Goal: Task Accomplishment & Management: Manage account settings

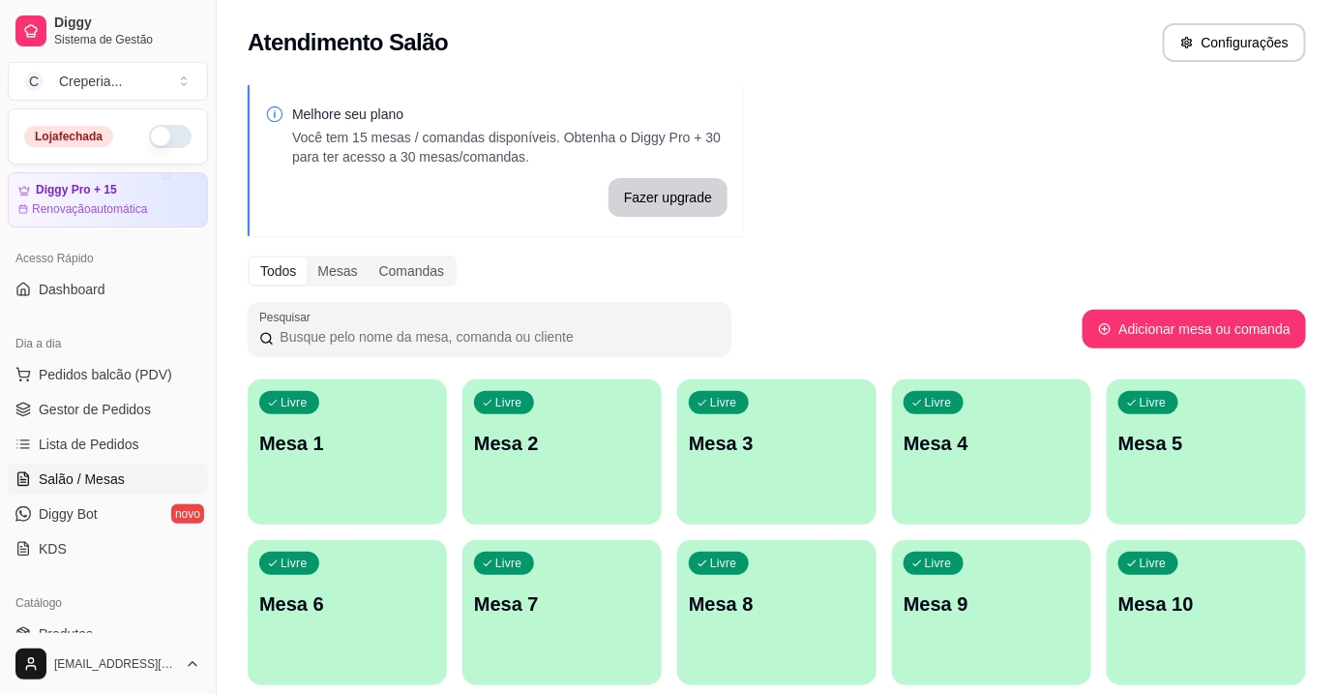
click at [368, 602] on p "Mesa 6" at bounding box center [347, 603] width 176 height 27
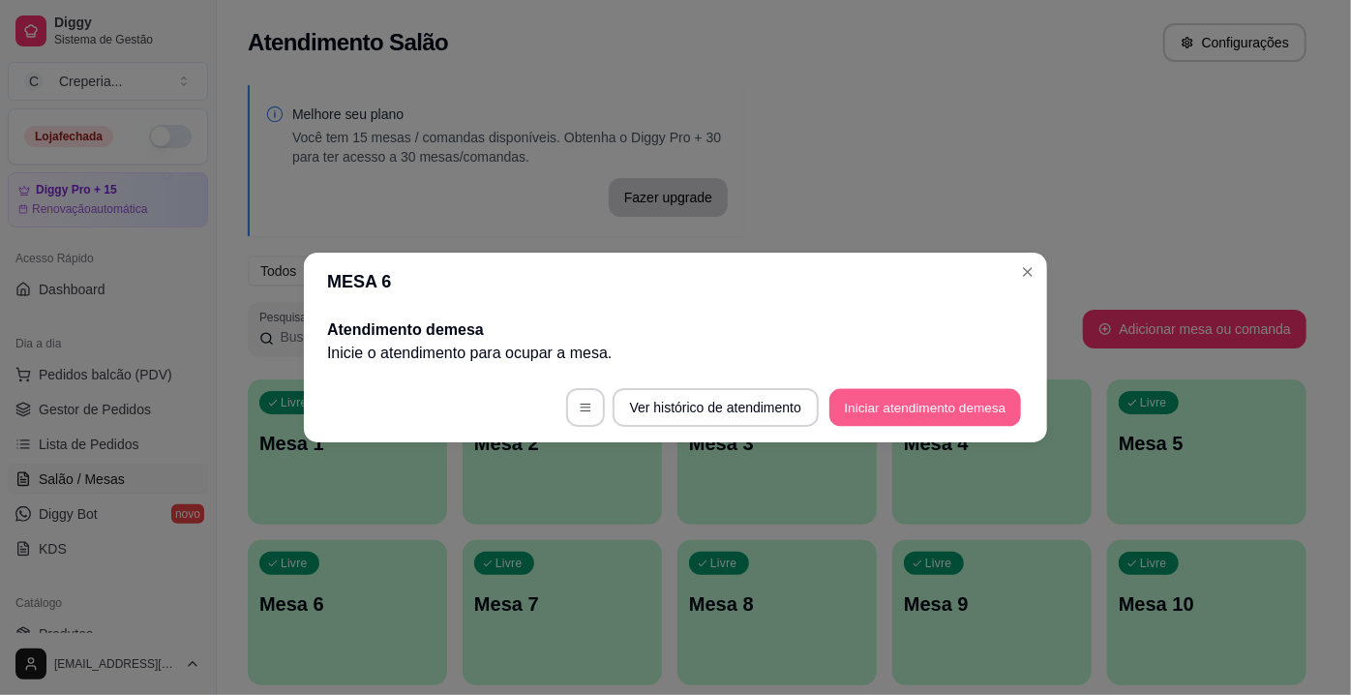
click at [869, 401] on button "Iniciar atendimento de mesa" at bounding box center [925, 408] width 192 height 38
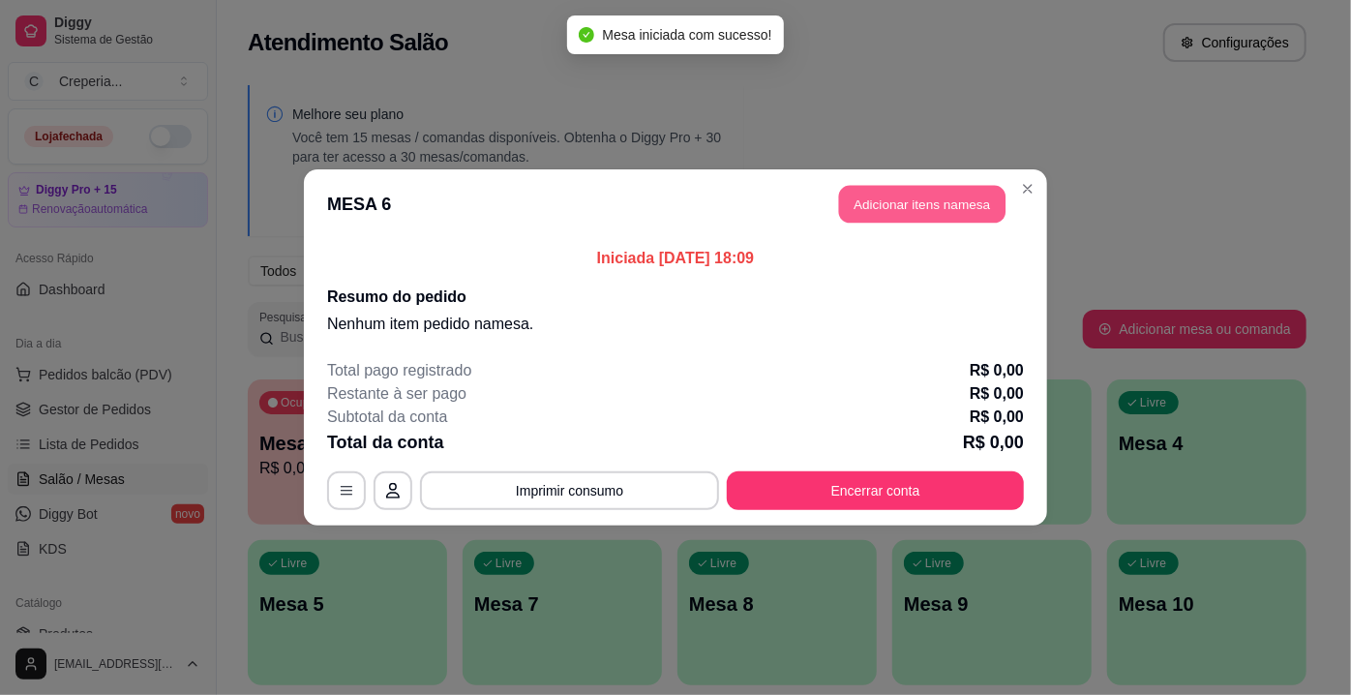
click at [889, 210] on button "Adicionar itens na mesa" at bounding box center [922, 205] width 166 height 38
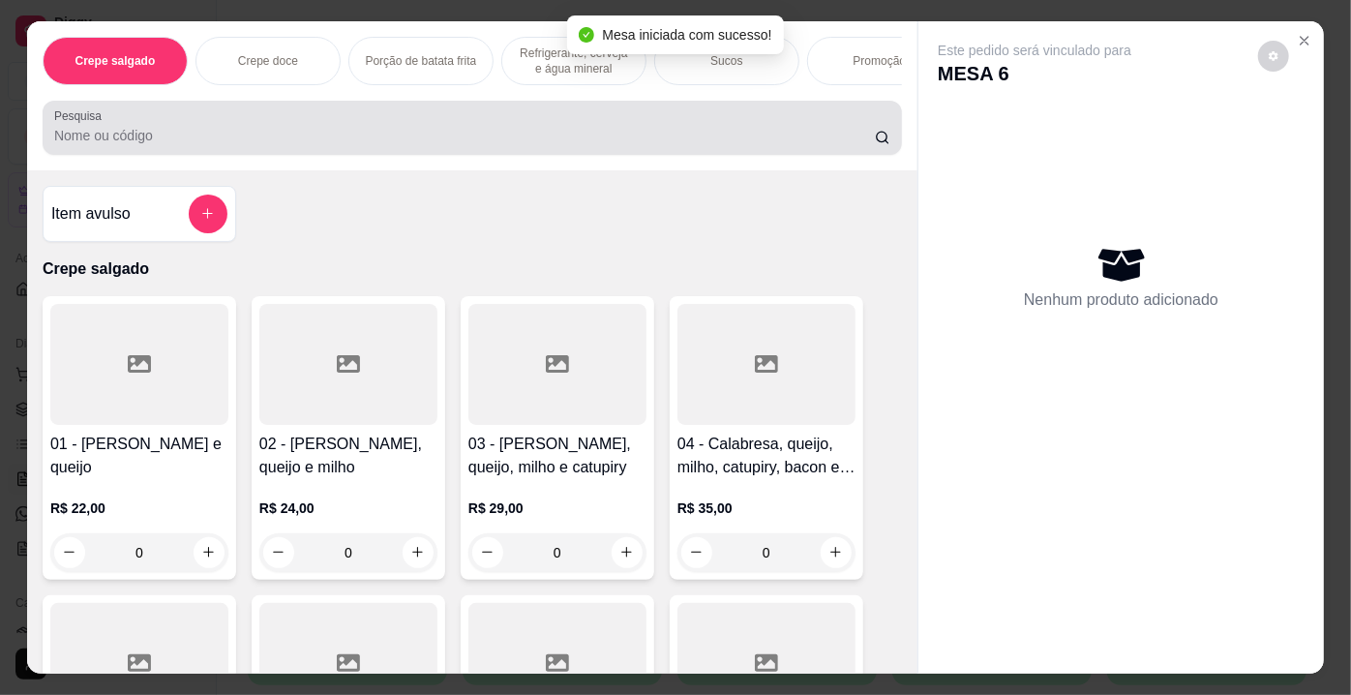
click at [210, 128] on div at bounding box center [472, 127] width 836 height 39
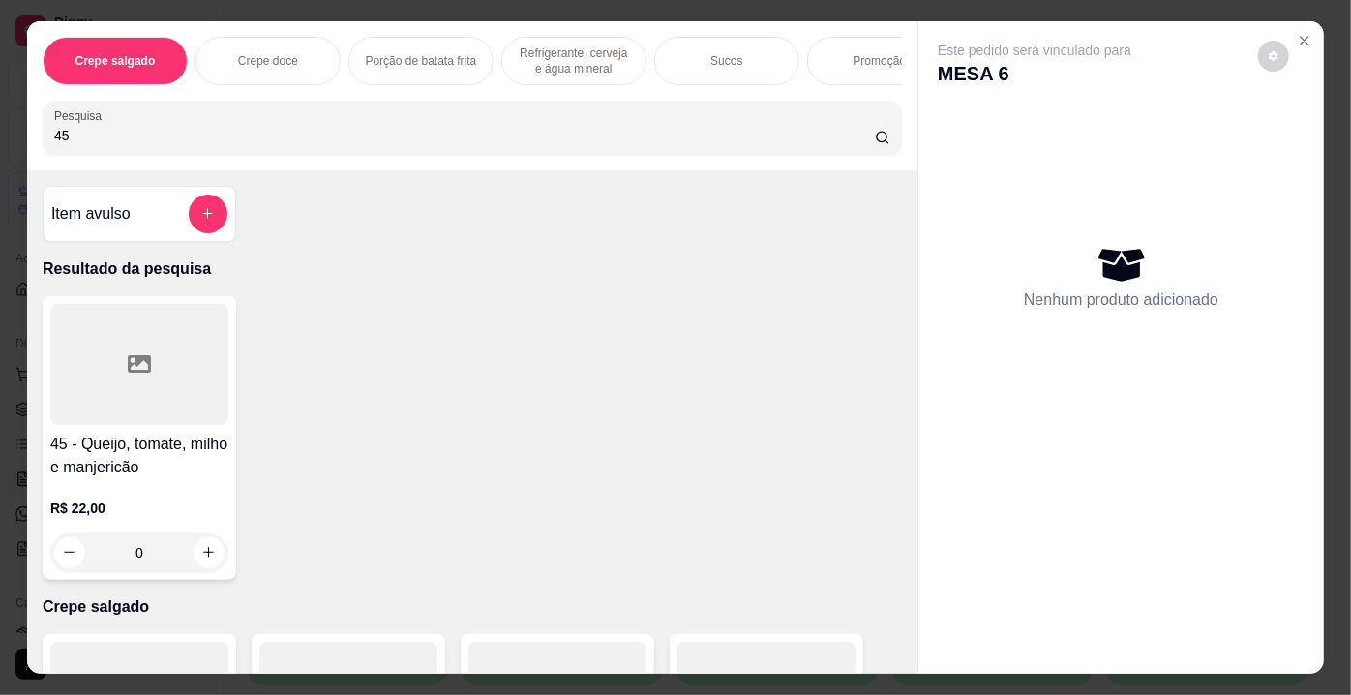
type input "45"
click at [183, 347] on div at bounding box center [139, 364] width 178 height 121
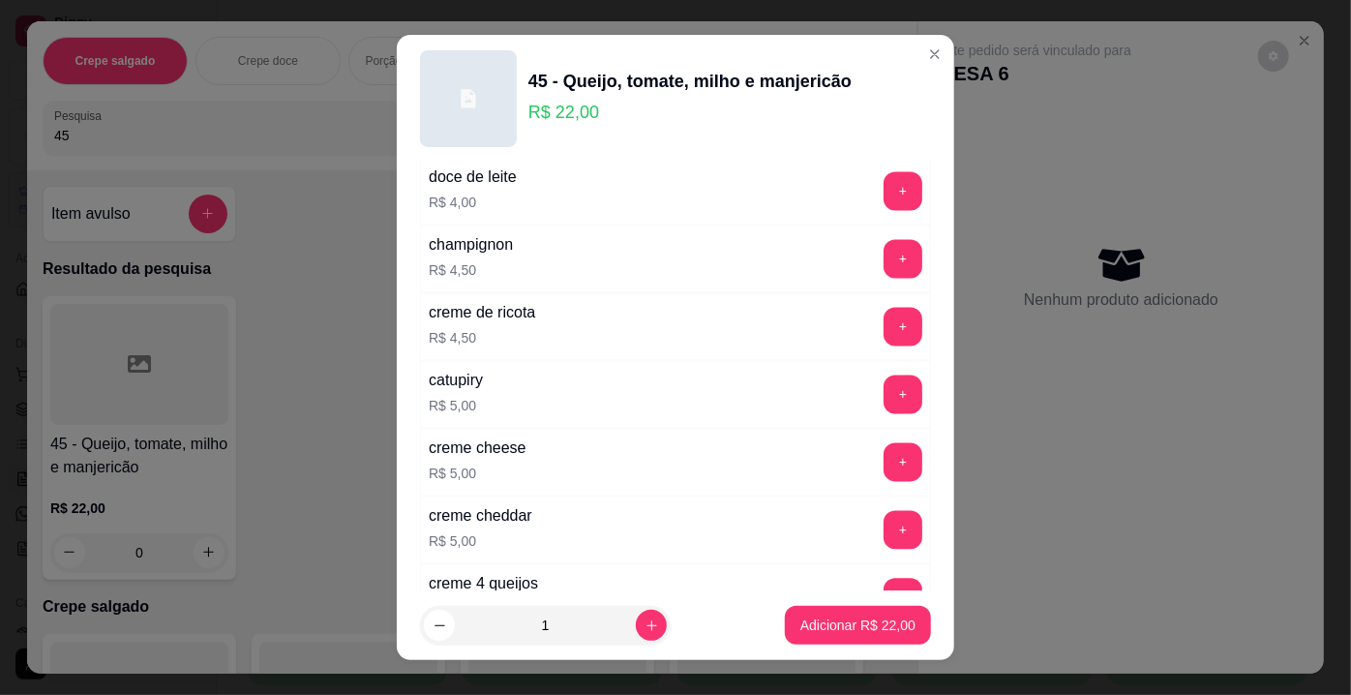
scroll to position [3473, 0]
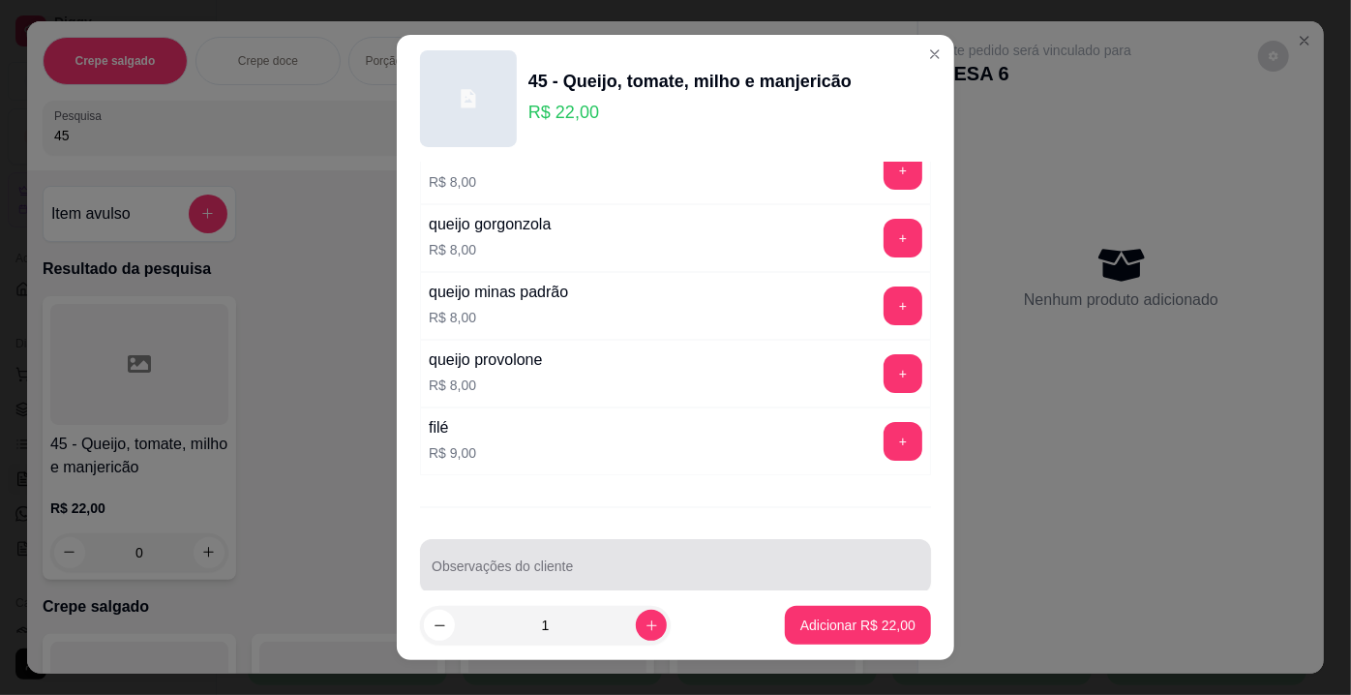
click at [825, 563] on div "Observações do cliente" at bounding box center [675, 566] width 511 height 54
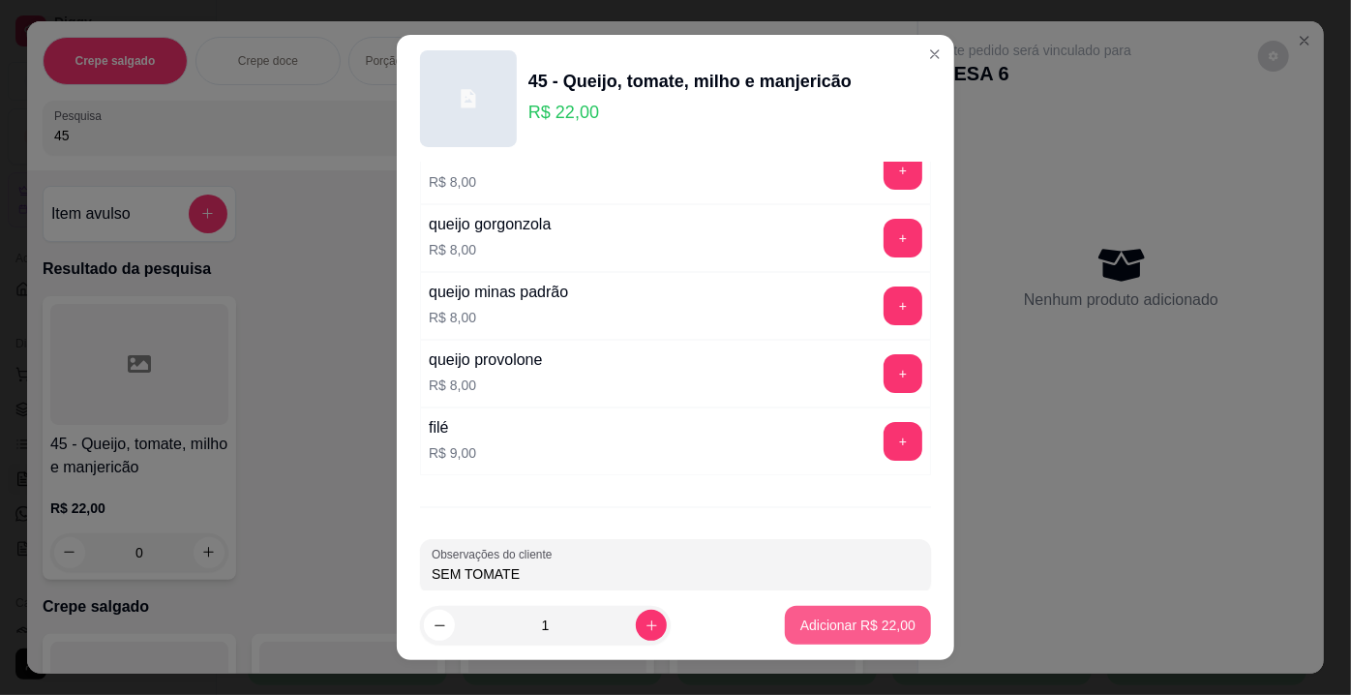
type input "SEM TOMATE"
click at [831, 622] on p "Adicionar R$ 22,00" at bounding box center [857, 624] width 115 height 19
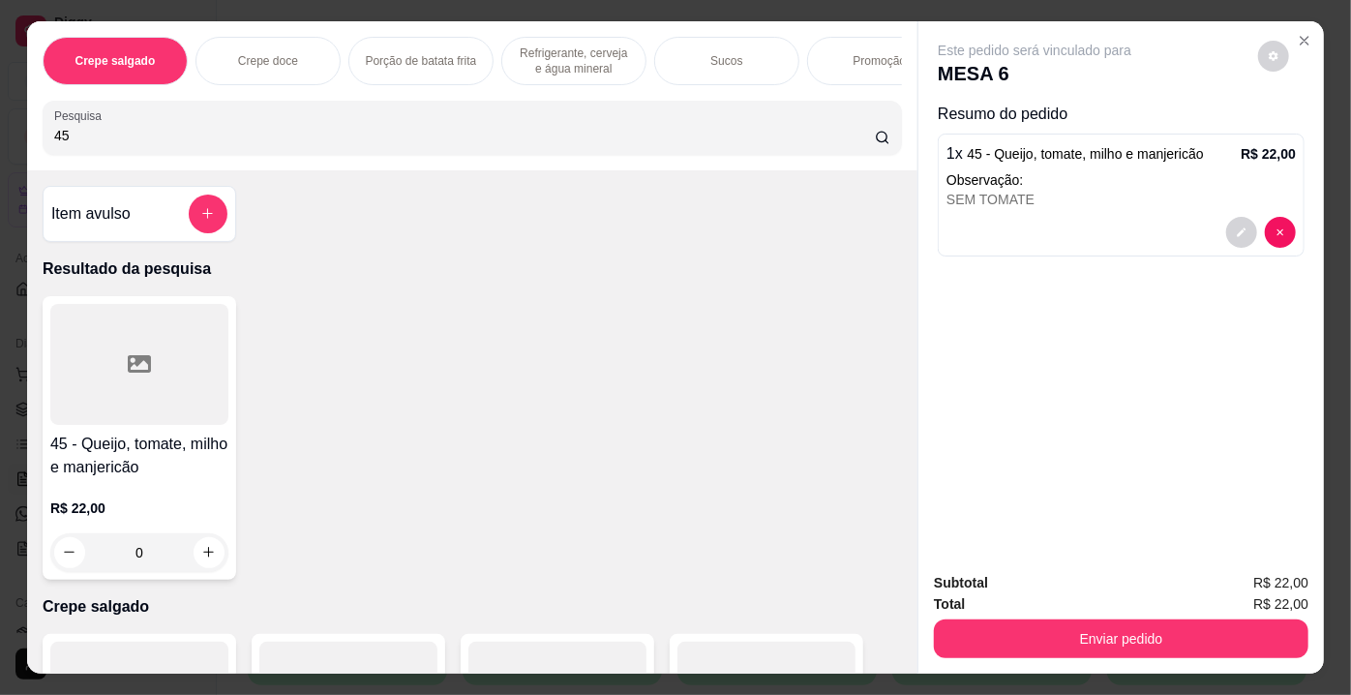
drag, startPoint x: 107, startPoint y: 129, endPoint x: 27, endPoint y: 133, distance: 80.4
click at [27, 133] on div "Crepe salgado Crepe doce Porção de batata frita Refrigerante, cerveja e água mi…" at bounding box center [472, 95] width 890 height 149
type input "37"
click at [192, 382] on div at bounding box center [139, 364] width 178 height 121
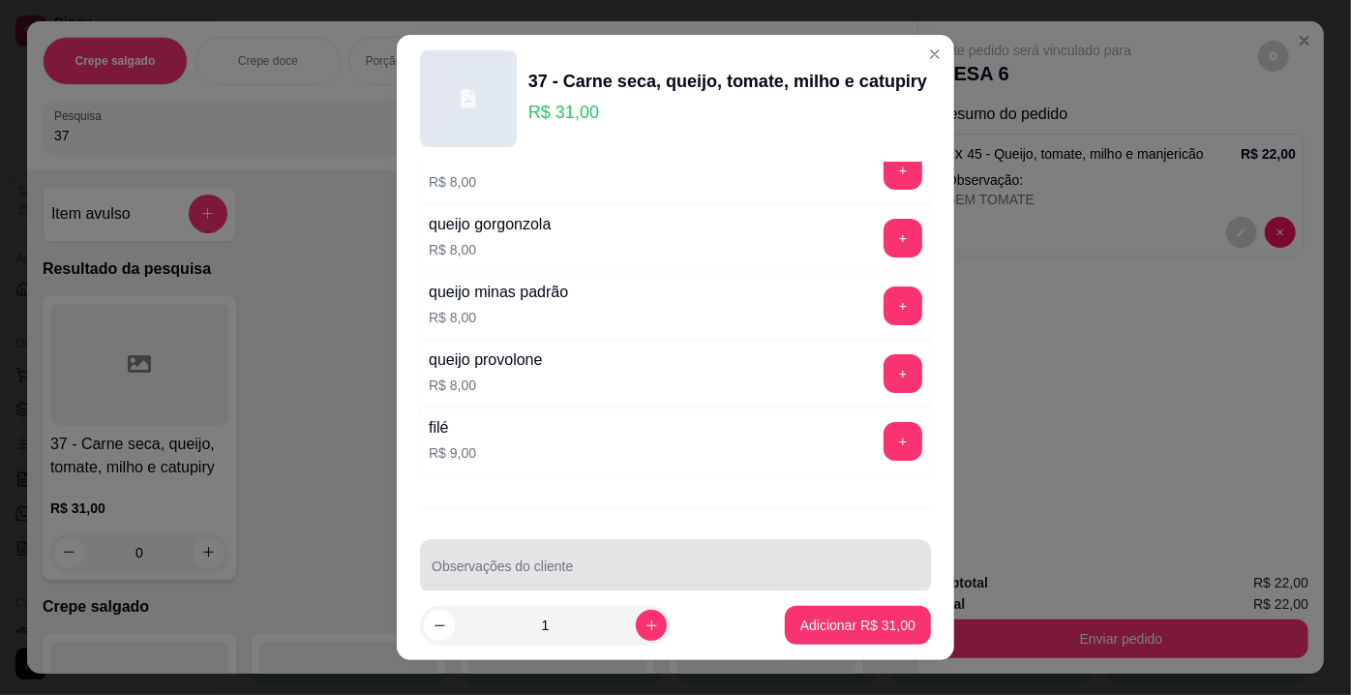
click at [741, 547] on div at bounding box center [676, 566] width 488 height 39
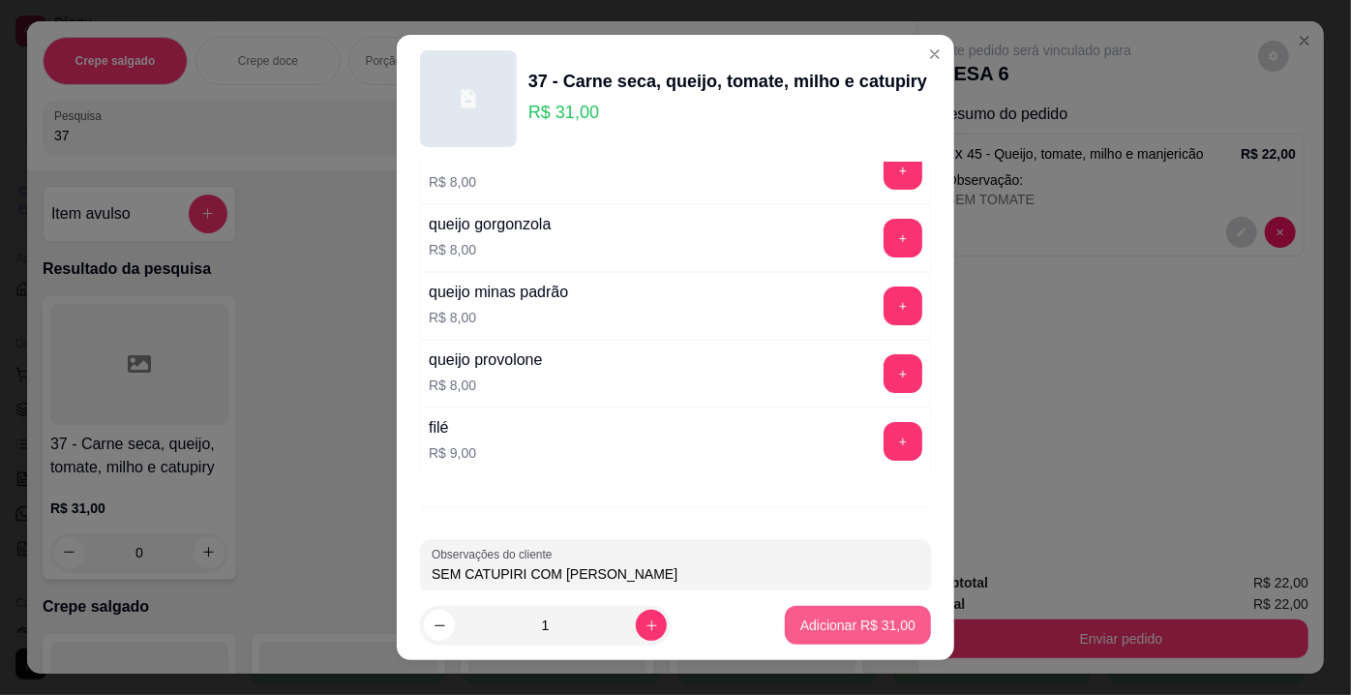
type input "SEM CATUPIRI COM [PERSON_NAME]"
click at [815, 620] on p "Adicionar R$ 31,00" at bounding box center [857, 624] width 115 height 19
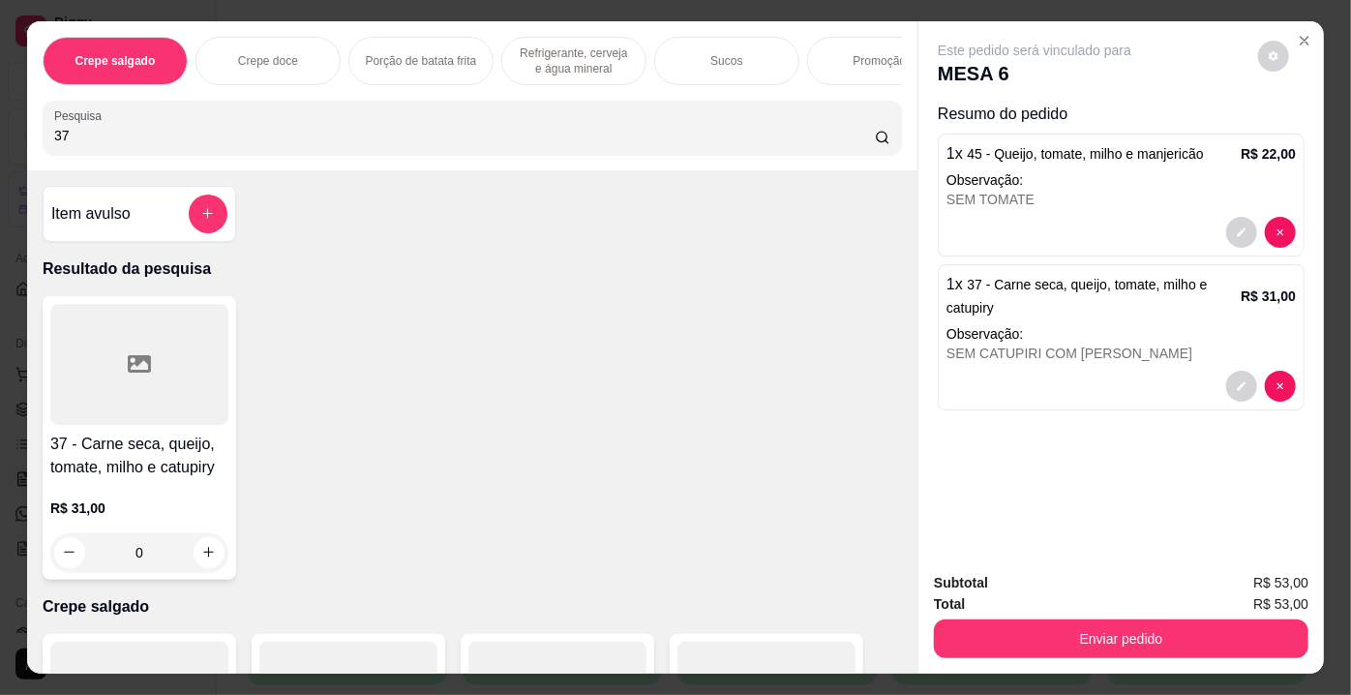
drag, startPoint x: 210, startPoint y: 140, endPoint x: 0, endPoint y: 132, distance: 210.2
click at [0, 132] on div "Crepe salgado Crepe doce Porção de batata frita Refrigerante, cerveja e água mi…" at bounding box center [675, 347] width 1351 height 695
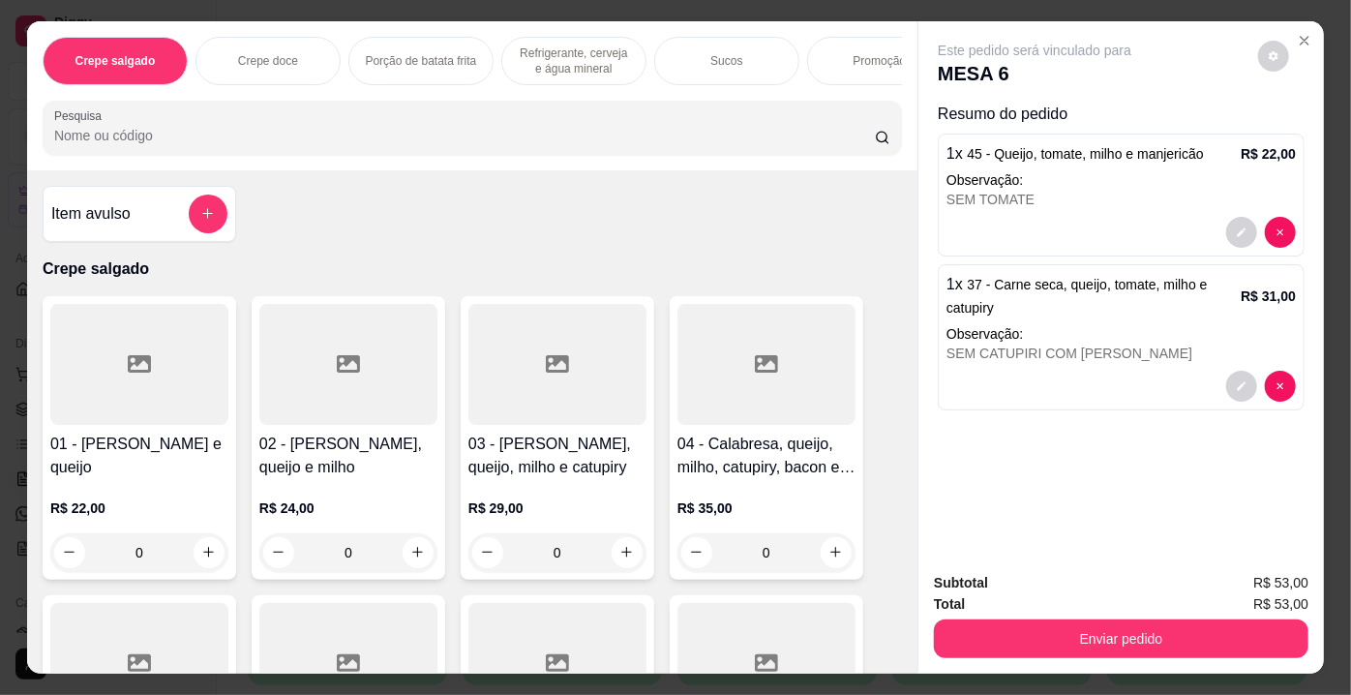
click at [72, 220] on h4 "Item avulso" at bounding box center [90, 213] width 79 height 23
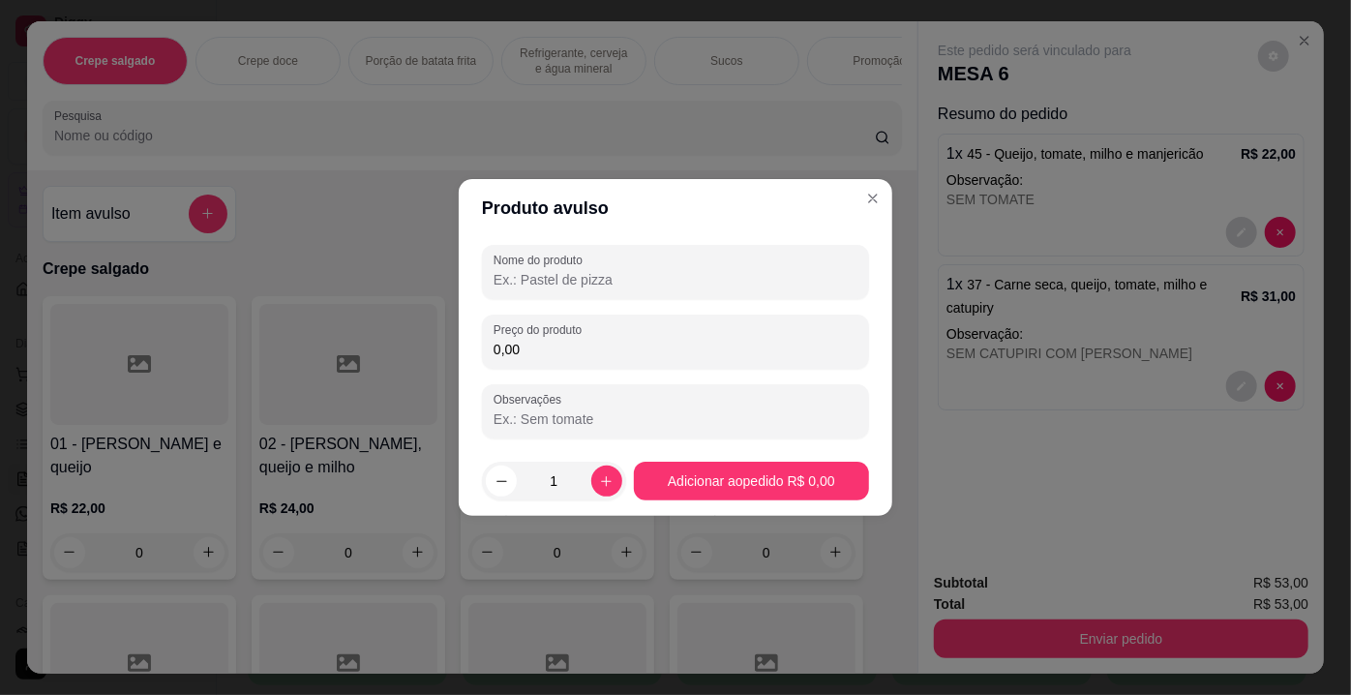
click at [537, 287] on input "Nome do produto" at bounding box center [676, 279] width 364 height 19
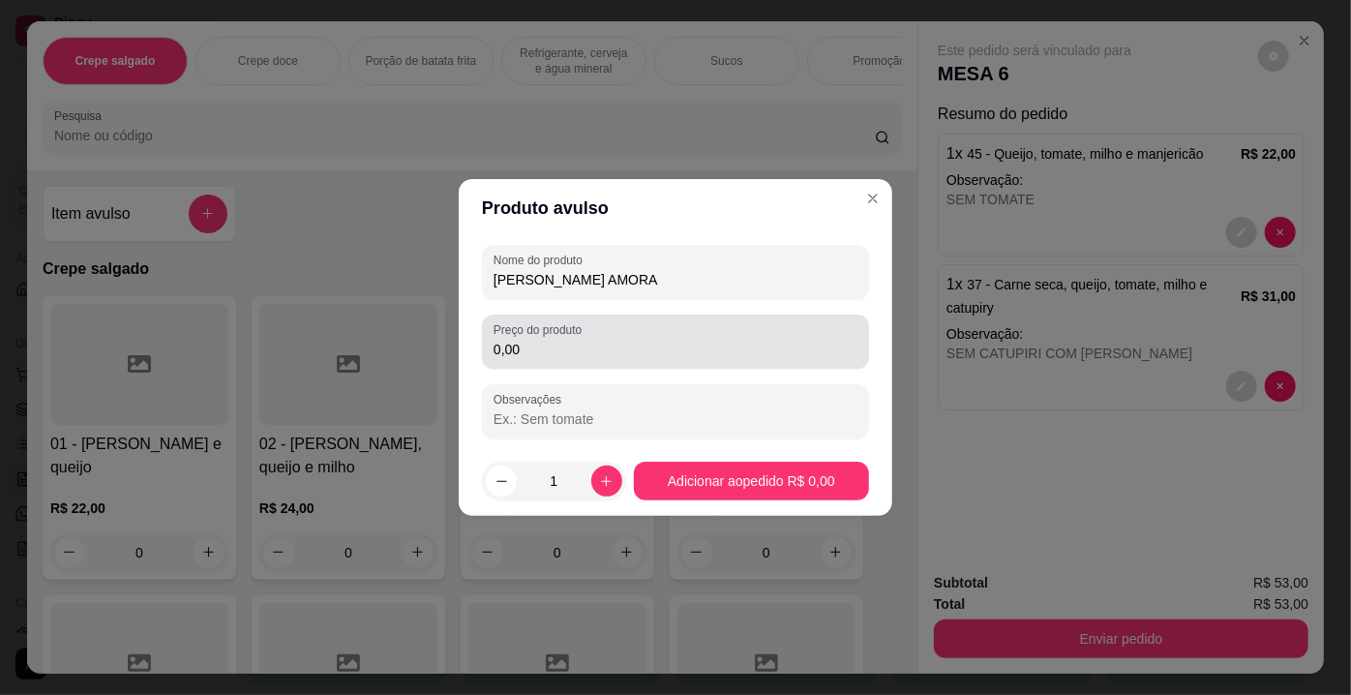
type input "[PERSON_NAME] AMORA"
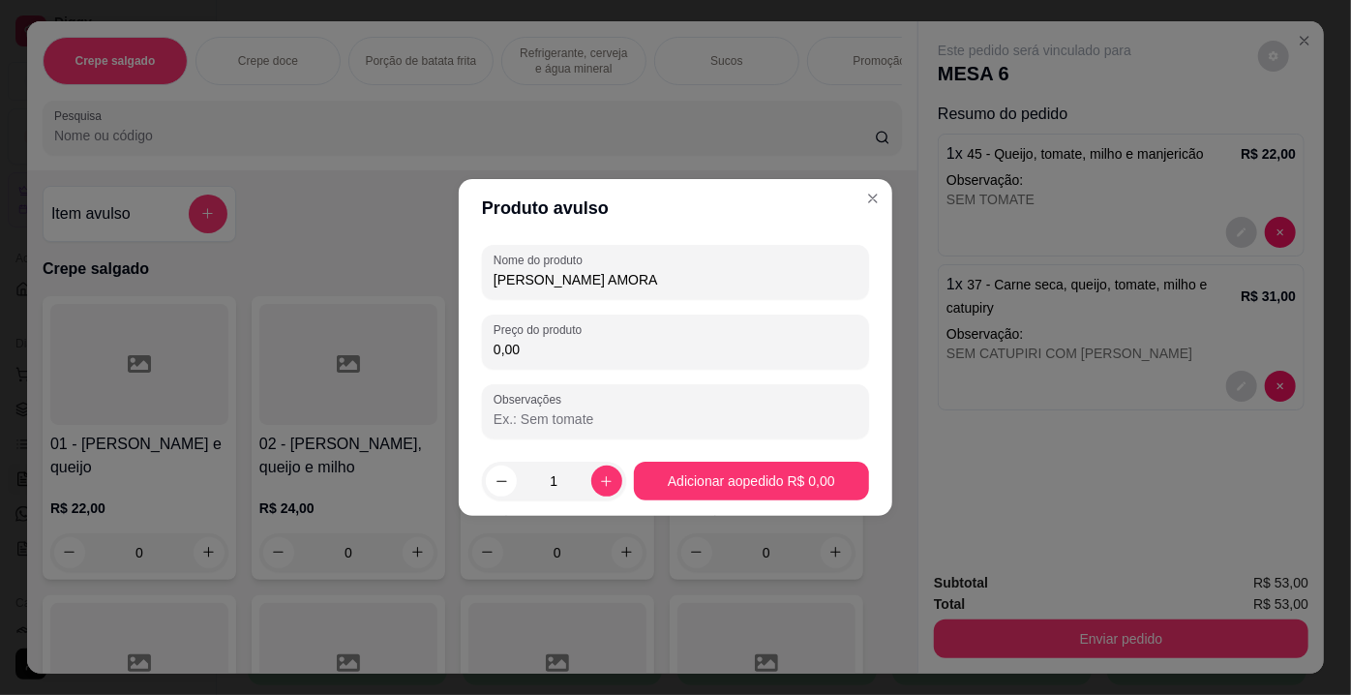
drag, startPoint x: 496, startPoint y: 346, endPoint x: 465, endPoint y: 348, distance: 32.0
click at [465, 348] on div "Nome do produto LARANJA MORANGO AMORA Preço do produto 0,00 Observações" at bounding box center [676, 341] width 434 height 209
type input "20,00"
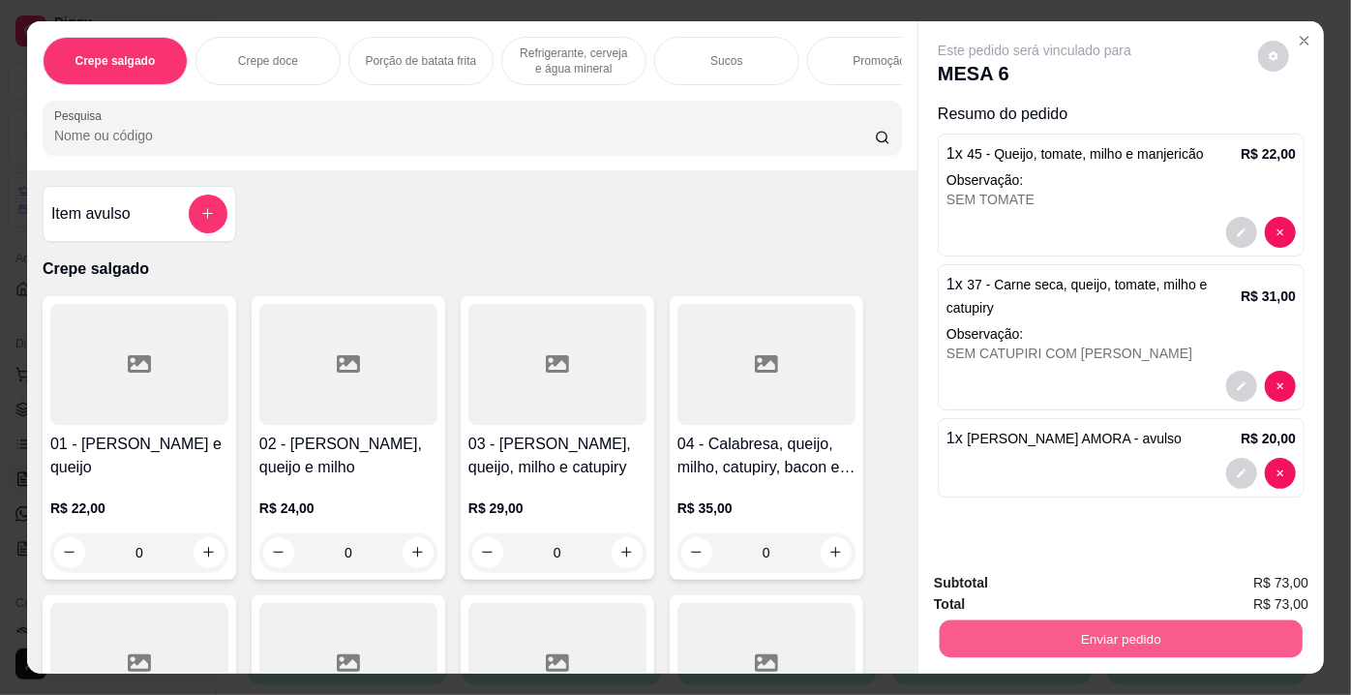
click at [1086, 635] on button "Enviar pedido" at bounding box center [1121, 639] width 363 height 38
click at [1035, 580] on button "Não registrar e enviar pedido" at bounding box center [1057, 585] width 195 height 36
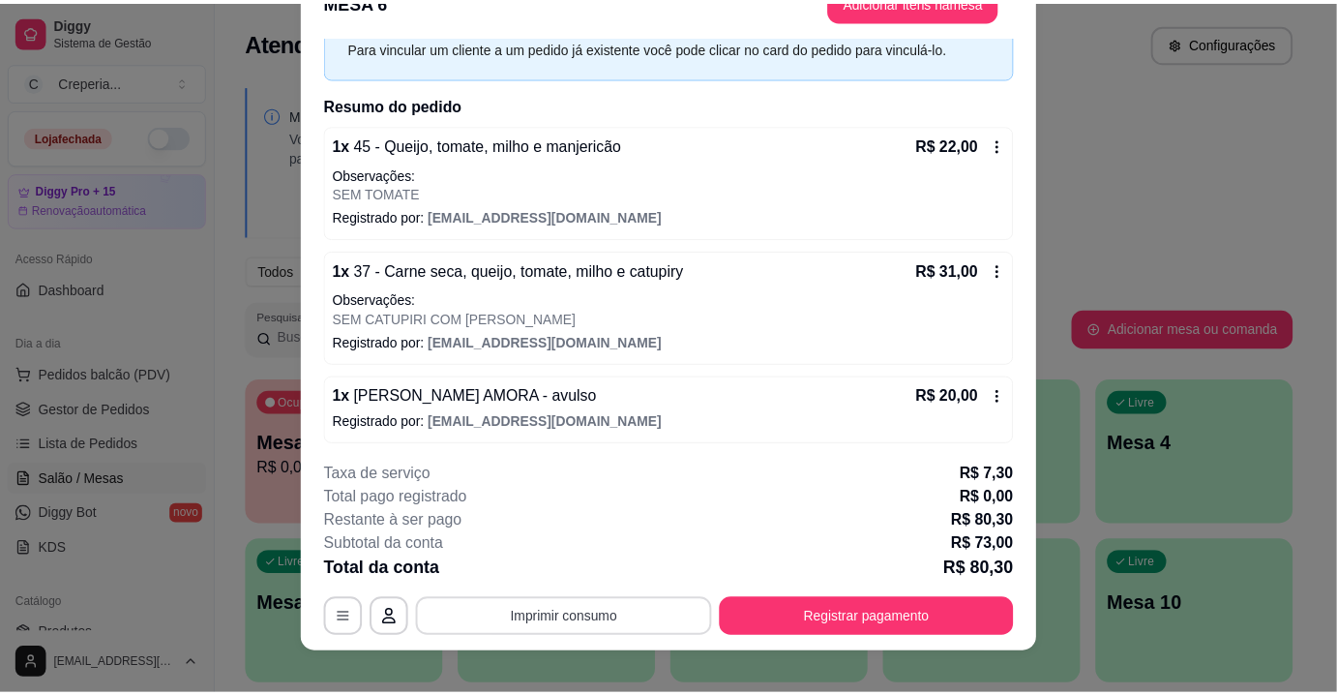
scroll to position [58, 0]
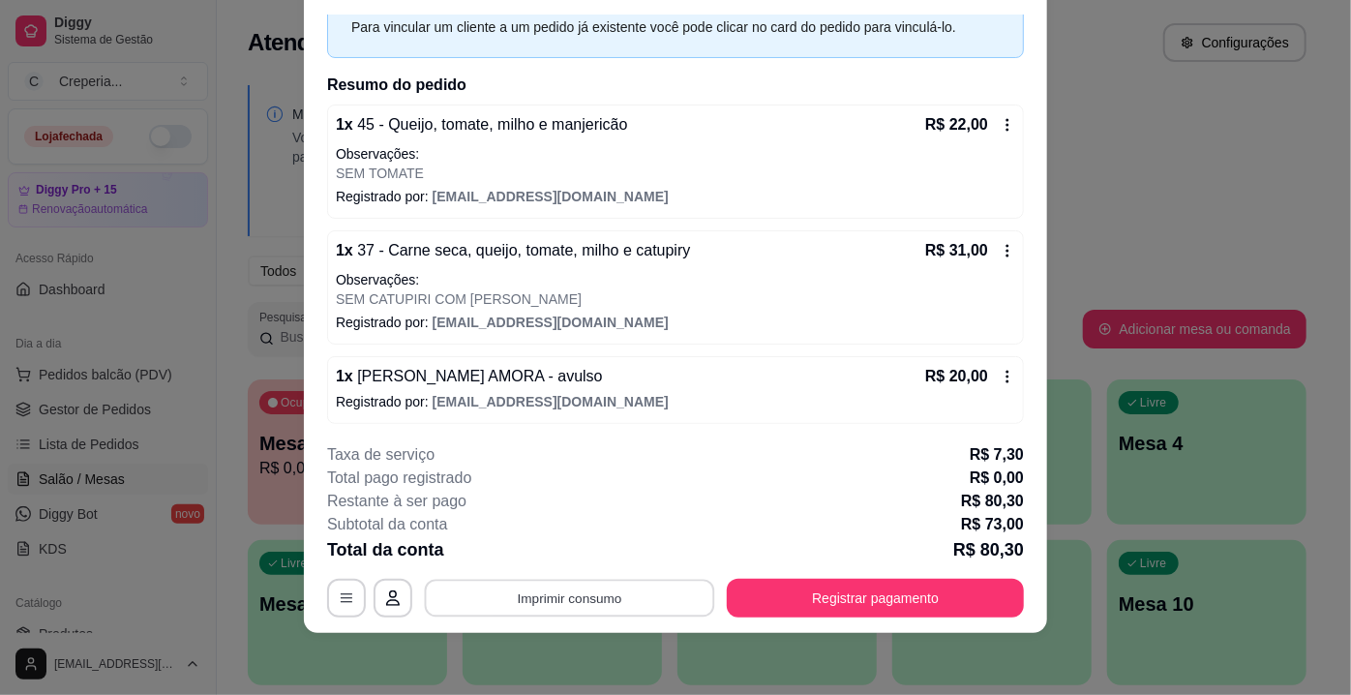
click at [618, 602] on button "Imprimir consumo" at bounding box center [570, 599] width 290 height 38
click at [604, 555] on button "IMPRESSORA" at bounding box center [568, 554] width 135 height 30
click at [828, 337] on div "1 x 37 - Carne seca, queijo, tomate, milho e catupiry R$ 31,00 Observações: SEM…" at bounding box center [675, 287] width 697 height 114
click at [657, 593] on button "Imprimir consumo" at bounding box center [569, 598] width 299 height 39
click at [606, 553] on button "IMPRESSORA" at bounding box center [569, 554] width 140 height 31
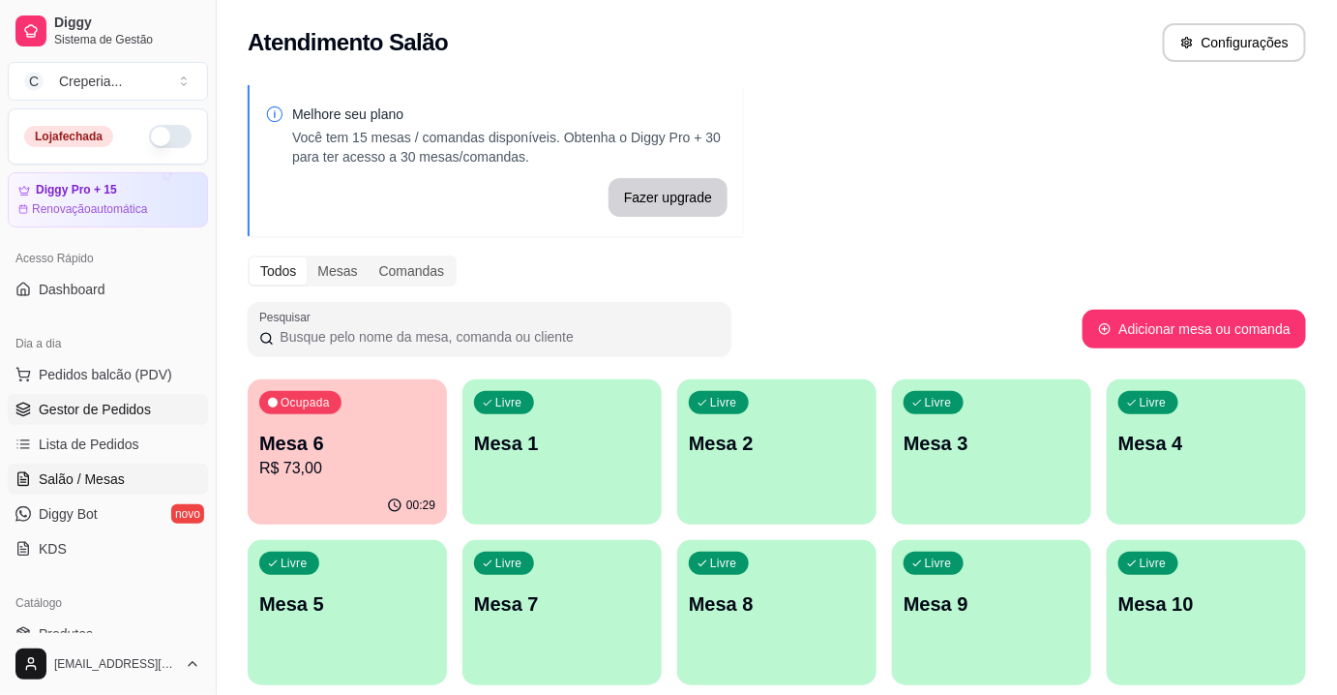
click at [144, 407] on span "Gestor de Pedidos" at bounding box center [95, 409] width 112 height 19
click at [372, 438] on p "Mesa 6" at bounding box center [347, 444] width 171 height 26
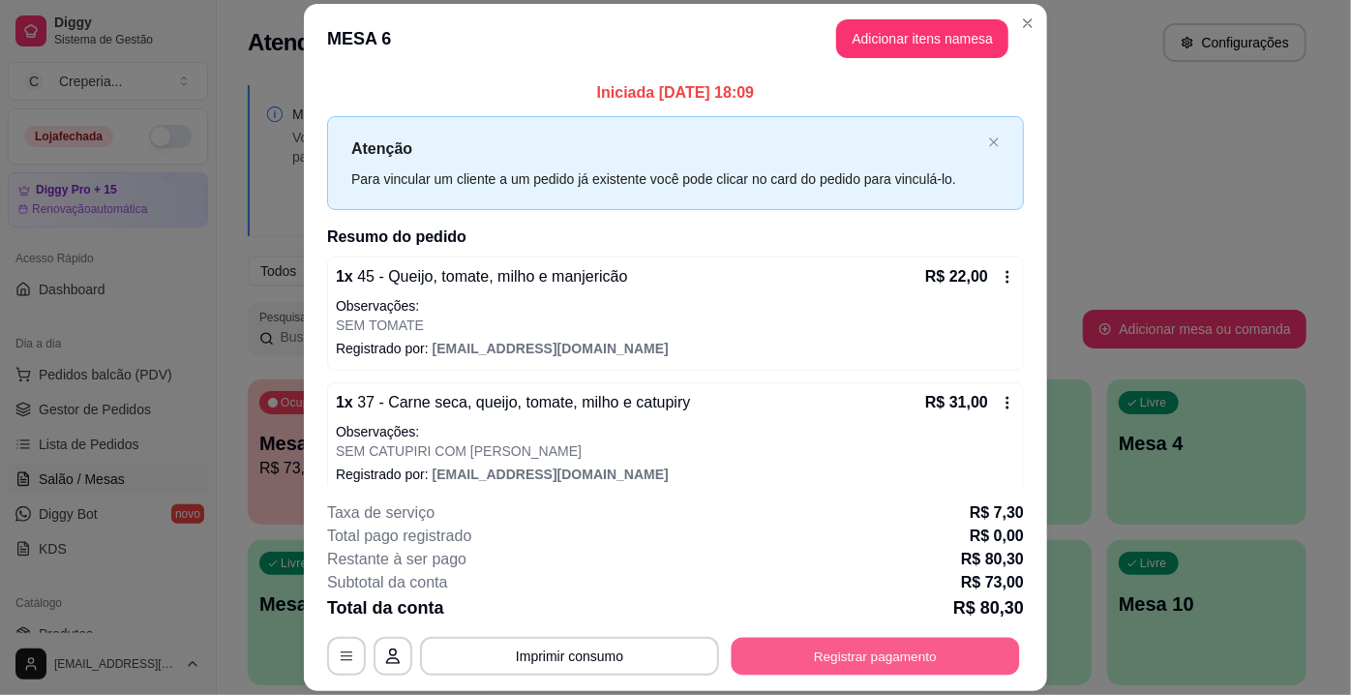
click at [878, 639] on button "Registrar pagamento" at bounding box center [876, 657] width 288 height 38
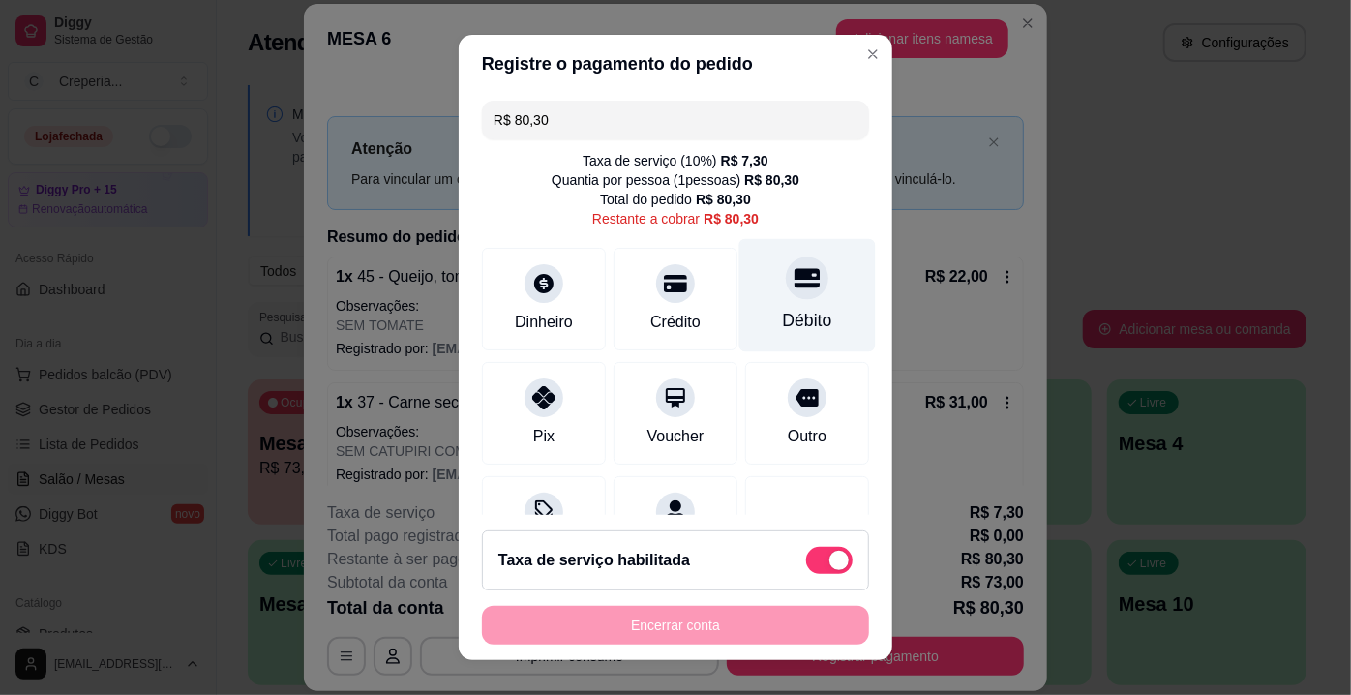
click at [783, 314] on div "Débito" at bounding box center [807, 320] width 49 height 25
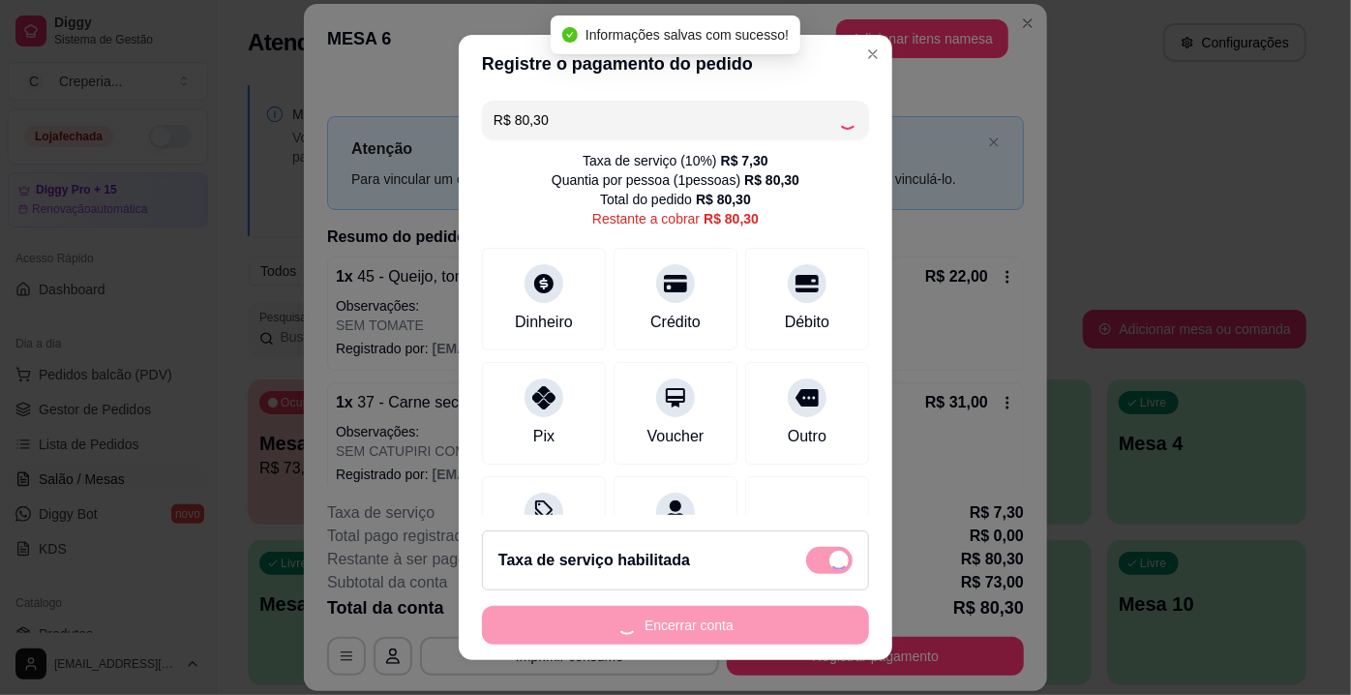
type input "R$ 0,00"
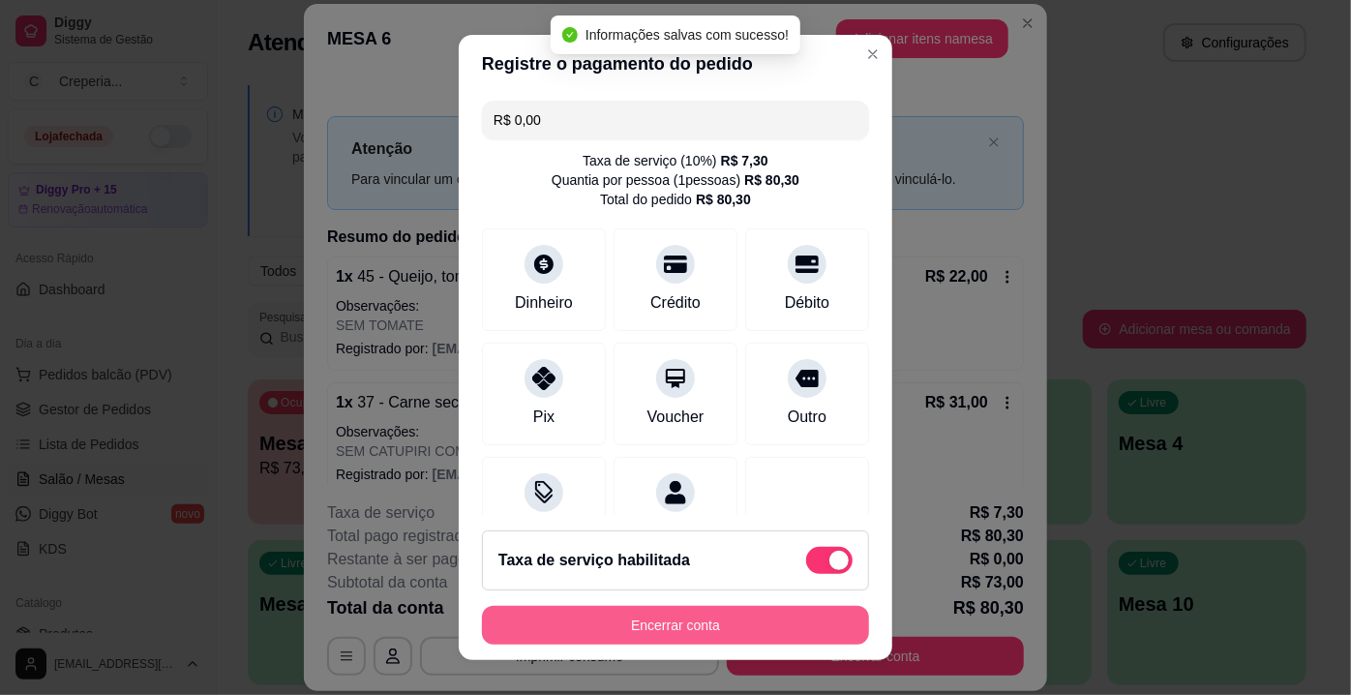
click at [689, 627] on button "Encerrar conta" at bounding box center [675, 625] width 387 height 39
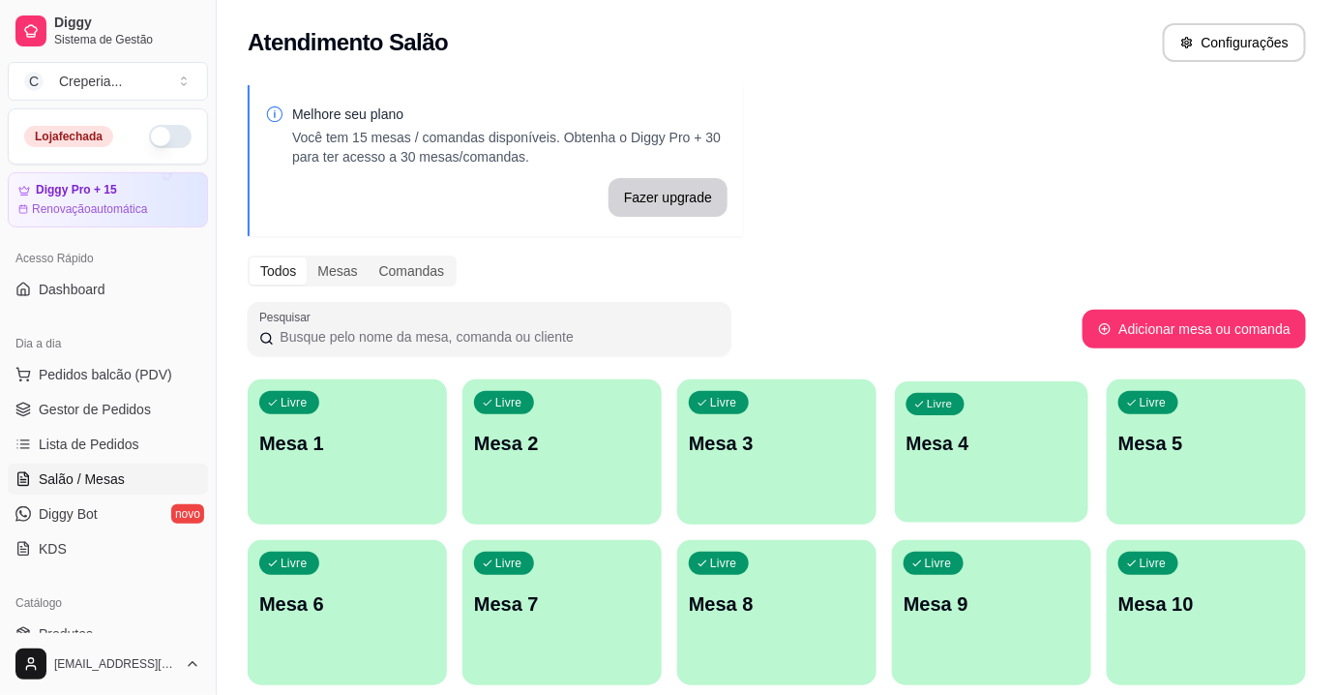
click at [973, 445] on p "Mesa 4" at bounding box center [992, 444] width 171 height 26
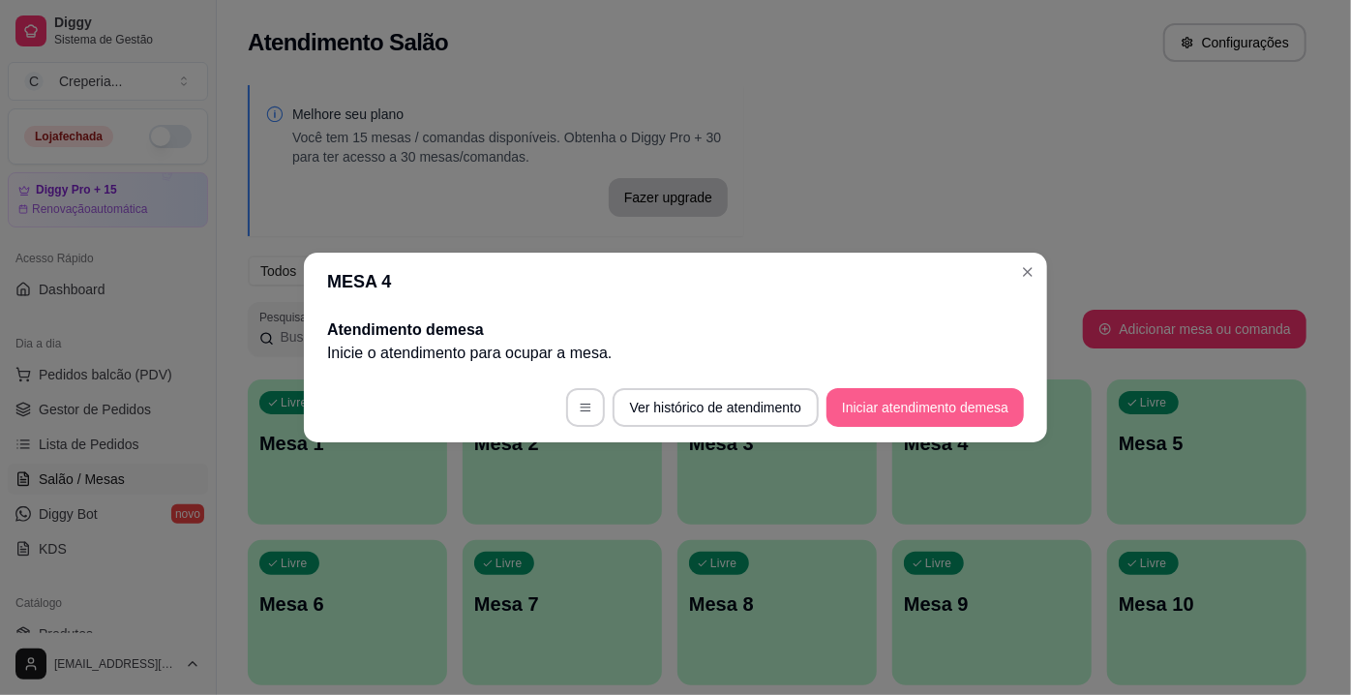
click at [866, 396] on button "Iniciar atendimento de mesa" at bounding box center [924, 407] width 197 height 39
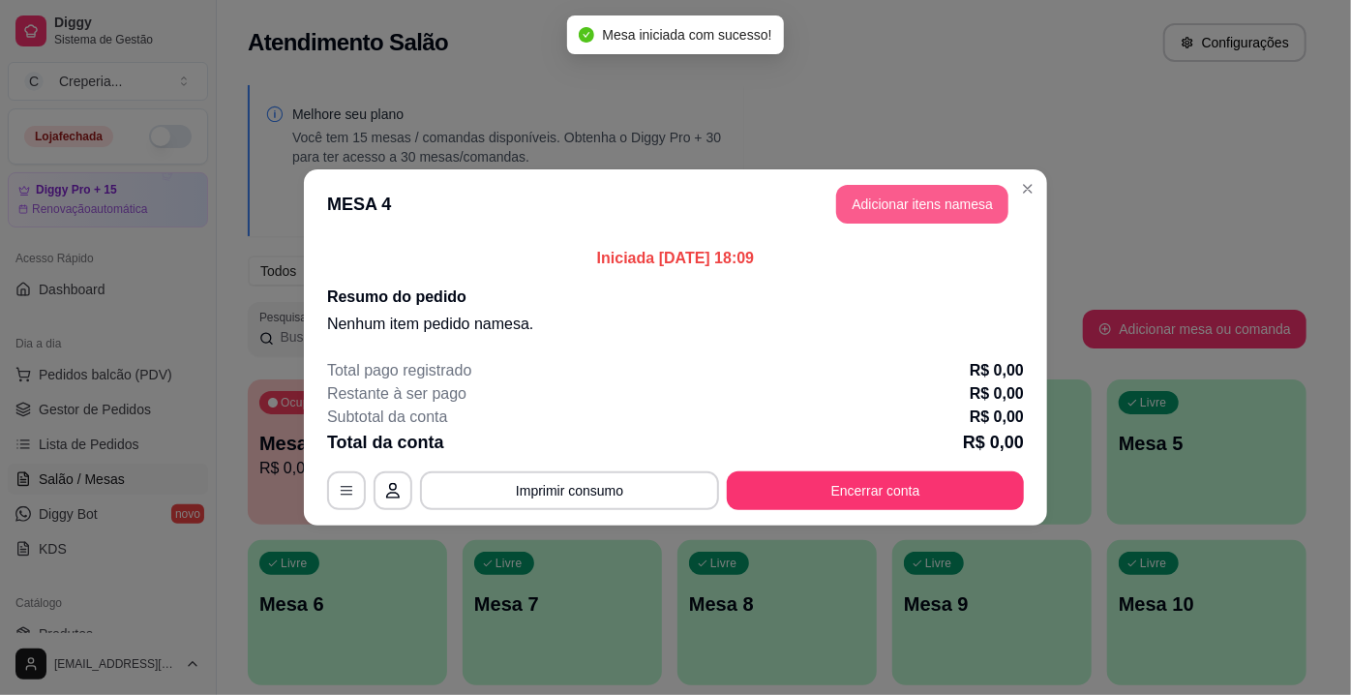
click at [872, 212] on button "Adicionar itens na mesa" at bounding box center [922, 204] width 172 height 39
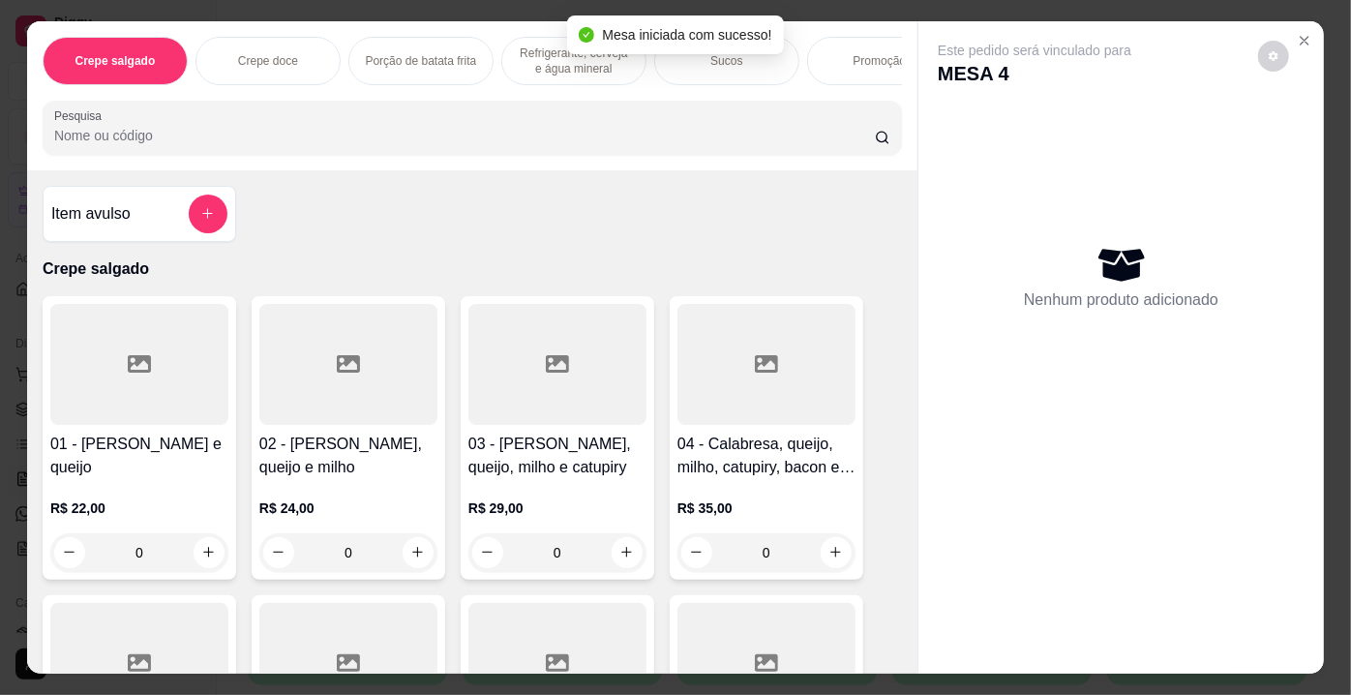
click at [353, 145] on input "Pesquisa" at bounding box center [464, 135] width 821 height 19
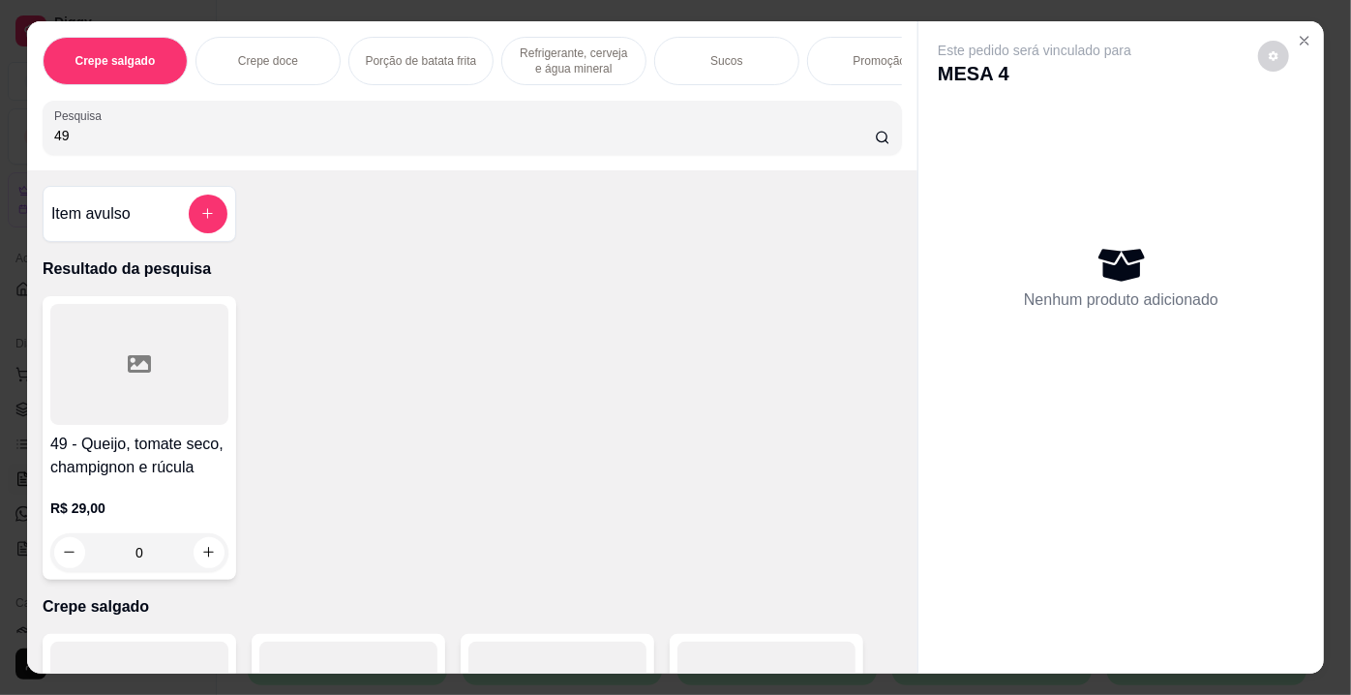
type input "49"
click at [114, 371] on div at bounding box center [139, 364] width 178 height 121
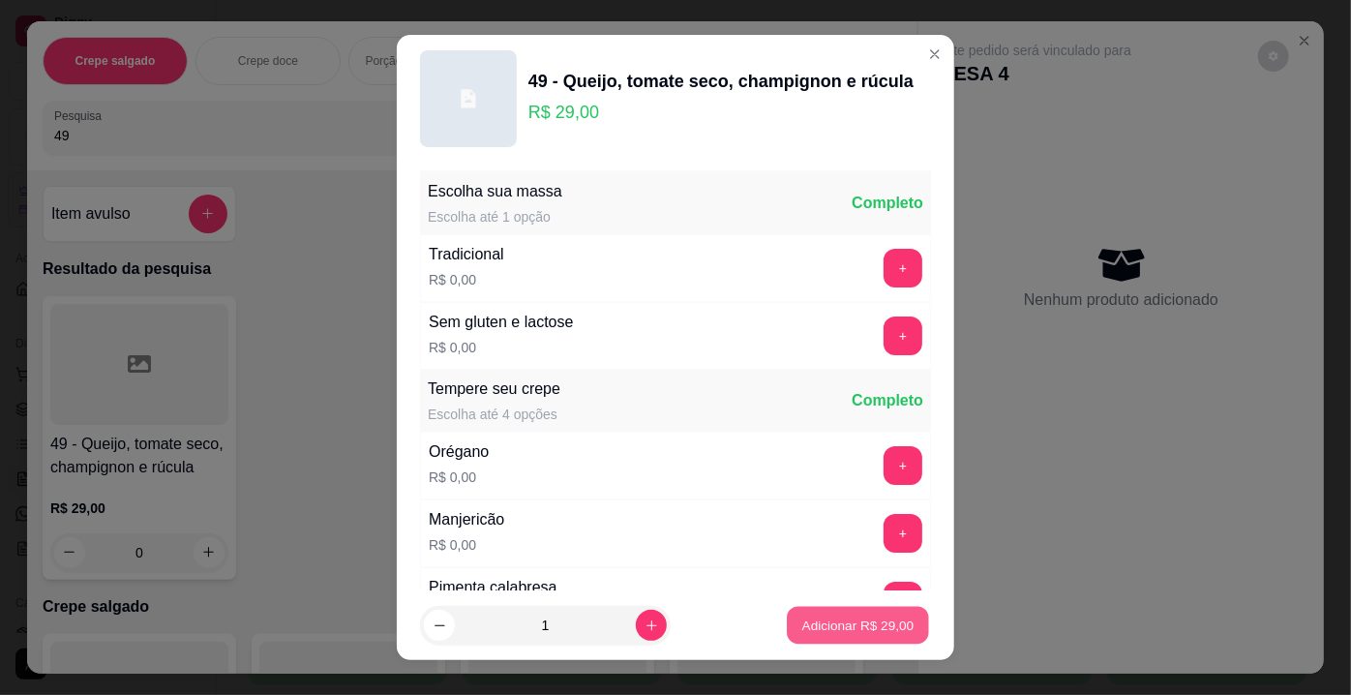
click at [802, 629] on p "Adicionar R$ 29,00" at bounding box center [858, 624] width 112 height 18
type input "1"
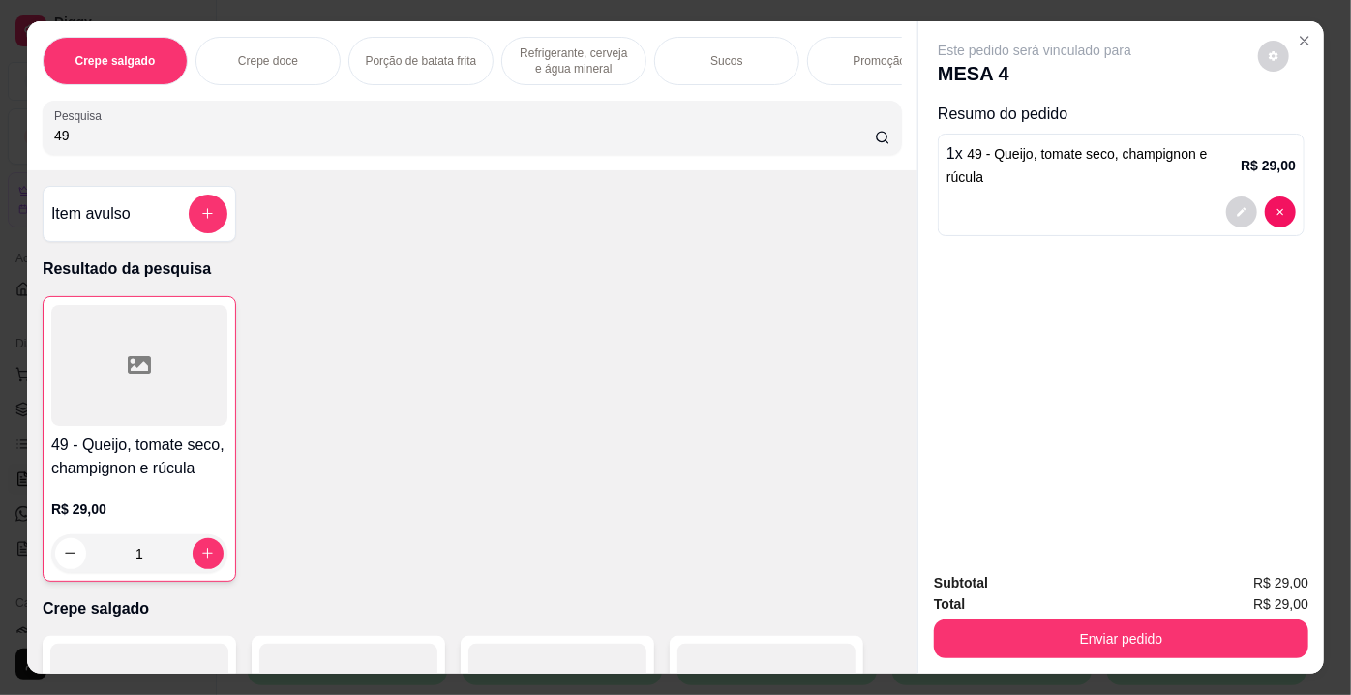
drag, startPoint x: 85, startPoint y: 148, endPoint x: 0, endPoint y: 145, distance: 85.2
click at [0, 145] on div "Crepe salgado Crepe doce Porção de batata frita Refrigerante, cerveja e água mi…" at bounding box center [675, 347] width 1351 height 695
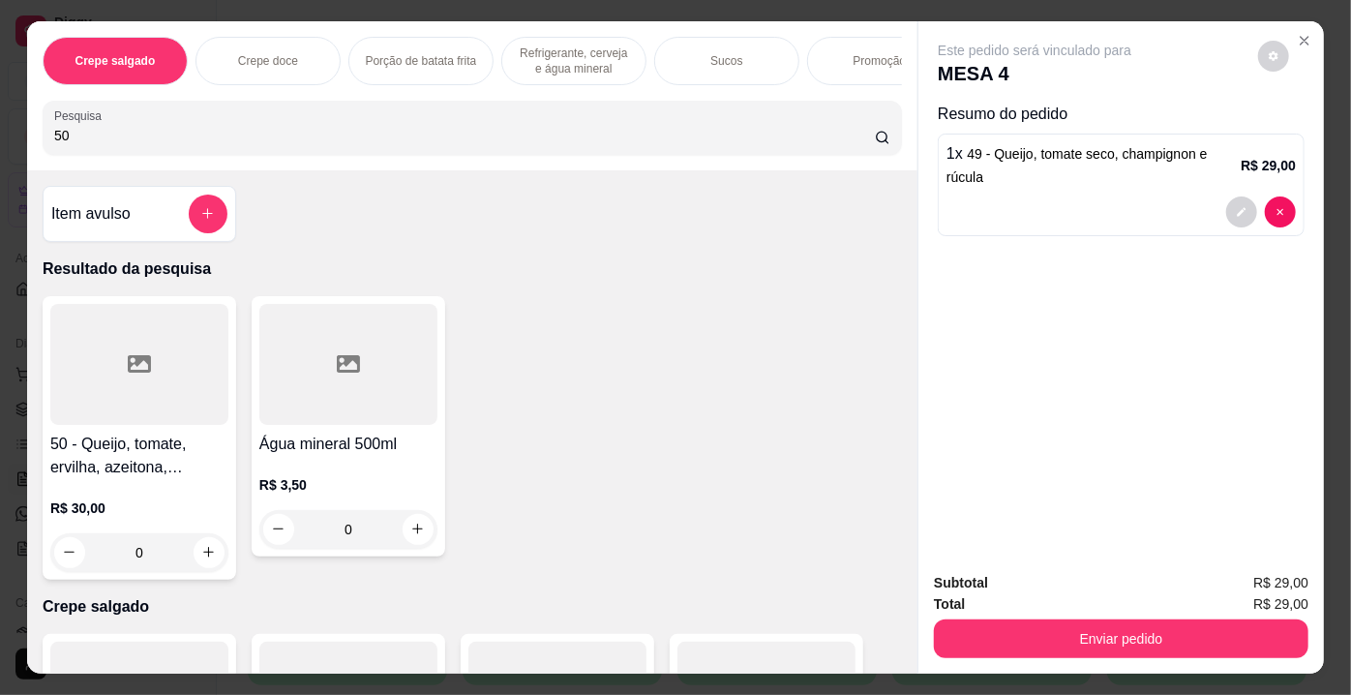
type input "50"
click at [155, 374] on div at bounding box center [139, 364] width 178 height 121
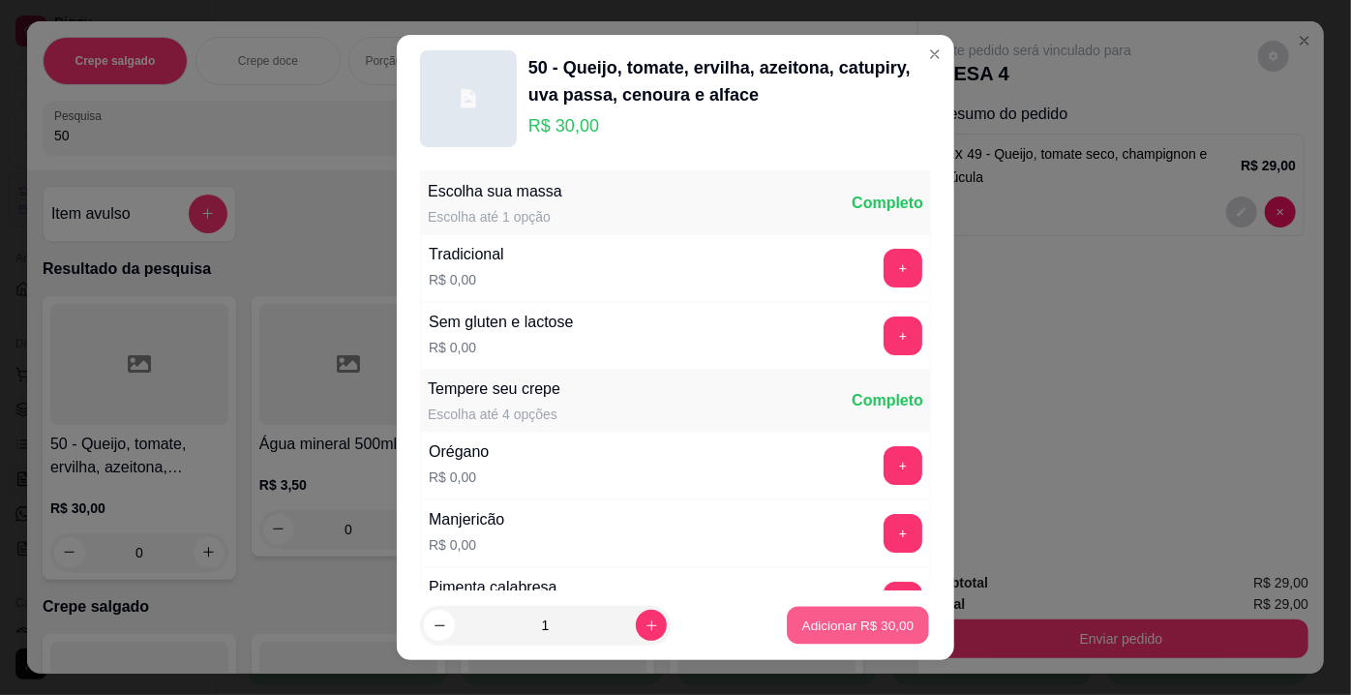
click at [806, 630] on p "Adicionar R$ 30,00" at bounding box center [858, 624] width 112 height 18
type input "1"
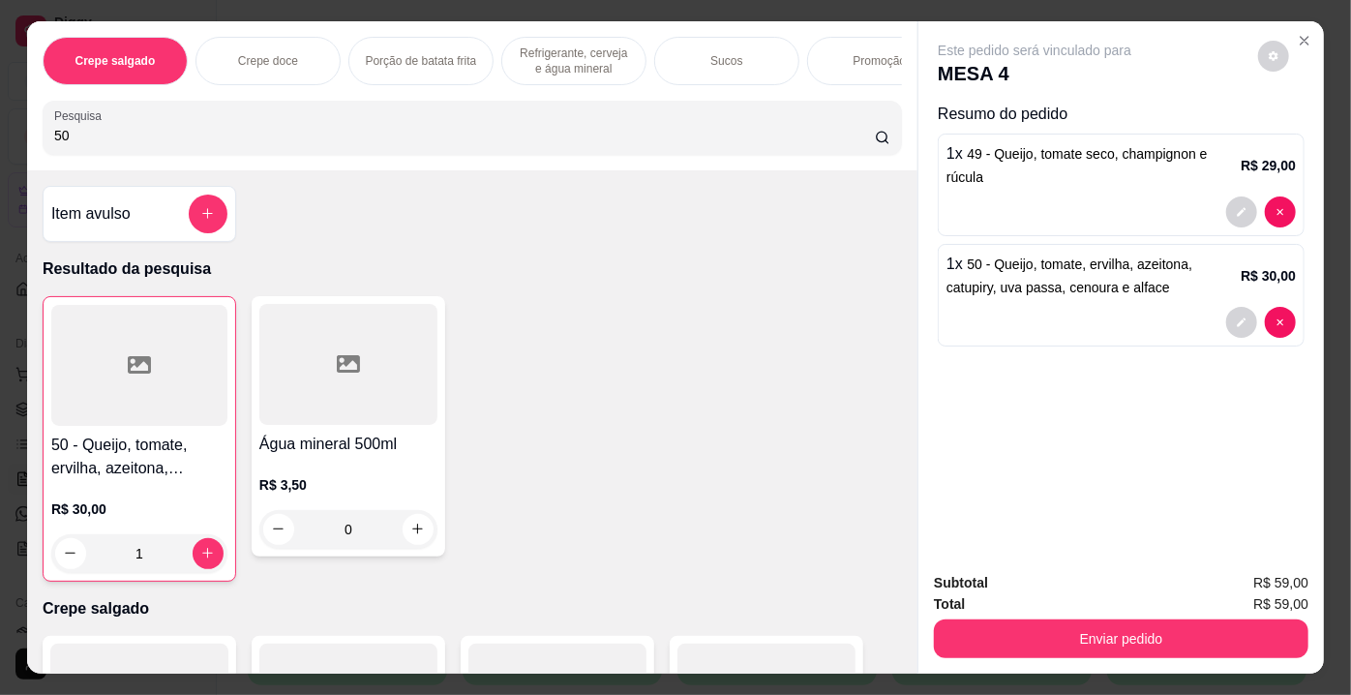
drag, startPoint x: 80, startPoint y: 144, endPoint x: 0, endPoint y: 142, distance: 80.3
click at [0, 142] on div "Crepe salgado Crepe doce Porção de batata frita Refrigerante, cerveja e água mi…" at bounding box center [675, 347] width 1351 height 695
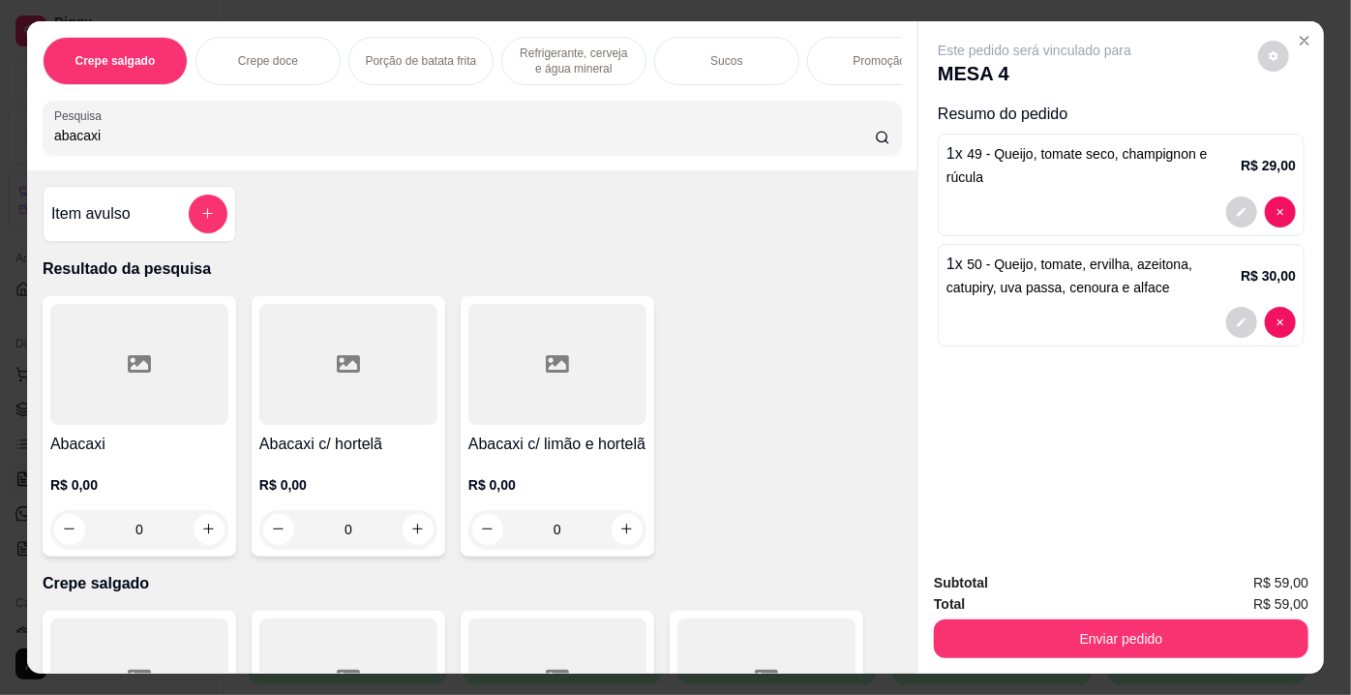
type input "abacaxi"
click at [372, 391] on div at bounding box center [348, 364] width 178 height 121
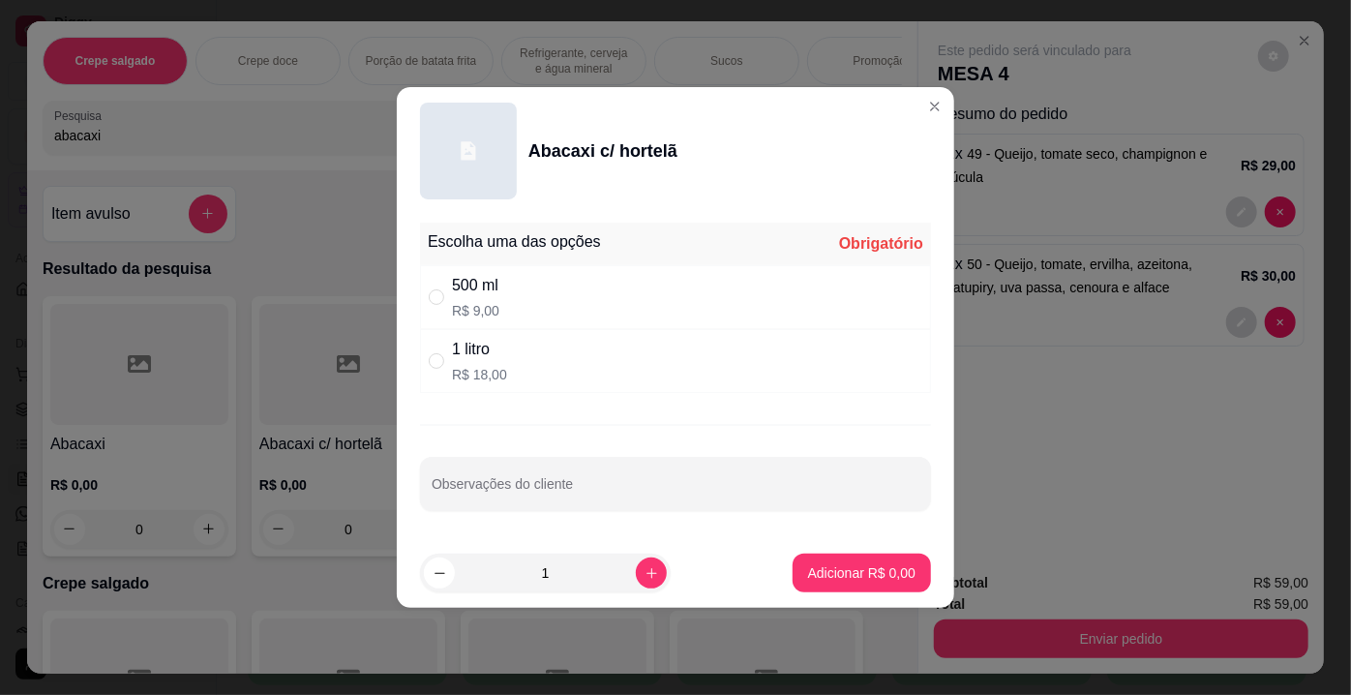
click at [524, 349] on div "1 litro R$ 18,00" at bounding box center [675, 361] width 511 height 64
radio input "true"
click at [864, 569] on p "Adicionar R$ 18,00" at bounding box center [857, 572] width 115 height 19
type input "1"
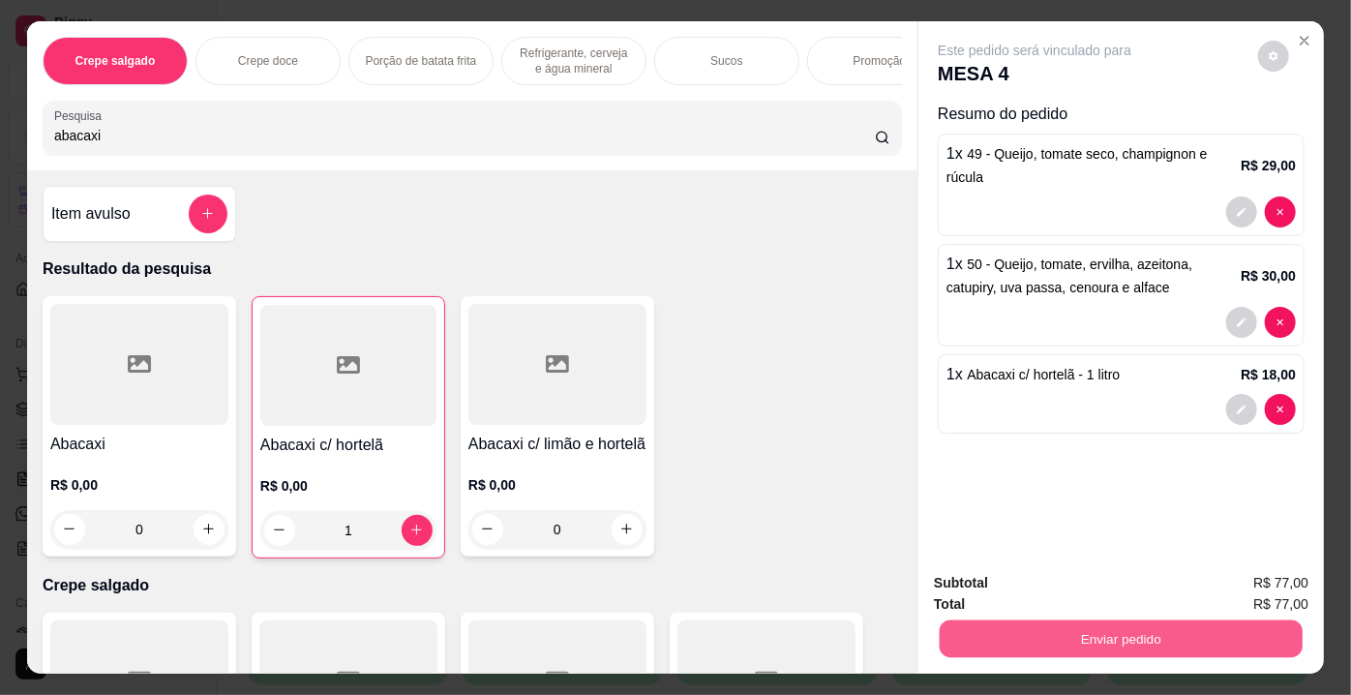
click at [1024, 624] on button "Enviar pedido" at bounding box center [1121, 639] width 363 height 38
click at [1059, 593] on button "Não registrar e enviar pedido" at bounding box center [1057, 585] width 195 height 36
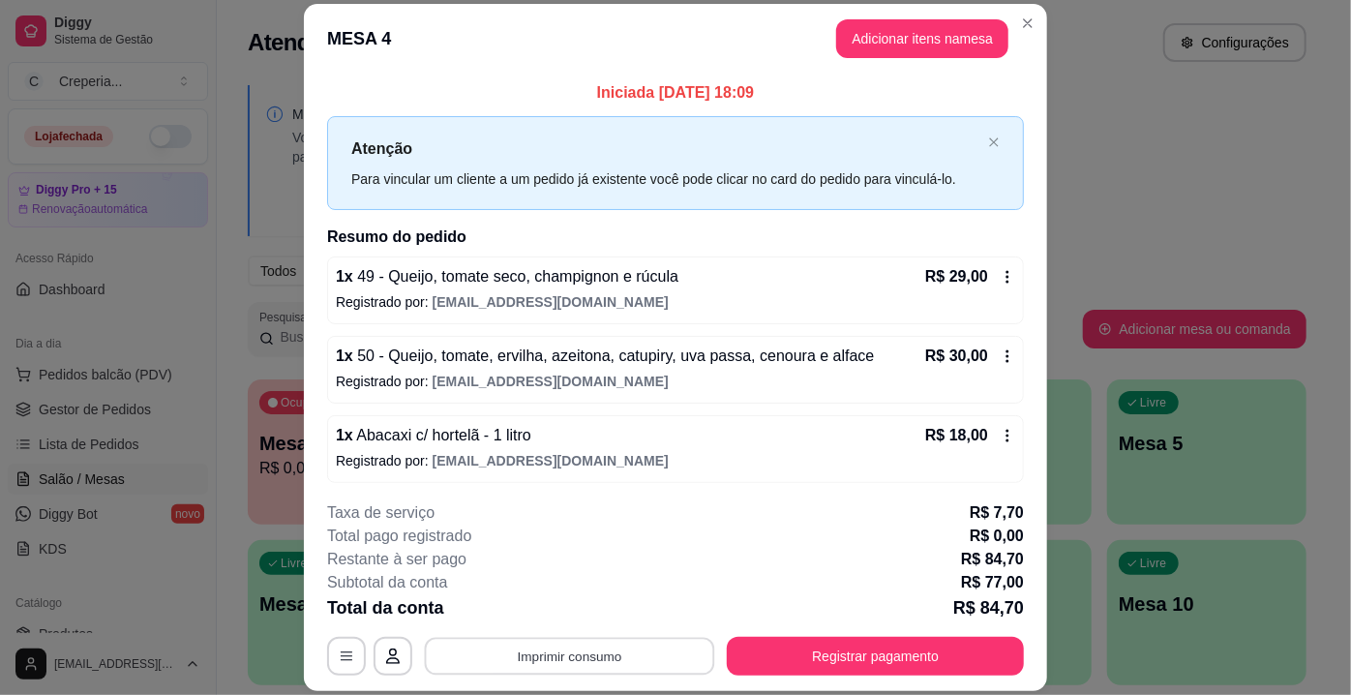
click at [593, 651] on button "Imprimir consumo" at bounding box center [570, 657] width 290 height 38
click at [596, 613] on button "IMPRESSORA" at bounding box center [568, 612] width 135 height 30
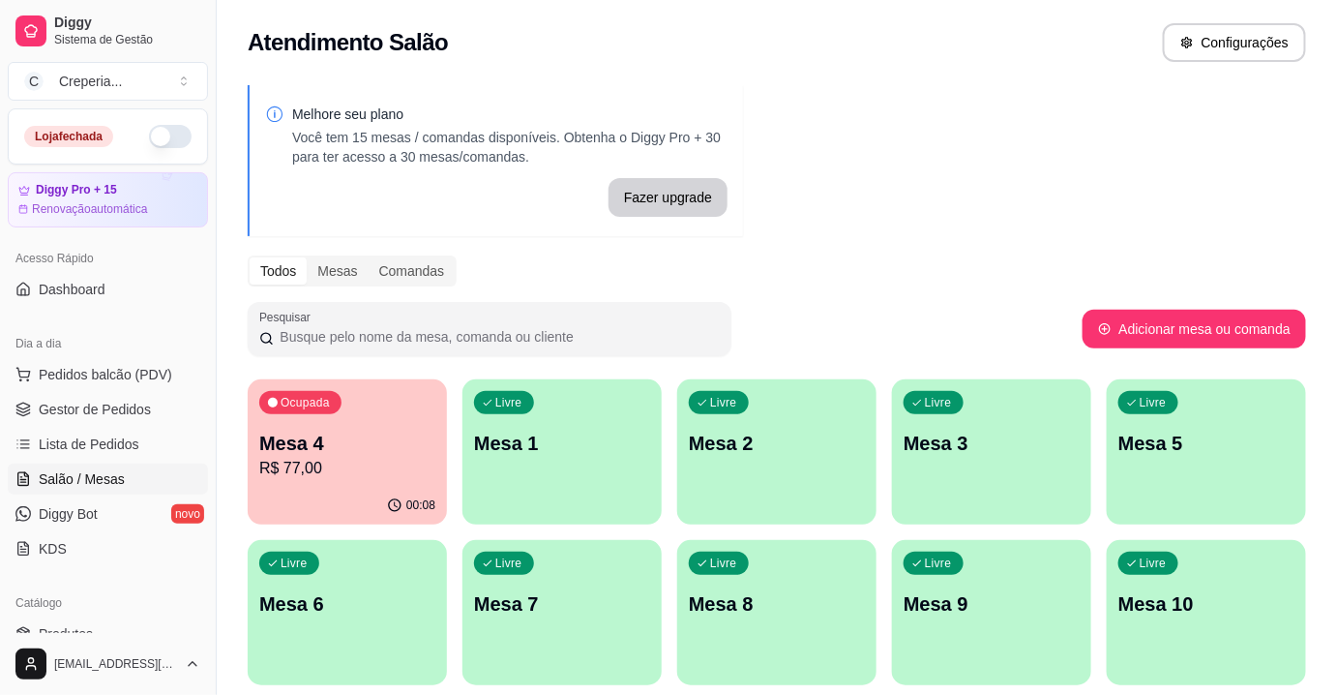
click at [392, 602] on p "Mesa 6" at bounding box center [347, 603] width 176 height 27
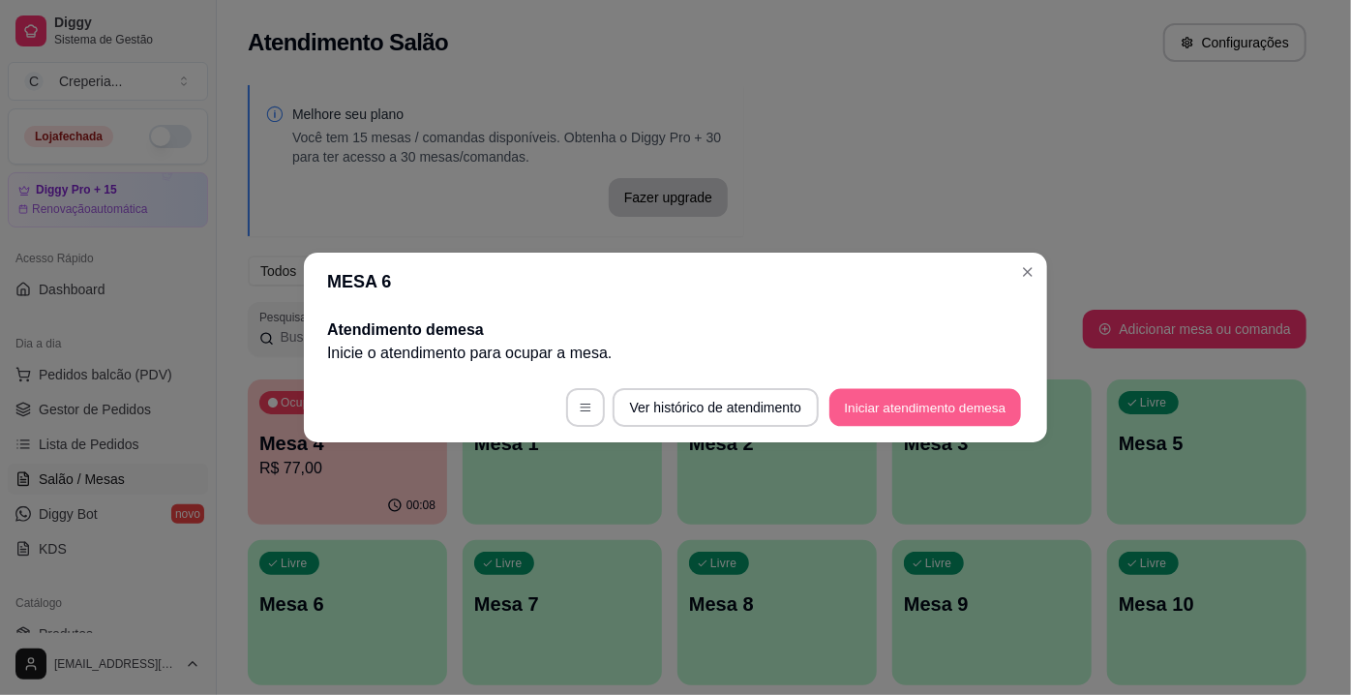
click at [841, 414] on button "Iniciar atendimento de mesa" at bounding box center [925, 408] width 192 height 38
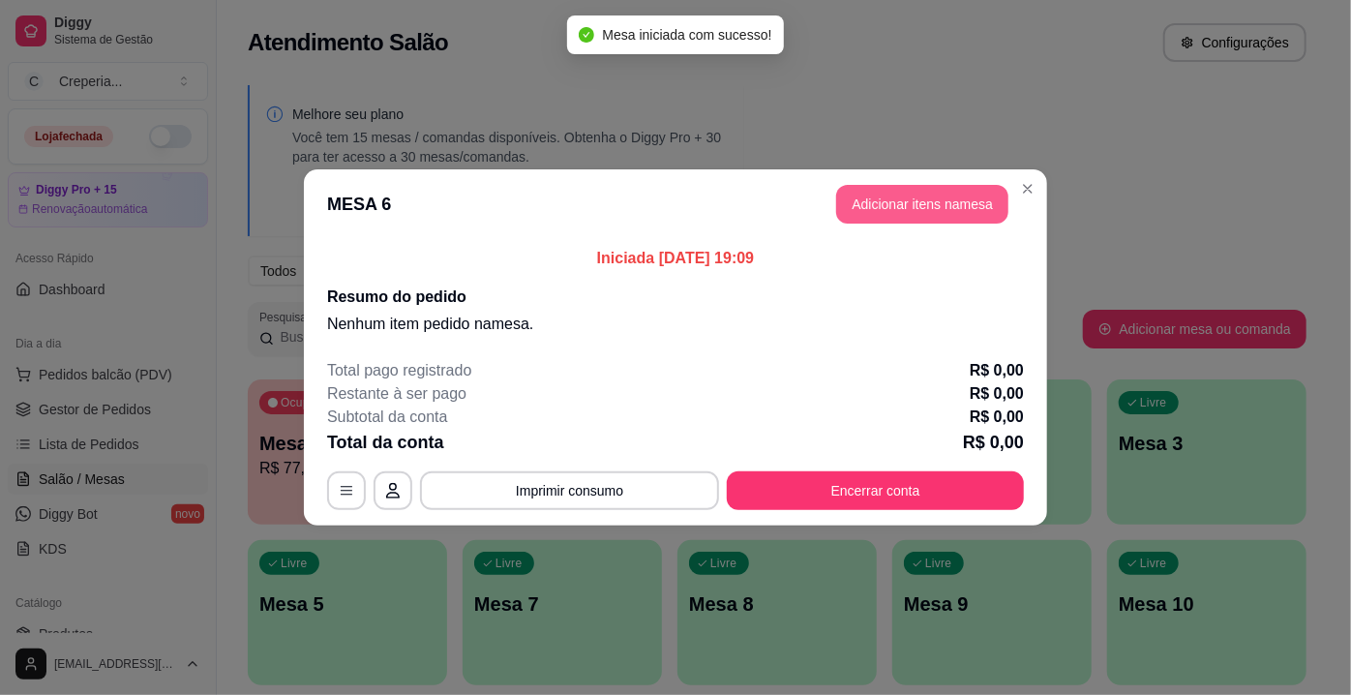
click at [851, 199] on button "Adicionar itens na mesa" at bounding box center [922, 204] width 172 height 39
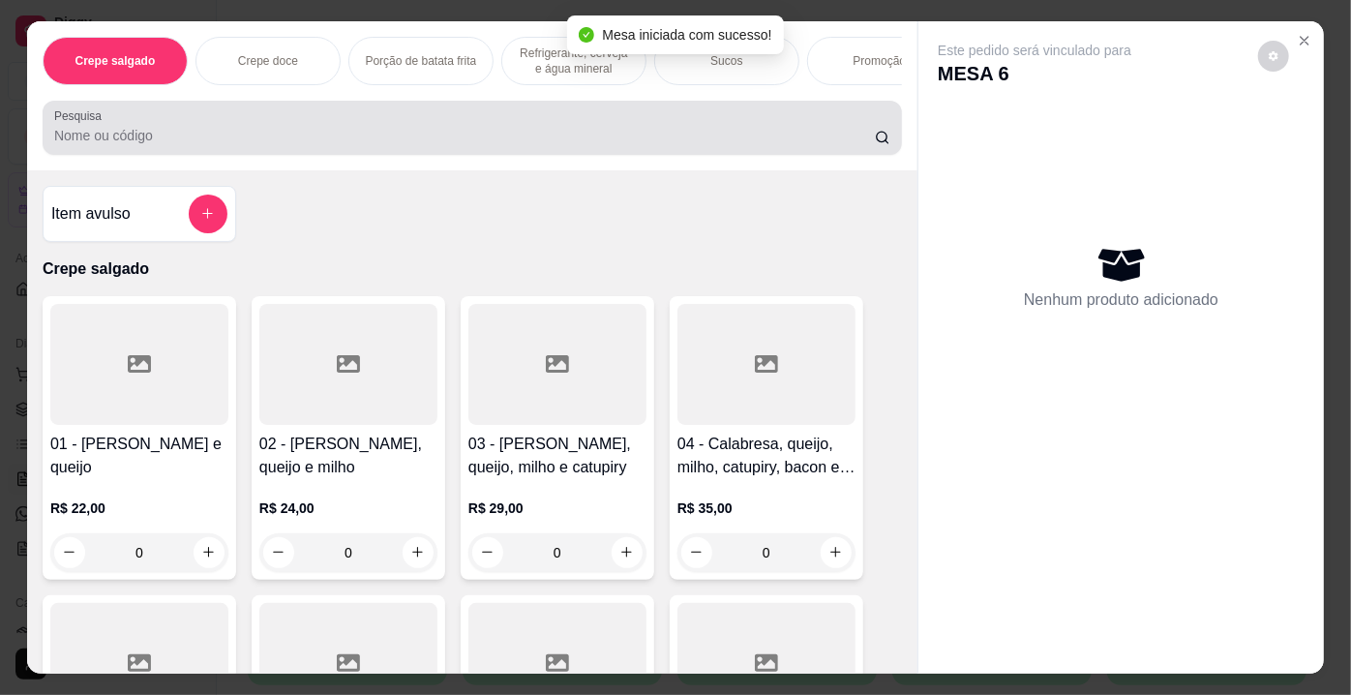
click at [225, 145] on input "Pesquisa" at bounding box center [464, 135] width 821 height 19
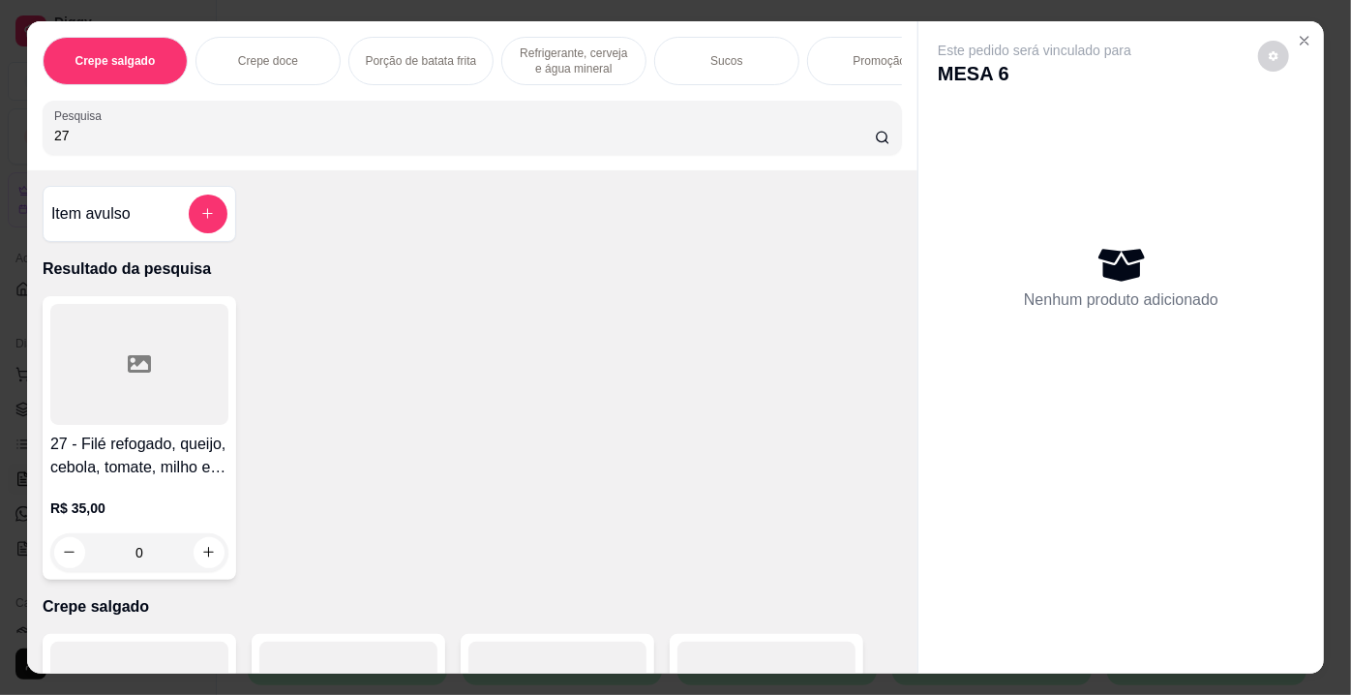
type input "27"
click at [165, 357] on div at bounding box center [139, 364] width 178 height 121
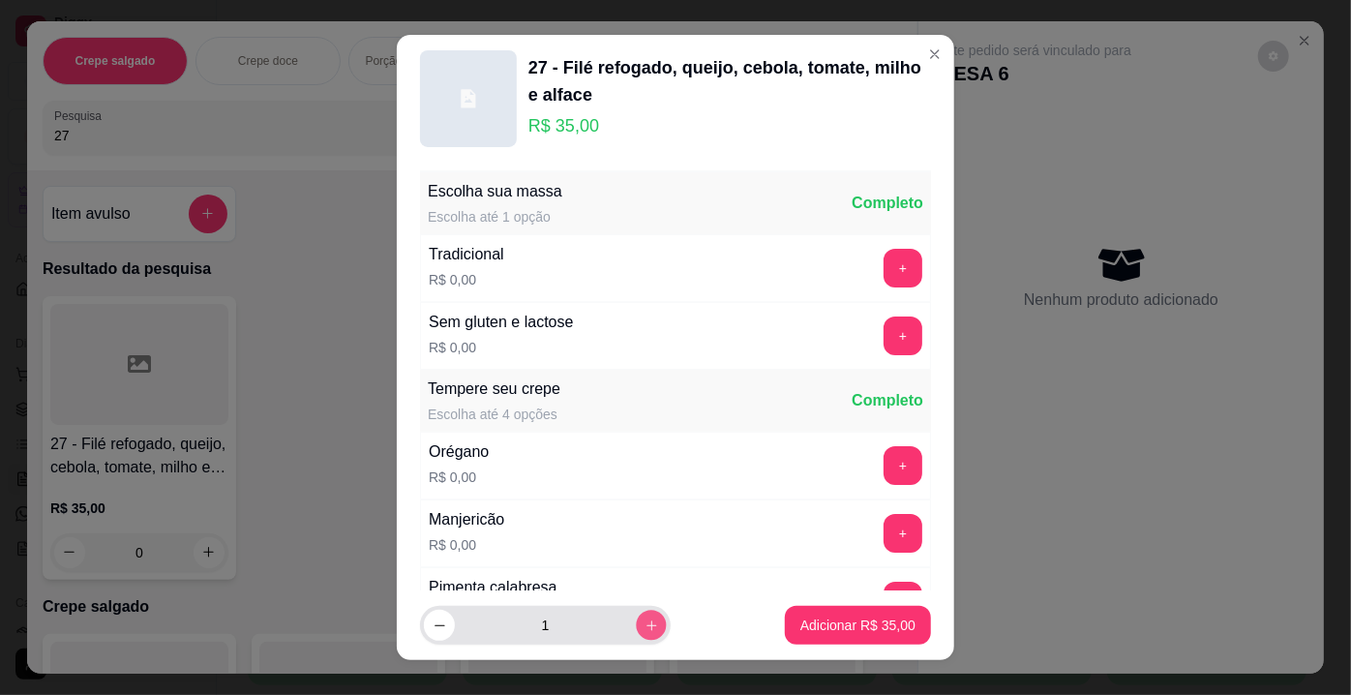
click at [645, 620] on icon "increase-product-quantity" at bounding box center [652, 625] width 15 height 15
type input "2"
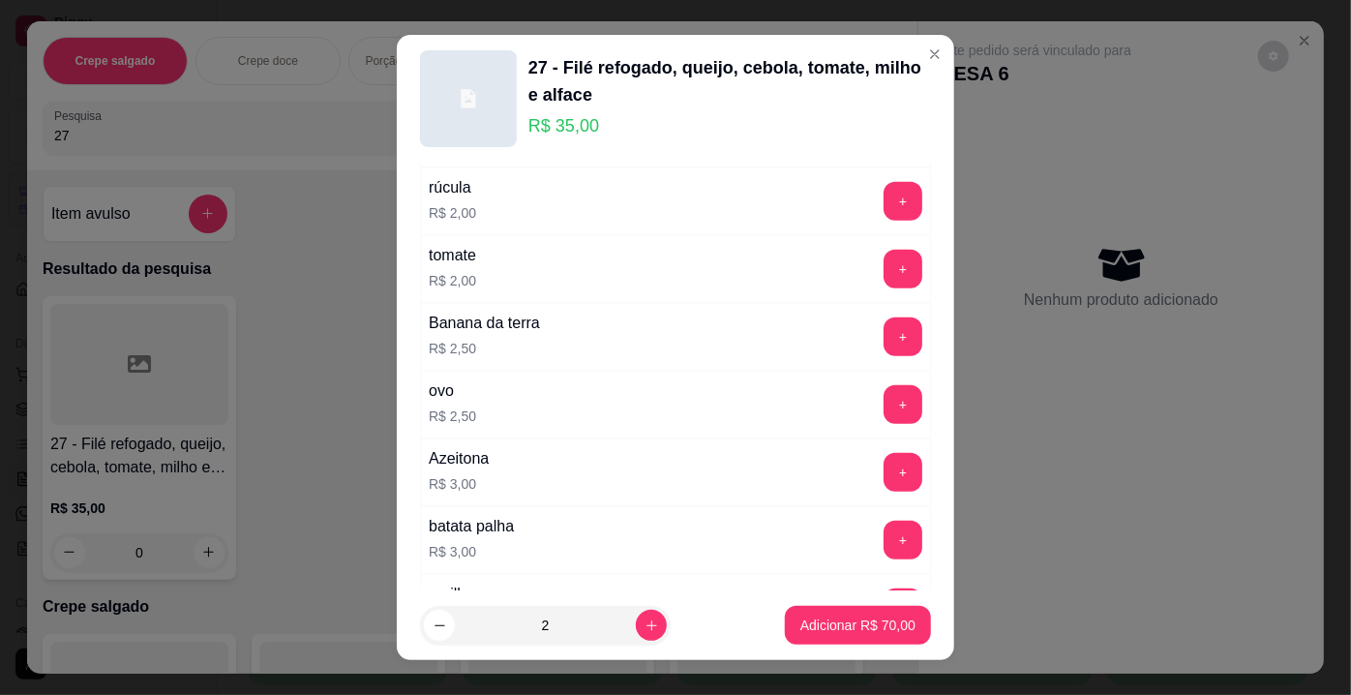
scroll to position [3473, 0]
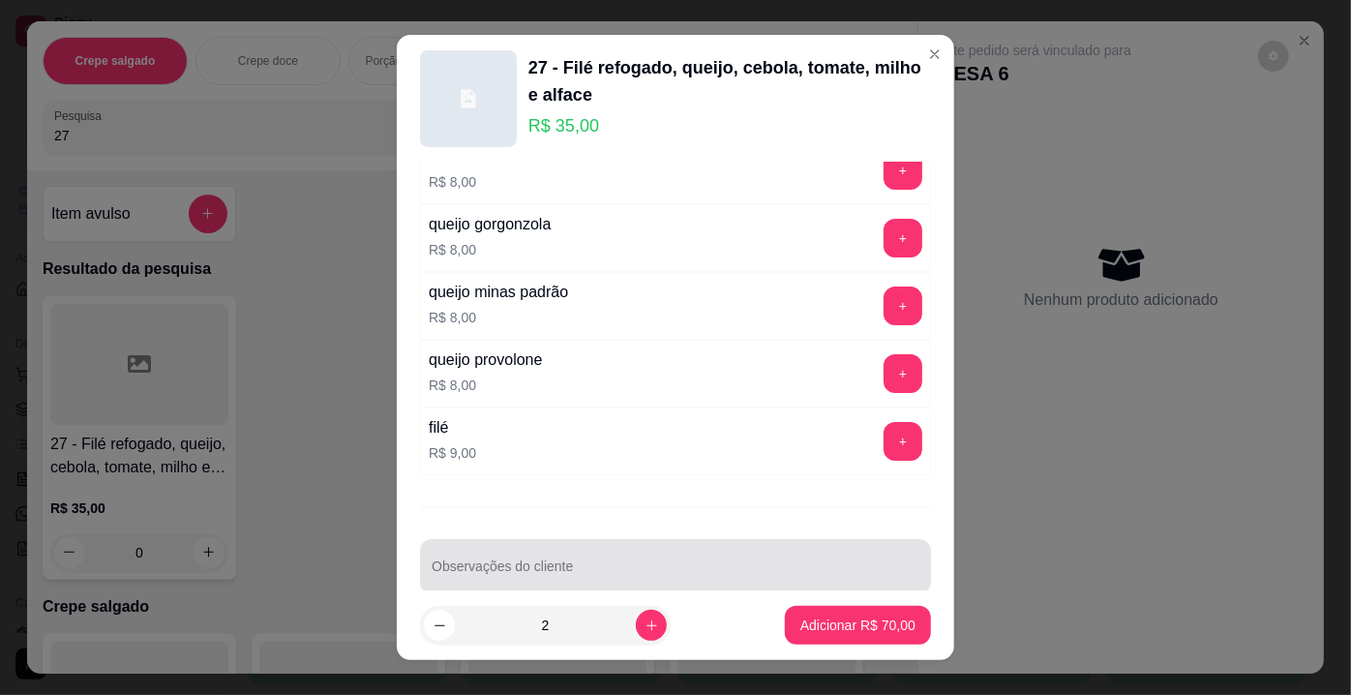
click at [781, 564] on input "Observações do cliente" at bounding box center [676, 573] width 488 height 19
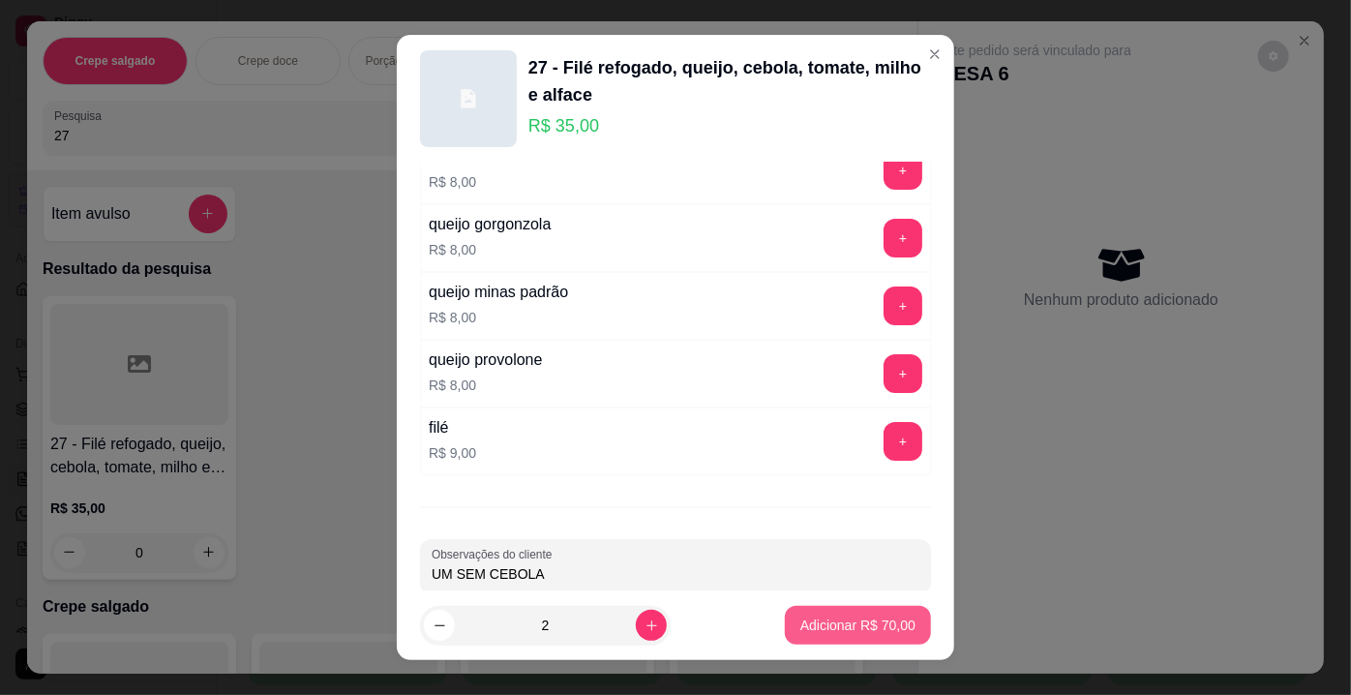
type input "UM SEM CEBOLA"
click at [821, 625] on p "Adicionar R$ 70,00" at bounding box center [857, 624] width 115 height 19
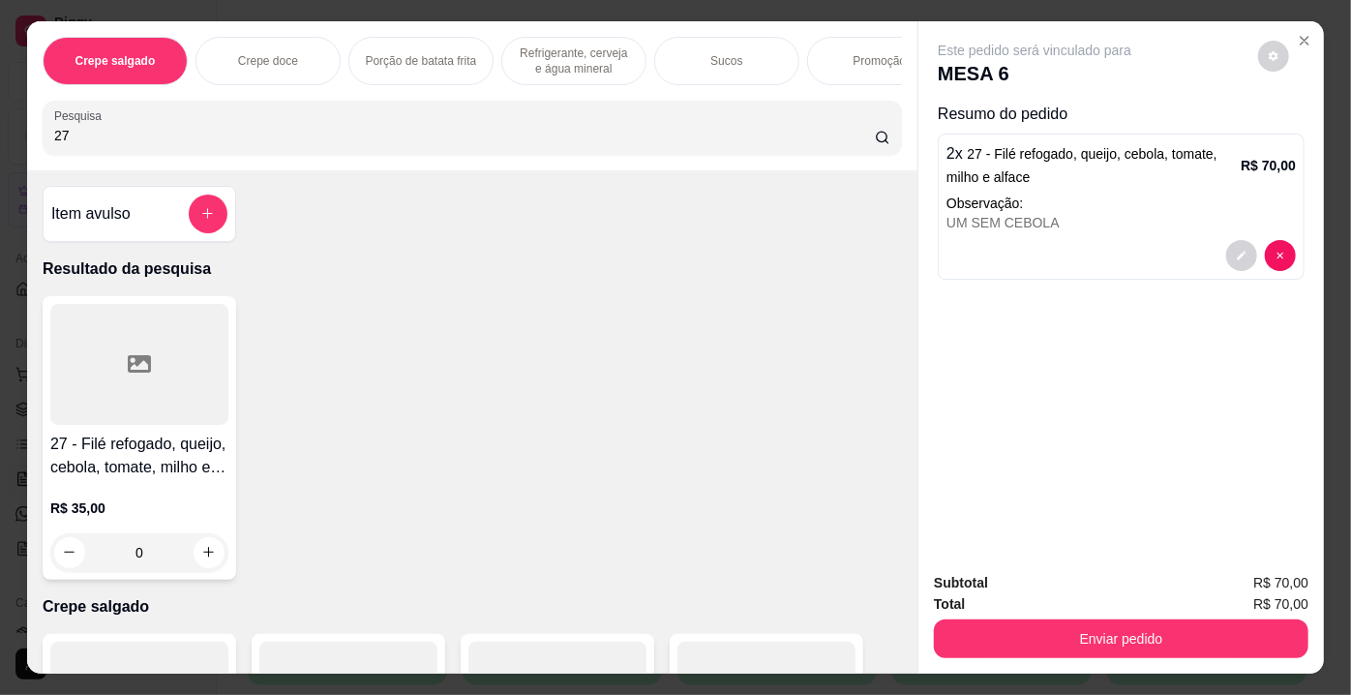
drag, startPoint x: 156, startPoint y: 150, endPoint x: 0, endPoint y: 138, distance: 156.2
click at [0, 138] on div "Crepe salgado Crepe doce Porção de batata frita Refrigerante, cerveja e água mi…" at bounding box center [675, 347] width 1351 height 695
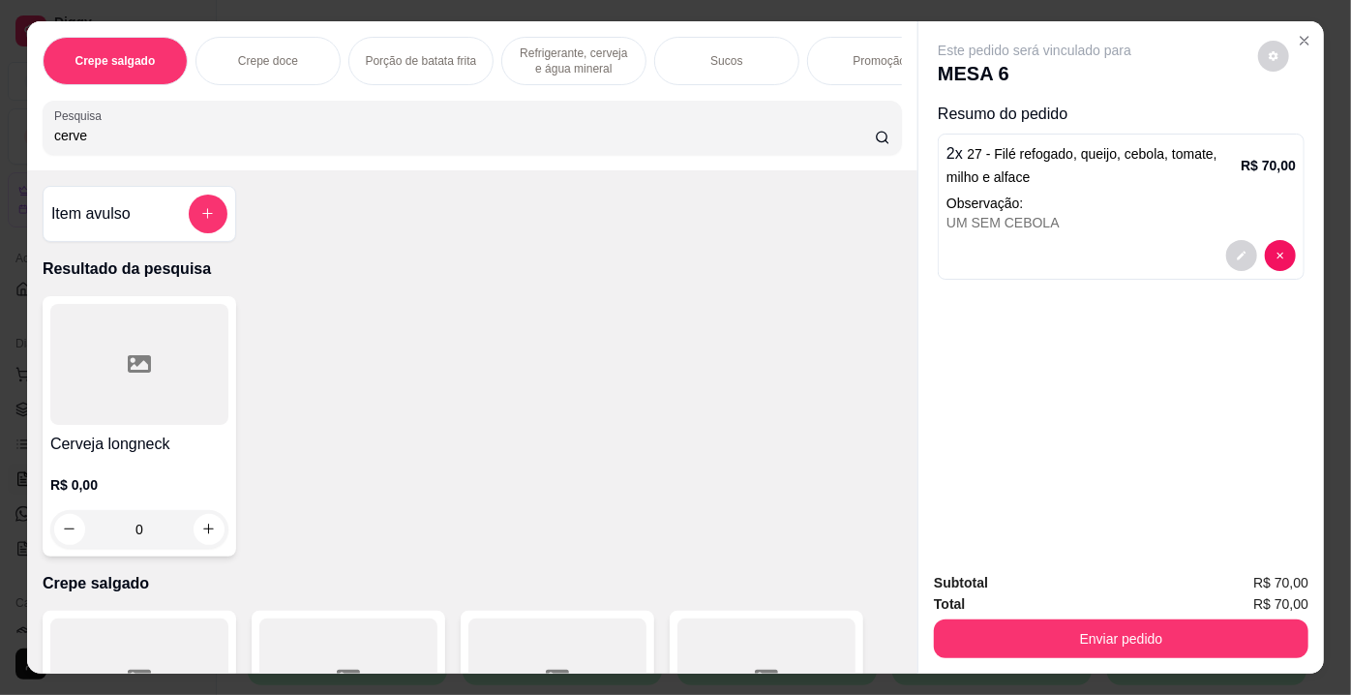
type input "cerve"
click at [129, 347] on div at bounding box center [139, 364] width 178 height 121
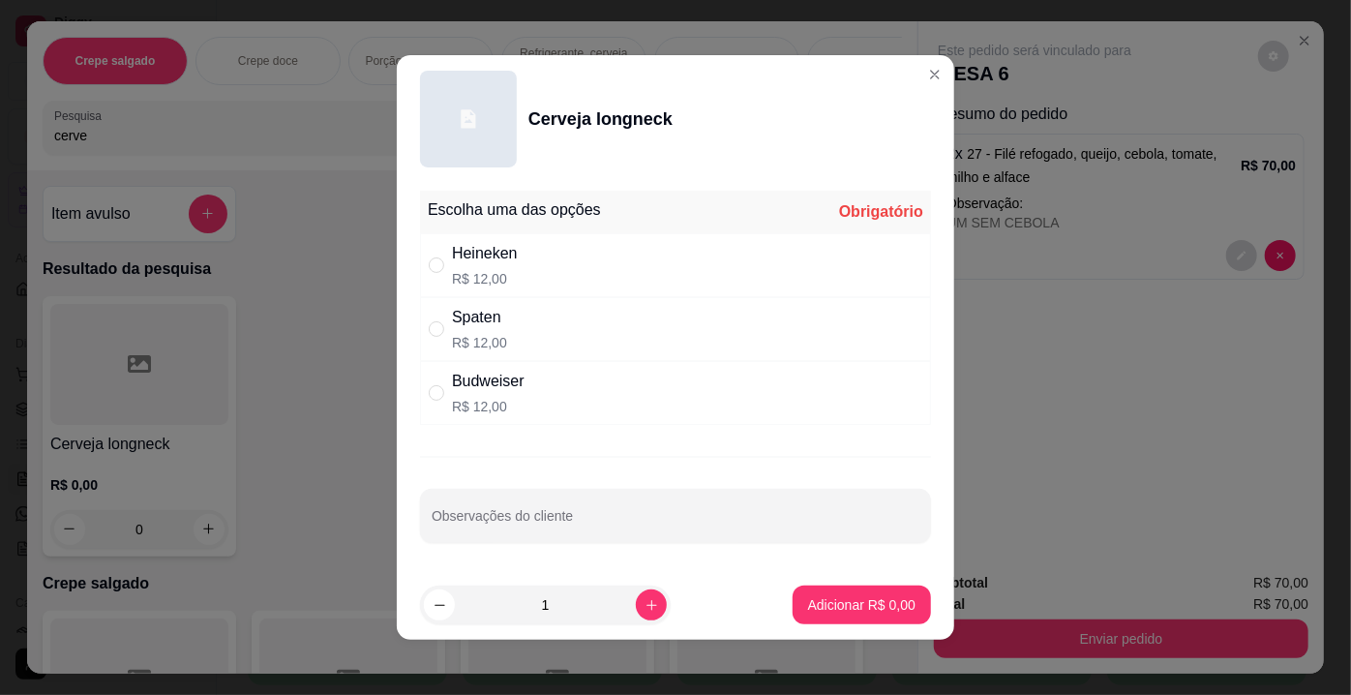
click at [491, 271] on p "R$ 12,00" at bounding box center [485, 278] width 66 height 19
radio input "true"
click at [855, 597] on p "Adicionar R$ 12,00" at bounding box center [858, 604] width 112 height 18
type input "1"
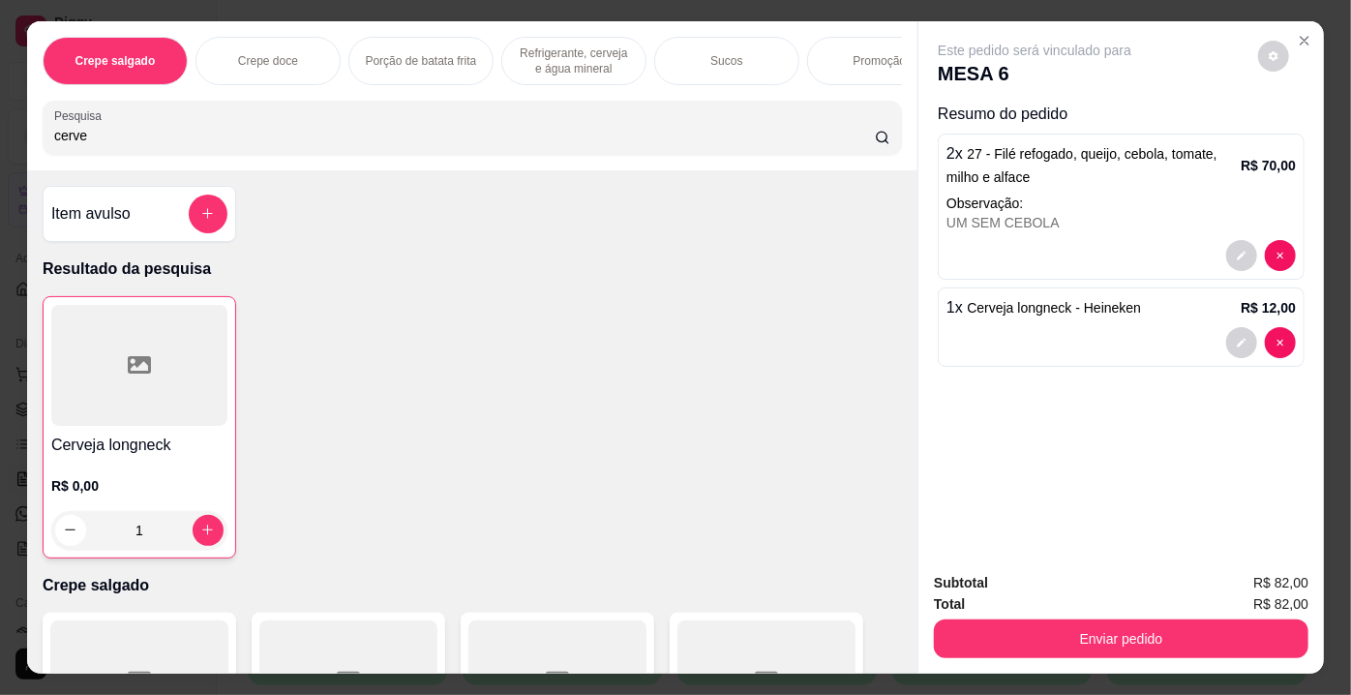
drag, startPoint x: 146, startPoint y: 134, endPoint x: 16, endPoint y: 137, distance: 129.7
click at [16, 137] on div "Crepe salgado Crepe doce Porção de batata frita Refrigerante, cerveja e água mi…" at bounding box center [675, 347] width 1351 height 695
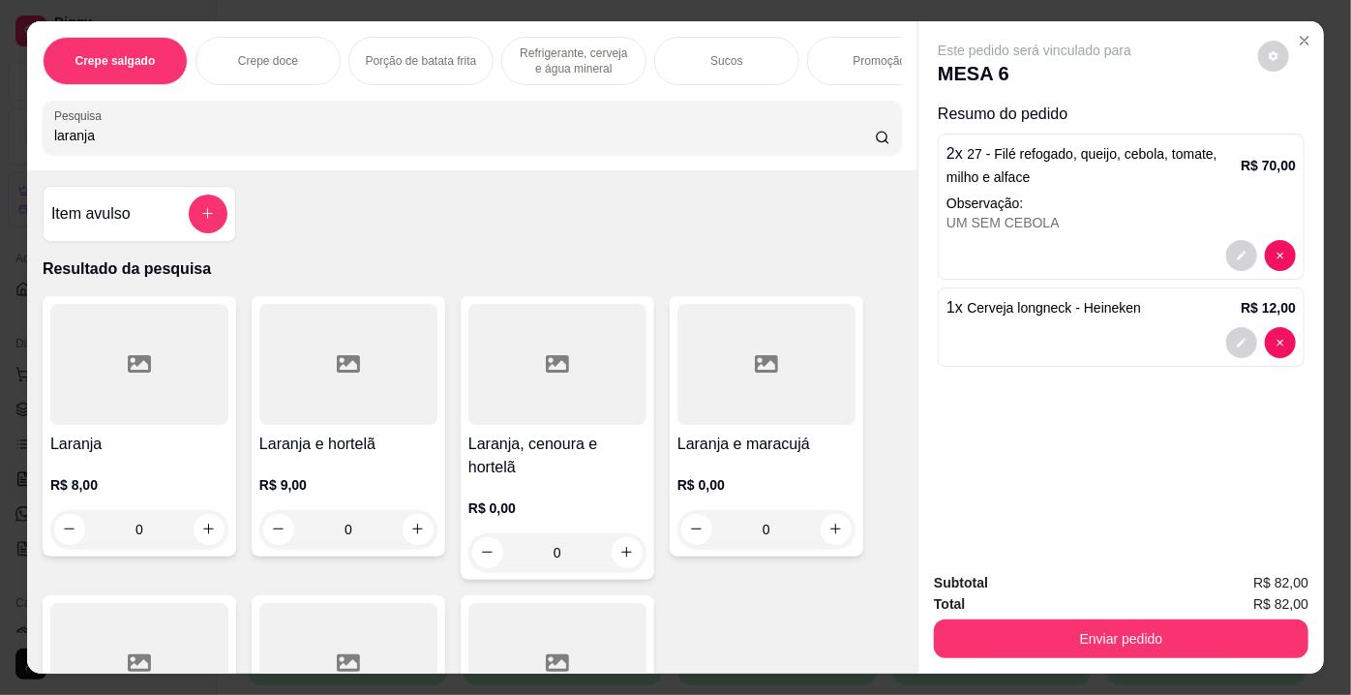
type input "laranja"
click at [181, 398] on div at bounding box center [139, 364] width 178 height 121
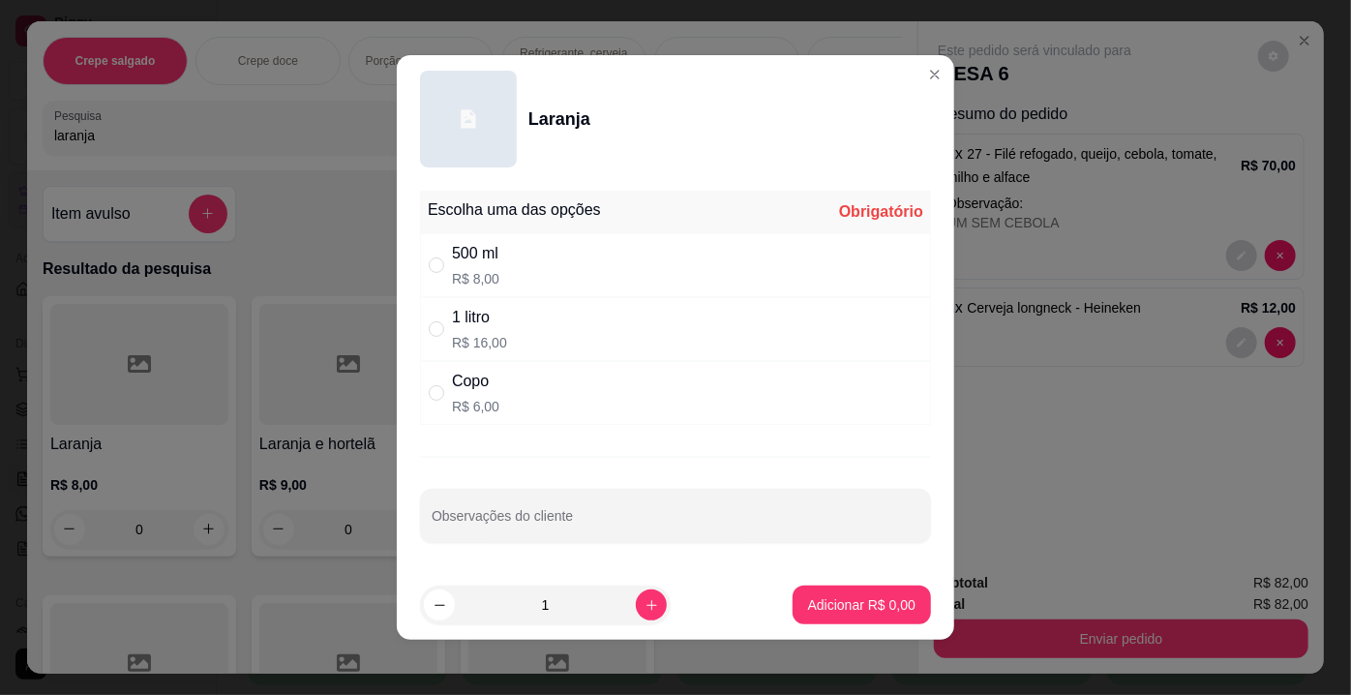
click at [471, 399] on p "R$ 6,00" at bounding box center [475, 406] width 47 height 19
radio input "true"
click at [833, 597] on p "Adicionar R$ 6,00" at bounding box center [861, 604] width 107 height 19
type input "1"
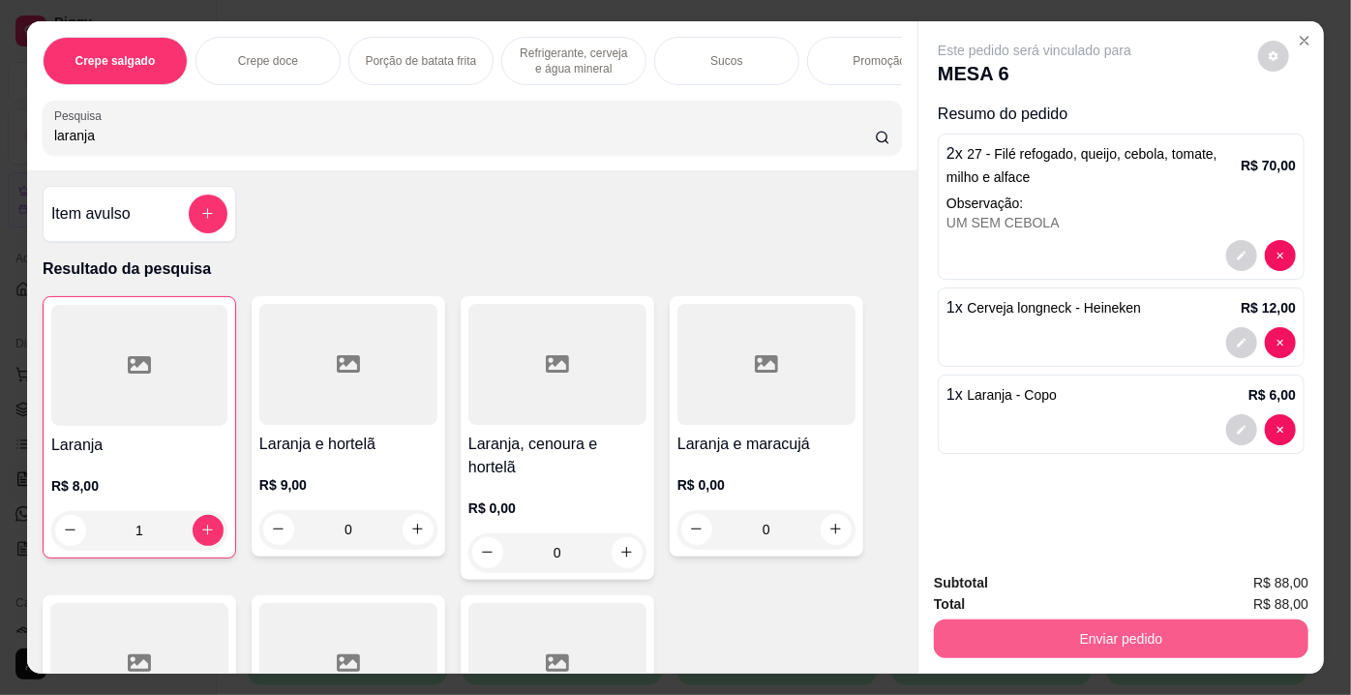
click at [1064, 623] on button "Enviar pedido" at bounding box center [1121, 638] width 375 height 39
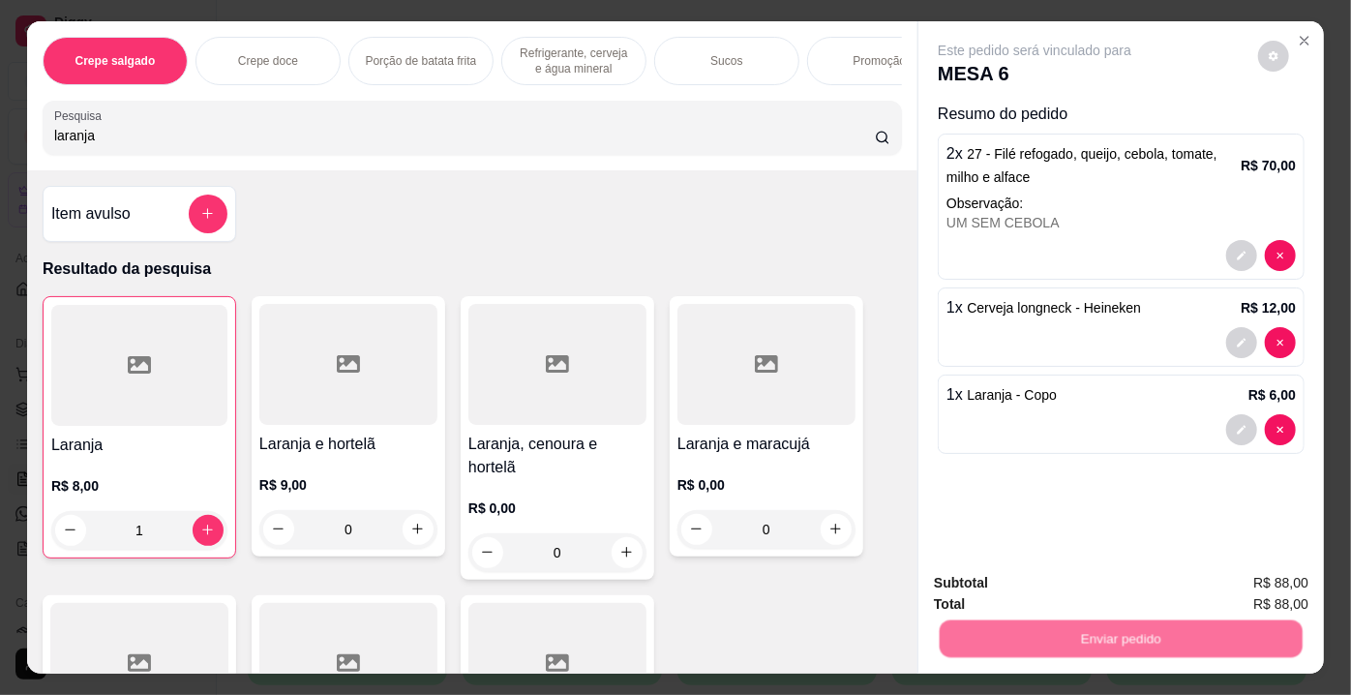
click at [1030, 577] on button "Não registrar e enviar pedido" at bounding box center [1057, 585] width 195 height 36
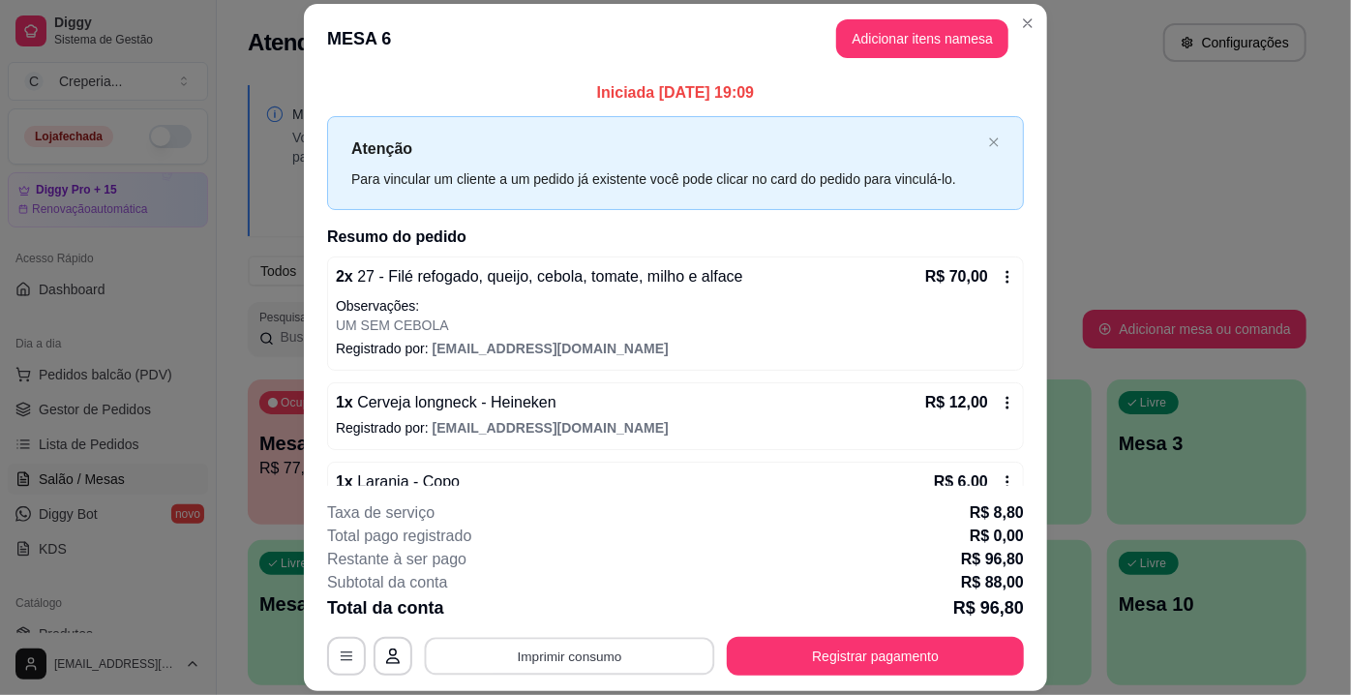
click at [645, 656] on button "Imprimir consumo" at bounding box center [570, 657] width 290 height 38
click at [601, 613] on button "IMPRESSORA" at bounding box center [569, 612] width 140 height 31
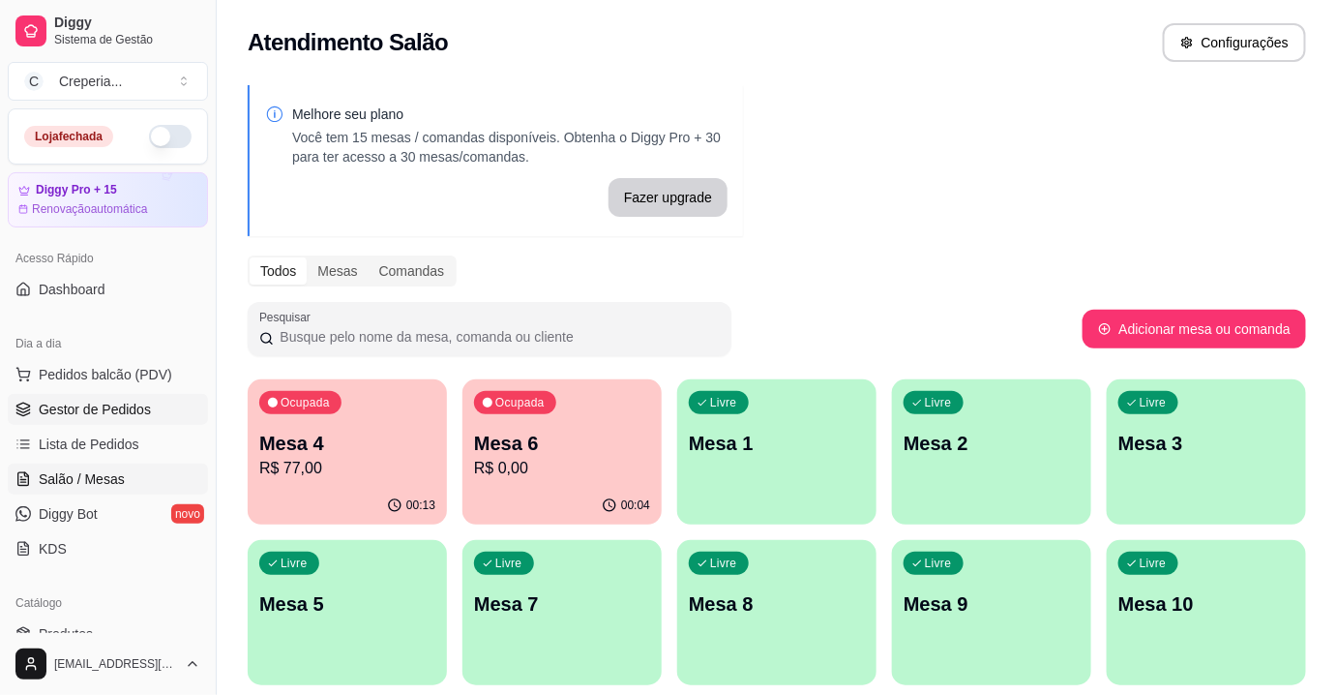
click at [121, 404] on span "Gestor de Pedidos" at bounding box center [95, 409] width 112 height 19
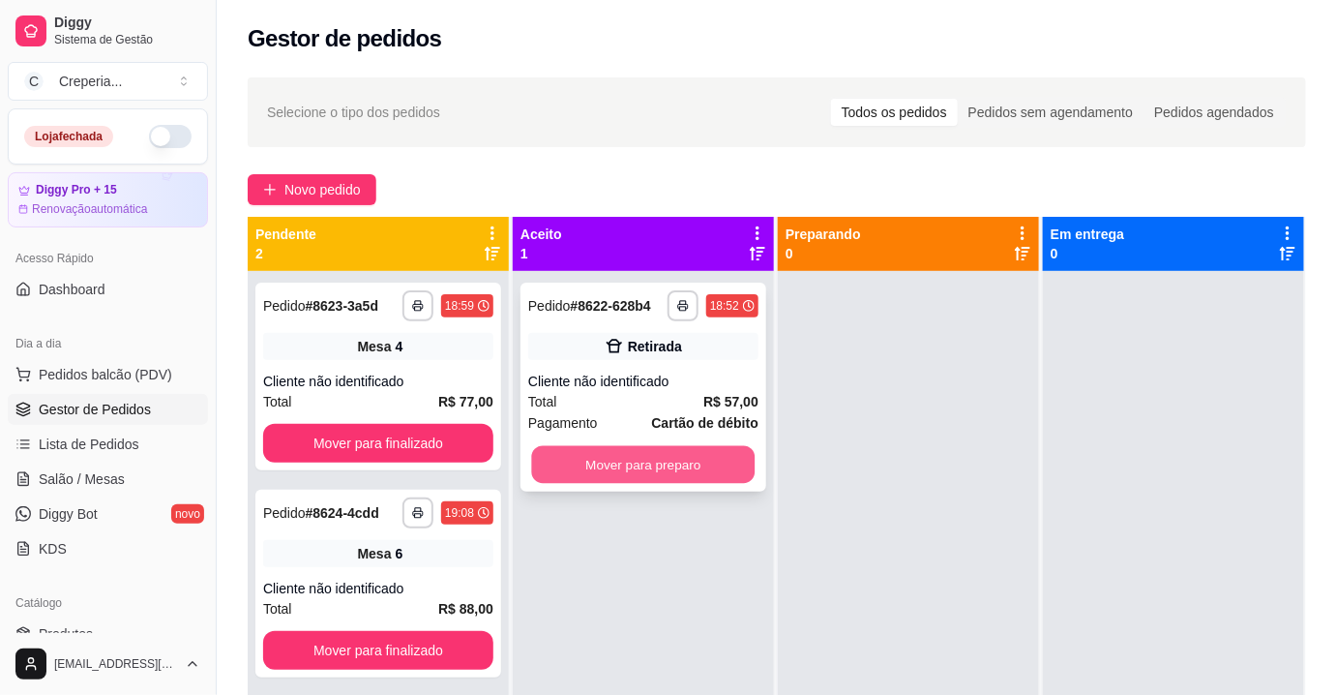
click at [664, 466] on button "Mover para preparo" at bounding box center [644, 465] width 224 height 38
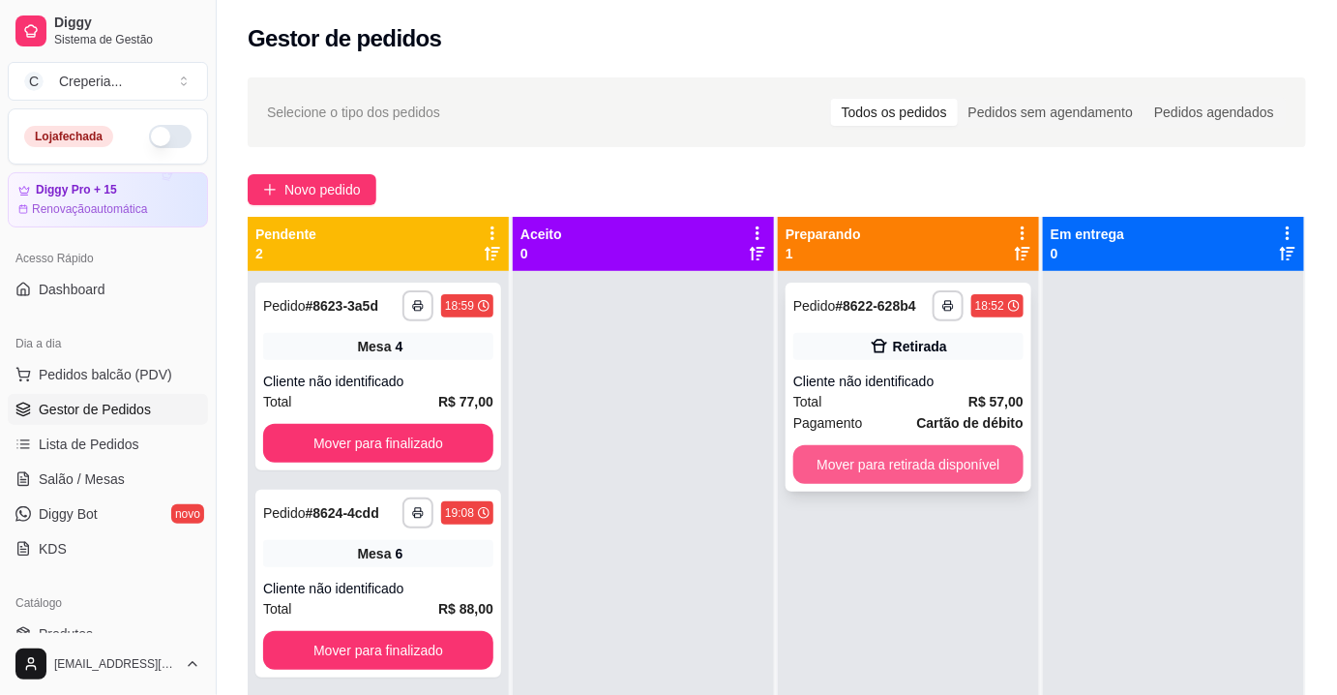
click at [914, 478] on button "Mover para retirada disponível" at bounding box center [909, 464] width 230 height 39
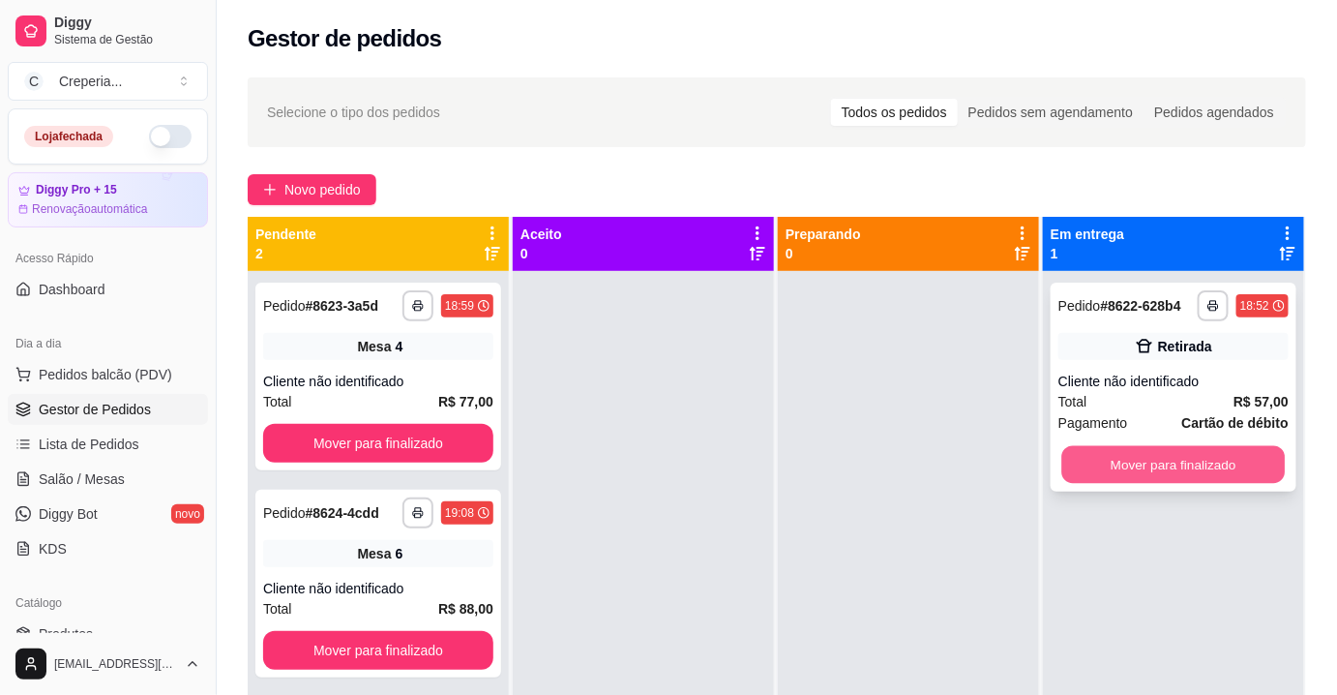
click at [1138, 461] on button "Mover para finalizado" at bounding box center [1175, 465] width 224 height 38
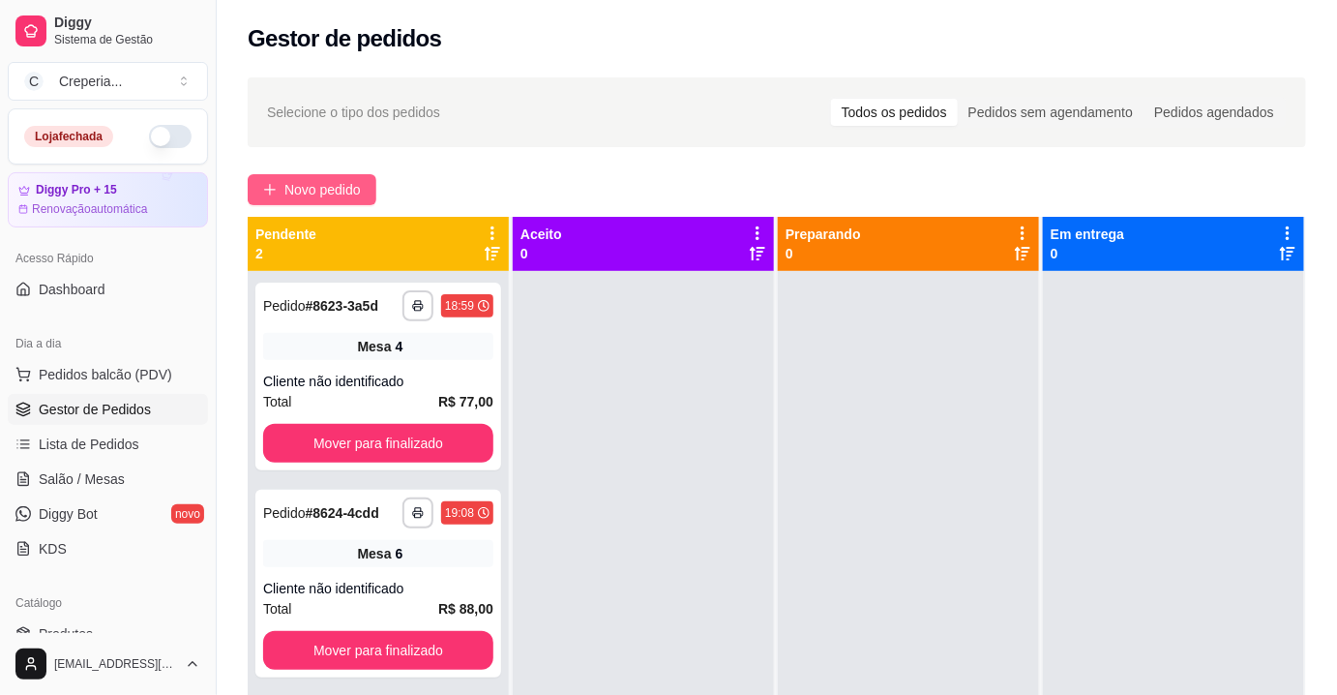
click at [319, 199] on span "Novo pedido" at bounding box center [323, 189] width 76 height 21
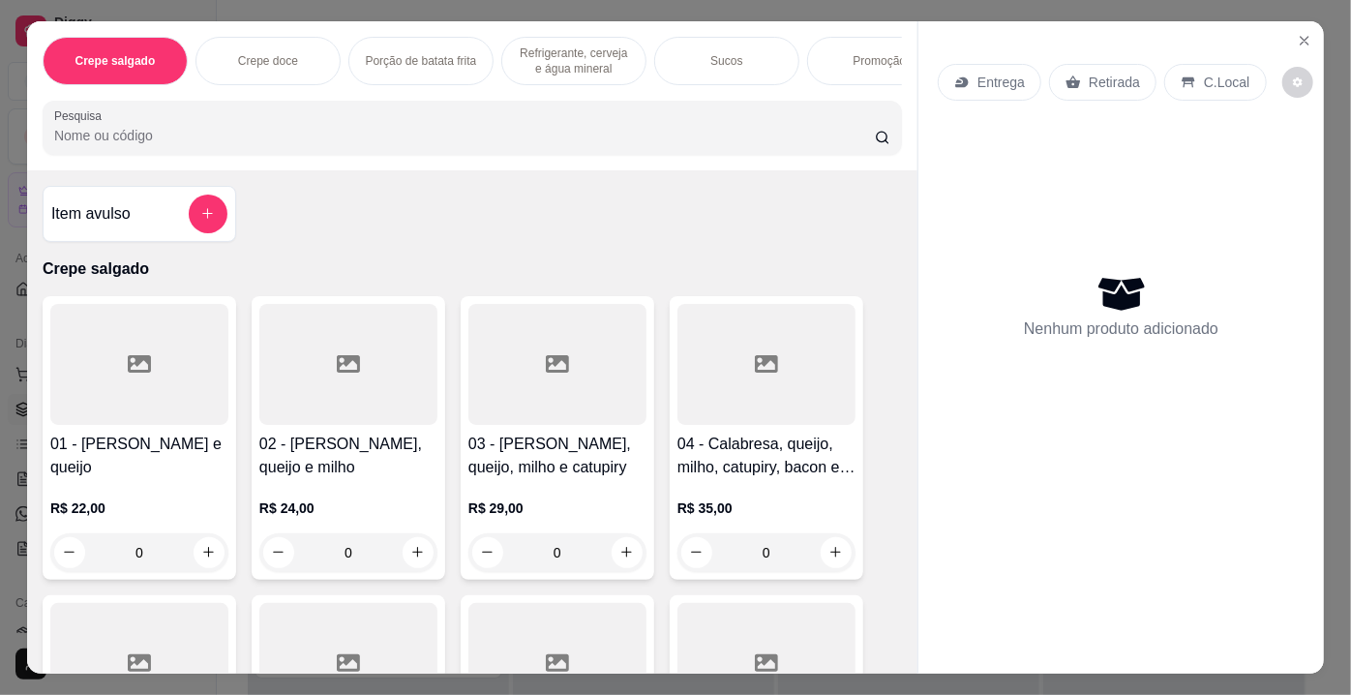
scroll to position [175, 0]
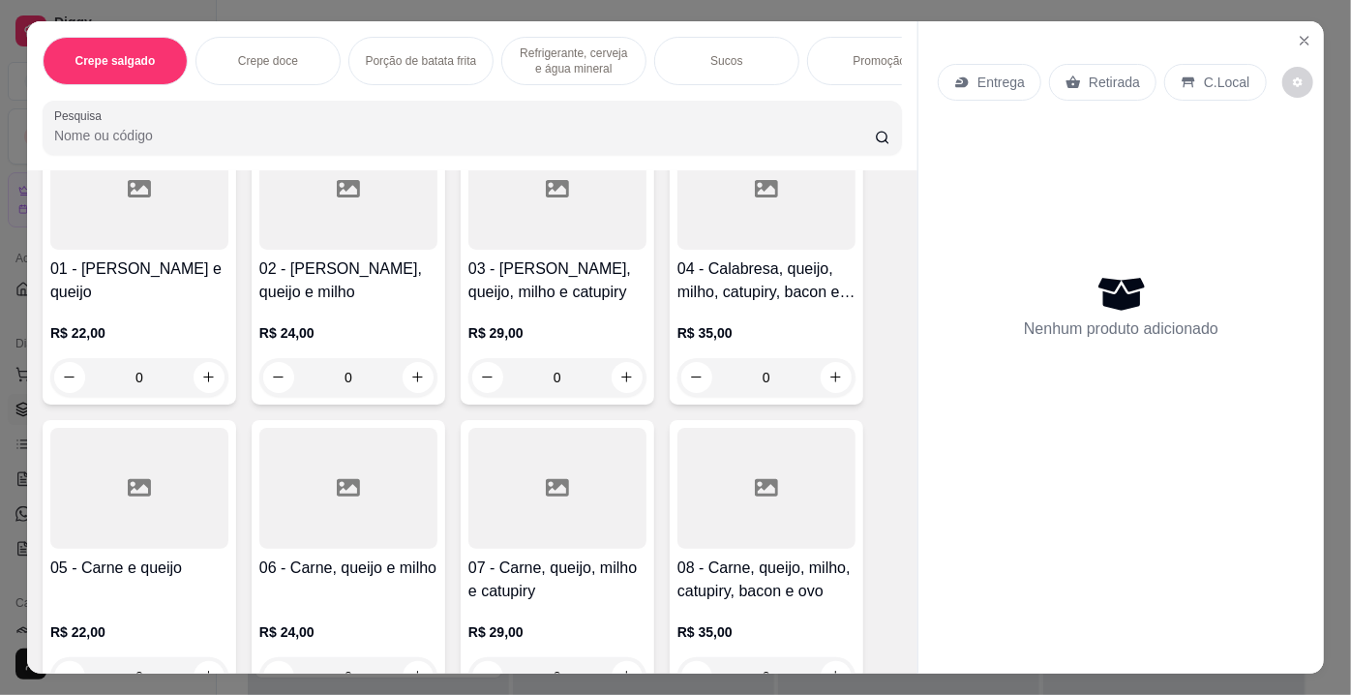
click at [384, 482] on div at bounding box center [348, 488] width 178 height 121
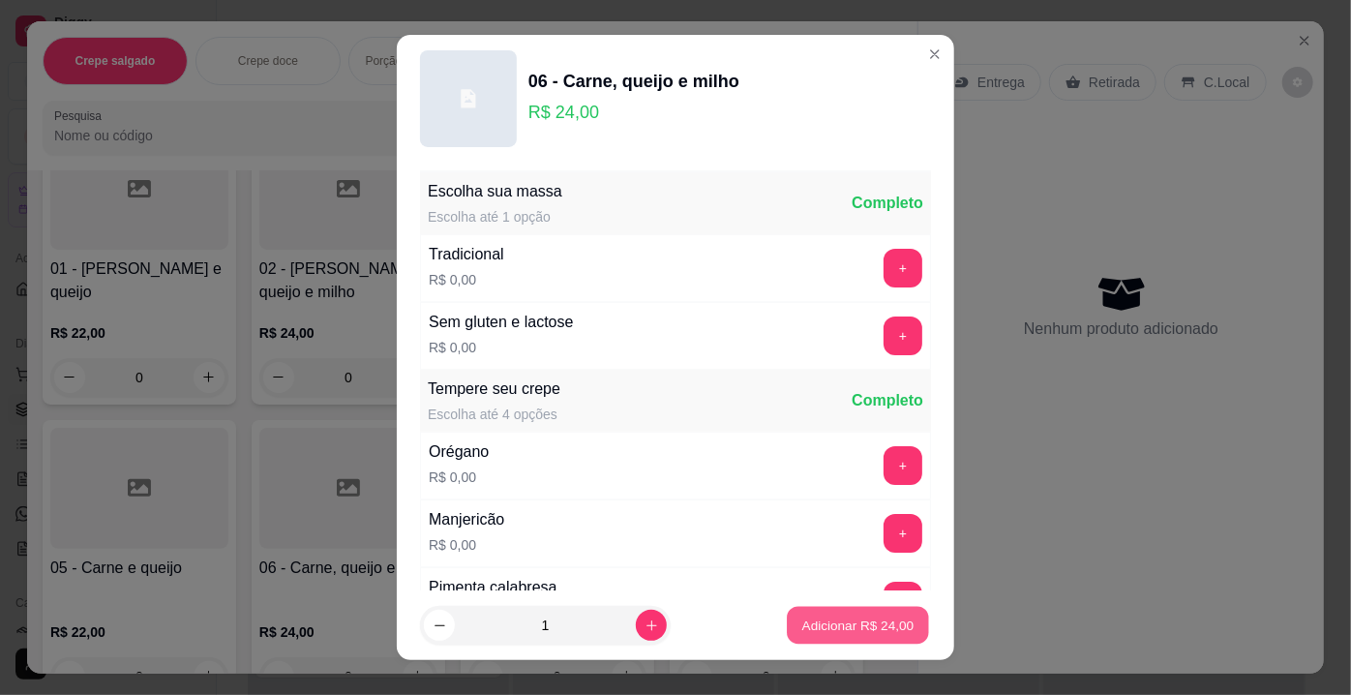
click at [825, 621] on p "Adicionar R$ 24,00" at bounding box center [858, 624] width 112 height 18
type input "1"
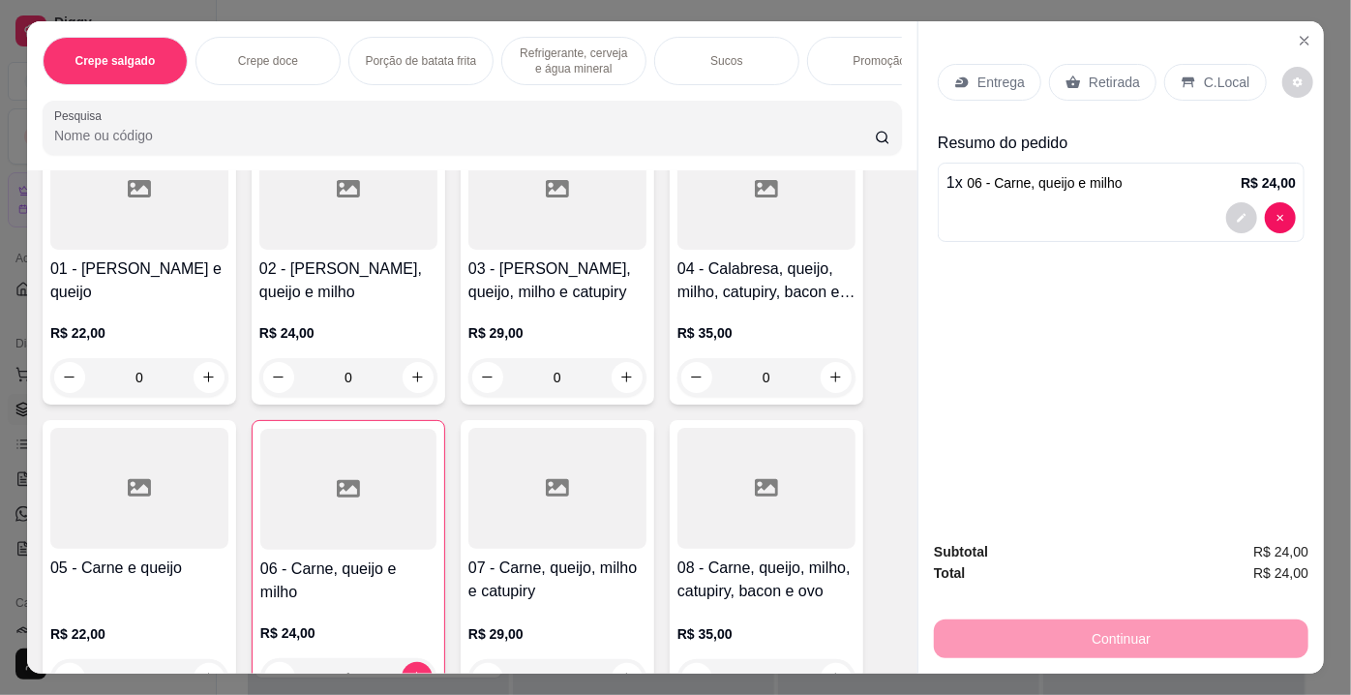
click at [1101, 85] on div "Retirada" at bounding box center [1102, 82] width 107 height 37
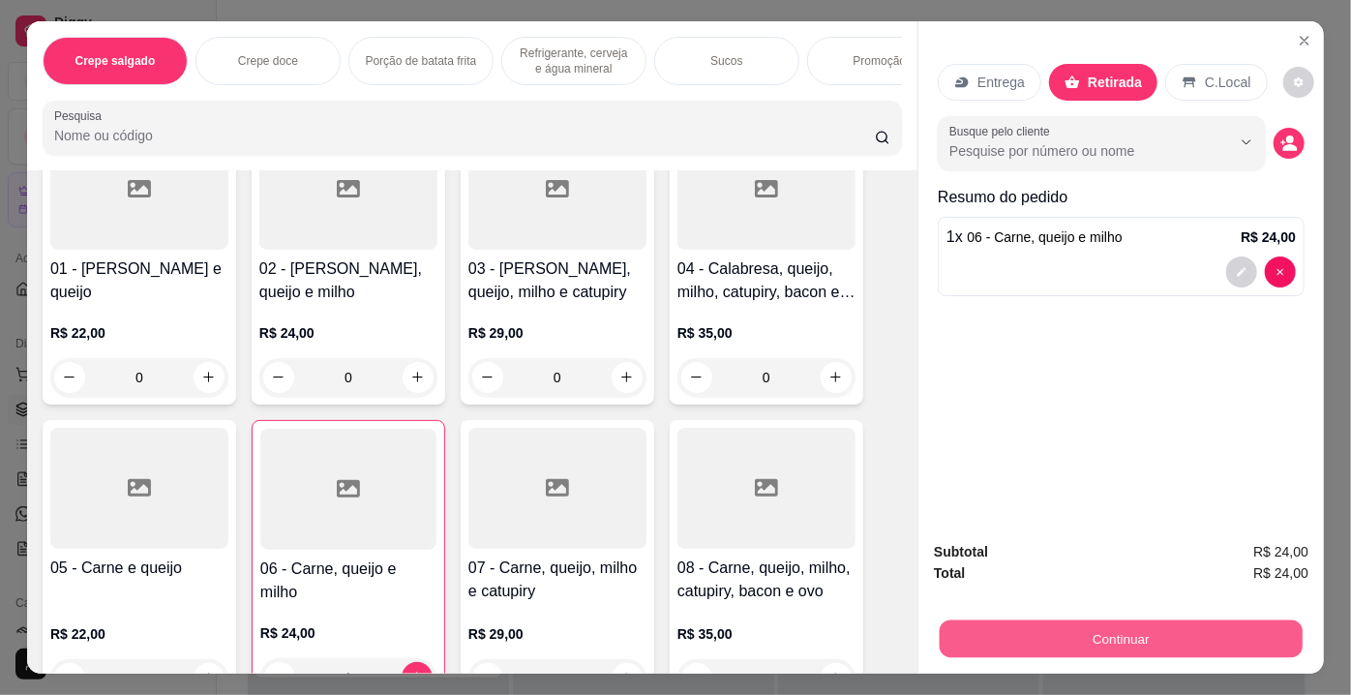
click at [1095, 627] on button "Continuar" at bounding box center [1121, 639] width 363 height 38
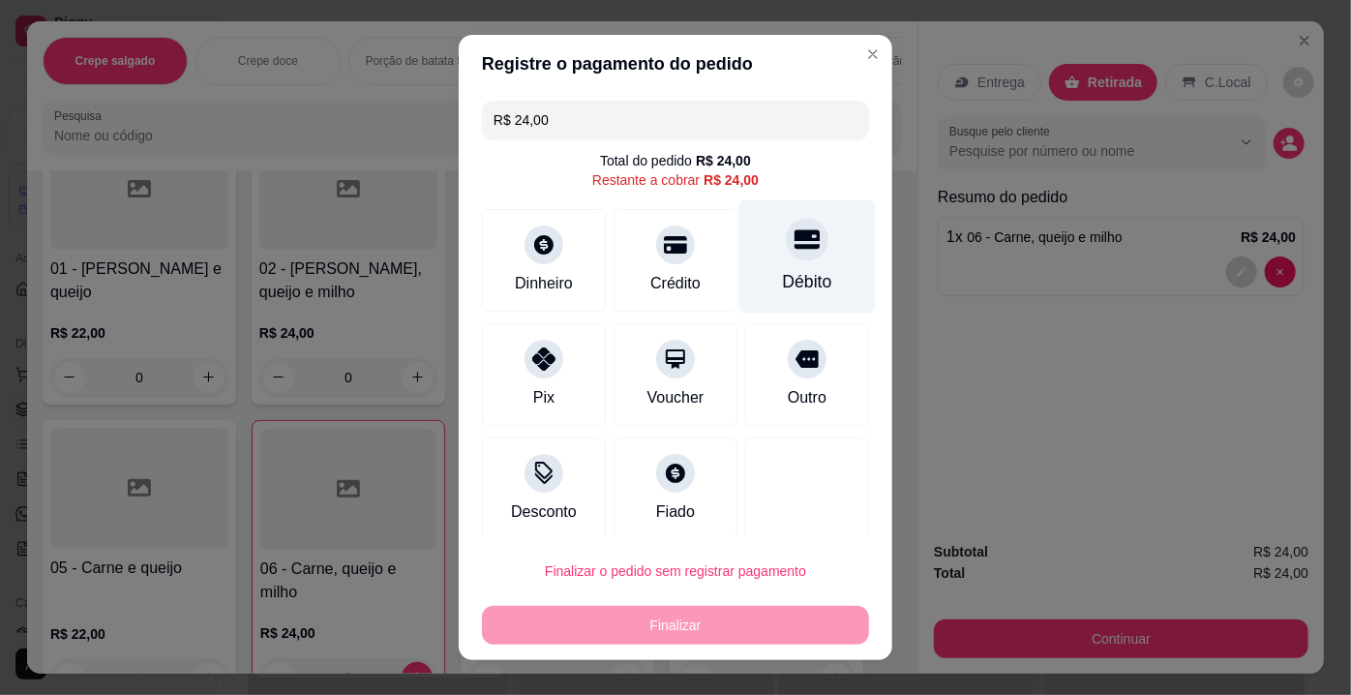
click at [786, 229] on div at bounding box center [807, 239] width 43 height 43
type input "R$ 0,00"
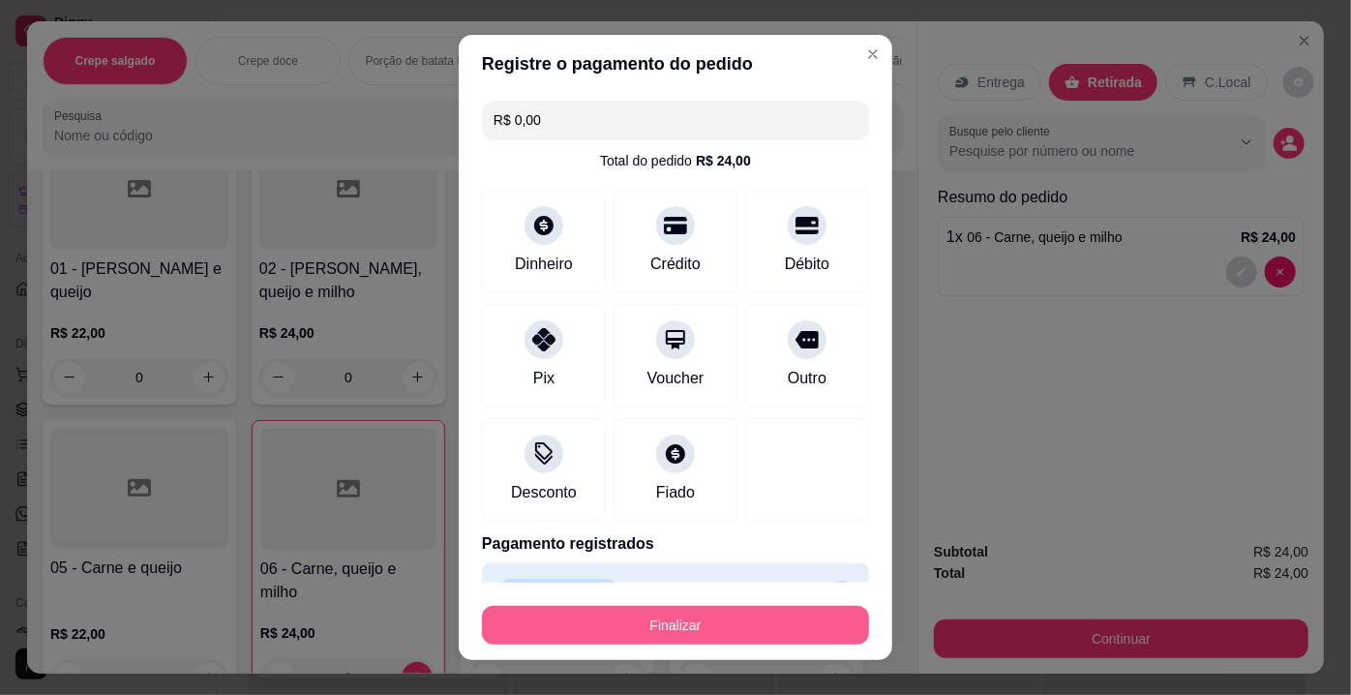
click at [658, 615] on button "Finalizar" at bounding box center [675, 625] width 387 height 39
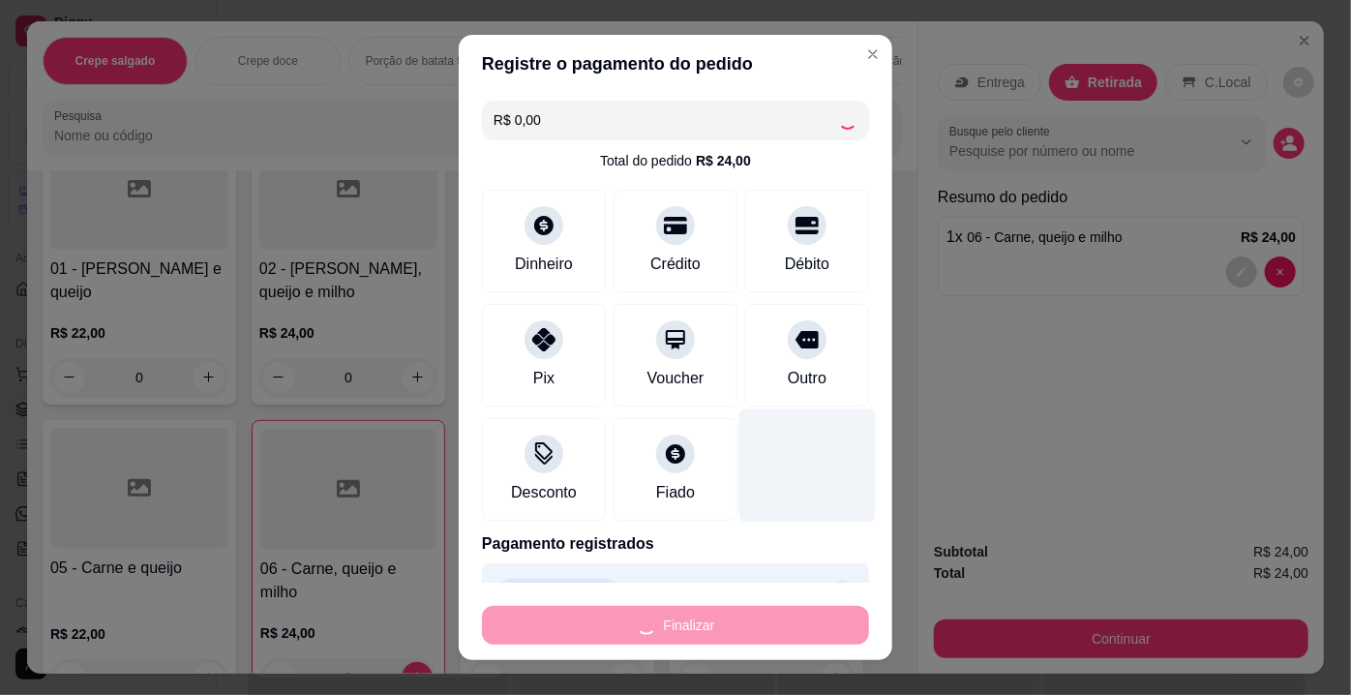
type input "0"
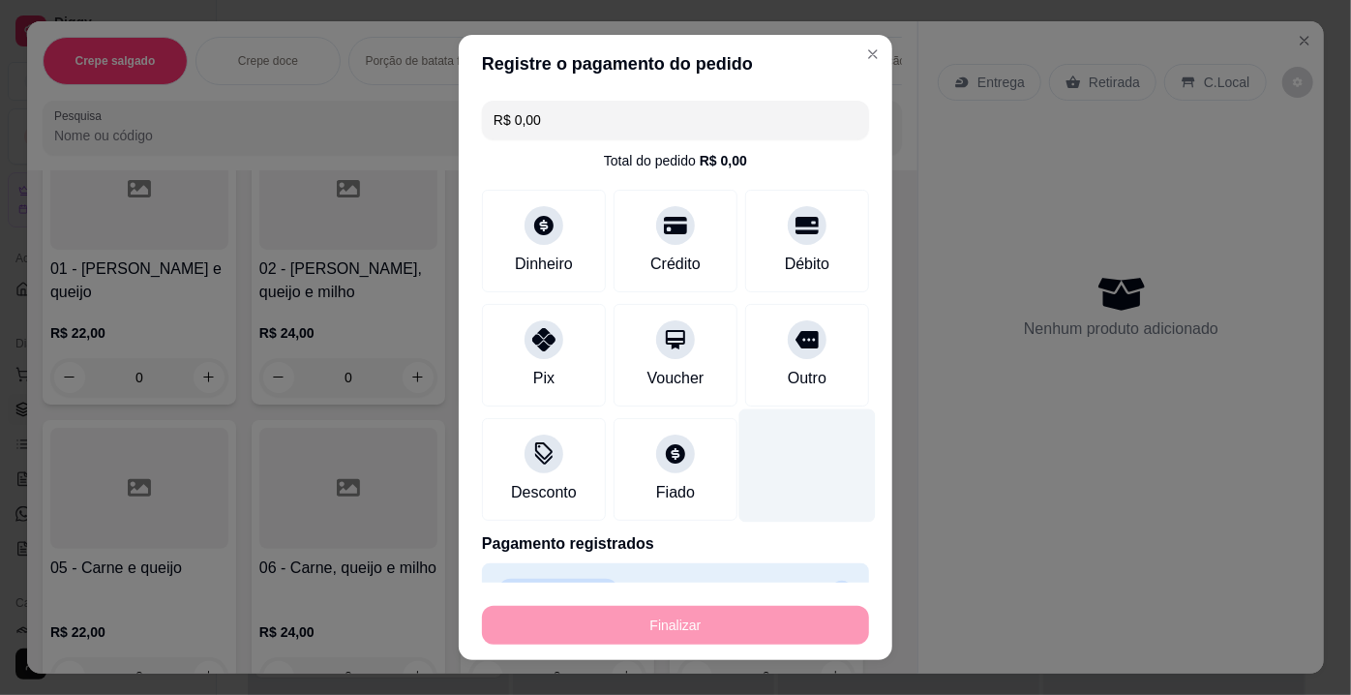
type input "-R$ 24,00"
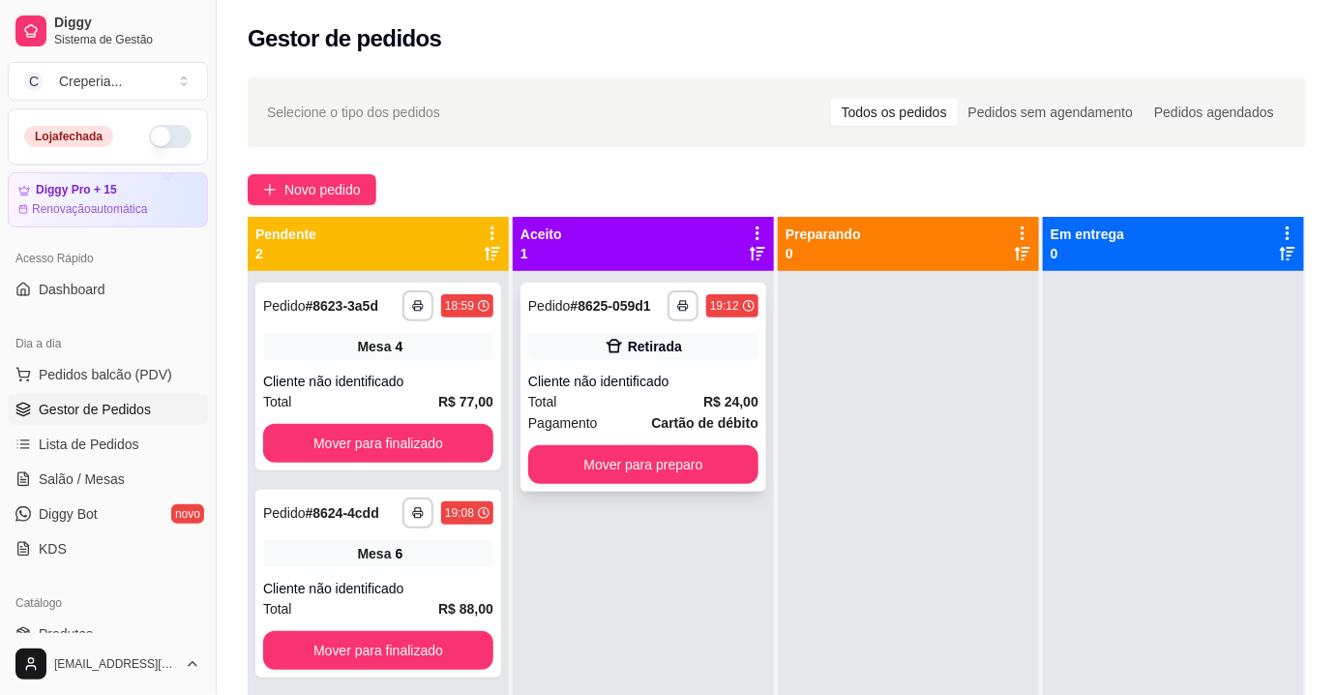
click at [691, 370] on div "**********" at bounding box center [644, 387] width 246 height 209
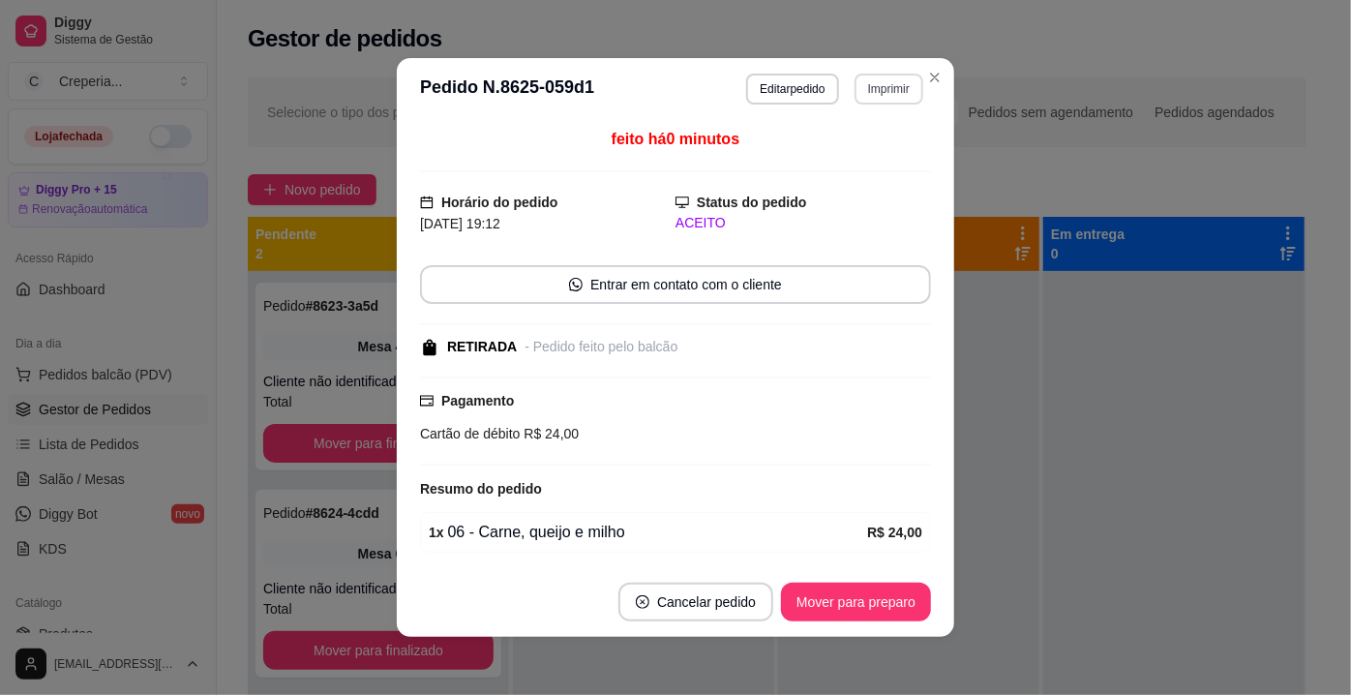
click at [890, 94] on button "Imprimir" at bounding box center [889, 89] width 69 height 31
click at [870, 154] on button "IMPRESSORA" at bounding box center [848, 156] width 140 height 31
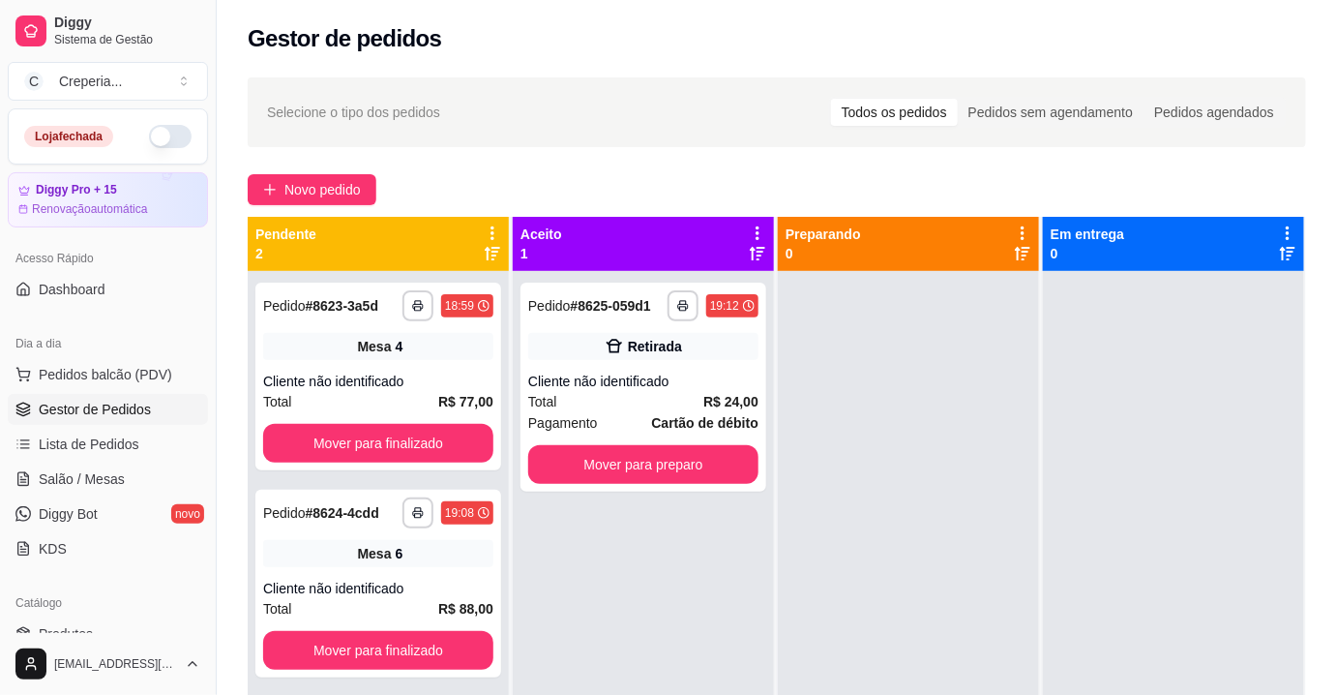
click at [1068, 408] on div at bounding box center [1173, 618] width 261 height 695
click at [82, 472] on span "Salão / Mesas" at bounding box center [82, 478] width 86 height 19
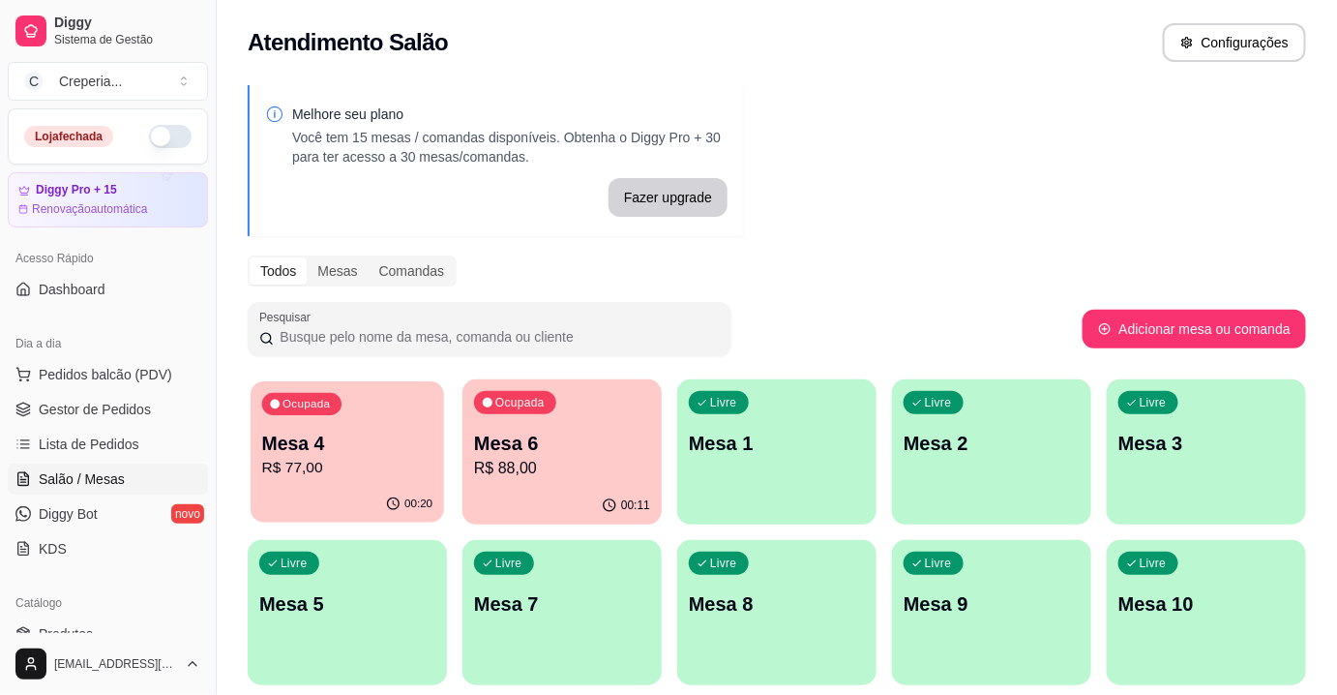
click at [379, 453] on p "Mesa 4" at bounding box center [347, 444] width 171 height 26
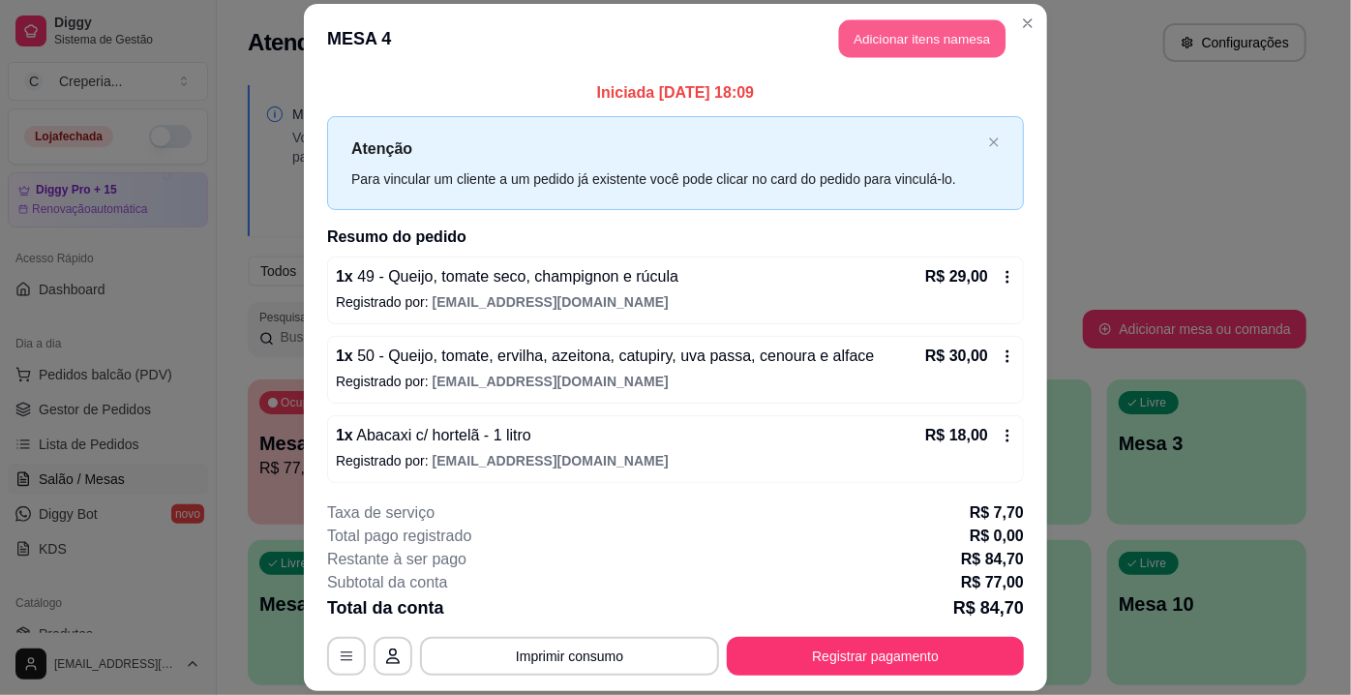
click at [913, 47] on button "Adicionar itens na mesa" at bounding box center [922, 38] width 166 height 38
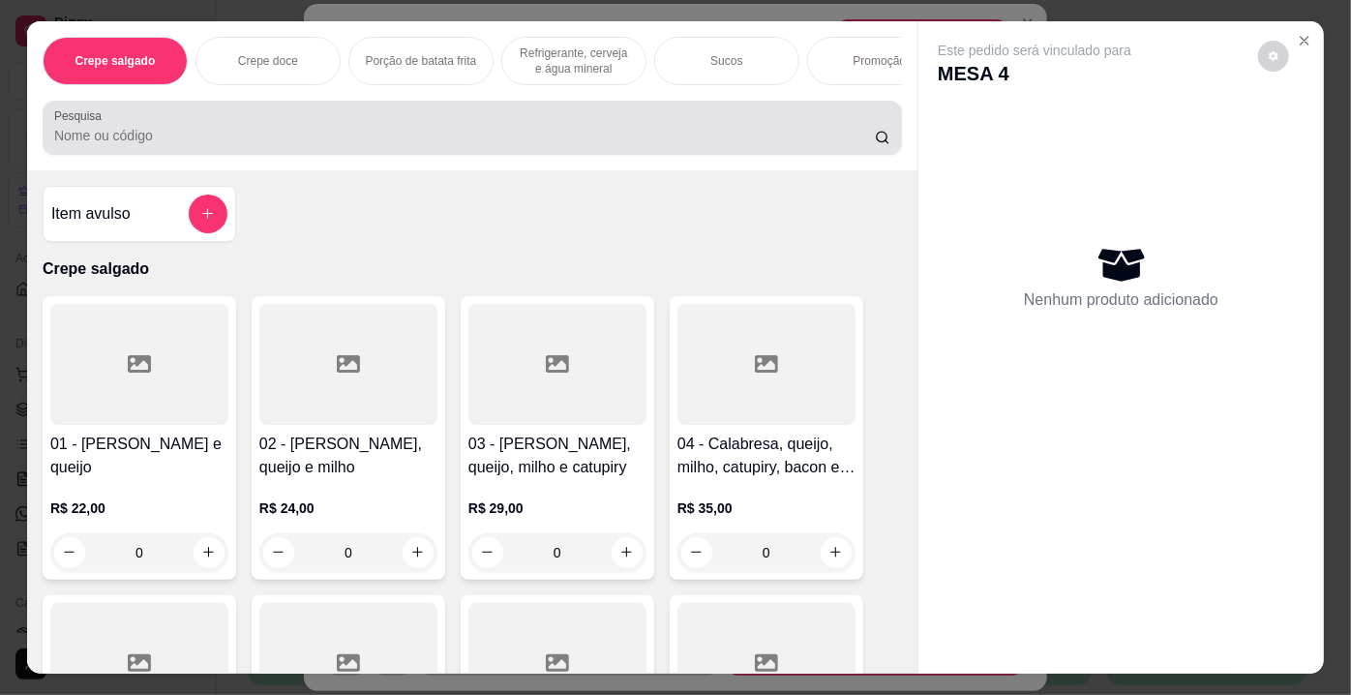
click at [461, 135] on input "Pesquisa" at bounding box center [464, 135] width 821 height 19
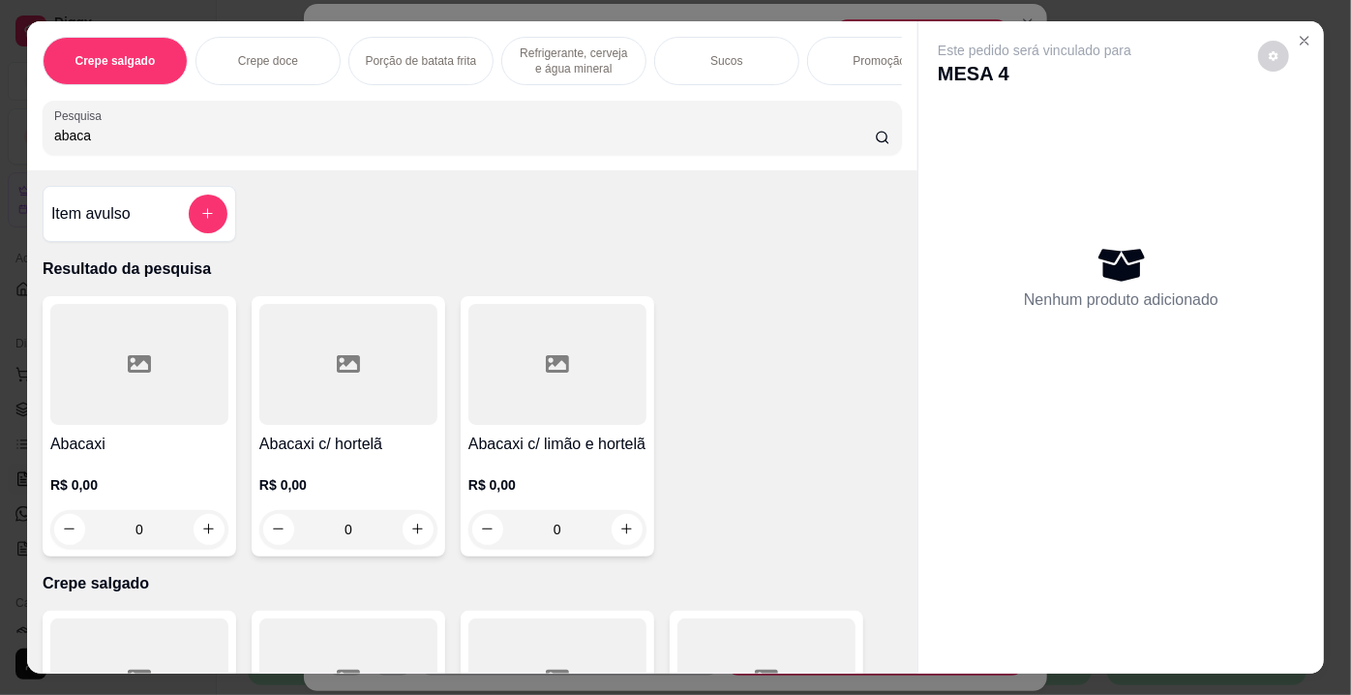
type input "abaca"
click at [372, 370] on div at bounding box center [348, 364] width 178 height 121
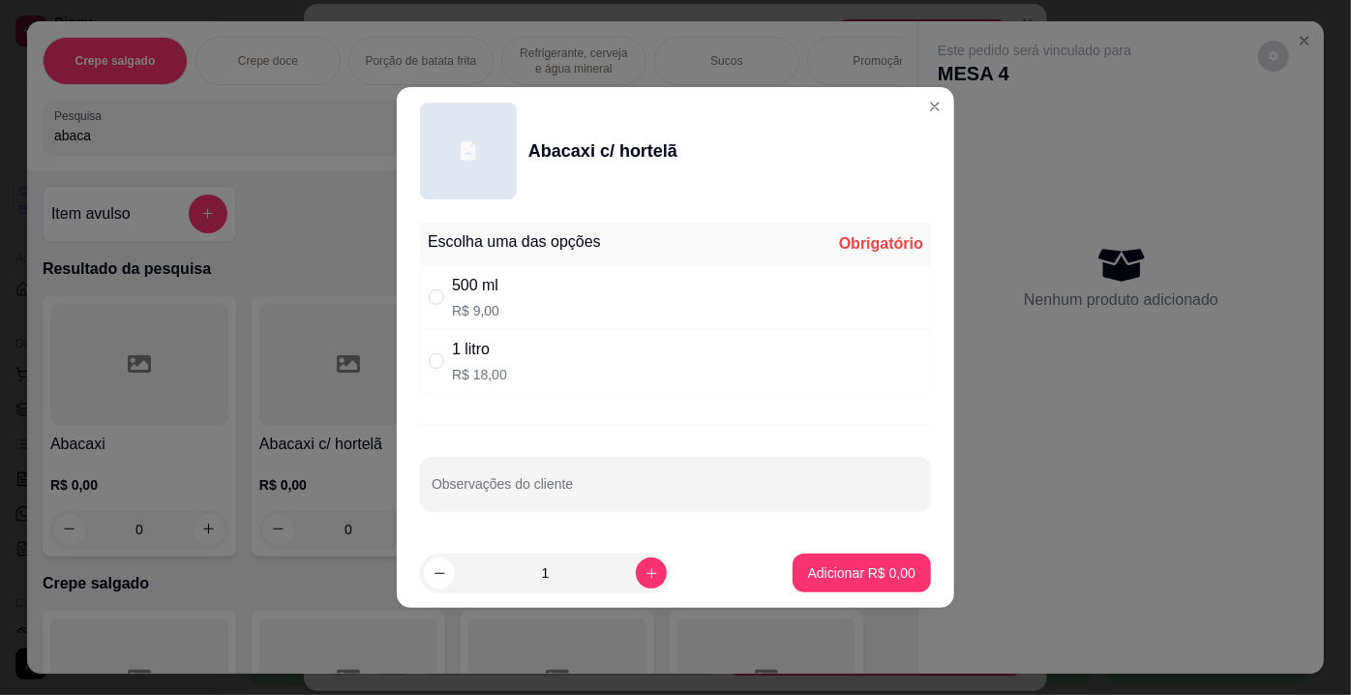
click at [493, 287] on div "500 ml" at bounding box center [475, 285] width 47 height 23
radio input "true"
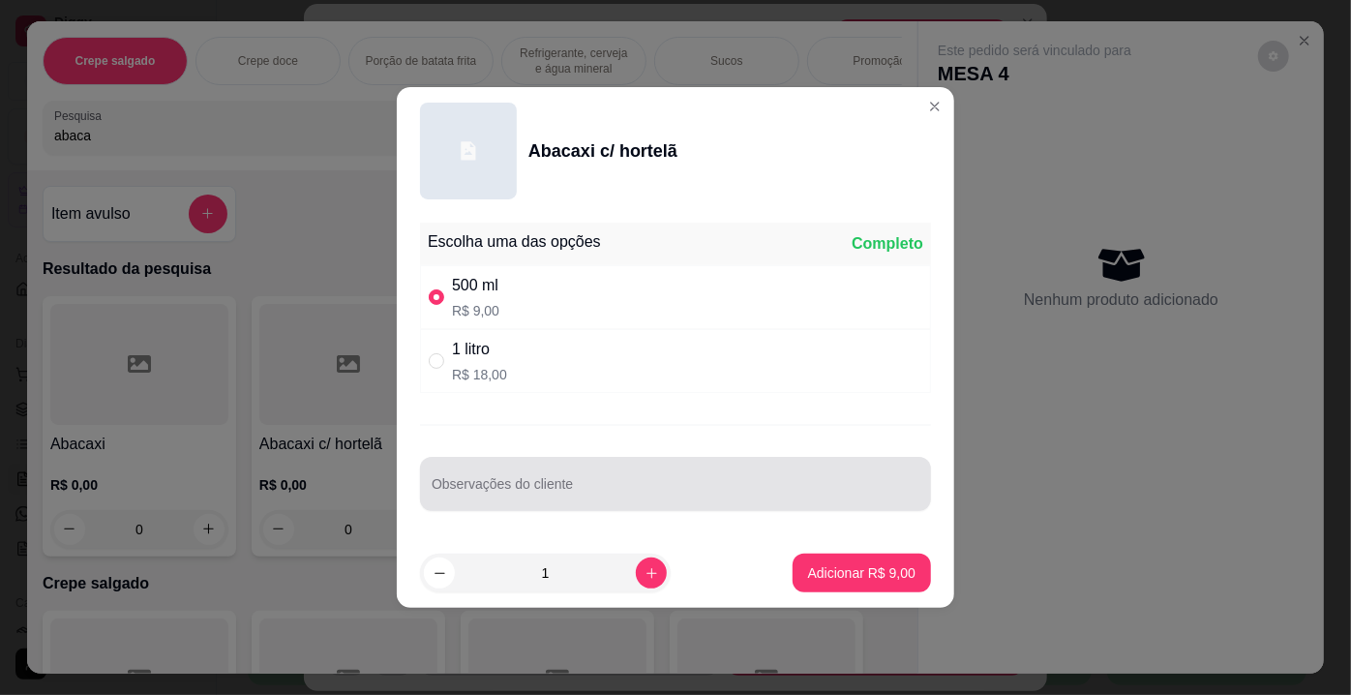
click at [583, 484] on input "Observações do cliente" at bounding box center [676, 491] width 488 height 19
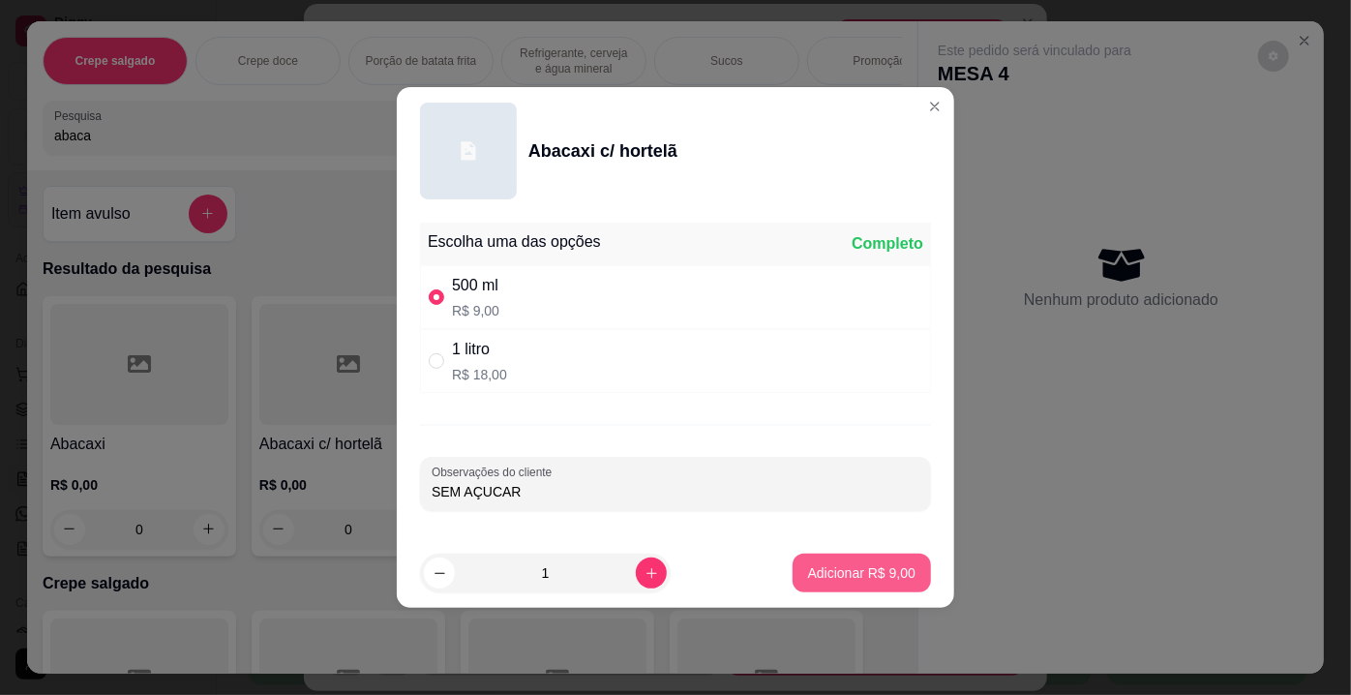
type input "SEM AÇUCAR"
click at [880, 569] on p "Adicionar R$ 9,00" at bounding box center [861, 572] width 107 height 19
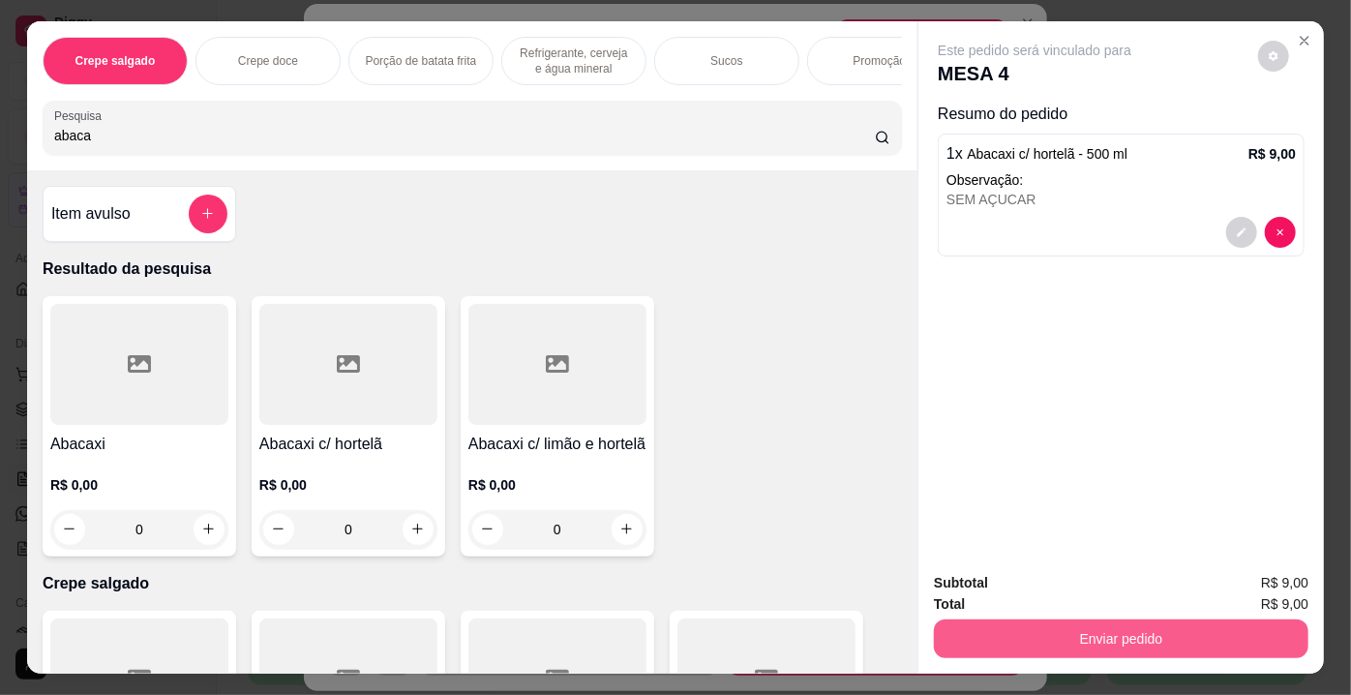
click at [1086, 625] on button "Enviar pedido" at bounding box center [1121, 638] width 375 height 39
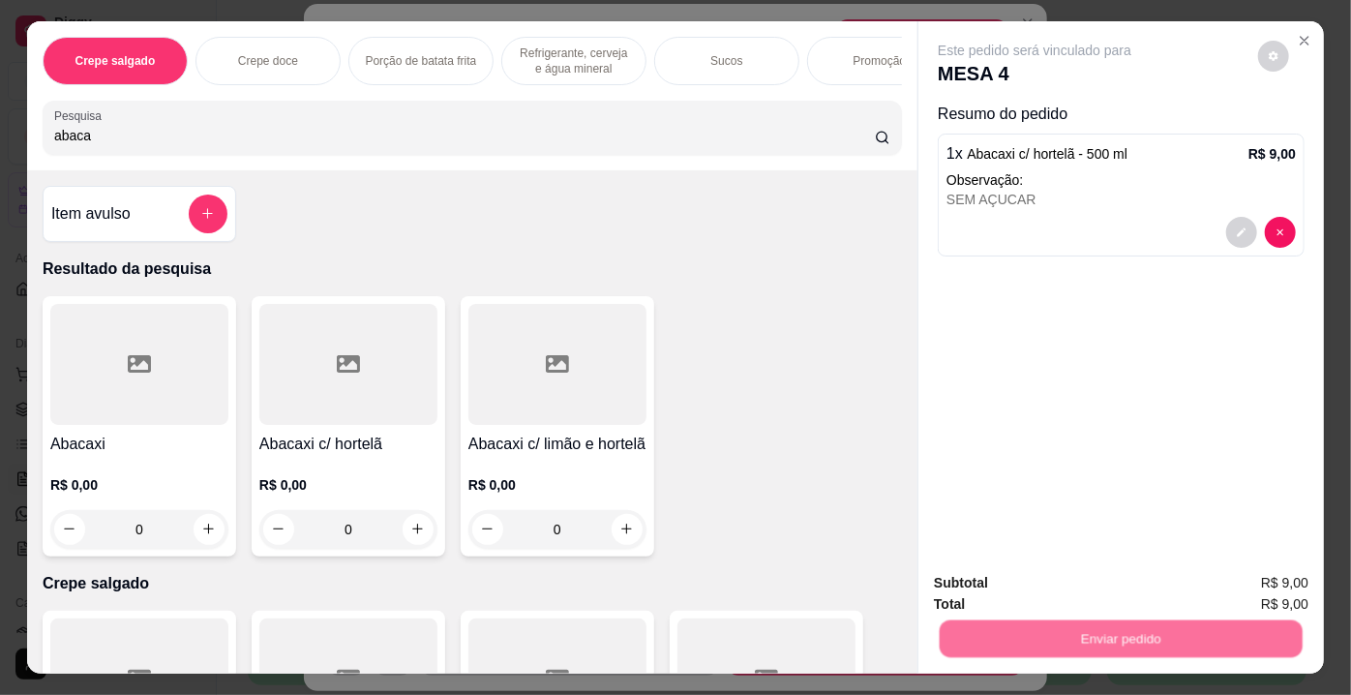
click at [1079, 597] on button "Não registrar e enviar pedido" at bounding box center [1057, 585] width 201 height 37
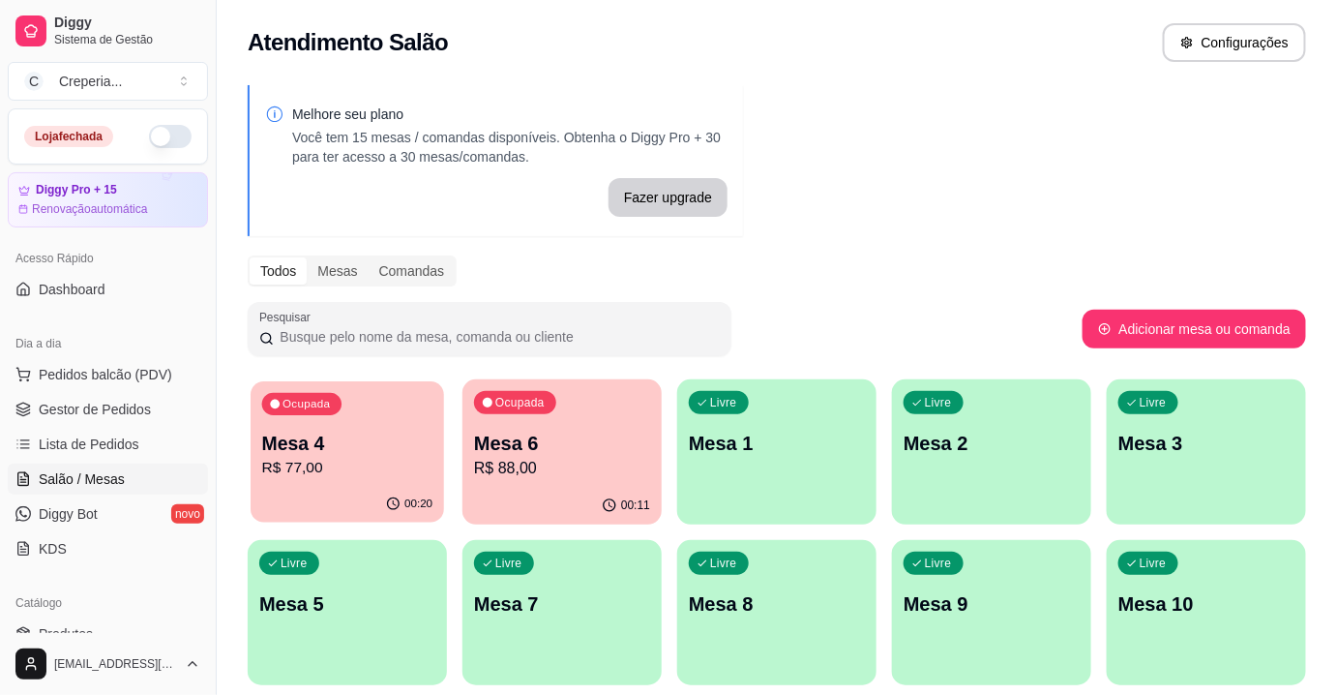
click at [363, 462] on p "R$ 77,00" at bounding box center [347, 468] width 171 height 22
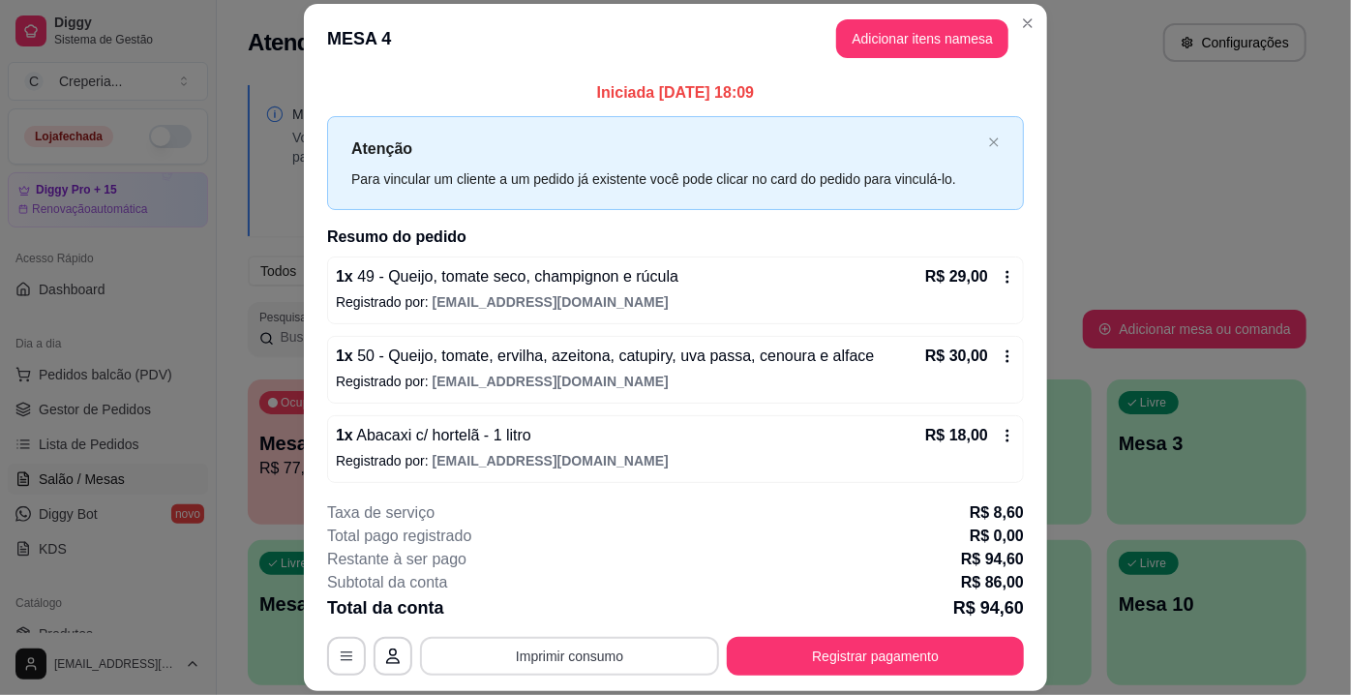
click at [612, 655] on button "Imprimir consumo" at bounding box center [569, 656] width 299 height 39
click at [584, 620] on button "IMPRESSORA" at bounding box center [568, 612] width 135 height 30
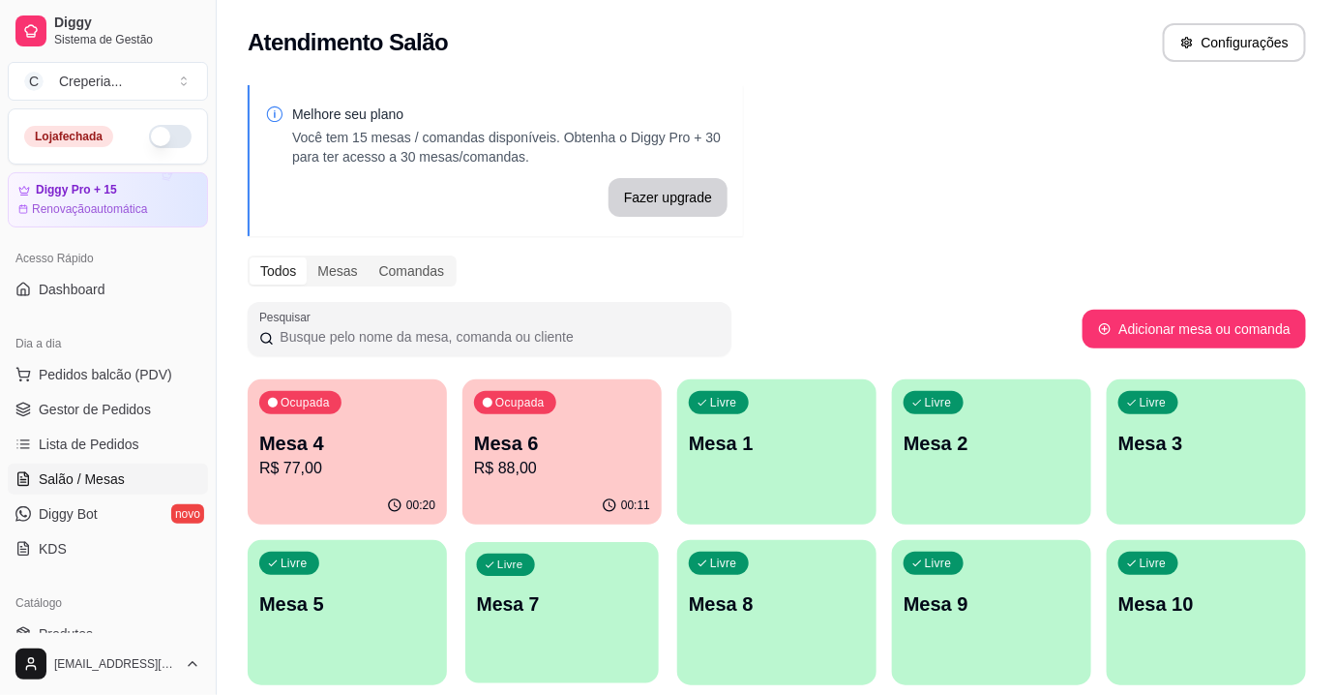
click at [601, 579] on div "Livre Mesa 7" at bounding box center [562, 601] width 194 height 118
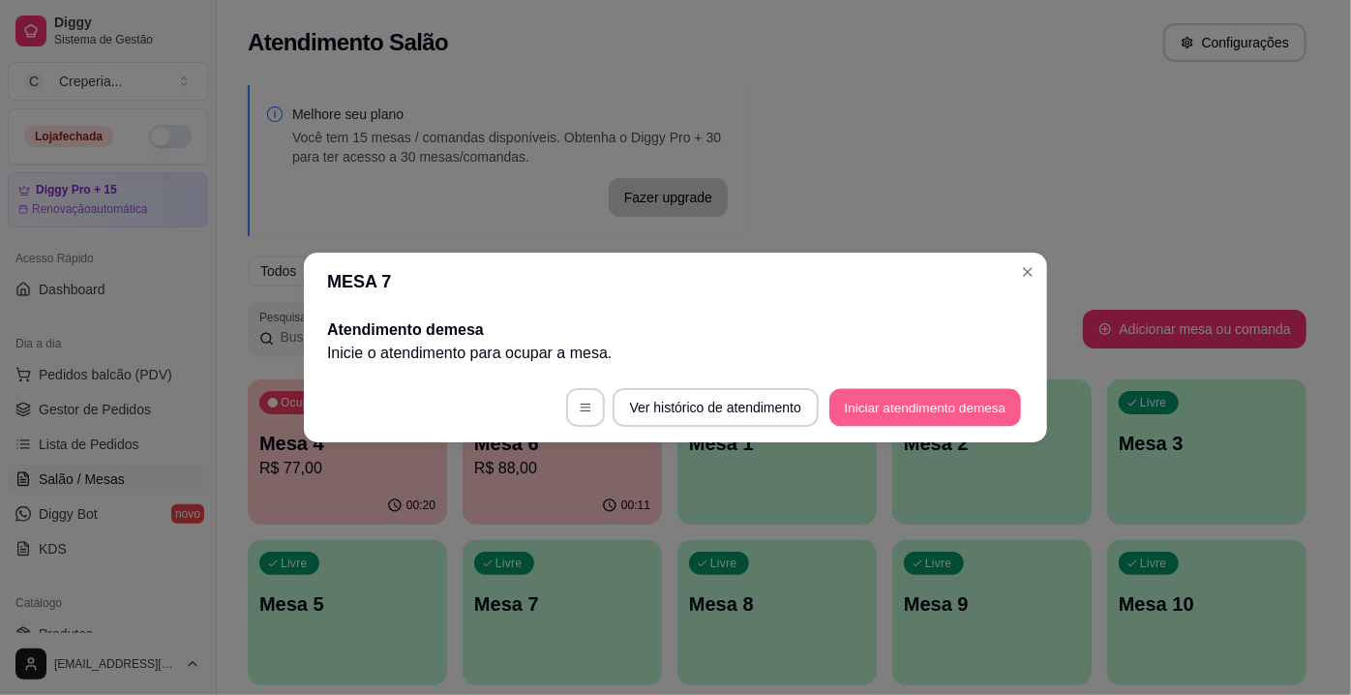
click at [886, 401] on button "Iniciar atendimento de mesa" at bounding box center [925, 408] width 192 height 38
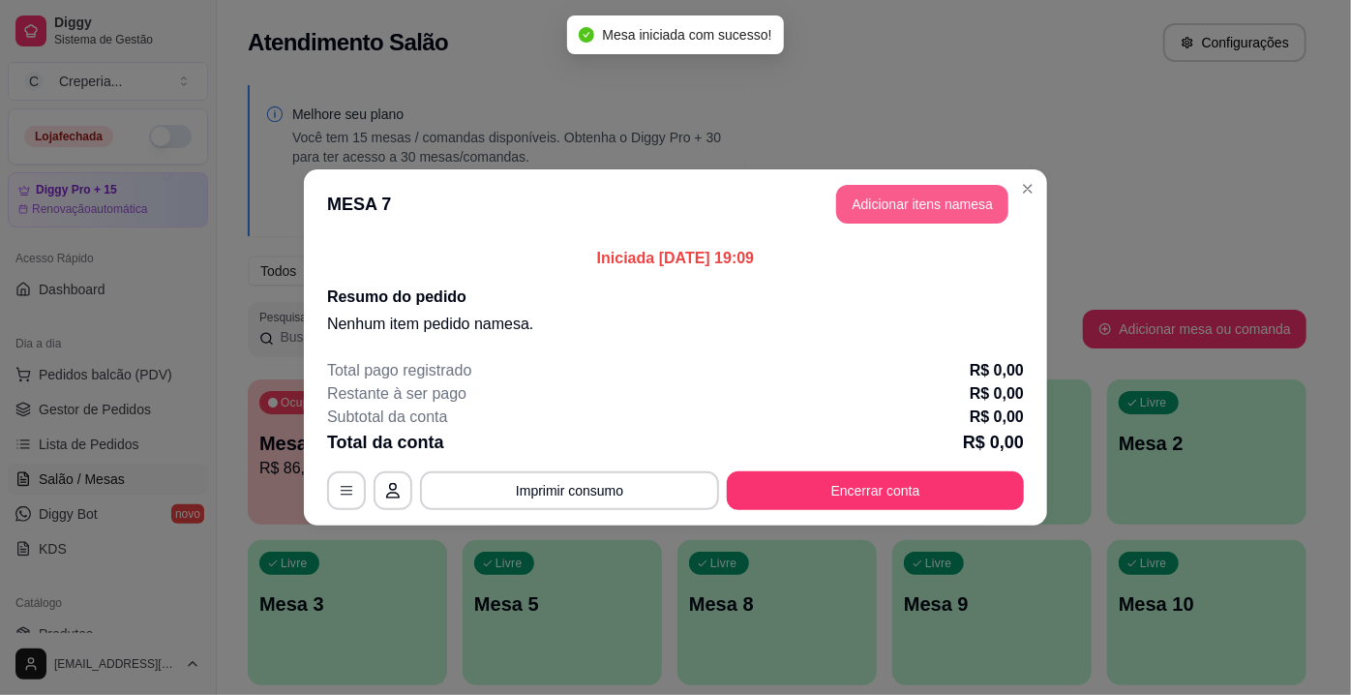
click at [874, 212] on button "Adicionar itens na mesa" at bounding box center [922, 204] width 172 height 39
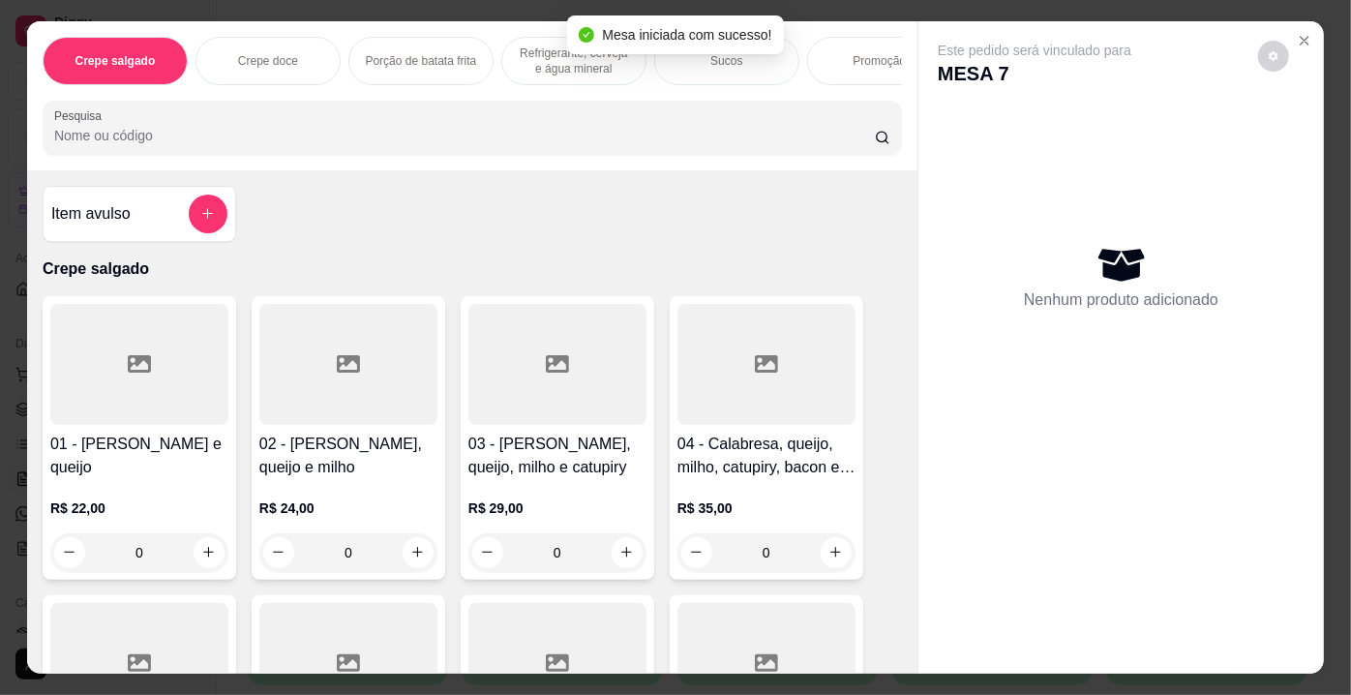
click at [557, 139] on input "Pesquisa" at bounding box center [464, 135] width 821 height 19
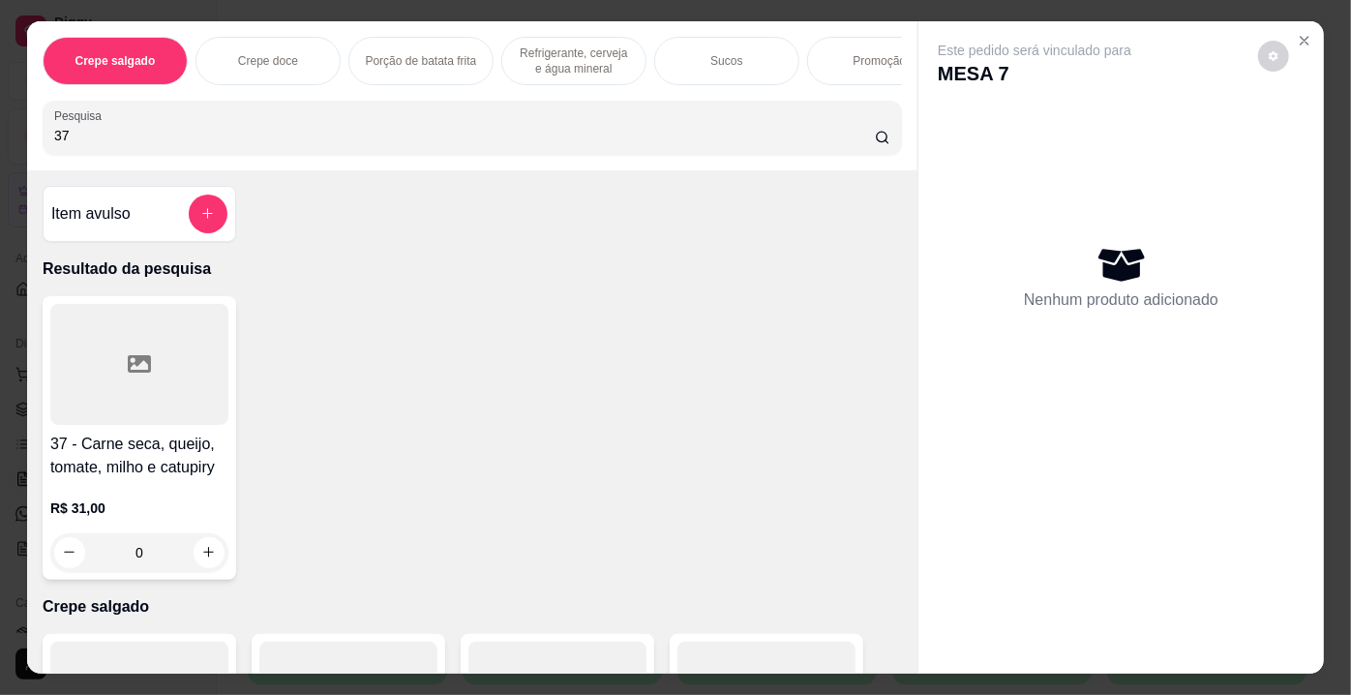
type input "37"
click at [177, 454] on h4 "37 - Carne seca, queijo, tomate, milho e catupiry" at bounding box center [139, 456] width 178 height 46
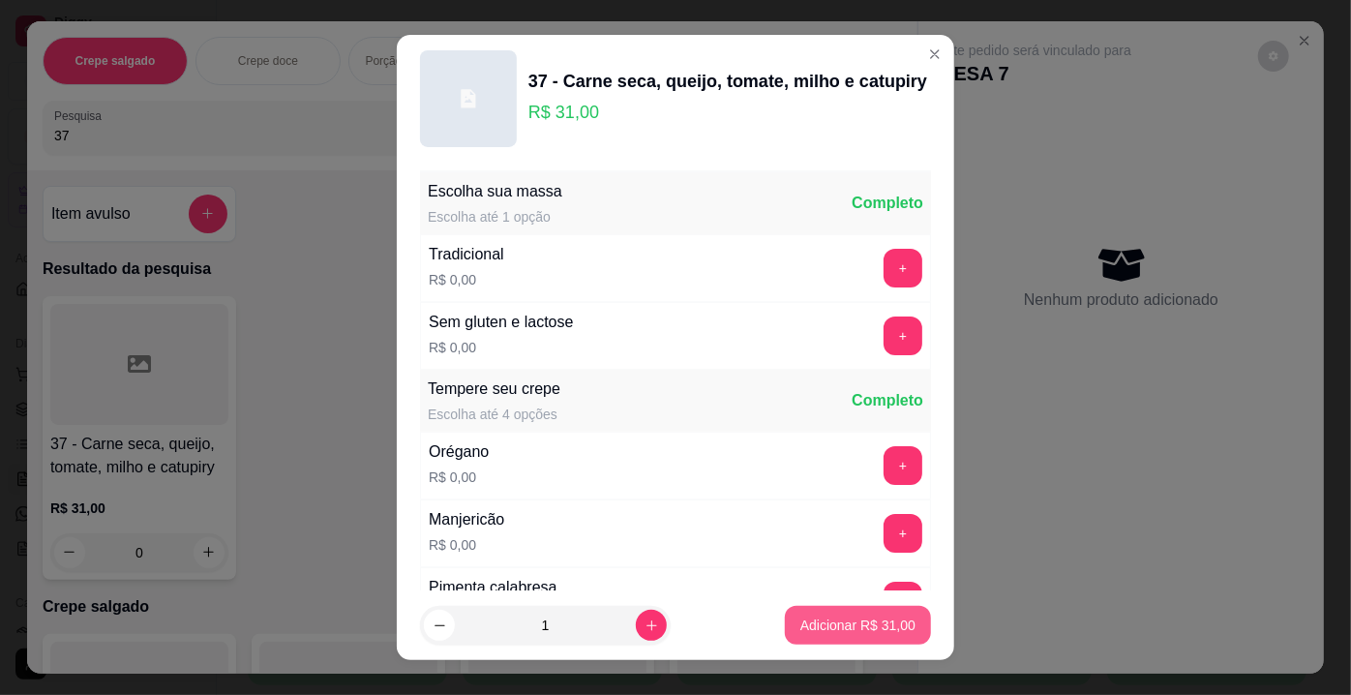
click at [825, 625] on p "Adicionar R$ 31,00" at bounding box center [857, 624] width 115 height 19
type input "1"
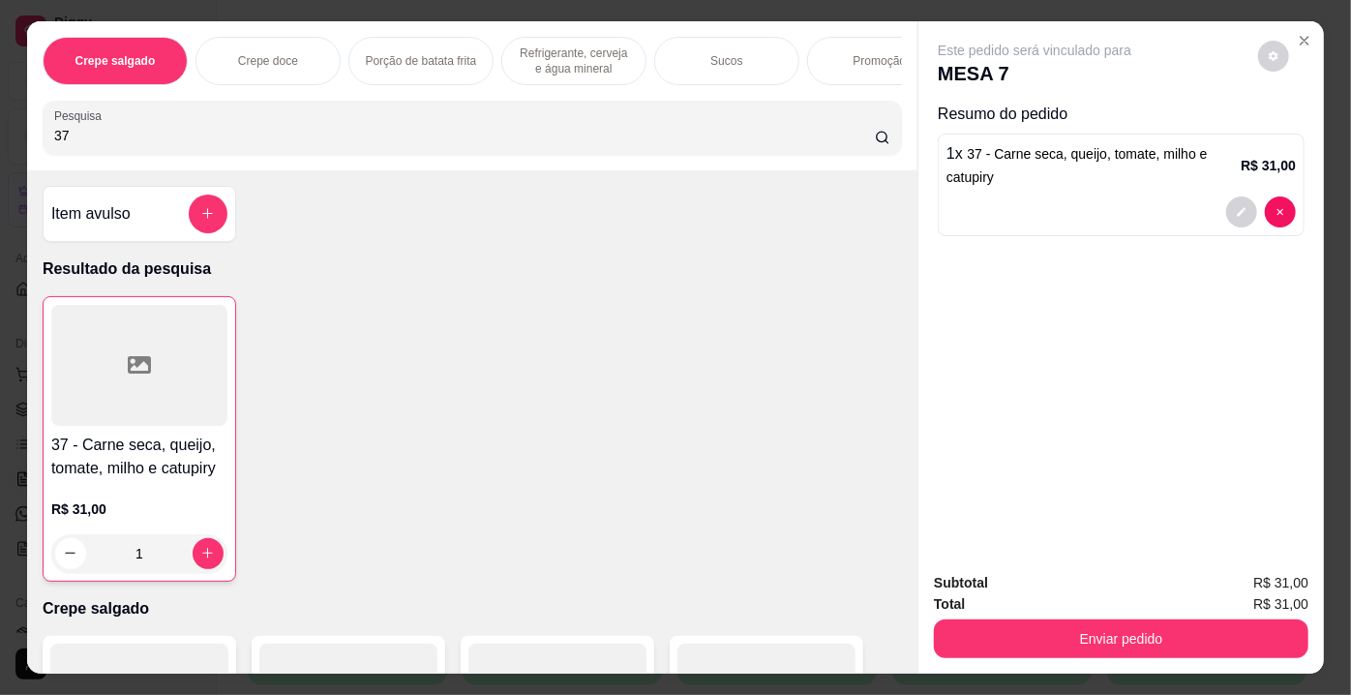
click at [5, 139] on div "Crepe salgado Crepe doce Porção de batata frita Refrigerante, cerveja e água mi…" at bounding box center [675, 347] width 1351 height 695
type input "28"
click at [87, 347] on div at bounding box center [139, 364] width 178 height 121
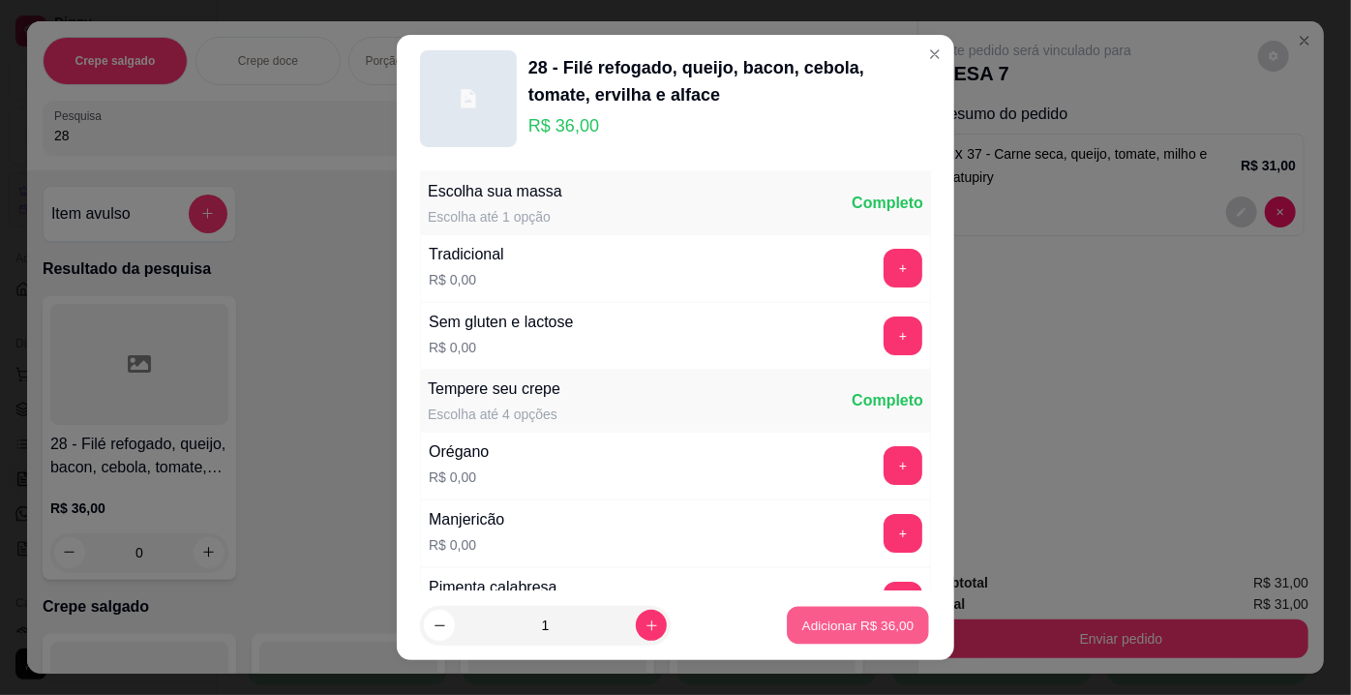
click at [825, 633] on p "Adicionar R$ 36,00" at bounding box center [858, 624] width 112 height 18
type input "1"
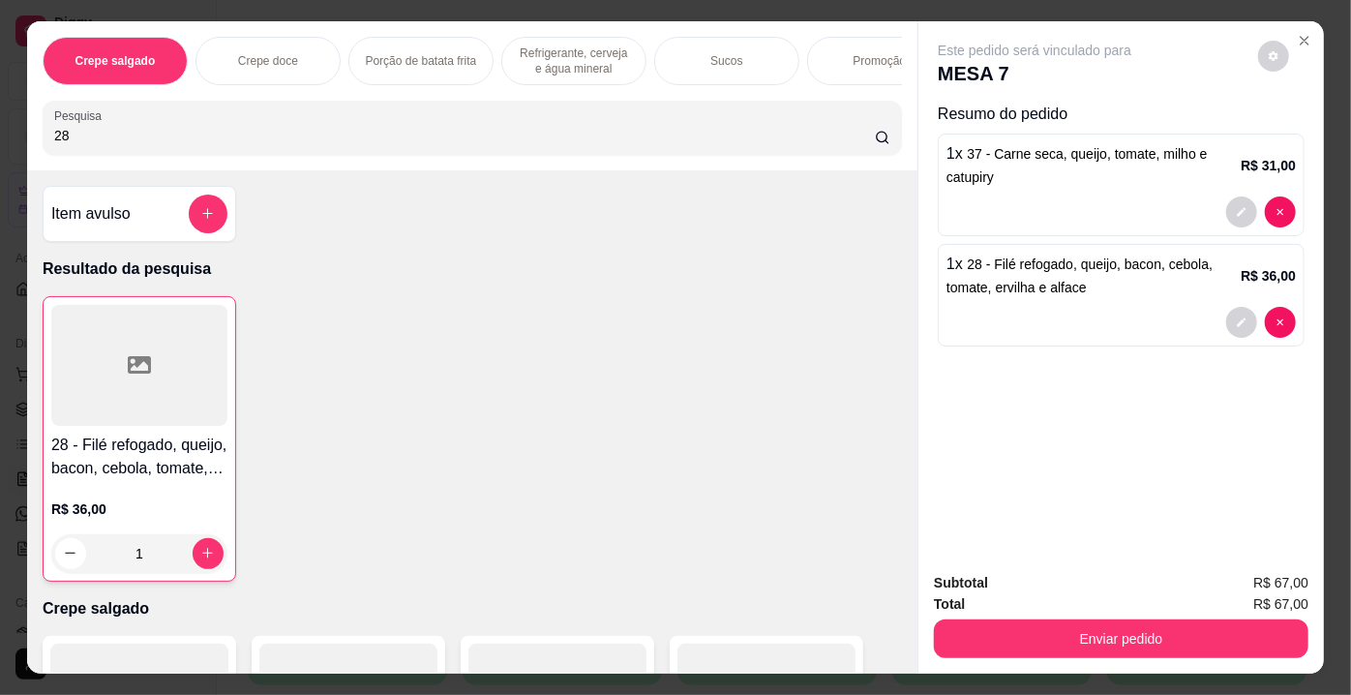
drag, startPoint x: 110, startPoint y: 145, endPoint x: 0, endPoint y: 139, distance: 110.5
click at [0, 139] on div "Crepe salgado Crepe doce Porção de batata frita Refrigerante, cerveja e água mi…" at bounding box center [675, 347] width 1351 height 695
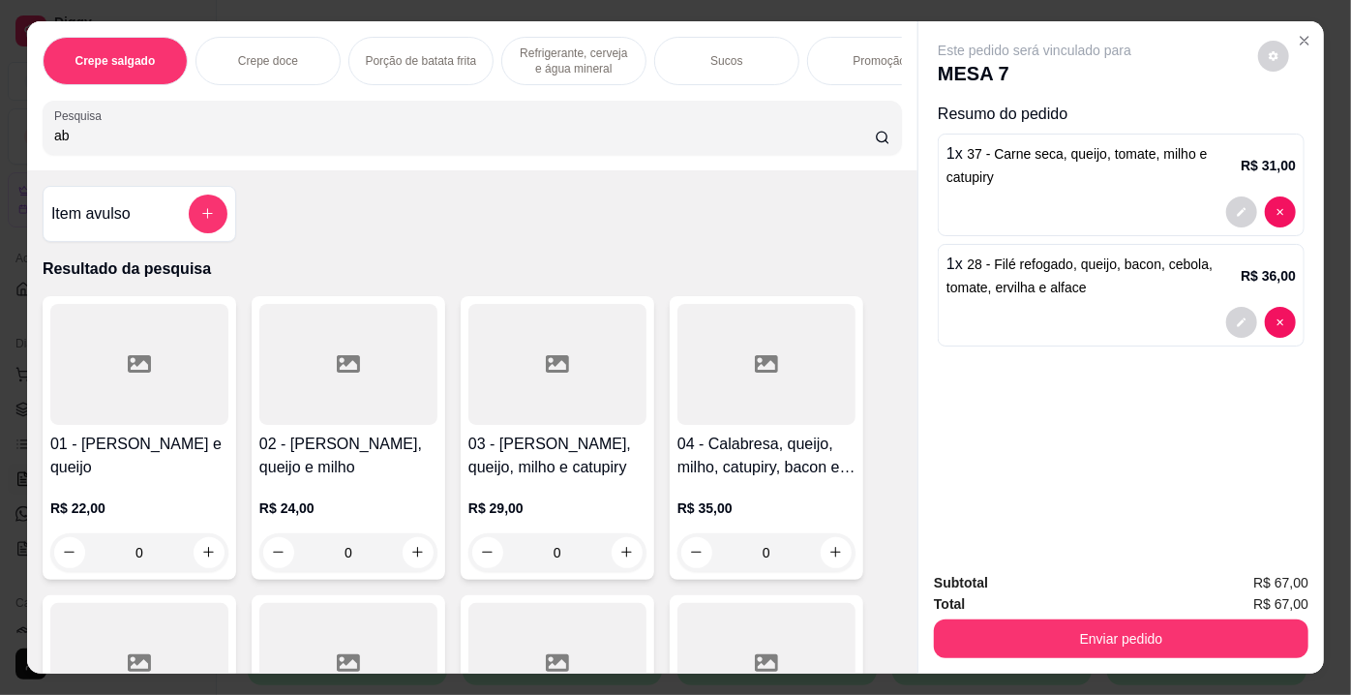
type input "a"
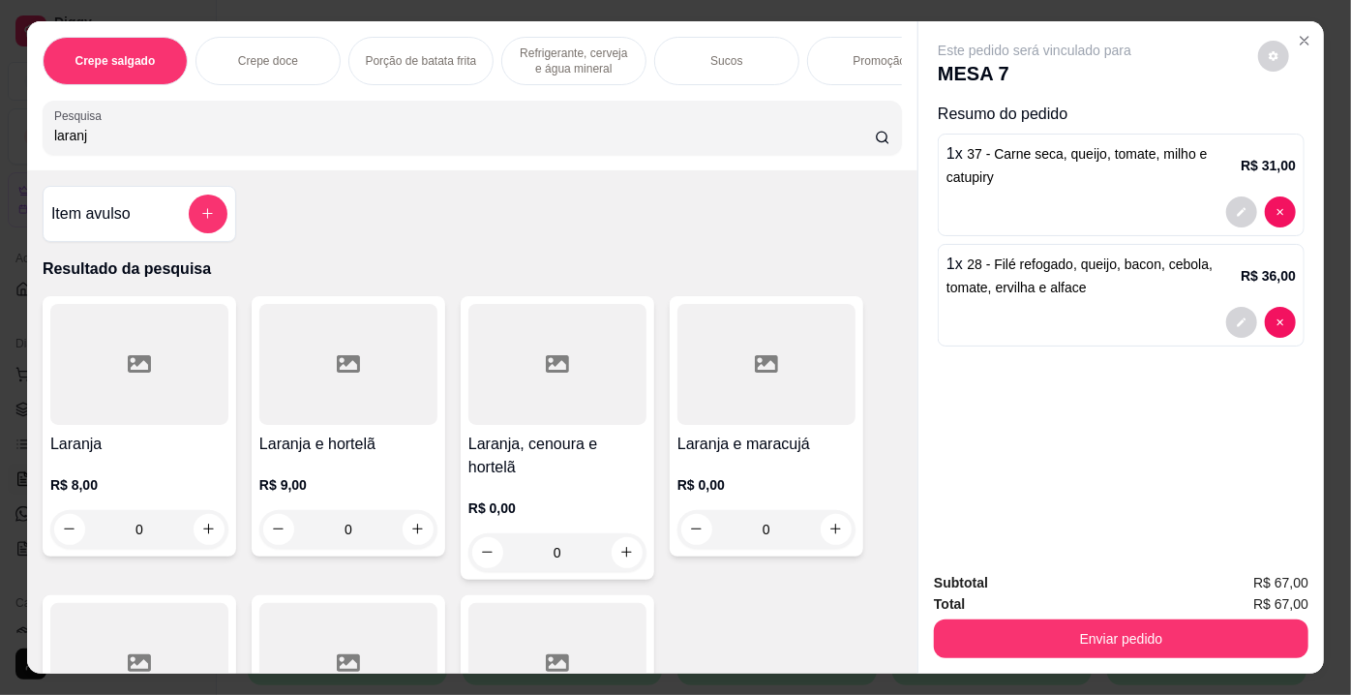
type input "laranj"
click at [144, 368] on div at bounding box center [139, 364] width 178 height 121
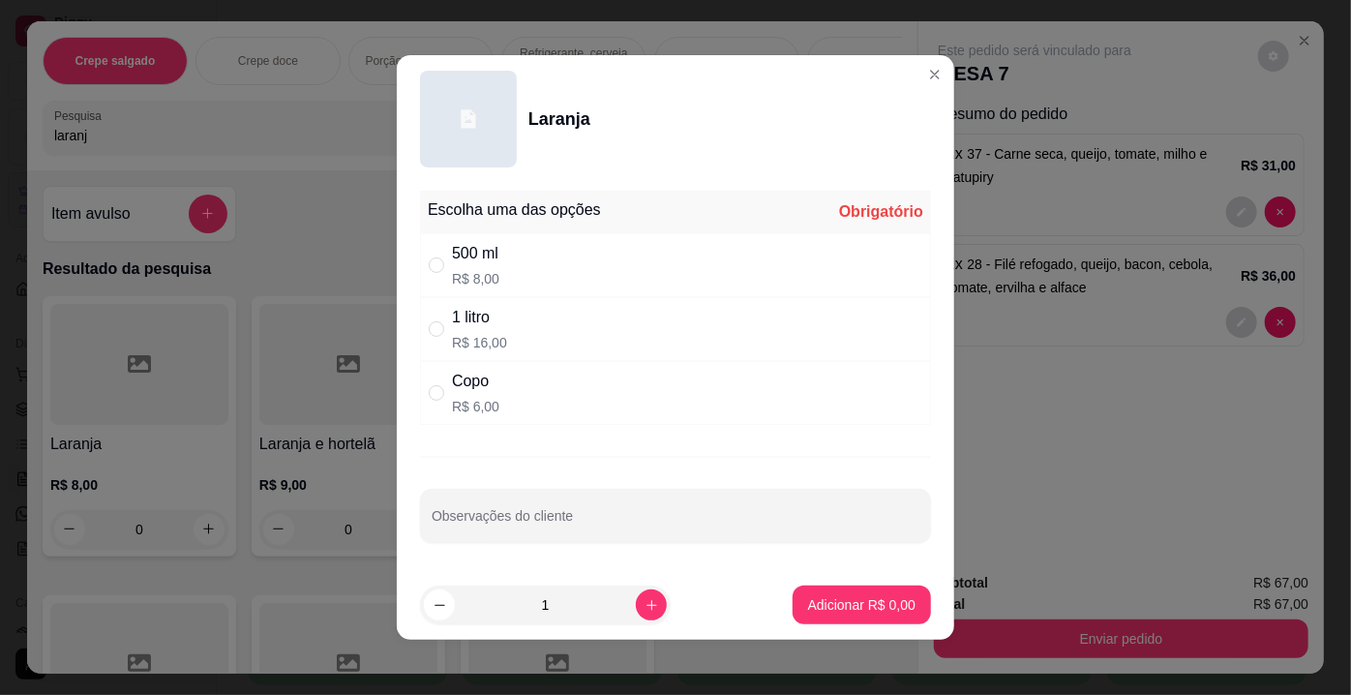
click at [471, 267] on div "500 ml R$ 8,00" at bounding box center [475, 265] width 47 height 46
radio input "true"
click at [849, 602] on p "Adicionar R$ 8,00" at bounding box center [861, 604] width 105 height 18
type input "1"
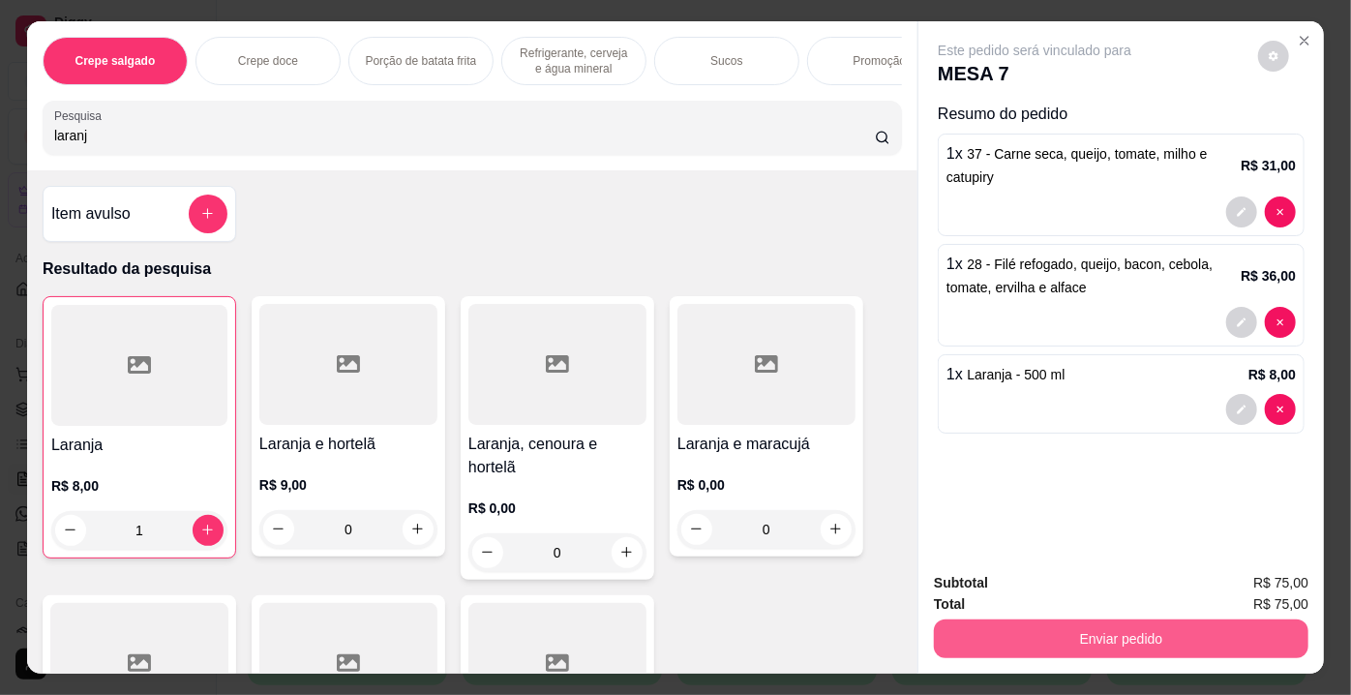
click at [1048, 633] on button "Enviar pedido" at bounding box center [1121, 638] width 375 height 39
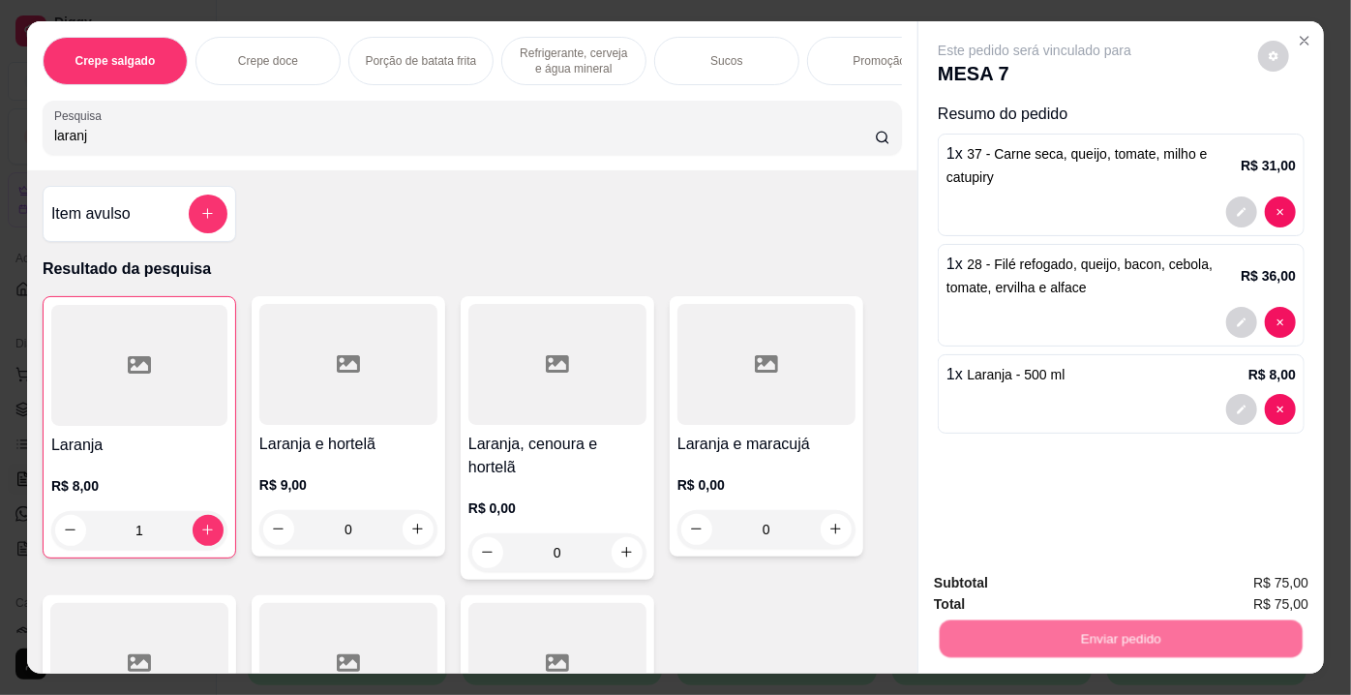
click at [1031, 585] on button "Não registrar e enviar pedido" at bounding box center [1057, 585] width 201 height 37
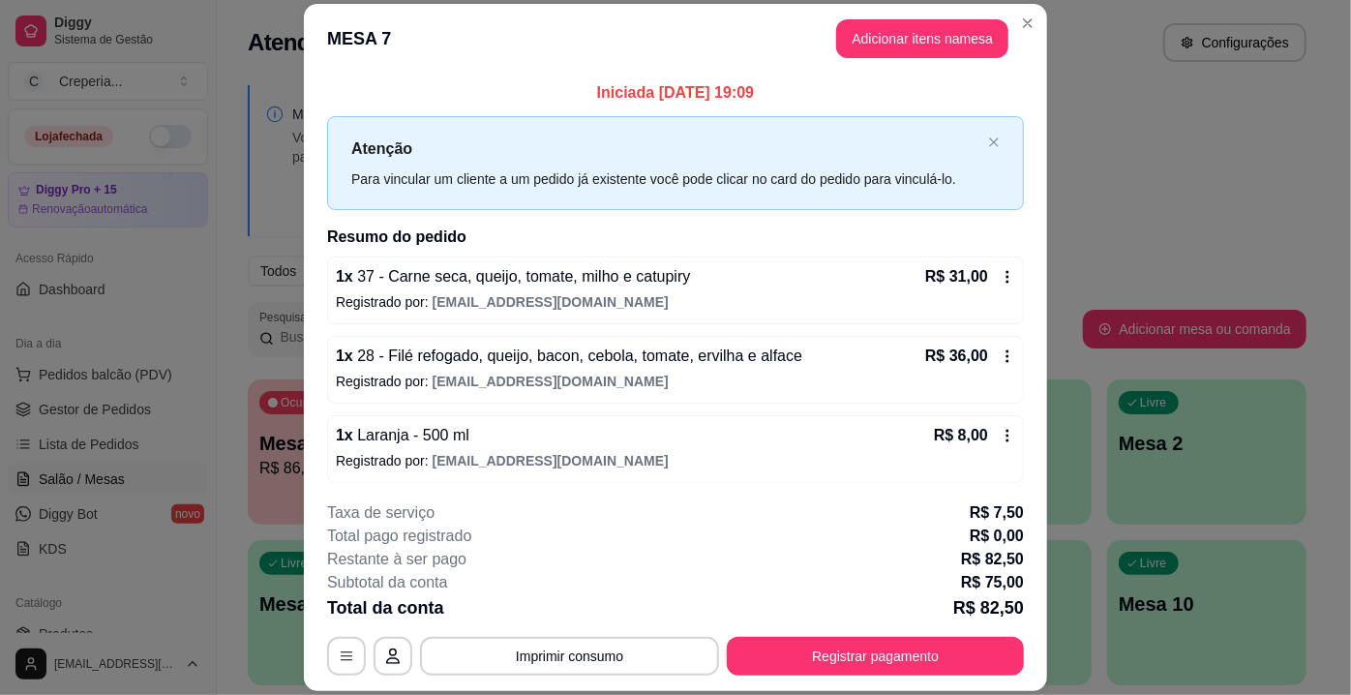
scroll to position [1, 0]
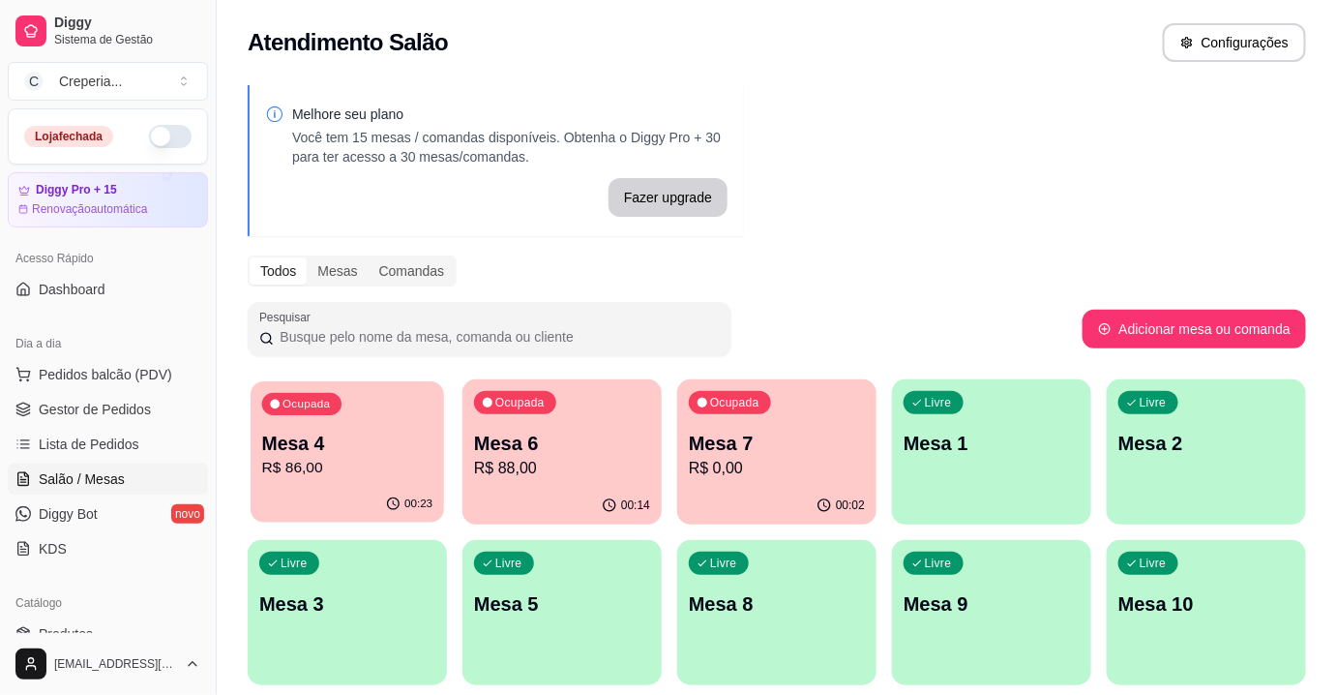
click at [402, 447] on p "Mesa 4" at bounding box center [347, 444] width 171 height 26
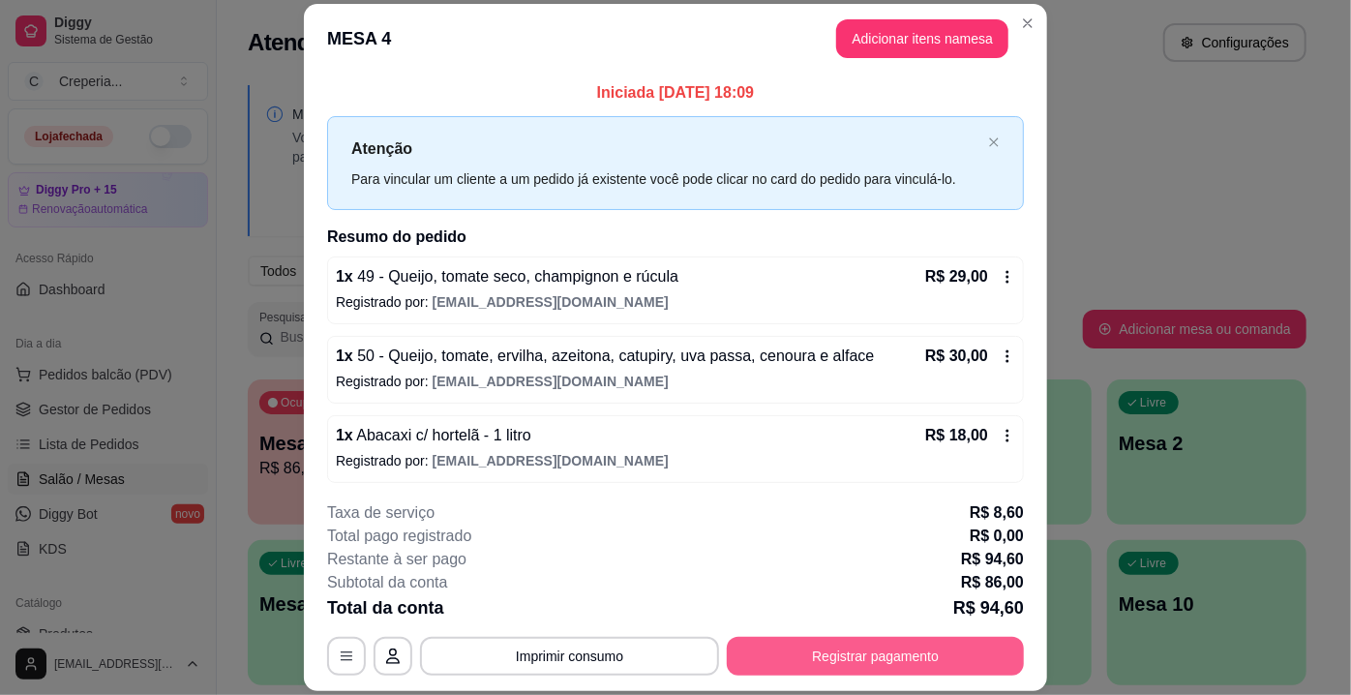
click at [834, 654] on button "Registrar pagamento" at bounding box center [875, 656] width 297 height 39
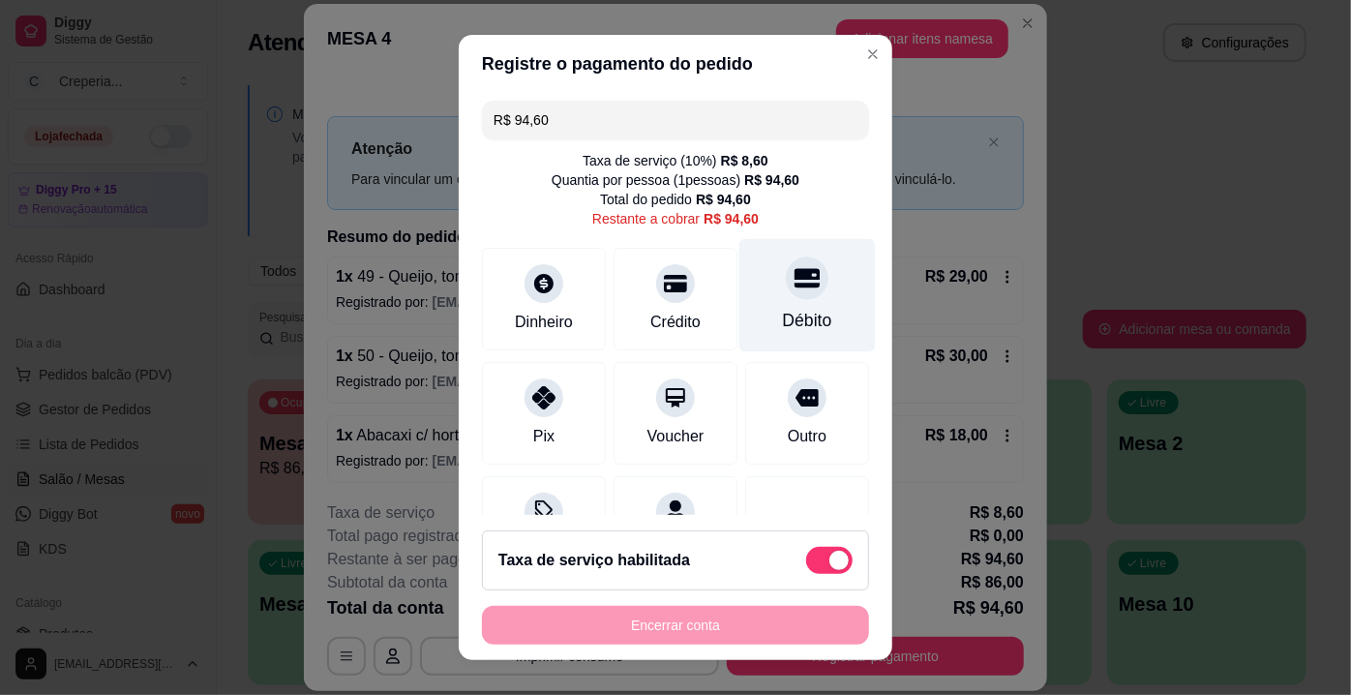
click at [796, 319] on div "Débito" at bounding box center [807, 320] width 49 height 25
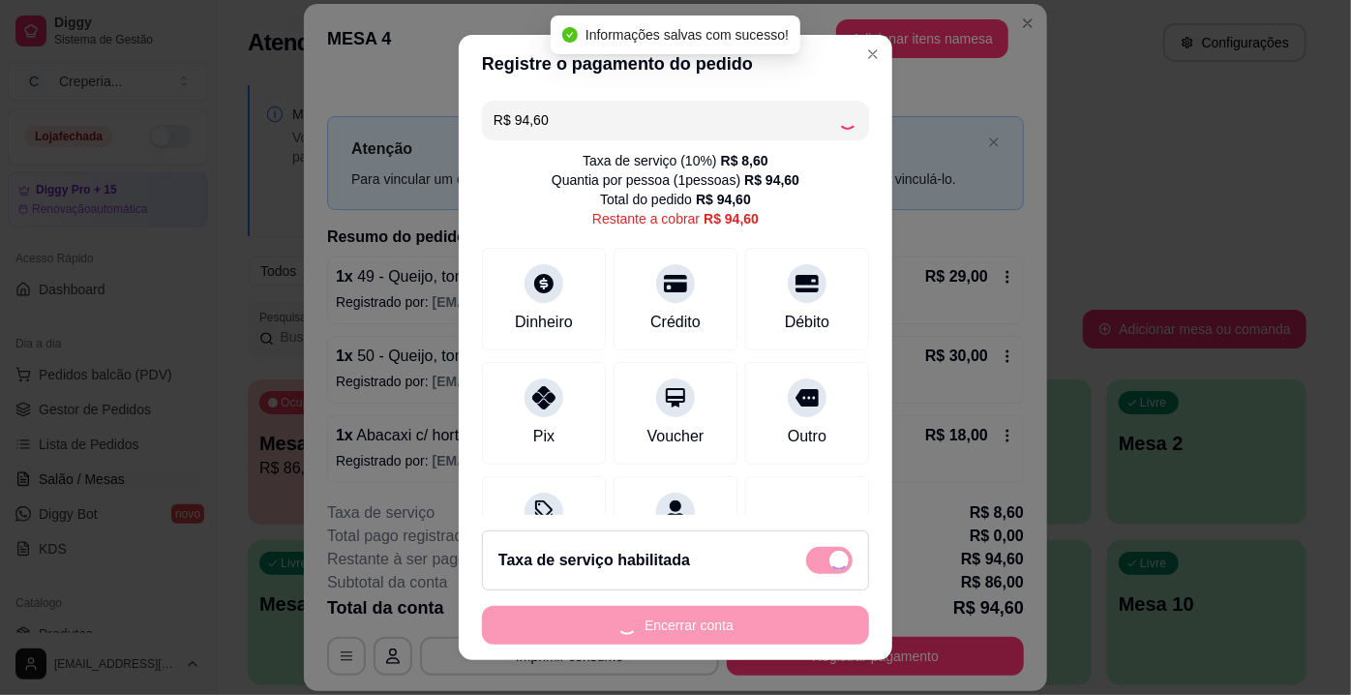
type input "R$ 0,00"
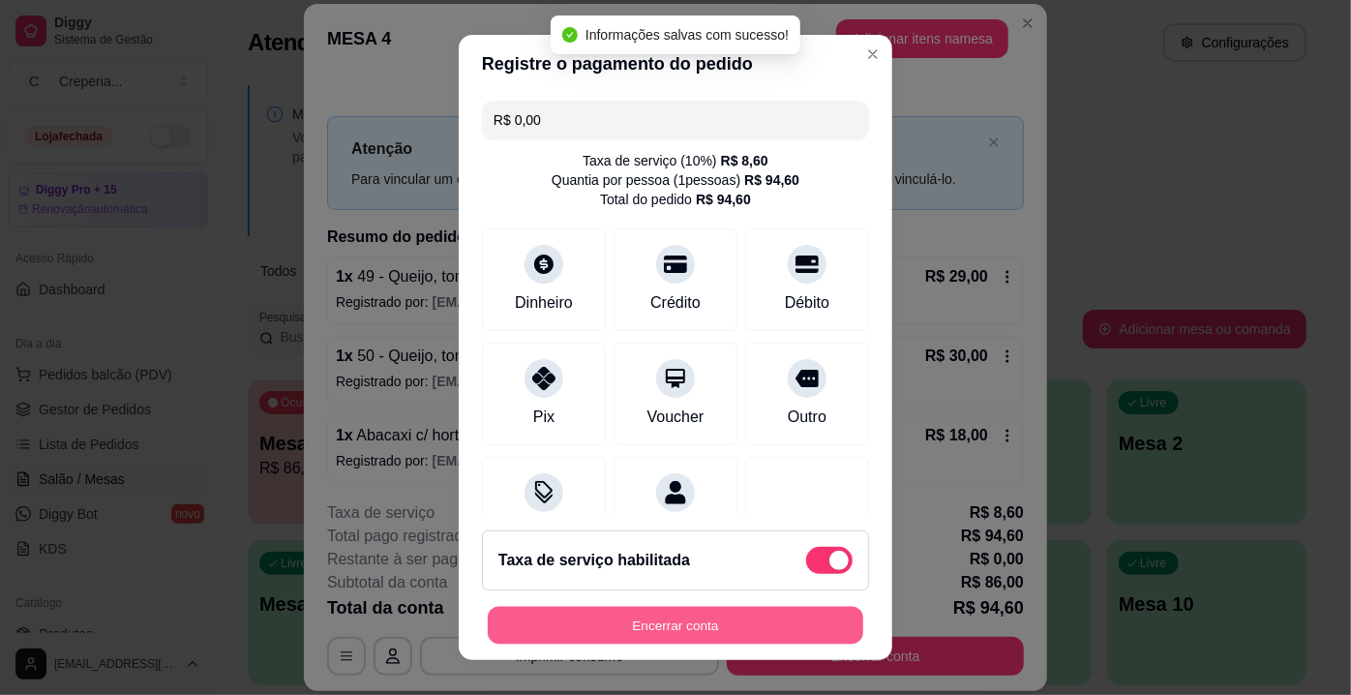
click at [735, 616] on button "Encerrar conta" at bounding box center [675, 626] width 375 height 38
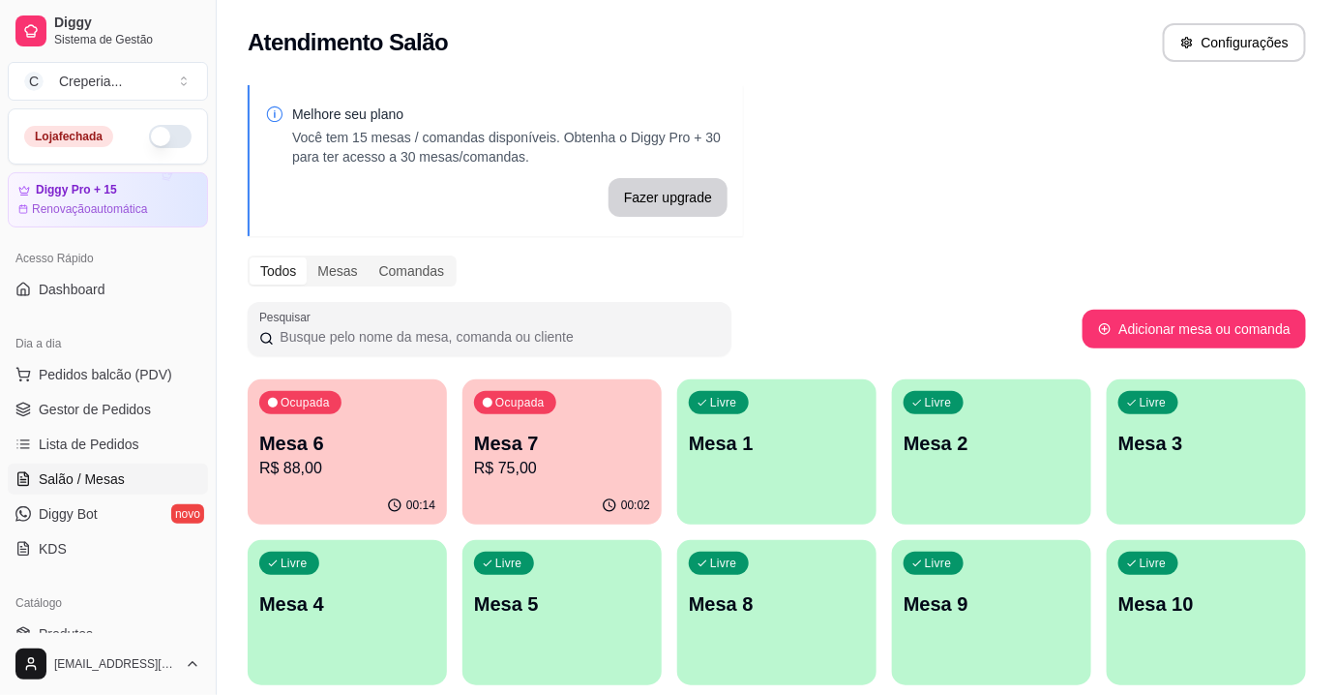
click at [537, 444] on p "Mesa 7" at bounding box center [562, 443] width 176 height 27
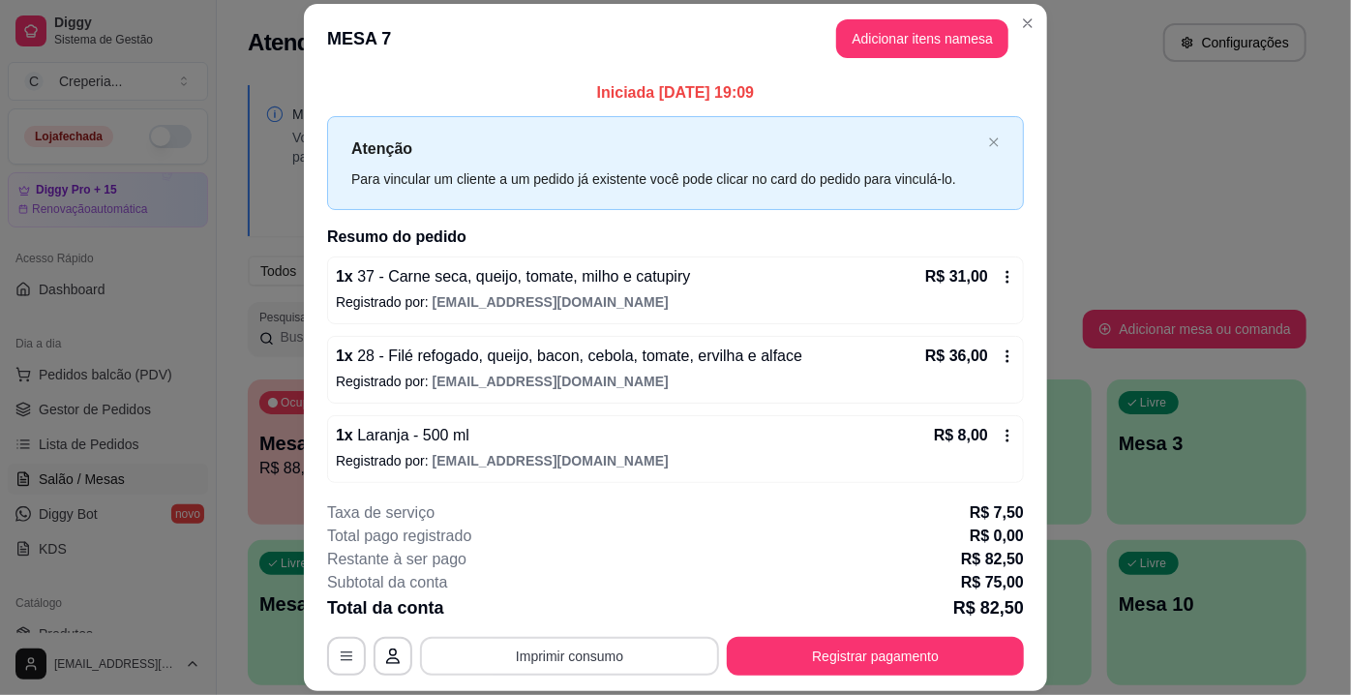
click at [637, 662] on button "Imprimir consumo" at bounding box center [569, 656] width 299 height 39
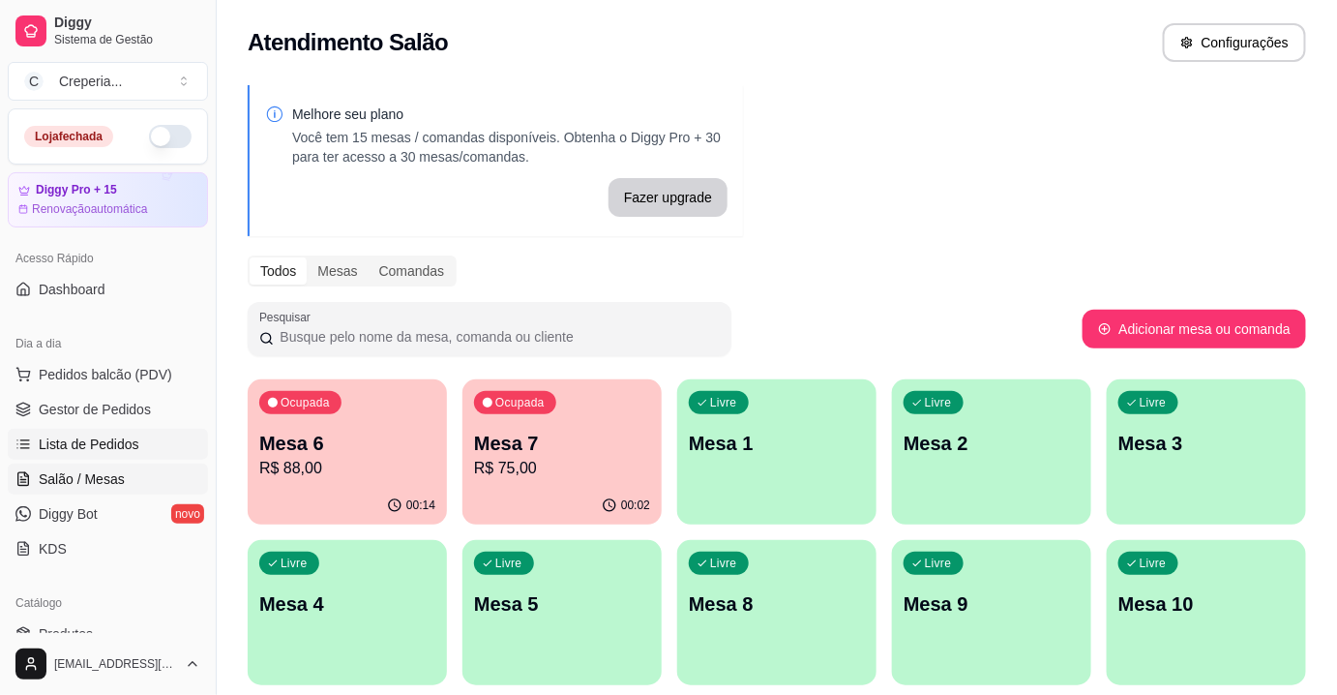
click at [155, 442] on link "Lista de Pedidos" at bounding box center [108, 444] width 200 height 31
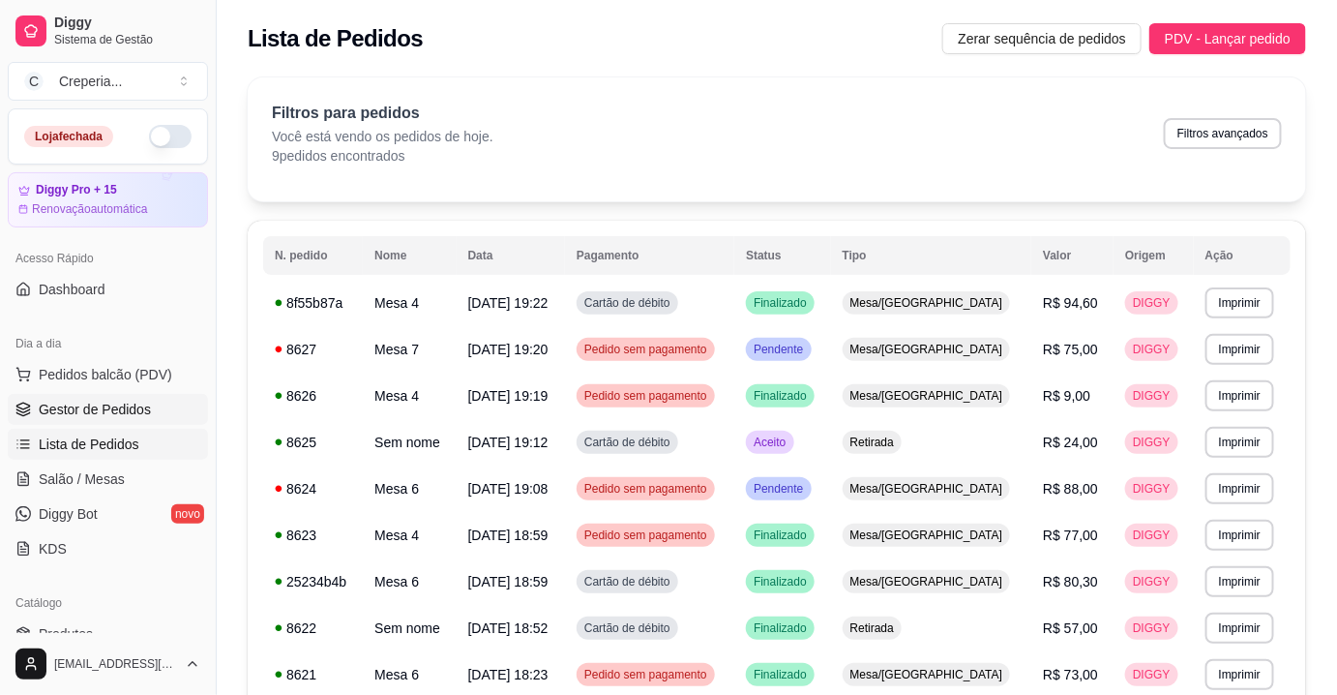
click at [114, 416] on span "Gestor de Pedidos" at bounding box center [95, 409] width 112 height 19
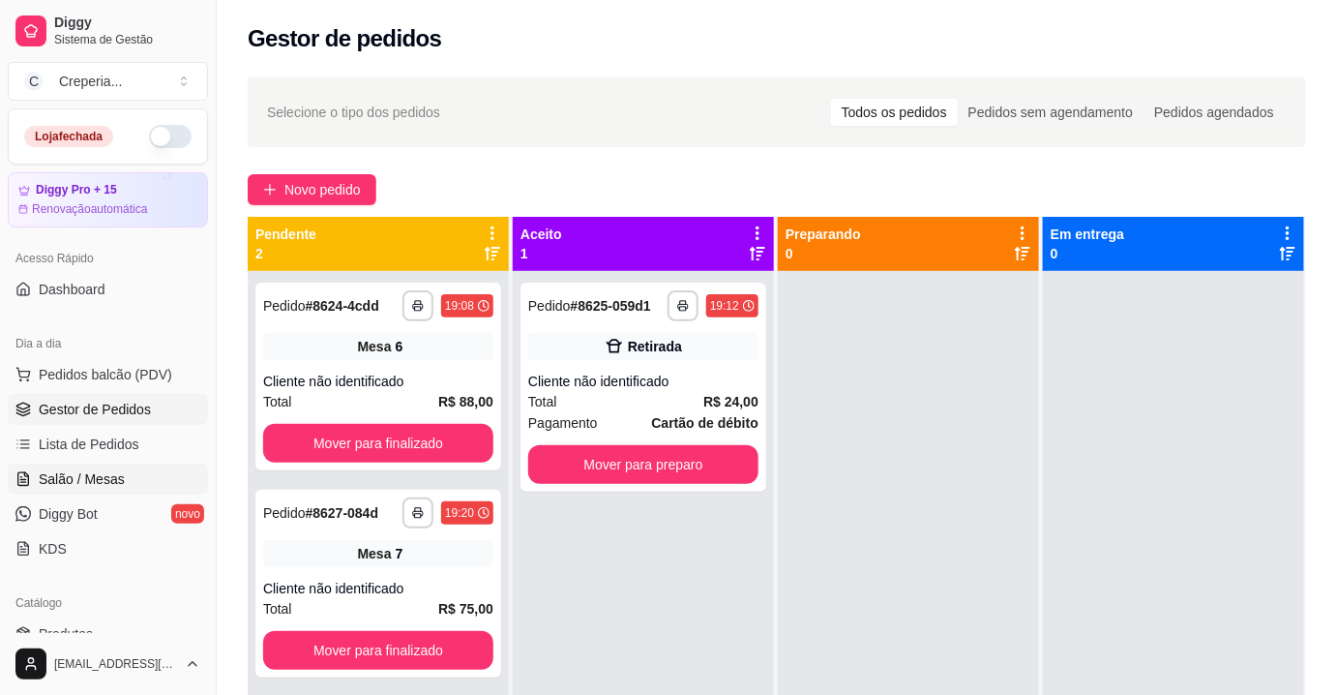
click at [121, 469] on span "Salão / Mesas" at bounding box center [82, 478] width 86 height 19
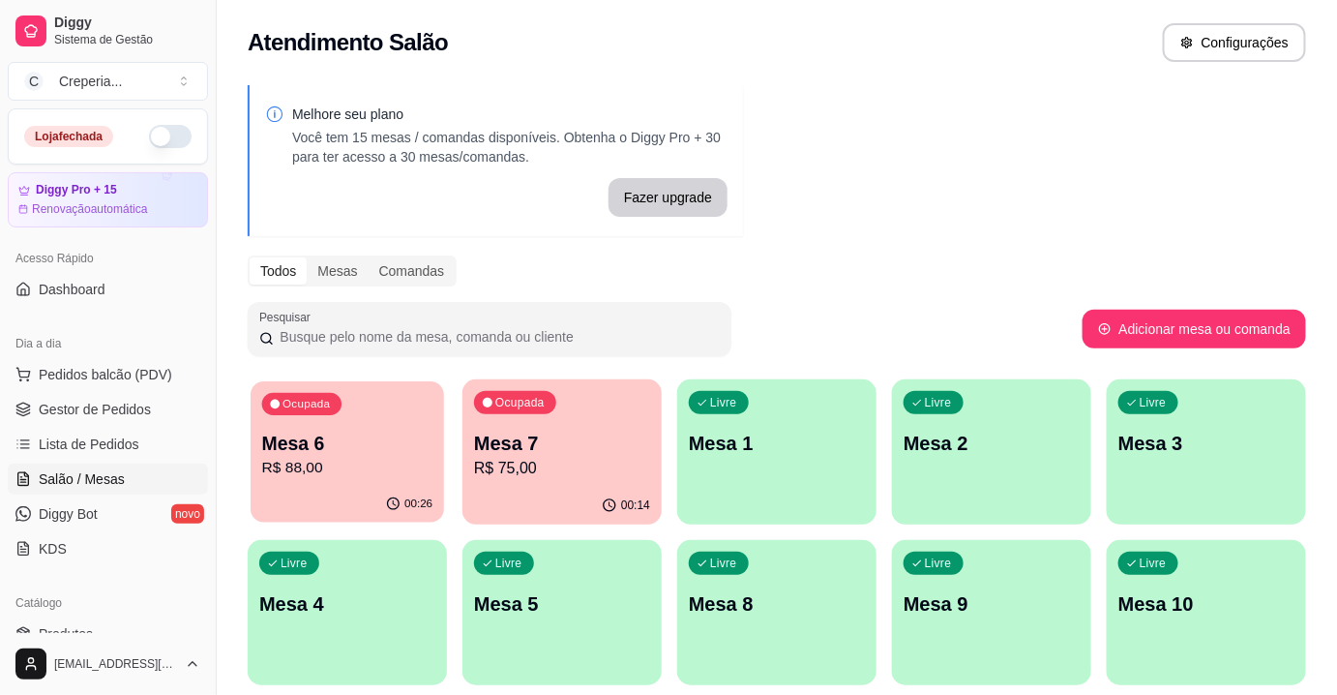
click at [343, 433] on p "Mesa 6" at bounding box center [347, 444] width 171 height 26
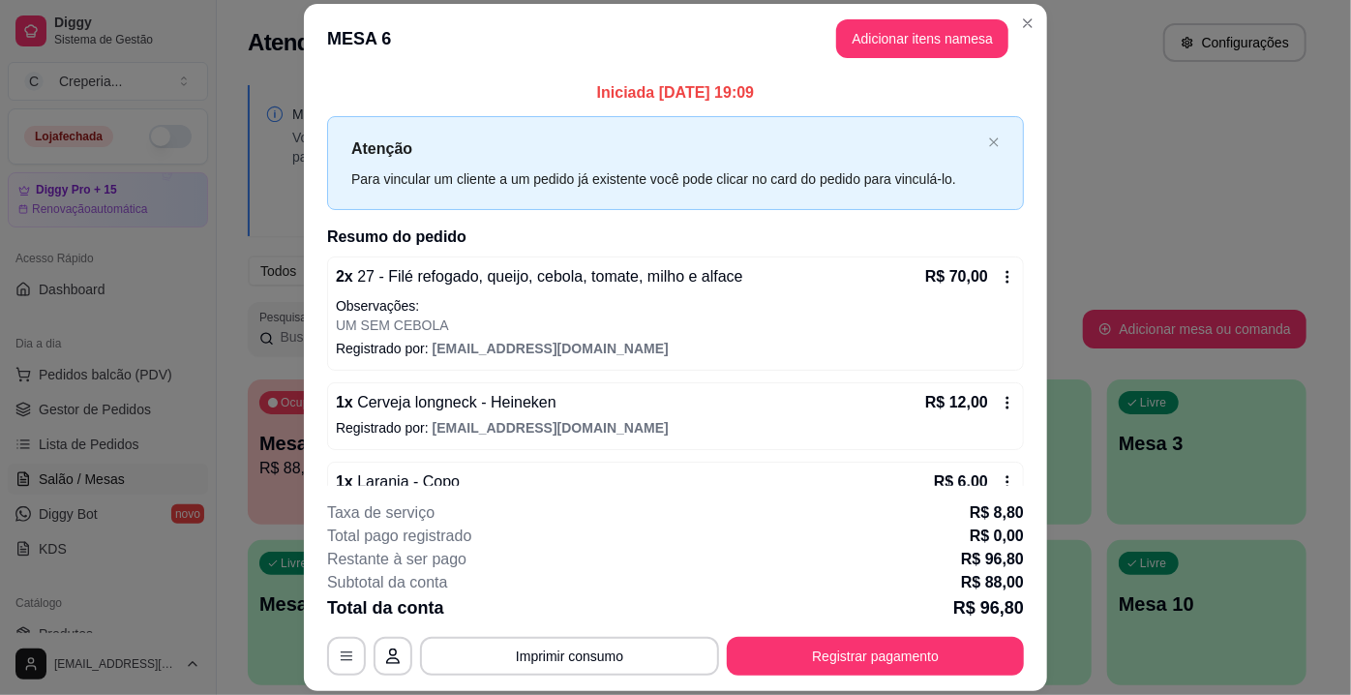
scroll to position [47, 0]
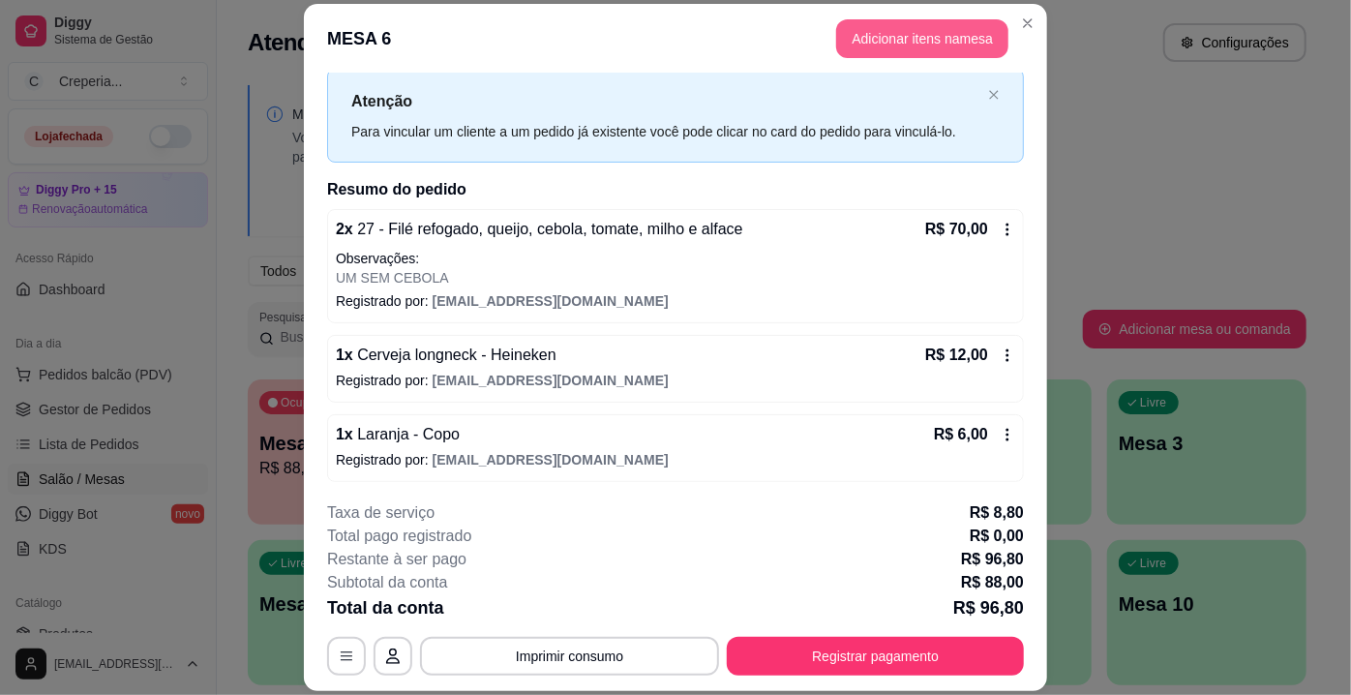
click at [937, 45] on button "Adicionar itens na mesa" at bounding box center [922, 38] width 172 height 39
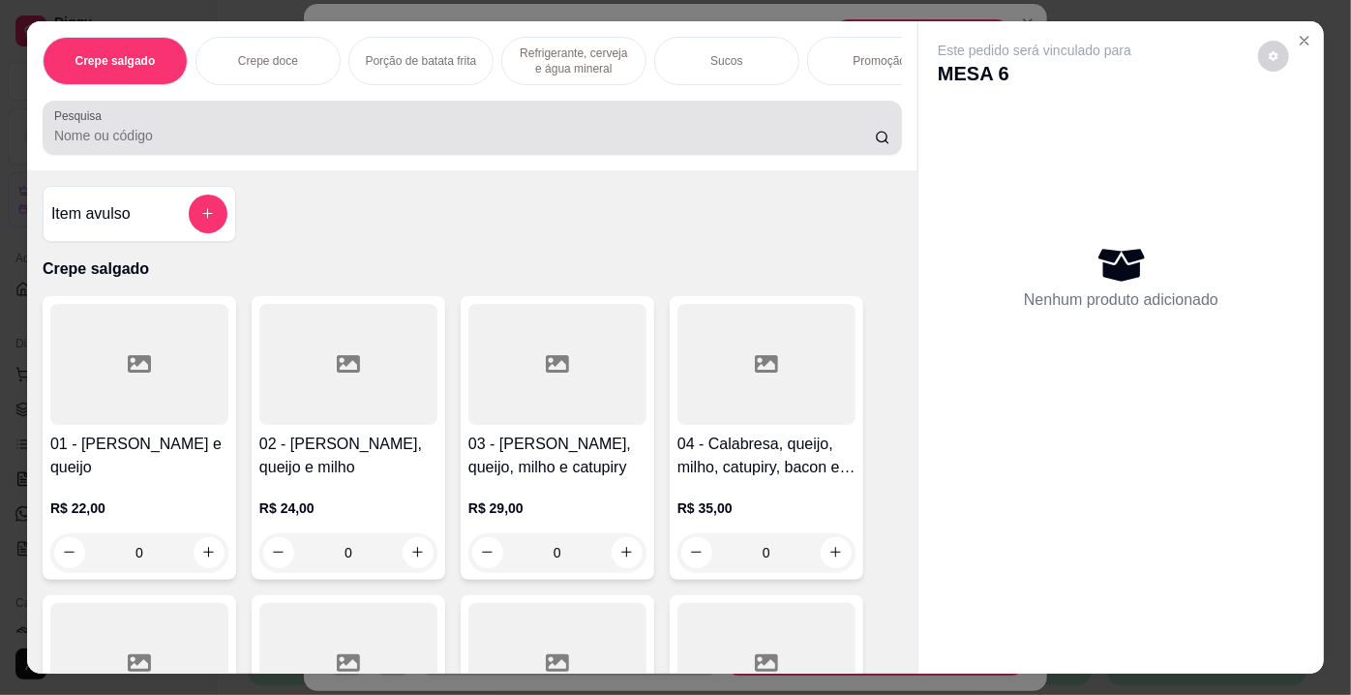
click at [493, 143] on input "Pesquisa" at bounding box center [464, 135] width 821 height 19
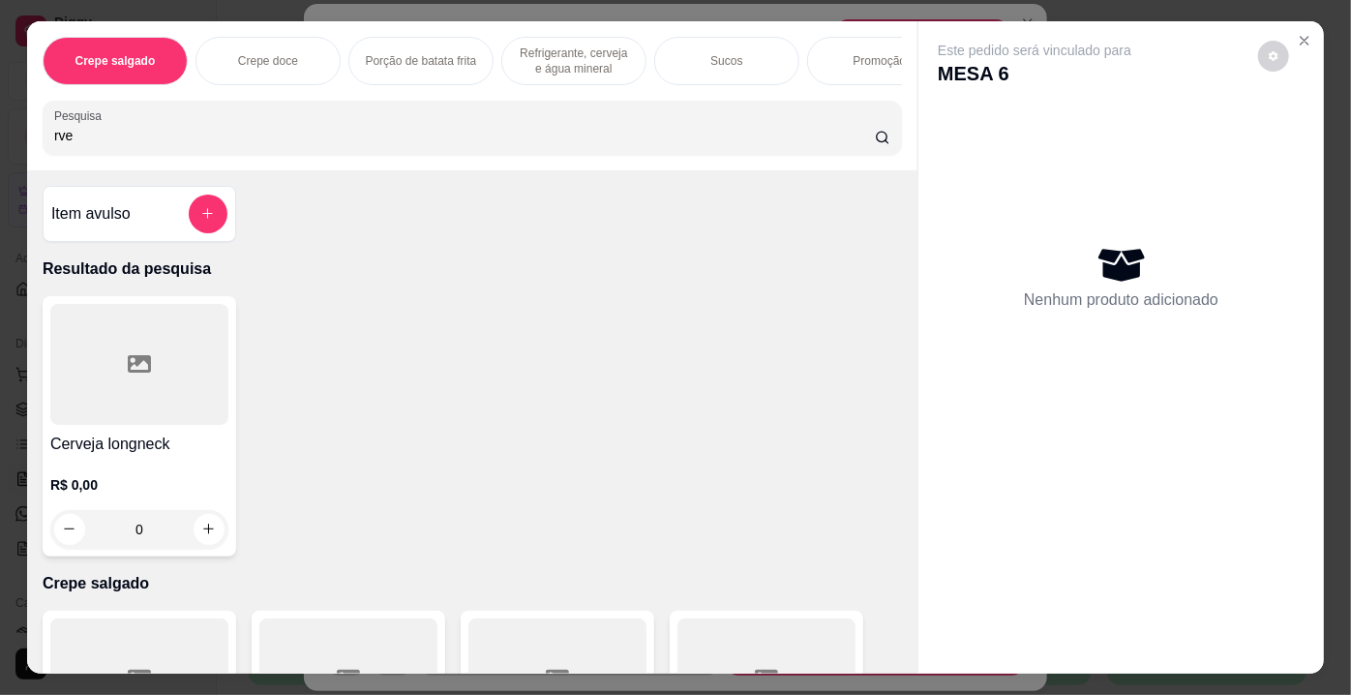
type input "rve"
click at [177, 378] on div at bounding box center [139, 364] width 178 height 121
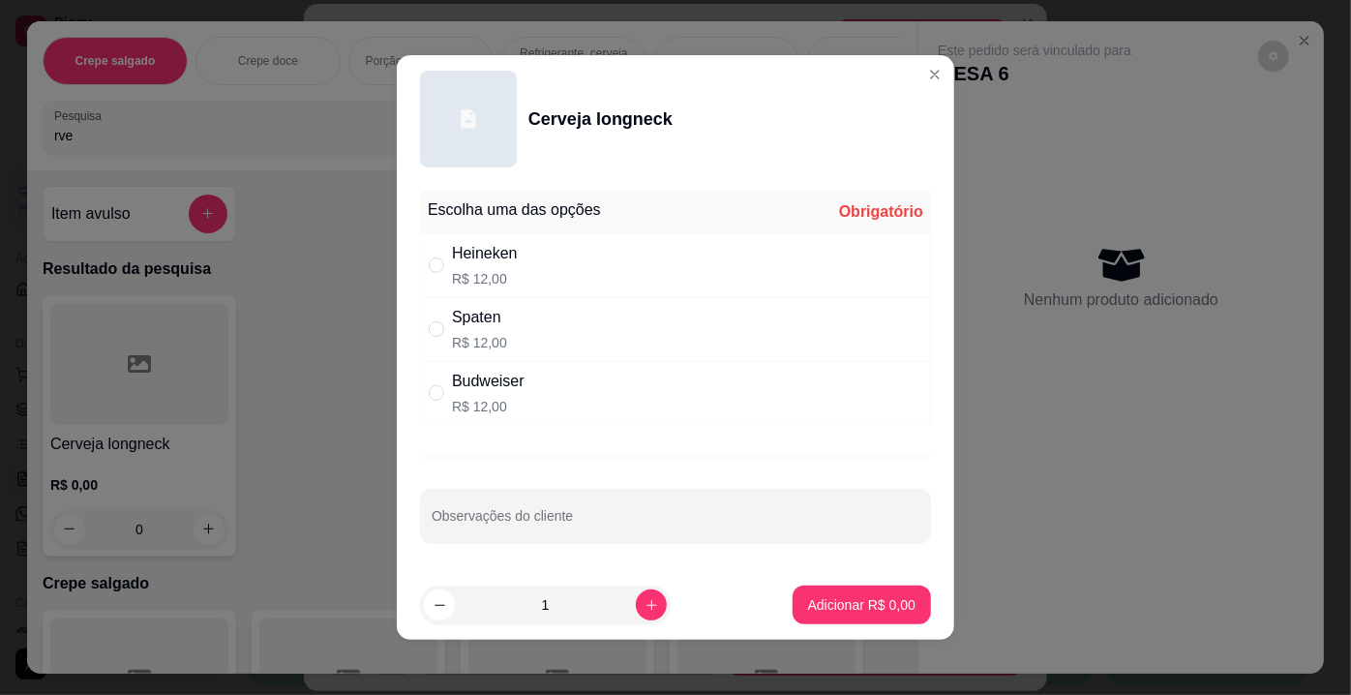
click at [503, 262] on div "Heineken" at bounding box center [485, 253] width 66 height 23
radio input "true"
click at [801, 602] on p "Adicionar R$ 12,00" at bounding box center [857, 604] width 115 height 19
type input "1"
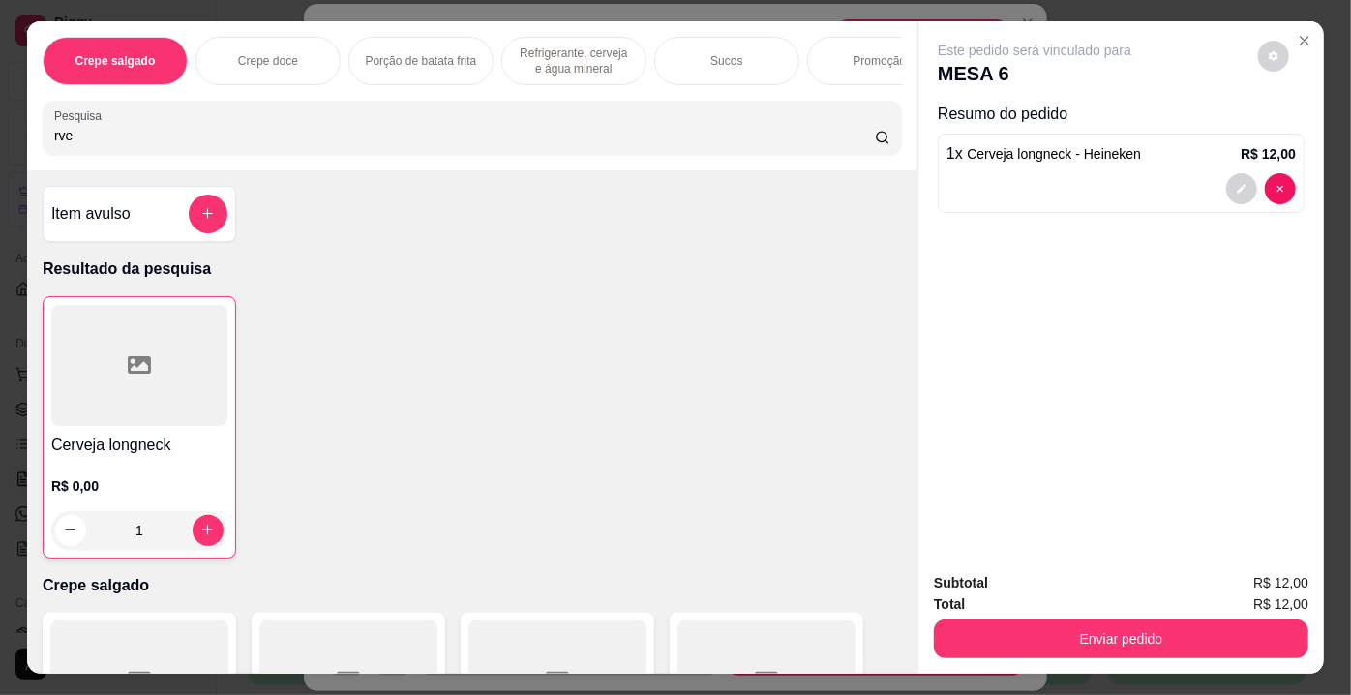
drag, startPoint x: 106, startPoint y: 141, endPoint x: 11, endPoint y: 140, distance: 95.8
click at [11, 140] on div "Crepe salgado Crepe doce Porção de batata frita Refrigerante, cerveja e água mi…" at bounding box center [675, 347] width 1351 height 695
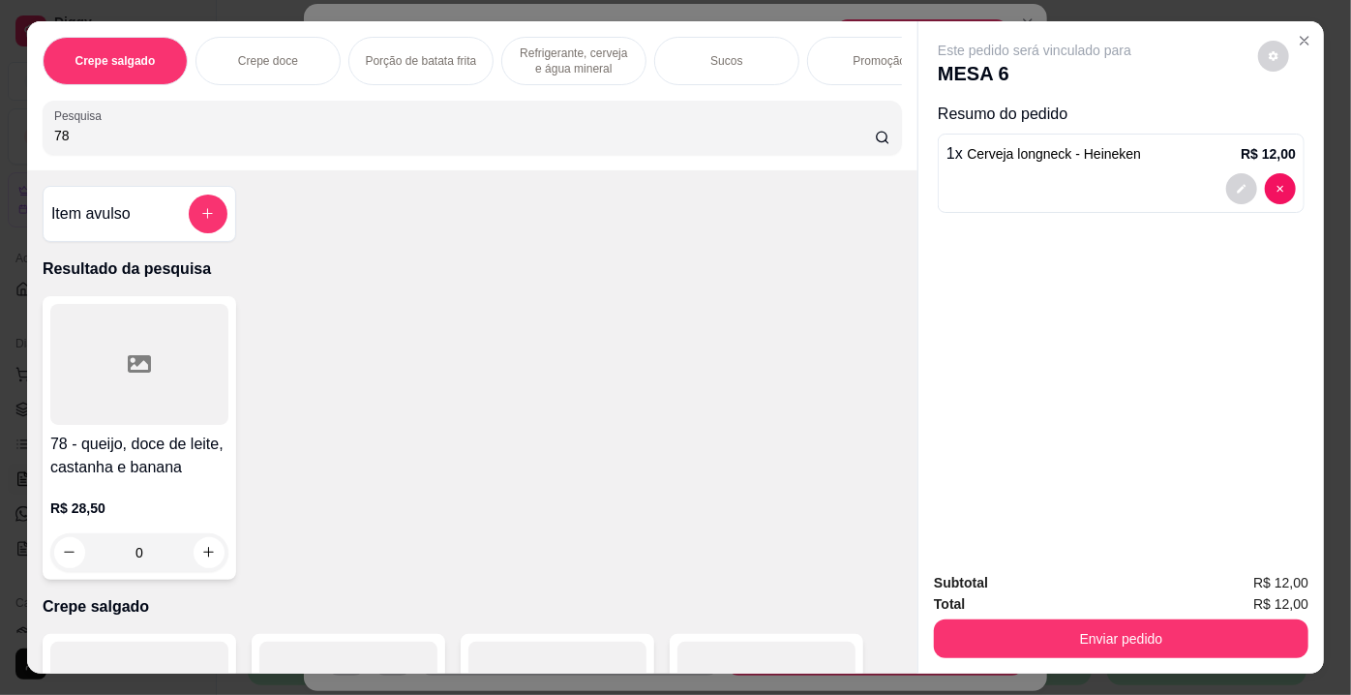
type input "78"
click at [178, 384] on div at bounding box center [139, 364] width 178 height 121
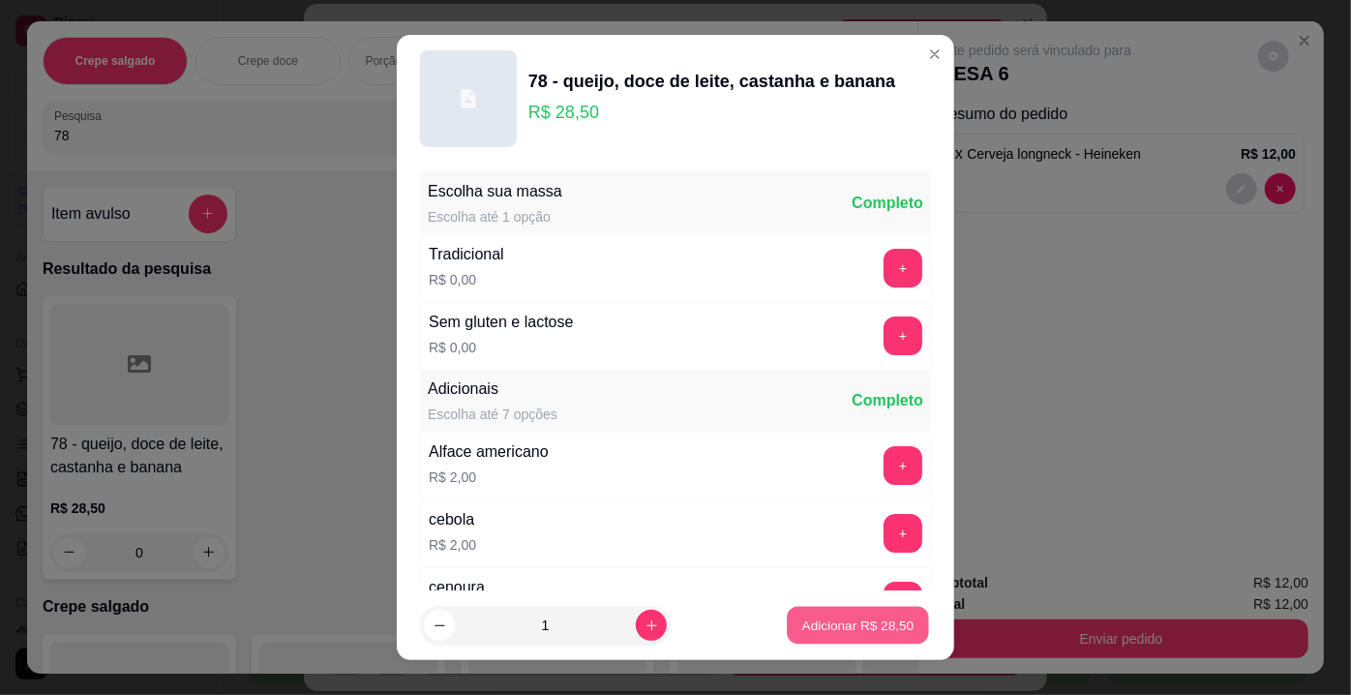
click at [833, 644] on button "Adicionar R$ 28,50" at bounding box center [858, 626] width 142 height 38
type input "1"
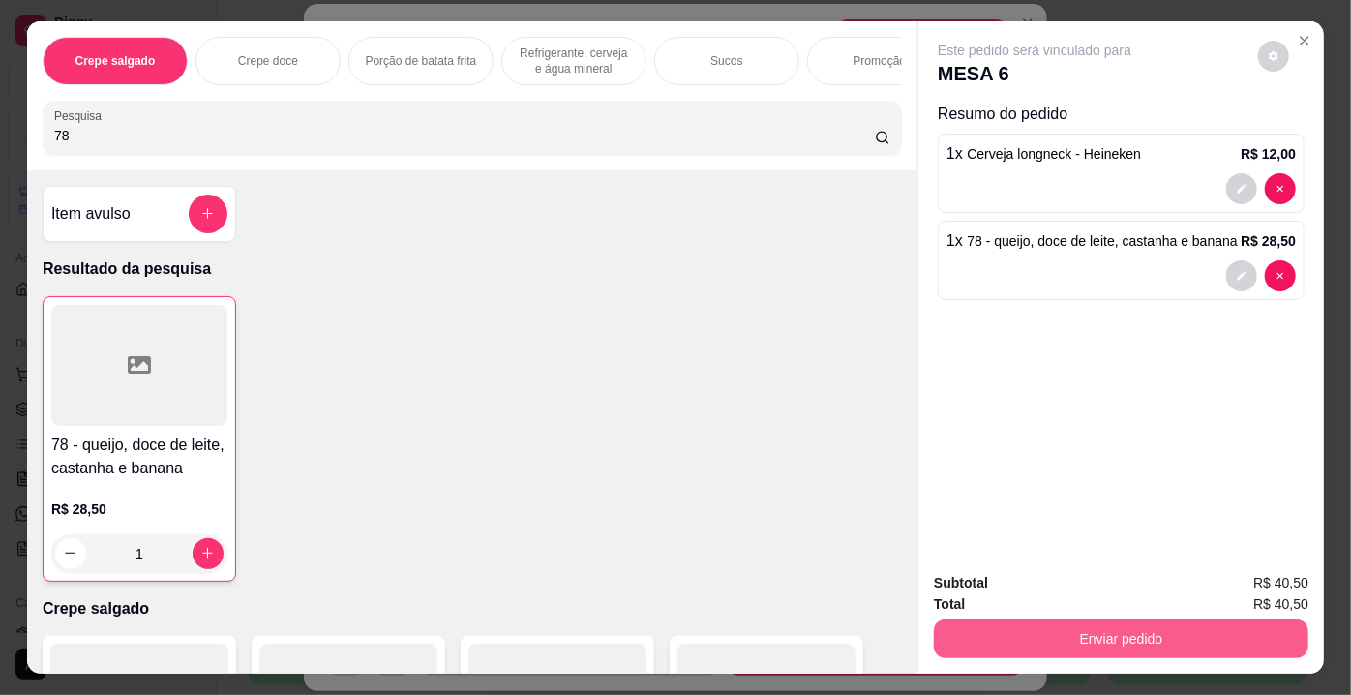
click at [957, 639] on button "Enviar pedido" at bounding box center [1121, 638] width 375 height 39
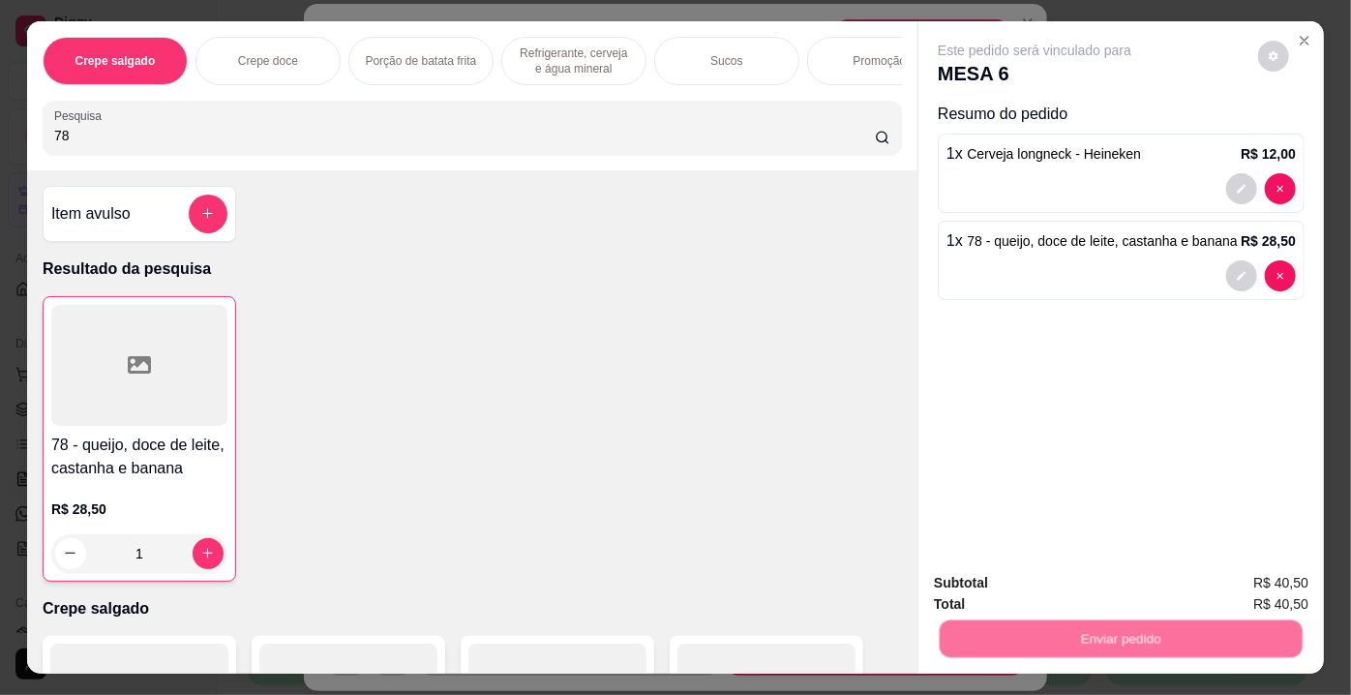
click at [988, 578] on button "Não registrar e enviar pedido" at bounding box center [1057, 585] width 195 height 36
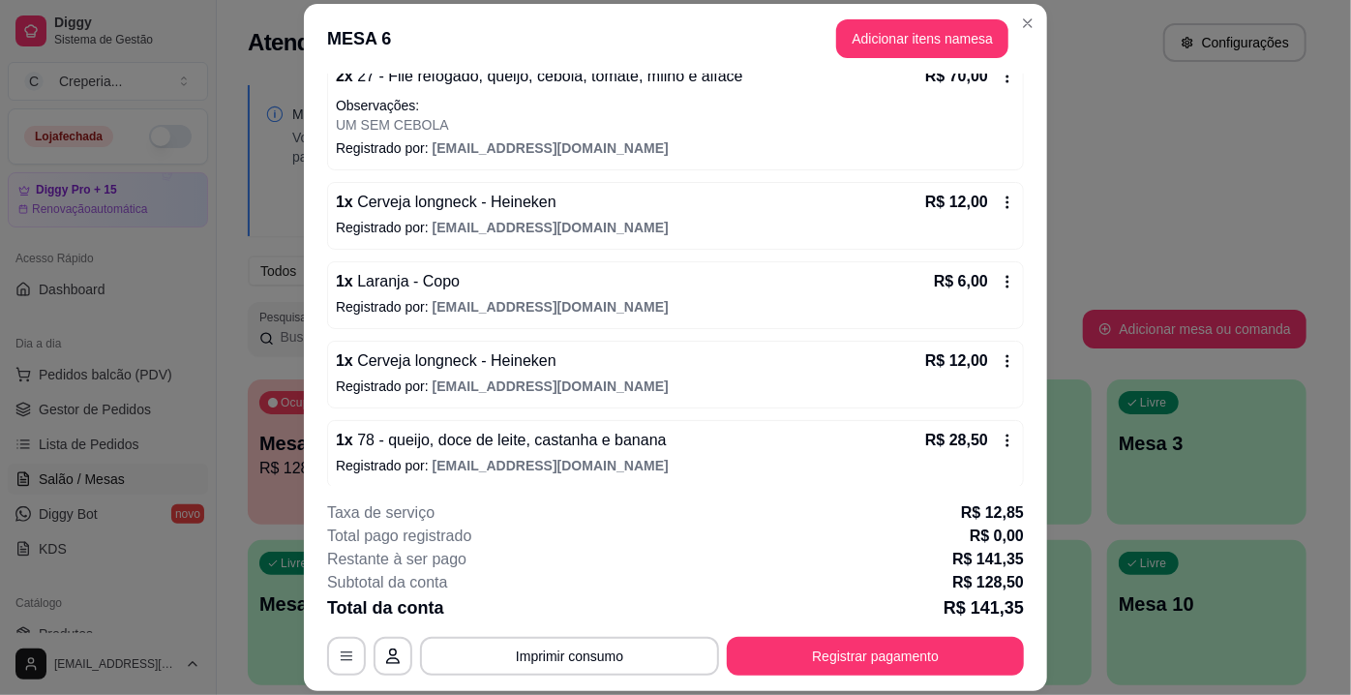
scroll to position [205, 0]
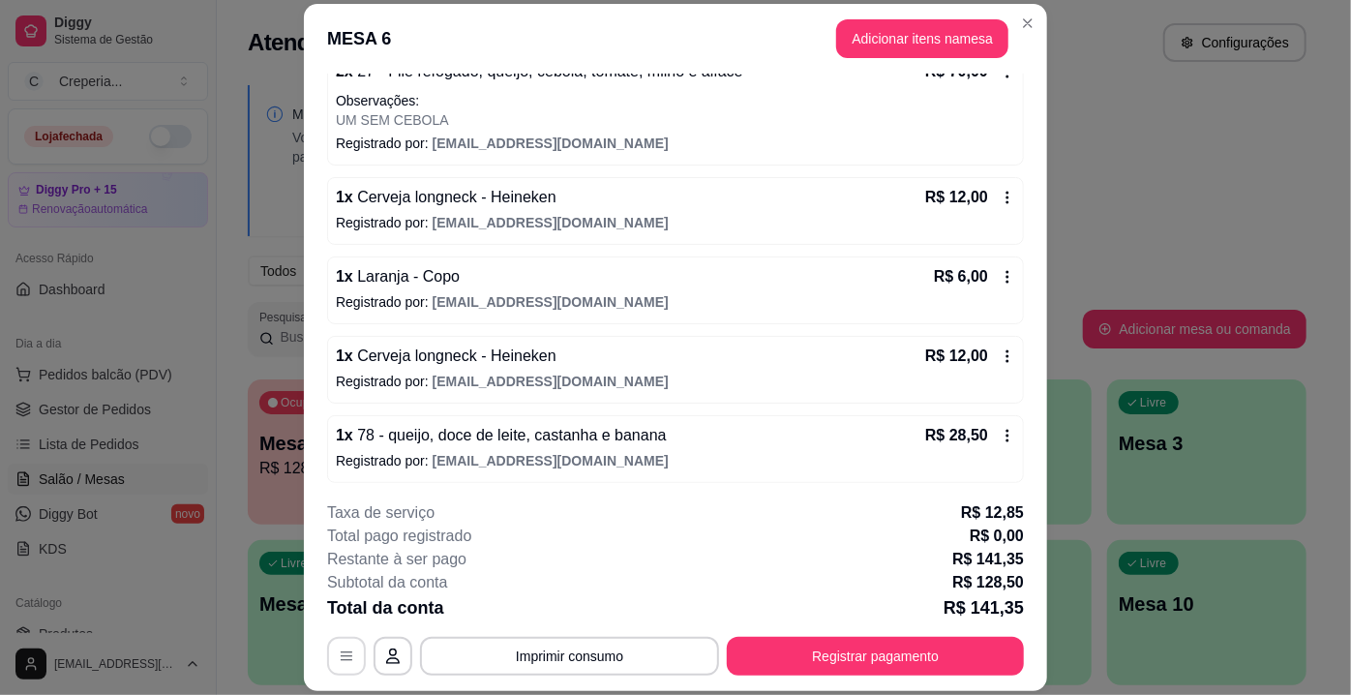
click at [339, 651] on icon "button" at bounding box center [346, 655] width 15 height 15
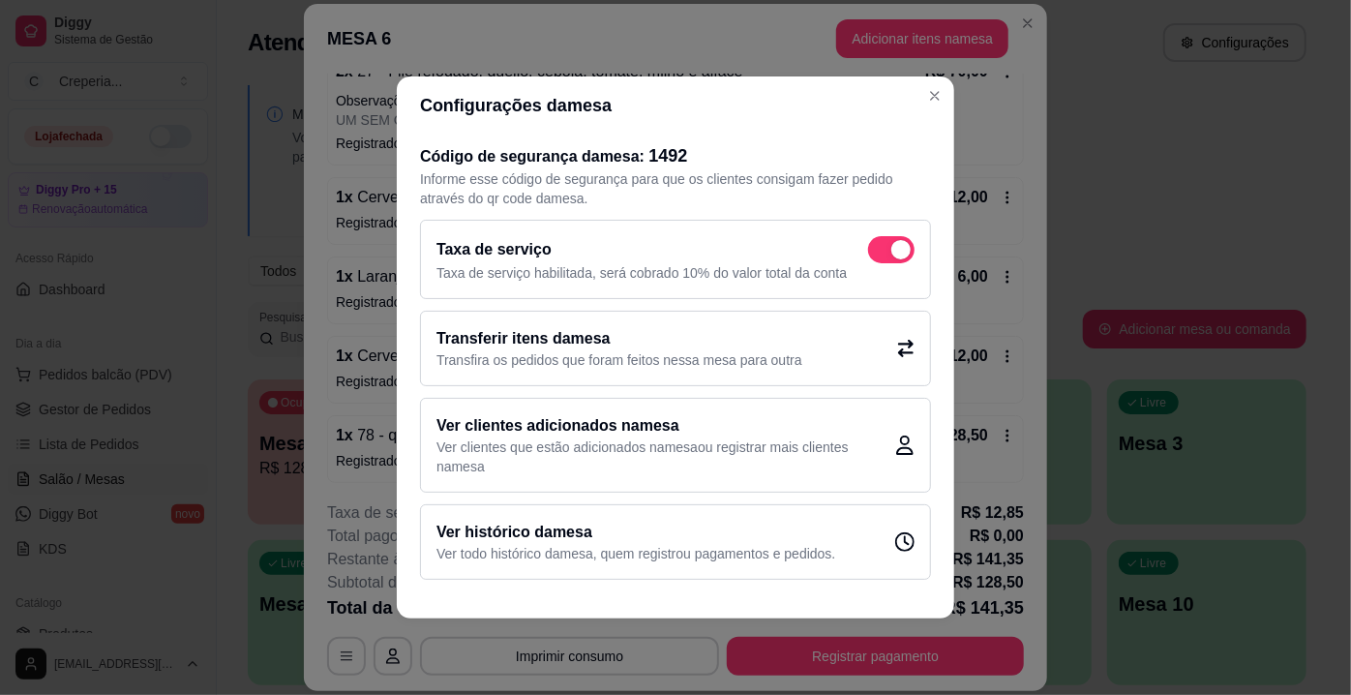
click at [894, 244] on span at bounding box center [900, 249] width 19 height 19
click at [880, 254] on input "checkbox" at bounding box center [873, 260] width 13 height 13
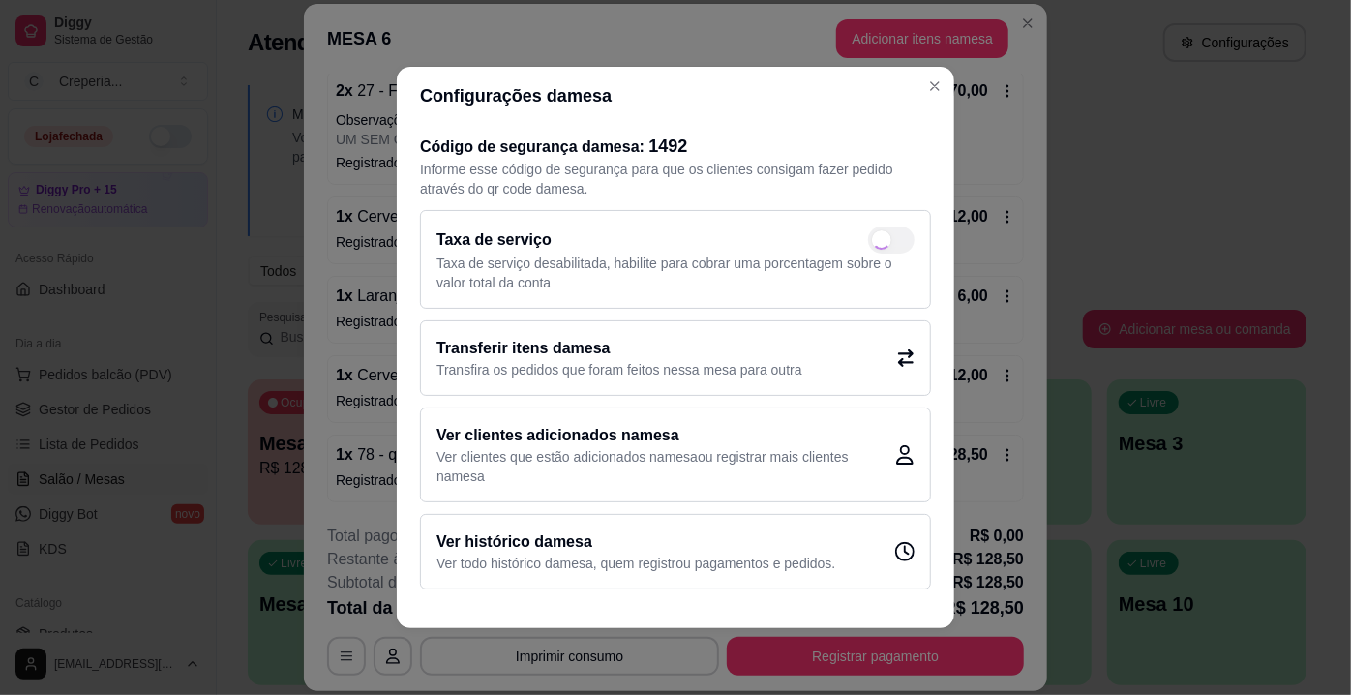
checkbox input "false"
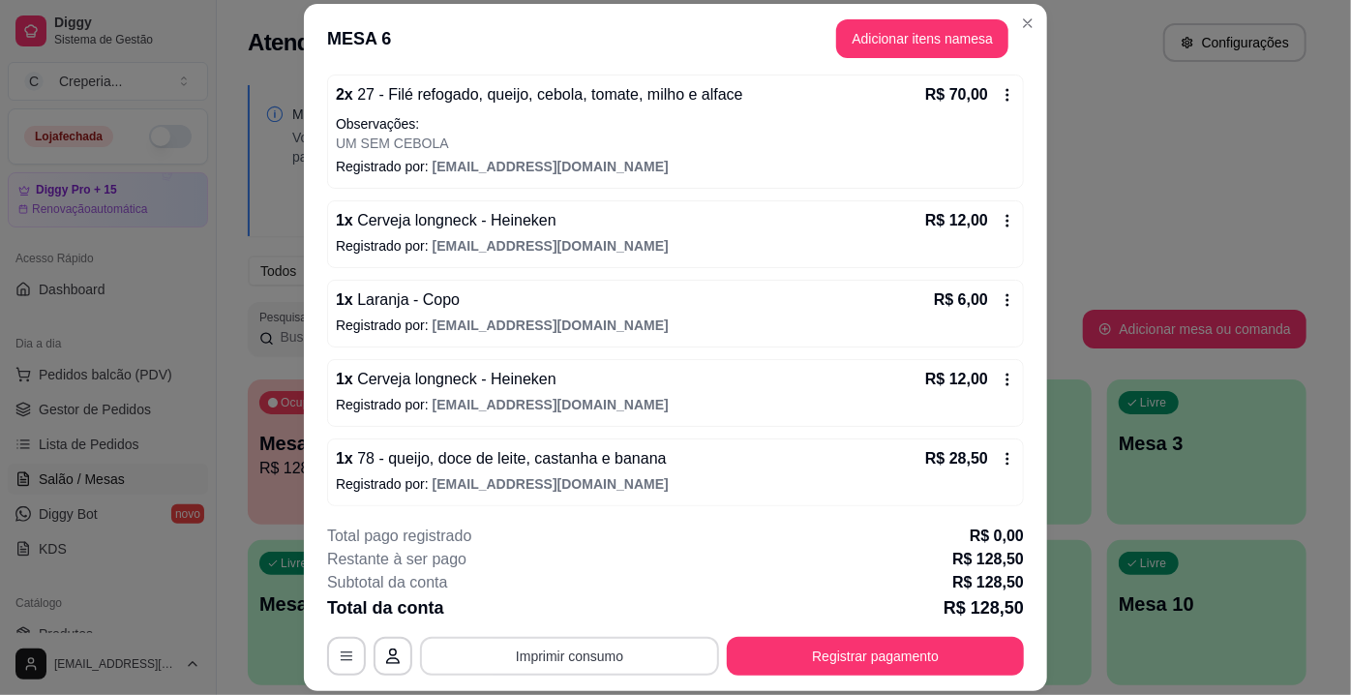
click at [605, 649] on button "Imprimir consumo" at bounding box center [569, 656] width 299 height 39
click at [555, 613] on button "IMPRESSORA" at bounding box center [569, 612] width 140 height 31
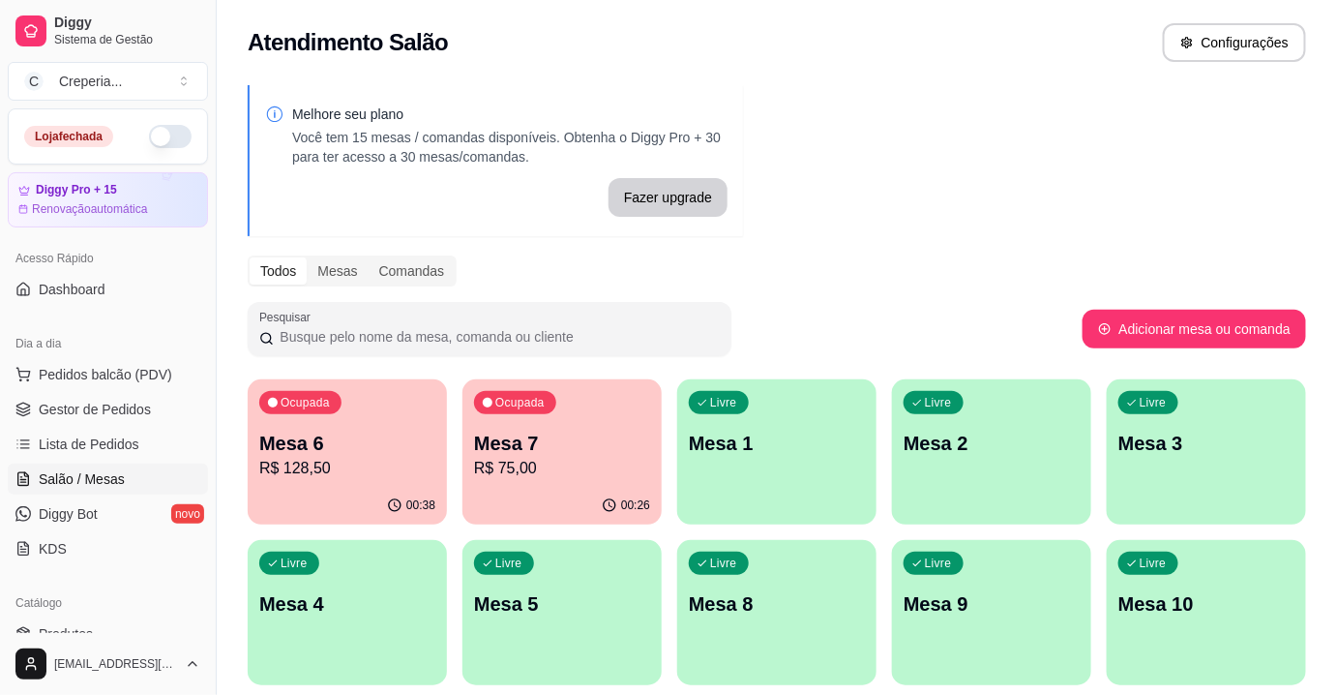
click at [482, 593] on p "Mesa 5" at bounding box center [562, 603] width 176 height 27
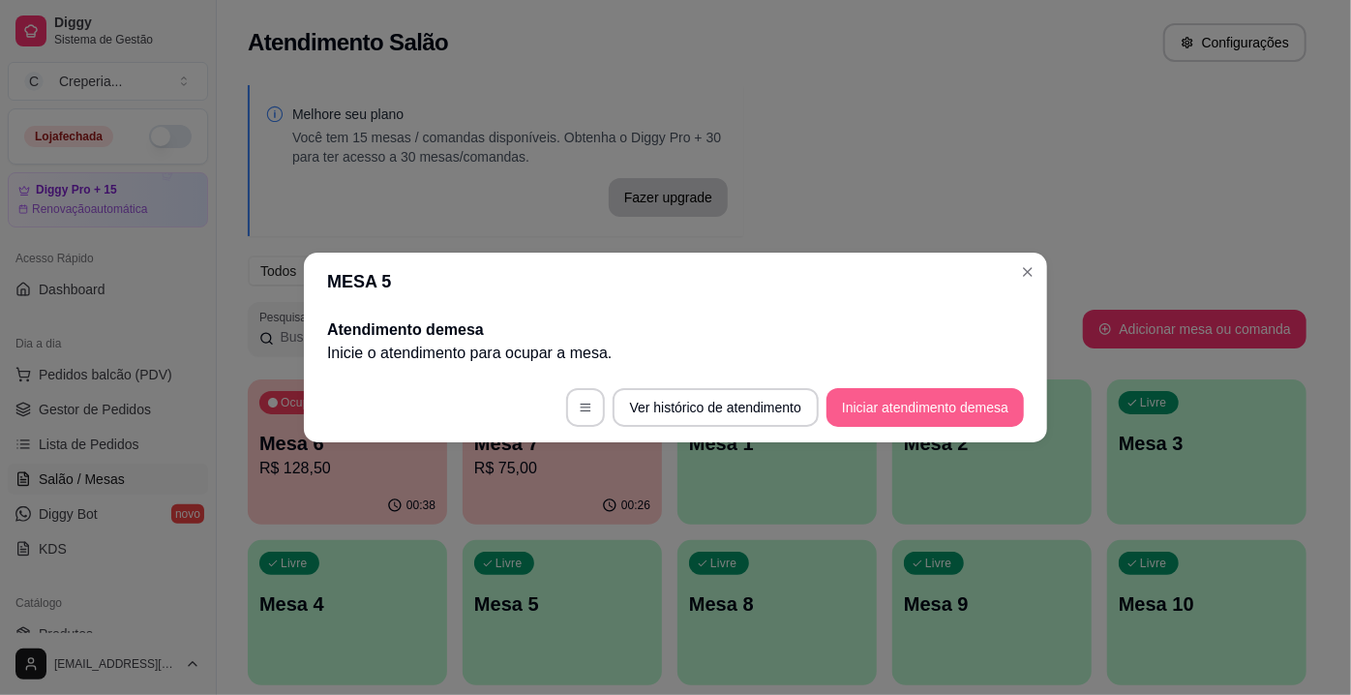
click at [885, 408] on button "Iniciar atendimento de mesa" at bounding box center [924, 407] width 197 height 39
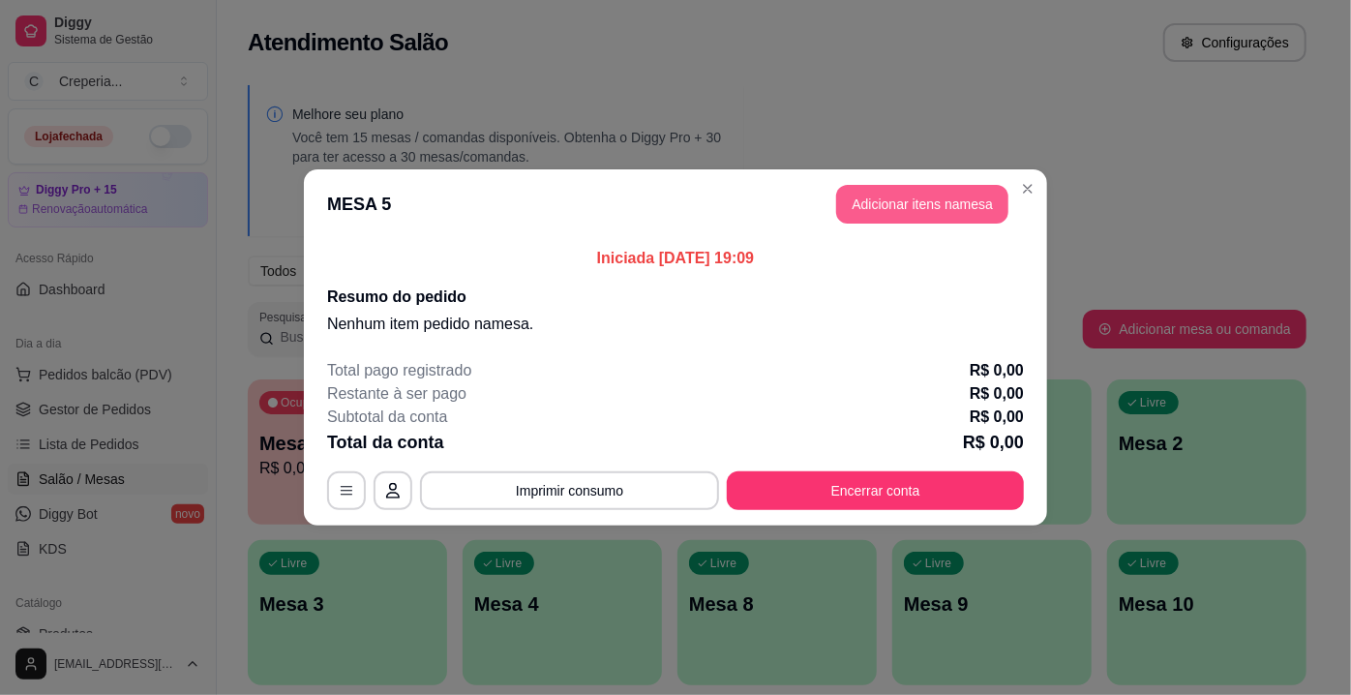
click at [901, 207] on button "Adicionar itens na mesa" at bounding box center [922, 204] width 172 height 39
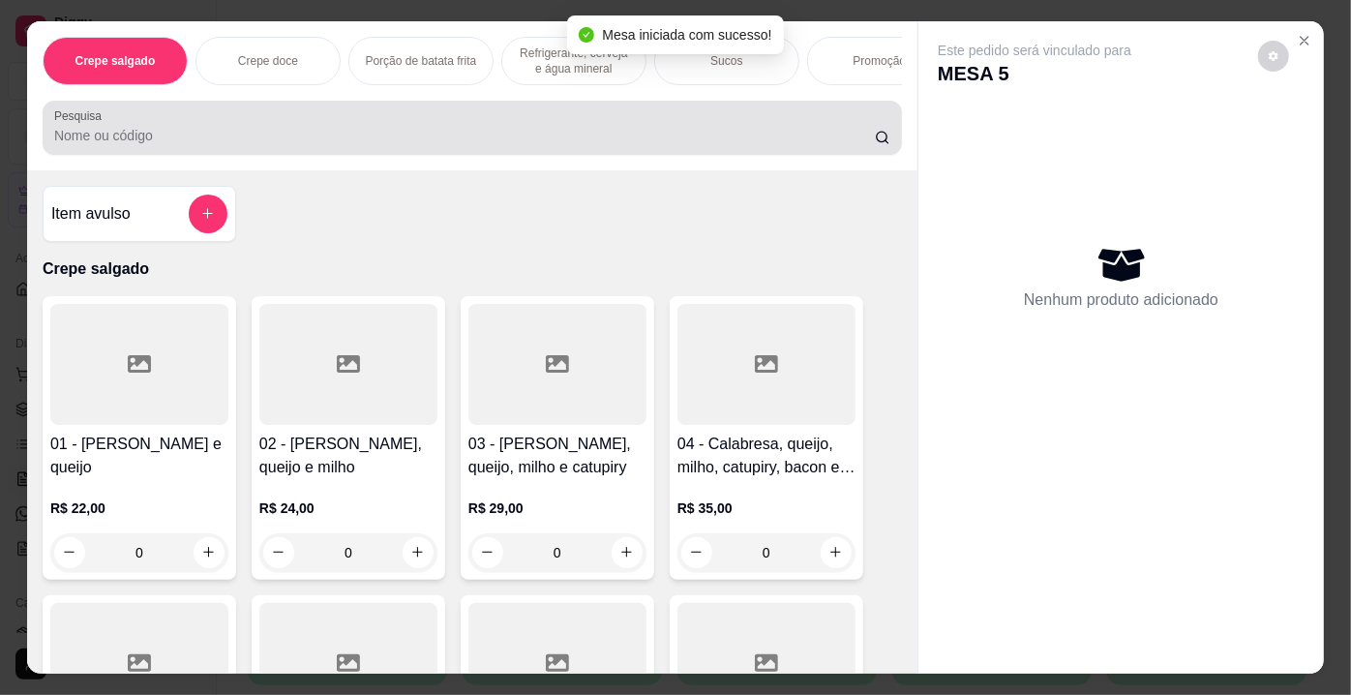
click at [307, 135] on input "Pesquisa" at bounding box center [464, 135] width 821 height 19
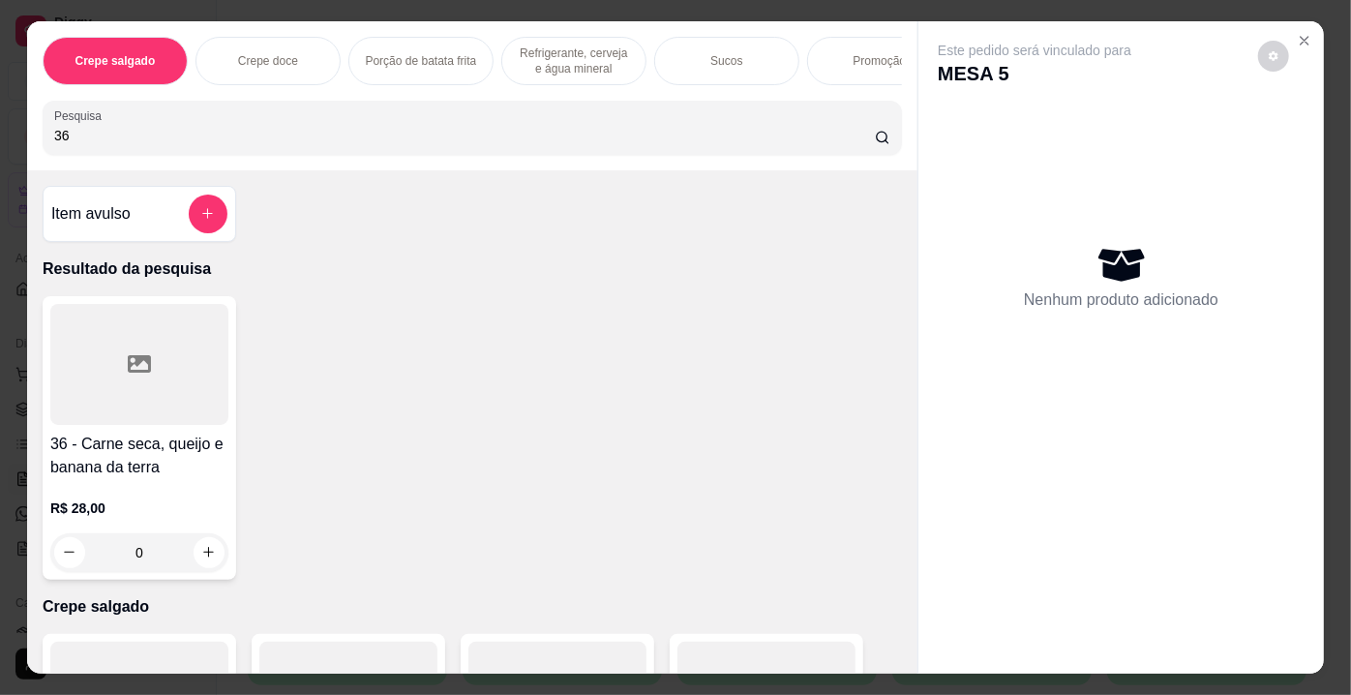
type input "36"
click at [120, 369] on div at bounding box center [139, 364] width 178 height 121
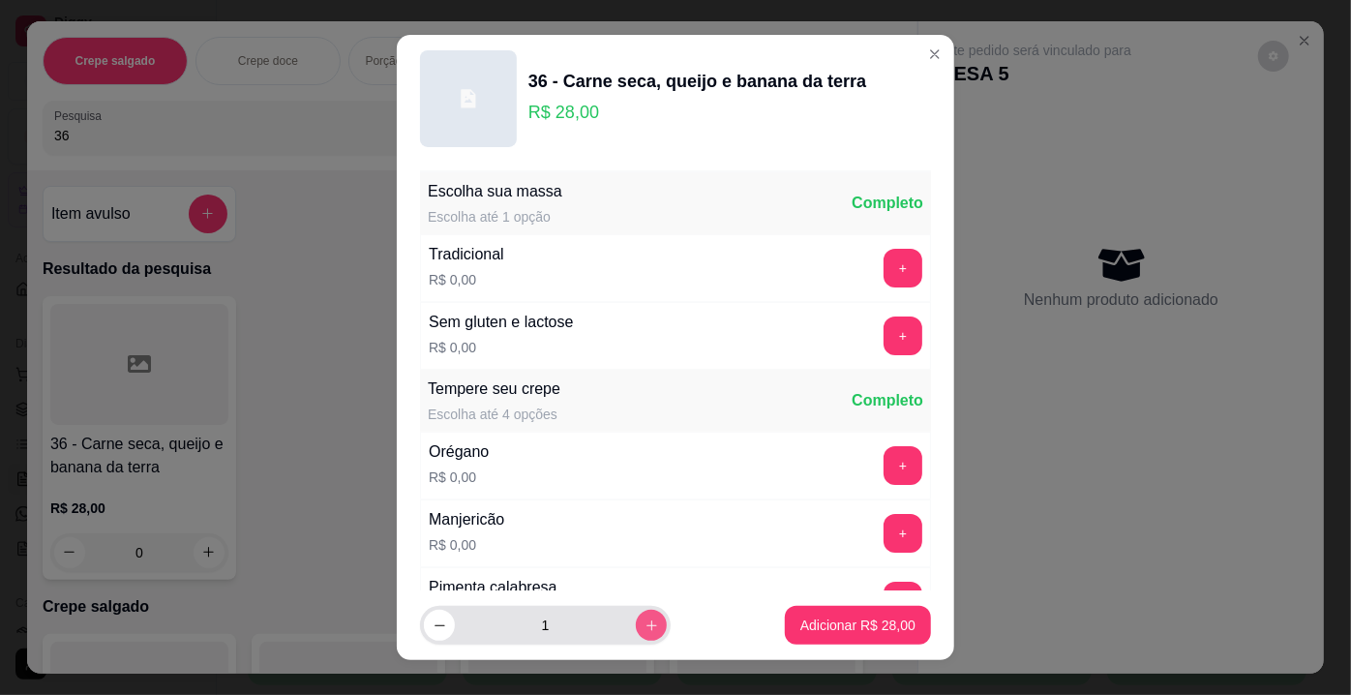
click at [645, 623] on icon "increase-product-quantity" at bounding box center [652, 625] width 15 height 15
type input "2"
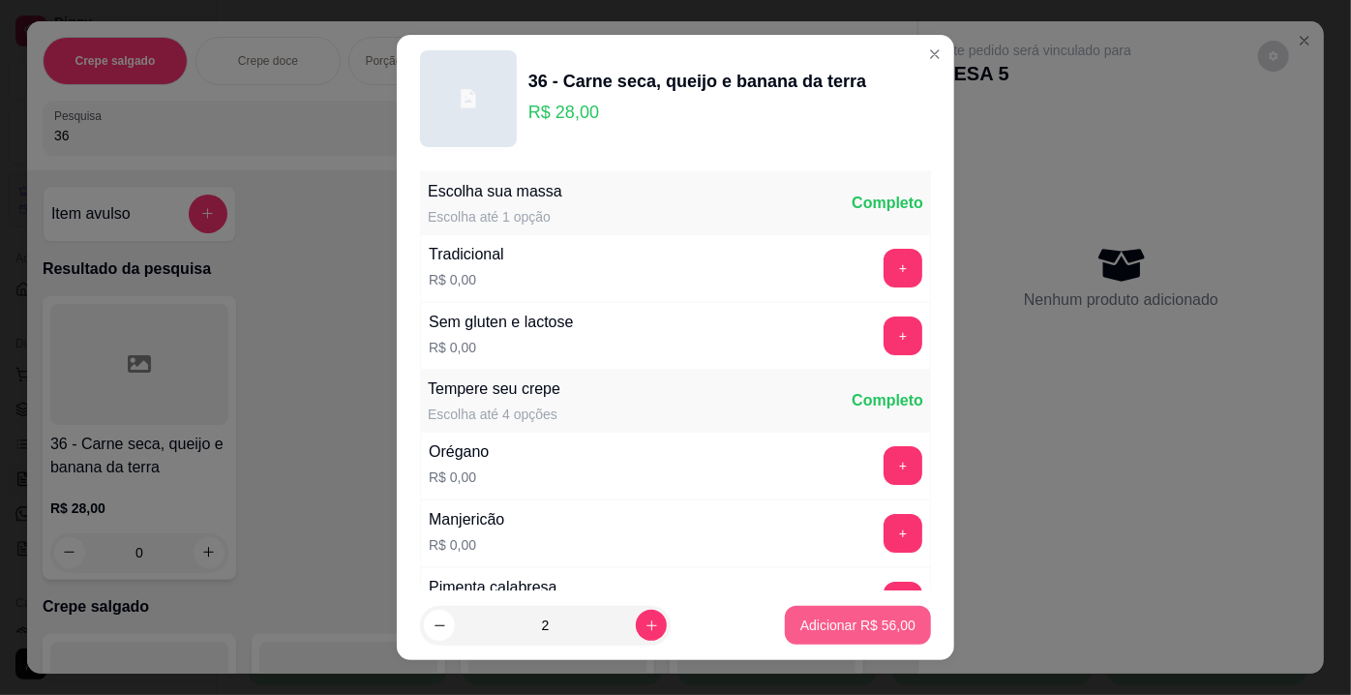
click at [846, 625] on p "Adicionar R$ 56,00" at bounding box center [857, 624] width 115 height 19
type input "2"
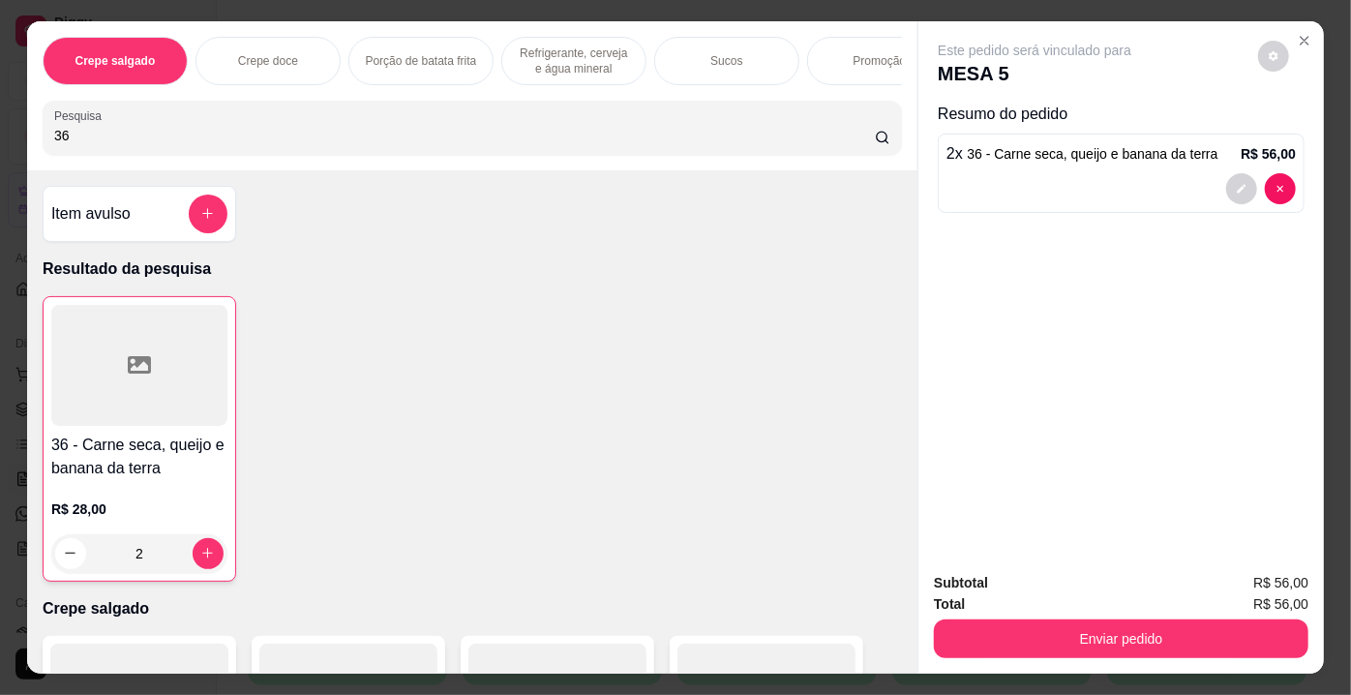
drag, startPoint x: 106, startPoint y: 148, endPoint x: 0, endPoint y: 148, distance: 106.5
click at [0, 148] on div "Crepe salgado Crepe doce Porção de batata frita Refrigerante, cerveja e água mi…" at bounding box center [675, 347] width 1351 height 695
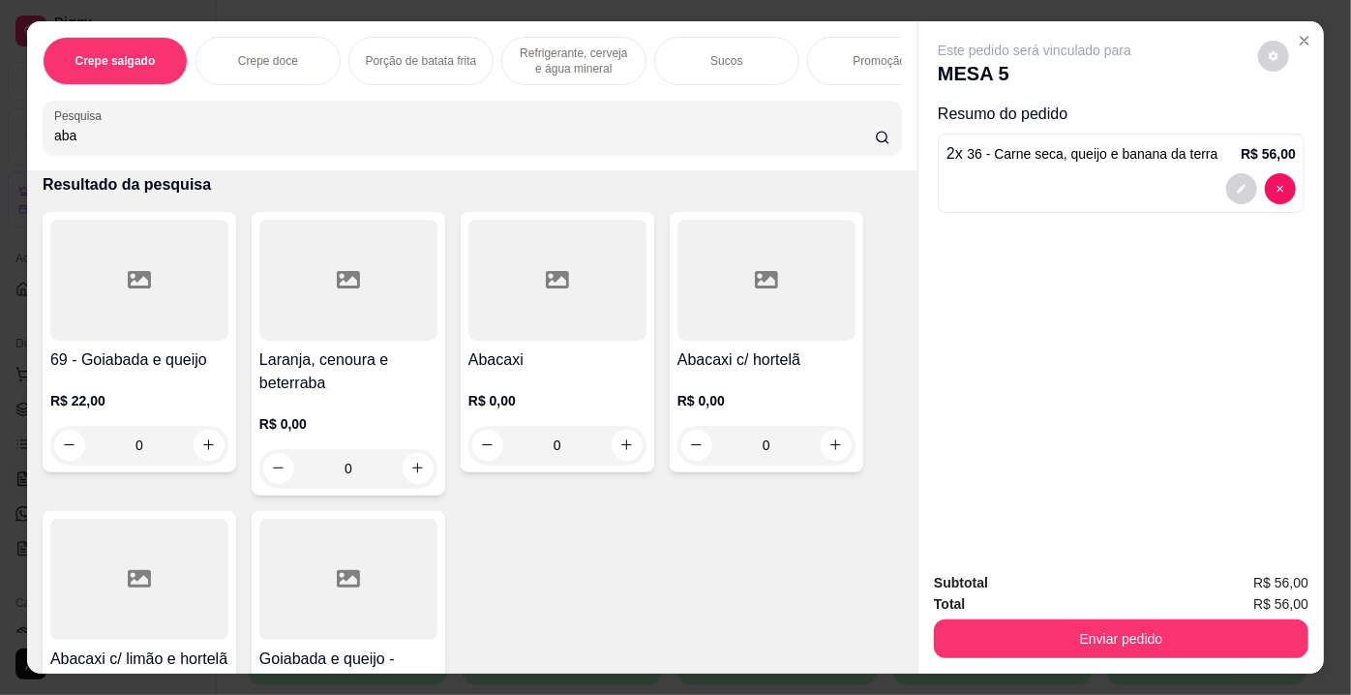
scroll to position [175, 0]
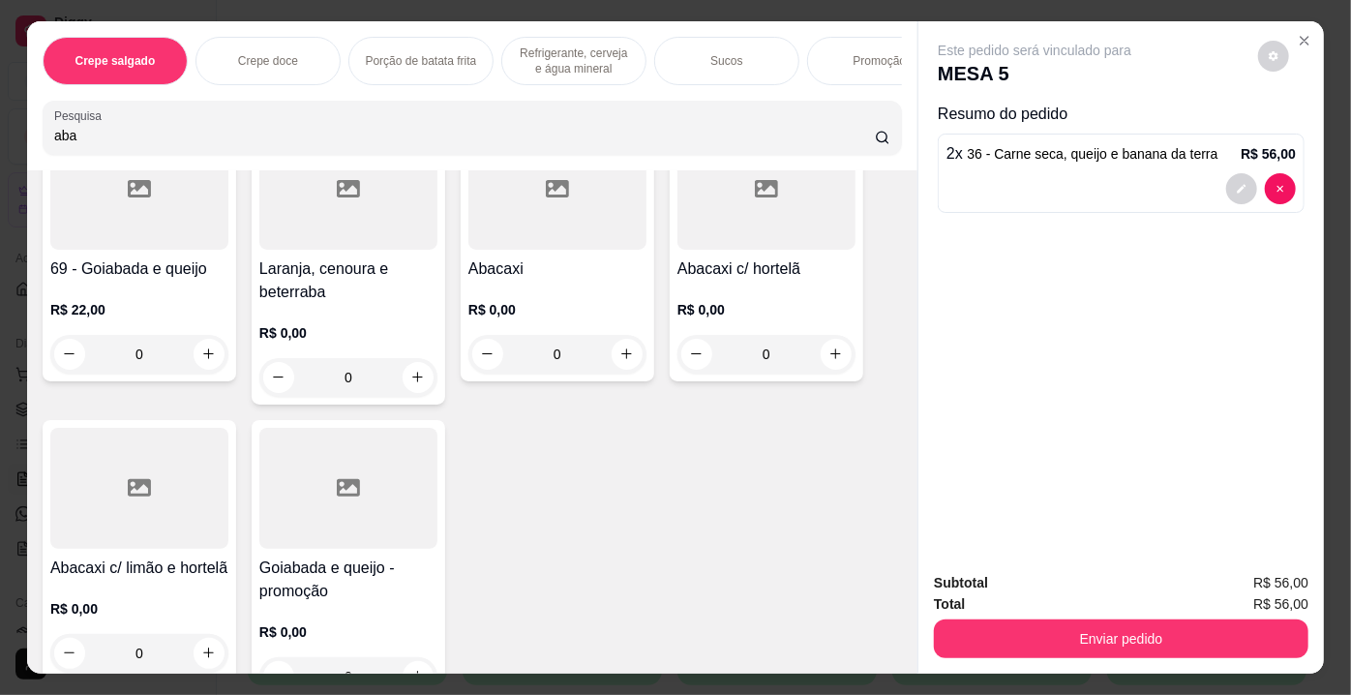
type input "aba"
click at [147, 492] on div at bounding box center [139, 488] width 178 height 121
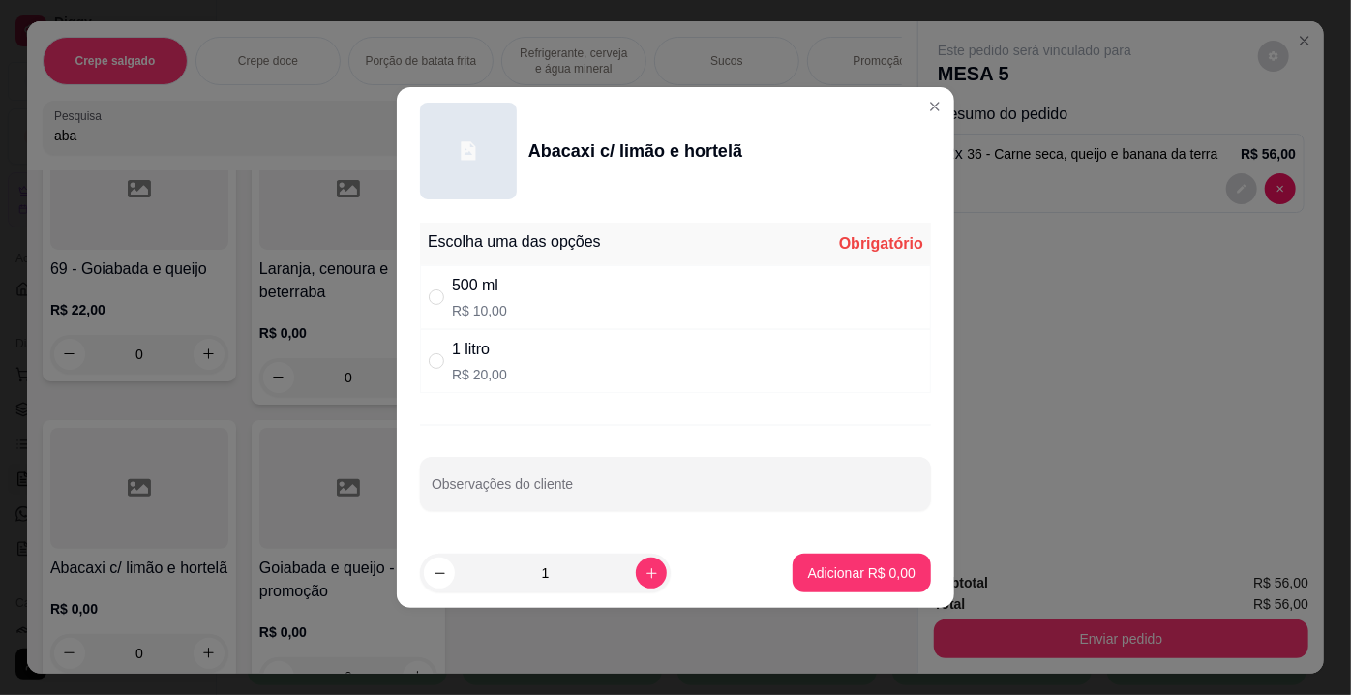
click at [488, 308] on p "R$ 10,00" at bounding box center [479, 310] width 55 height 19
radio input "true"
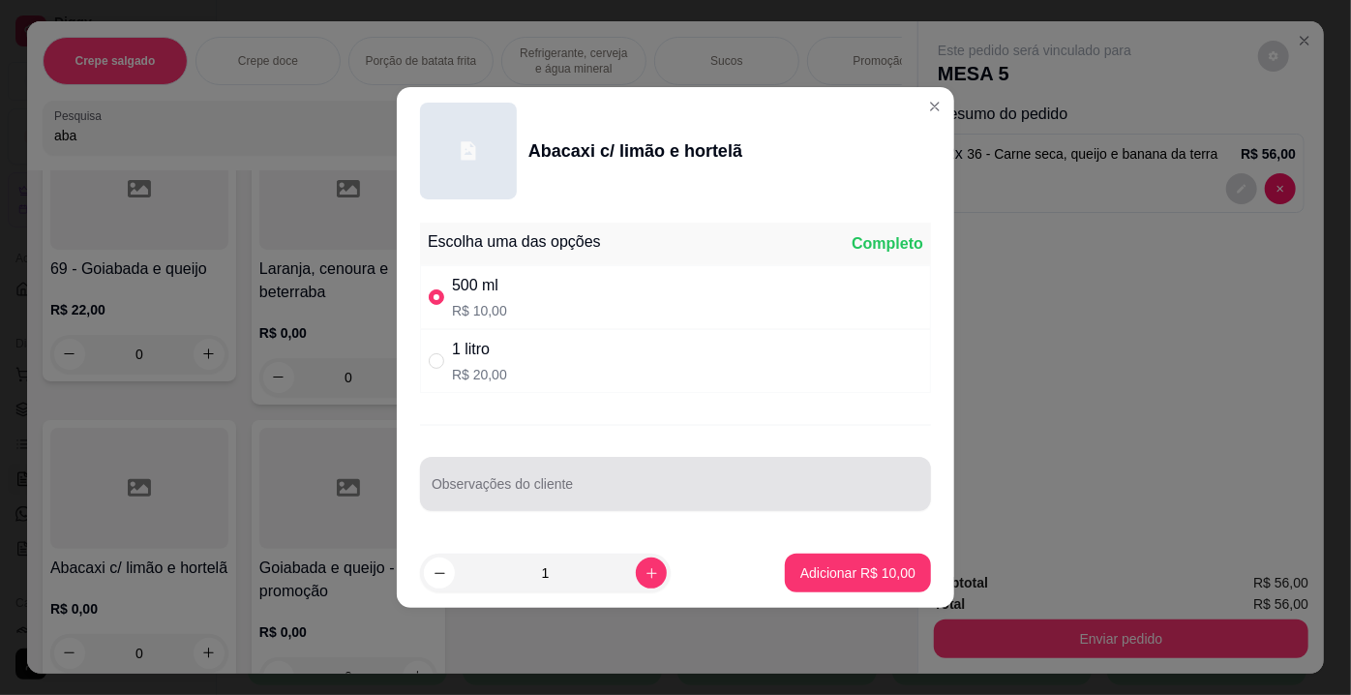
click at [539, 488] on input "Observações do cliente" at bounding box center [676, 491] width 488 height 19
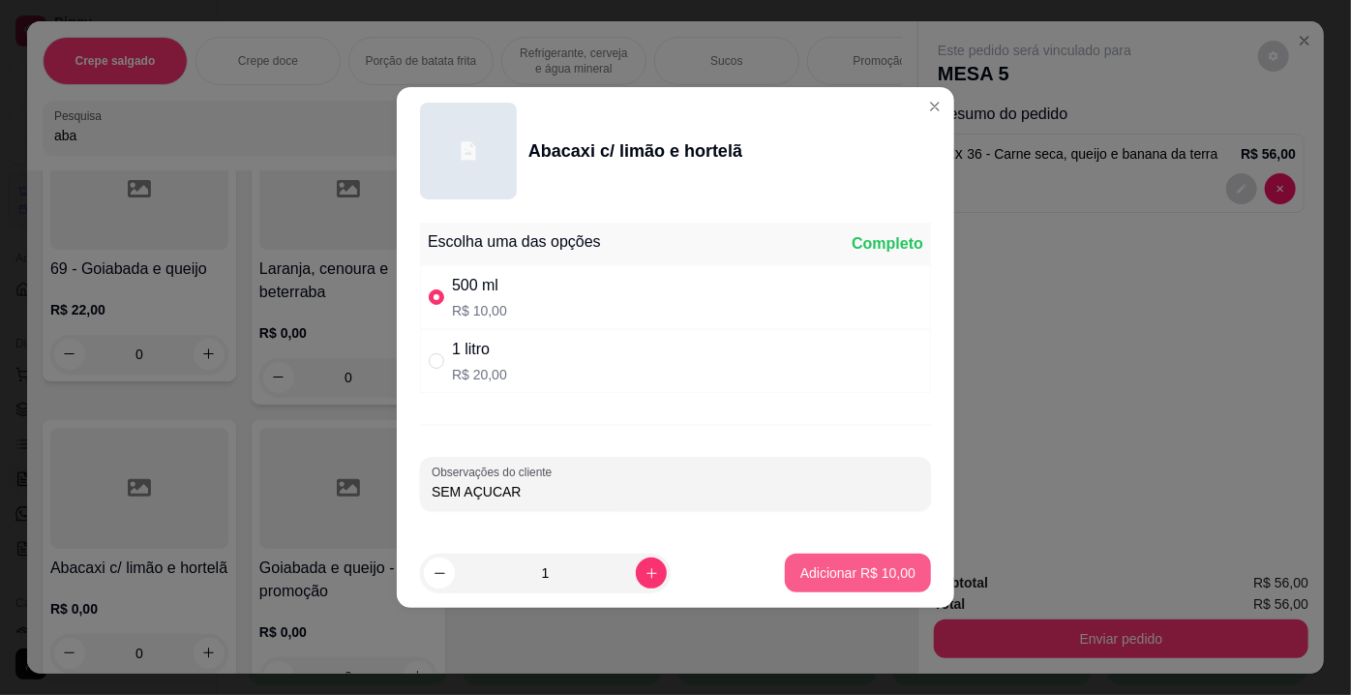
type input "SEM AÇUCAR"
click at [802, 573] on p "Adicionar R$ 10,00" at bounding box center [858, 572] width 112 height 18
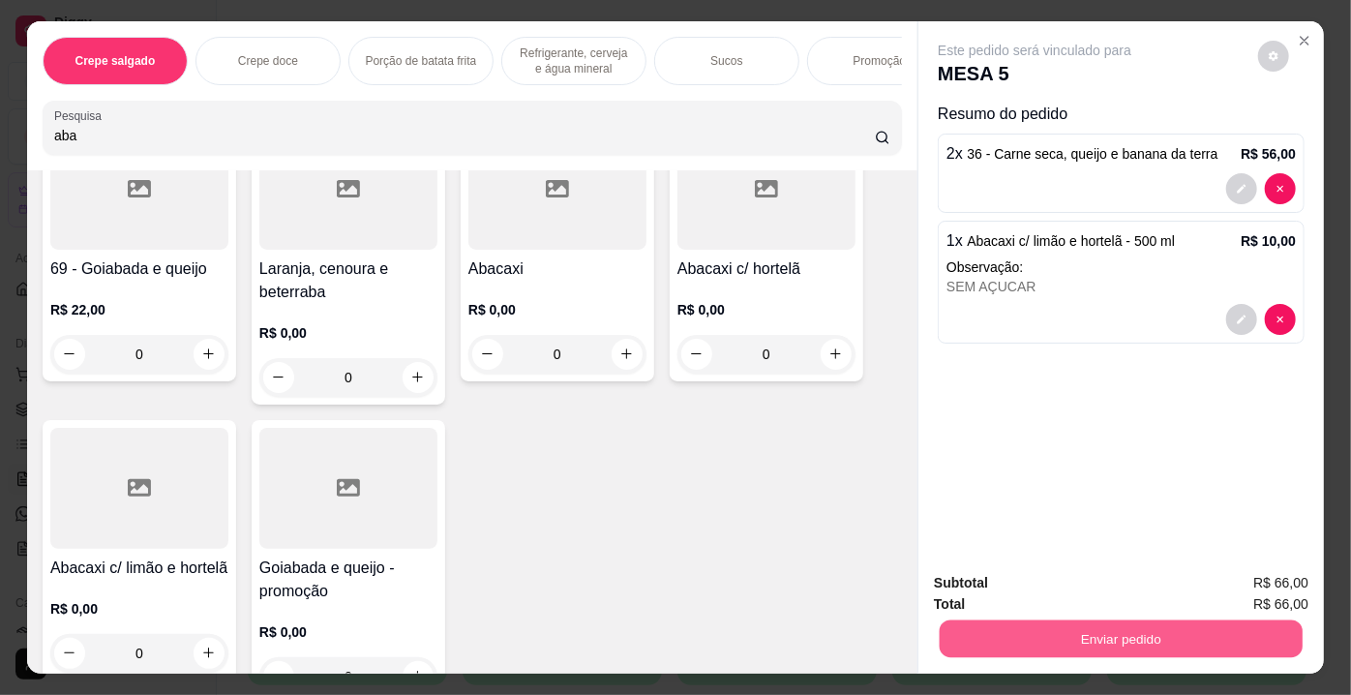
click at [1023, 637] on button "Enviar pedido" at bounding box center [1121, 639] width 363 height 38
click at [970, 575] on button "Não registrar e enviar pedido" at bounding box center [1057, 585] width 195 height 36
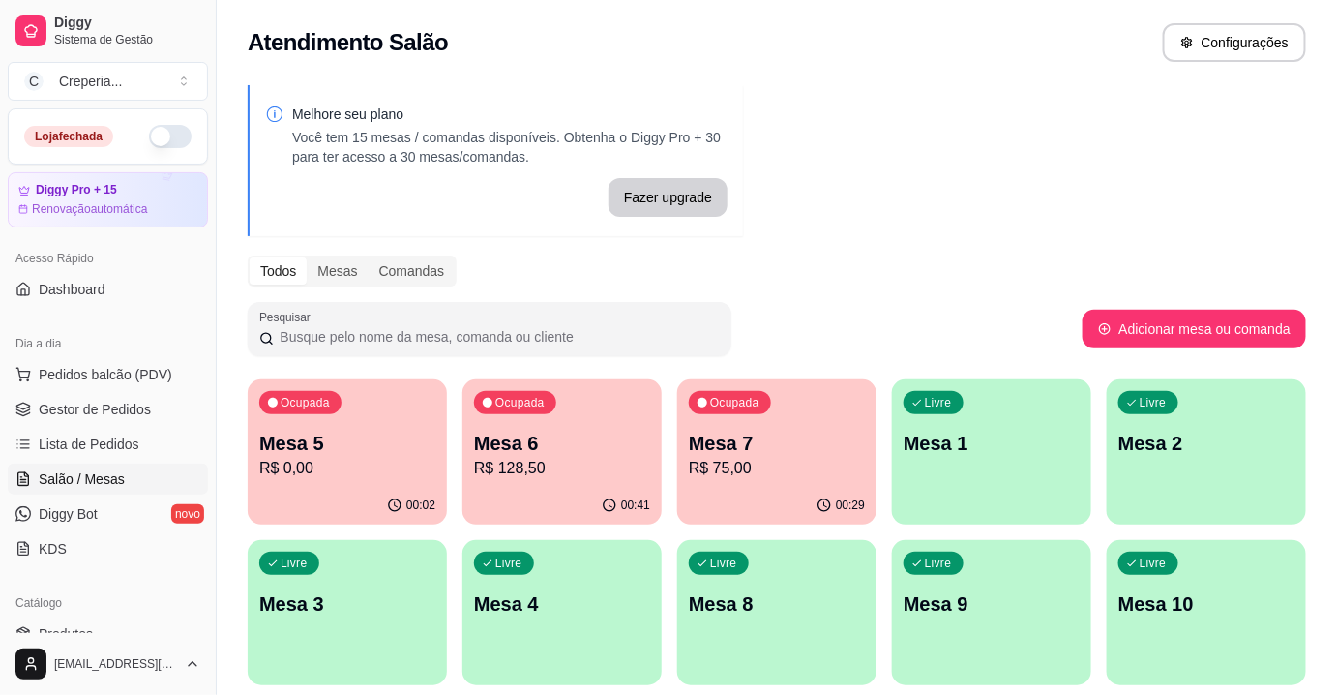
click at [593, 457] on p "R$ 128,50" at bounding box center [562, 468] width 176 height 23
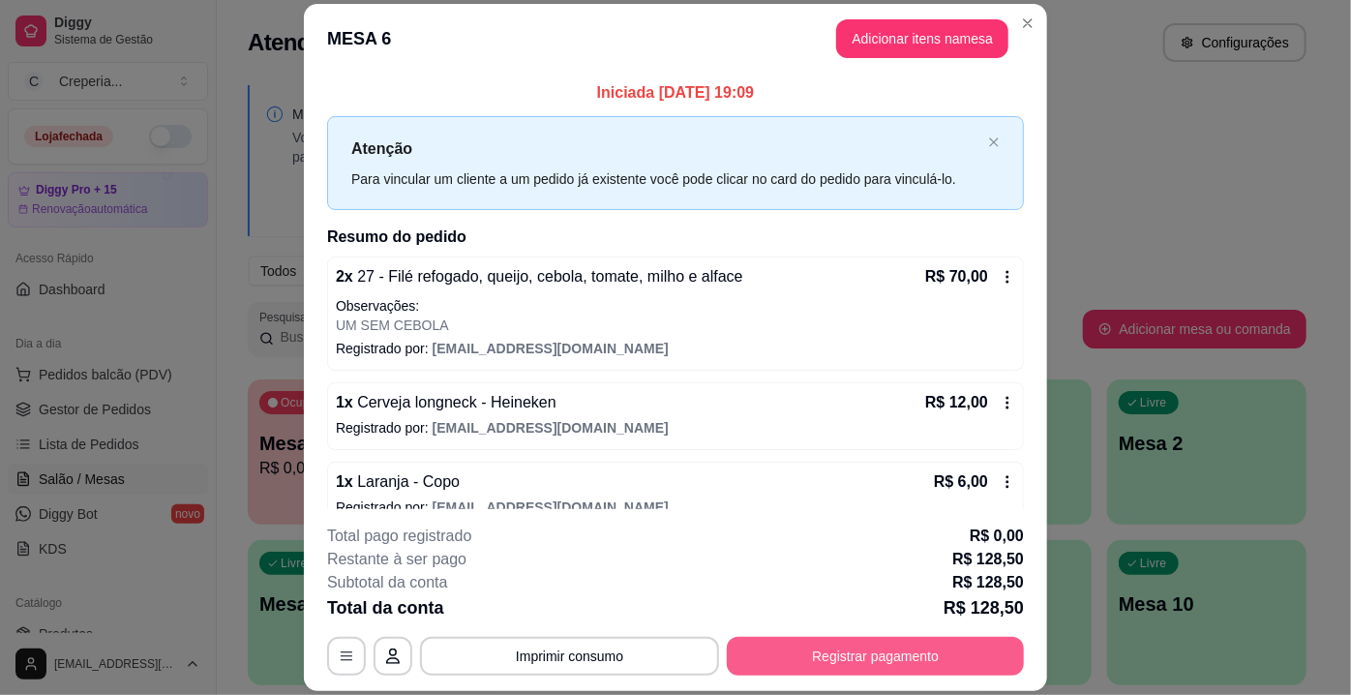
click at [875, 653] on button "Registrar pagamento" at bounding box center [875, 656] width 297 height 39
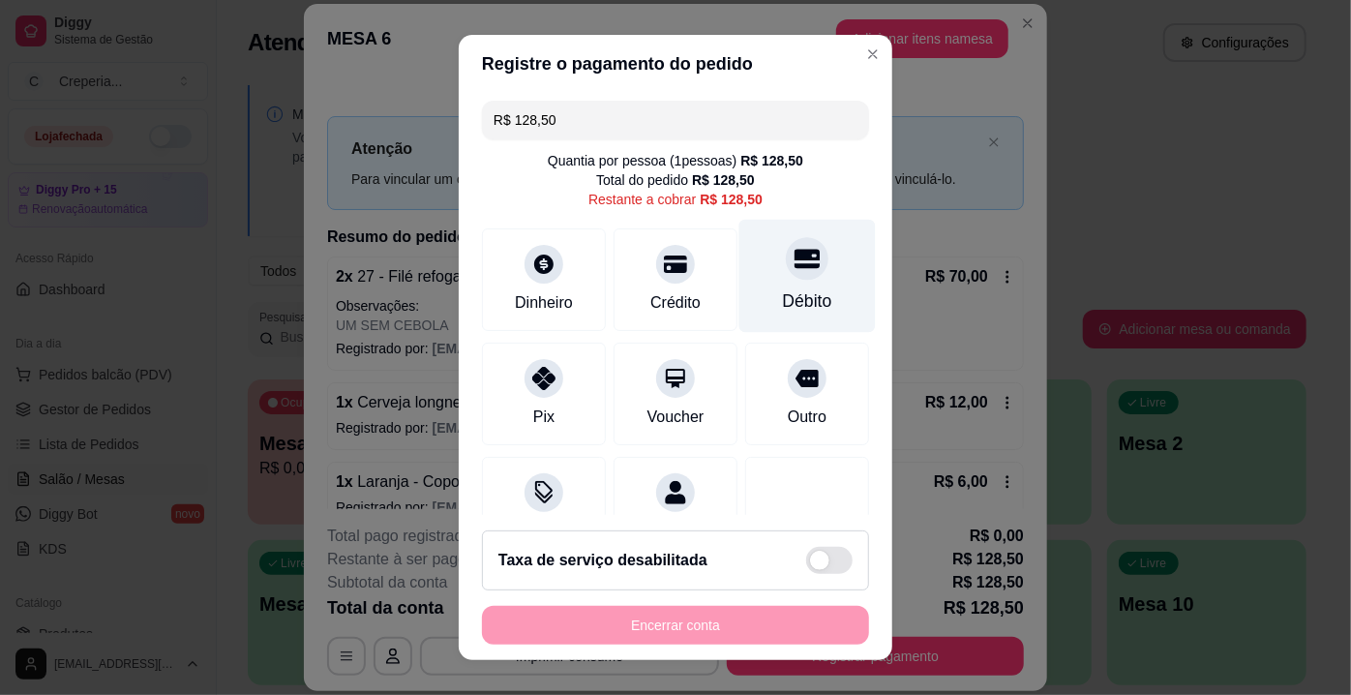
click at [787, 246] on div at bounding box center [807, 258] width 43 height 43
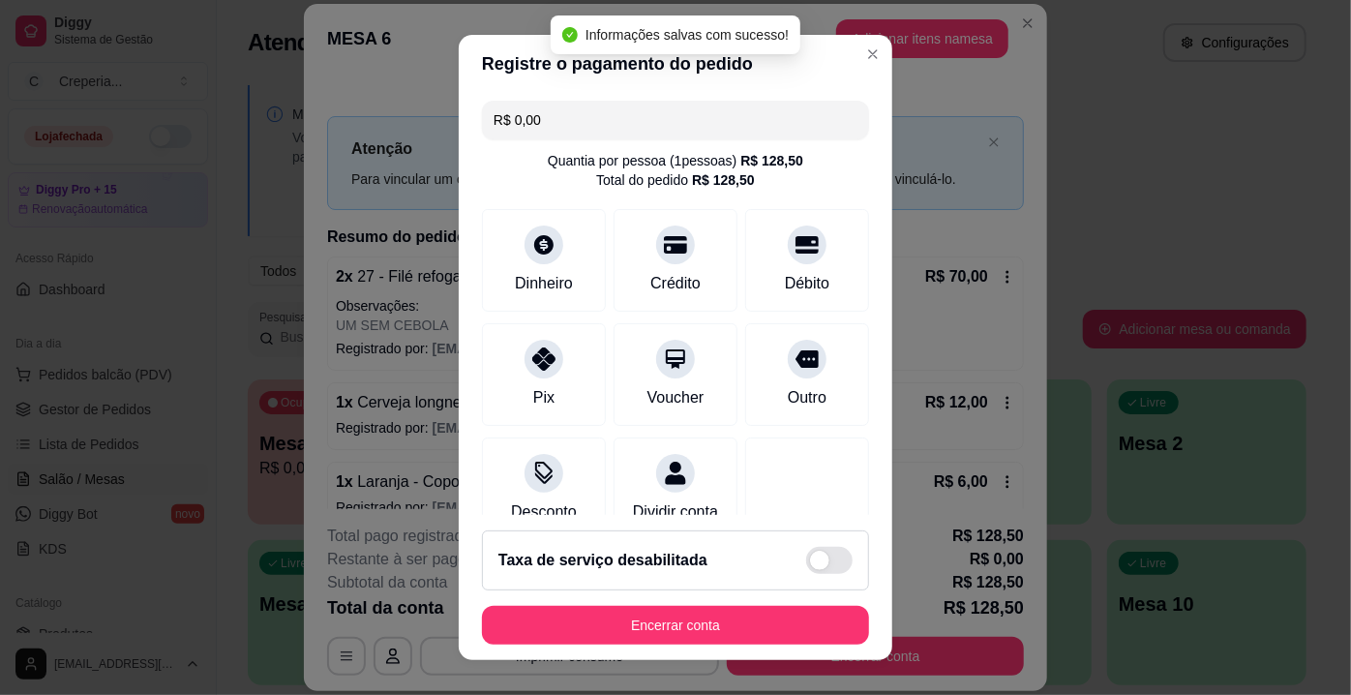
type input "R$ 0,00"
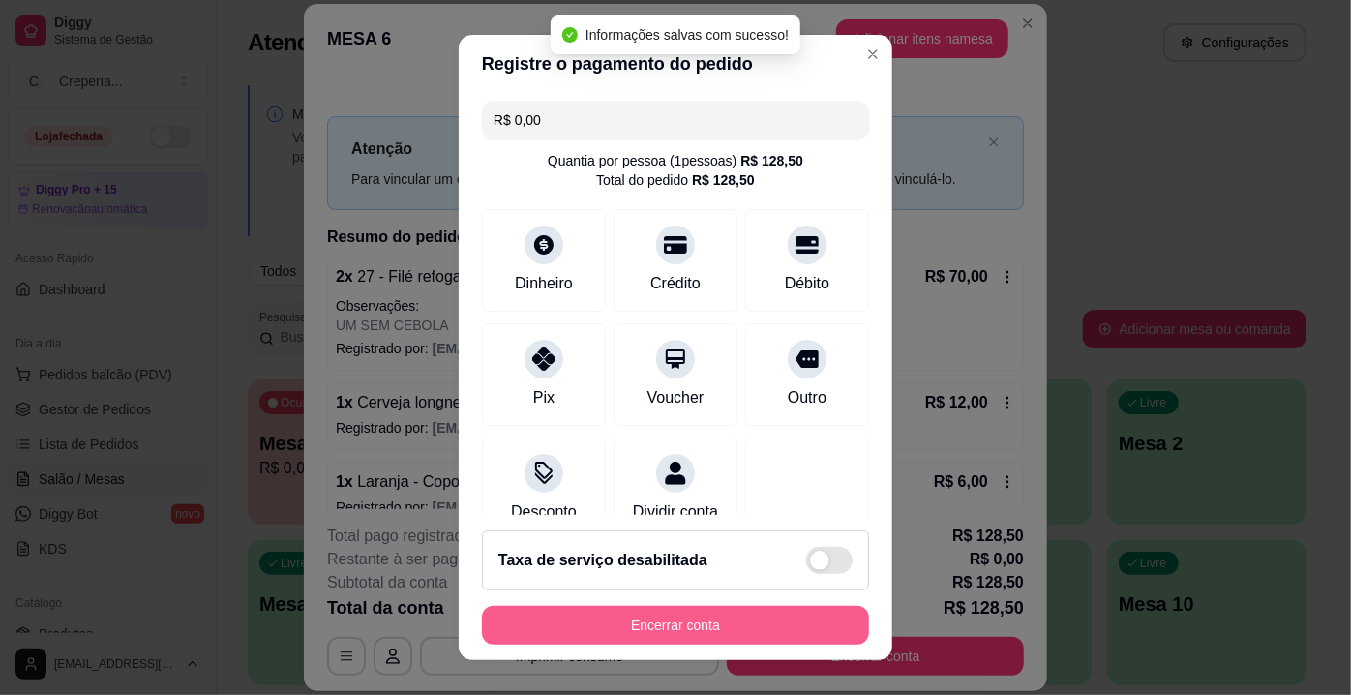
click at [647, 630] on button "Encerrar conta" at bounding box center [675, 625] width 387 height 39
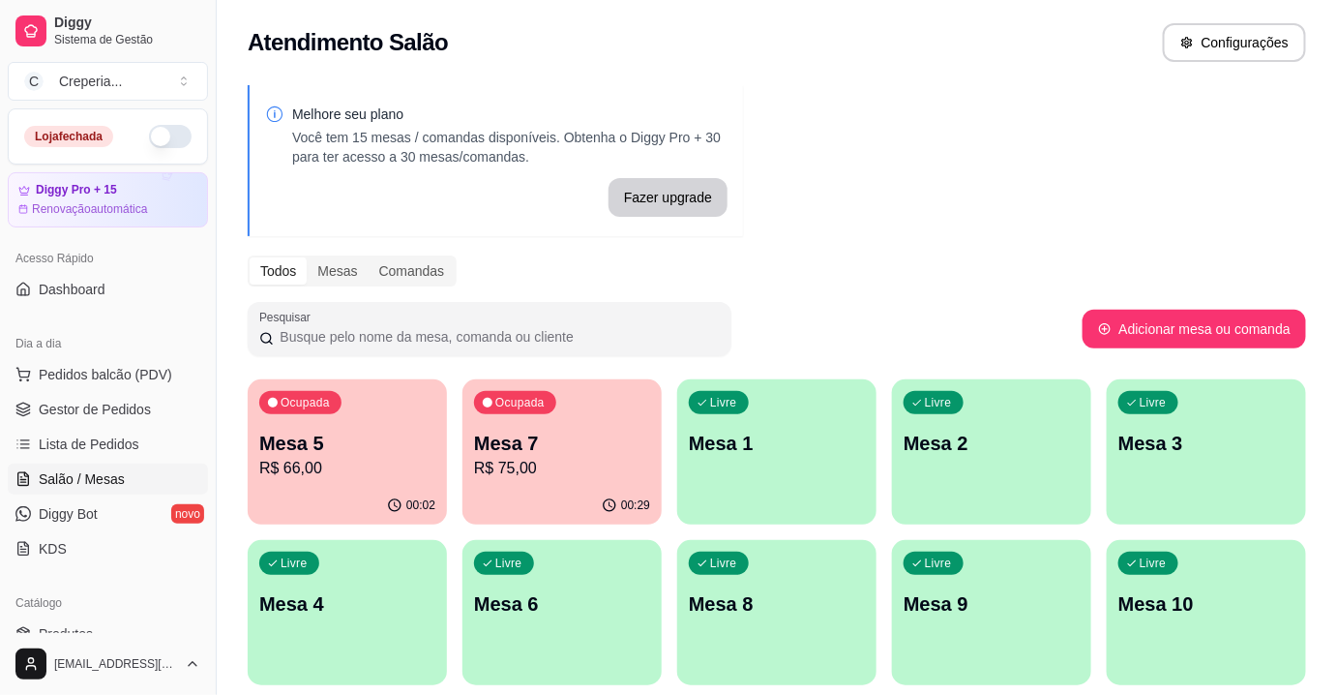
click at [367, 615] on p "Mesa 4" at bounding box center [347, 603] width 176 height 27
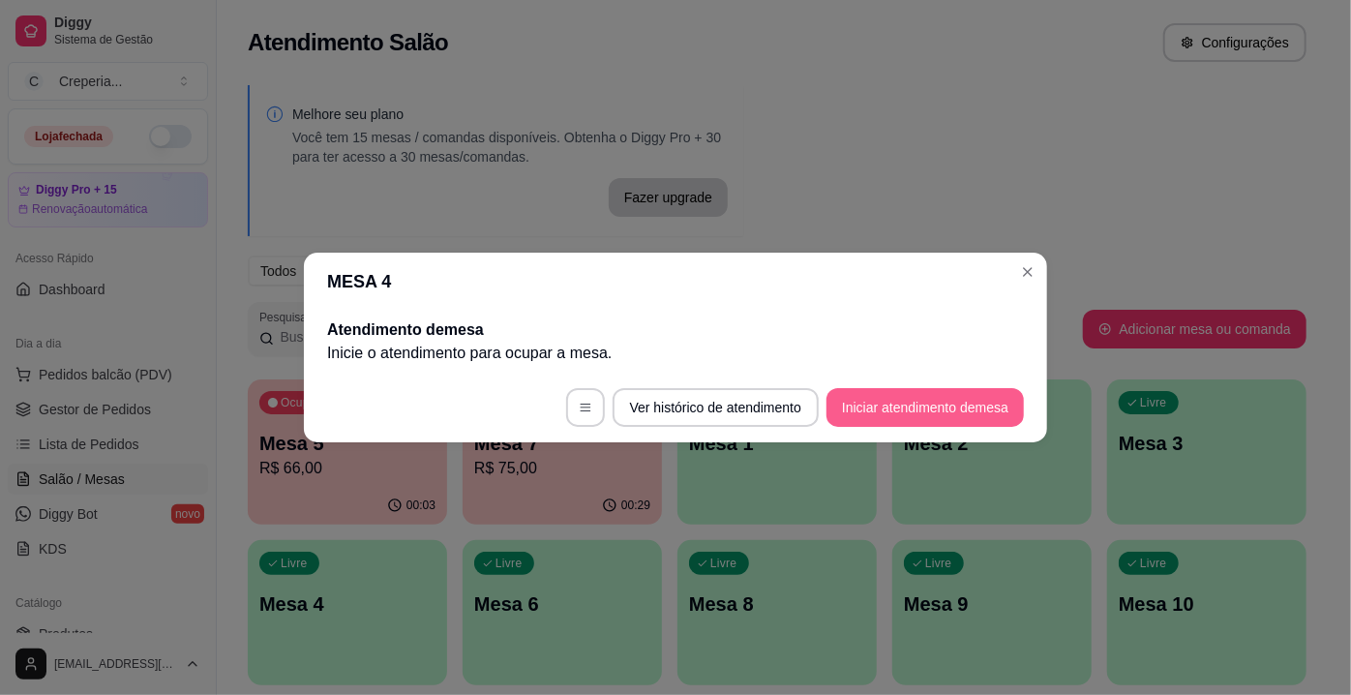
click at [914, 399] on button "Iniciar atendimento de mesa" at bounding box center [924, 407] width 197 height 39
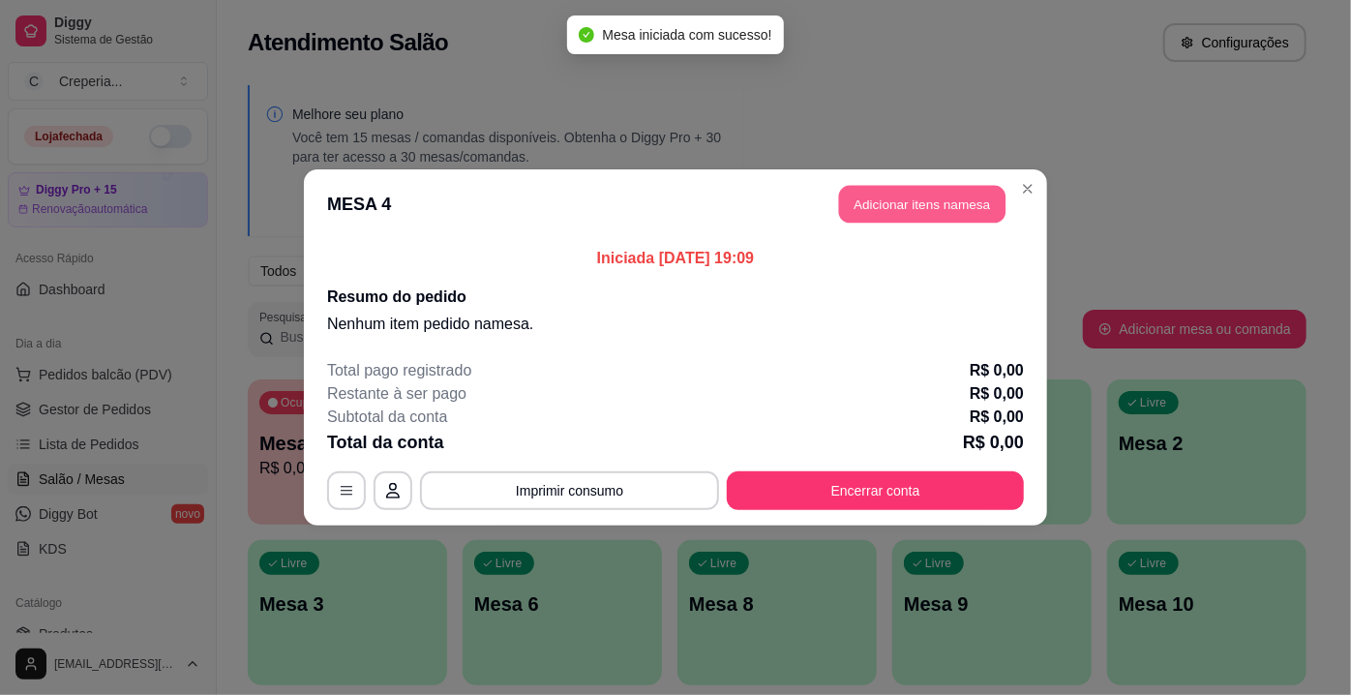
click at [914, 206] on button "Adicionar itens na mesa" at bounding box center [922, 205] width 166 height 38
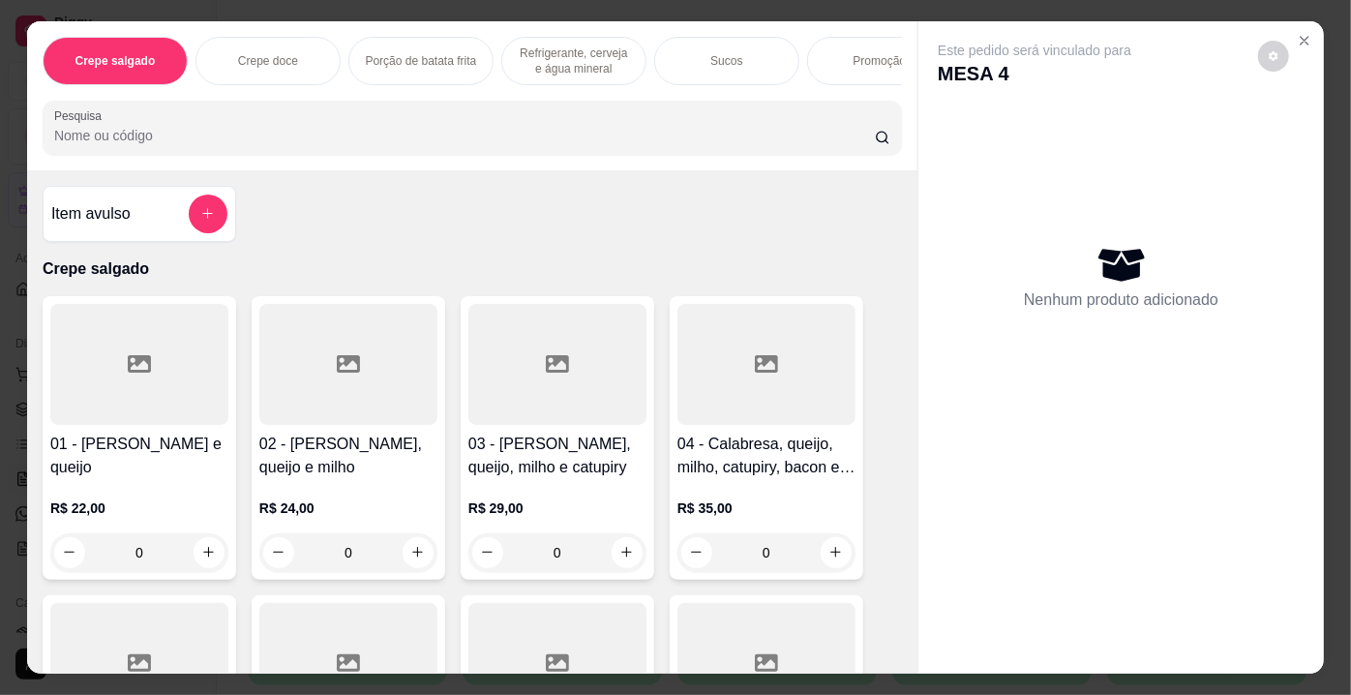
click at [360, 134] on input "Pesquisa" at bounding box center [464, 135] width 821 height 19
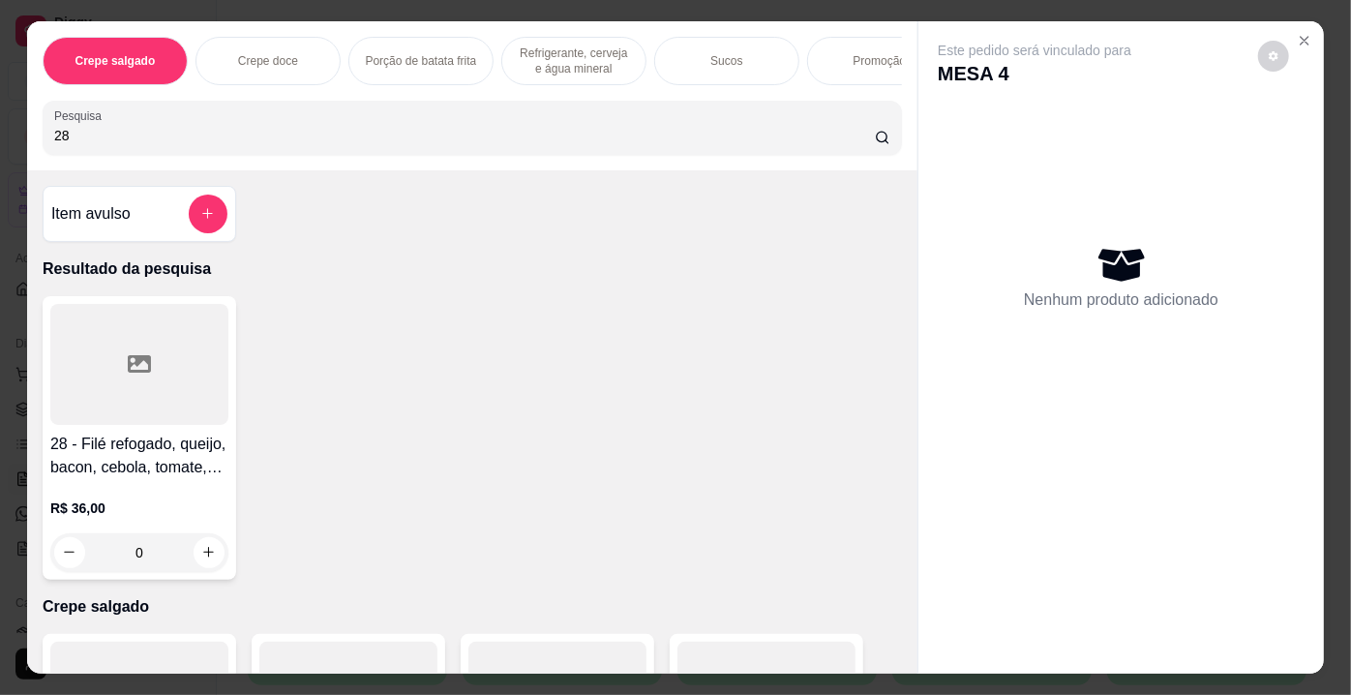
type input "28"
click at [206, 385] on div at bounding box center [139, 364] width 178 height 121
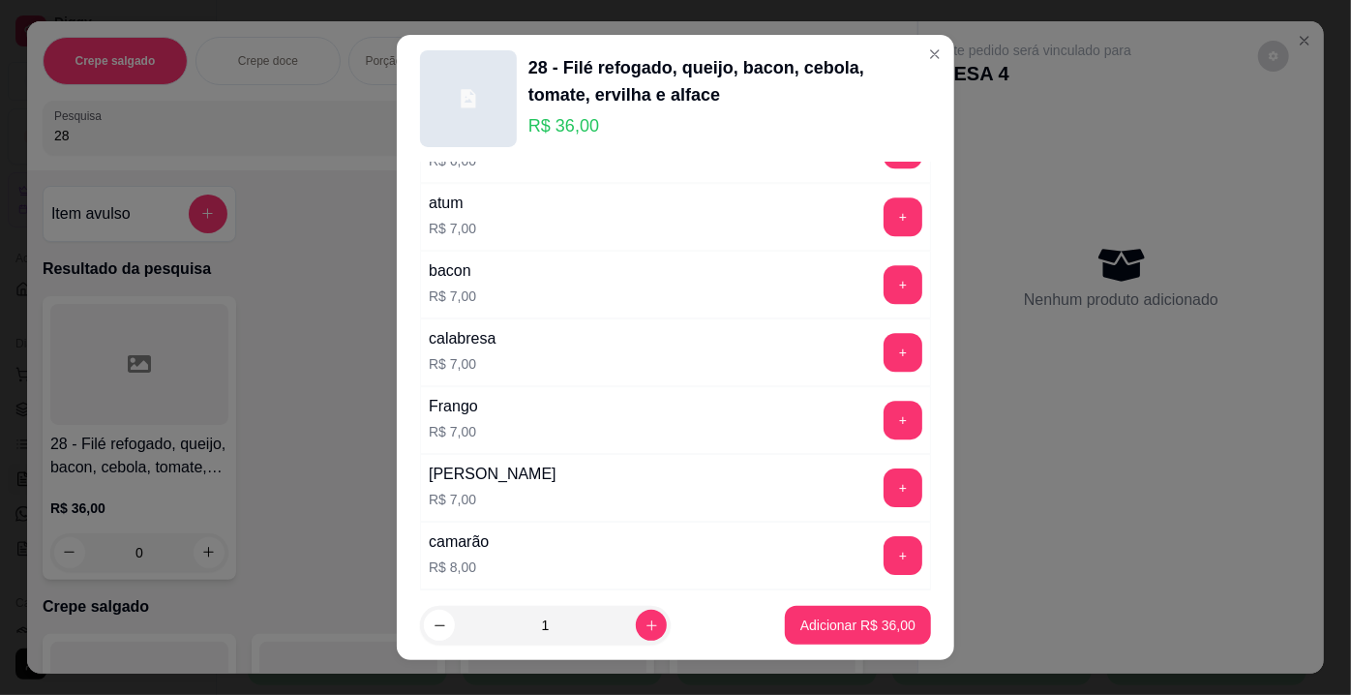
scroll to position [3473, 0]
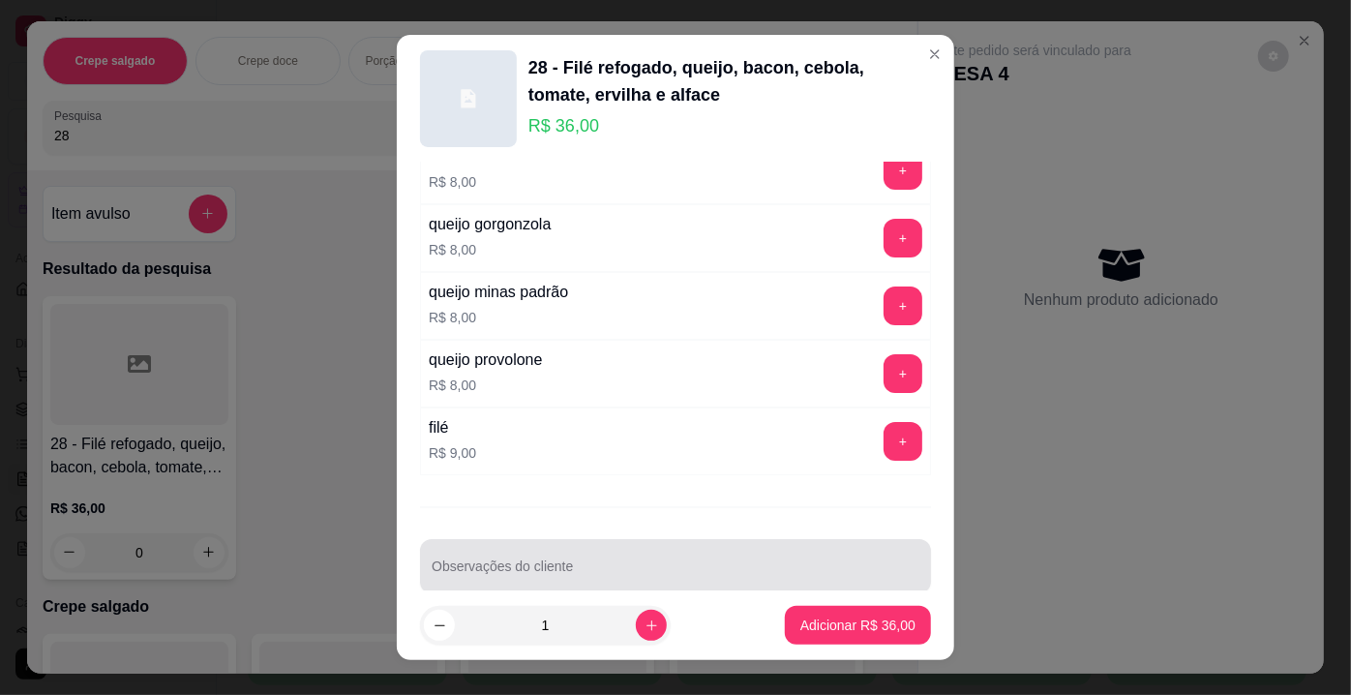
click at [766, 547] on div at bounding box center [676, 566] width 488 height 39
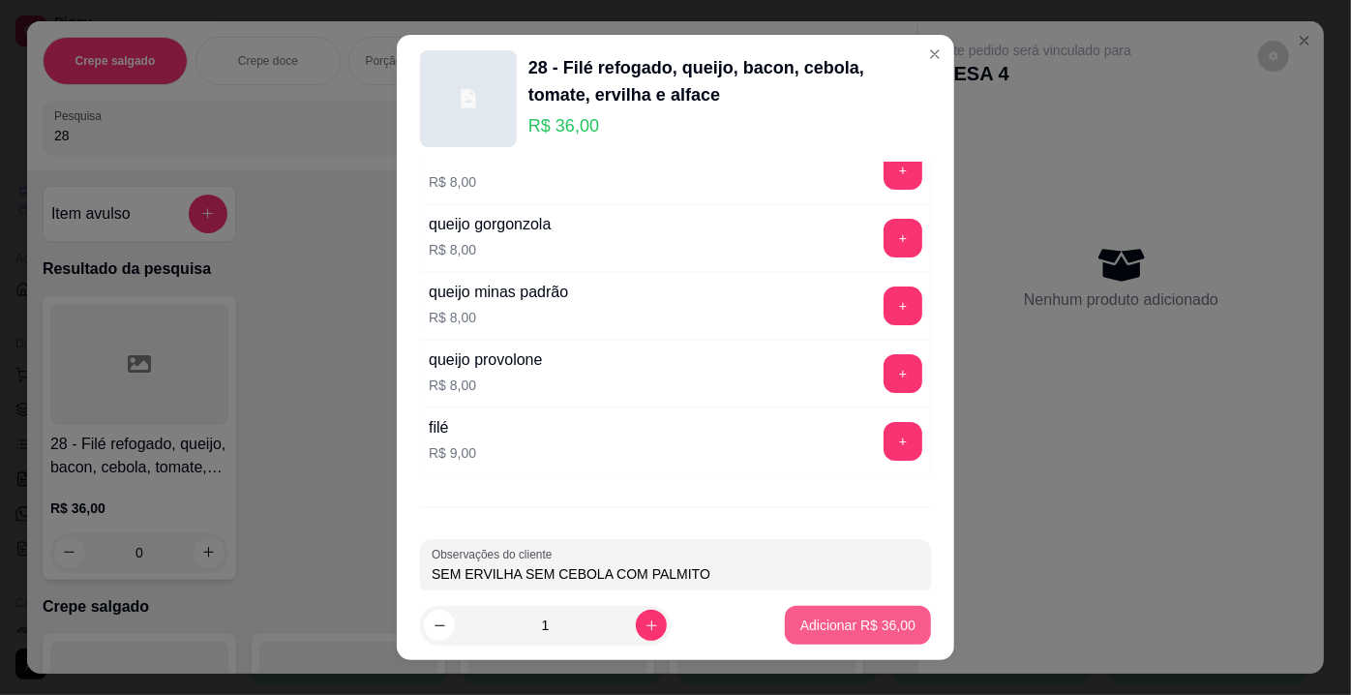
type input "SEM ERVILHA SEM CEBOLA COM PALMITO"
click at [844, 628] on p "Adicionar R$ 36,00" at bounding box center [857, 624] width 115 height 19
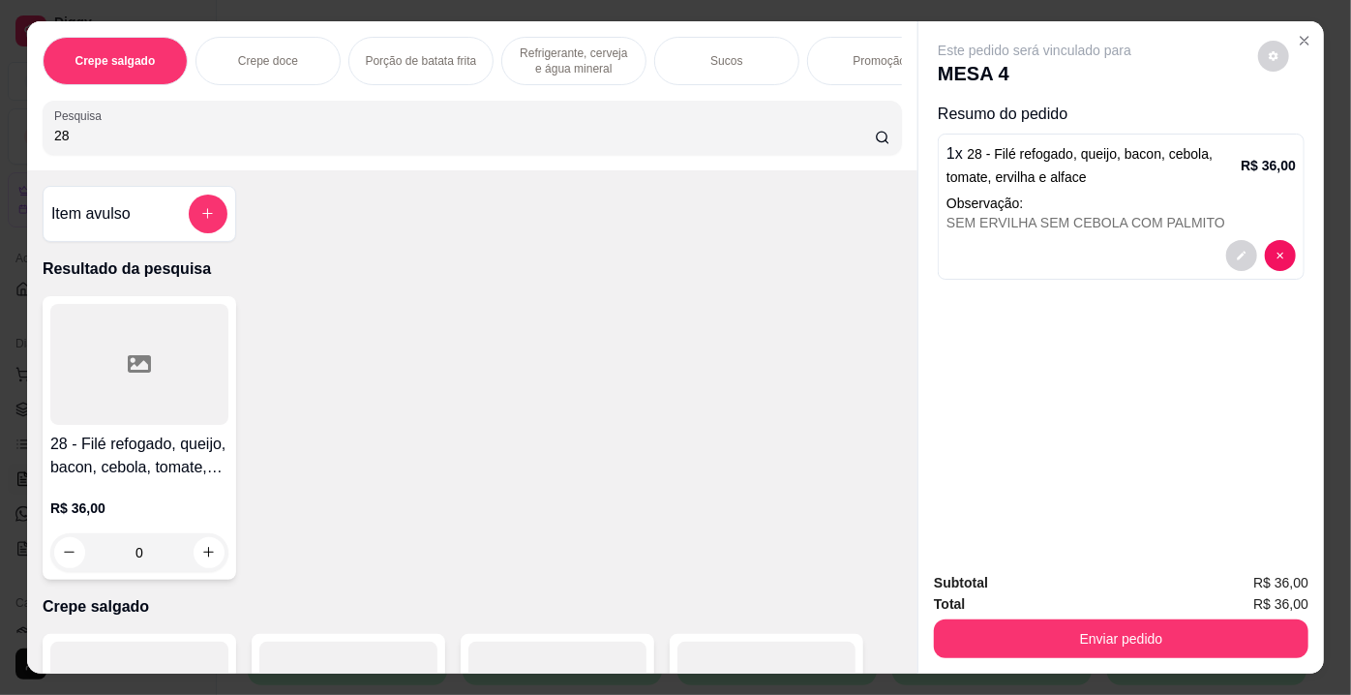
click at [132, 143] on input "28" at bounding box center [464, 135] width 821 height 19
type input "29"
click at [175, 358] on div at bounding box center [139, 364] width 178 height 121
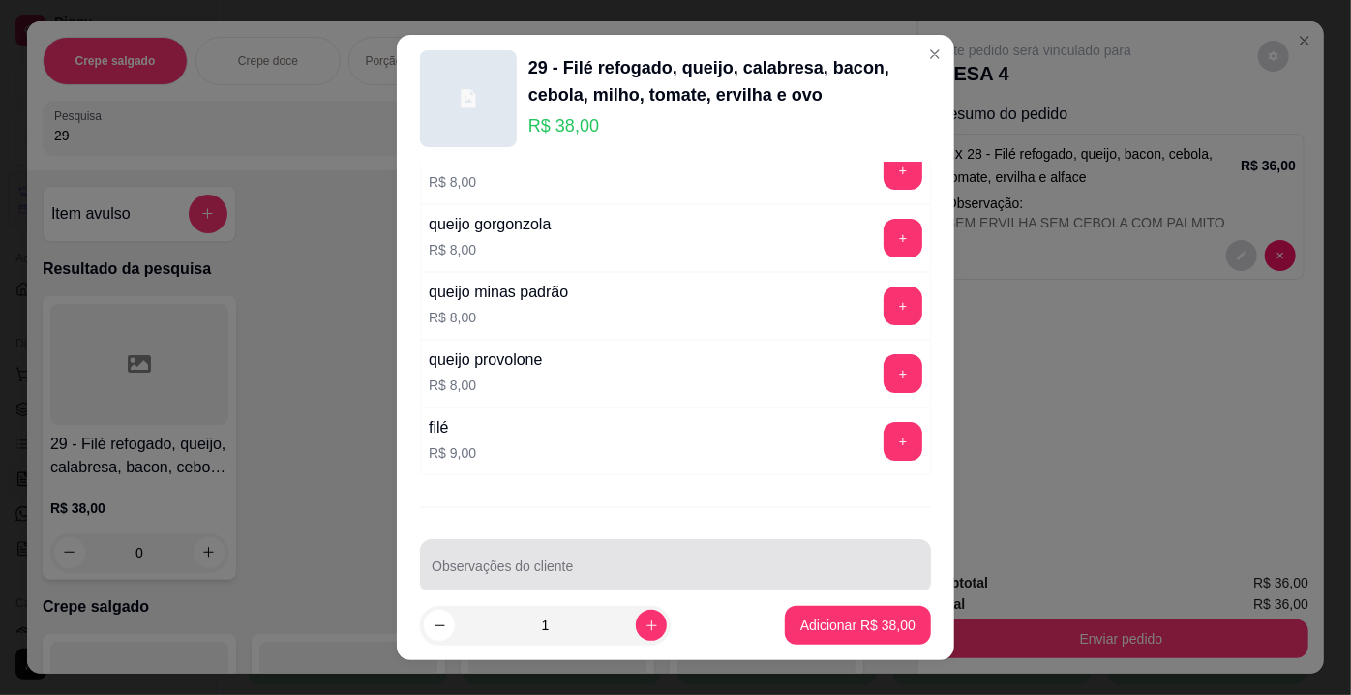
click at [699, 547] on div at bounding box center [676, 566] width 488 height 39
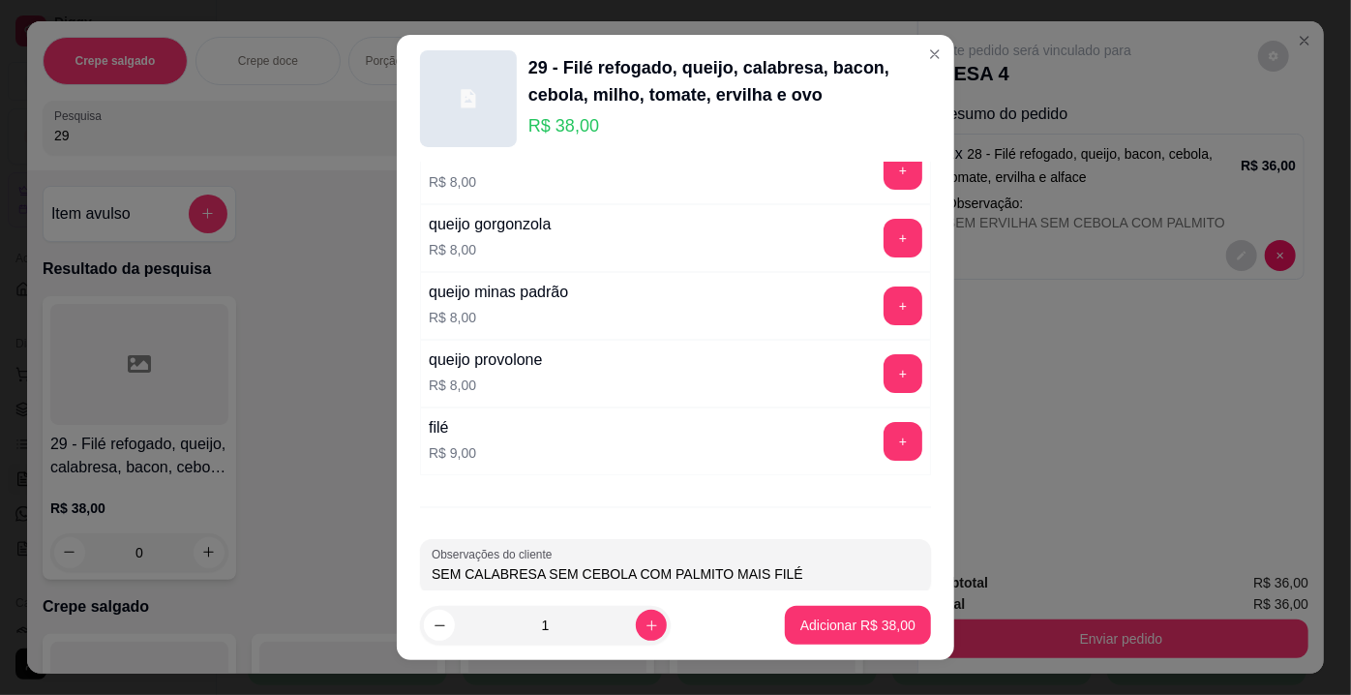
type input "SEM CALABRESA SEM CEBOLA COM PALMITO MAIS FILÉ"
click at [839, 634] on p "Adicionar R$ 38,00" at bounding box center [858, 624] width 112 height 18
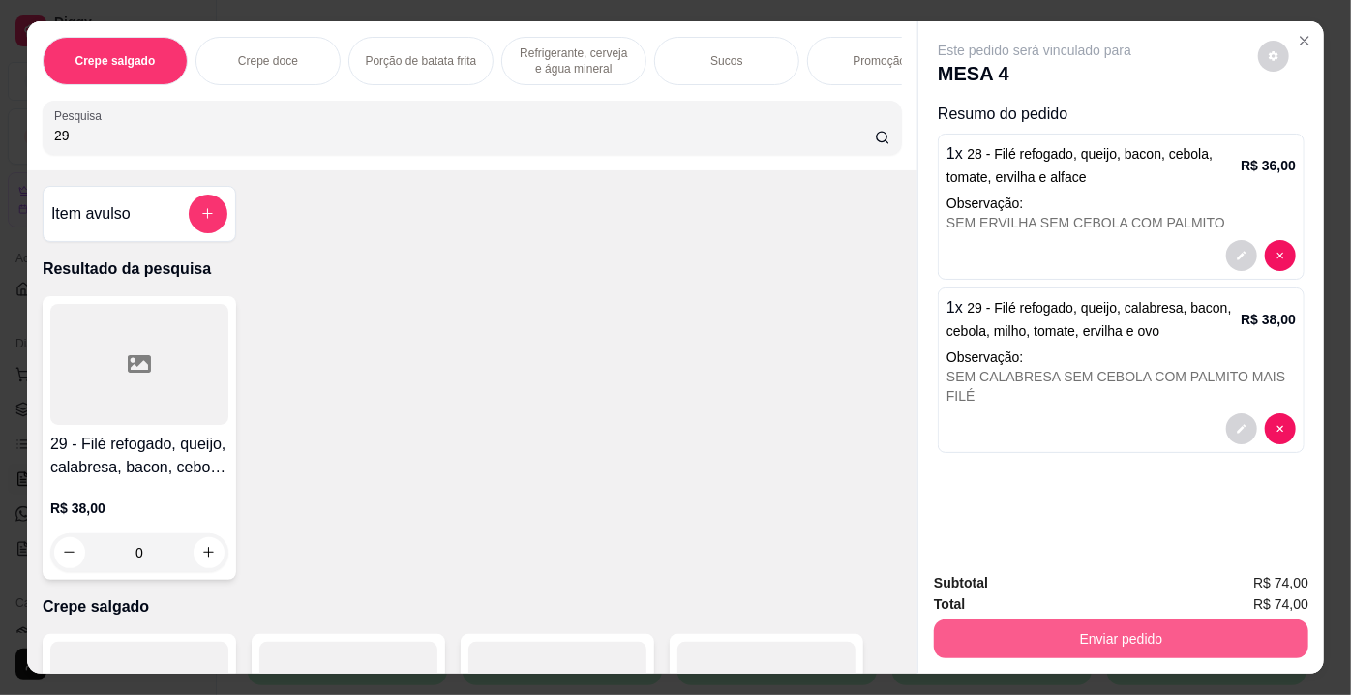
click at [1035, 628] on button "Enviar pedido" at bounding box center [1121, 638] width 375 height 39
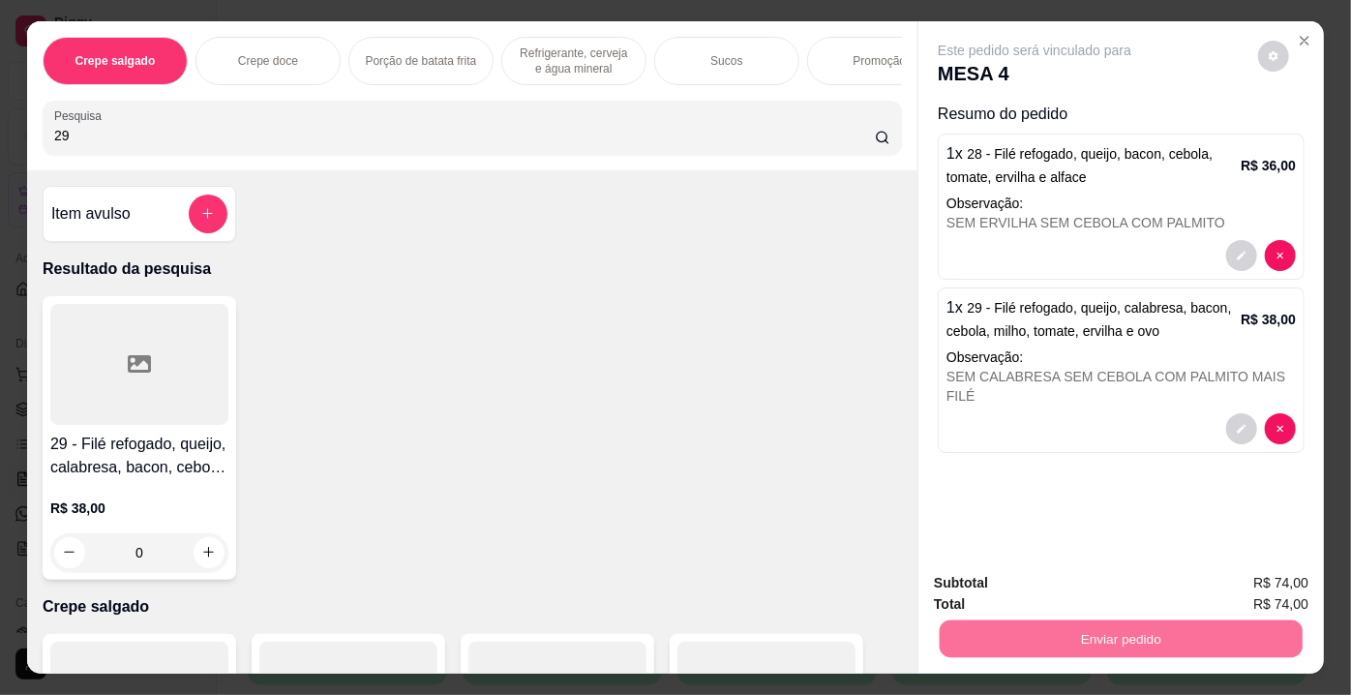
click at [980, 587] on button "Não registrar e enviar pedido" at bounding box center [1057, 585] width 201 height 37
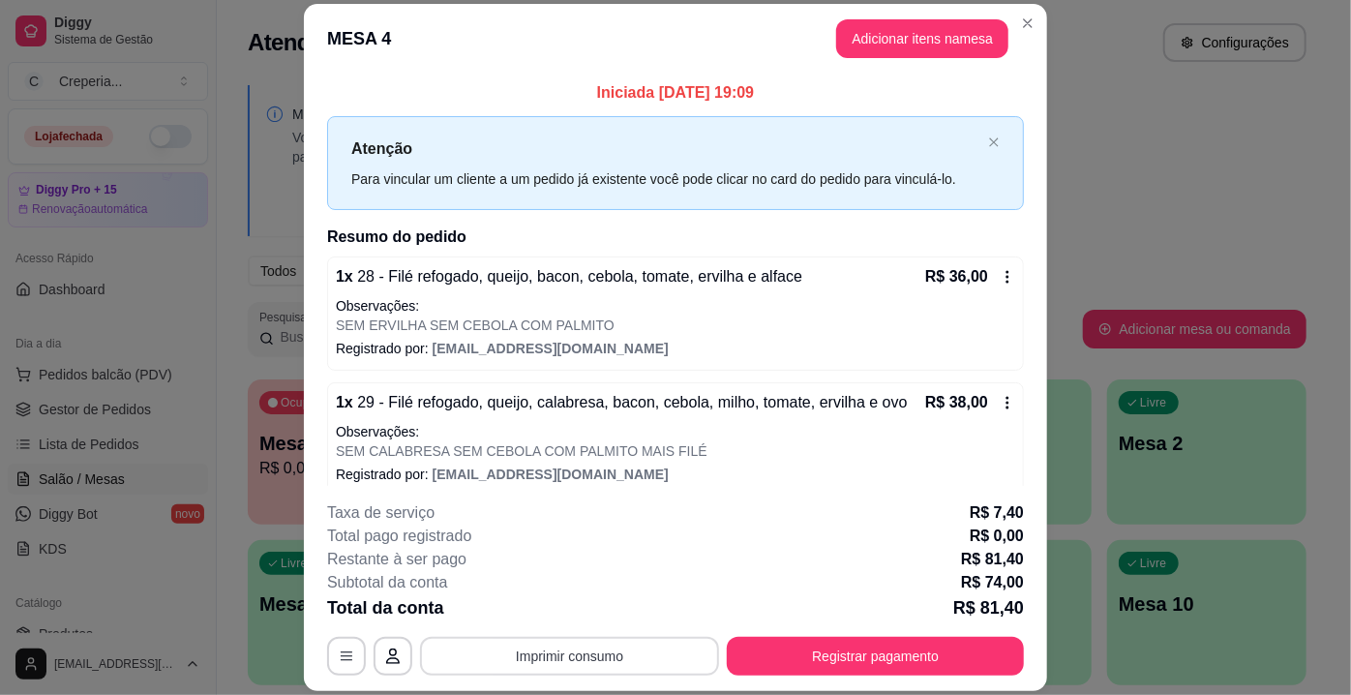
click at [629, 651] on button "Imprimir consumo" at bounding box center [569, 656] width 299 height 39
click at [612, 610] on button "IMPRESSORA" at bounding box center [569, 616] width 112 height 25
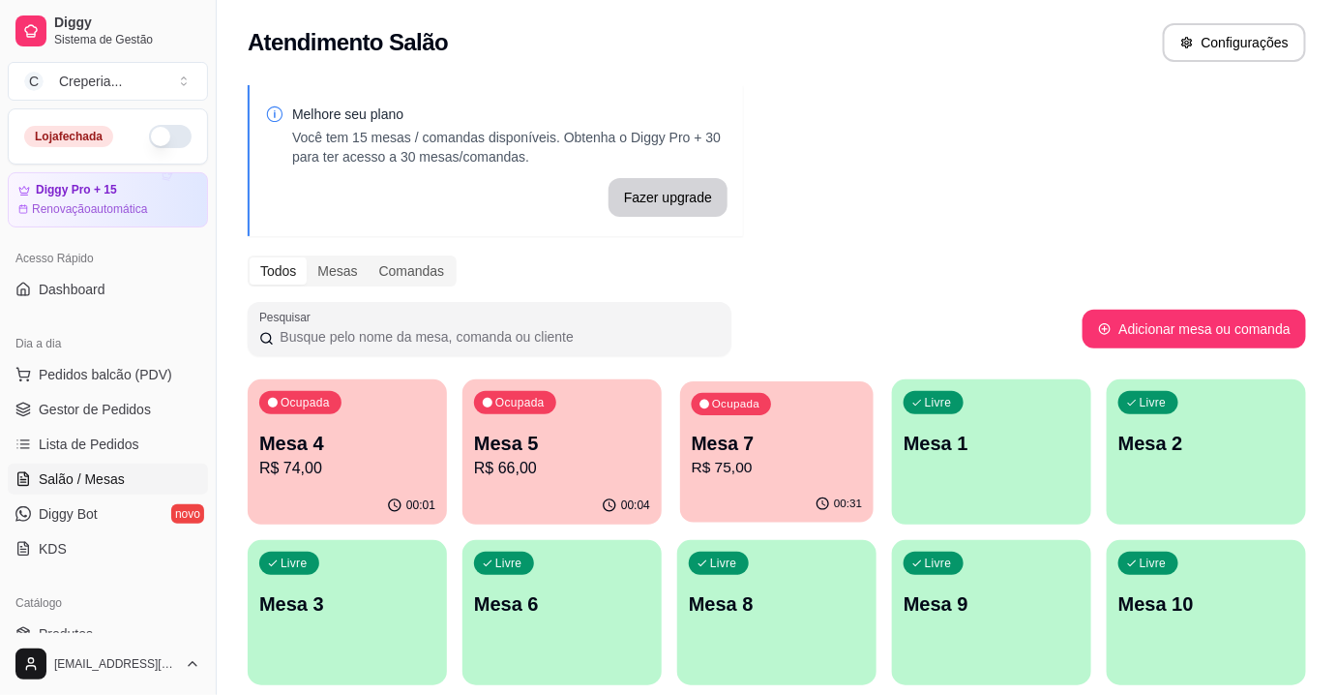
click at [750, 445] on p "Mesa 7" at bounding box center [777, 444] width 171 height 26
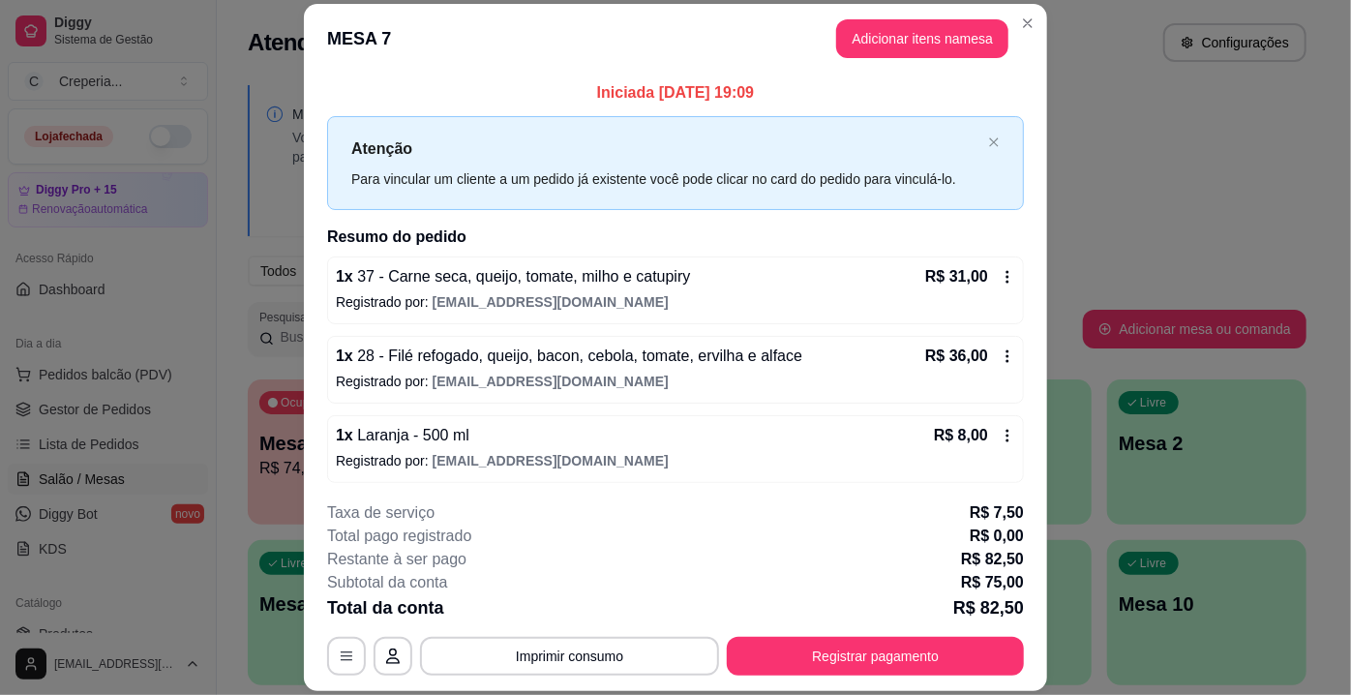
scroll to position [1, 0]
click at [892, 29] on button "Adicionar itens na mesa" at bounding box center [922, 38] width 166 height 38
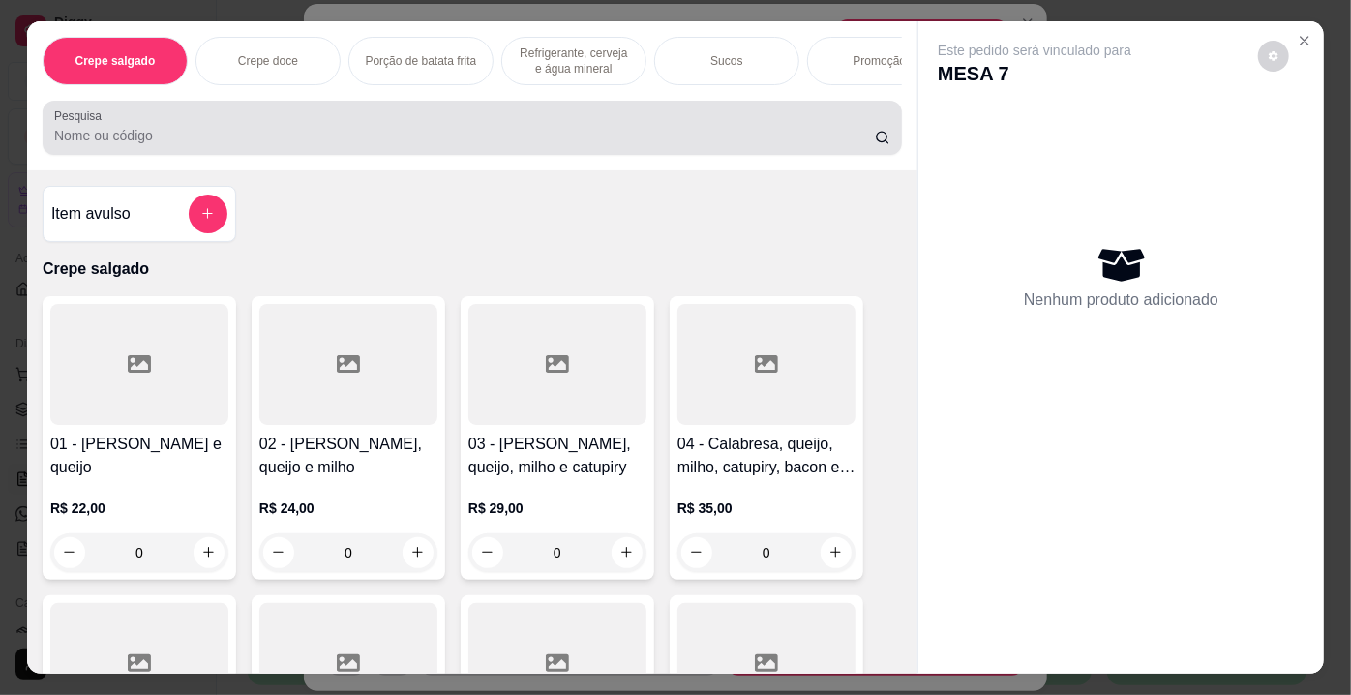
click at [395, 143] on input "Pesquisa" at bounding box center [464, 135] width 821 height 19
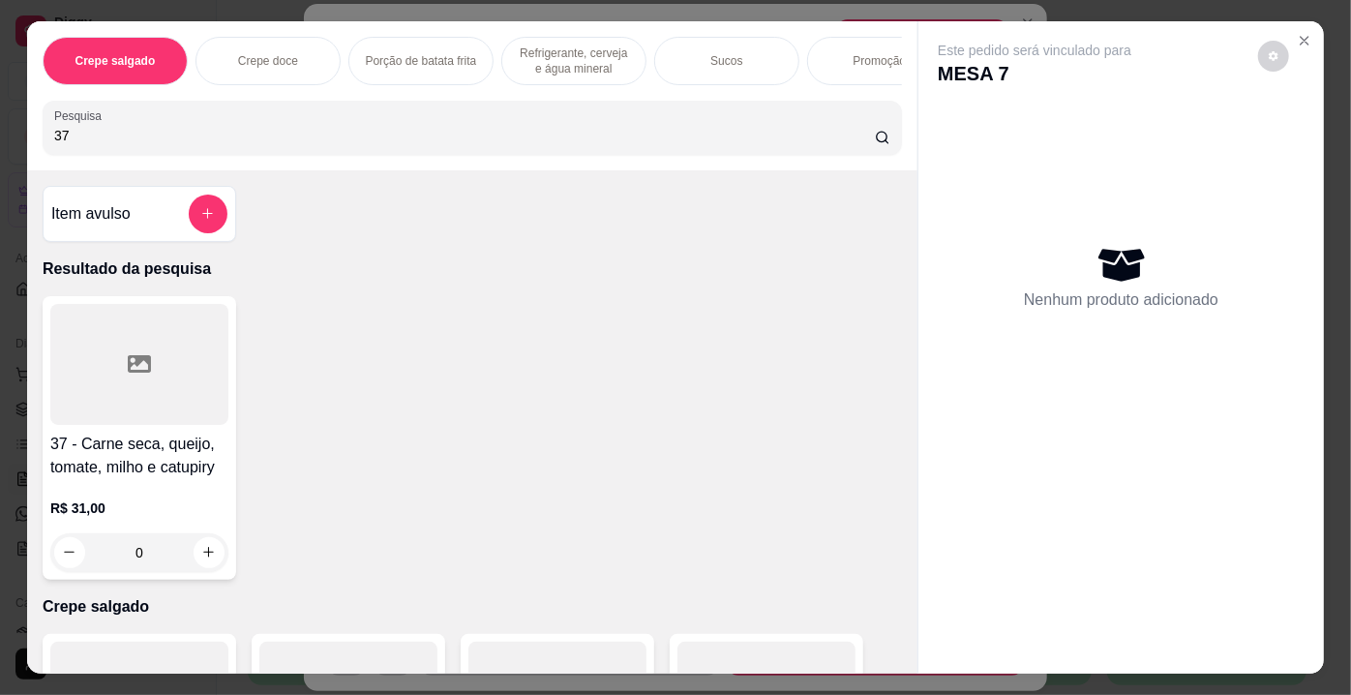
type input "37"
click at [155, 375] on div at bounding box center [139, 364] width 178 height 121
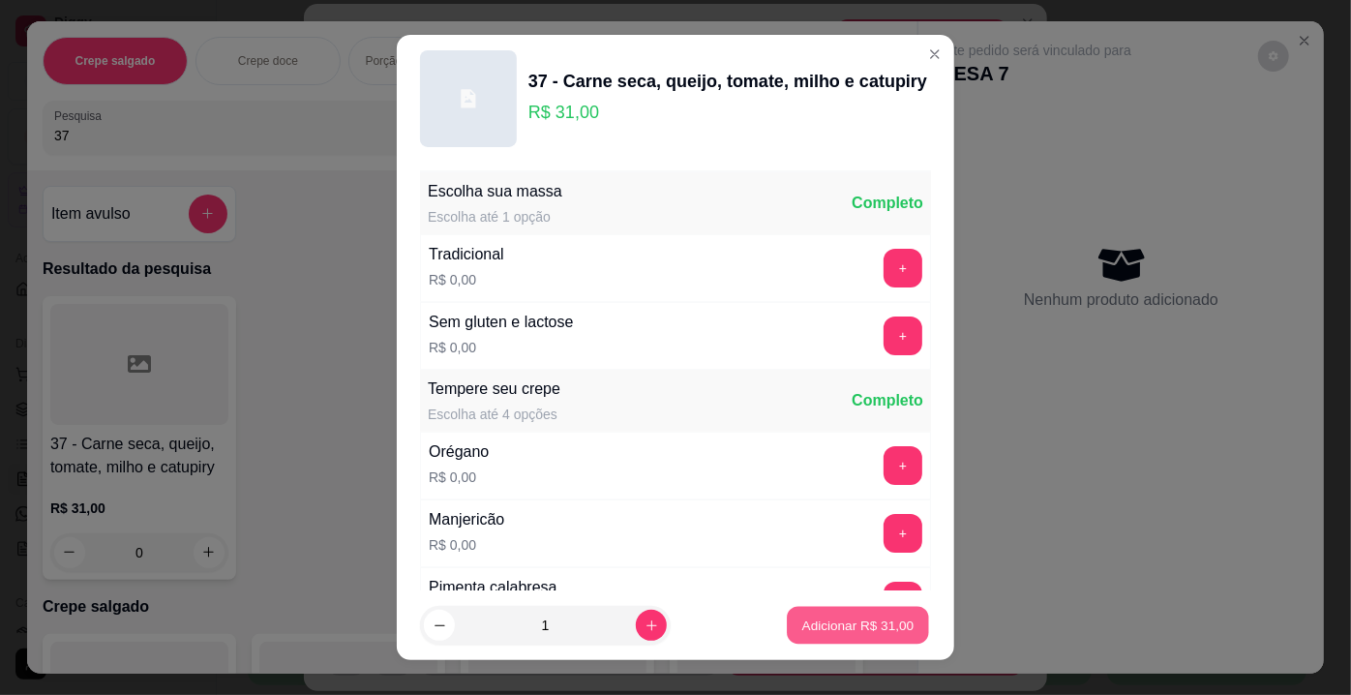
click at [825, 623] on p "Adicionar R$ 31,00" at bounding box center [858, 624] width 112 height 18
type input "1"
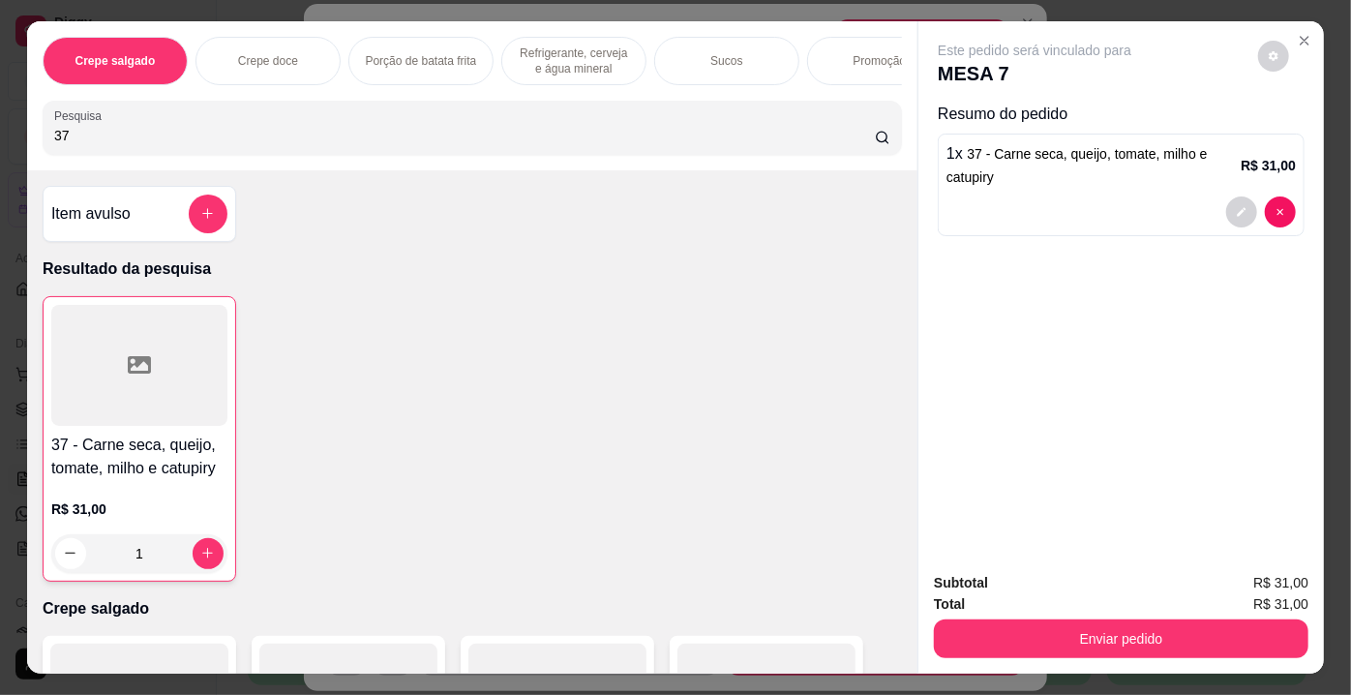
drag, startPoint x: 150, startPoint y: 140, endPoint x: 0, endPoint y: 129, distance: 150.4
click at [0, 129] on div "Crepe salgado Crepe doce Porção de batata frita Refrigerante, cerveja e água mi…" at bounding box center [675, 347] width 1351 height 695
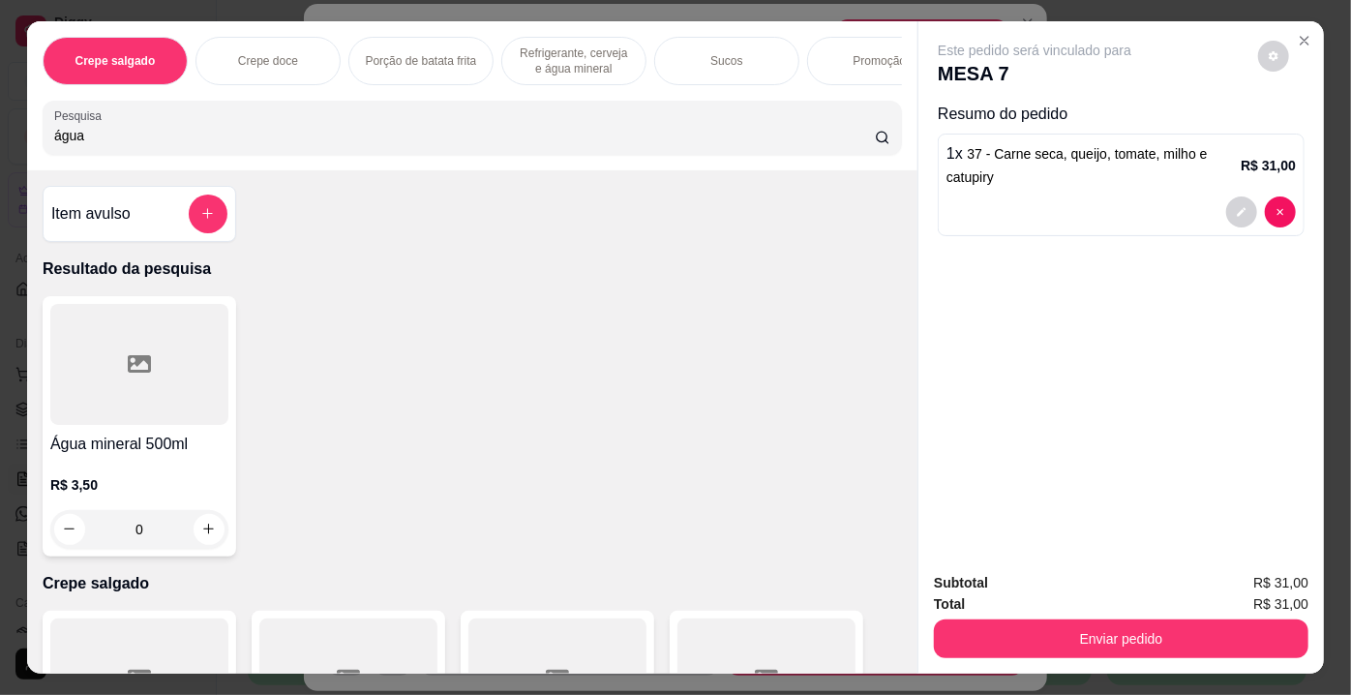
type input "água"
click at [160, 385] on div at bounding box center [139, 364] width 178 height 121
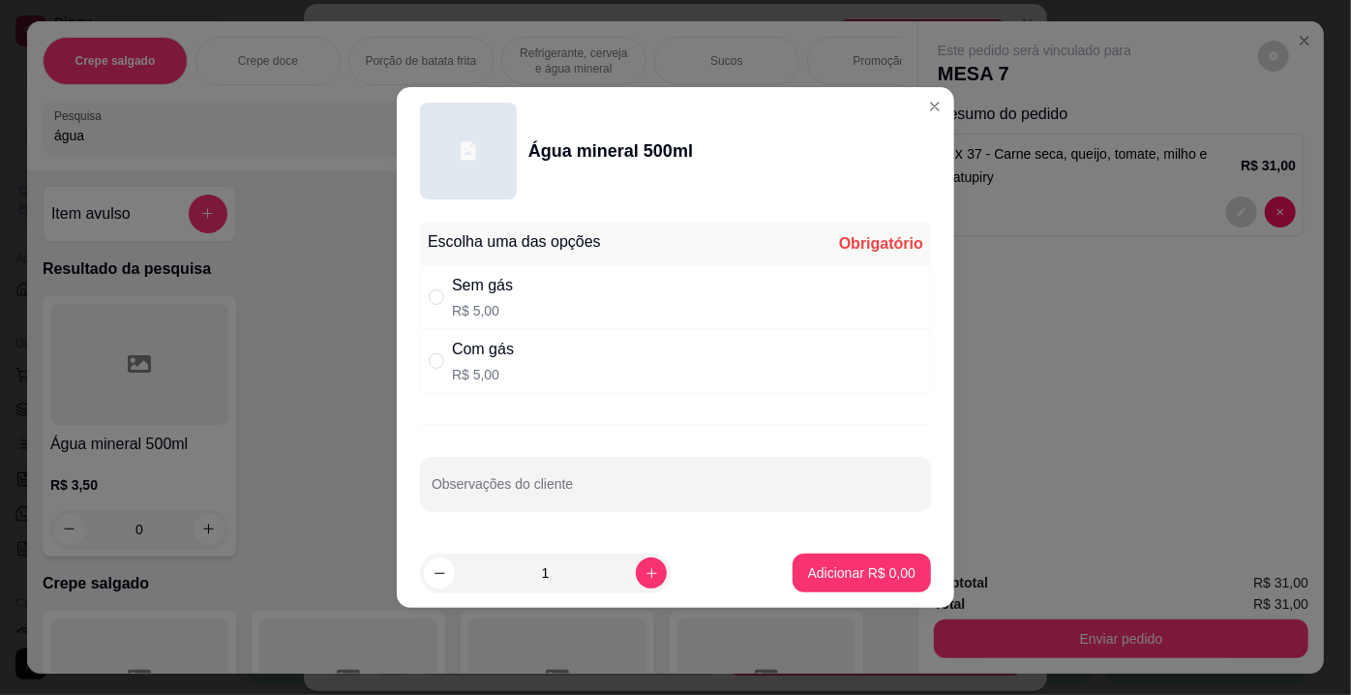
click at [497, 293] on div "Sem gás" at bounding box center [482, 285] width 61 height 23
radio input "true"
click at [864, 573] on p "Adicionar R$ 5,00" at bounding box center [861, 572] width 107 height 19
type input "1"
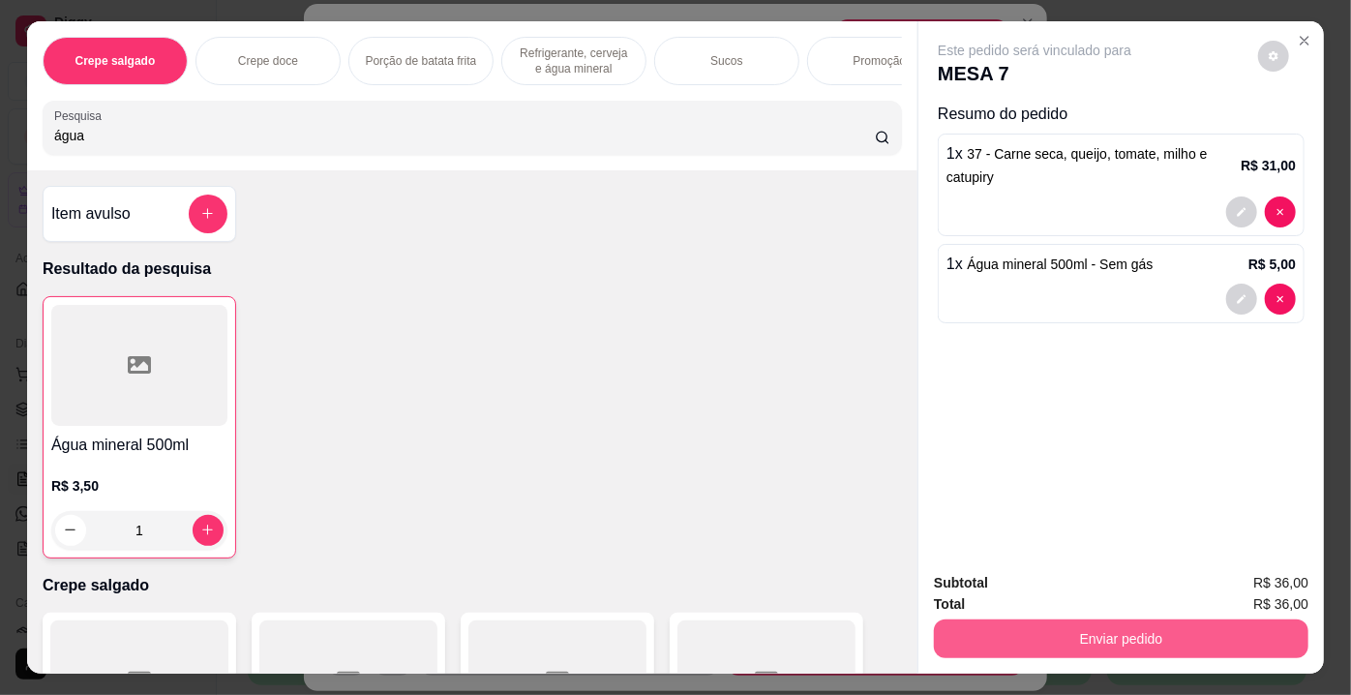
click at [1057, 619] on button "Enviar pedido" at bounding box center [1121, 638] width 375 height 39
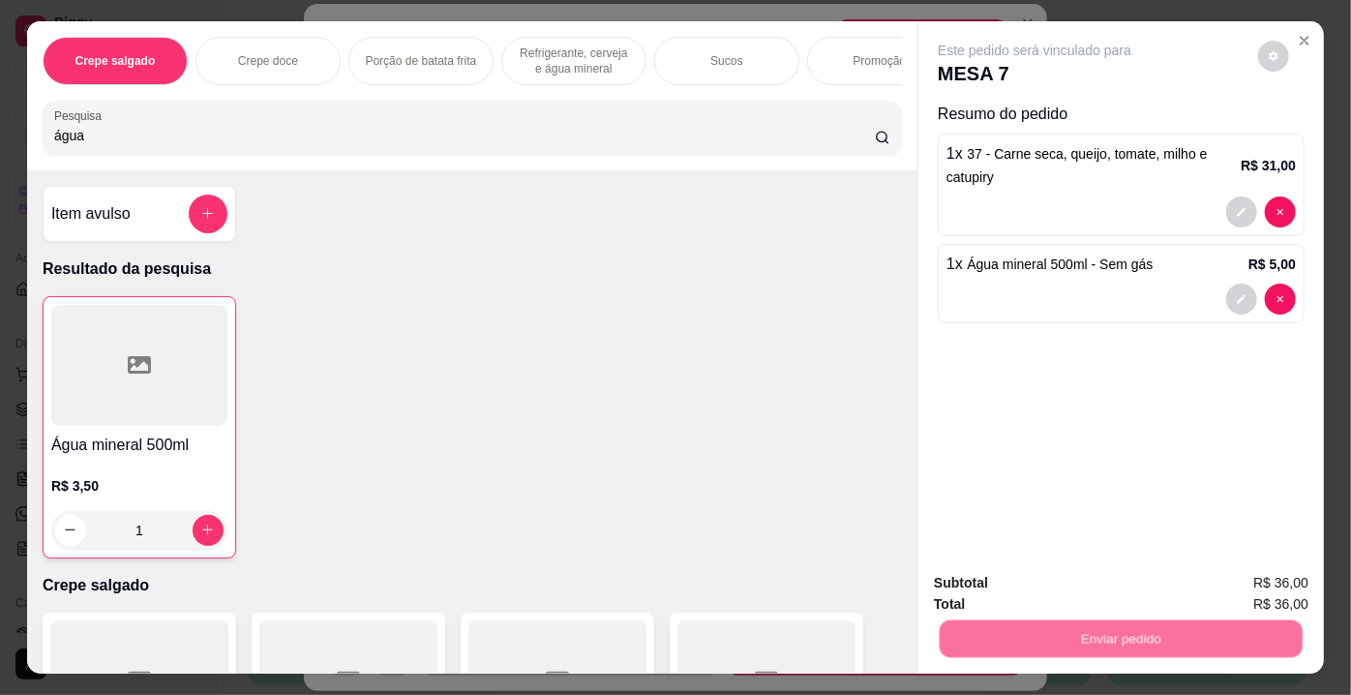
click at [1038, 592] on button "Não registrar e enviar pedido" at bounding box center [1057, 585] width 195 height 36
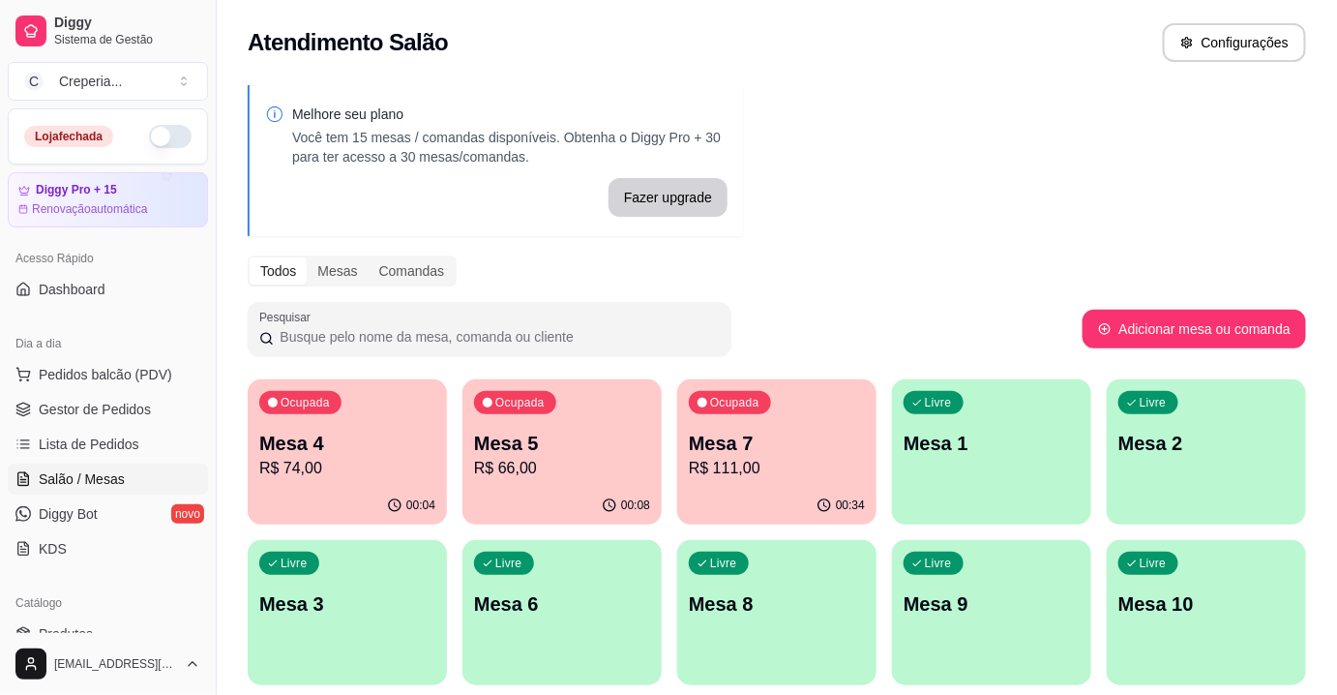
click at [735, 435] on p "Mesa 7" at bounding box center [777, 443] width 176 height 27
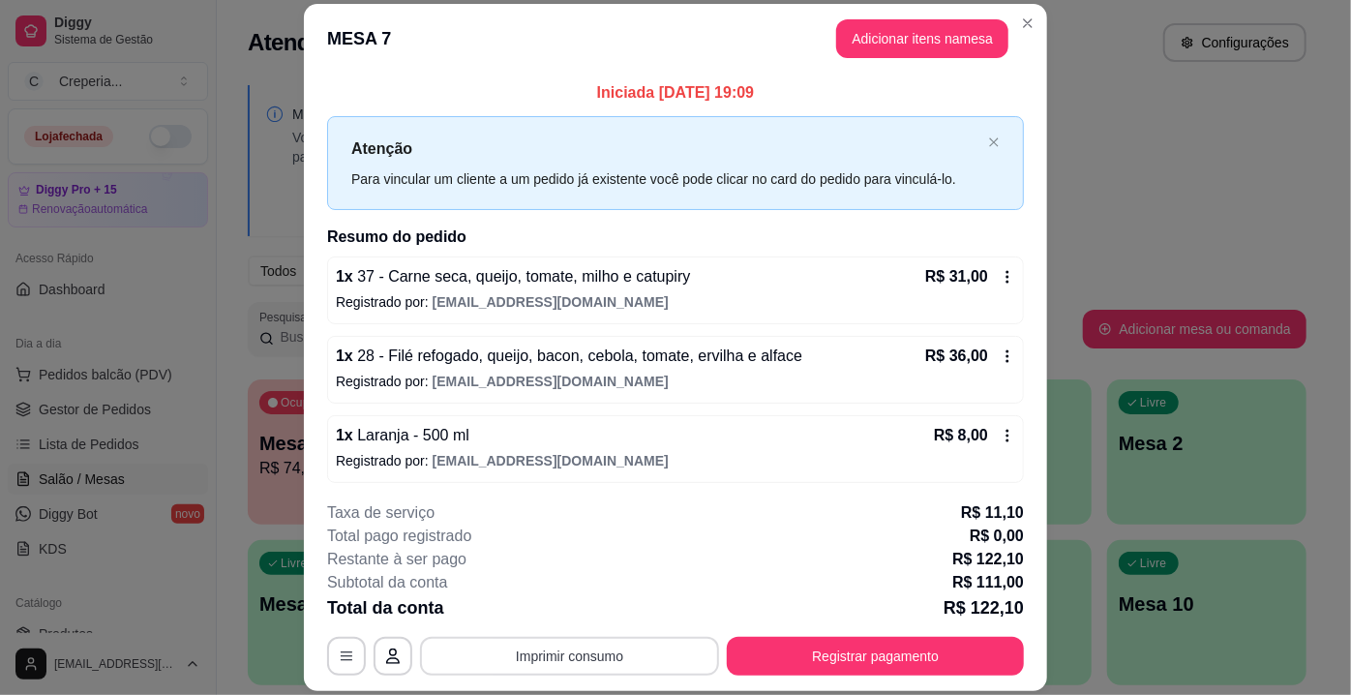
click at [566, 658] on button "Imprimir consumo" at bounding box center [569, 656] width 299 height 39
click at [557, 609] on button "IMPRESSORA" at bounding box center [569, 612] width 140 height 31
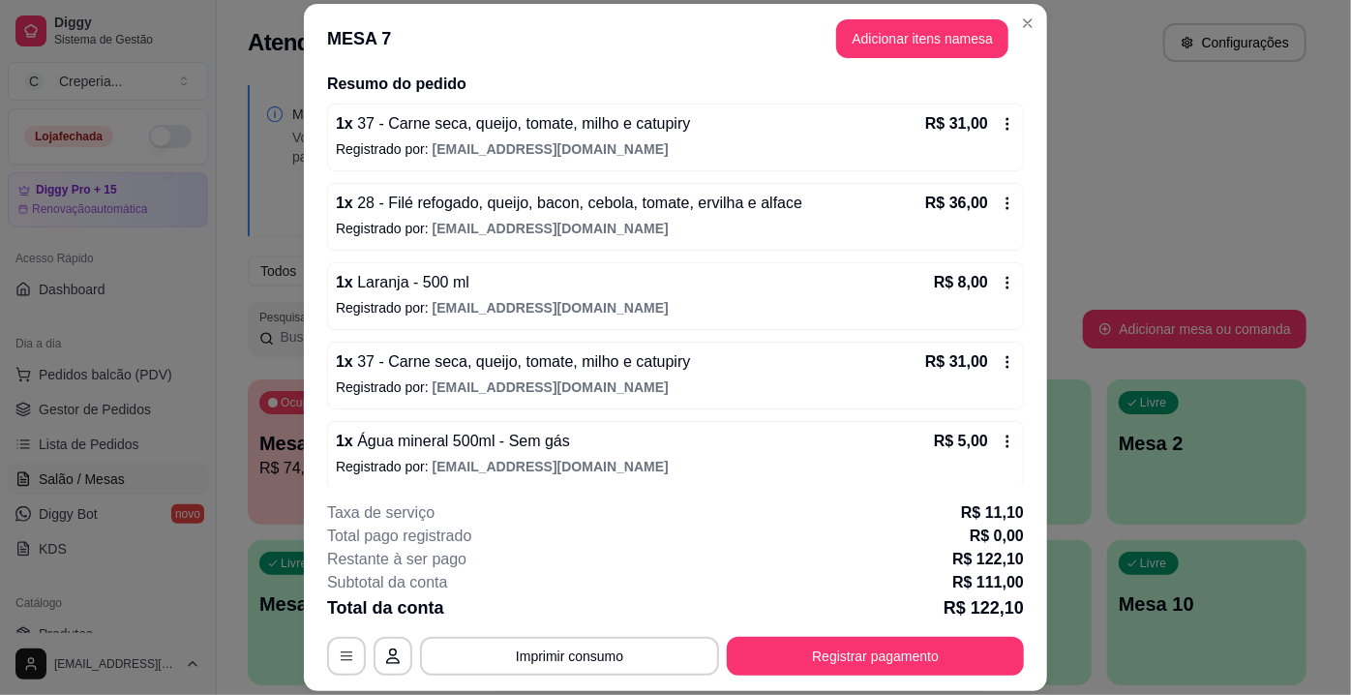
scroll to position [159, 0]
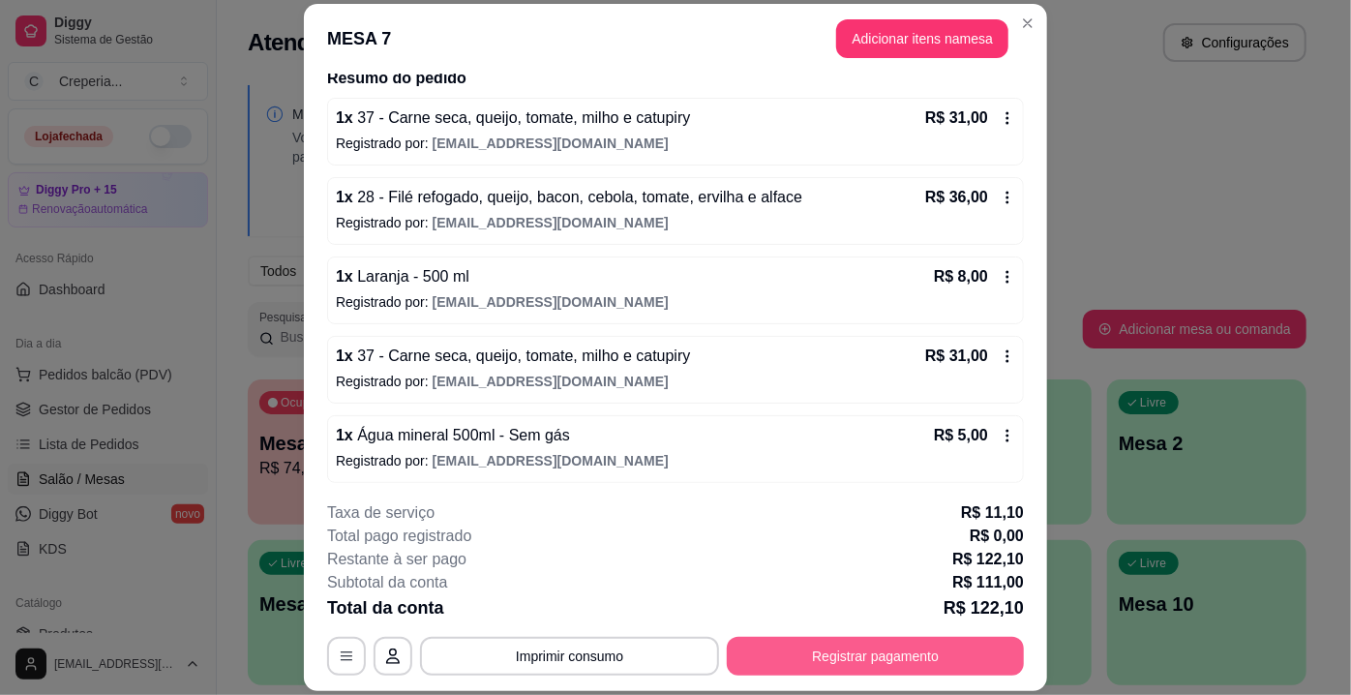
click at [892, 645] on button "Registrar pagamento" at bounding box center [875, 656] width 297 height 39
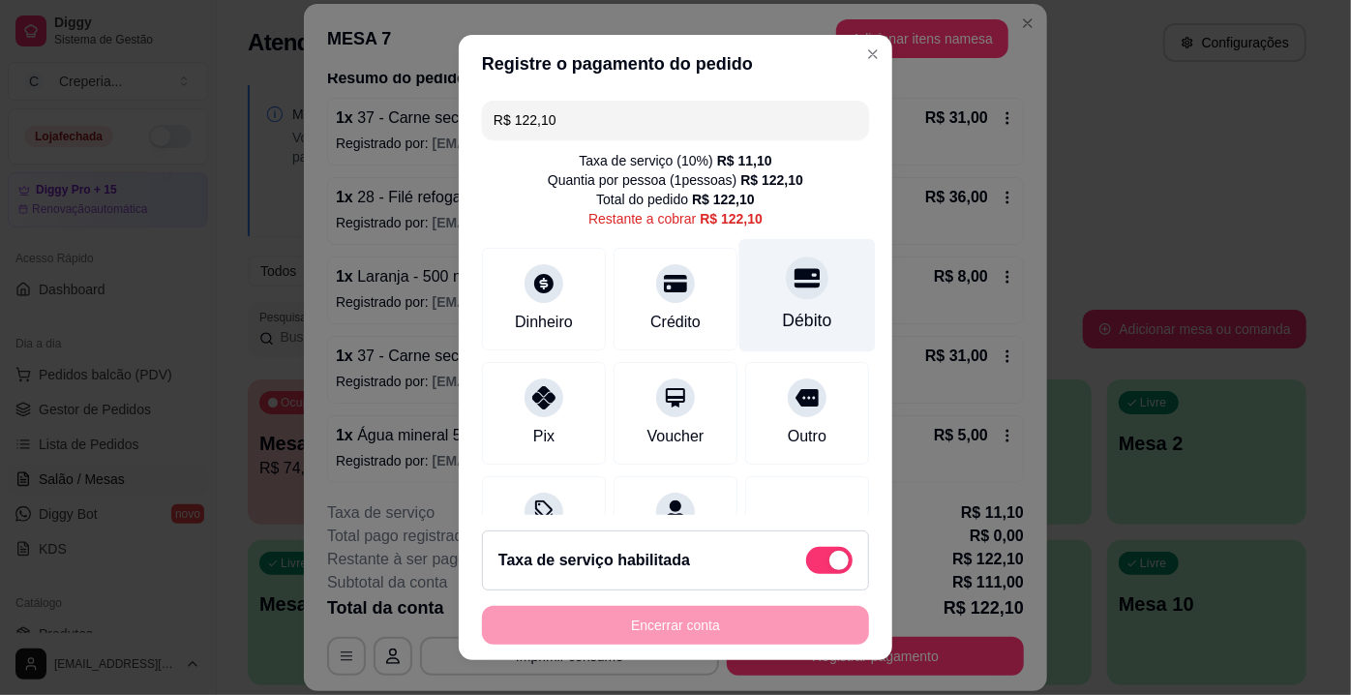
click at [795, 270] on icon at bounding box center [807, 277] width 25 height 25
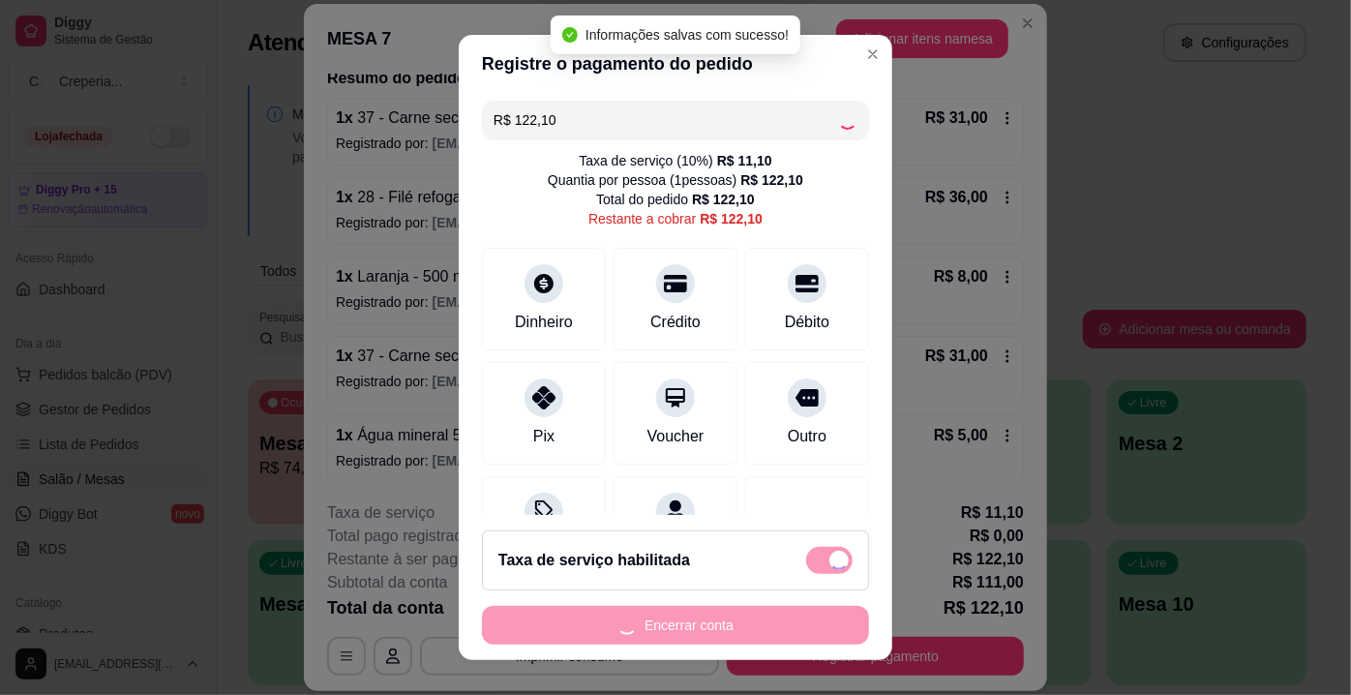
type input "R$ 0,00"
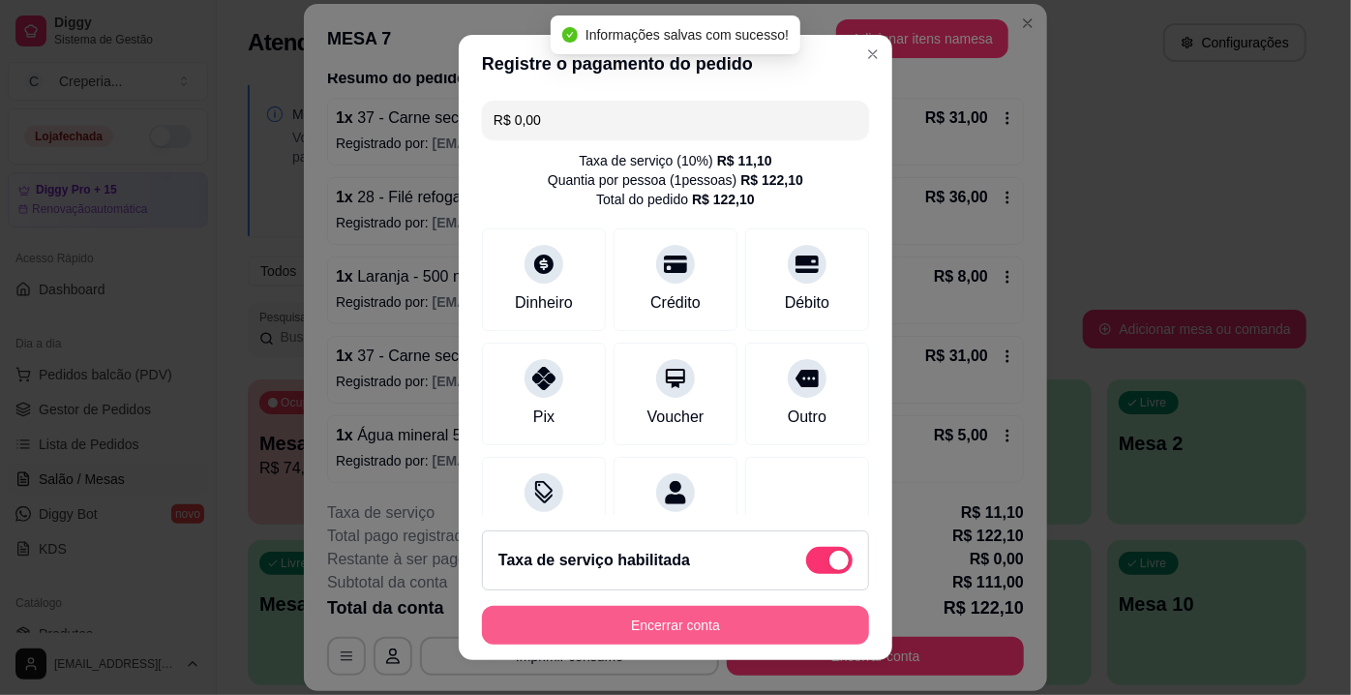
click at [746, 620] on button "Encerrar conta" at bounding box center [675, 625] width 387 height 39
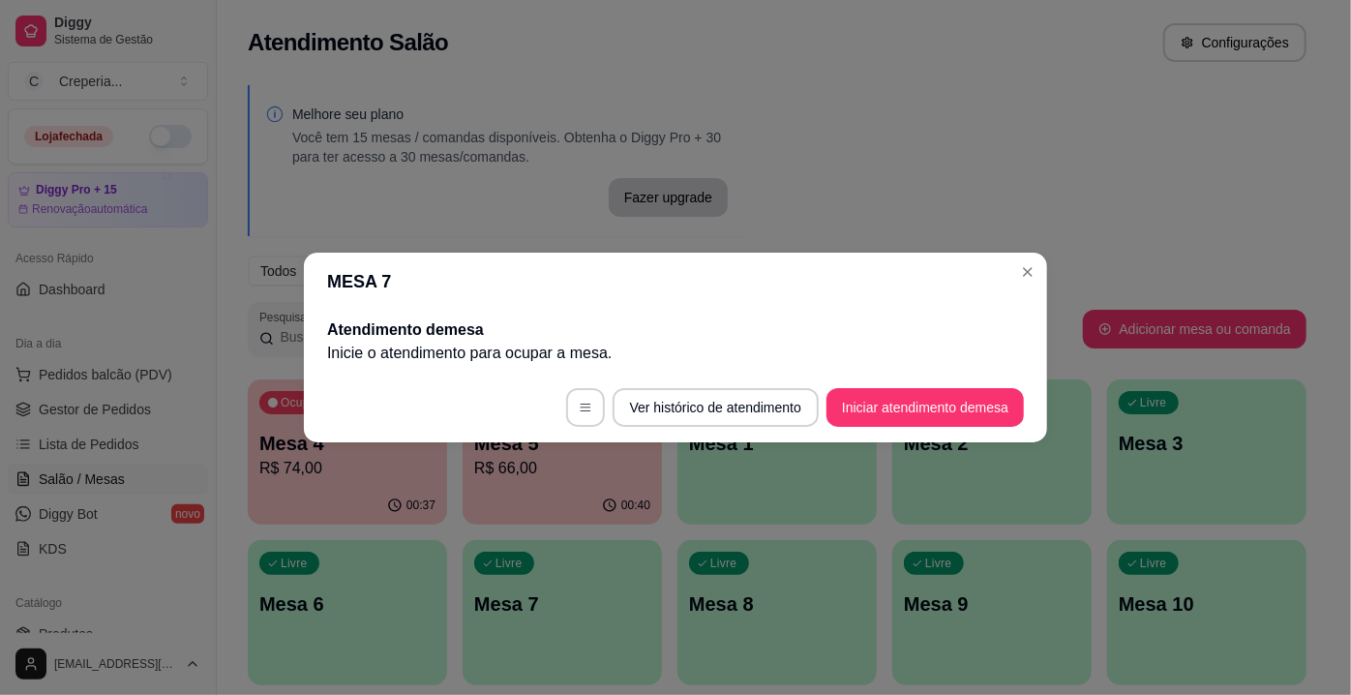
scroll to position [0, 0]
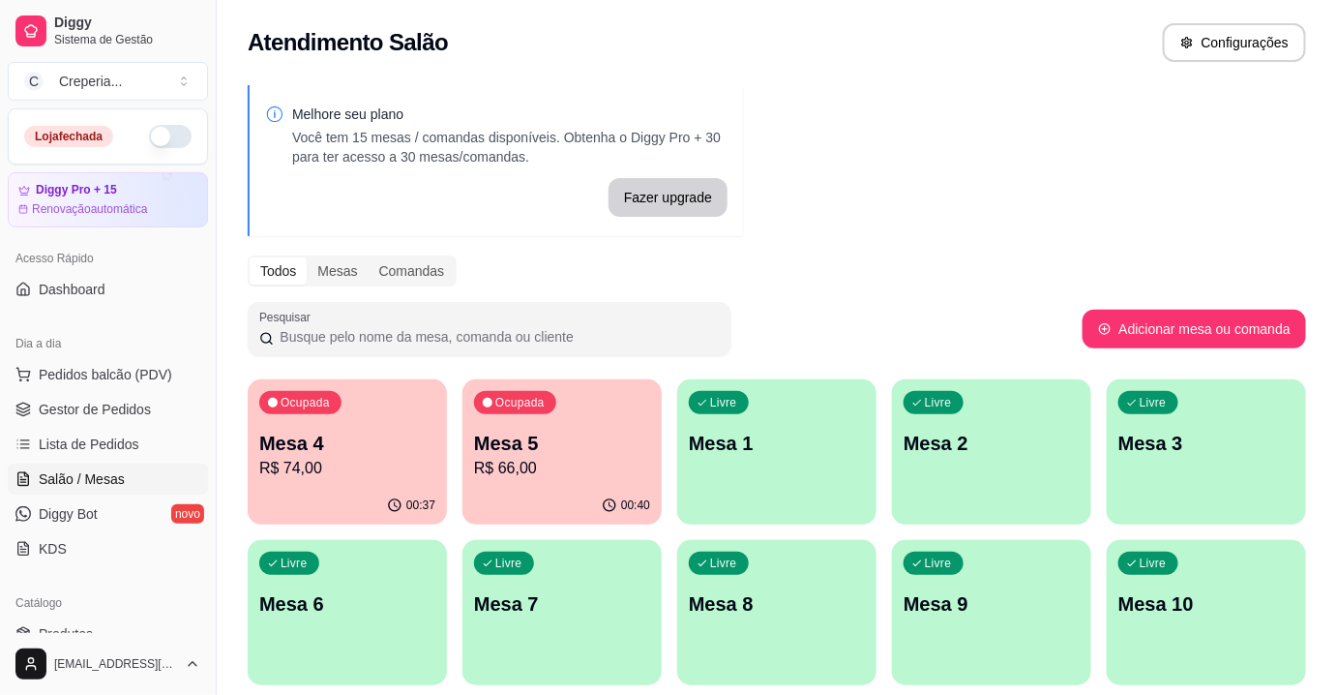
click at [353, 450] on p "Mesa 4" at bounding box center [347, 443] width 176 height 27
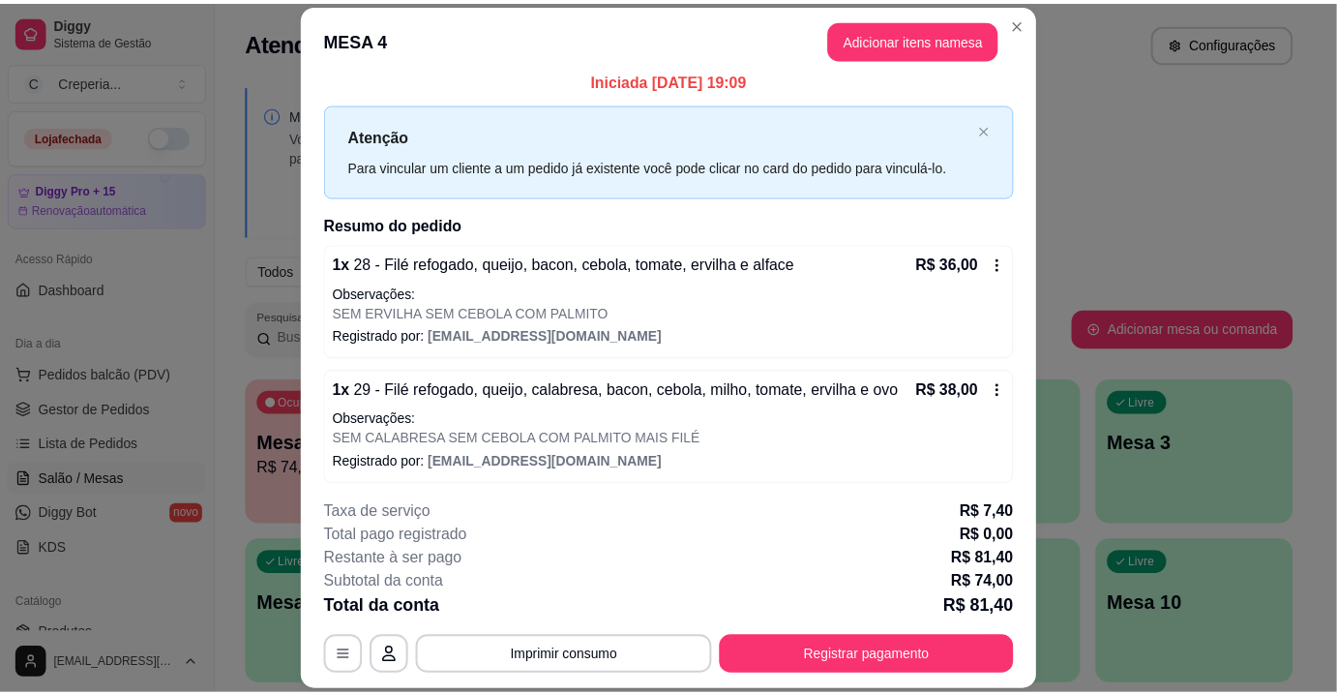
scroll to position [15, 0]
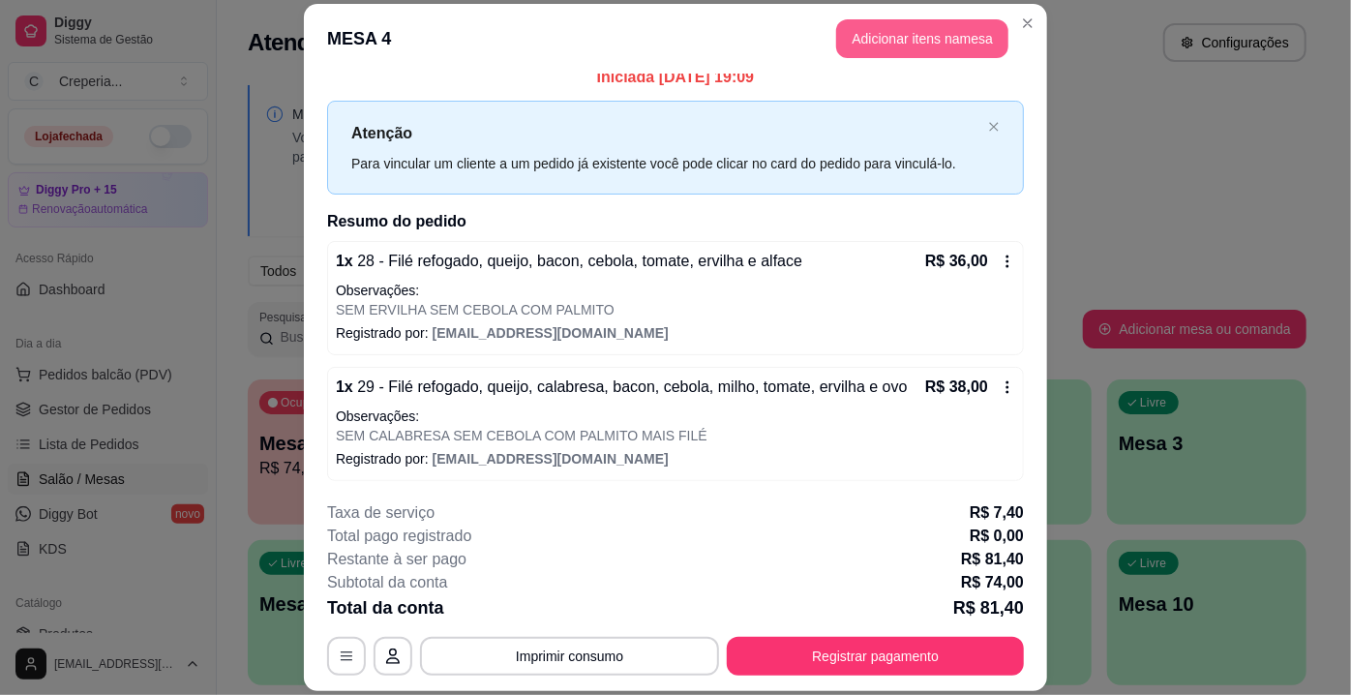
click at [849, 44] on button "Adicionar itens na mesa" at bounding box center [922, 38] width 172 height 39
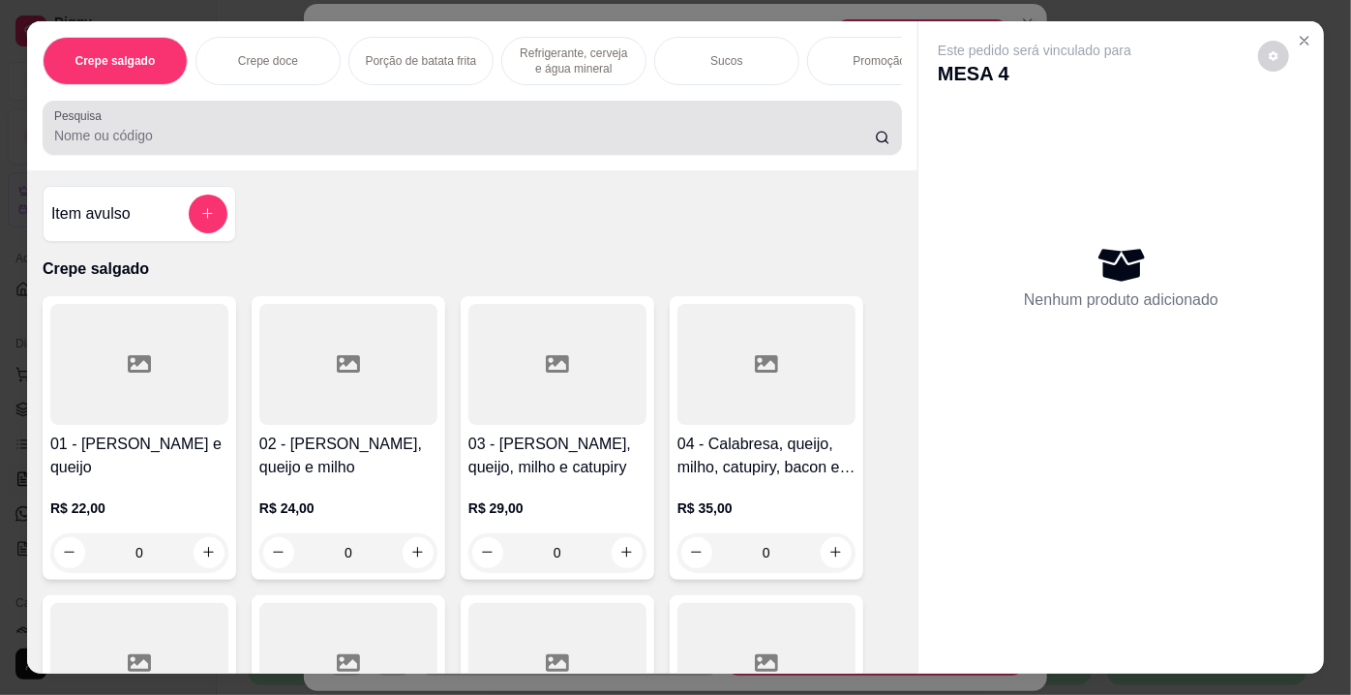
click at [442, 145] on input "Pesquisa" at bounding box center [464, 135] width 821 height 19
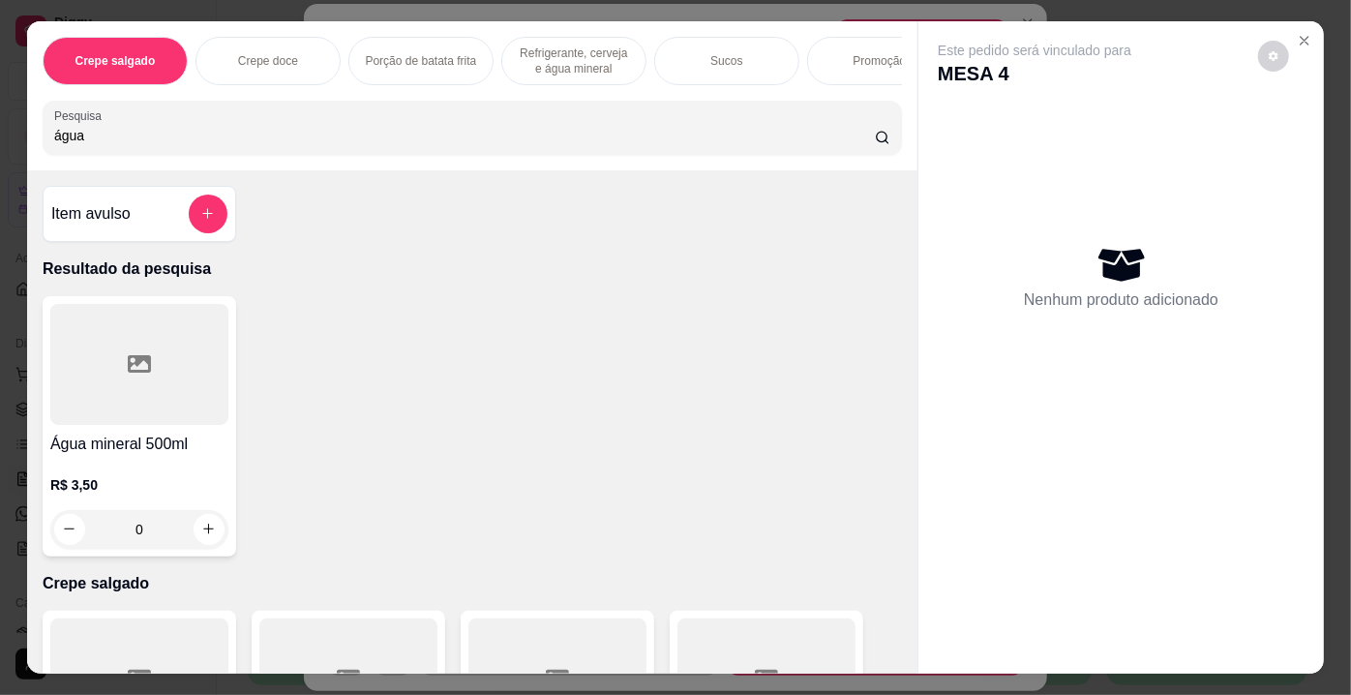
type input "água"
click at [196, 376] on div at bounding box center [139, 364] width 178 height 121
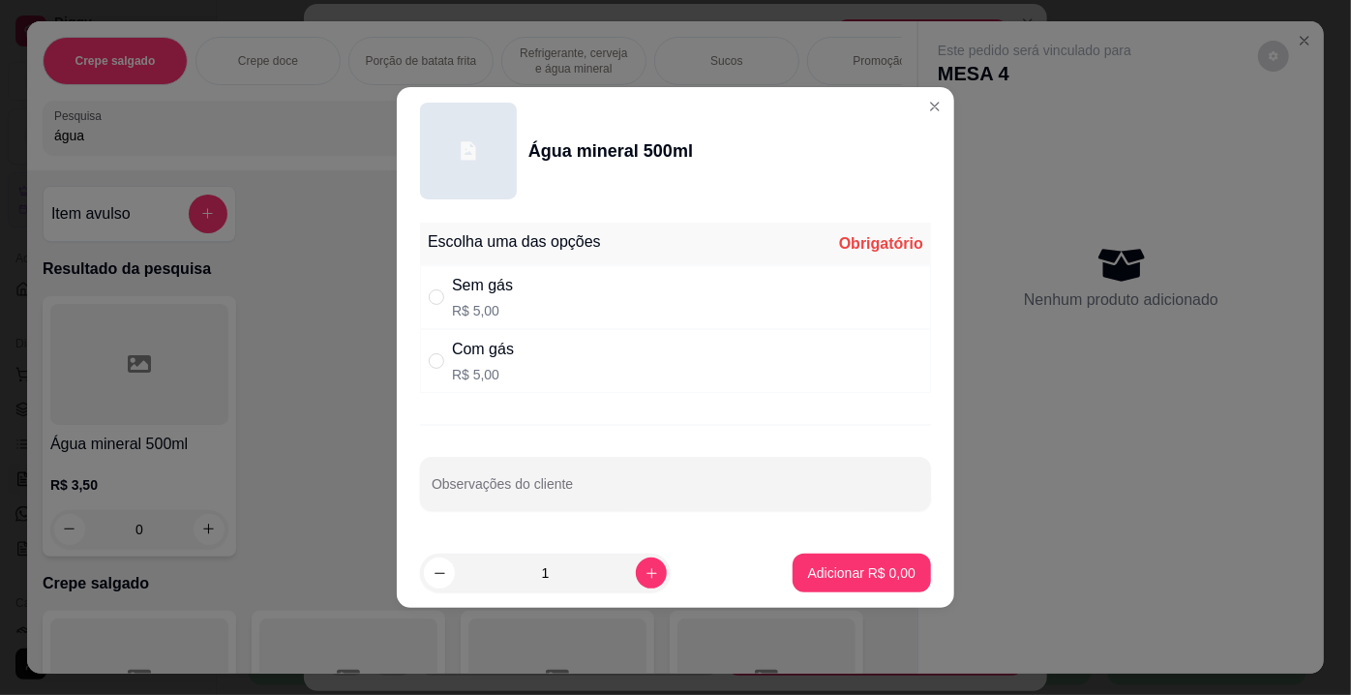
click at [490, 291] on div "Sem gás" at bounding box center [482, 285] width 61 height 23
radio input "true"
click at [820, 563] on p "Adicionar R$ 5,00" at bounding box center [861, 572] width 107 height 19
type input "1"
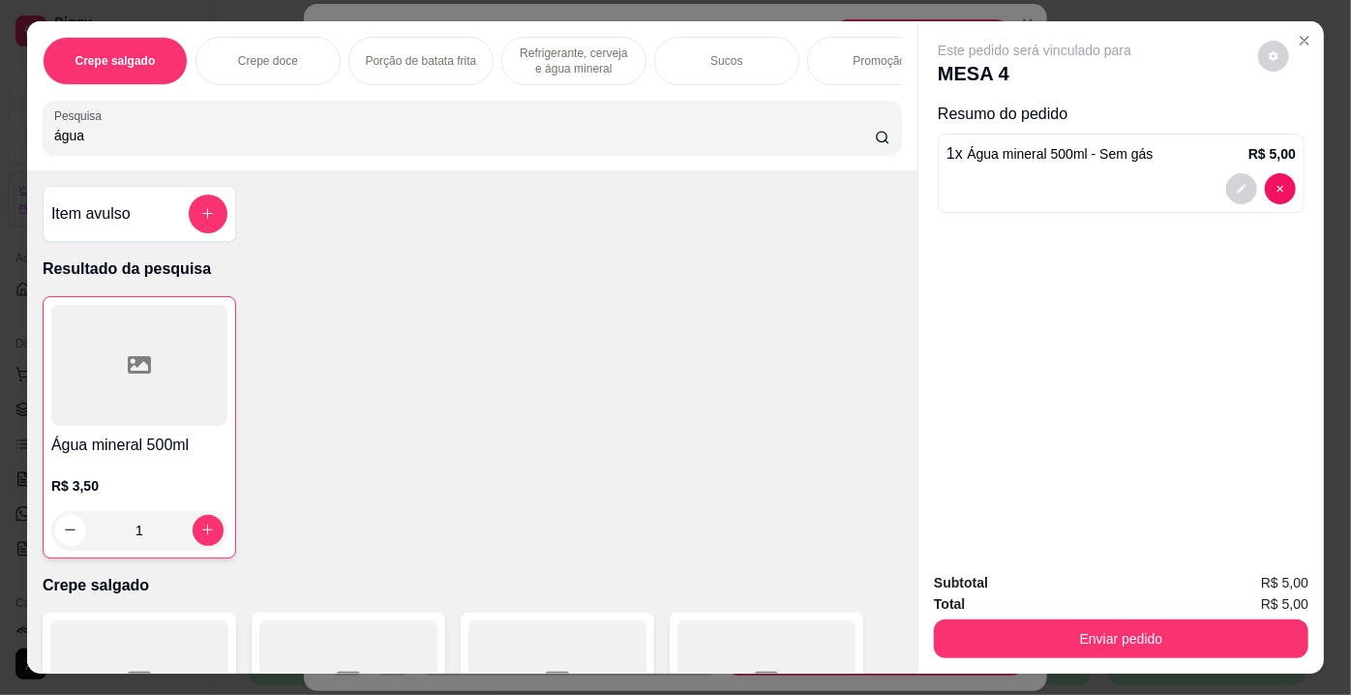
click at [214, 391] on div at bounding box center [139, 365] width 176 height 121
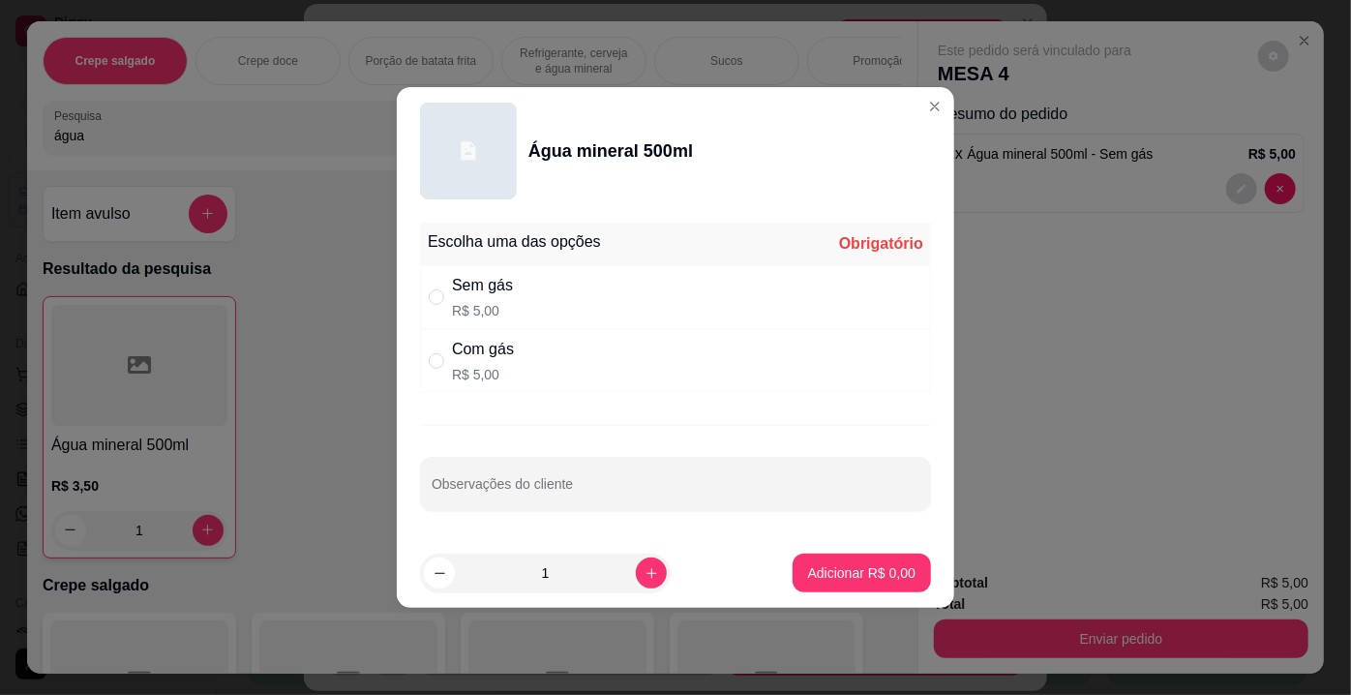
click at [488, 347] on div "Com gás" at bounding box center [483, 349] width 62 height 23
radio input "true"
click at [810, 570] on p "Adicionar R$ 5,00" at bounding box center [861, 572] width 107 height 19
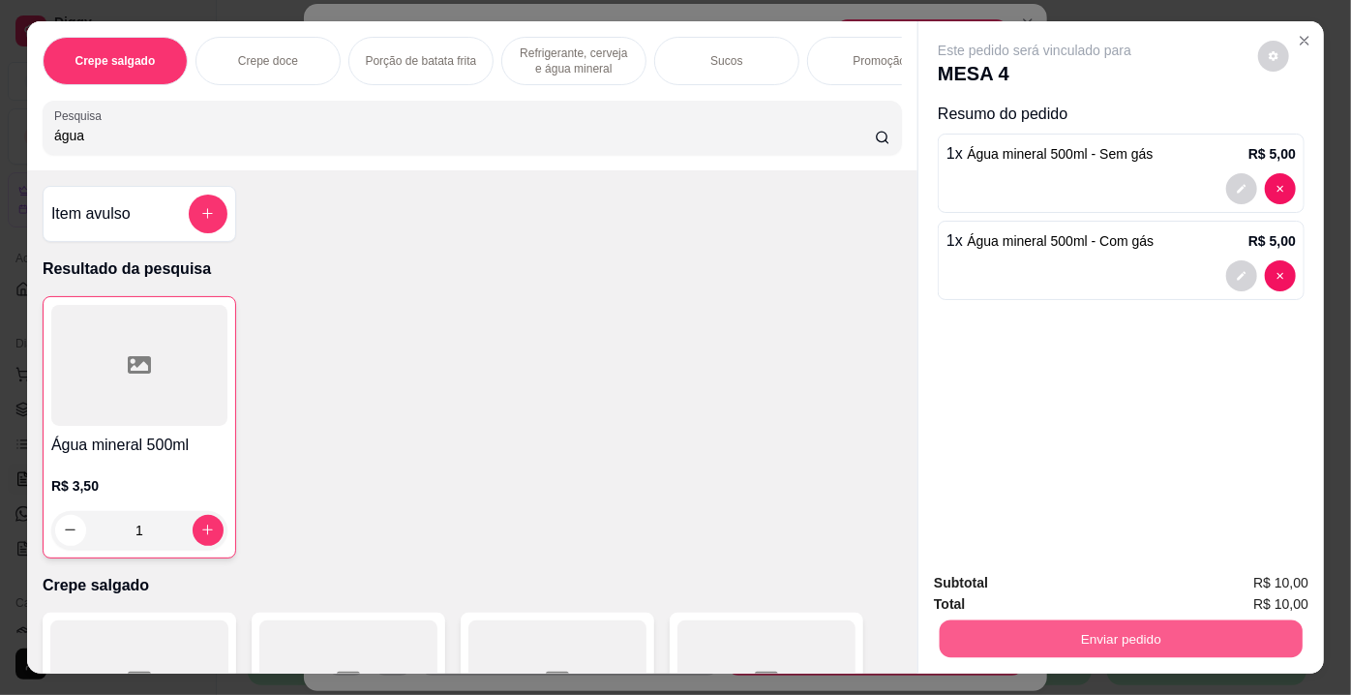
click at [1032, 622] on button "Enviar pedido" at bounding box center [1121, 639] width 363 height 38
click at [993, 592] on button "Não registrar e enviar pedido" at bounding box center [1057, 585] width 195 height 36
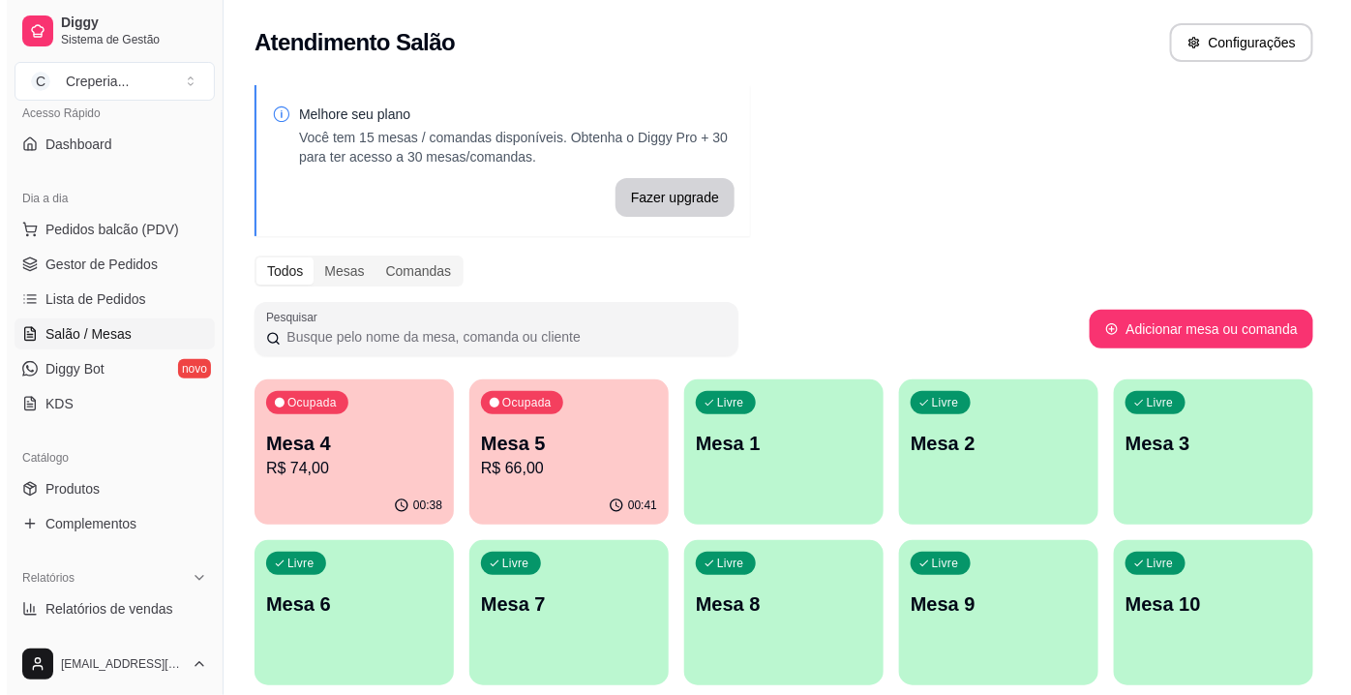
scroll to position [175, 0]
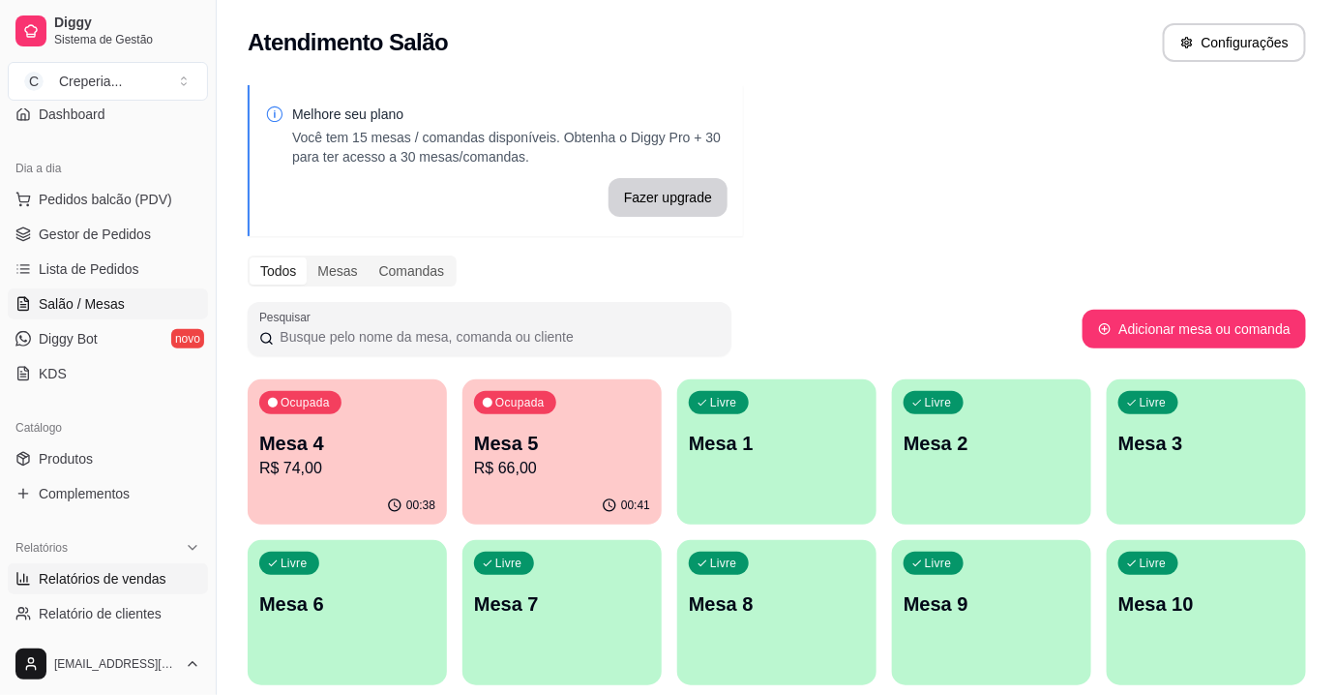
click at [106, 585] on span "Relatórios de vendas" at bounding box center [103, 578] width 128 height 19
select select "ALL"
select select "0"
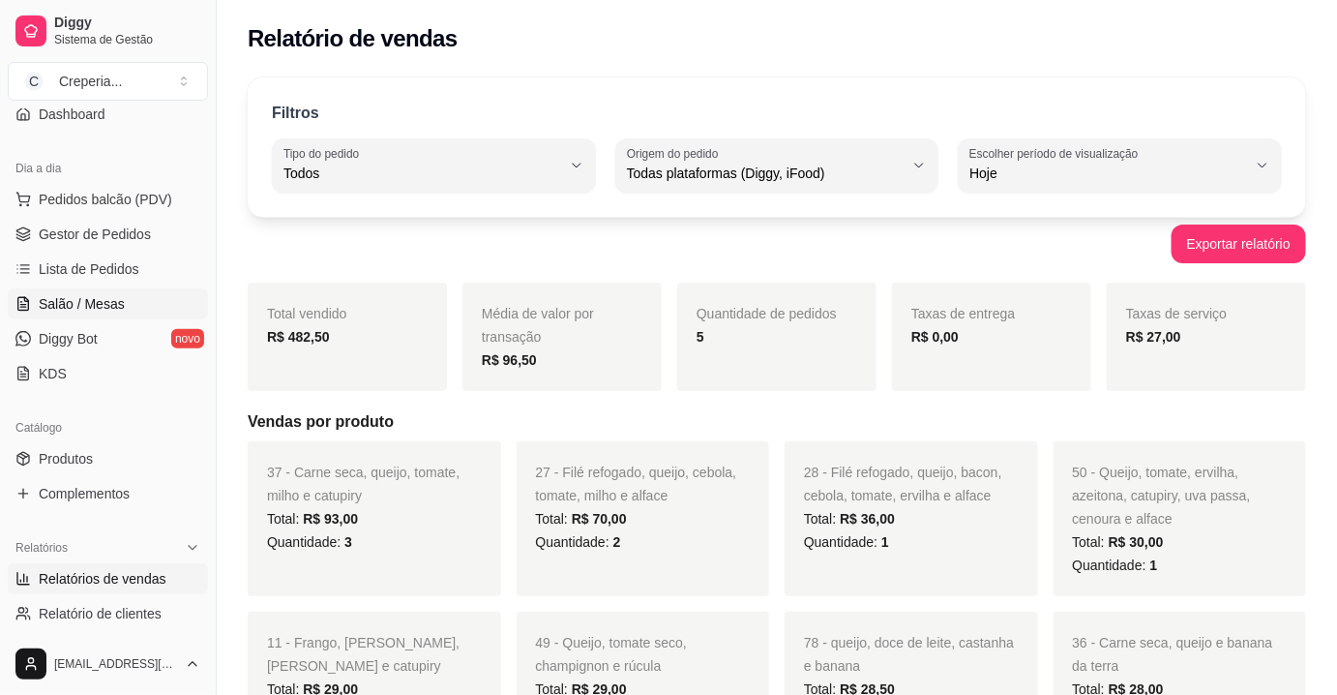
click at [107, 307] on span "Salão / Mesas" at bounding box center [82, 303] width 86 height 19
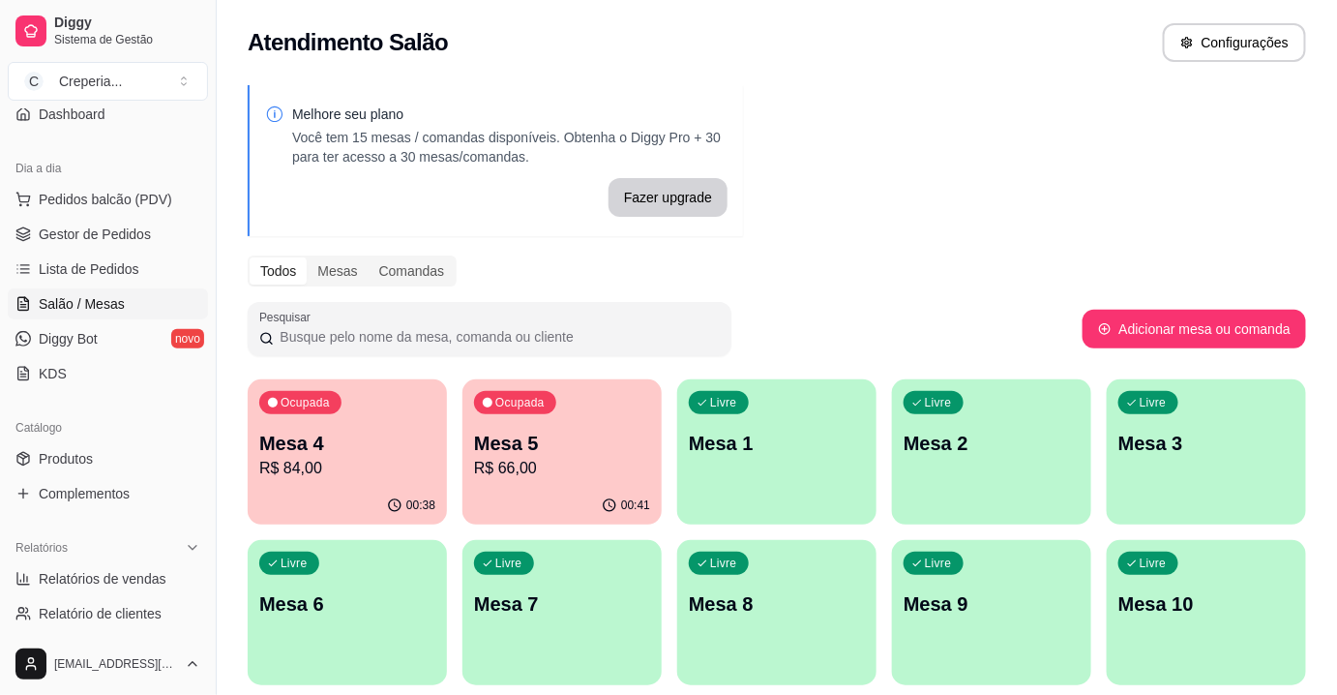
click at [879, 283] on div "Todos Mesas Comandas" at bounding box center [777, 270] width 1059 height 31
click at [393, 454] on p "Mesa 4" at bounding box center [347, 443] width 176 height 27
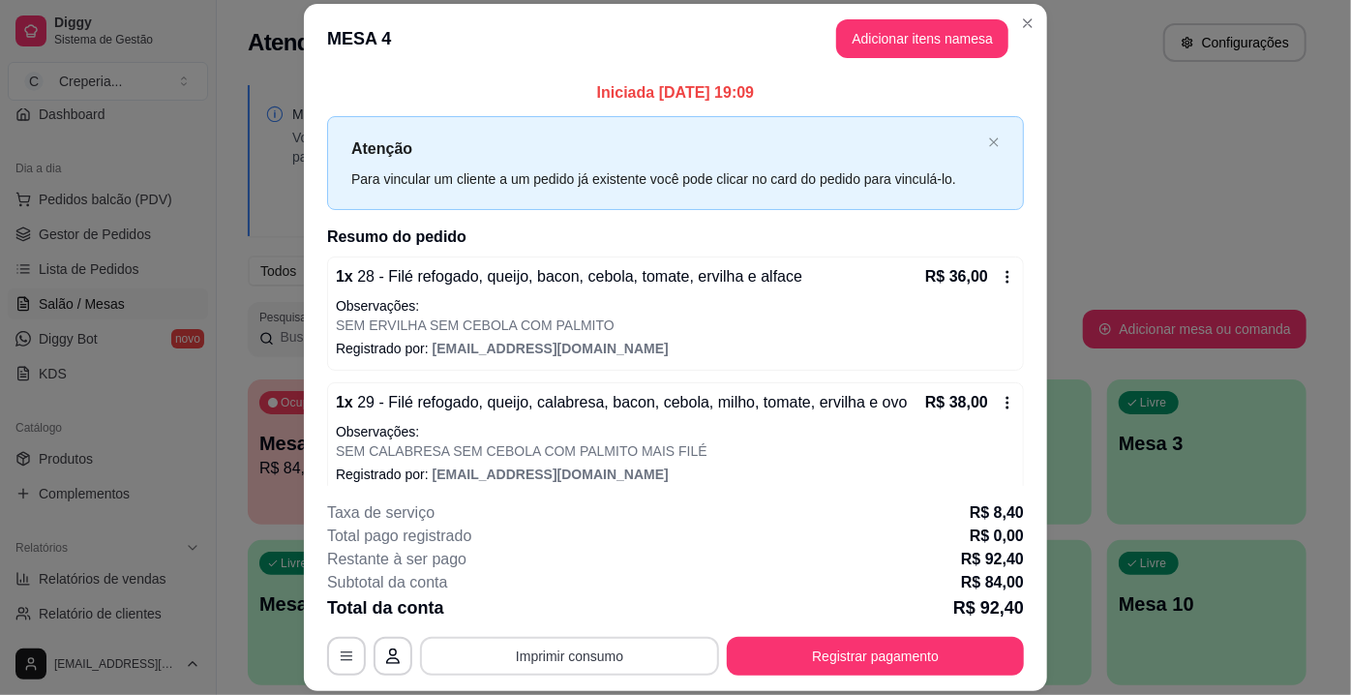
click at [616, 666] on button "Imprimir consumo" at bounding box center [569, 656] width 299 height 39
click at [584, 606] on button "IMPRESSORA" at bounding box center [569, 612] width 140 height 31
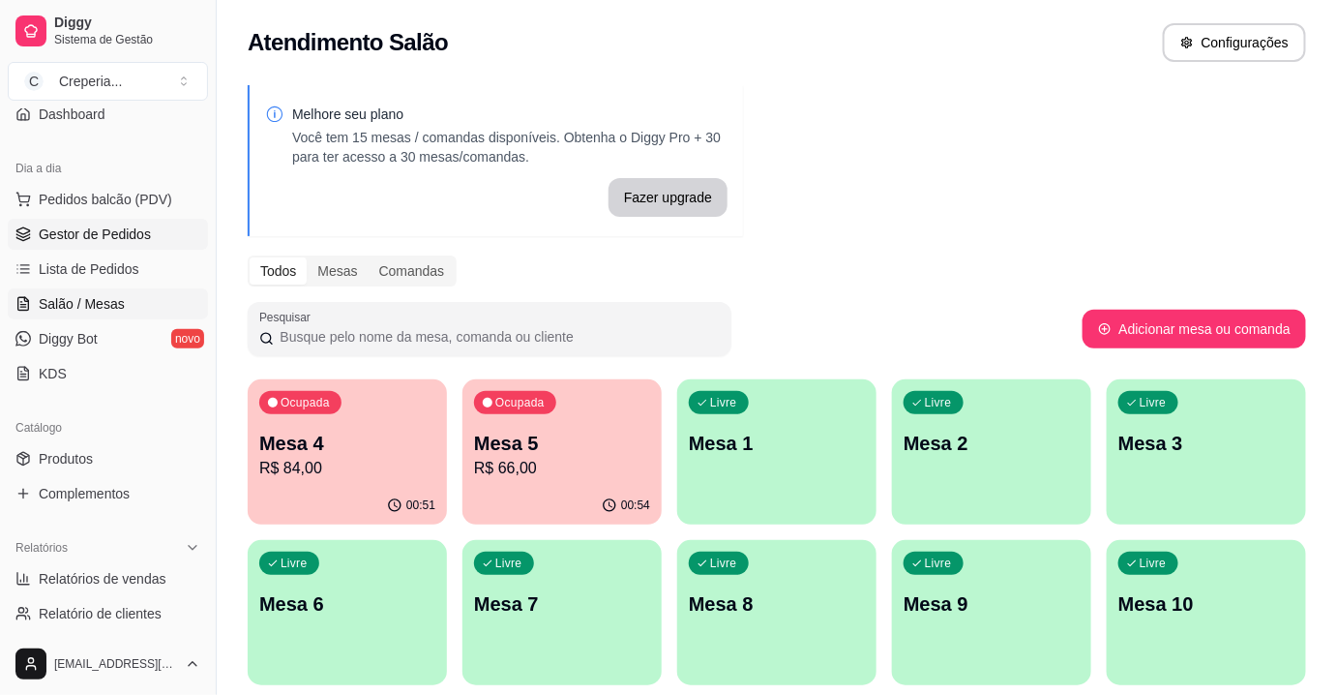
click at [123, 238] on span "Gestor de Pedidos" at bounding box center [95, 234] width 112 height 19
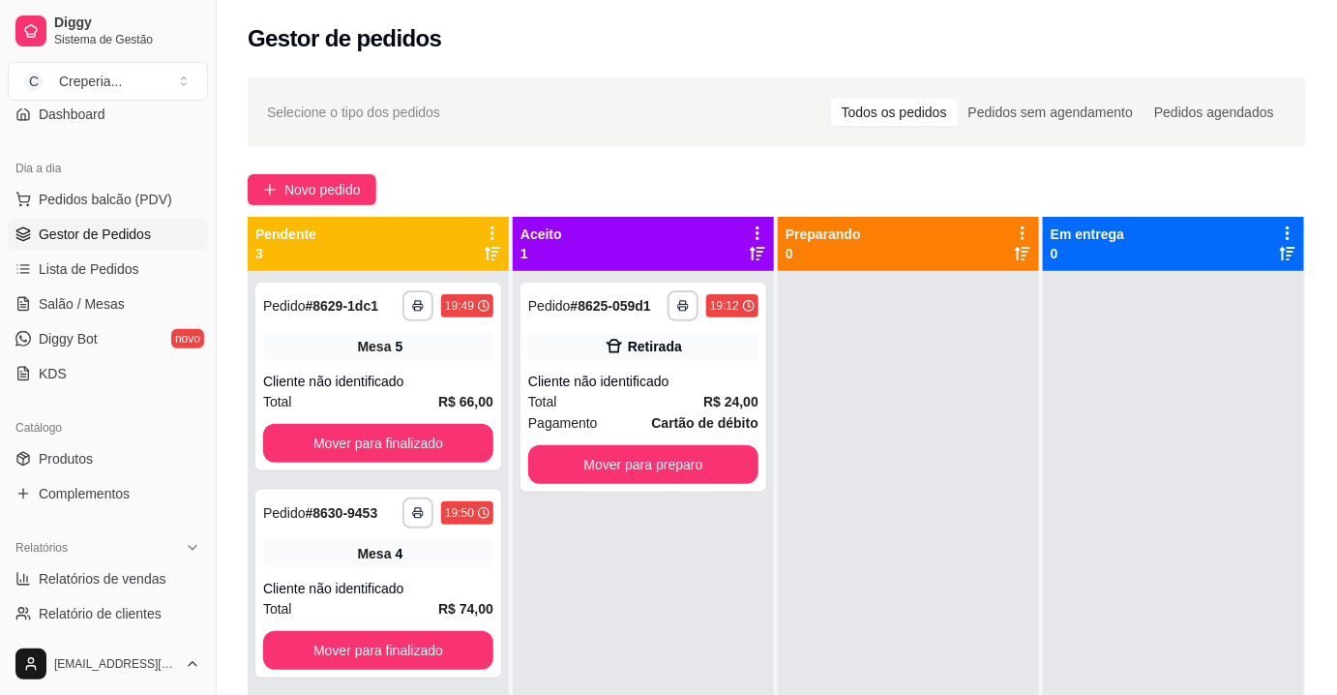
click at [315, 205] on div "**********" at bounding box center [777, 500] width 1121 height 869
click at [313, 193] on span "Novo pedido" at bounding box center [323, 189] width 76 height 21
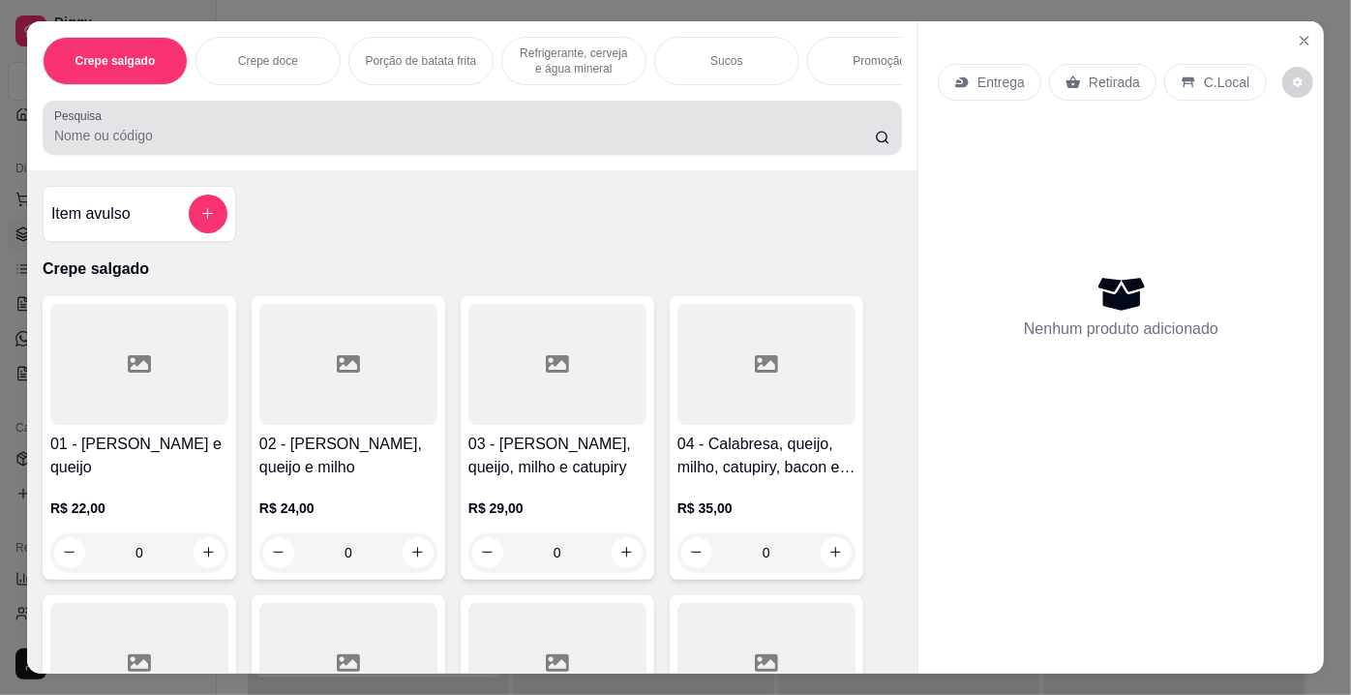
click at [320, 145] on input "Pesquisa" at bounding box center [464, 135] width 821 height 19
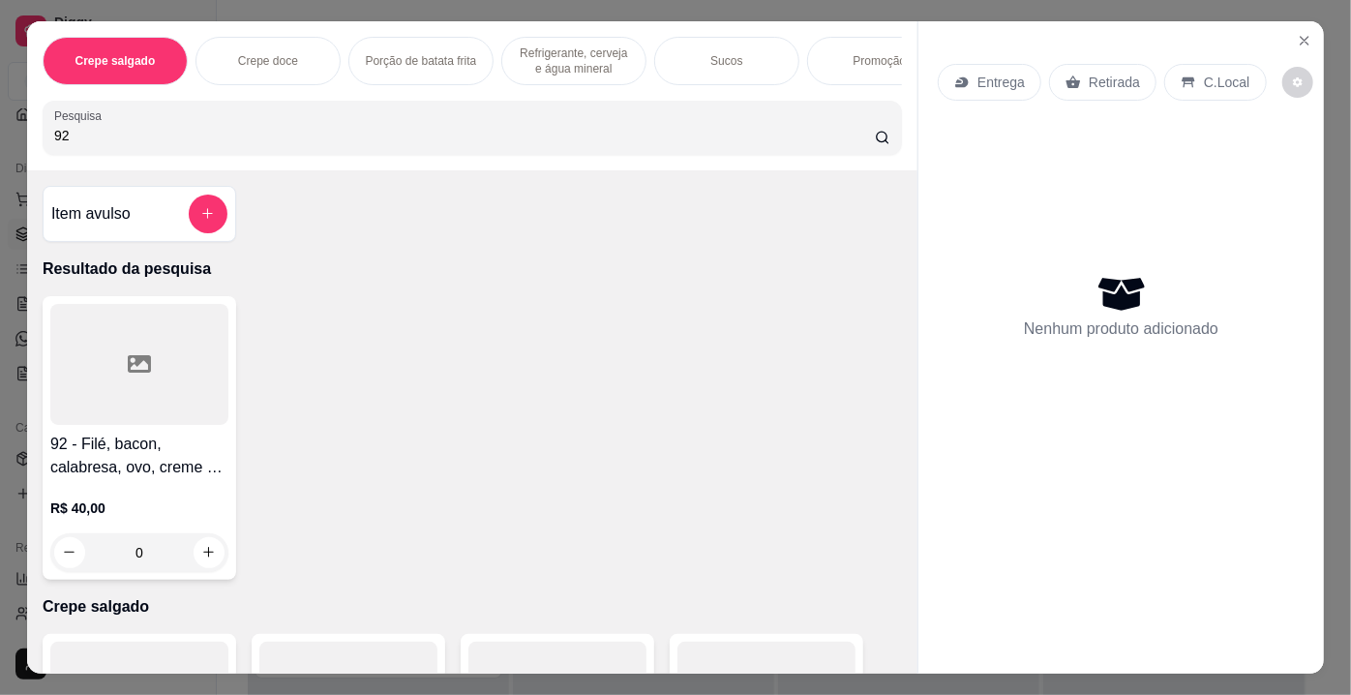
type input "92"
click at [128, 361] on icon at bounding box center [139, 363] width 23 height 17
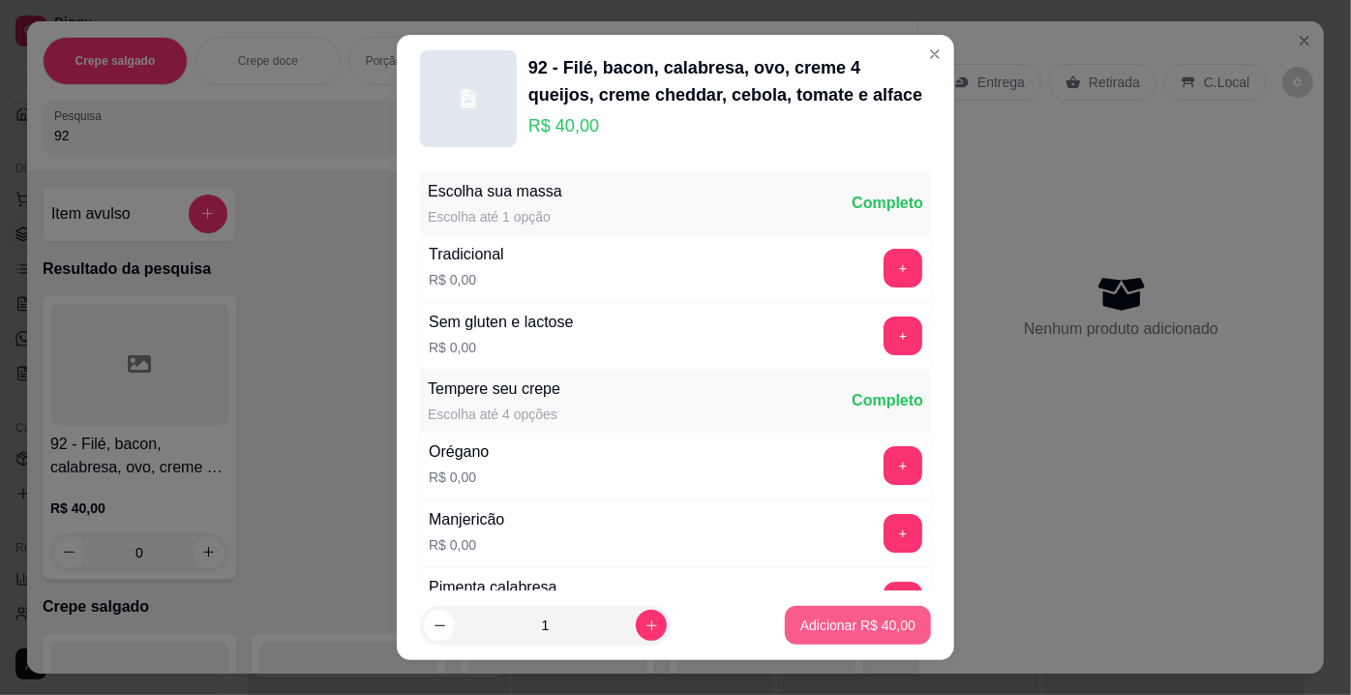
click at [824, 611] on button "Adicionar R$ 40,00" at bounding box center [858, 625] width 146 height 39
type input "1"
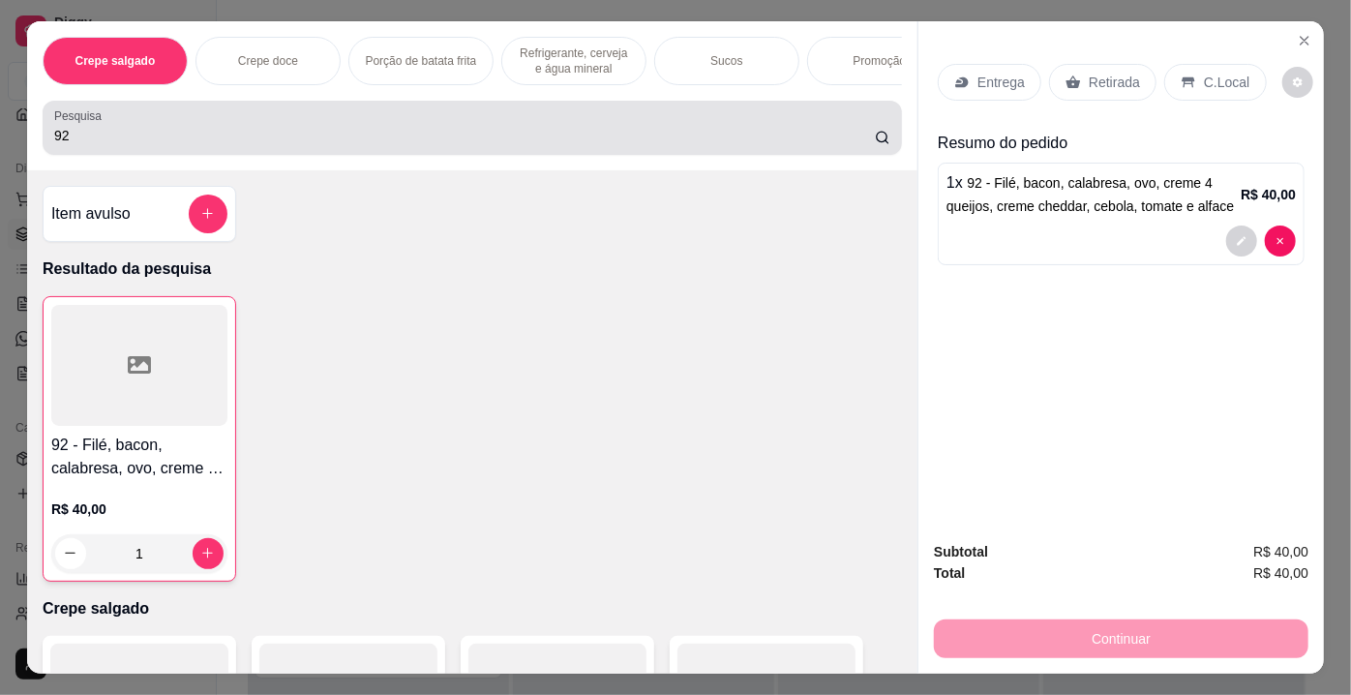
click at [241, 147] on div "92" at bounding box center [472, 127] width 836 height 39
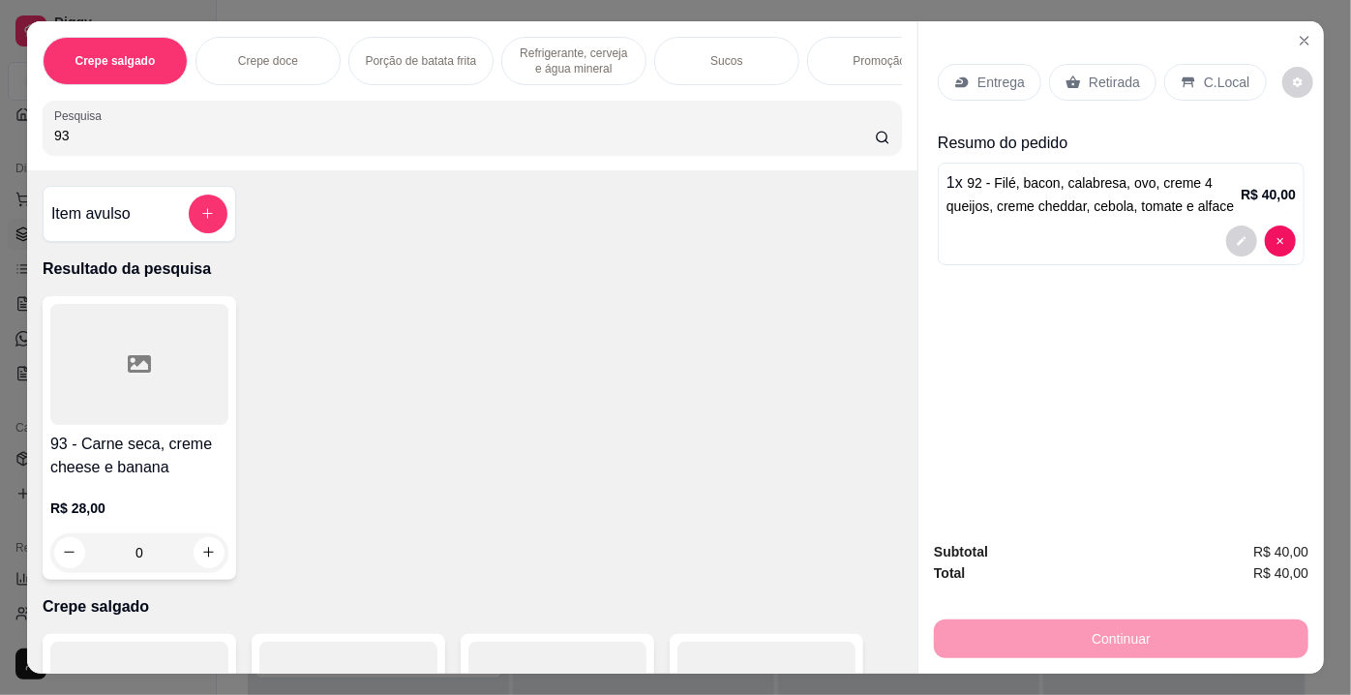
type input "93"
click at [153, 399] on div at bounding box center [139, 364] width 178 height 121
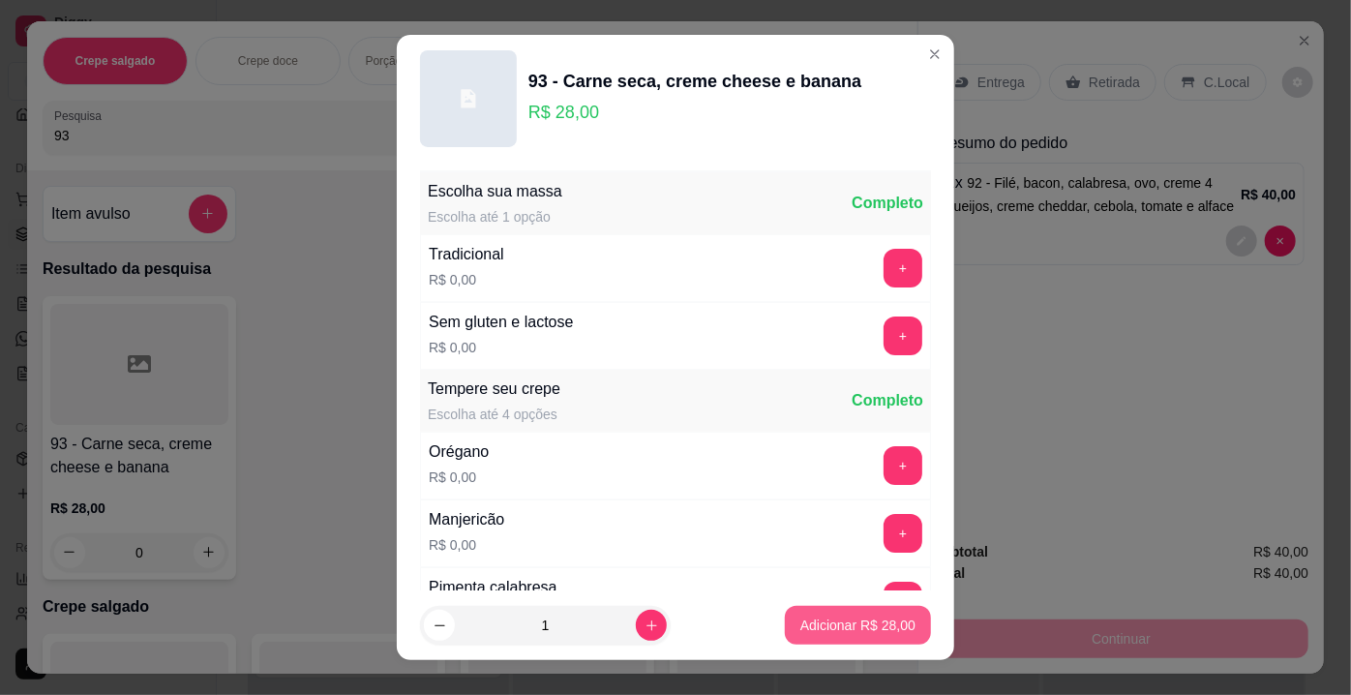
click at [785, 611] on button "Adicionar R$ 28,00" at bounding box center [858, 625] width 146 height 39
type input "1"
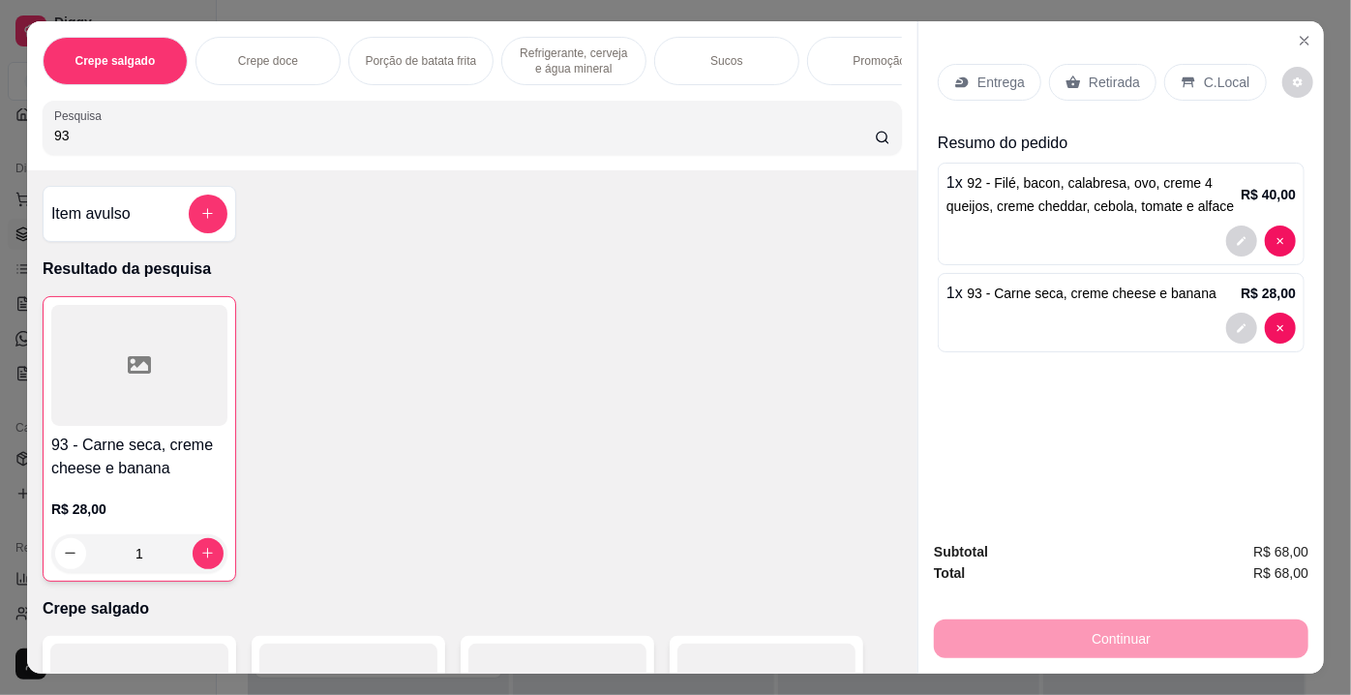
drag, startPoint x: 81, startPoint y: 140, endPoint x: 5, endPoint y: 135, distance: 76.6
click at [5, 135] on div "Crepe salgado Crepe doce Porção de batata frita Refrigerante, cerveja e água mi…" at bounding box center [675, 347] width 1351 height 695
type input "78"
click at [124, 331] on div at bounding box center [139, 364] width 178 height 121
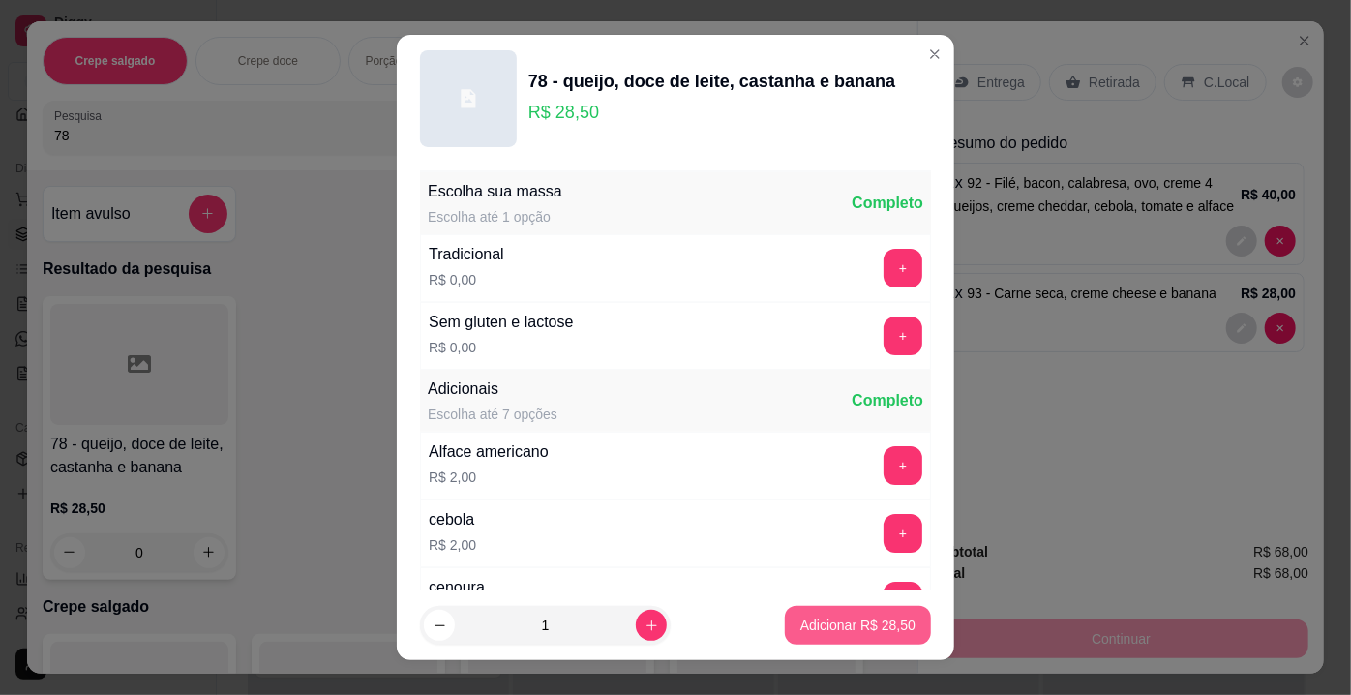
click at [815, 624] on p "Adicionar R$ 28,50" at bounding box center [857, 624] width 115 height 19
type input "1"
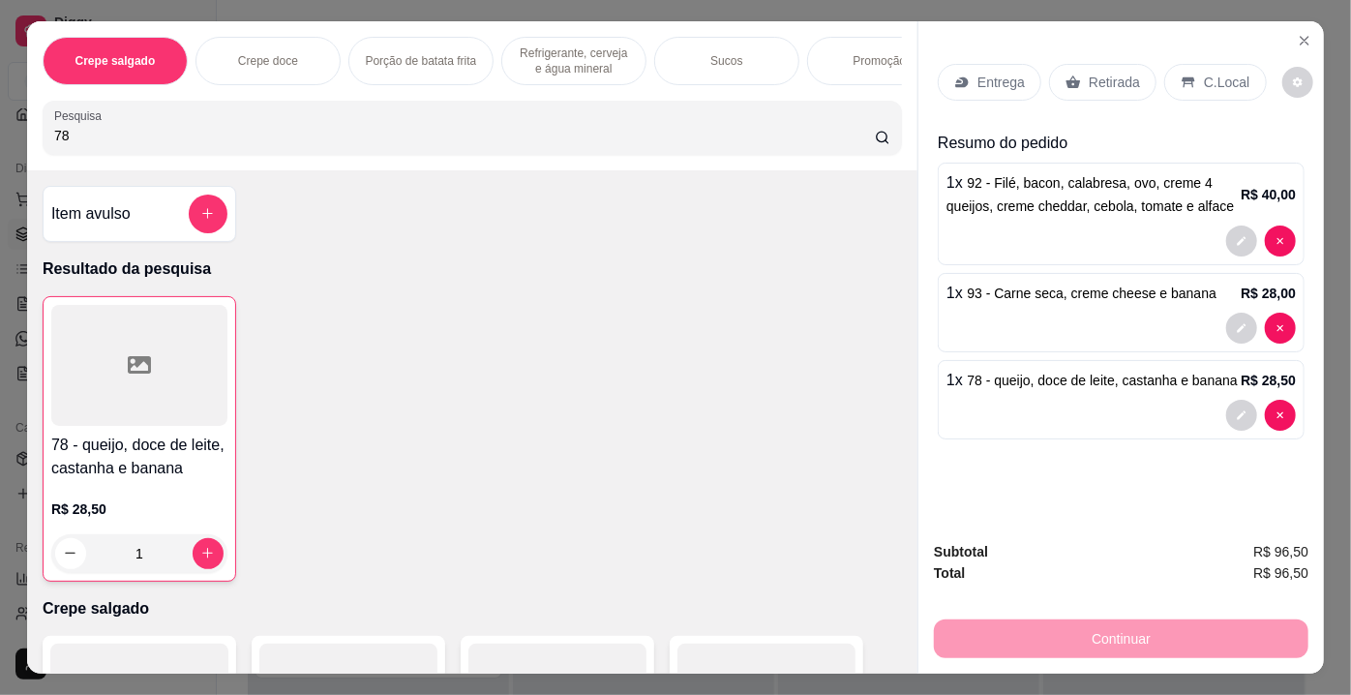
click at [1091, 80] on p "Retirada" at bounding box center [1114, 82] width 51 height 19
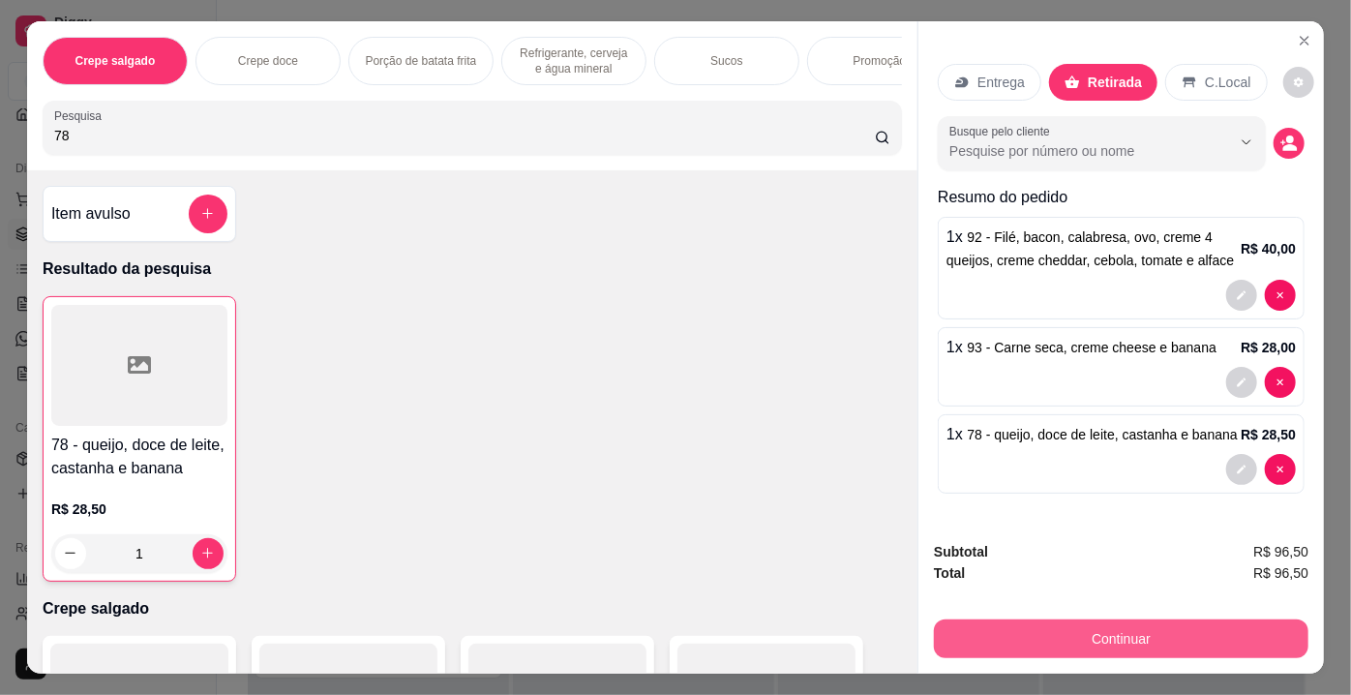
click at [1112, 625] on button "Continuar" at bounding box center [1121, 638] width 375 height 39
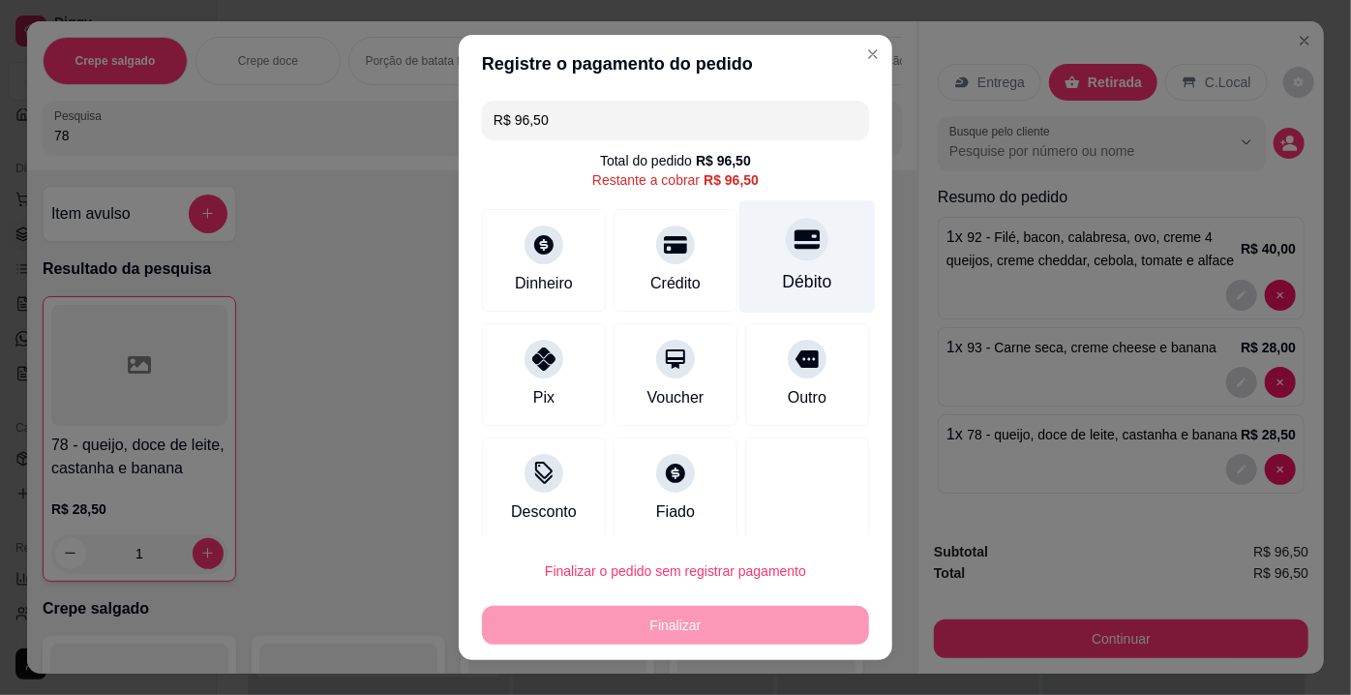
click at [789, 267] on div "Débito" at bounding box center [807, 256] width 136 height 113
type input "R$ 0,00"
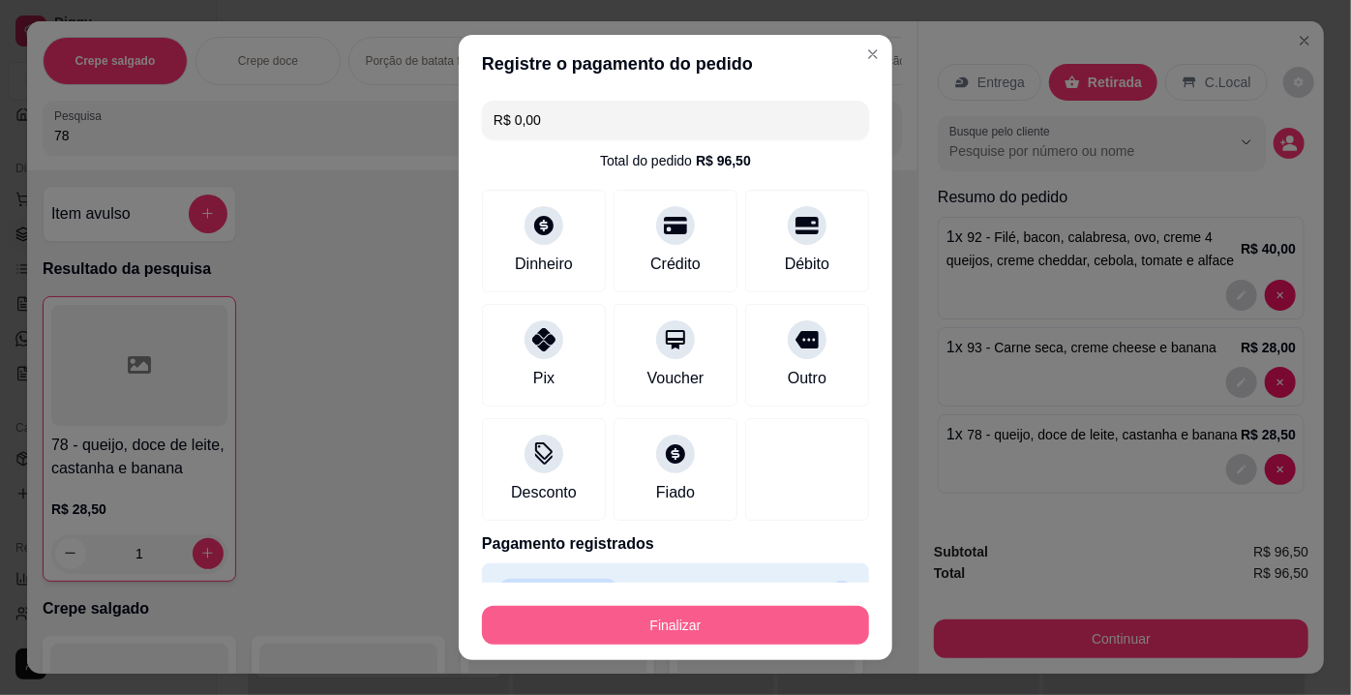
click at [737, 631] on button "Finalizar" at bounding box center [675, 625] width 387 height 39
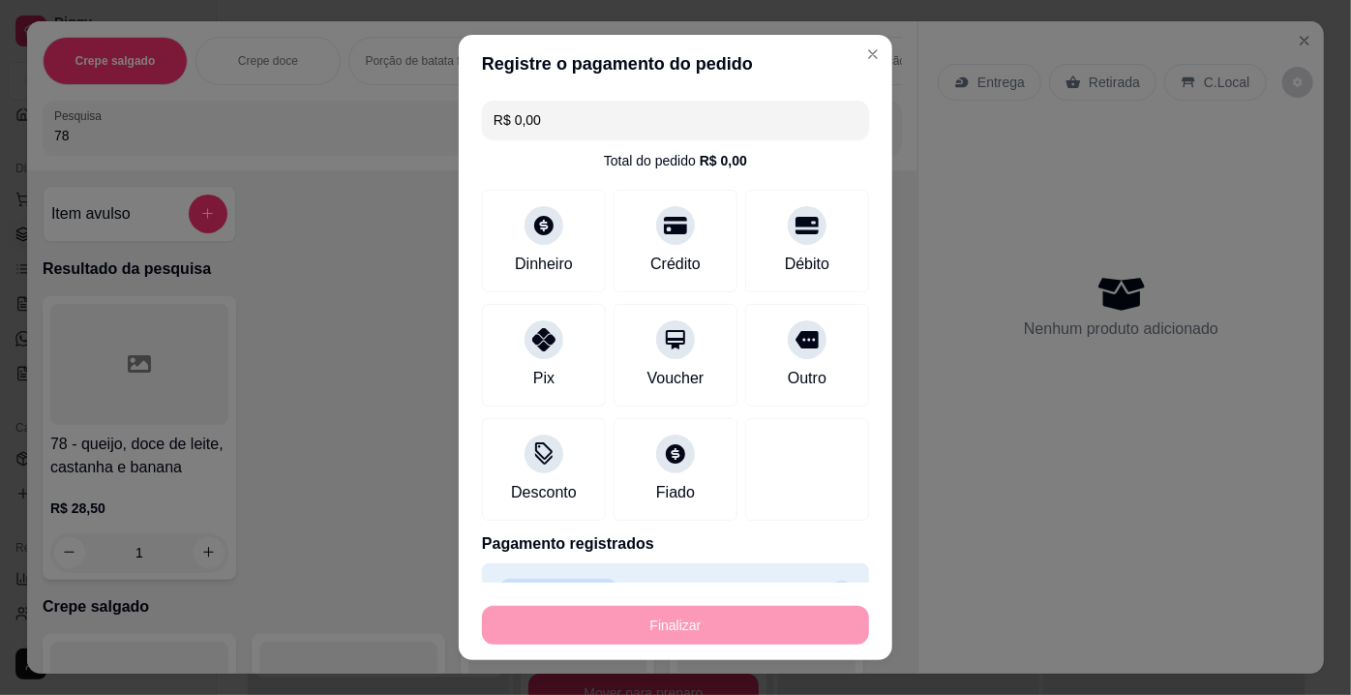
type input "0"
type input "-R$ 96,50"
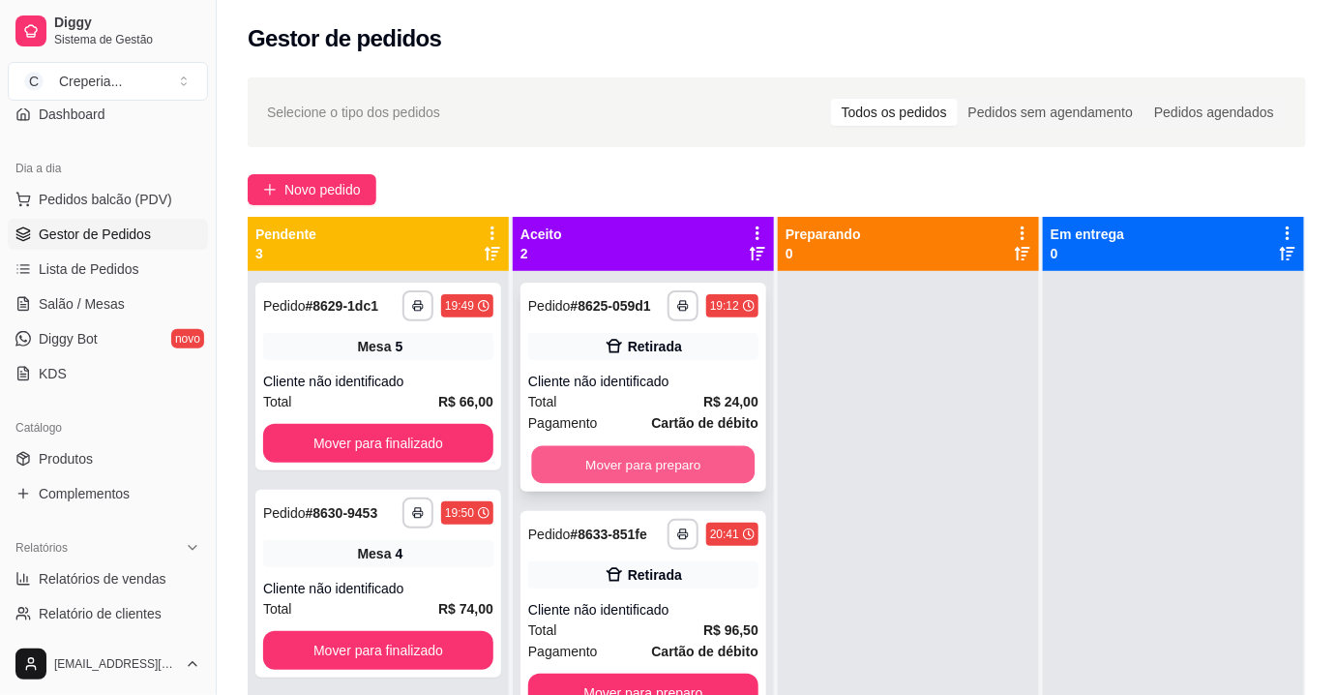
click at [668, 481] on button "Mover para preparo" at bounding box center [644, 465] width 224 height 38
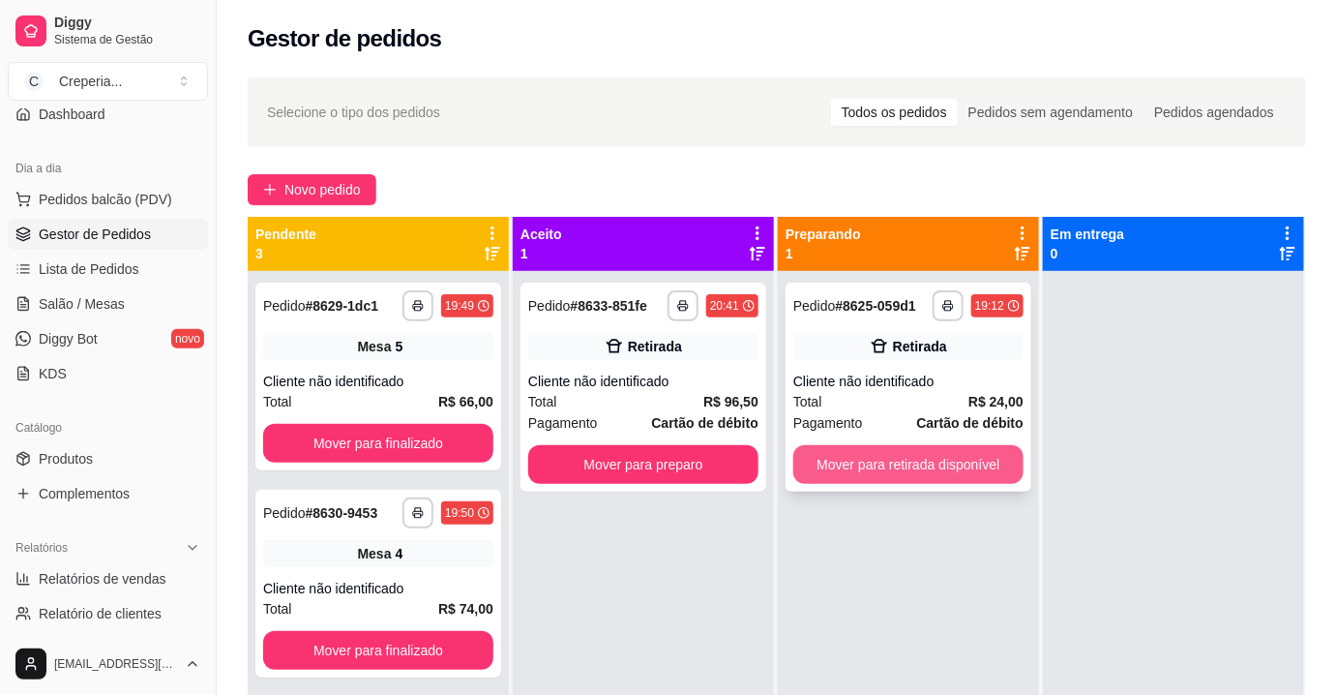
click at [899, 468] on button "Mover para retirada disponível" at bounding box center [909, 464] width 230 height 39
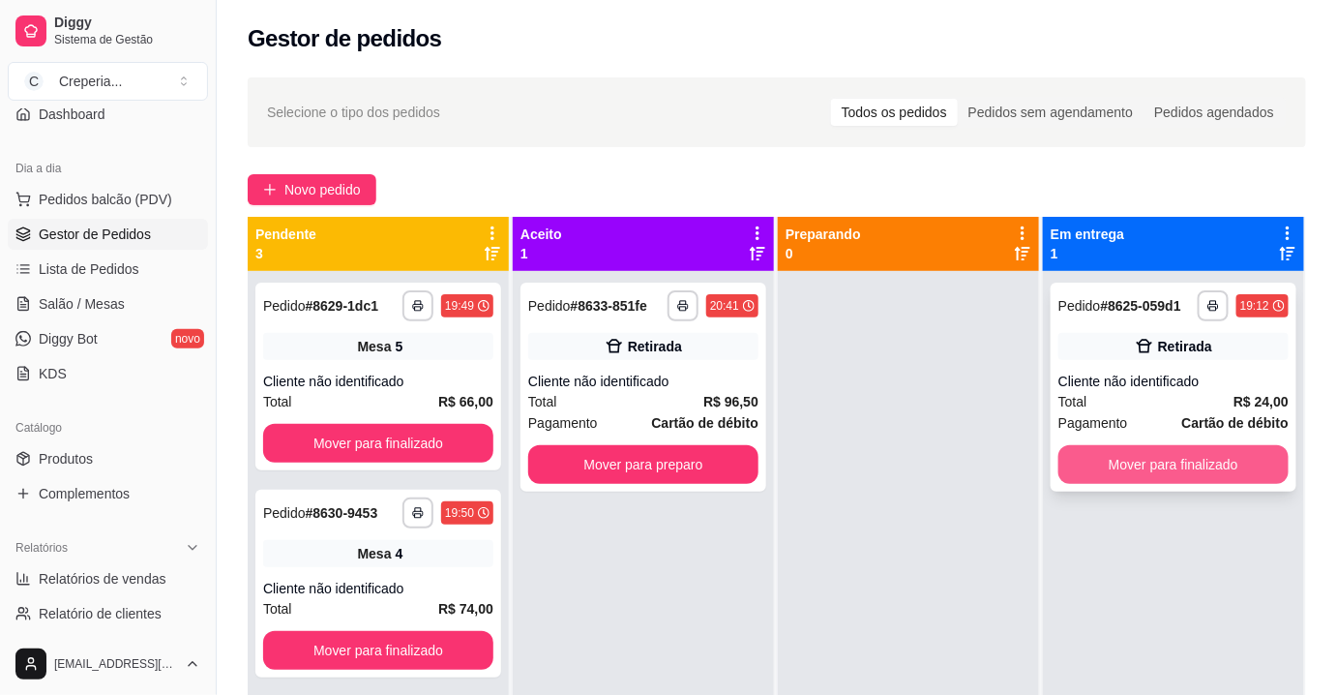
click at [1133, 470] on button "Mover para finalizado" at bounding box center [1174, 464] width 230 height 39
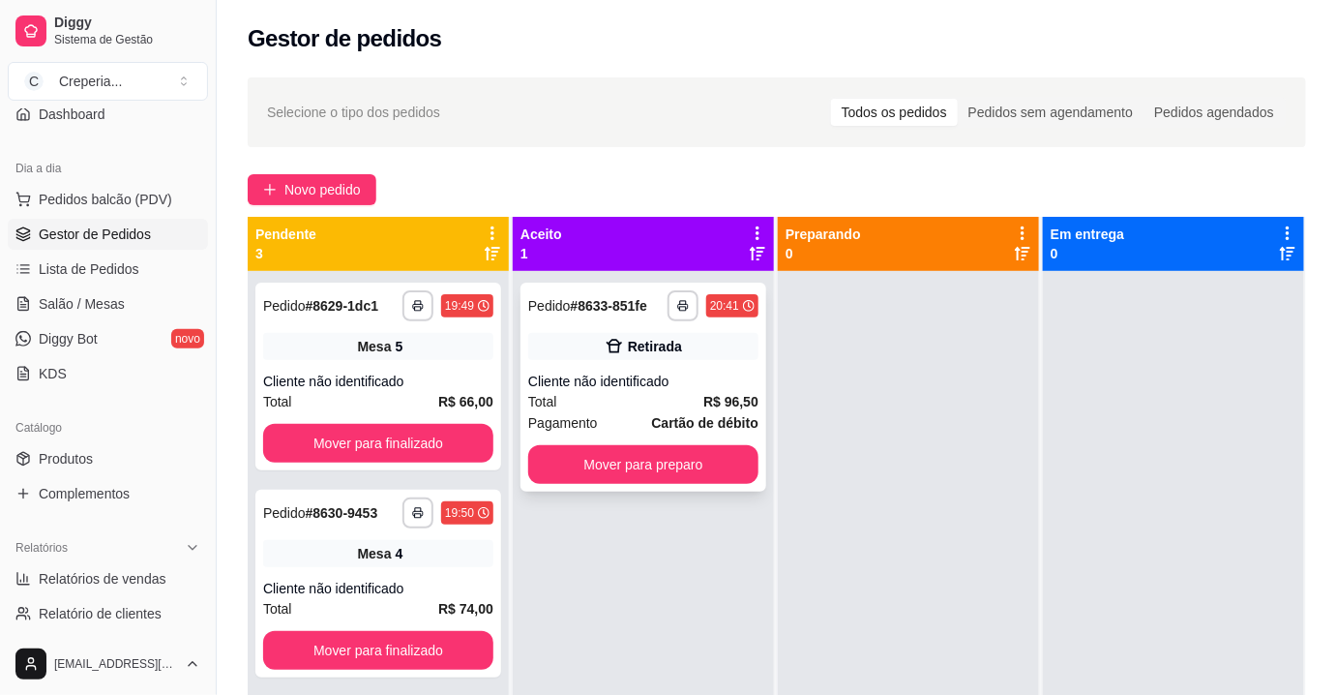
click at [651, 368] on div "**********" at bounding box center [644, 387] width 246 height 209
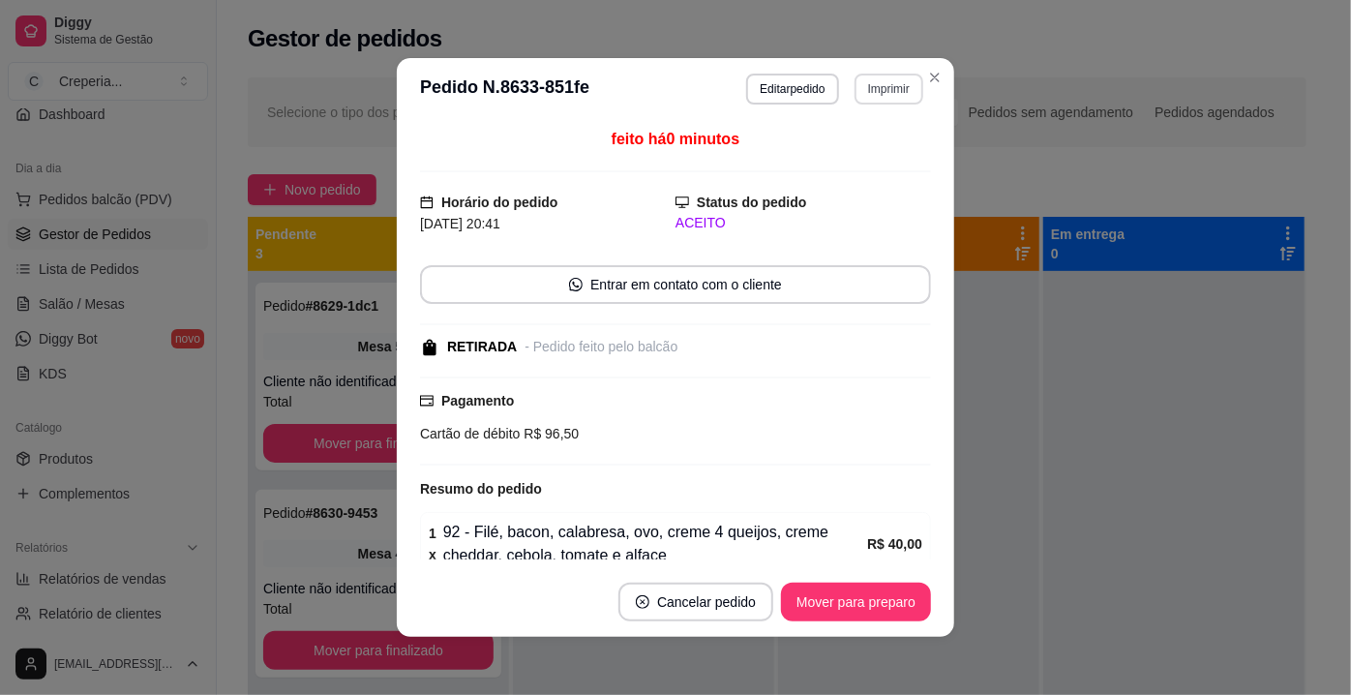
click at [876, 89] on button "Imprimir" at bounding box center [889, 89] width 69 height 31
click at [847, 148] on button "IMPRESSORA" at bounding box center [848, 156] width 135 height 30
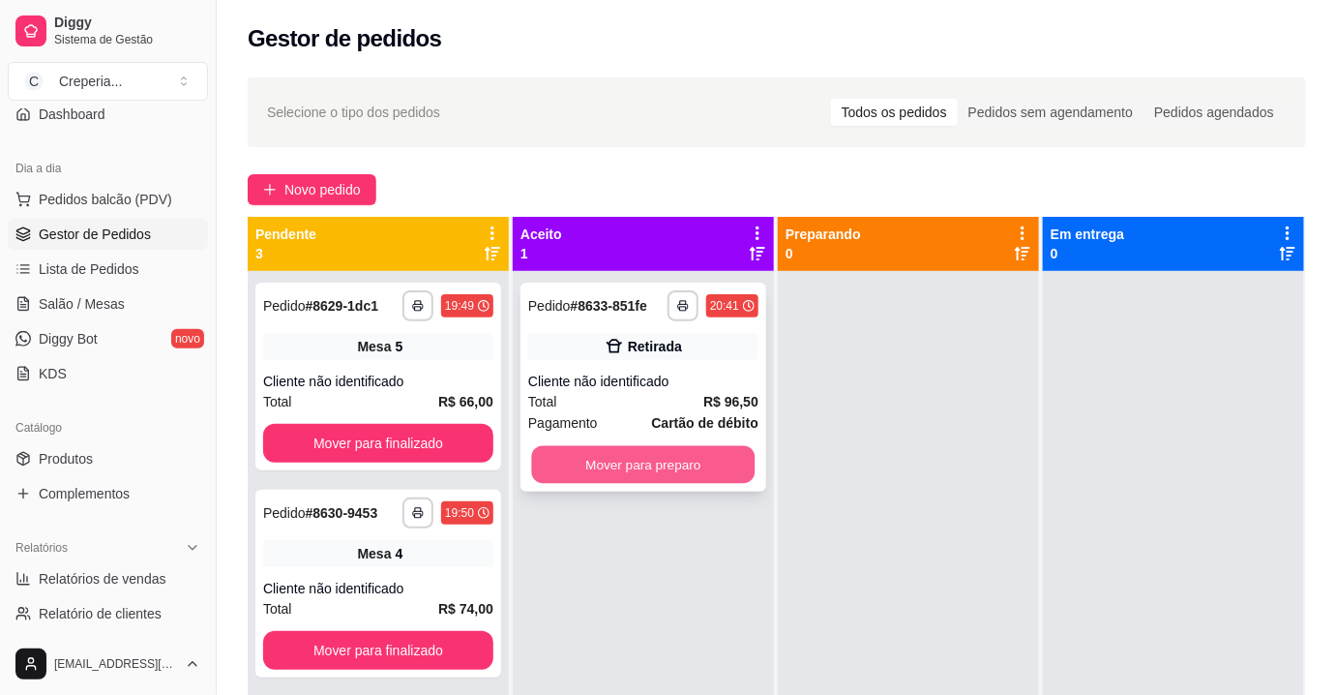
click at [650, 470] on button "Mover para preparo" at bounding box center [644, 465] width 224 height 38
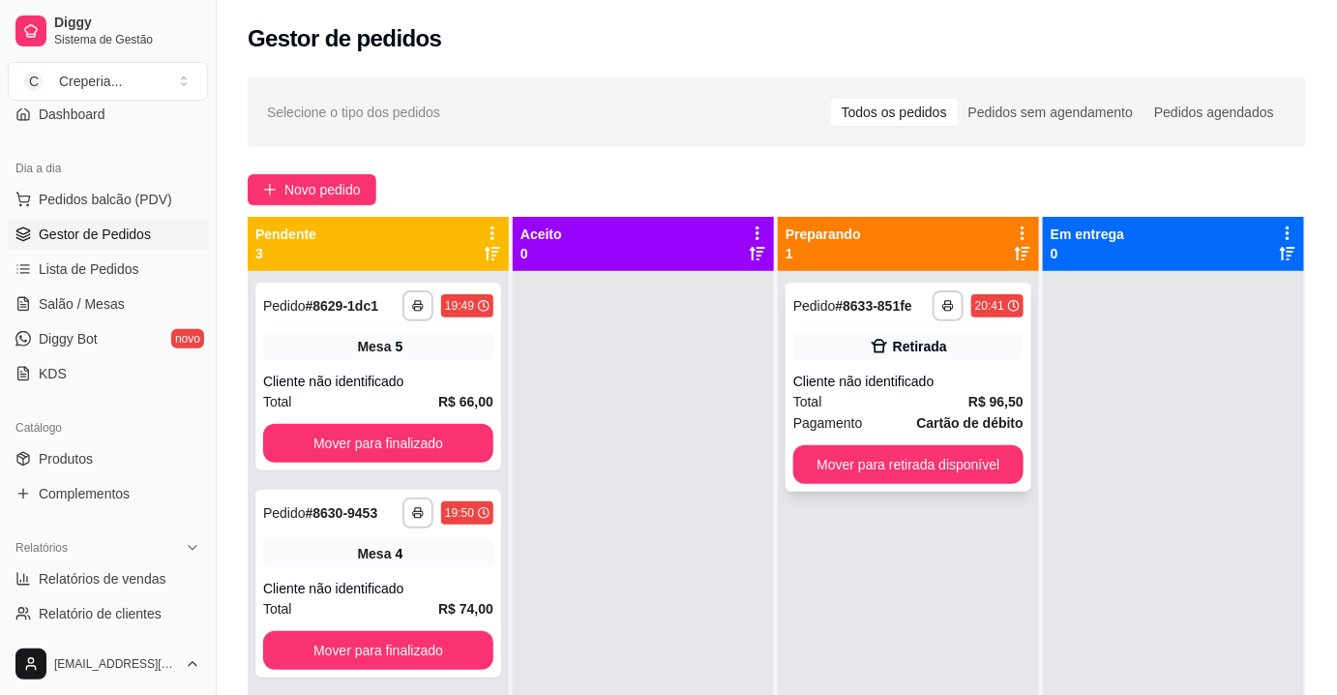
click at [921, 327] on div "**********" at bounding box center [909, 387] width 246 height 209
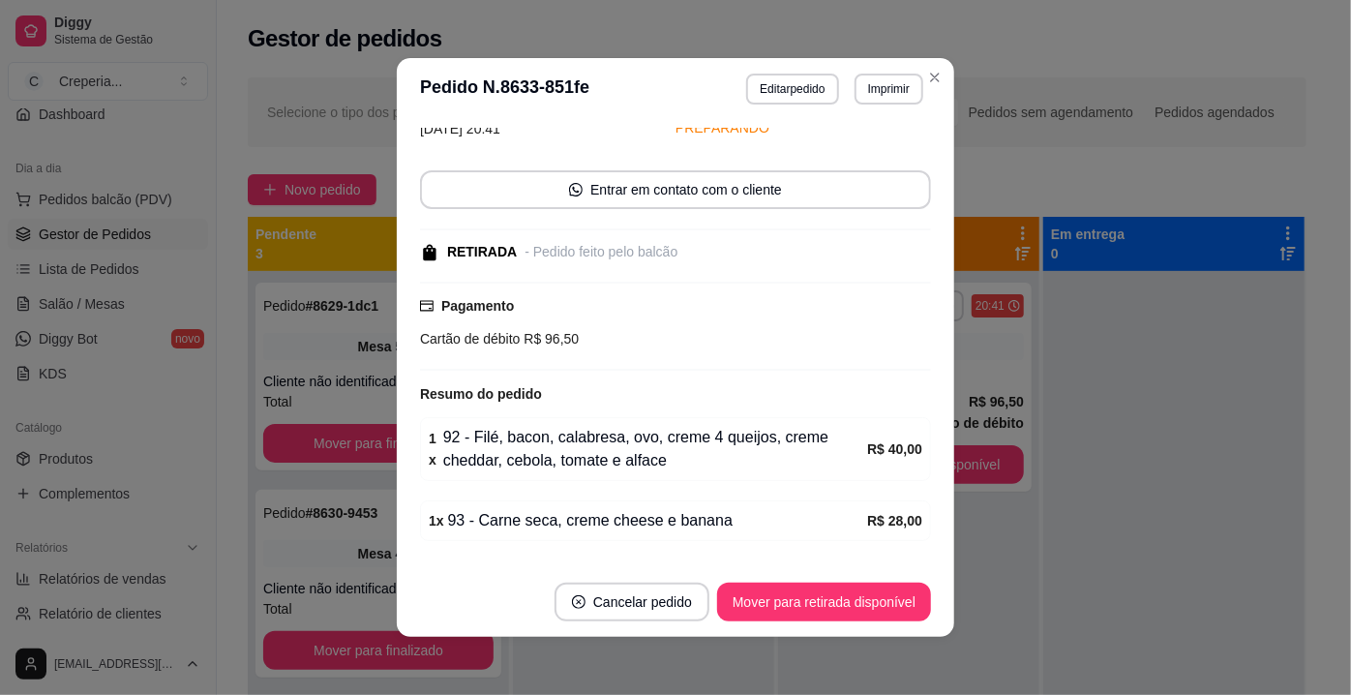
scroll to position [206, 0]
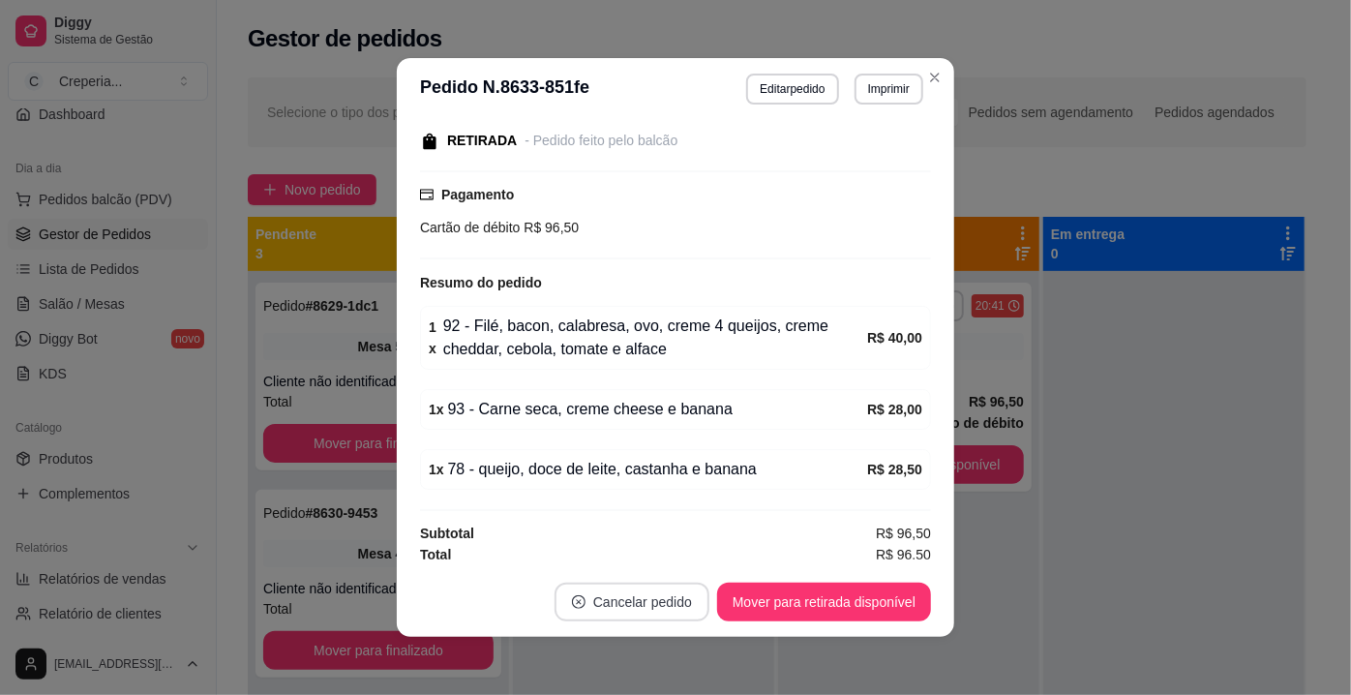
click at [638, 586] on button "Cancelar pedido" at bounding box center [632, 602] width 155 height 39
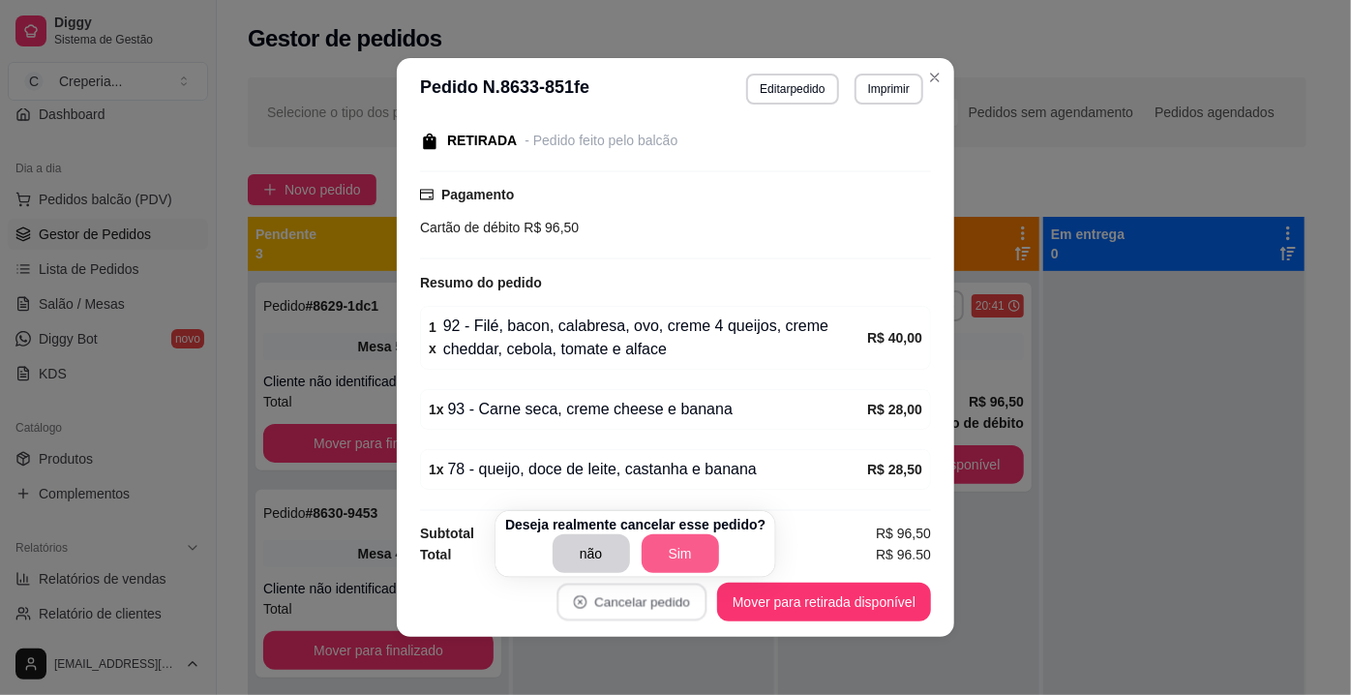
click at [670, 549] on button "Sim" at bounding box center [680, 553] width 77 height 39
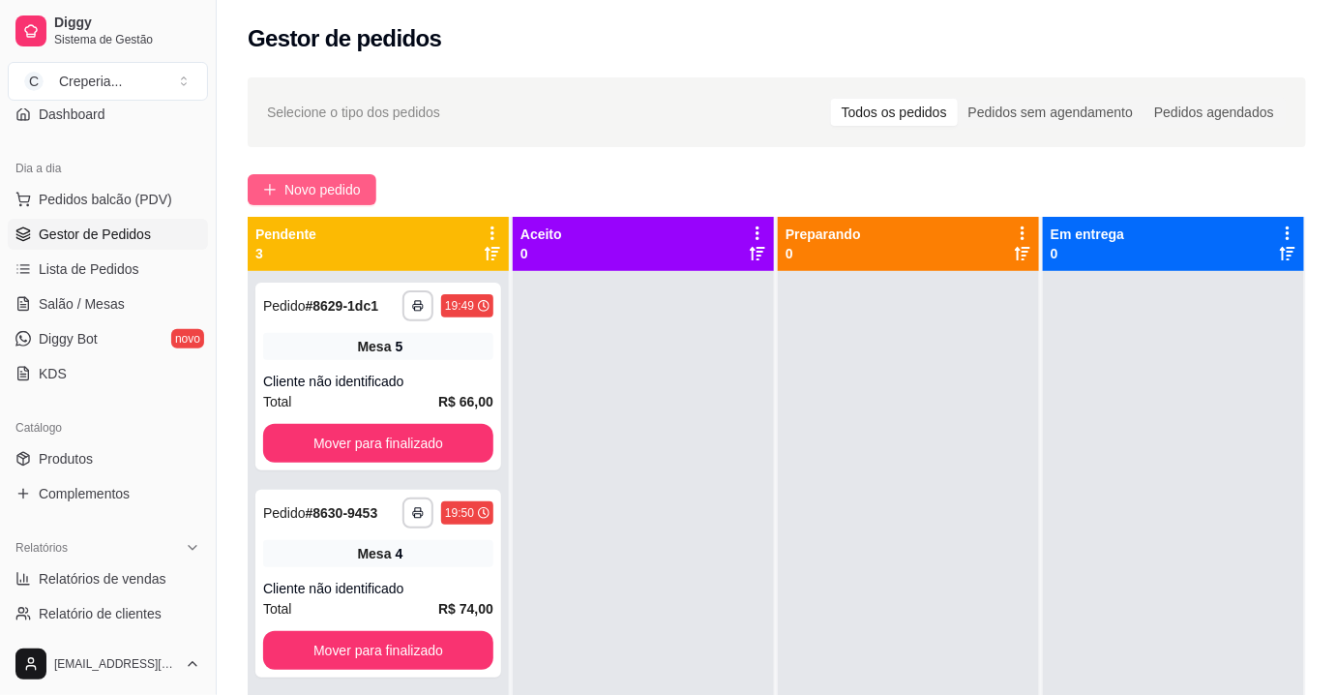
click at [288, 195] on span "Novo pedido" at bounding box center [323, 189] width 76 height 21
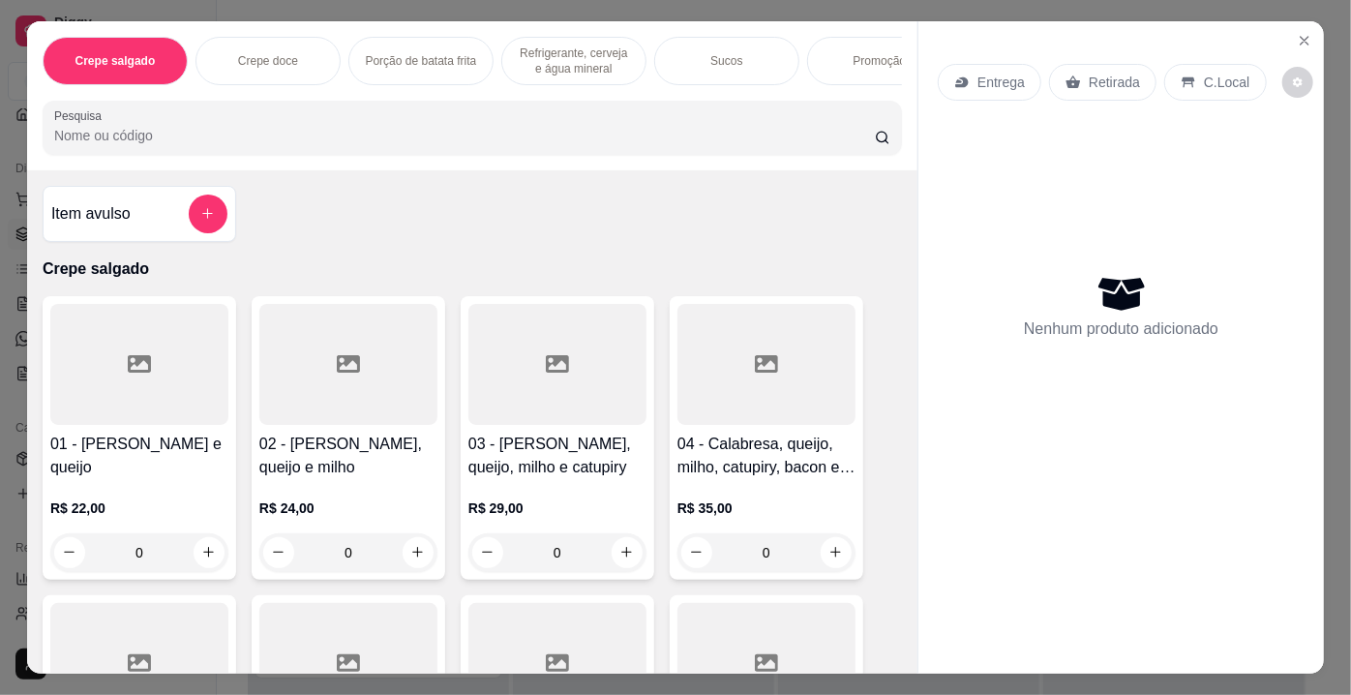
click at [323, 133] on input "Pesquisa" at bounding box center [464, 135] width 821 height 19
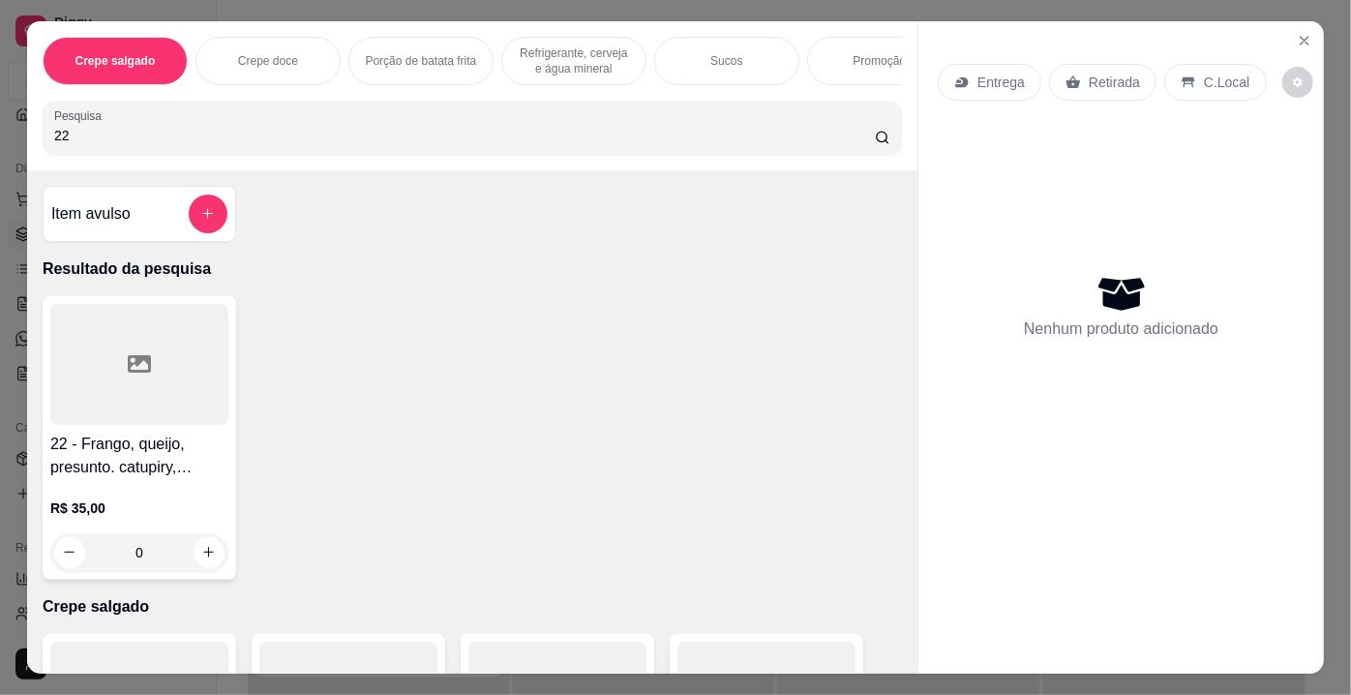
type input "22"
click at [204, 344] on div at bounding box center [139, 364] width 178 height 121
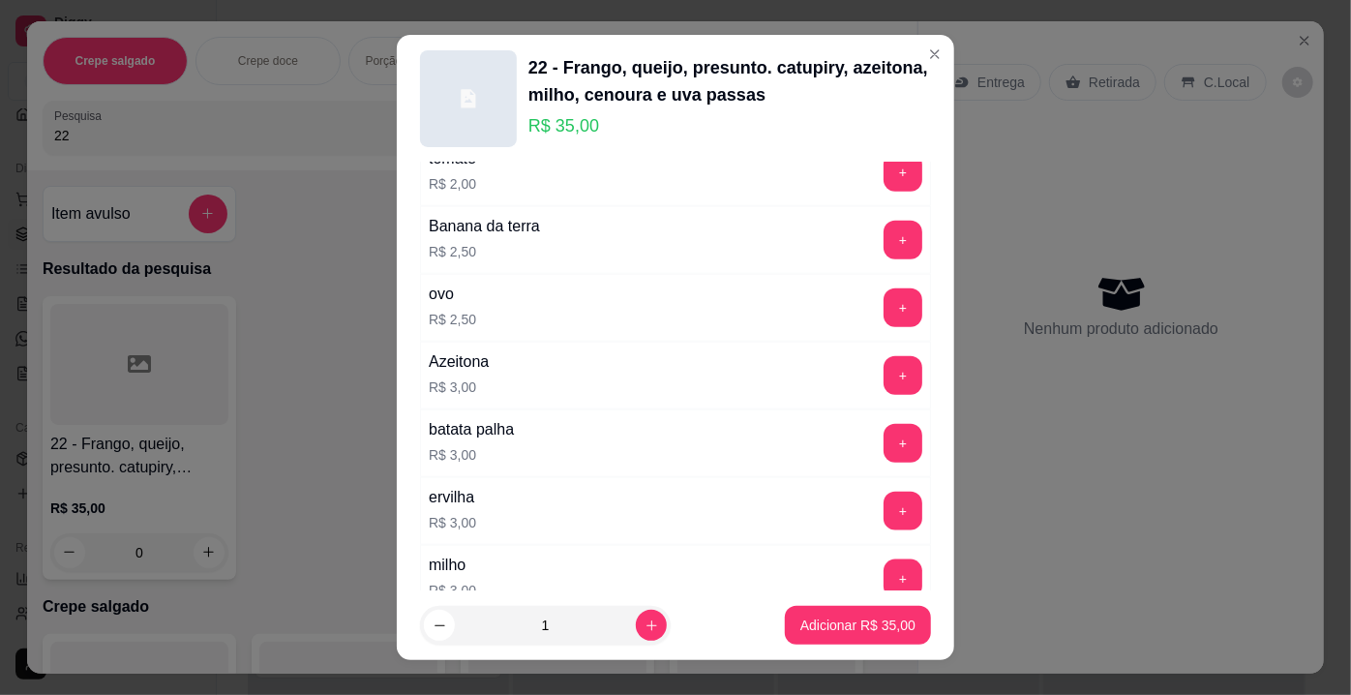
scroll to position [1055, 0]
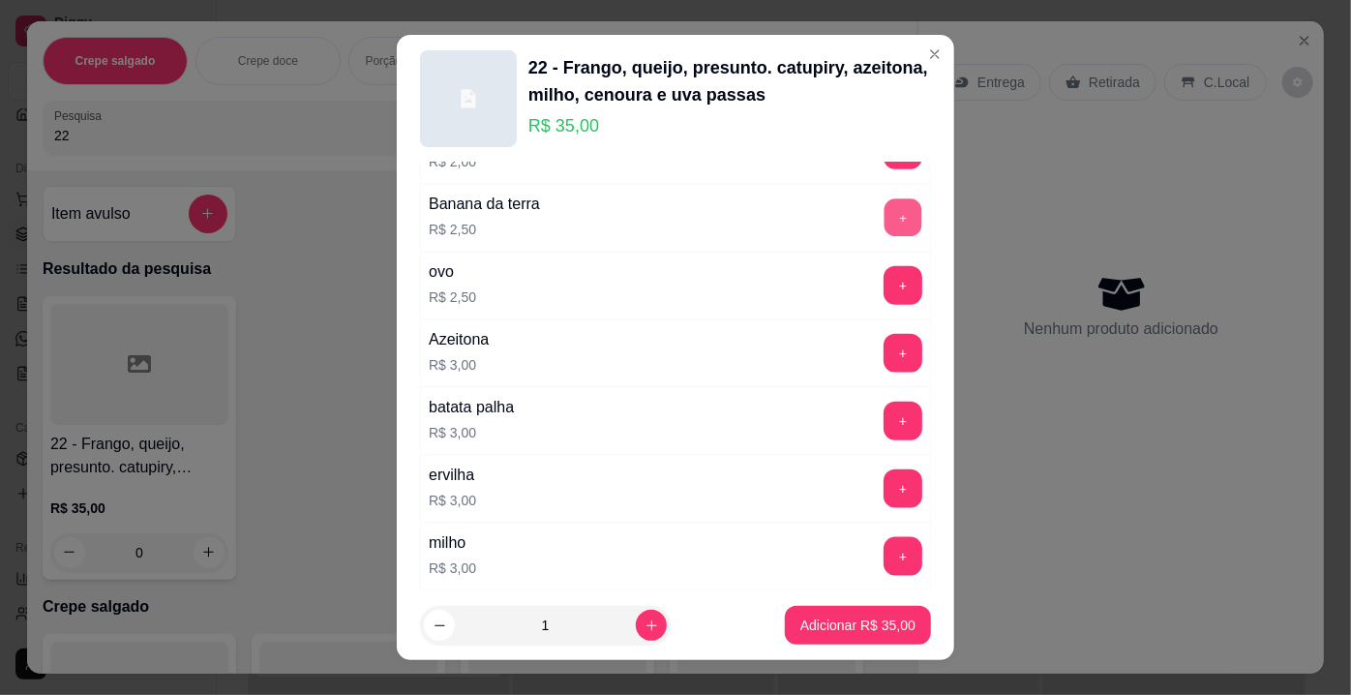
click at [885, 199] on button "+" at bounding box center [904, 218] width 38 height 38
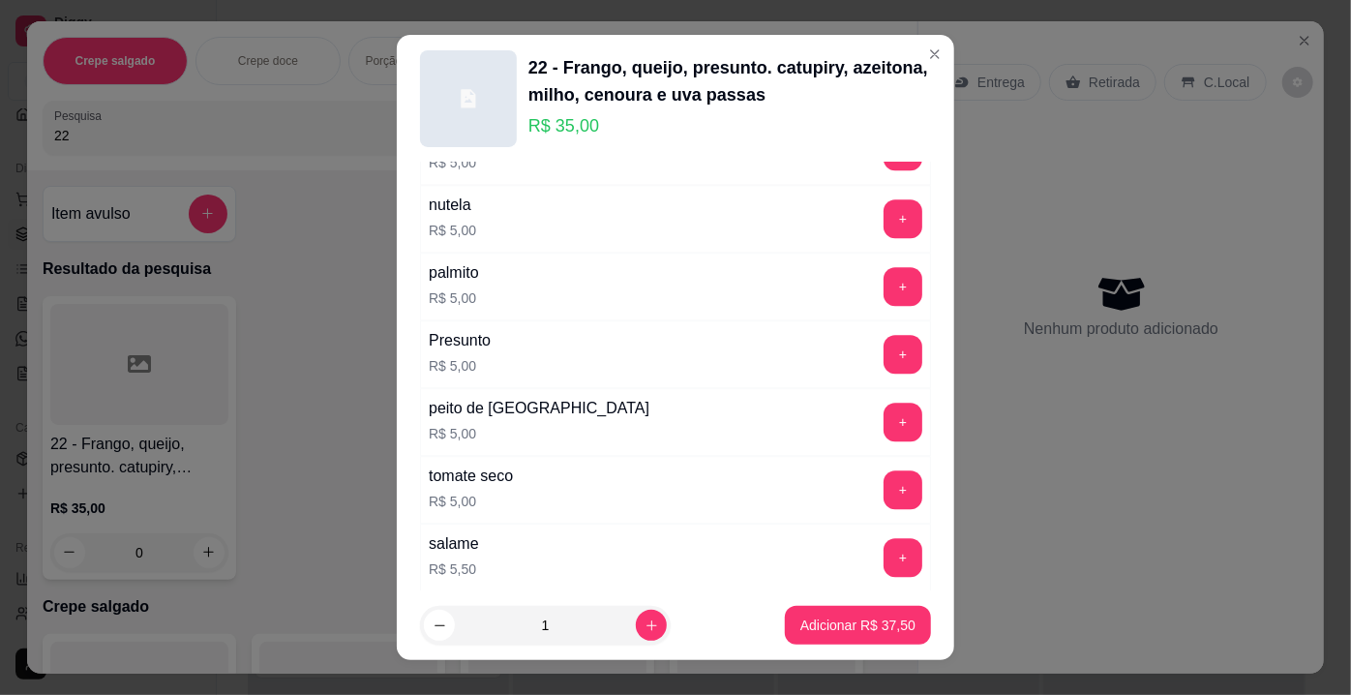
scroll to position [2463, 0]
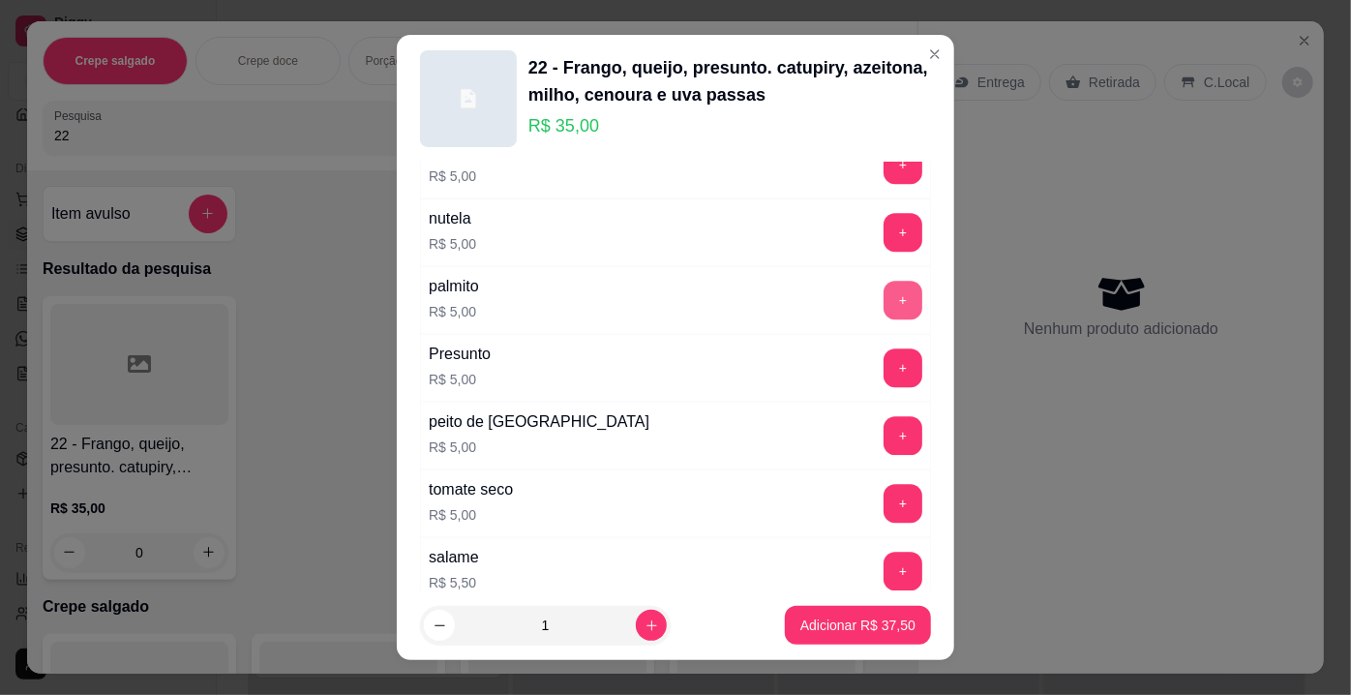
click at [884, 283] on button "+" at bounding box center [903, 300] width 39 height 39
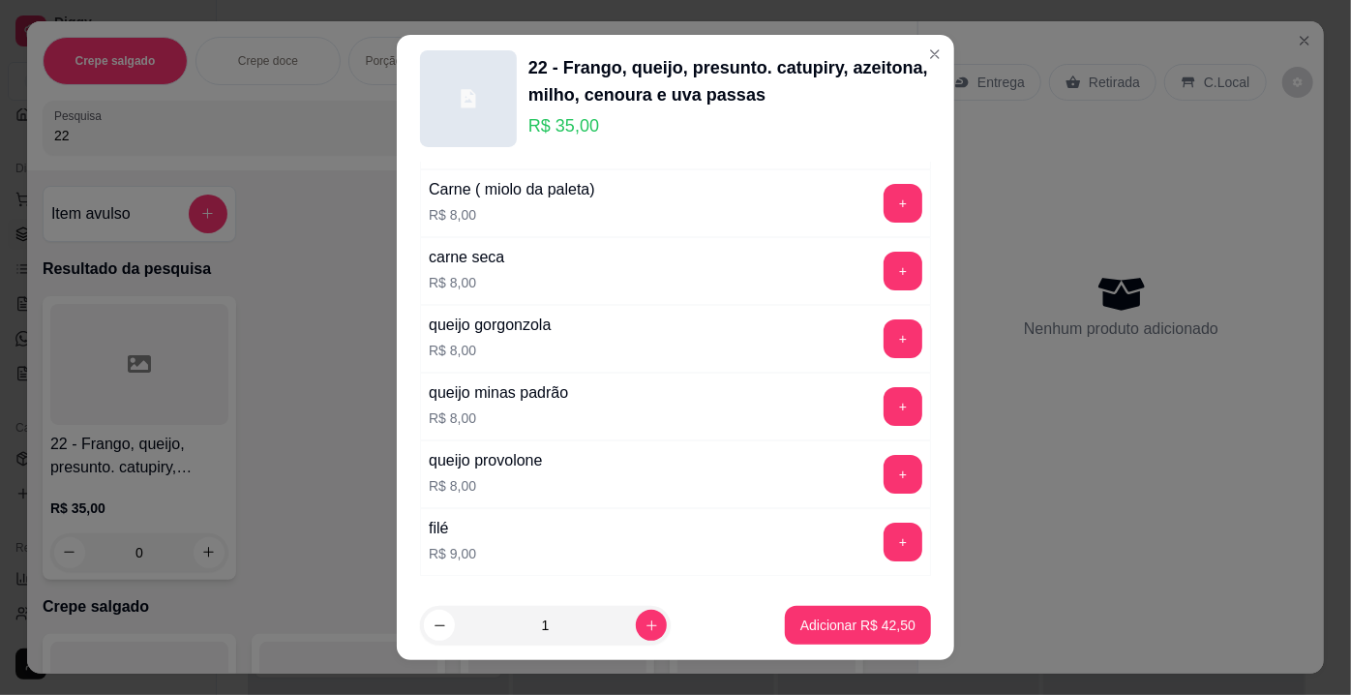
scroll to position [3431, 0]
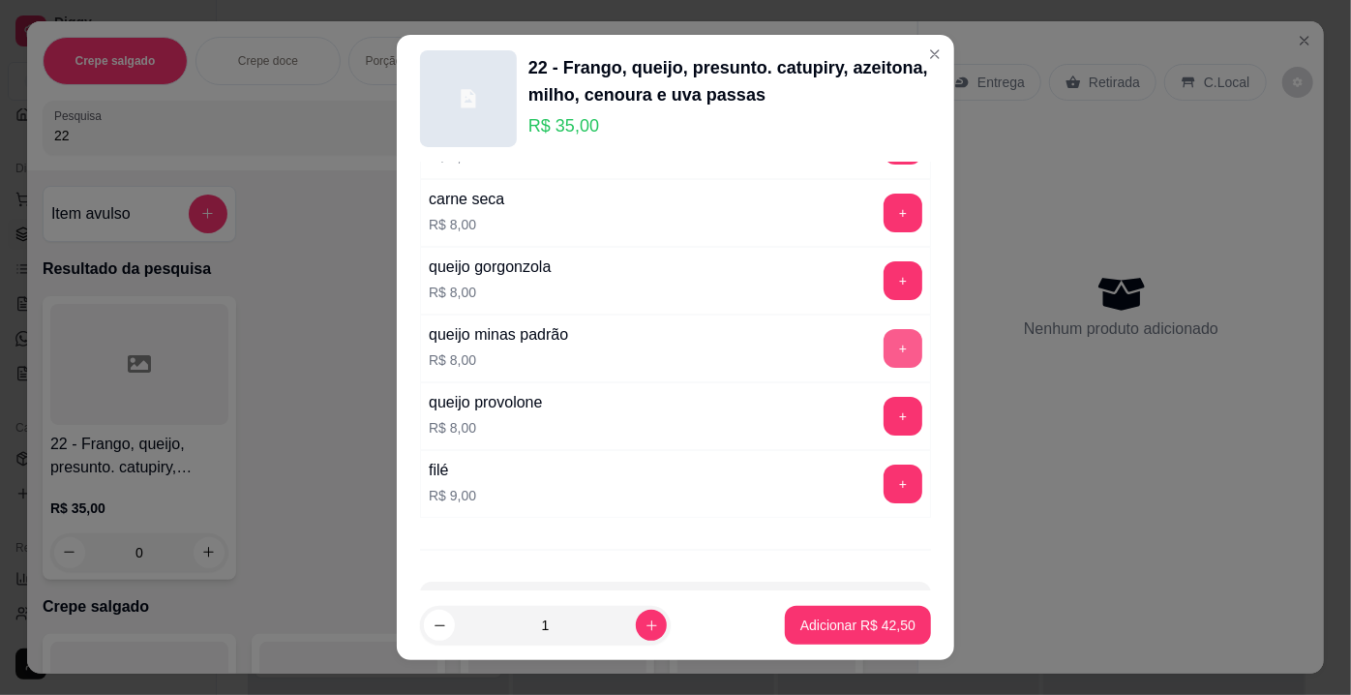
click at [884, 329] on button "+" at bounding box center [903, 348] width 39 height 39
click at [846, 631] on p "Adicionar R$ 50,50" at bounding box center [858, 624] width 112 height 18
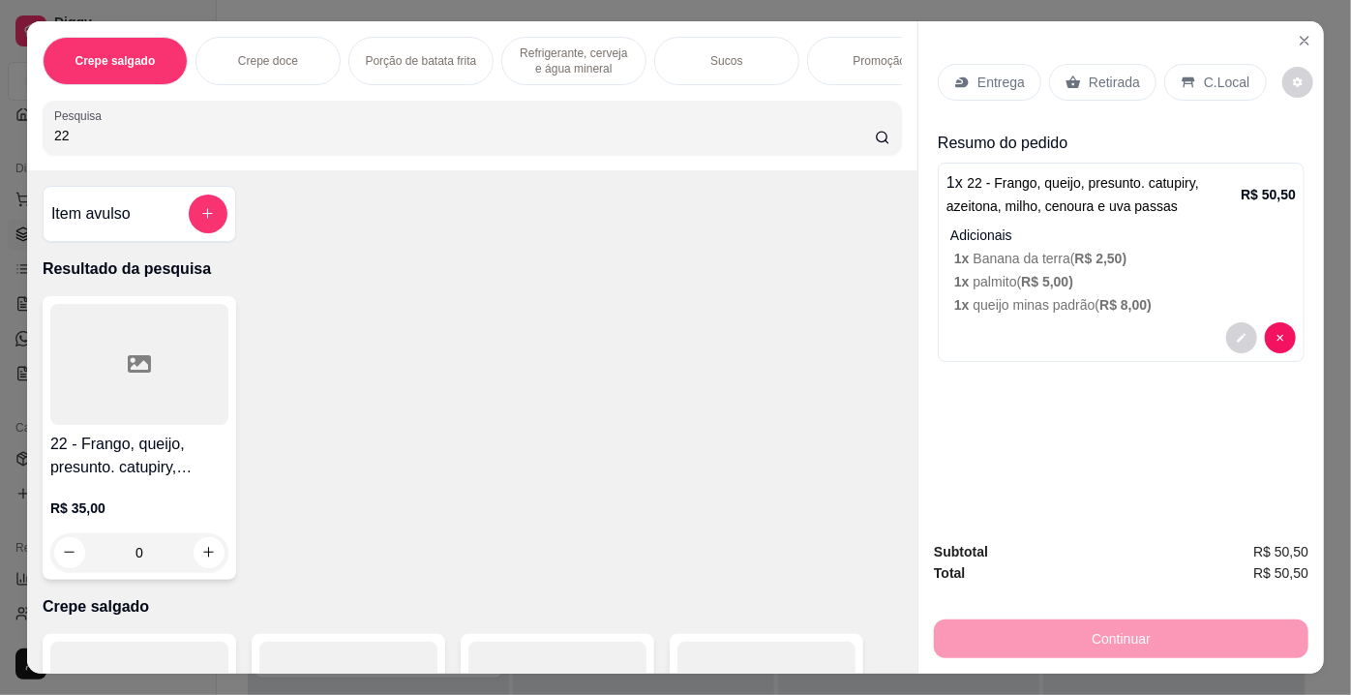
click at [1107, 73] on p "Retirada" at bounding box center [1114, 82] width 51 height 19
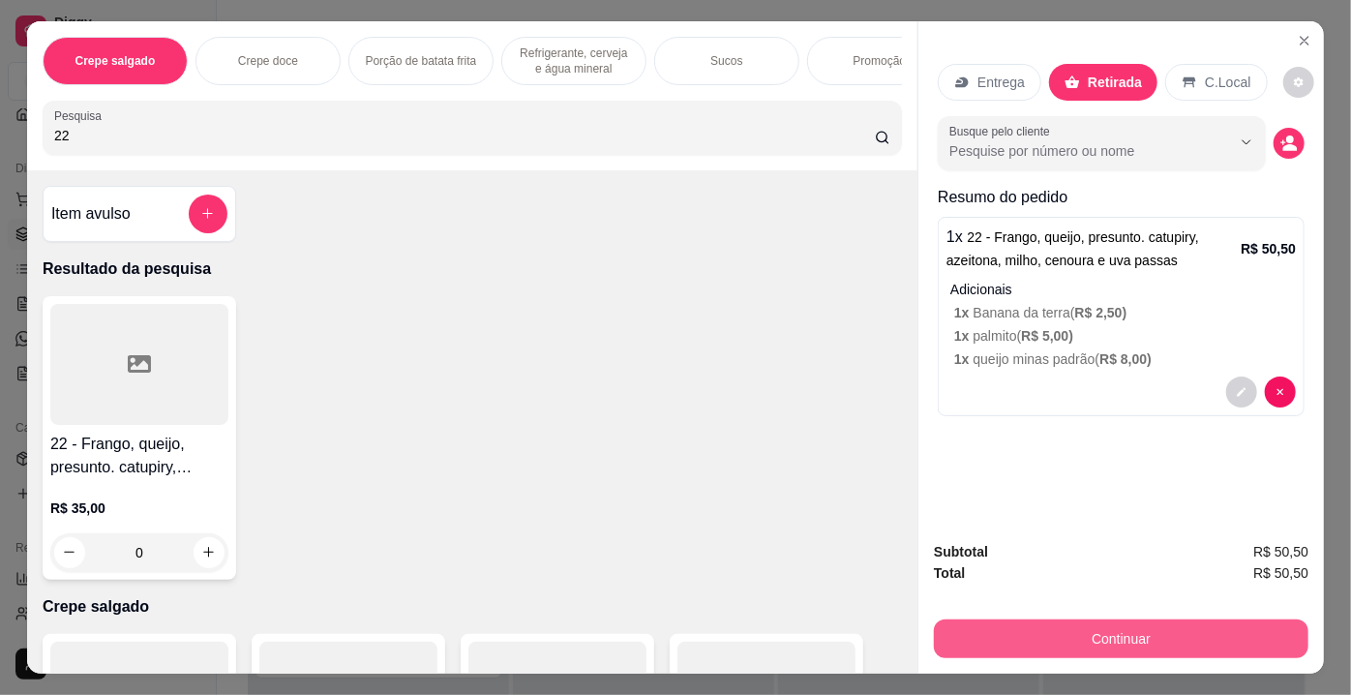
click at [1071, 630] on button "Continuar" at bounding box center [1121, 638] width 375 height 39
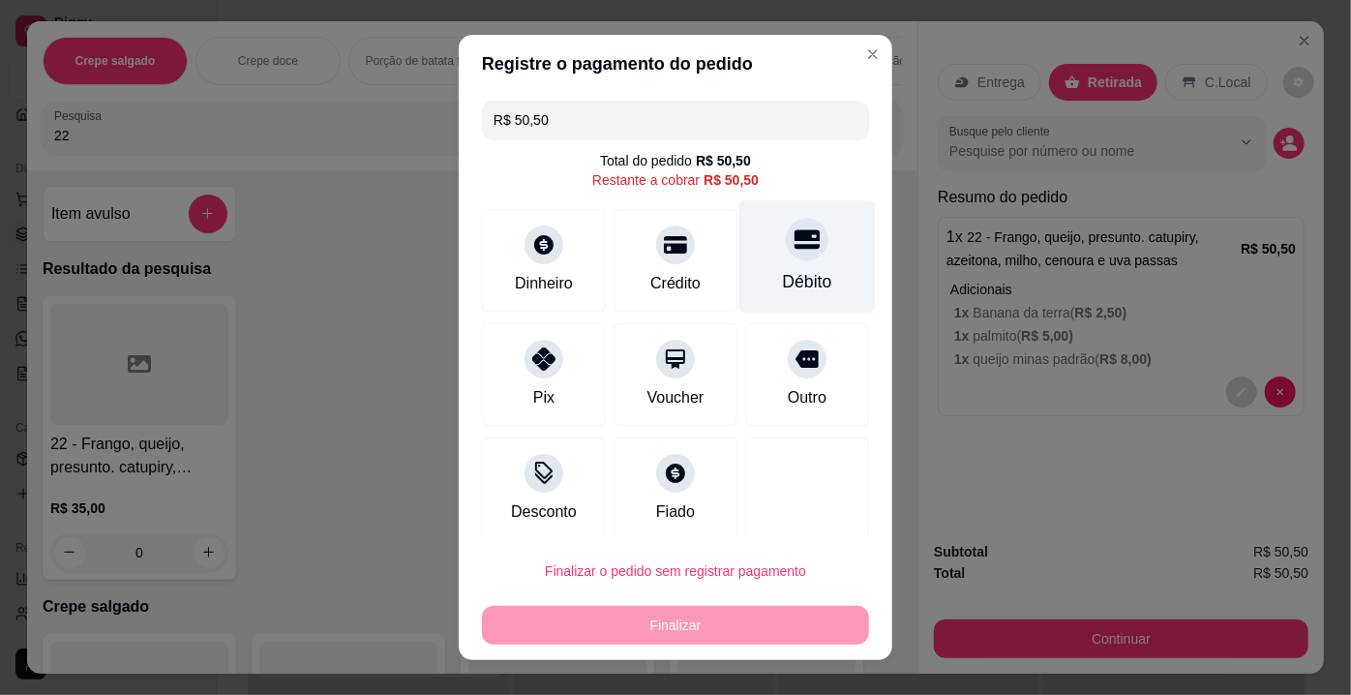
click at [756, 264] on div "Débito" at bounding box center [807, 256] width 136 height 113
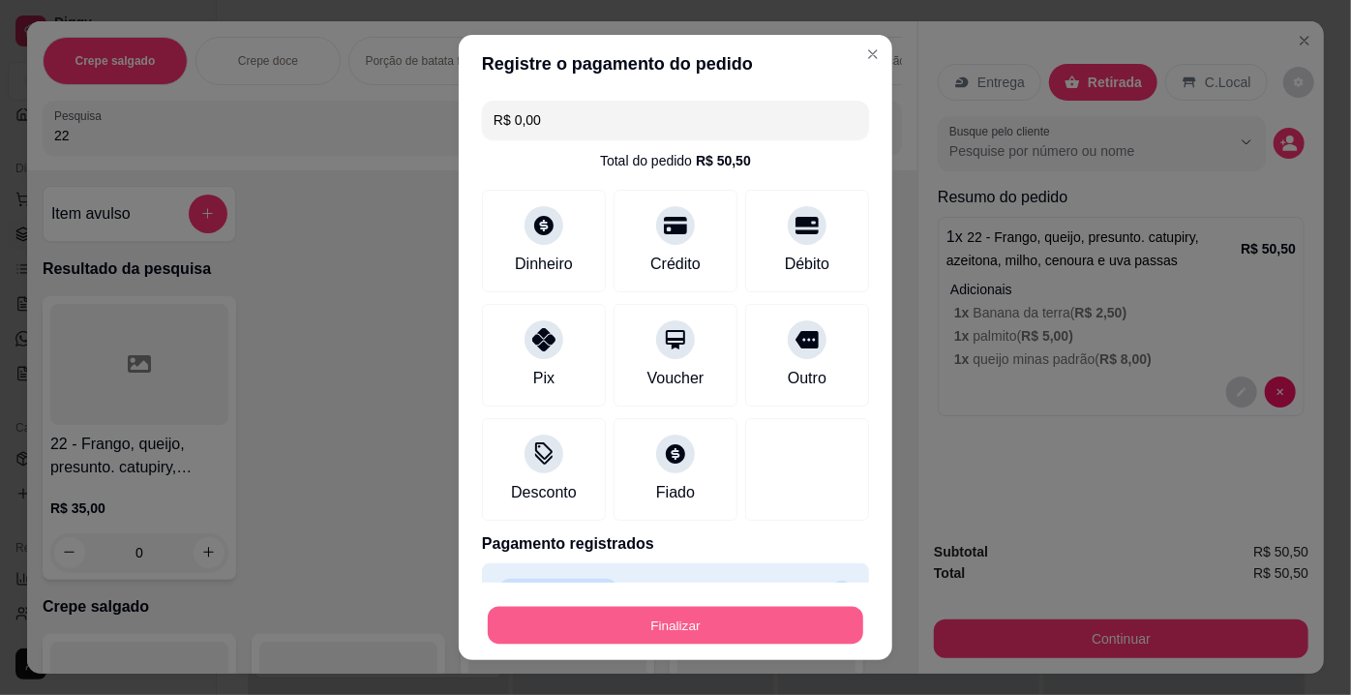
click at [759, 619] on button "Finalizar" at bounding box center [675, 626] width 375 height 38
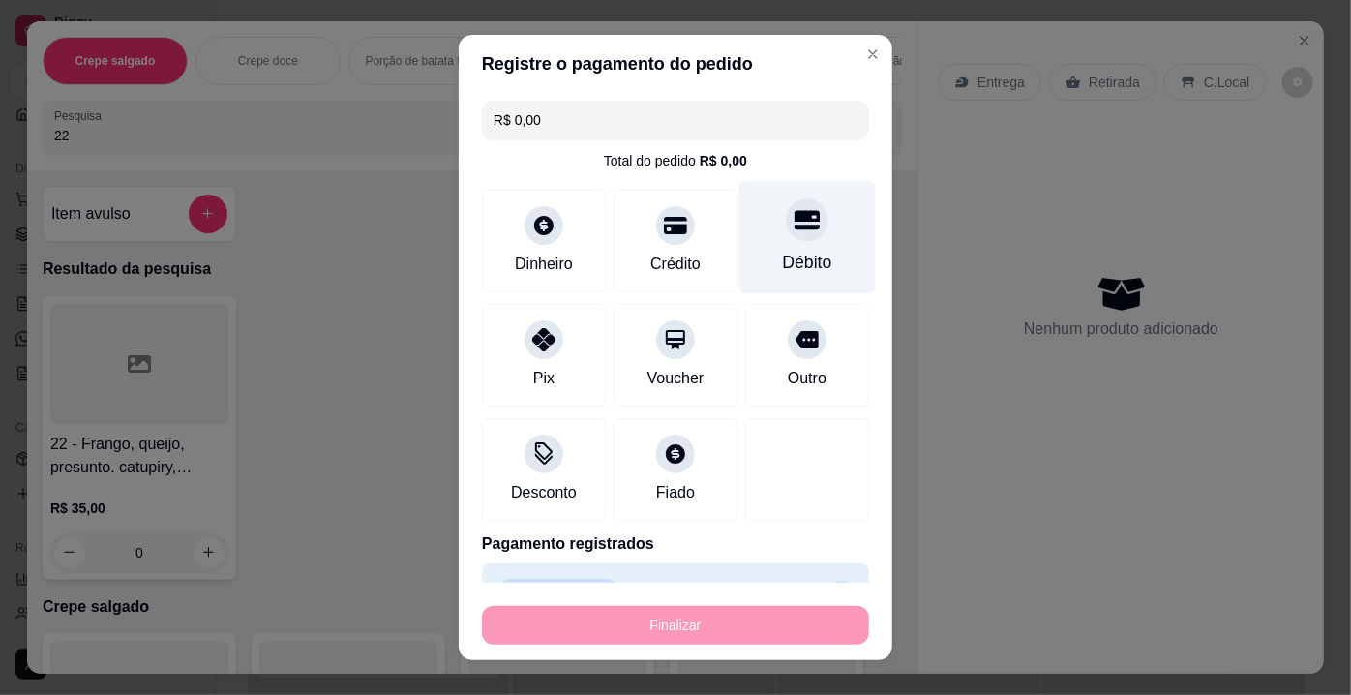
type input "-R$ 50,50"
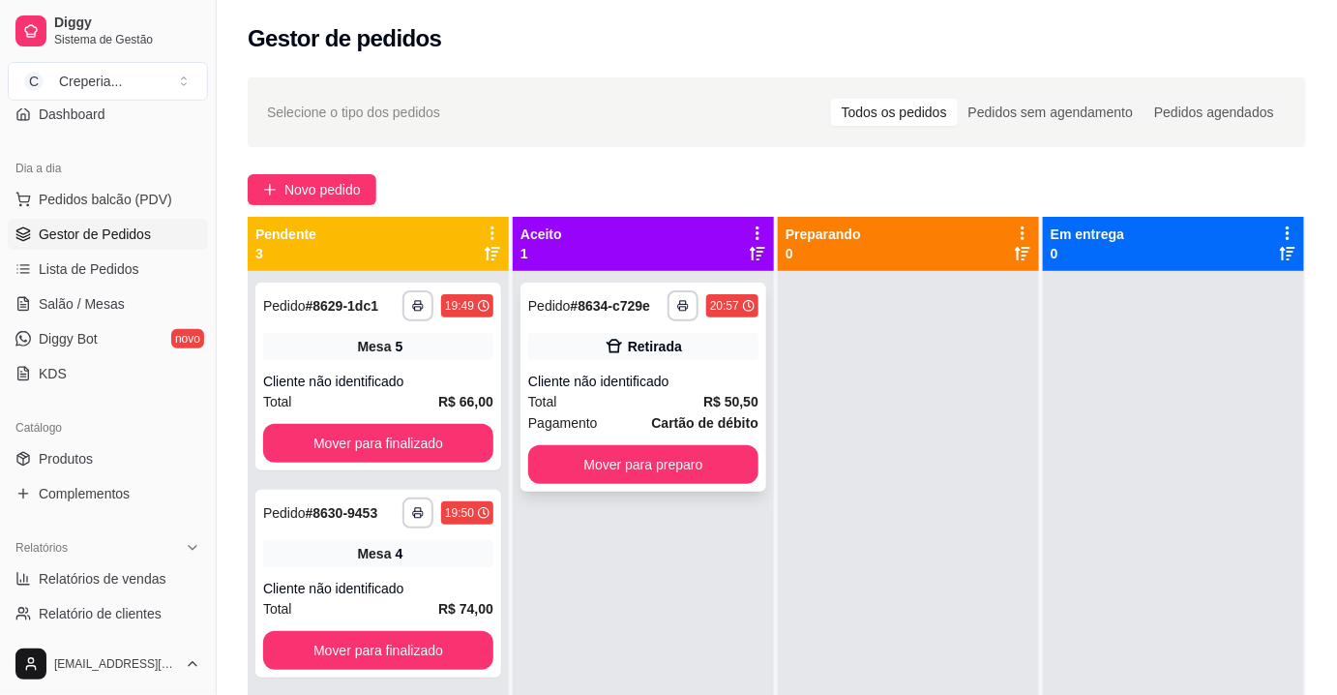
click at [645, 339] on div "Retirada" at bounding box center [655, 346] width 54 height 19
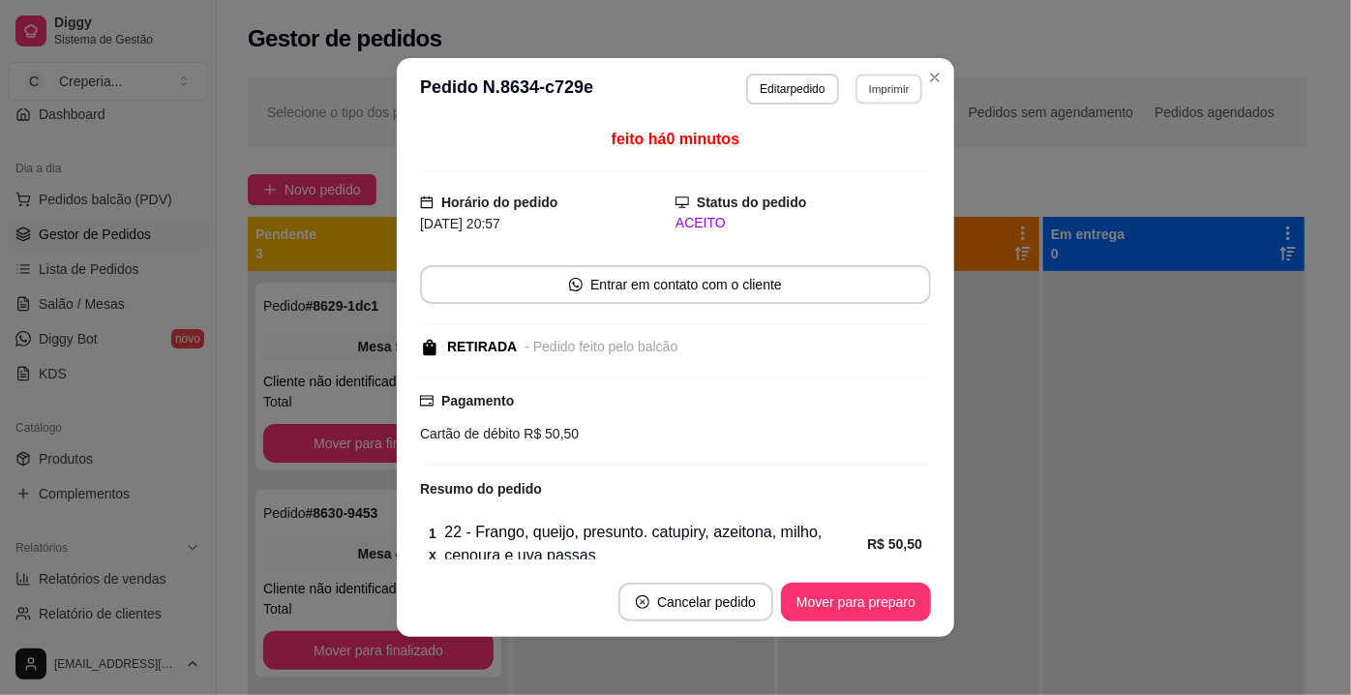
click at [861, 101] on button "Imprimir" at bounding box center [888, 89] width 67 height 30
click at [864, 154] on button "IMPRESSORA" at bounding box center [848, 156] width 140 height 31
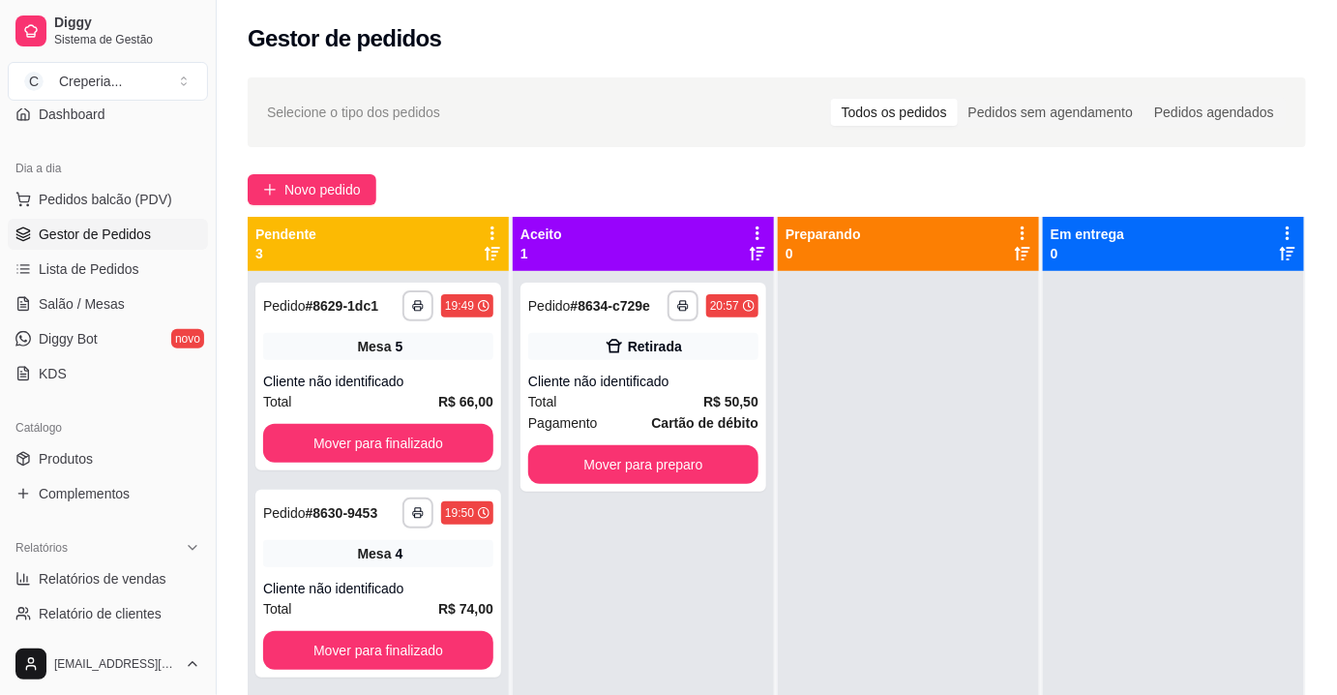
click at [1043, 402] on div at bounding box center [1173, 618] width 261 height 695
click at [133, 307] on link "Salão / Mesas" at bounding box center [108, 303] width 200 height 31
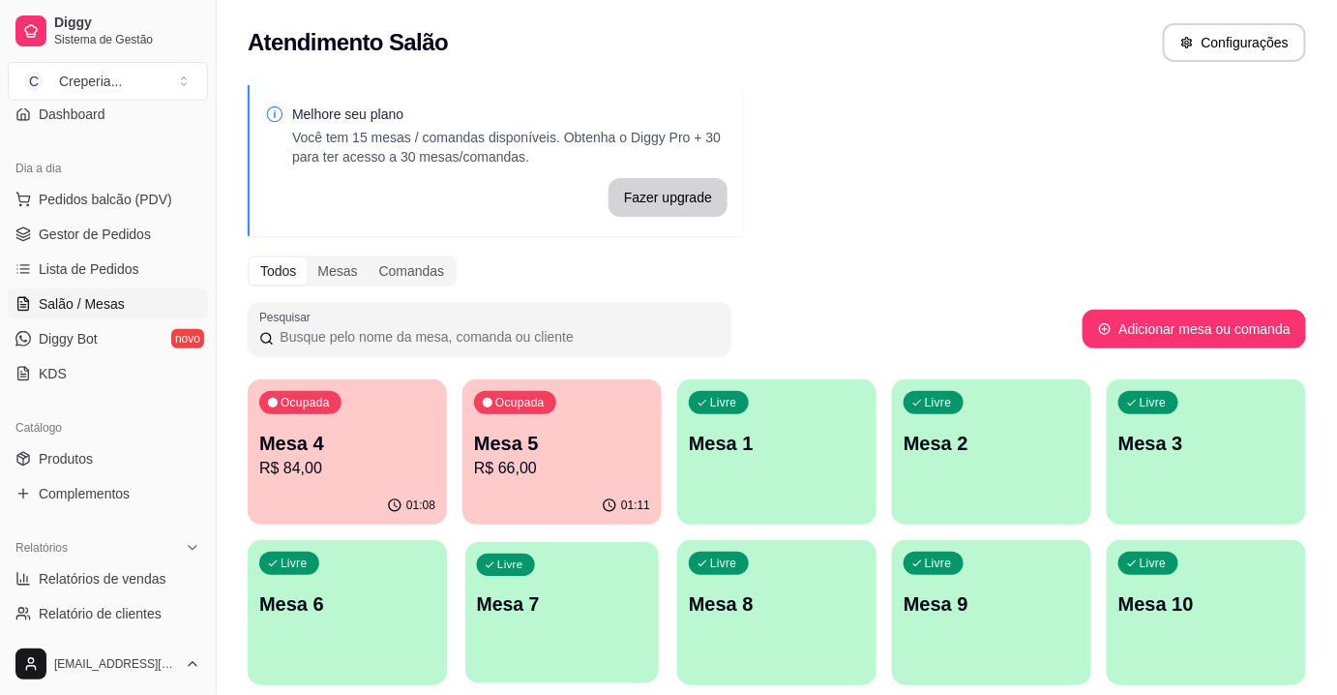
click at [588, 600] on p "Mesa 7" at bounding box center [562, 604] width 171 height 26
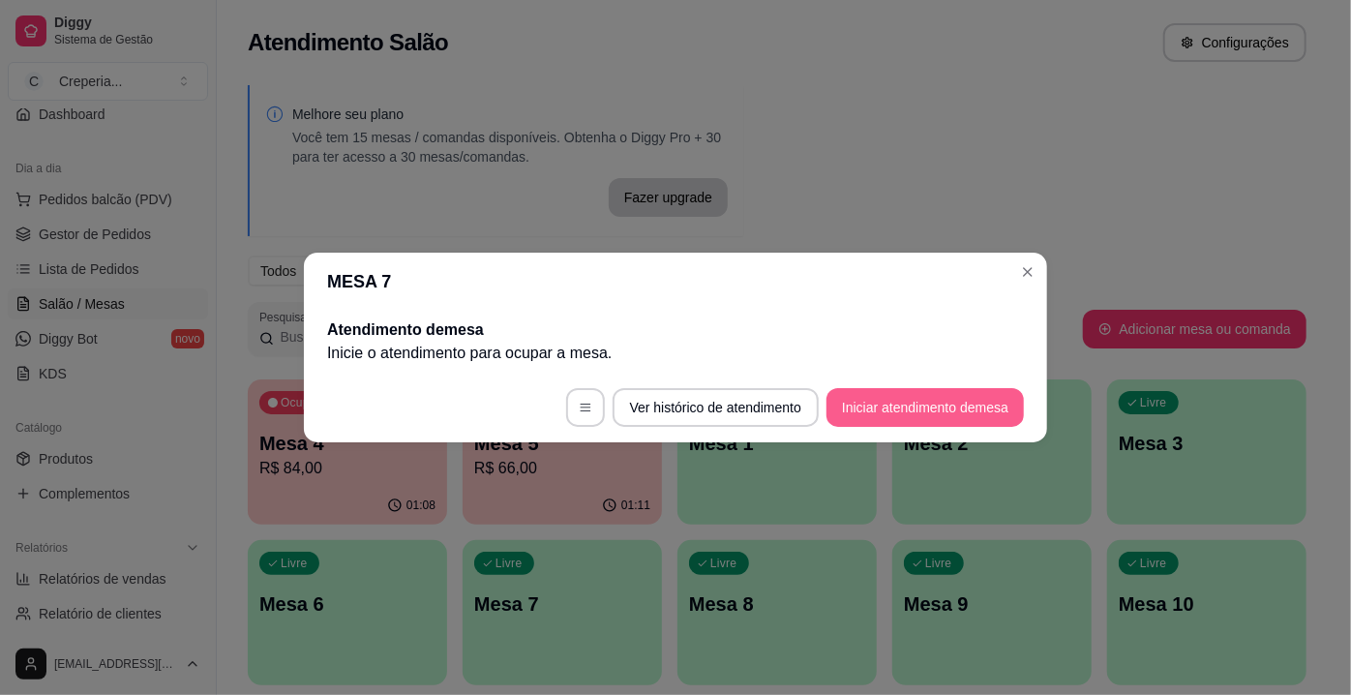
click at [879, 401] on button "Iniciar atendimento de mesa" at bounding box center [924, 407] width 197 height 39
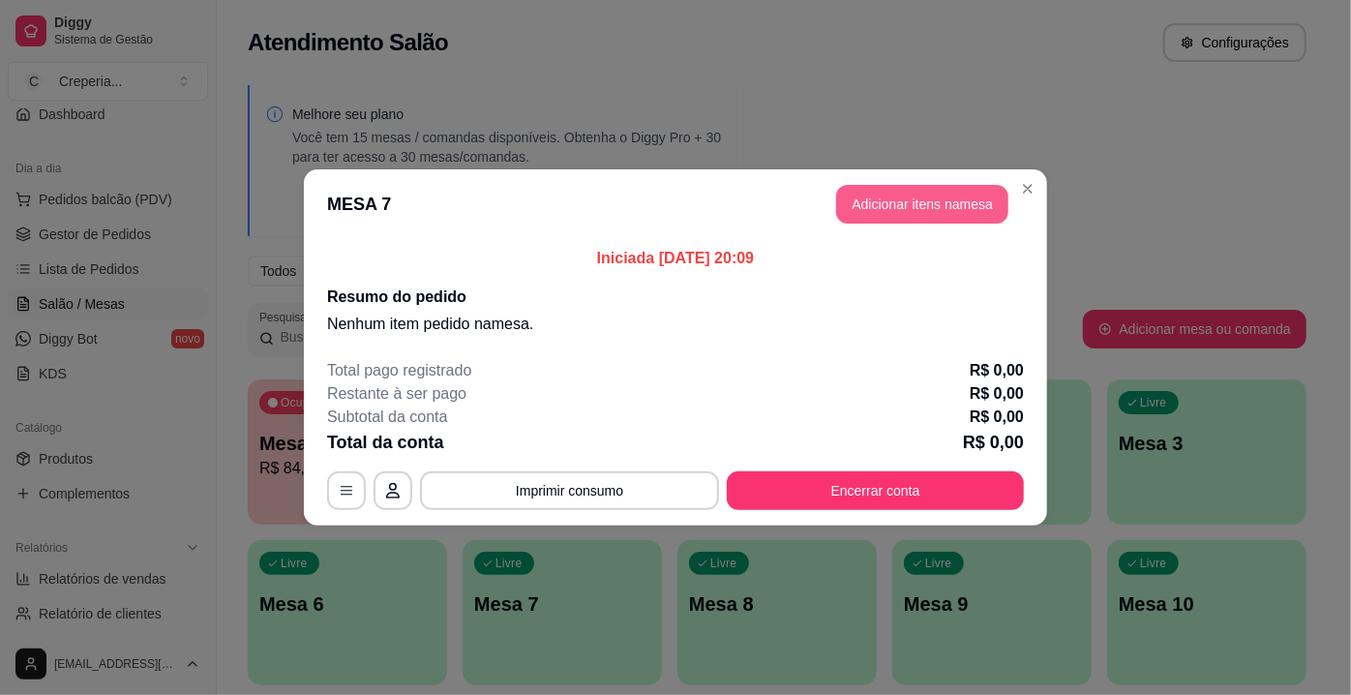
click at [885, 200] on button "Adicionar itens na mesa" at bounding box center [922, 204] width 172 height 39
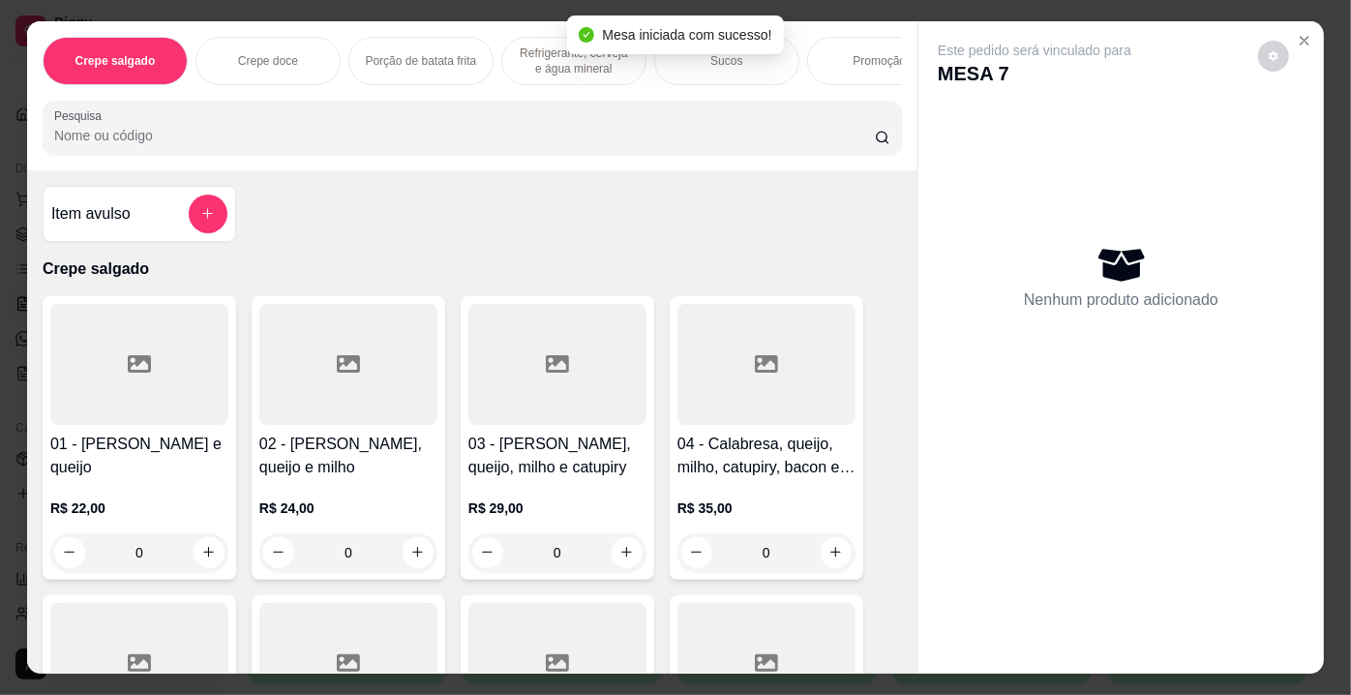
click at [244, 141] on input "Pesquisa" at bounding box center [464, 135] width 821 height 19
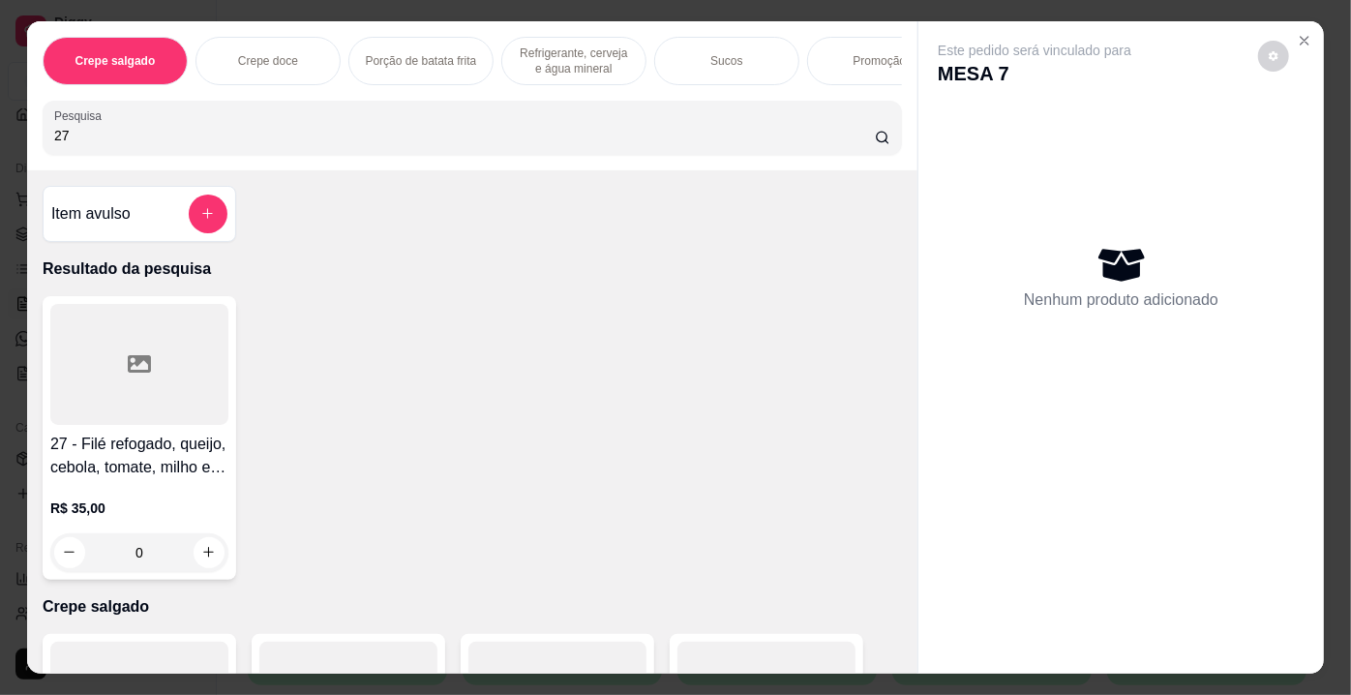
type input "27"
click at [162, 357] on div at bounding box center [139, 364] width 178 height 121
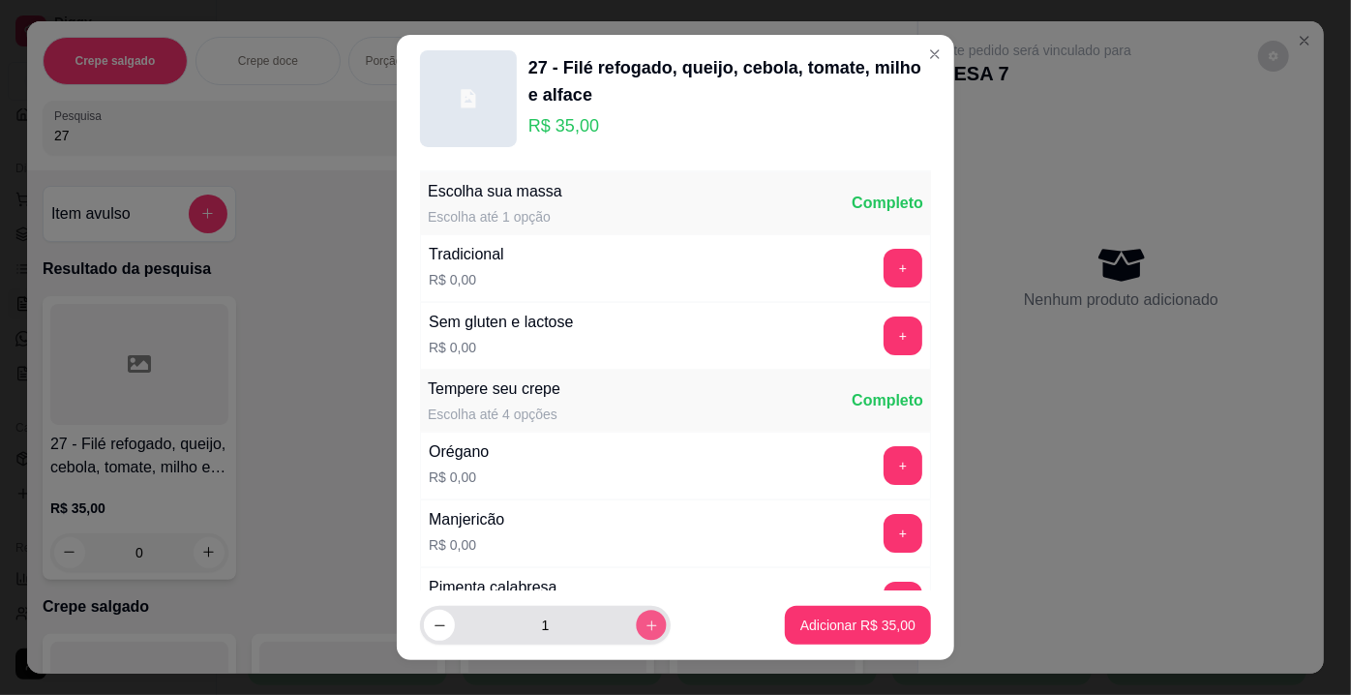
click at [645, 623] on icon "increase-product-quantity" at bounding box center [652, 625] width 15 height 15
type input "2"
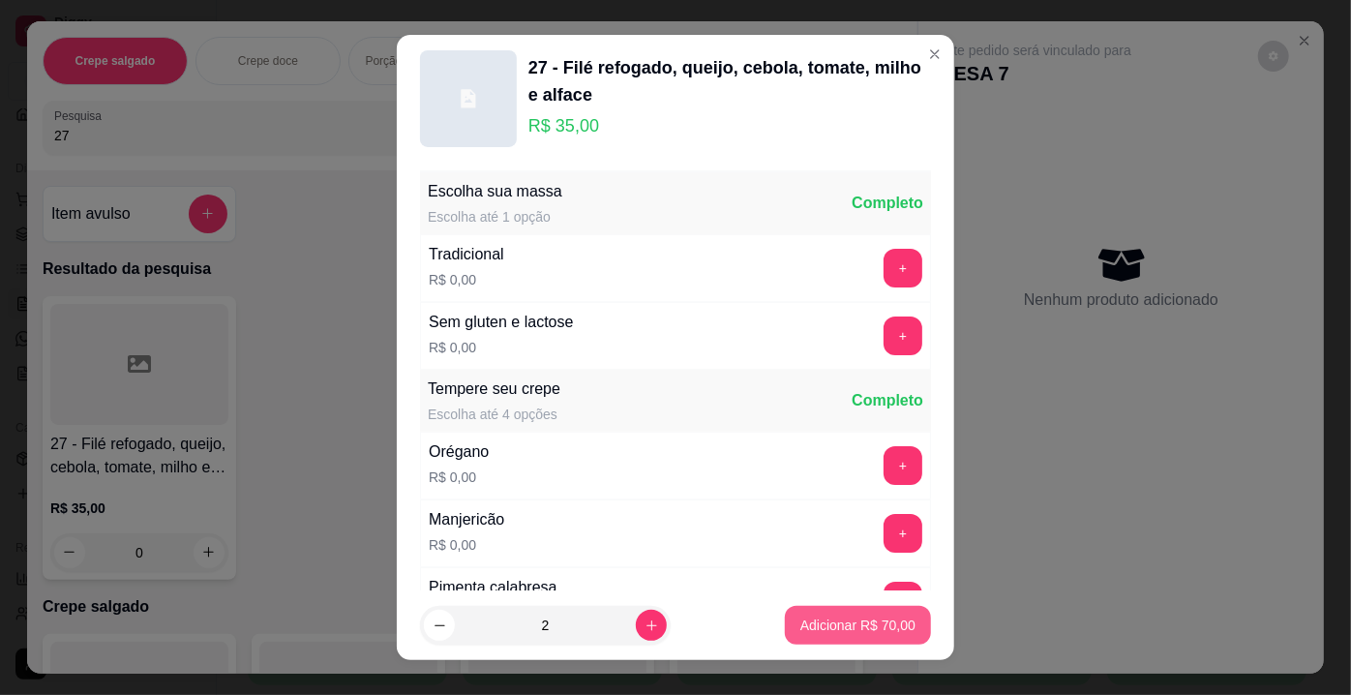
click at [800, 615] on p "Adicionar R$ 70,00" at bounding box center [857, 624] width 115 height 19
type input "2"
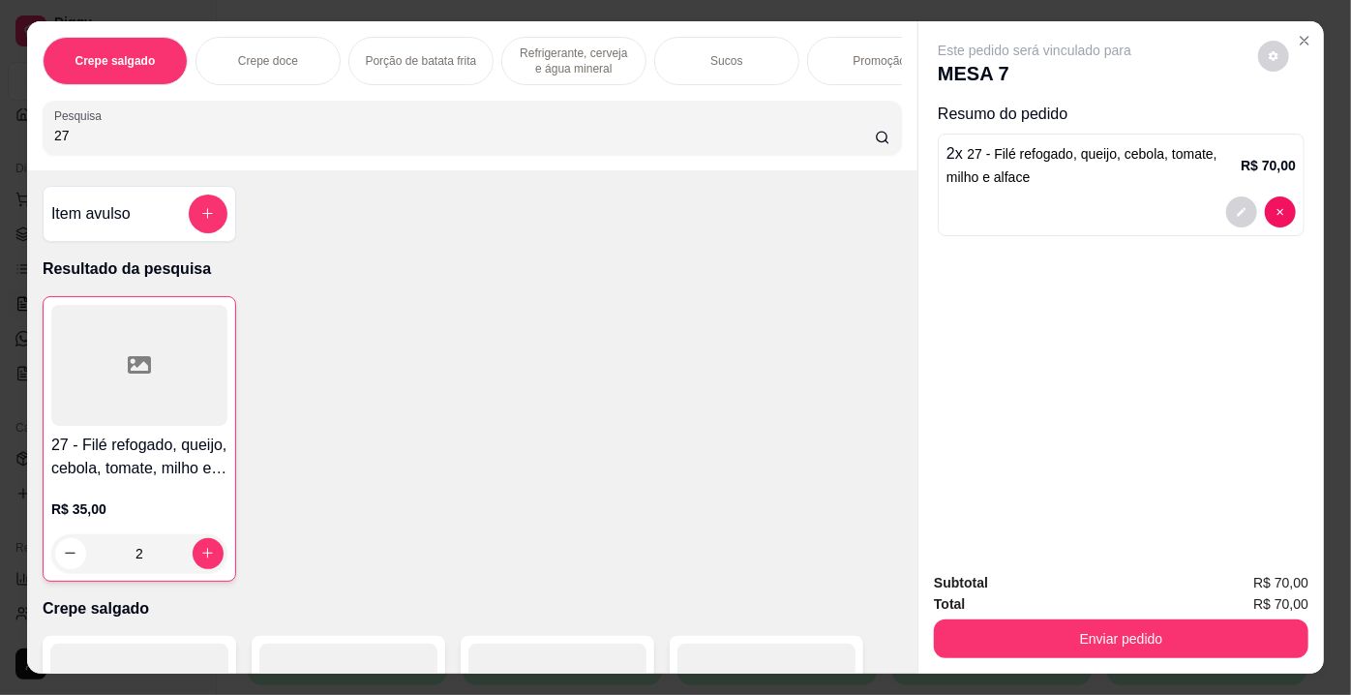
drag, startPoint x: 75, startPoint y: 140, endPoint x: 5, endPoint y: 133, distance: 70.1
click at [5, 133] on div "Crepe salgado Crepe doce Porção de batata frita Refrigerante, cerveja e água mi…" at bounding box center [675, 347] width 1351 height 695
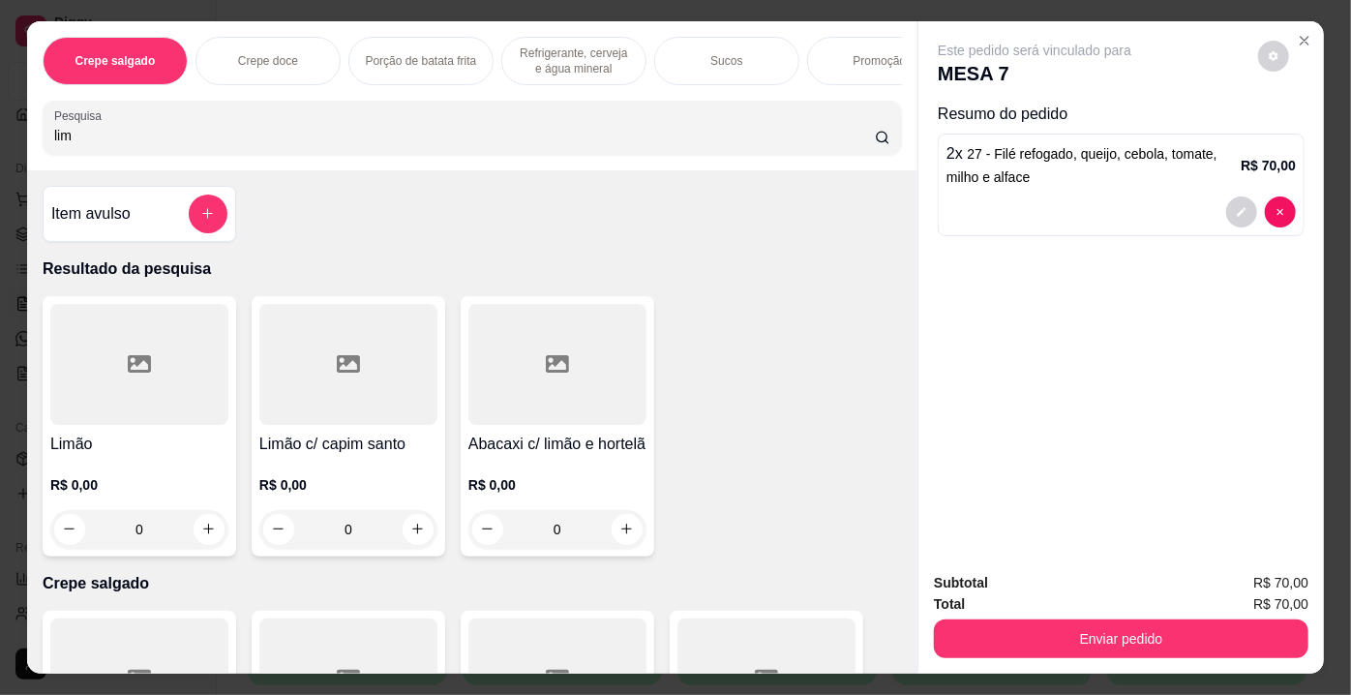
type input "lim"
click at [152, 388] on div at bounding box center [139, 364] width 178 height 121
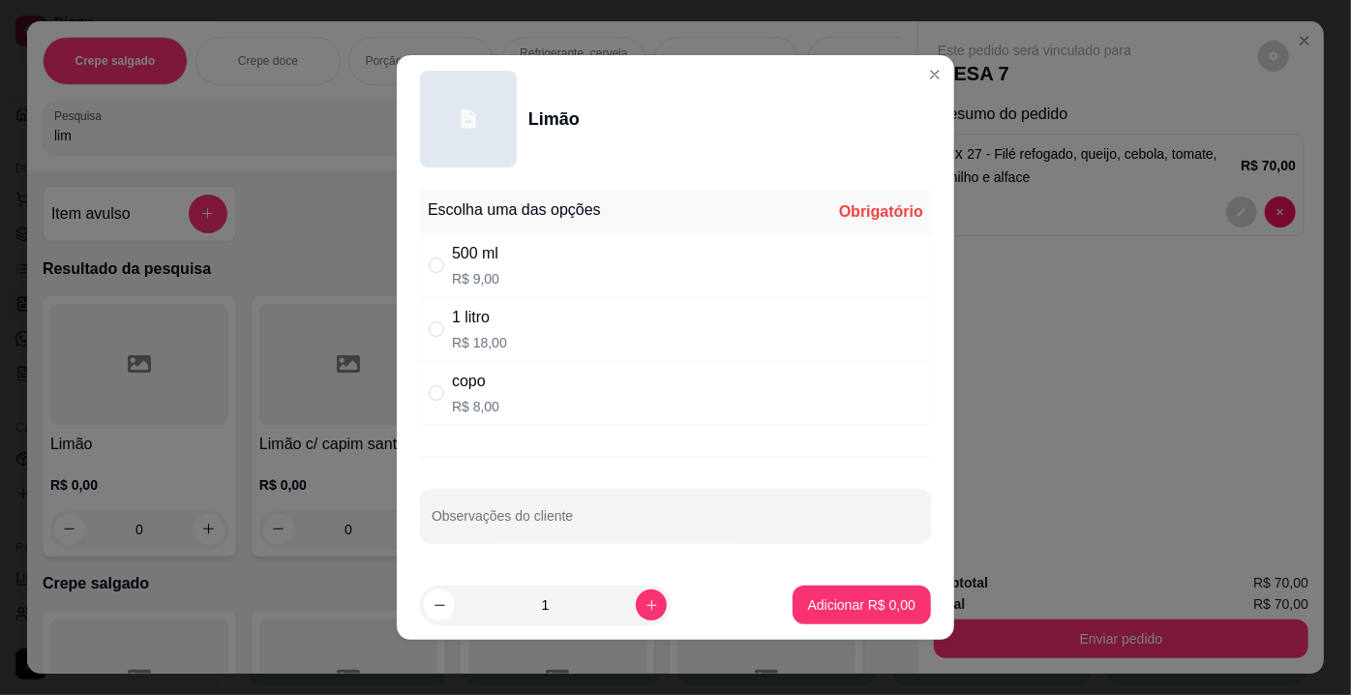
click at [478, 267] on div "500 ml R$ 9,00" at bounding box center [475, 265] width 47 height 46
radio input "true"
click at [840, 602] on p "Adicionar R$ 9,00" at bounding box center [861, 604] width 107 height 19
type input "1"
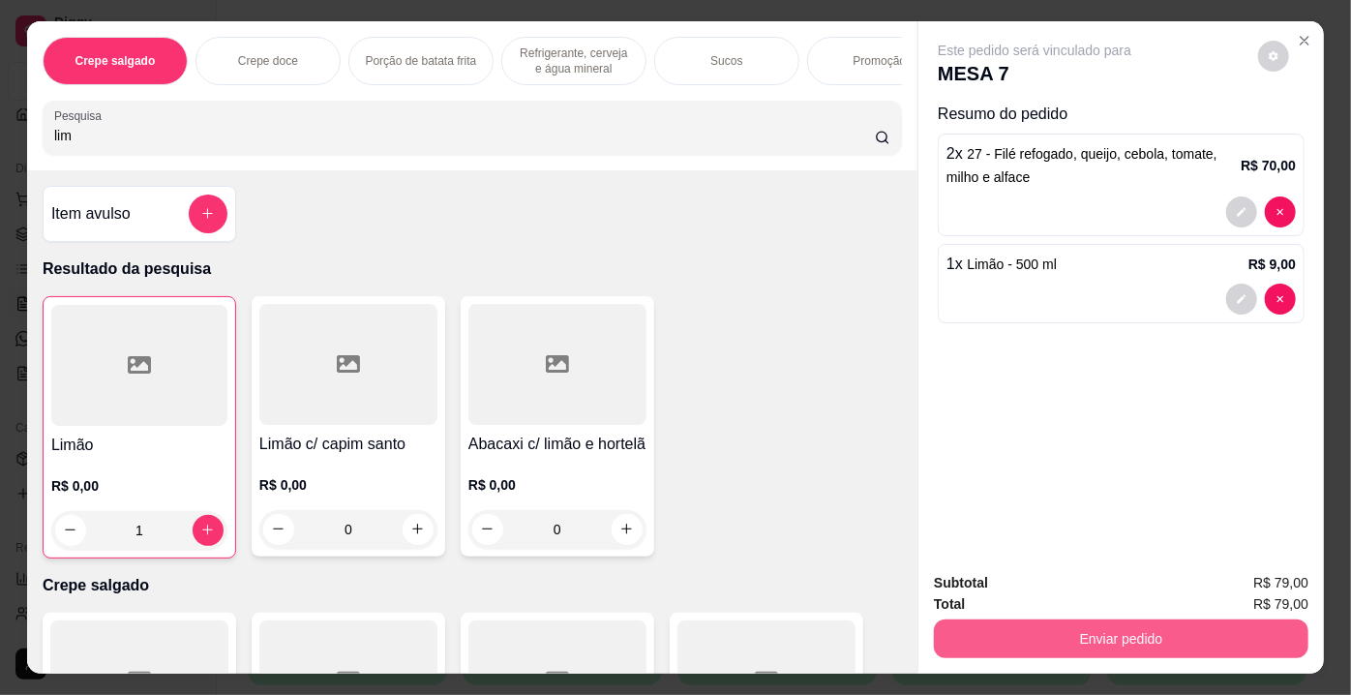
click at [991, 632] on button "Enviar pedido" at bounding box center [1121, 638] width 375 height 39
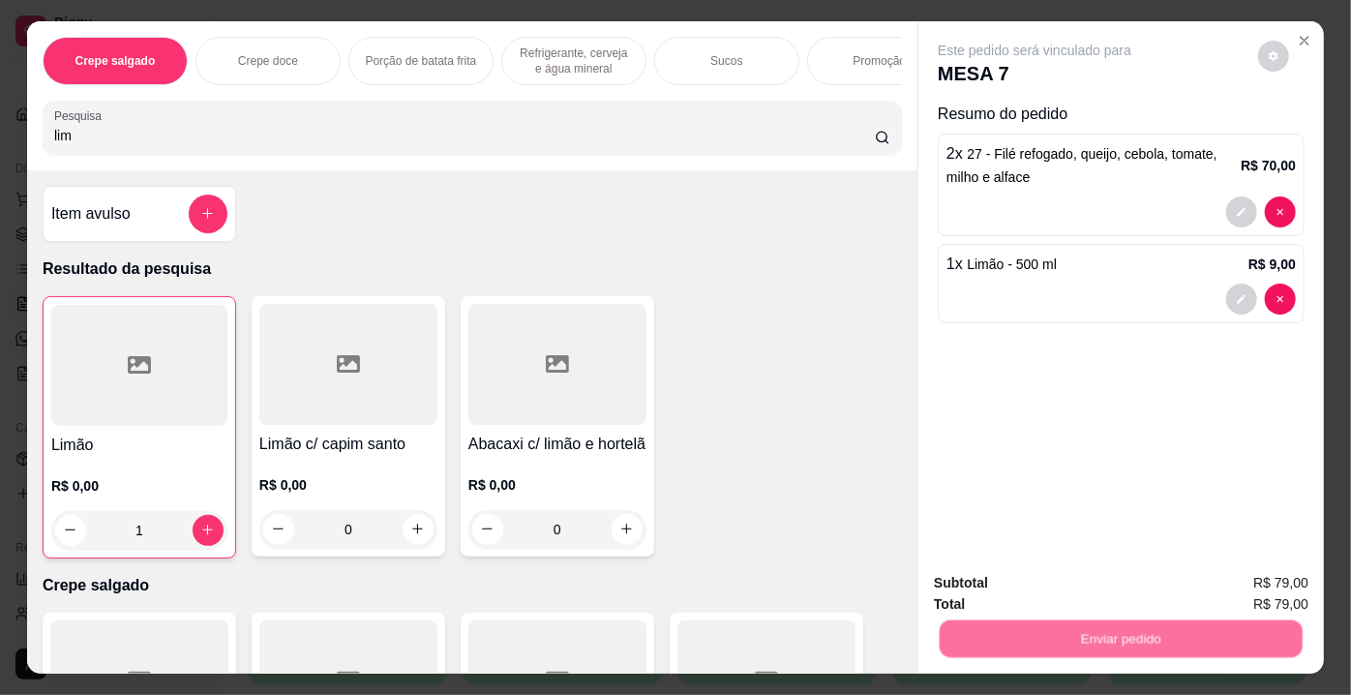
click at [980, 585] on button "Não registrar e enviar pedido" at bounding box center [1057, 585] width 195 height 36
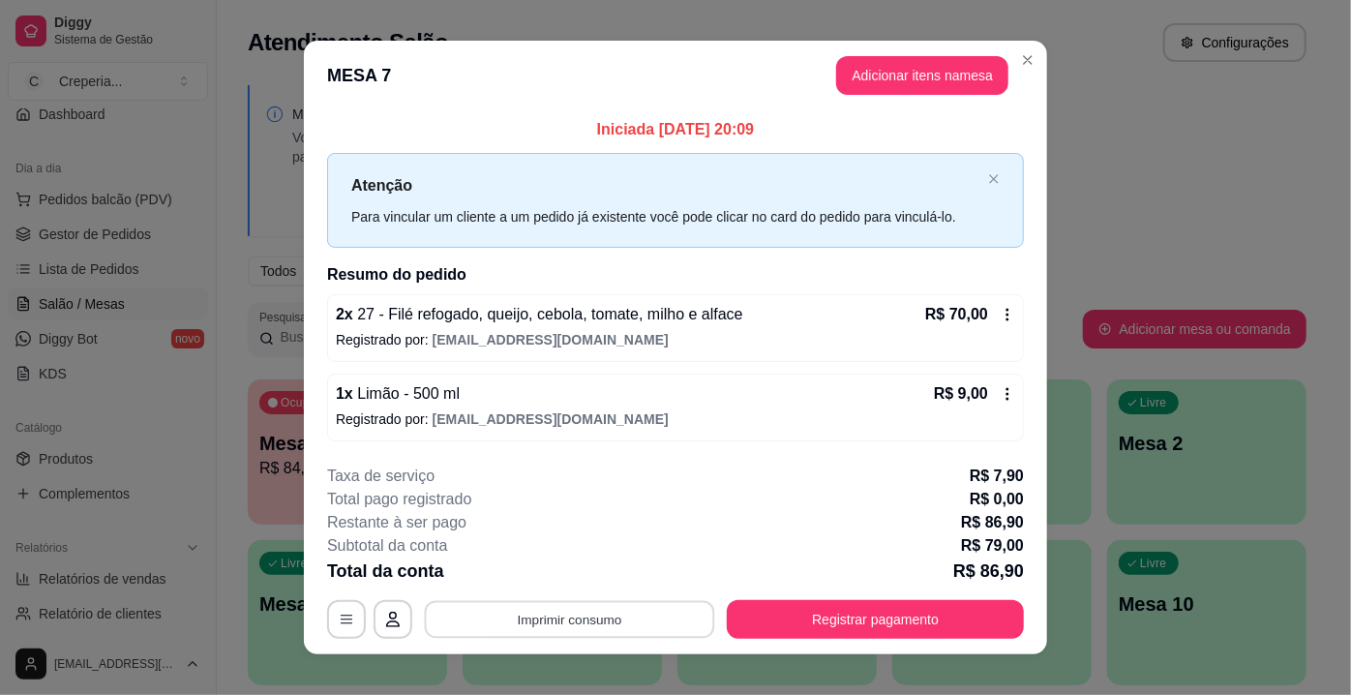
click at [637, 620] on button "Imprimir consumo" at bounding box center [570, 619] width 290 height 38
click at [609, 573] on button "IMPRESSORA" at bounding box center [568, 573] width 135 height 30
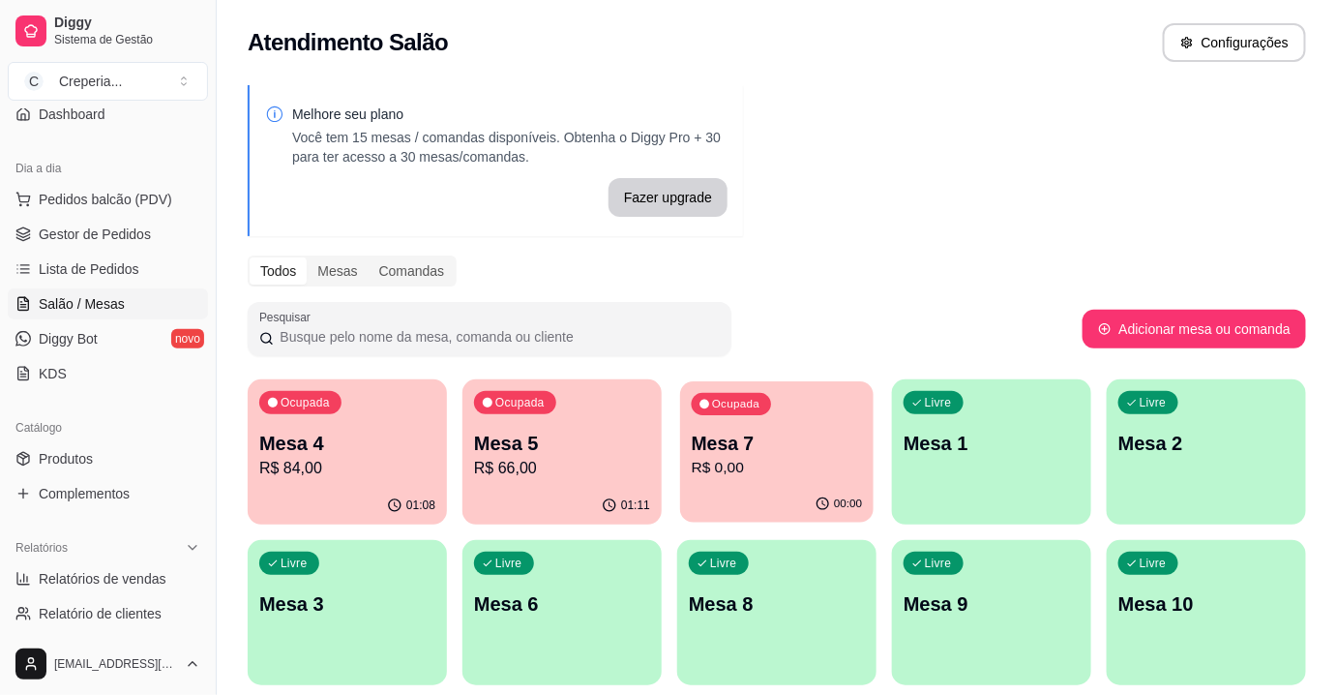
click at [805, 435] on p "Mesa 7" at bounding box center [777, 444] width 171 height 26
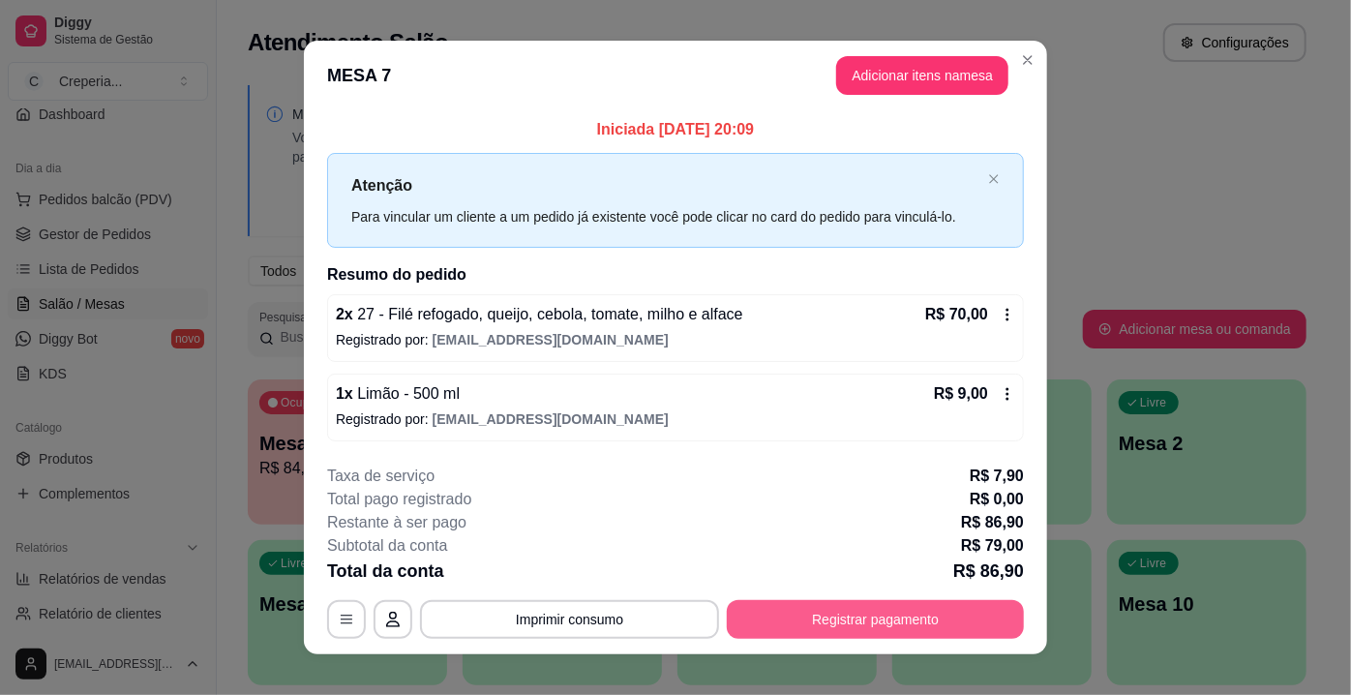
click at [959, 625] on button "Registrar pagamento" at bounding box center [875, 619] width 297 height 39
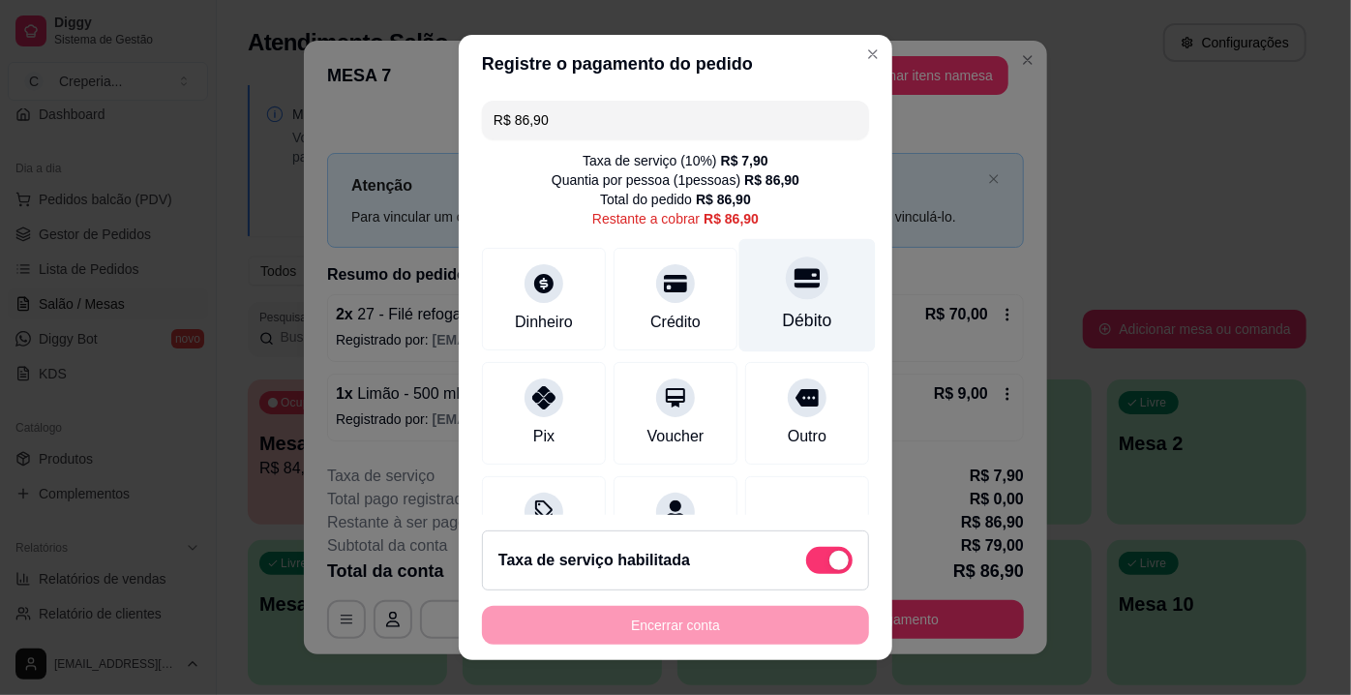
click at [787, 310] on div "Débito" at bounding box center [807, 320] width 49 height 25
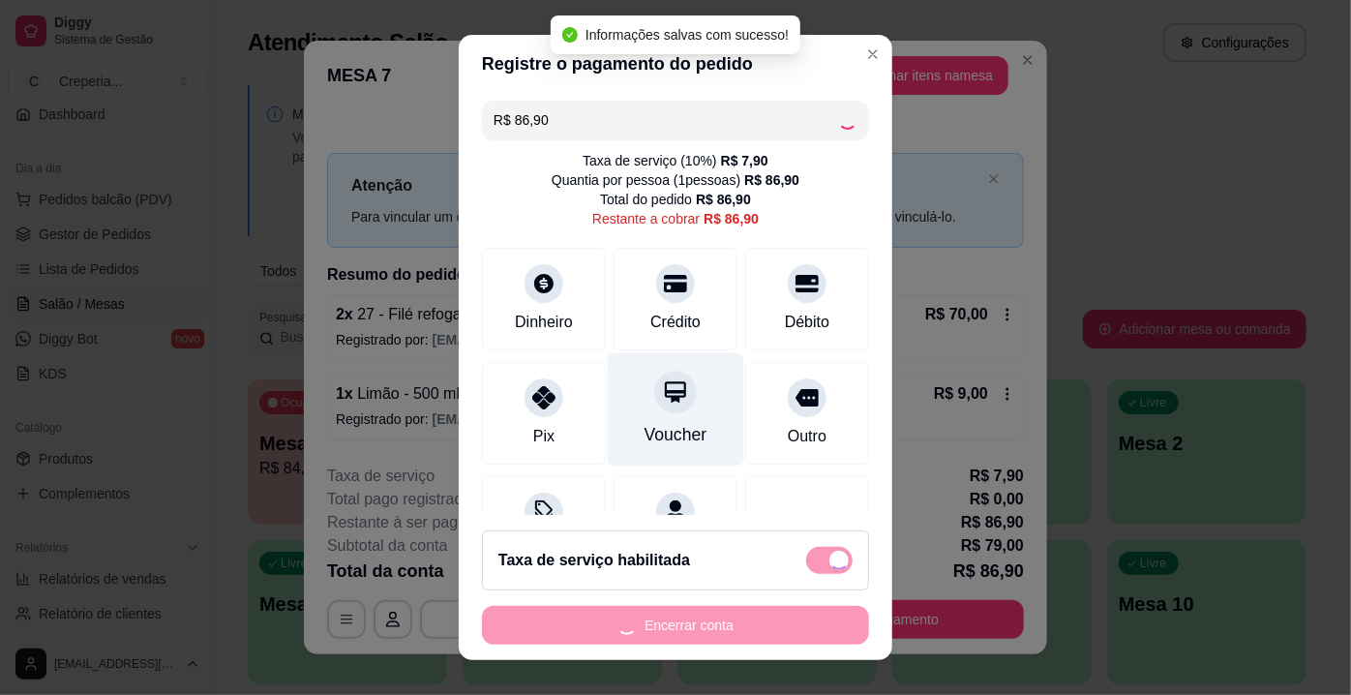
type input "R$ 0,00"
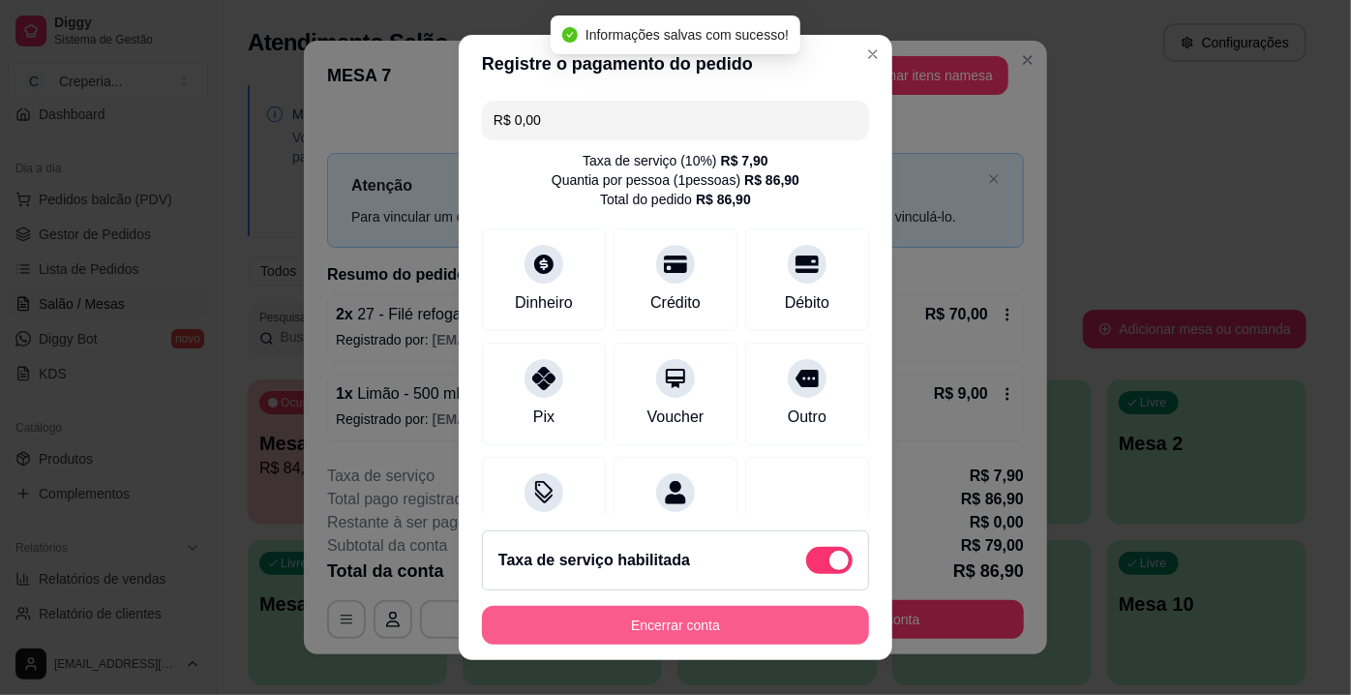
click at [655, 623] on button "Encerrar conta" at bounding box center [675, 625] width 387 height 39
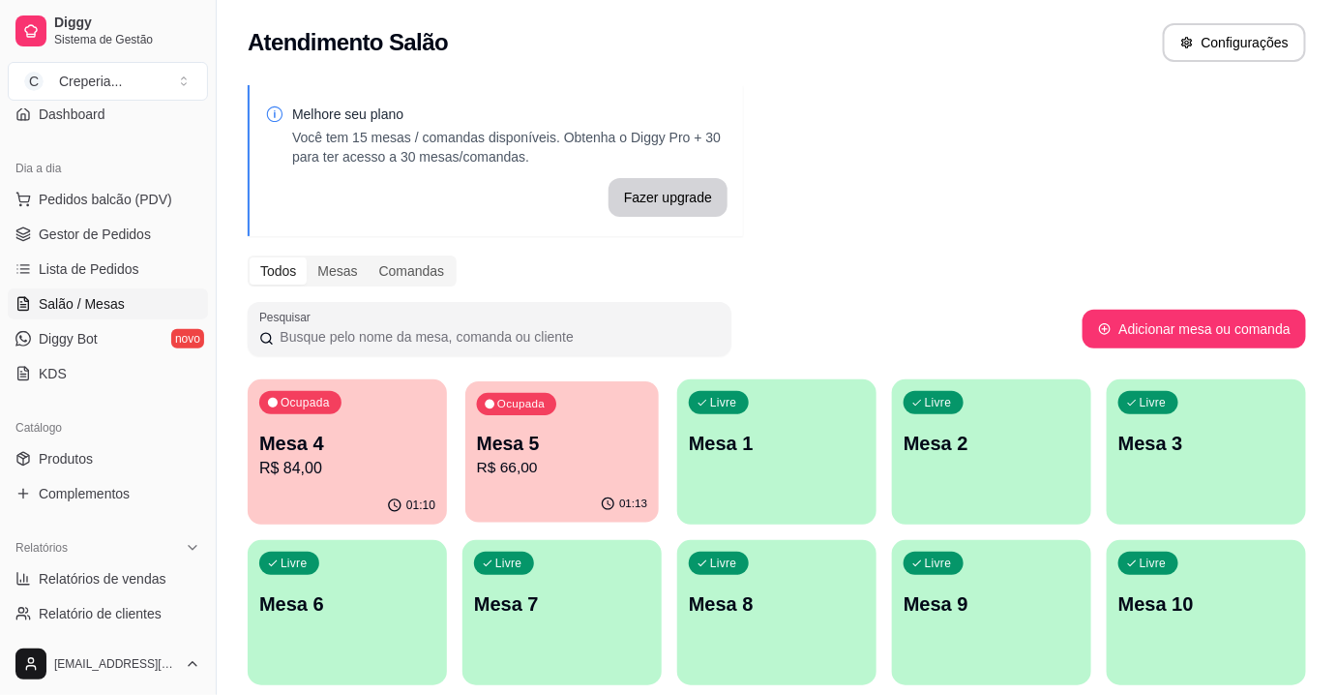
click at [537, 450] on p "Mesa 5" at bounding box center [562, 444] width 171 height 26
click at [328, 465] on p "R$ 84,00" at bounding box center [347, 468] width 171 height 22
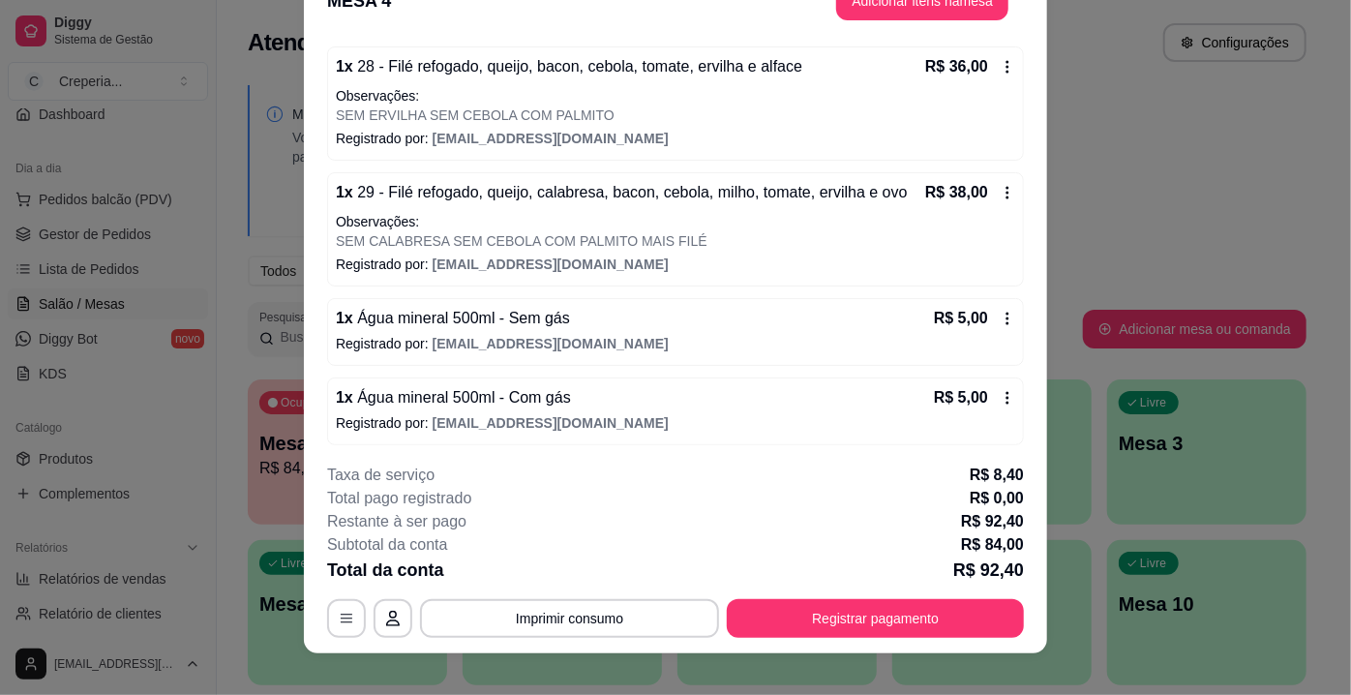
scroll to position [58, 0]
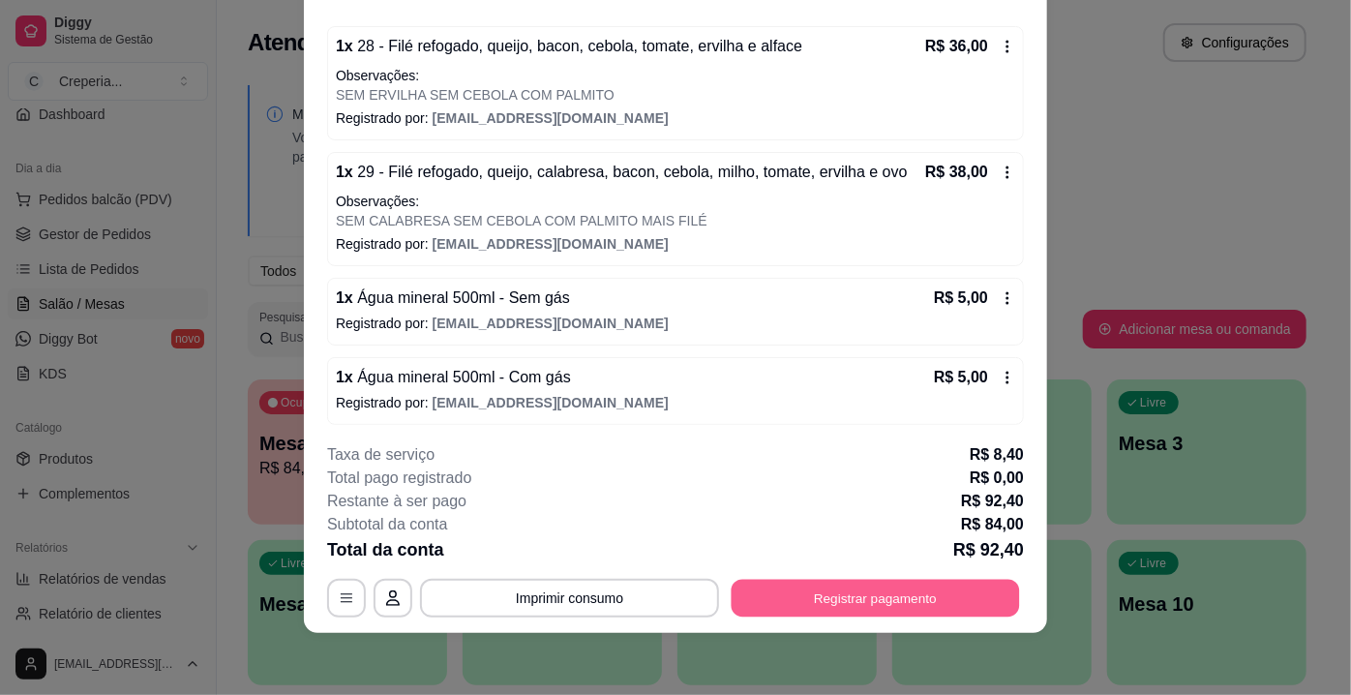
click at [831, 602] on button "Registrar pagamento" at bounding box center [876, 599] width 288 height 38
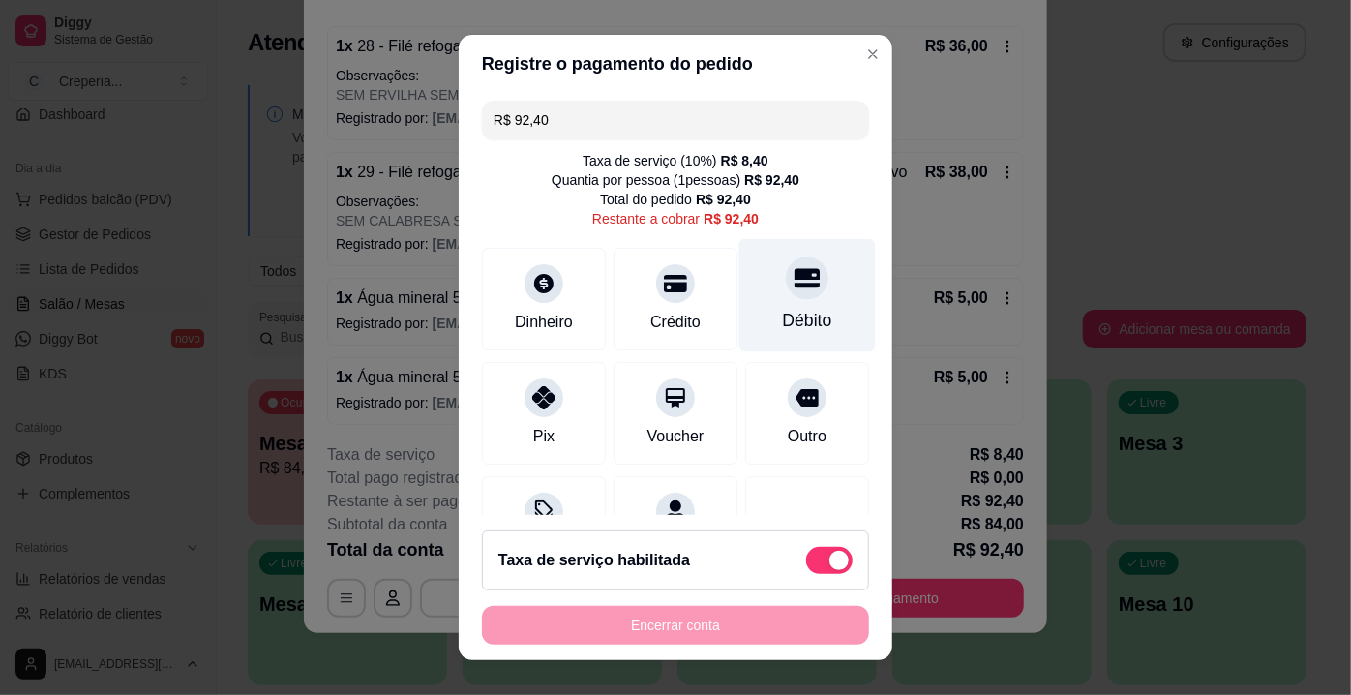
click at [783, 310] on div "Débito" at bounding box center [807, 320] width 49 height 25
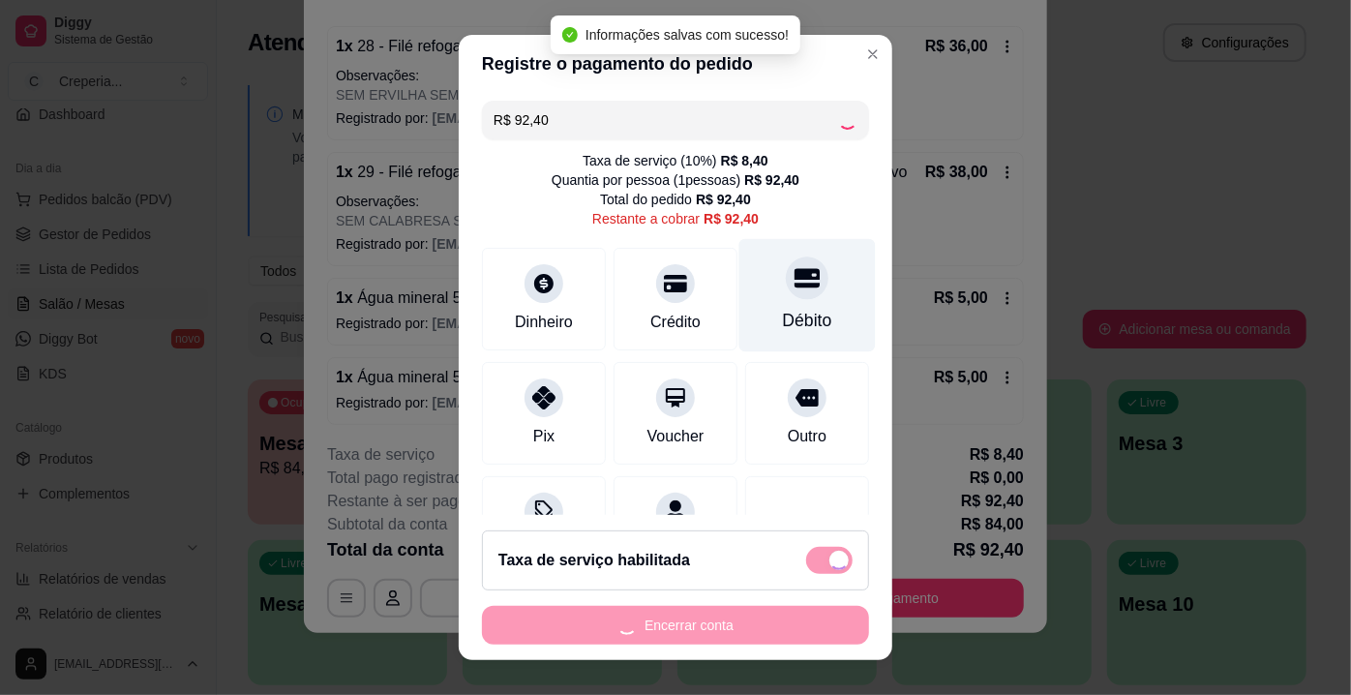
type input "R$ 0,00"
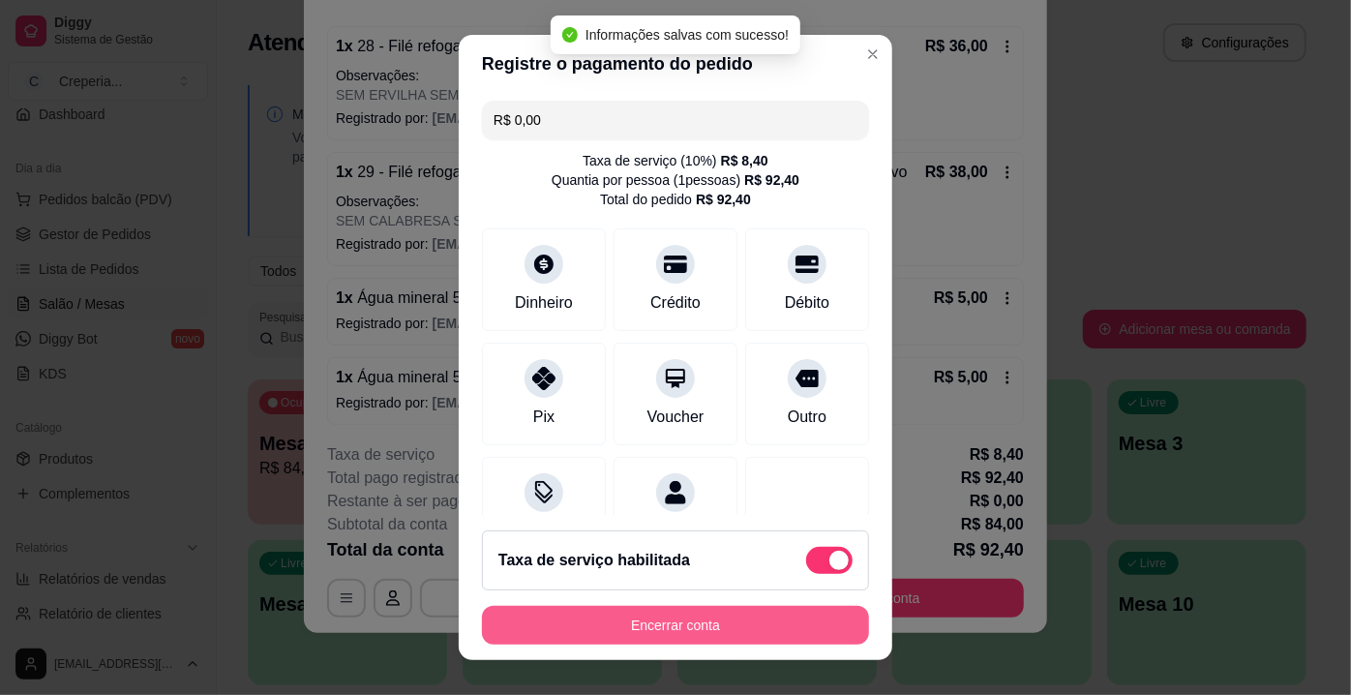
click at [653, 622] on button "Encerrar conta" at bounding box center [675, 625] width 387 height 39
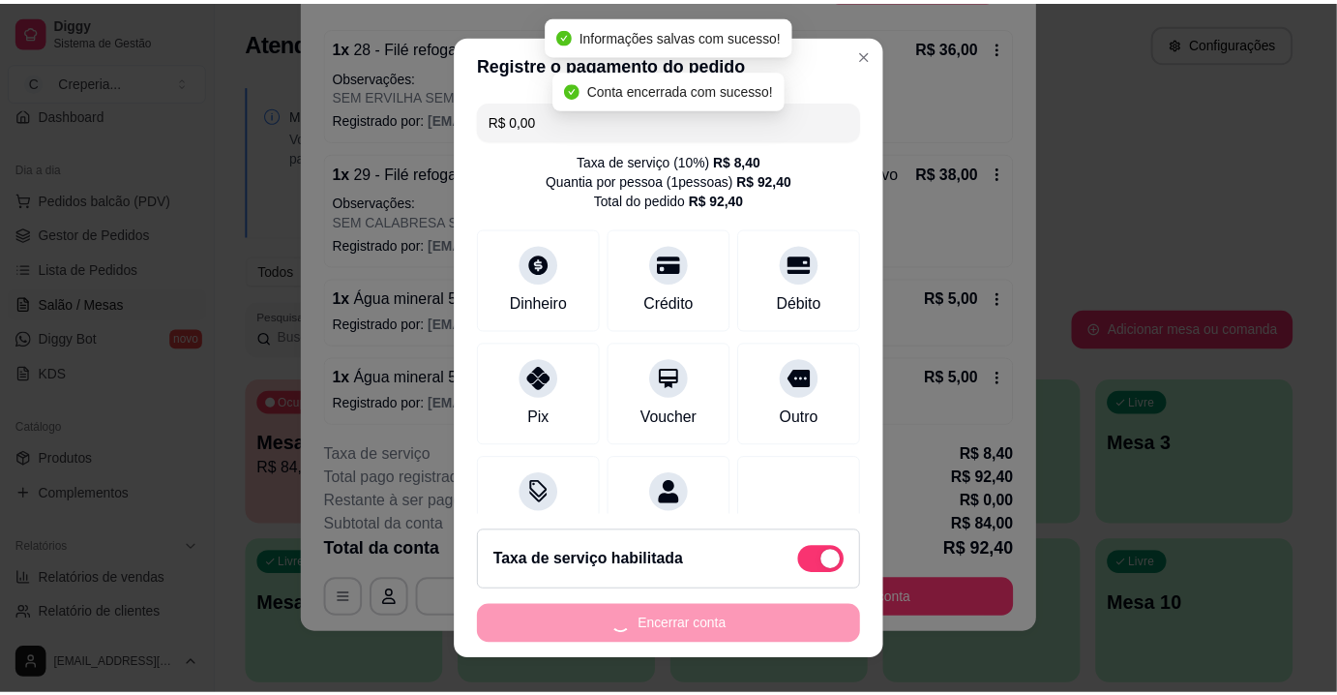
scroll to position [0, 0]
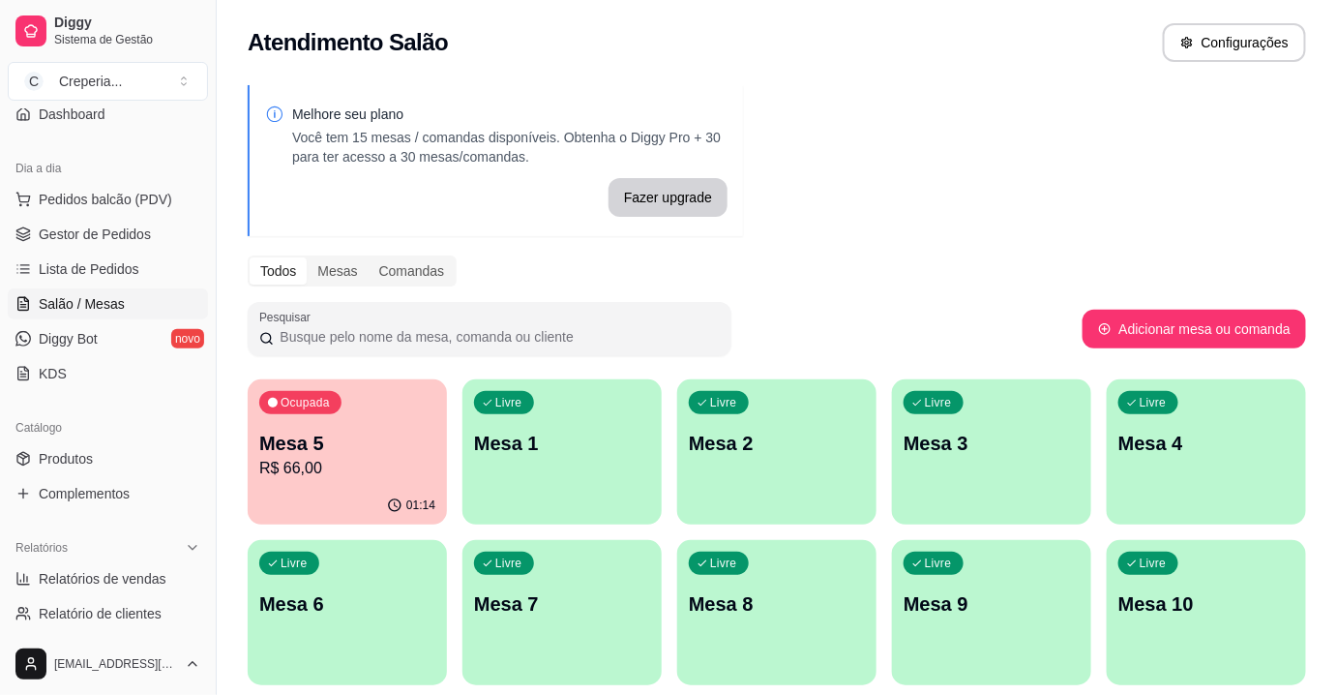
click at [767, 346] on div "Pesquisar" at bounding box center [665, 329] width 835 height 54
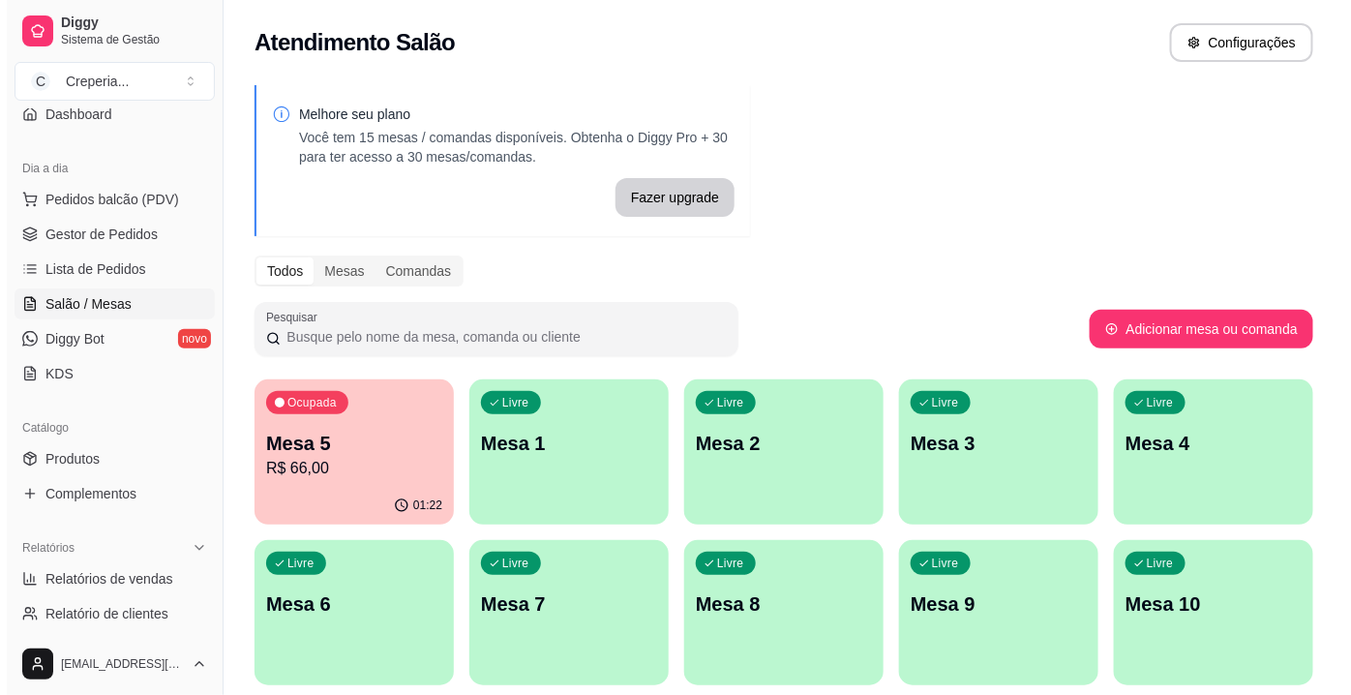
scroll to position [175, 0]
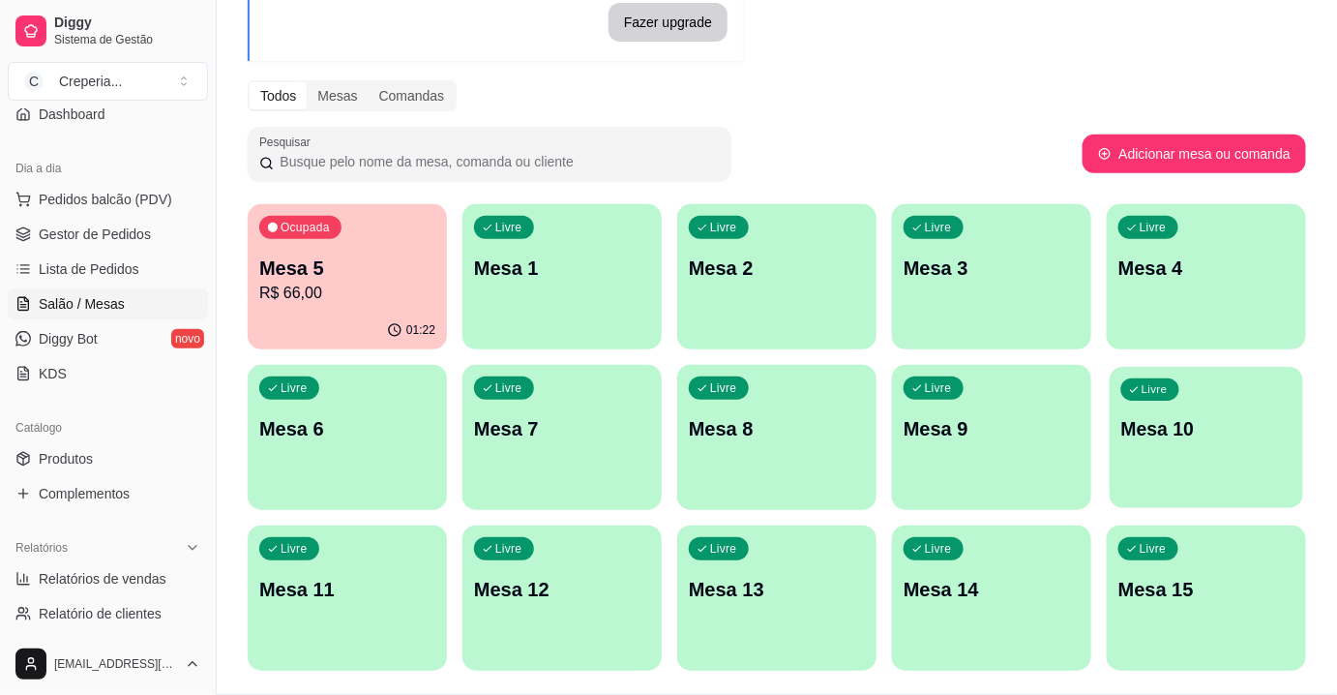
click at [1175, 442] on div "Livre Mesa 10" at bounding box center [1207, 426] width 194 height 118
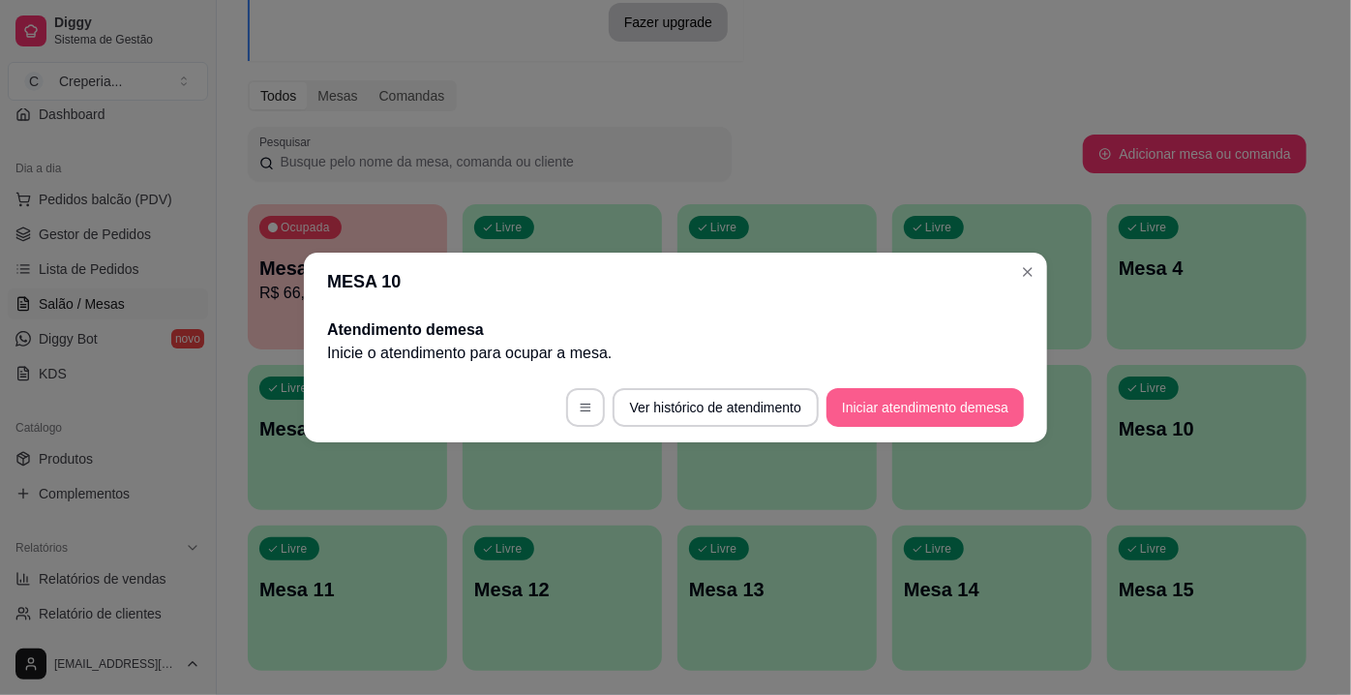
click at [889, 409] on button "Iniciar atendimento de mesa" at bounding box center [924, 407] width 197 height 39
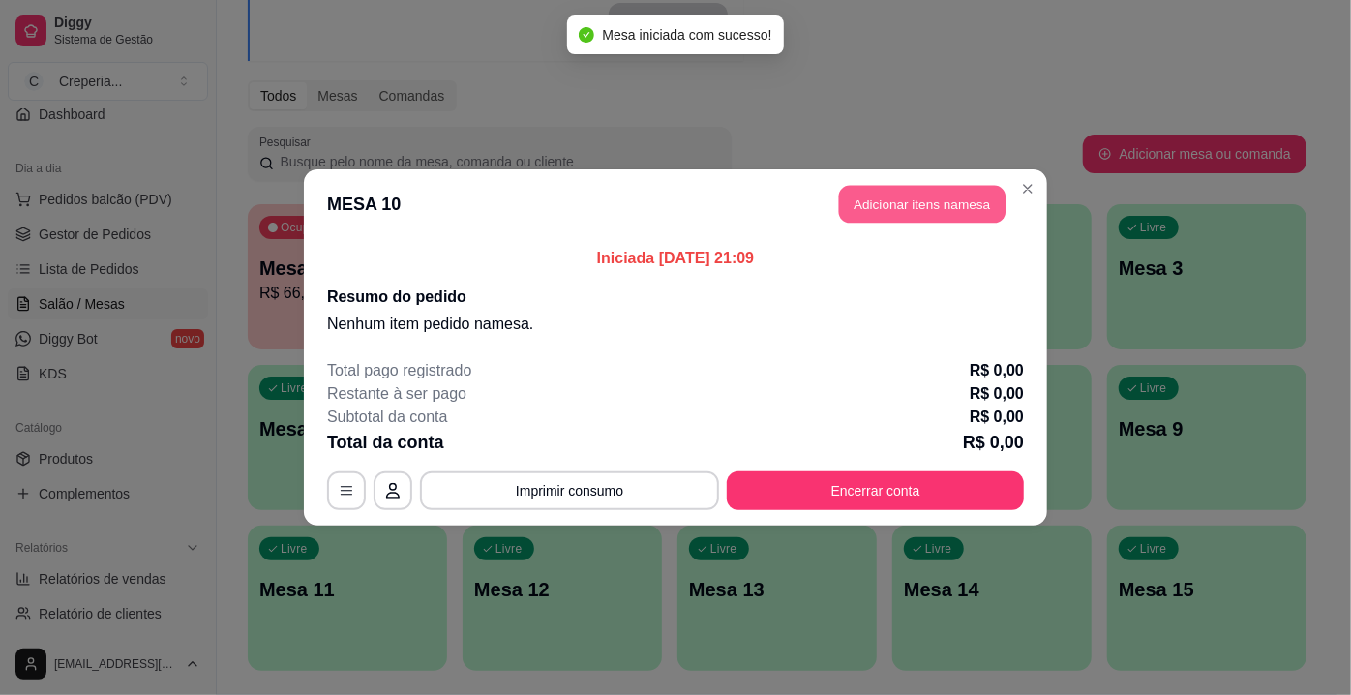
click at [849, 209] on button "Adicionar itens na mesa" at bounding box center [922, 205] width 166 height 38
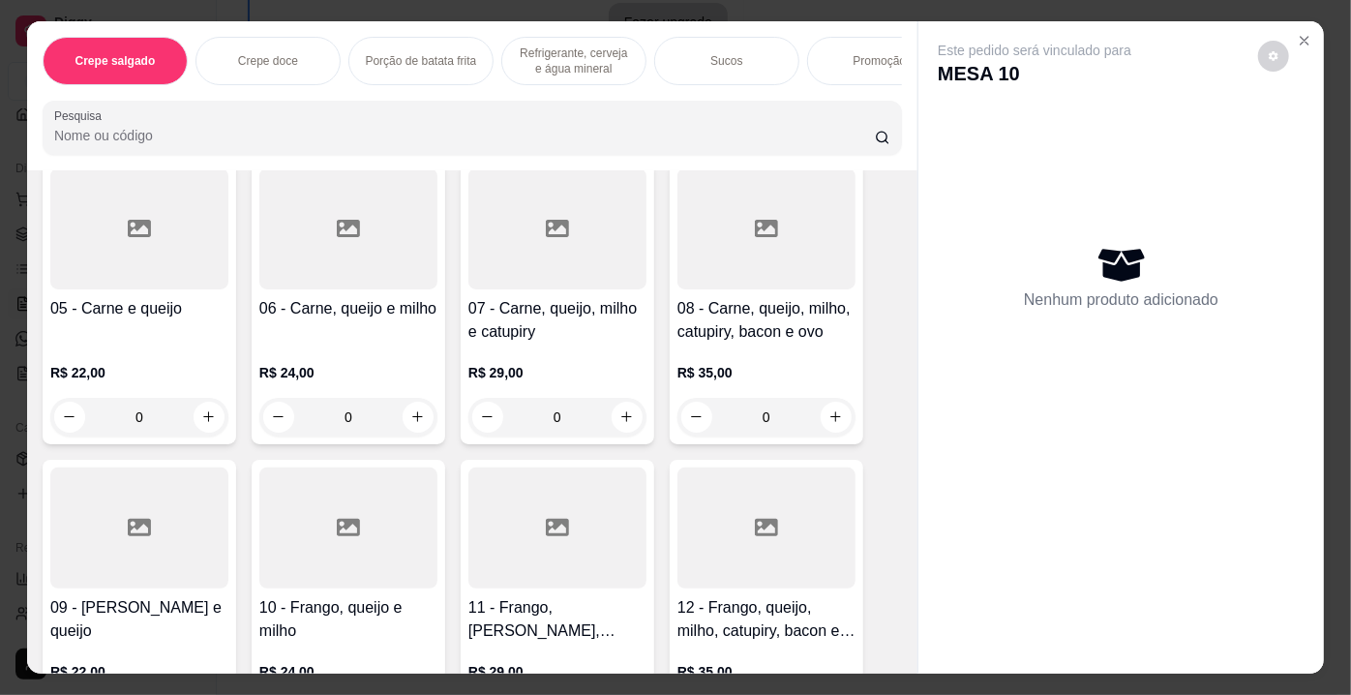
scroll to position [439, 0]
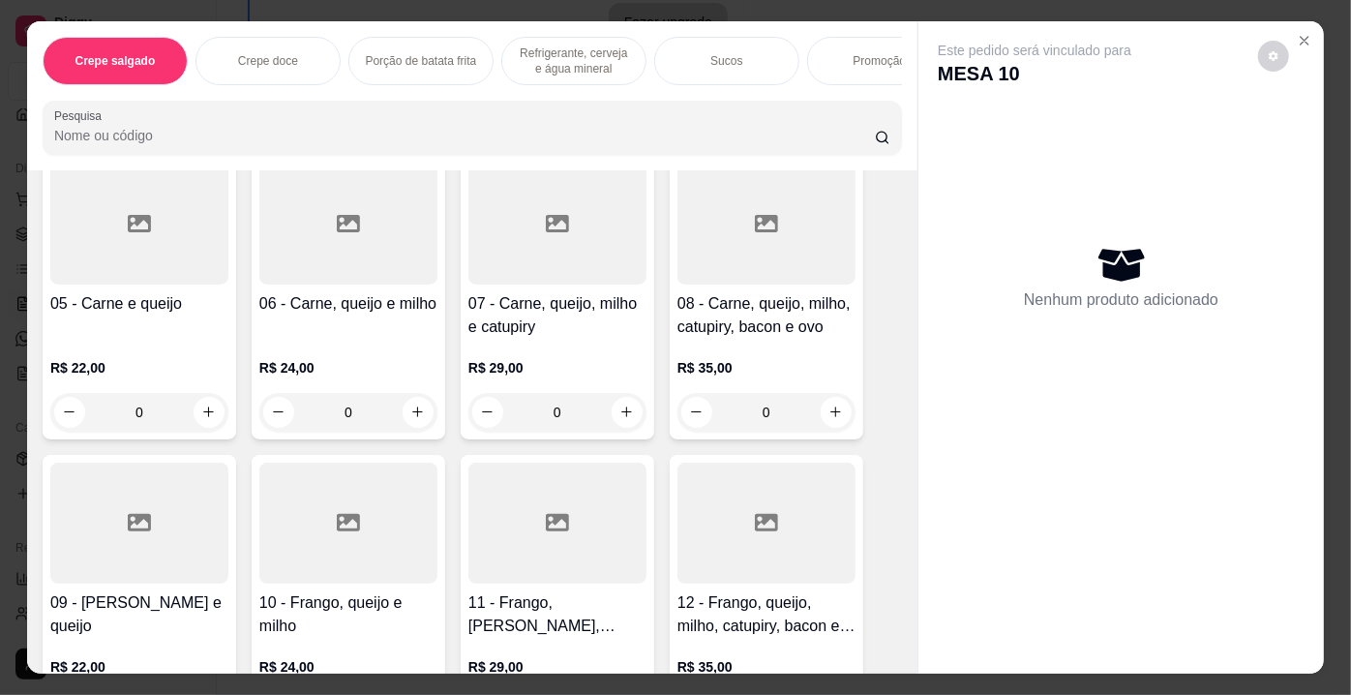
click at [126, 540] on div at bounding box center [139, 523] width 178 height 121
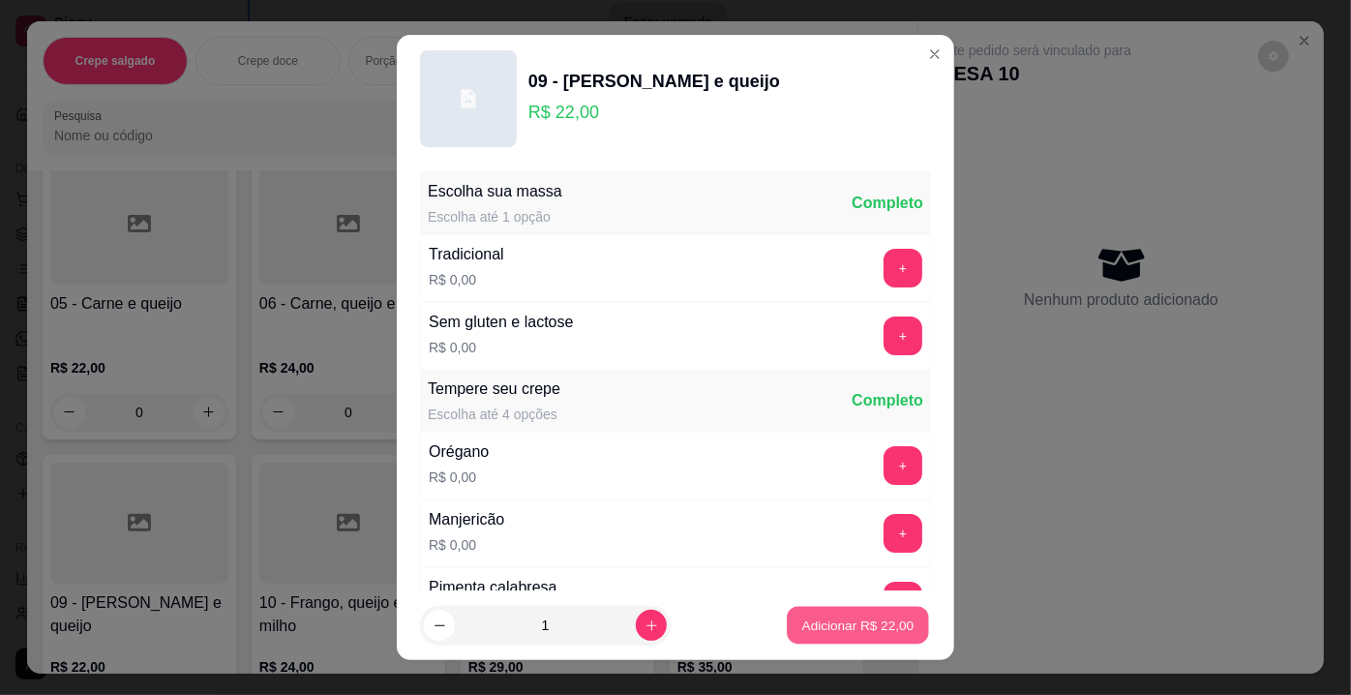
click at [803, 616] on p "Adicionar R$ 22,00" at bounding box center [858, 624] width 112 height 18
type input "1"
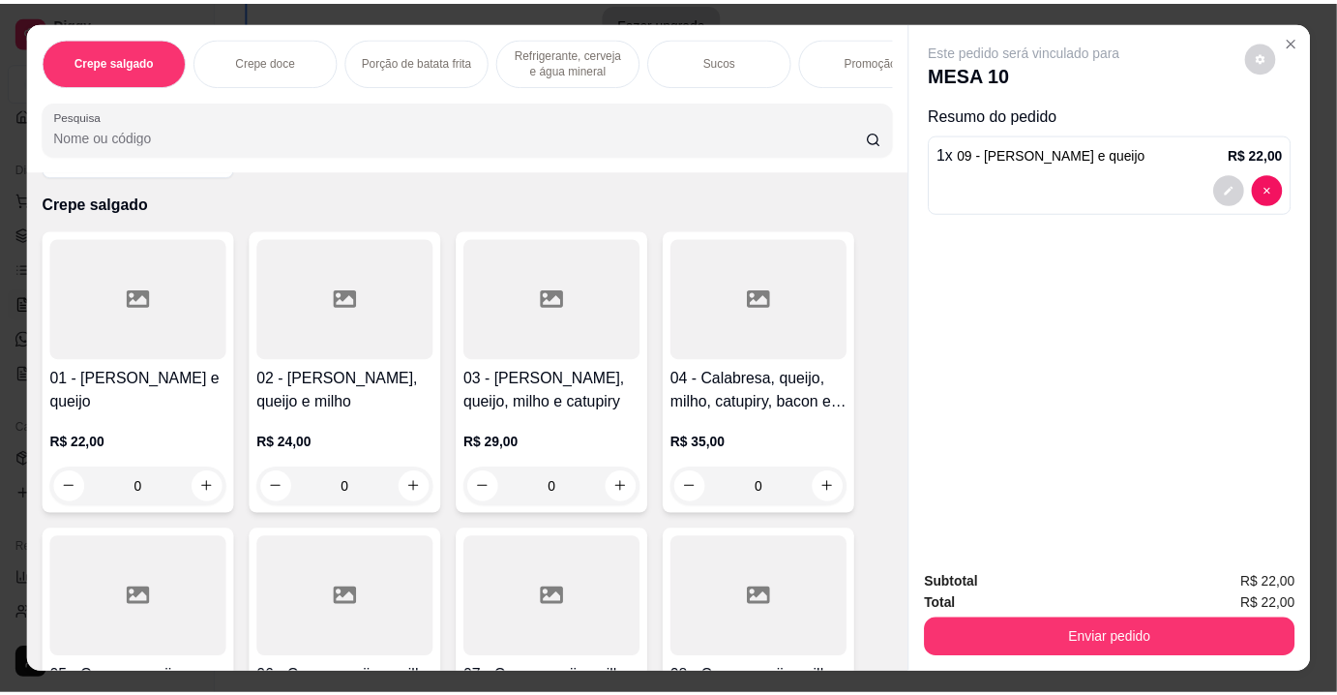
scroll to position [0, 0]
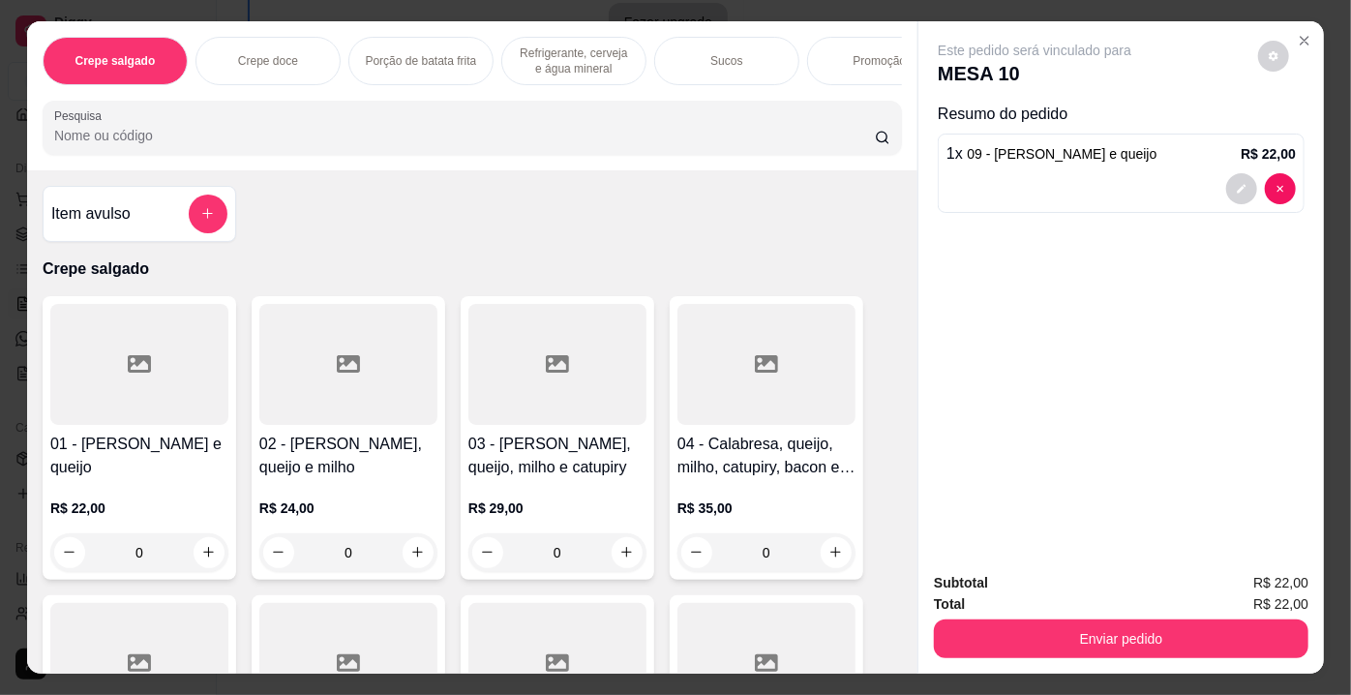
click at [171, 138] on input "Pesquisa" at bounding box center [464, 135] width 821 height 19
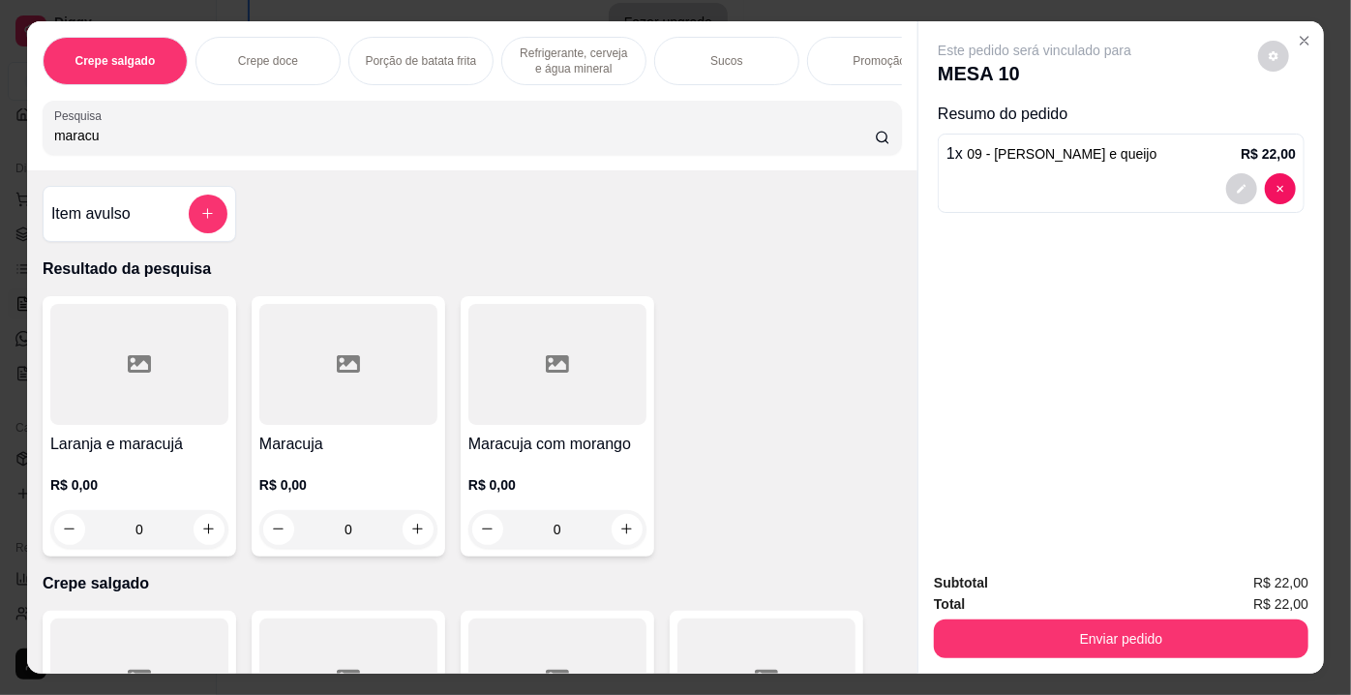
type input "maracu"
click at [316, 325] on div at bounding box center [348, 364] width 178 height 121
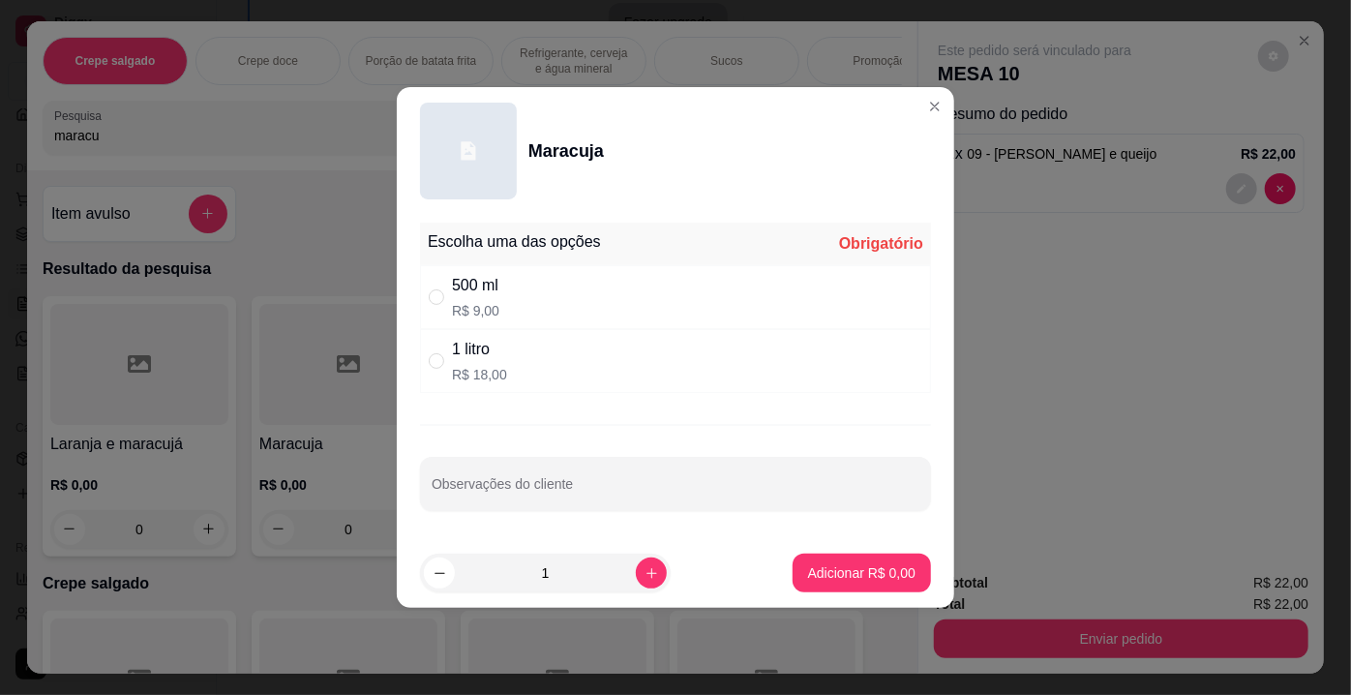
click at [496, 297] on div "500 ml" at bounding box center [475, 285] width 47 height 23
radio input "true"
click at [825, 570] on p "Adicionar R$ 9,00" at bounding box center [861, 572] width 107 height 19
type input "1"
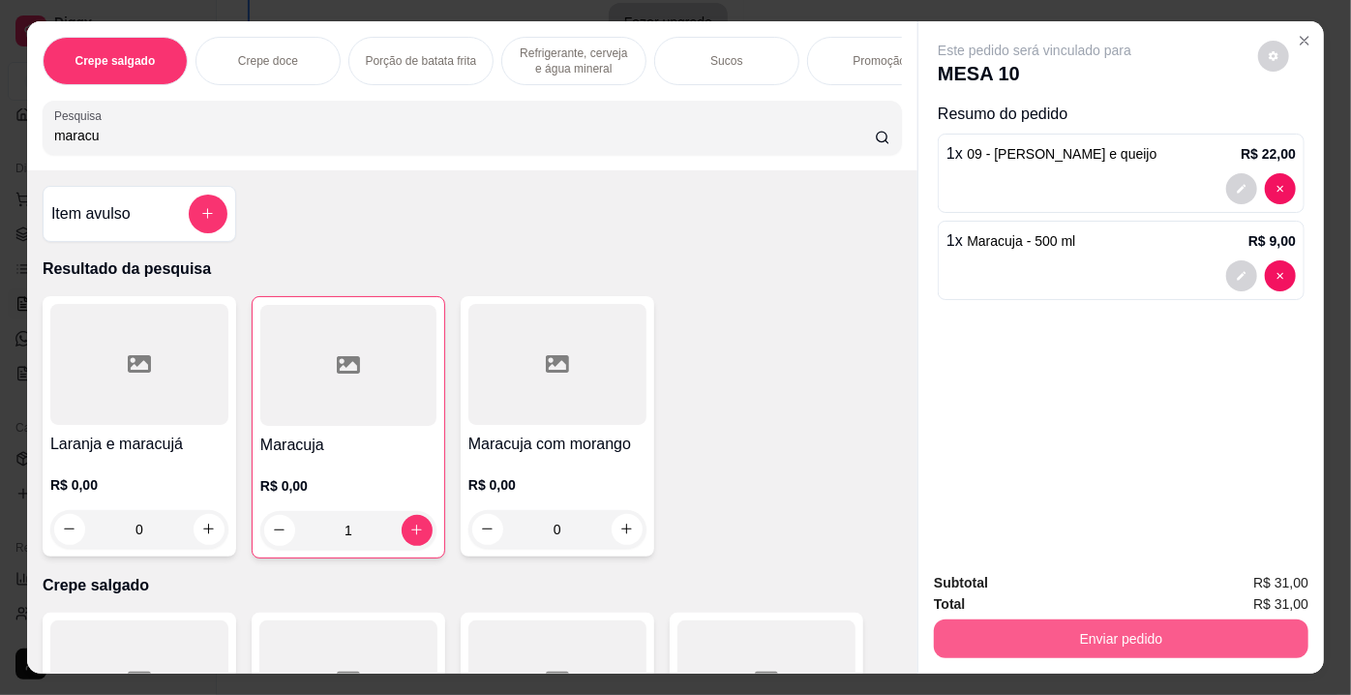
click at [1090, 632] on button "Enviar pedido" at bounding box center [1121, 638] width 375 height 39
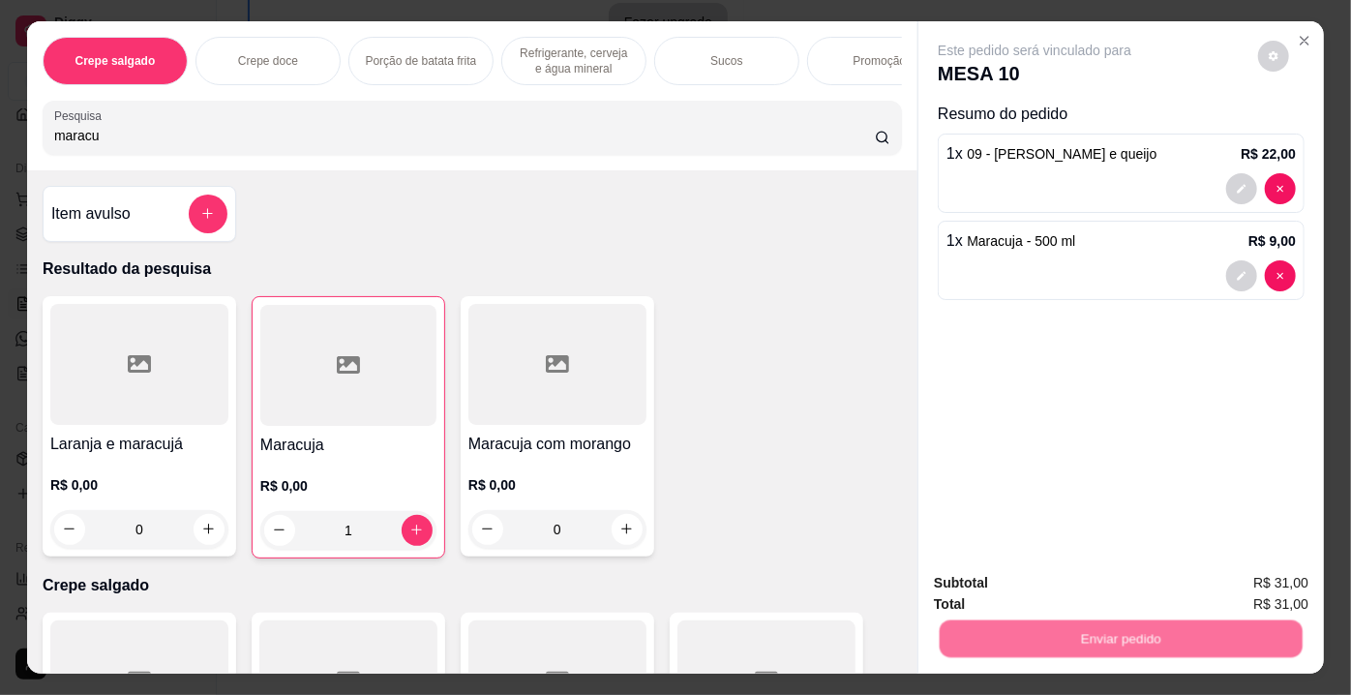
click at [983, 574] on button "Não registrar e enviar pedido" at bounding box center [1057, 586] width 195 height 36
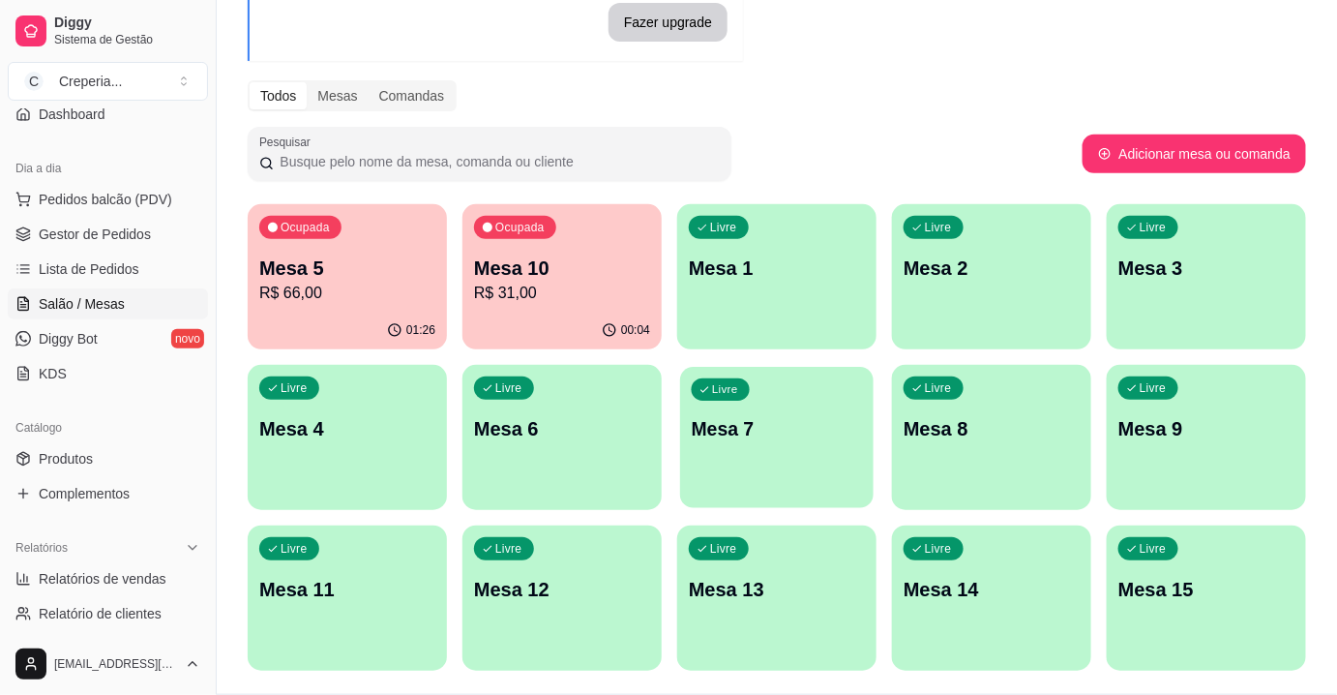
click at [808, 419] on p "Mesa 7" at bounding box center [777, 429] width 171 height 26
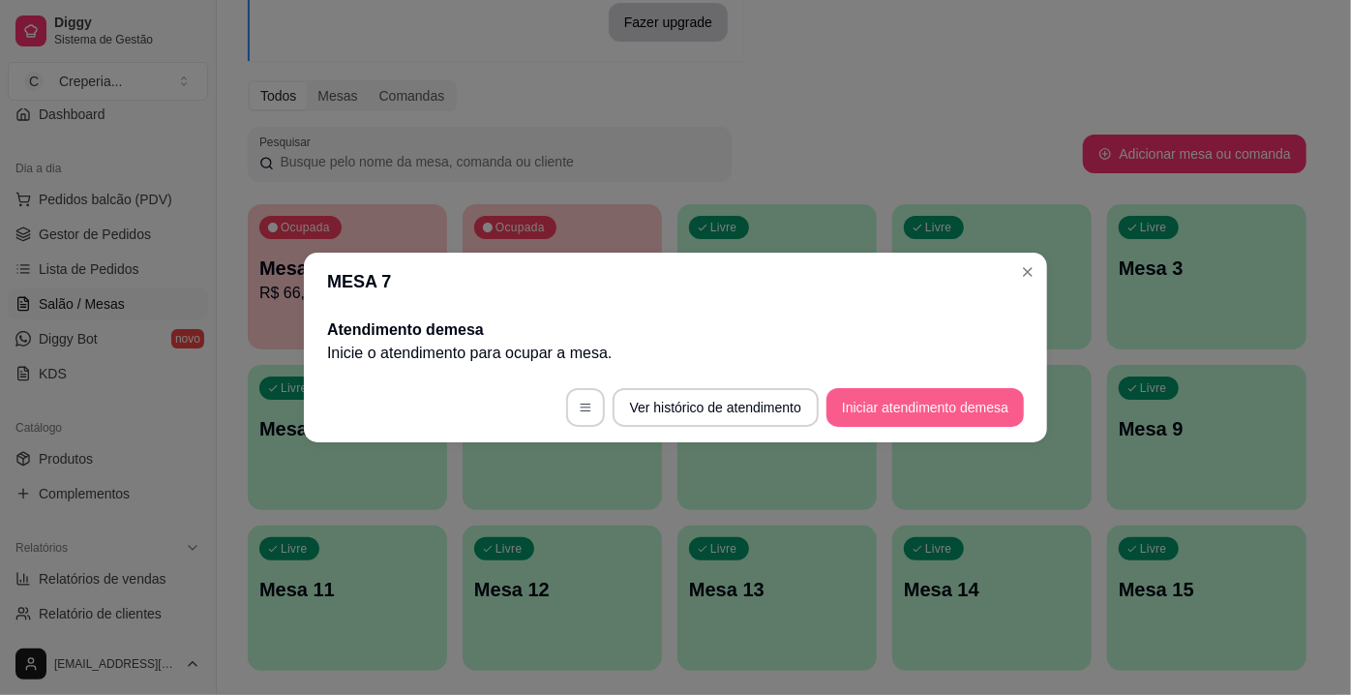
click at [900, 399] on button "Iniciar atendimento de mesa" at bounding box center [924, 407] width 197 height 39
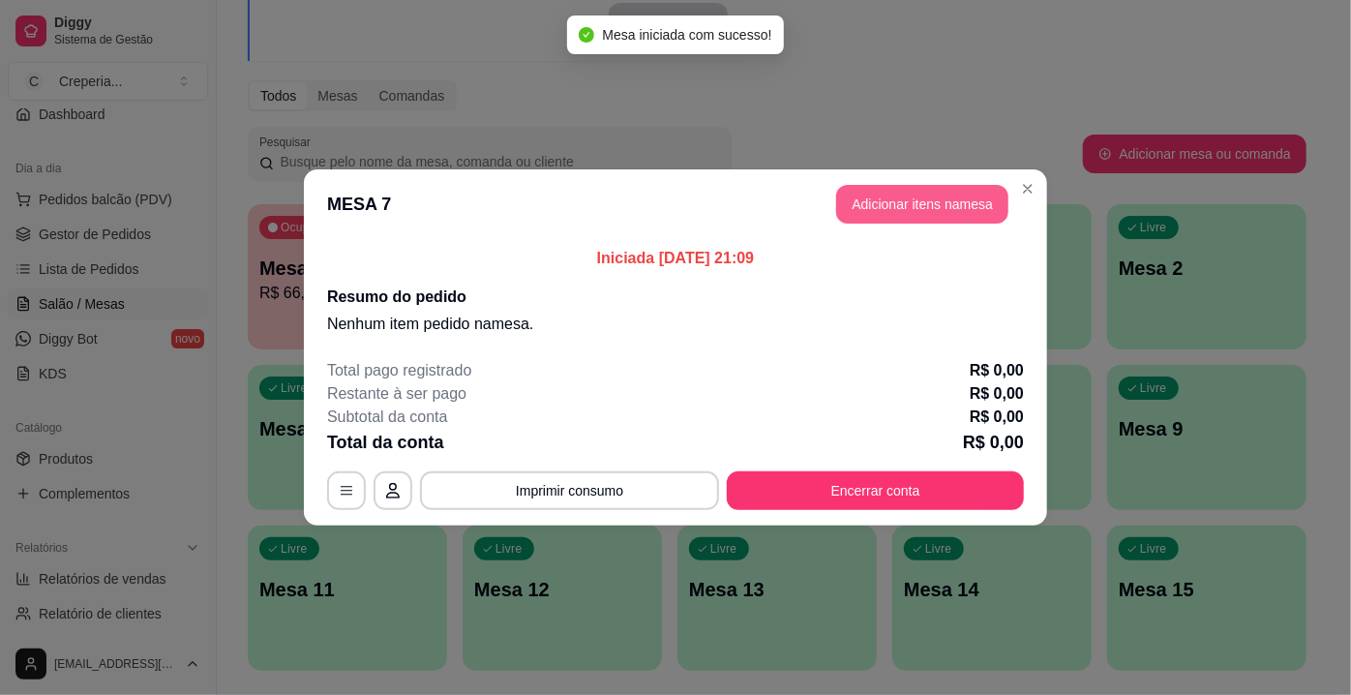
click at [854, 199] on button "Adicionar itens na mesa" at bounding box center [922, 204] width 172 height 39
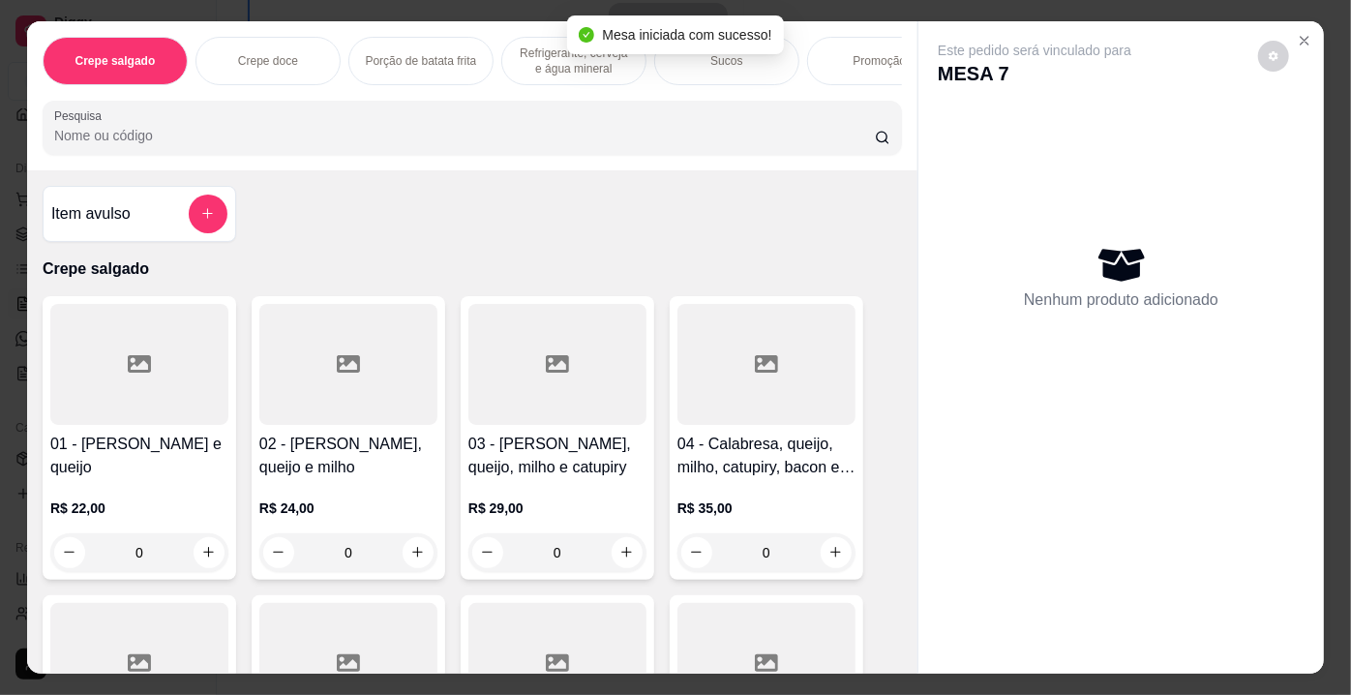
click at [262, 139] on input "Pesquisa" at bounding box center [464, 135] width 821 height 19
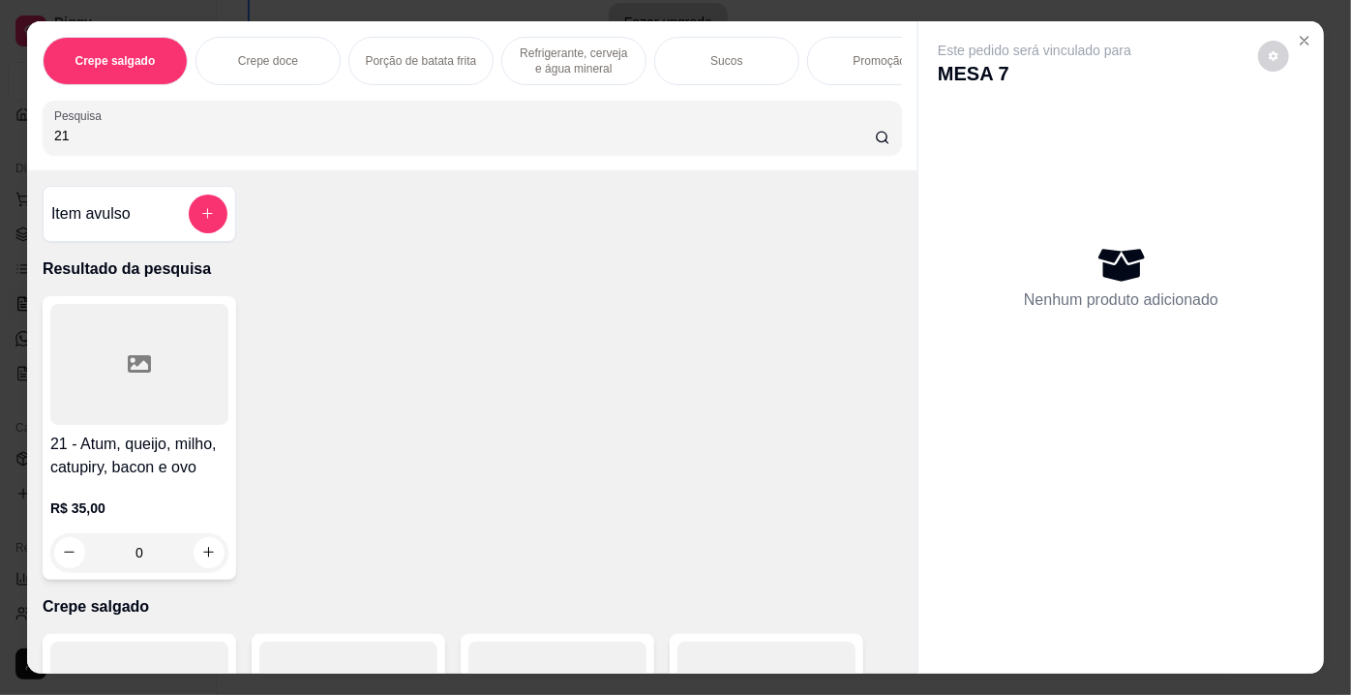
type input "21"
click at [140, 357] on div at bounding box center [139, 364] width 178 height 121
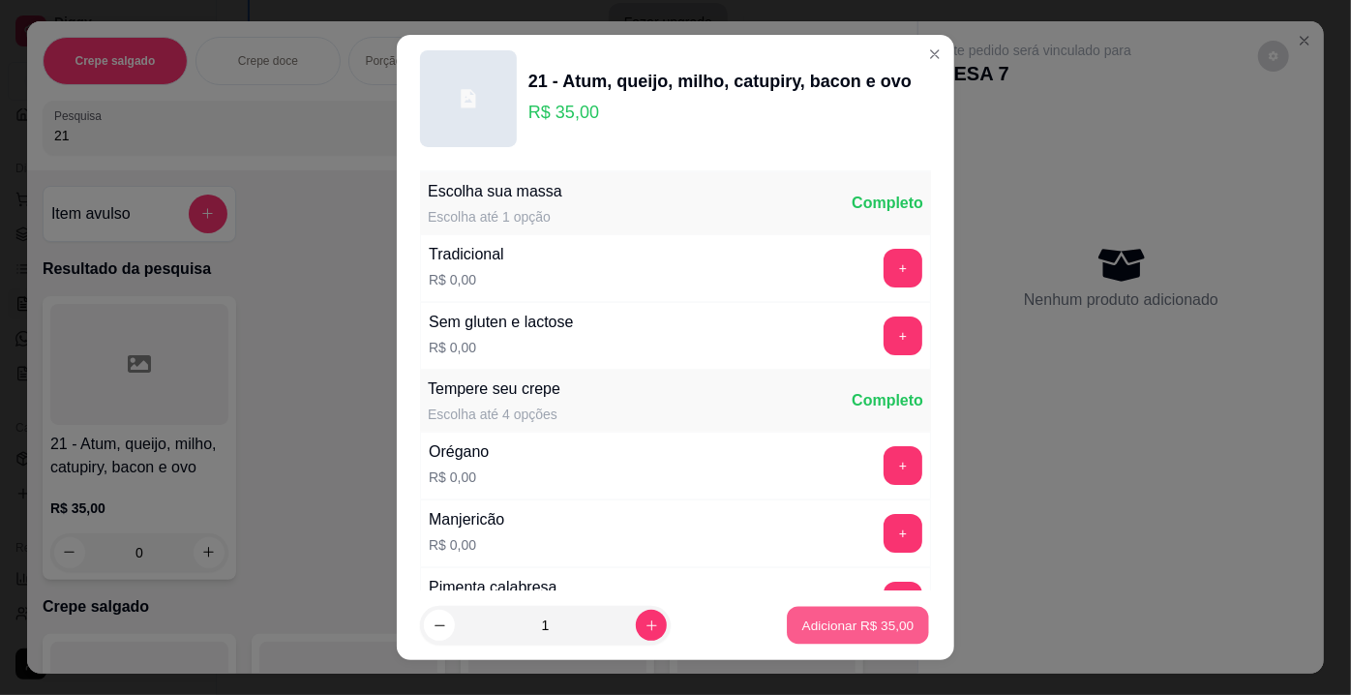
click at [872, 625] on p "Adicionar R$ 35,00" at bounding box center [858, 624] width 112 height 18
type input "1"
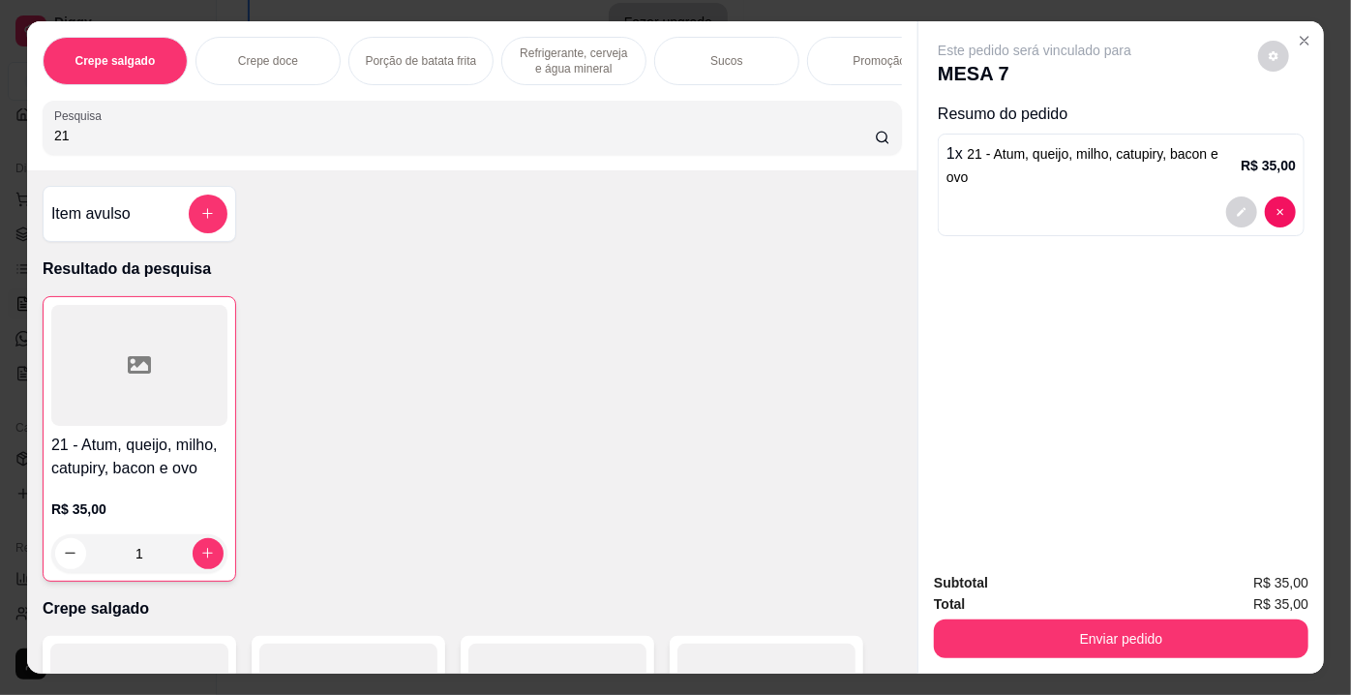
drag, startPoint x: 103, startPoint y: 125, endPoint x: 17, endPoint y: 137, distance: 86.1
click at [17, 137] on div "Crepe salgado Crepe doce Porção de batata frita Refrigerante, cerveja e água mi…" at bounding box center [675, 347] width 1351 height 695
type input "32"
click at [175, 365] on div at bounding box center [139, 364] width 178 height 121
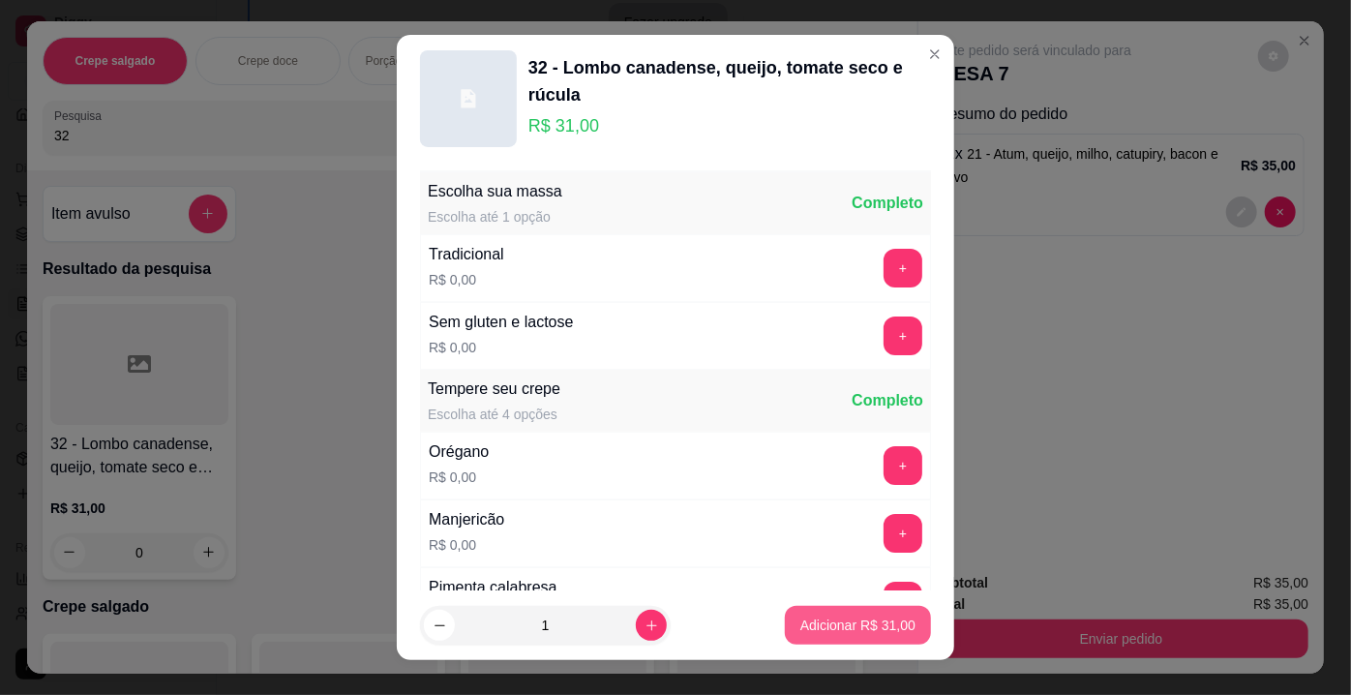
click at [800, 615] on p "Adicionar R$ 31,00" at bounding box center [857, 624] width 115 height 19
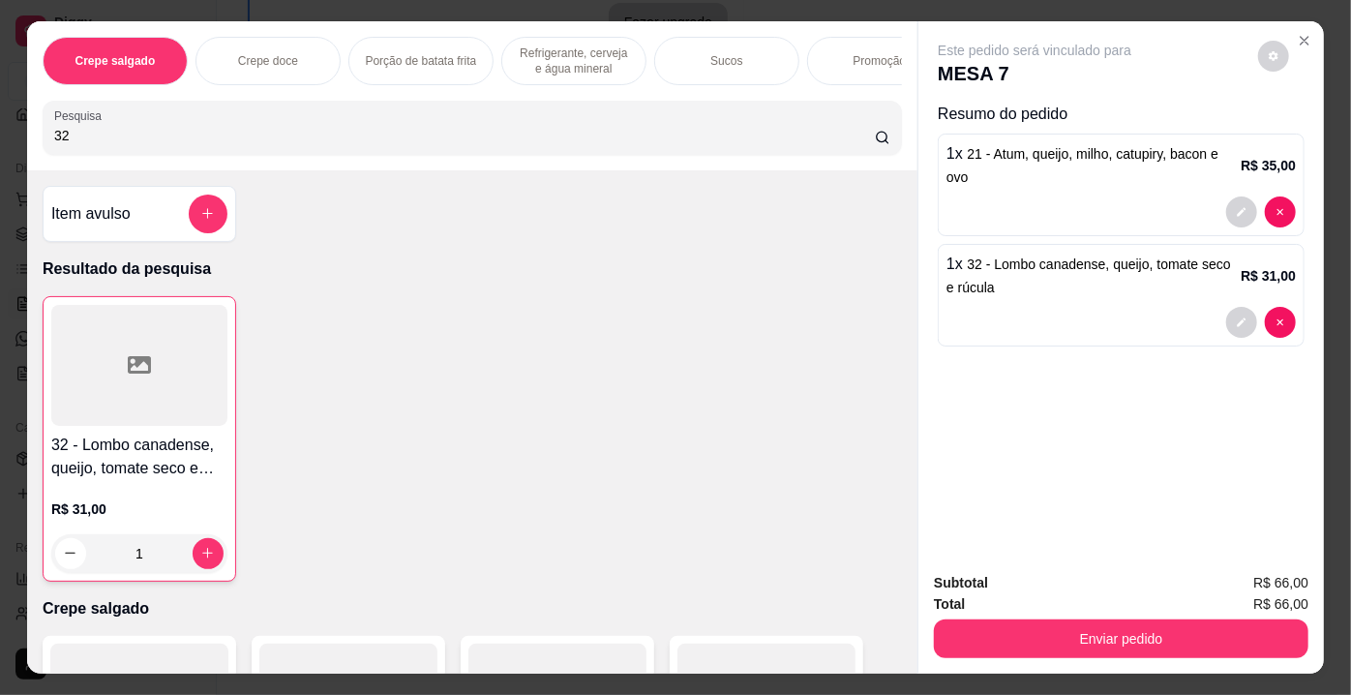
type input "1"
drag, startPoint x: 100, startPoint y: 137, endPoint x: 29, endPoint y: 137, distance: 70.6
click at [29, 137] on div "Crepe salgado Crepe doce Porção de batata frita Refrigerante, cerveja e água mi…" at bounding box center [472, 95] width 890 height 149
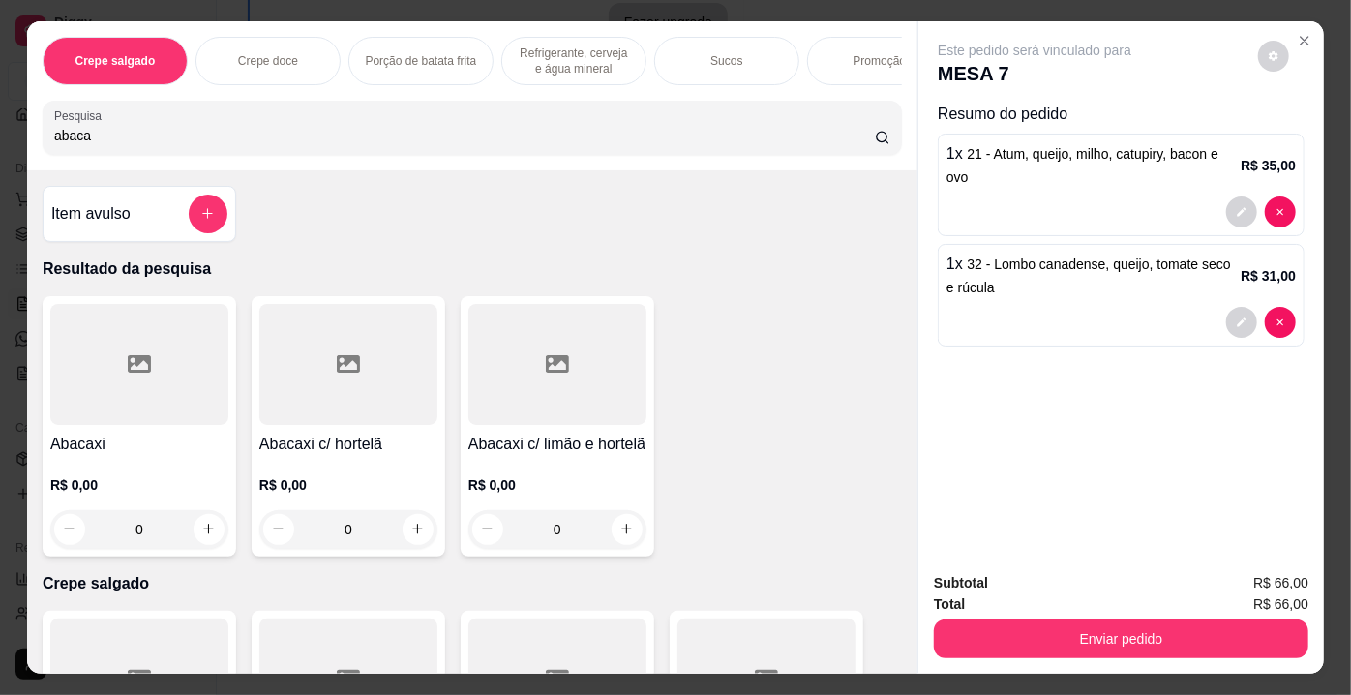
type input "abaca"
click at [324, 411] on div at bounding box center [348, 364] width 178 height 121
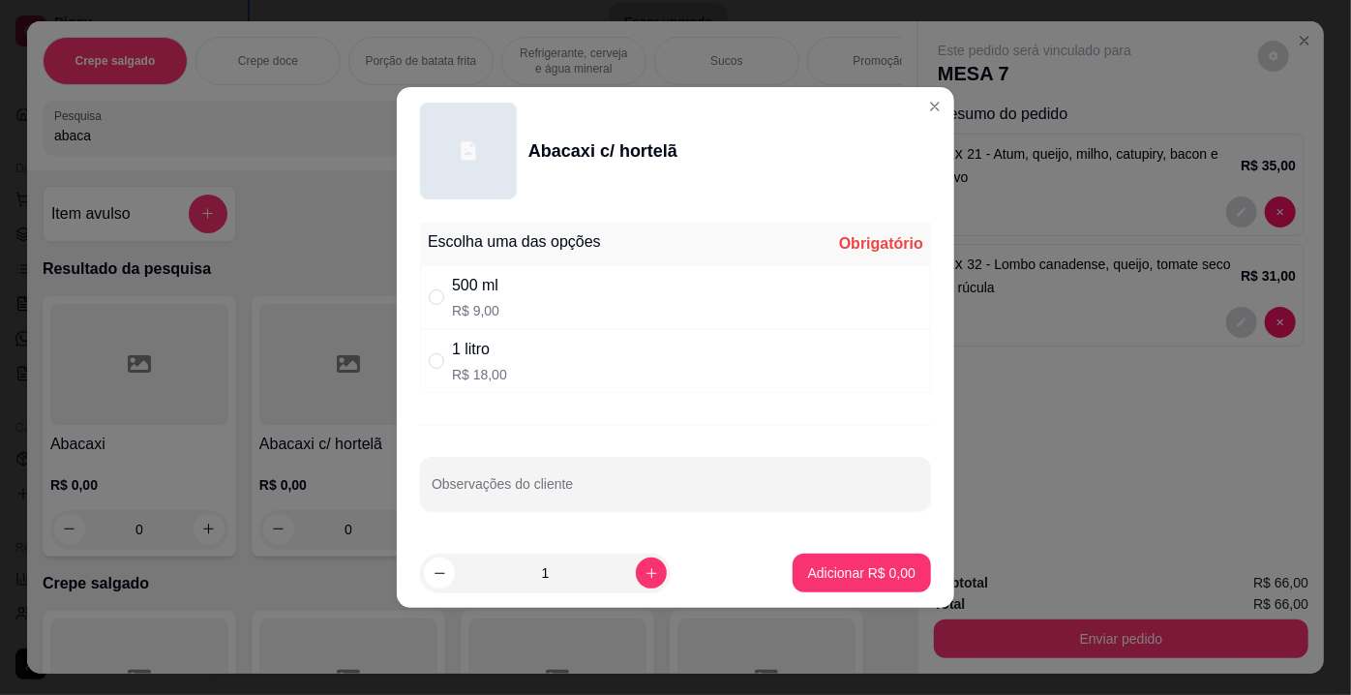
drag, startPoint x: 518, startPoint y: 272, endPoint x: 518, endPoint y: 293, distance: 21.3
click at [518, 272] on div "500 ml R$ 9,00" at bounding box center [675, 297] width 511 height 64
radio input "true"
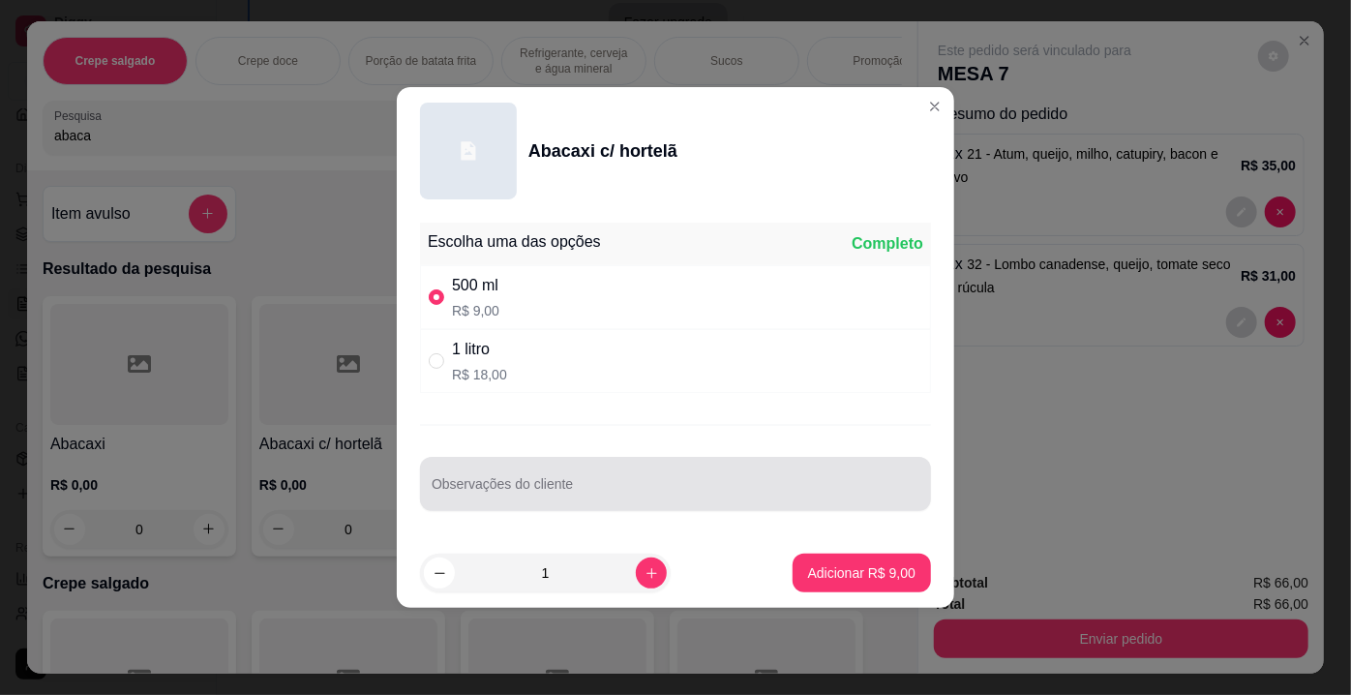
click at [542, 499] on input "Observações do cliente" at bounding box center [676, 491] width 488 height 19
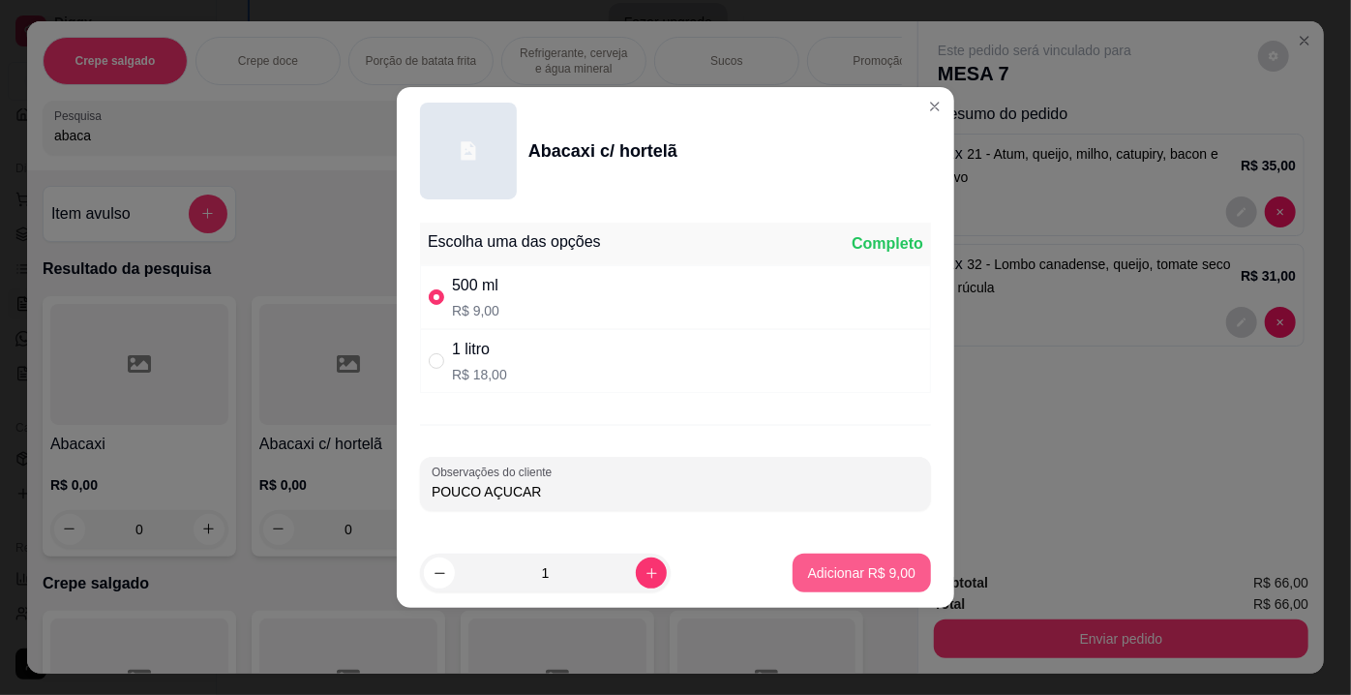
type input "POUCO AÇUCAR"
click at [808, 569] on p "Adicionar R$ 9,00" at bounding box center [861, 572] width 107 height 19
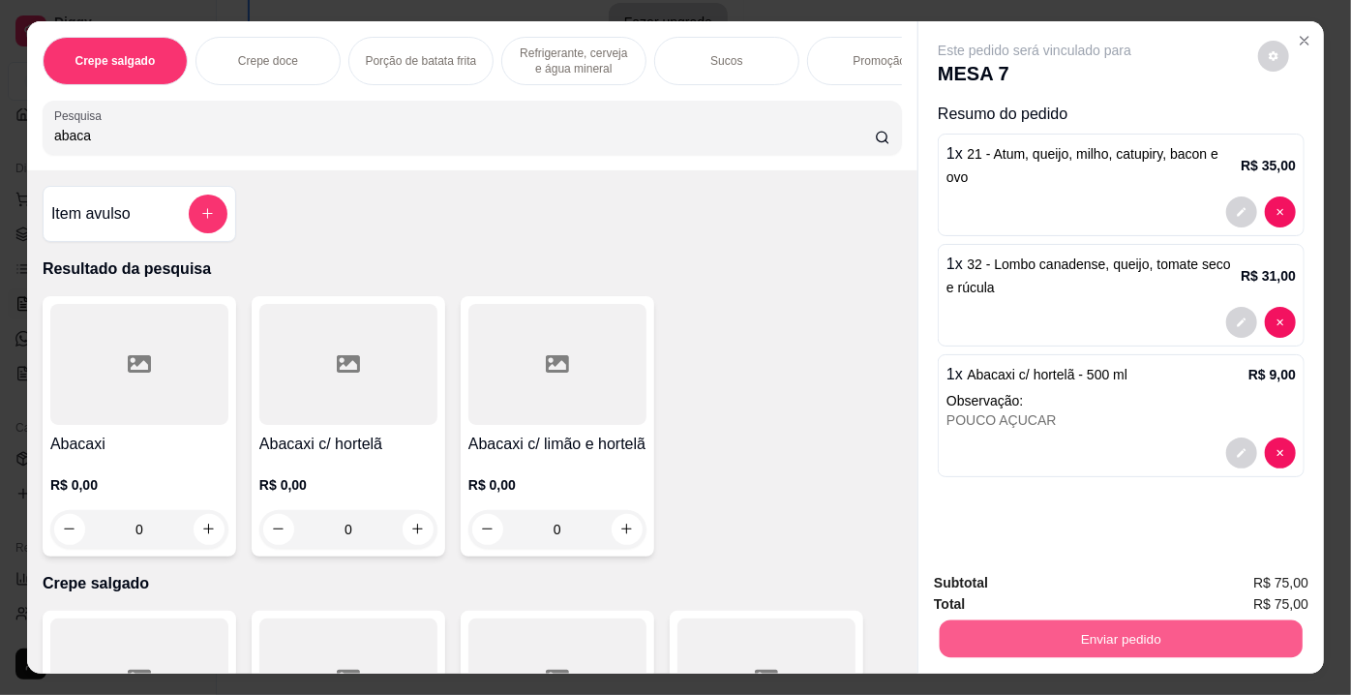
click at [1103, 632] on button "Enviar pedido" at bounding box center [1121, 639] width 363 height 38
click at [1070, 586] on button "Não registrar e enviar pedido" at bounding box center [1057, 586] width 201 height 37
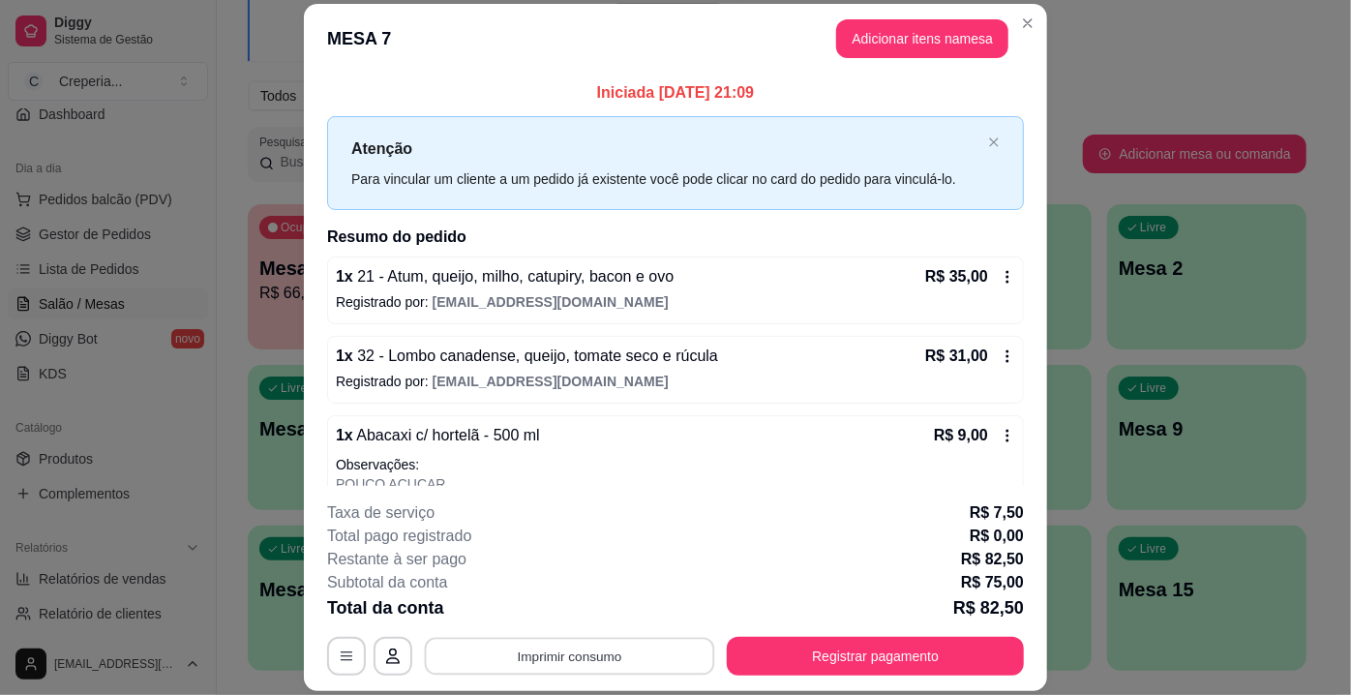
click at [619, 656] on button "Imprimir consumo" at bounding box center [570, 657] width 290 height 38
click at [596, 620] on button "IMPRESSORA" at bounding box center [569, 613] width 140 height 31
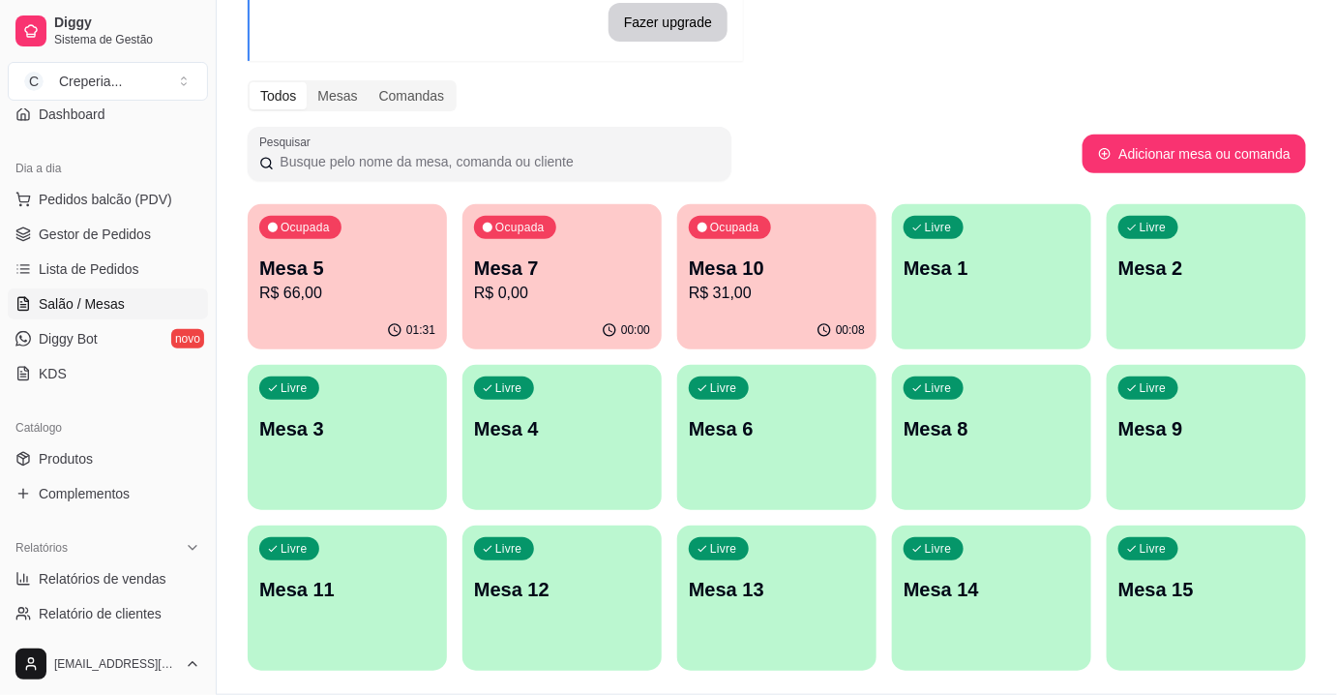
click at [499, 270] on p "Mesa 7" at bounding box center [562, 268] width 176 height 27
click at [585, 295] on p "R$ 0,00" at bounding box center [562, 293] width 176 height 23
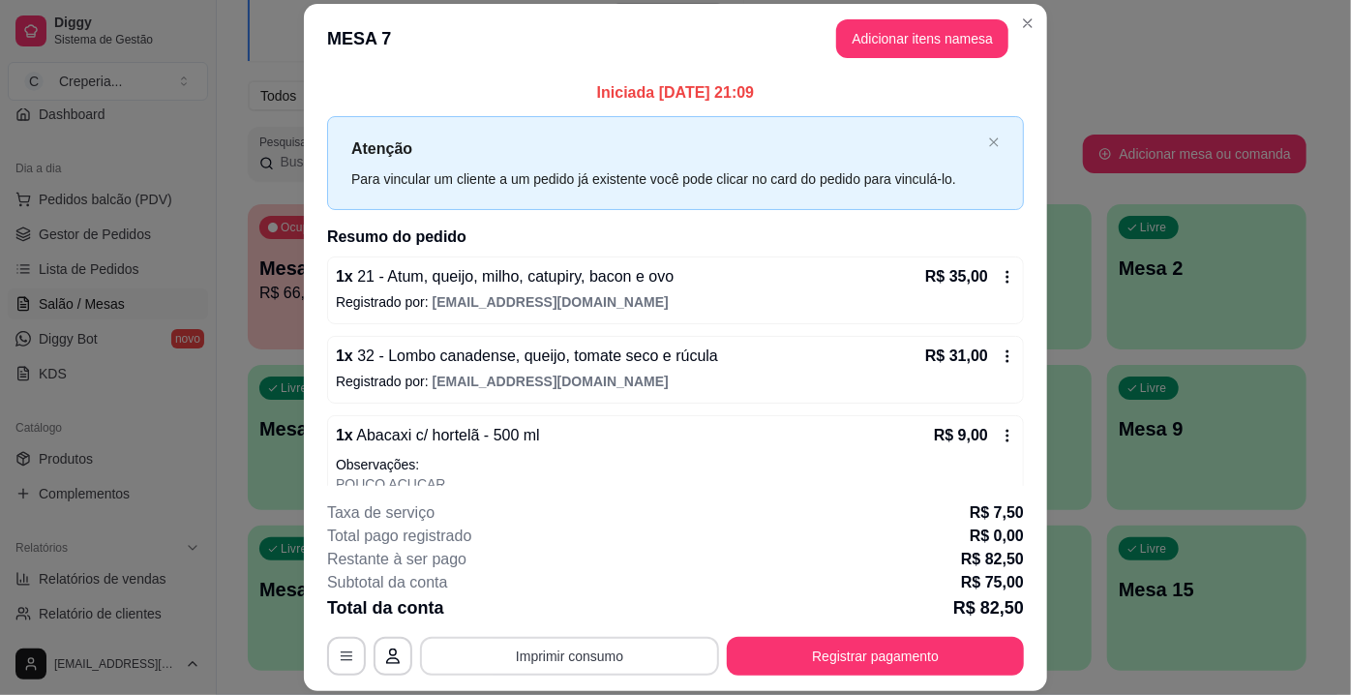
click at [603, 651] on button "Imprimir consumo" at bounding box center [569, 656] width 299 height 39
click at [579, 613] on button "IMPRESSORA" at bounding box center [569, 613] width 140 height 31
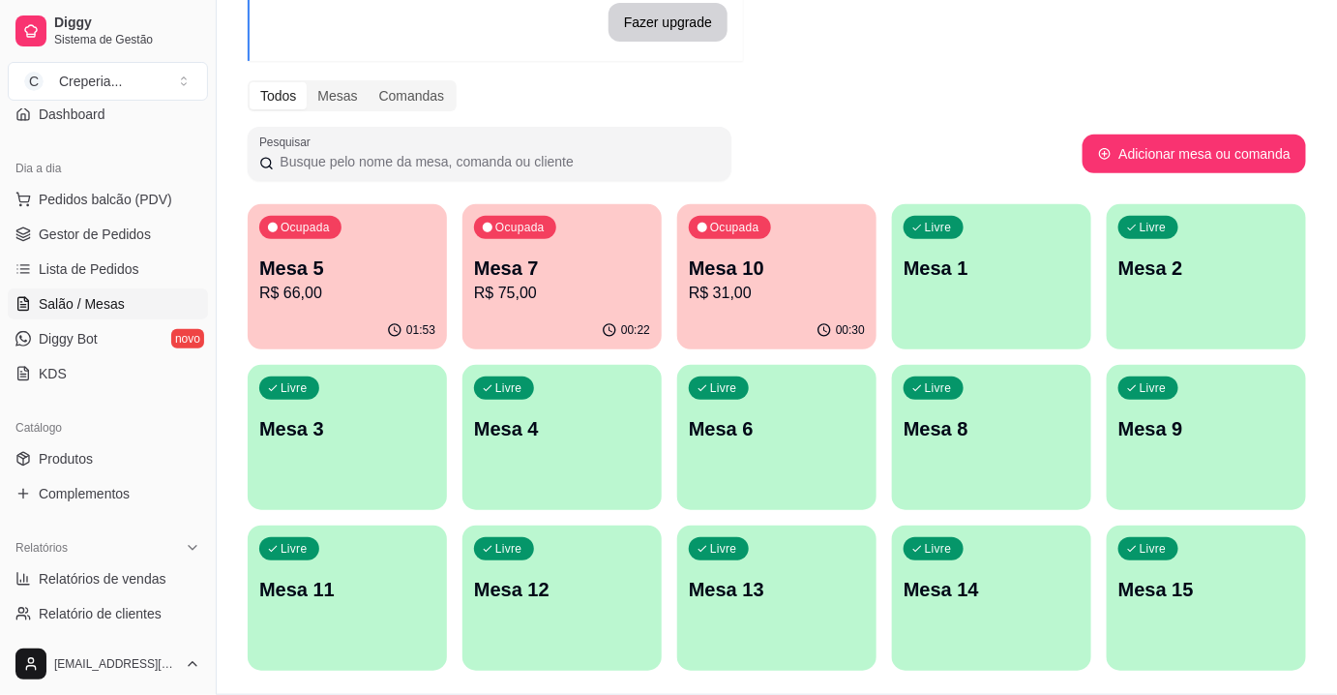
click at [589, 285] on p "R$ 75,00" at bounding box center [562, 293] width 176 height 23
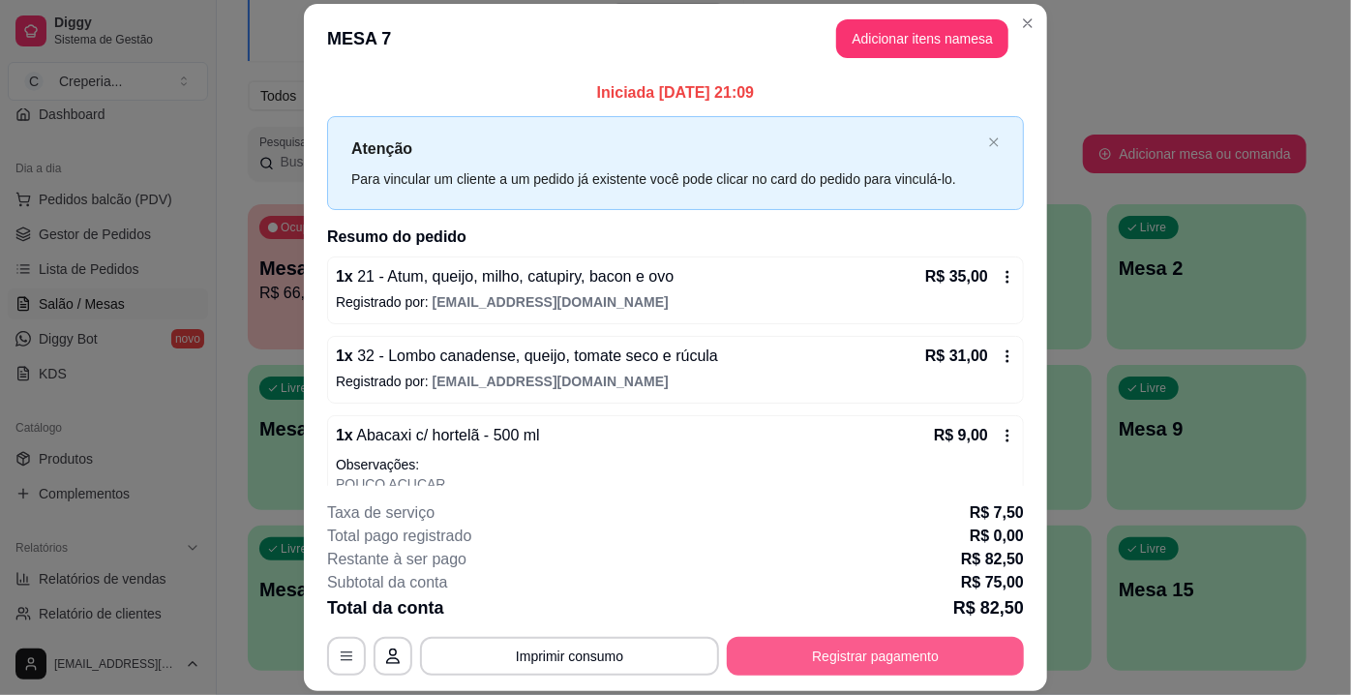
click at [926, 658] on button "Registrar pagamento" at bounding box center [875, 656] width 297 height 39
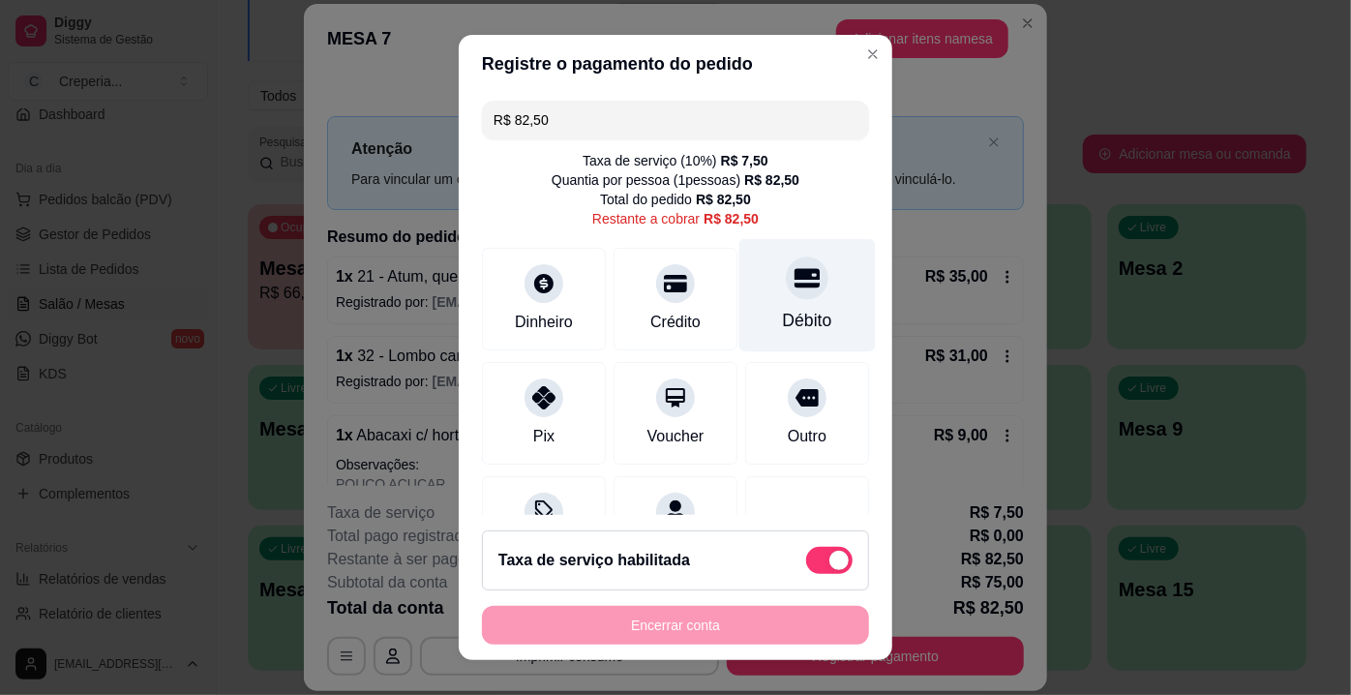
click at [795, 285] on icon at bounding box center [807, 277] width 25 height 19
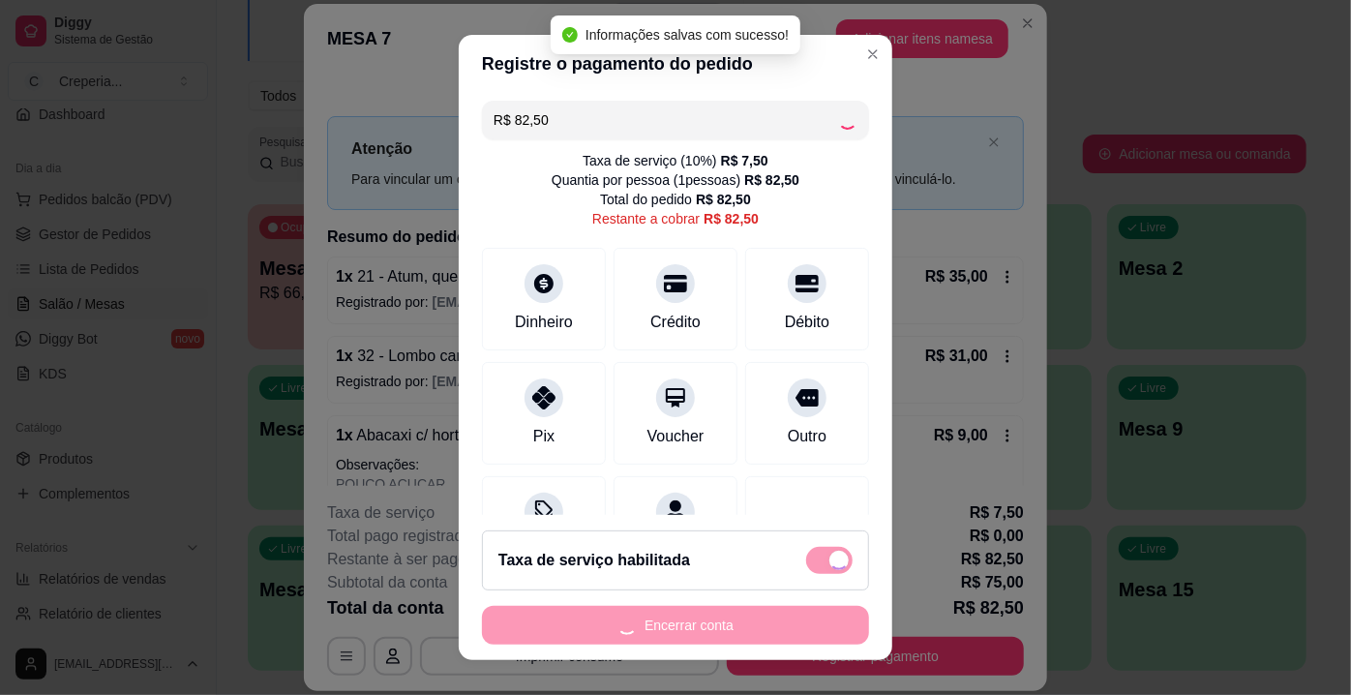
type input "R$ 0,00"
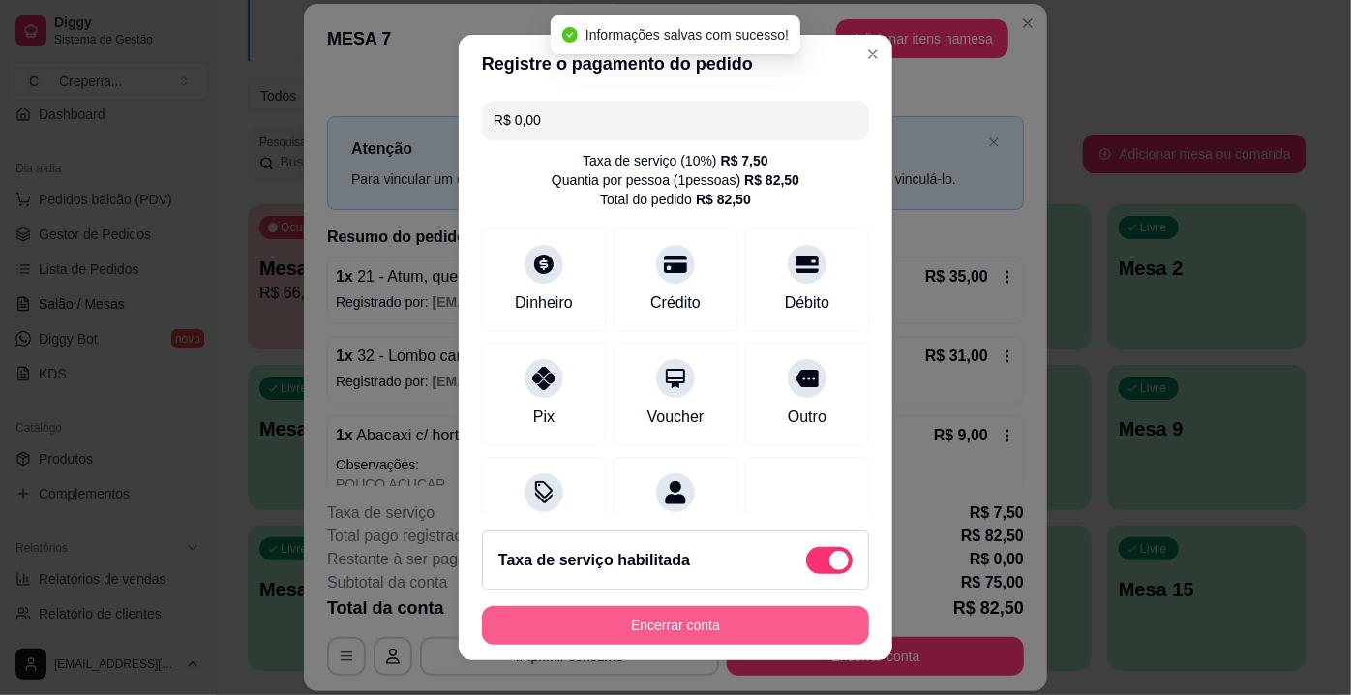
click at [629, 616] on button "Encerrar conta" at bounding box center [675, 625] width 387 height 39
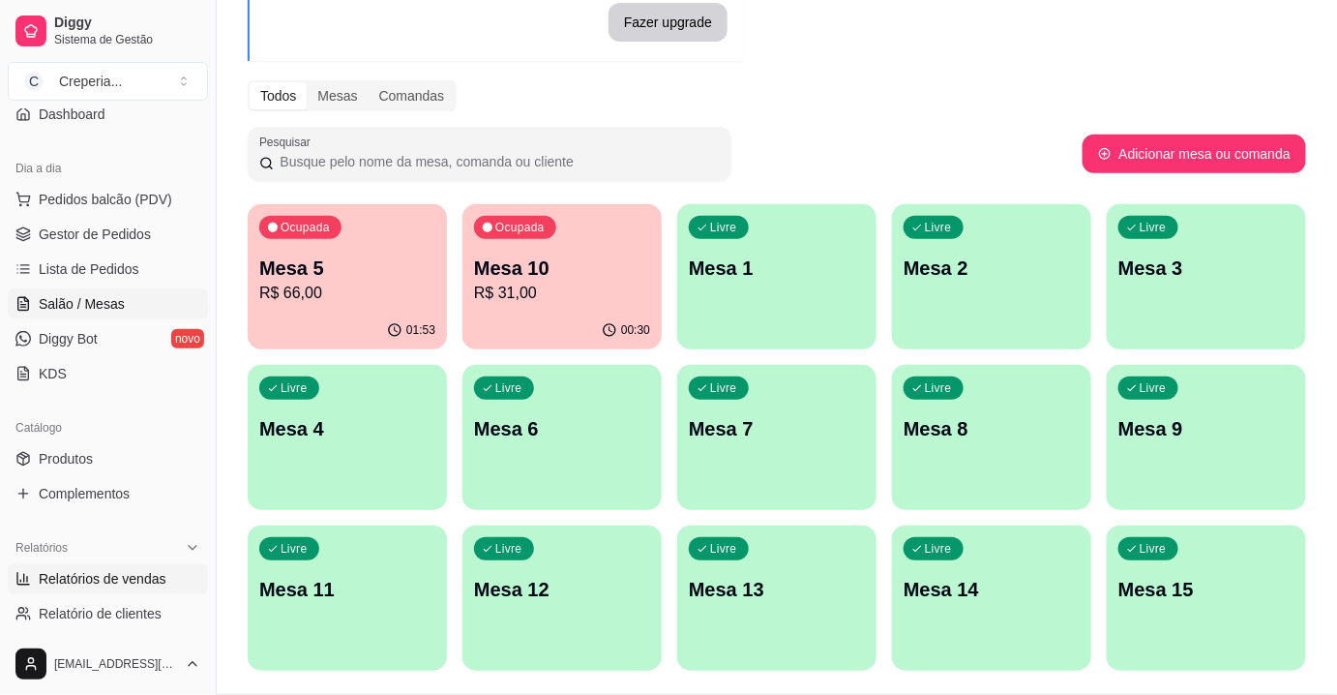
click at [110, 574] on span "Relatórios de vendas" at bounding box center [103, 578] width 128 height 19
select select "ALL"
select select "0"
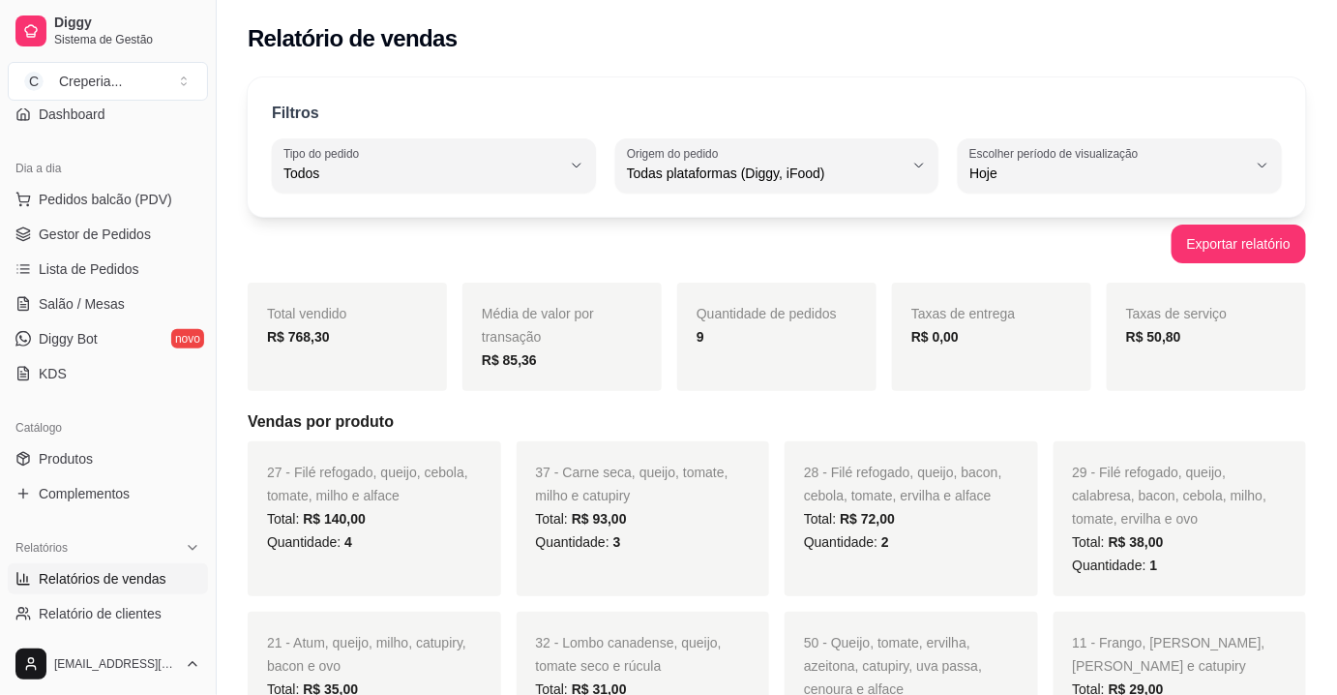
click at [419, 248] on div "Exportar relatório" at bounding box center [777, 244] width 1059 height 39
click at [120, 296] on span "Salão / Mesas" at bounding box center [82, 303] width 86 height 19
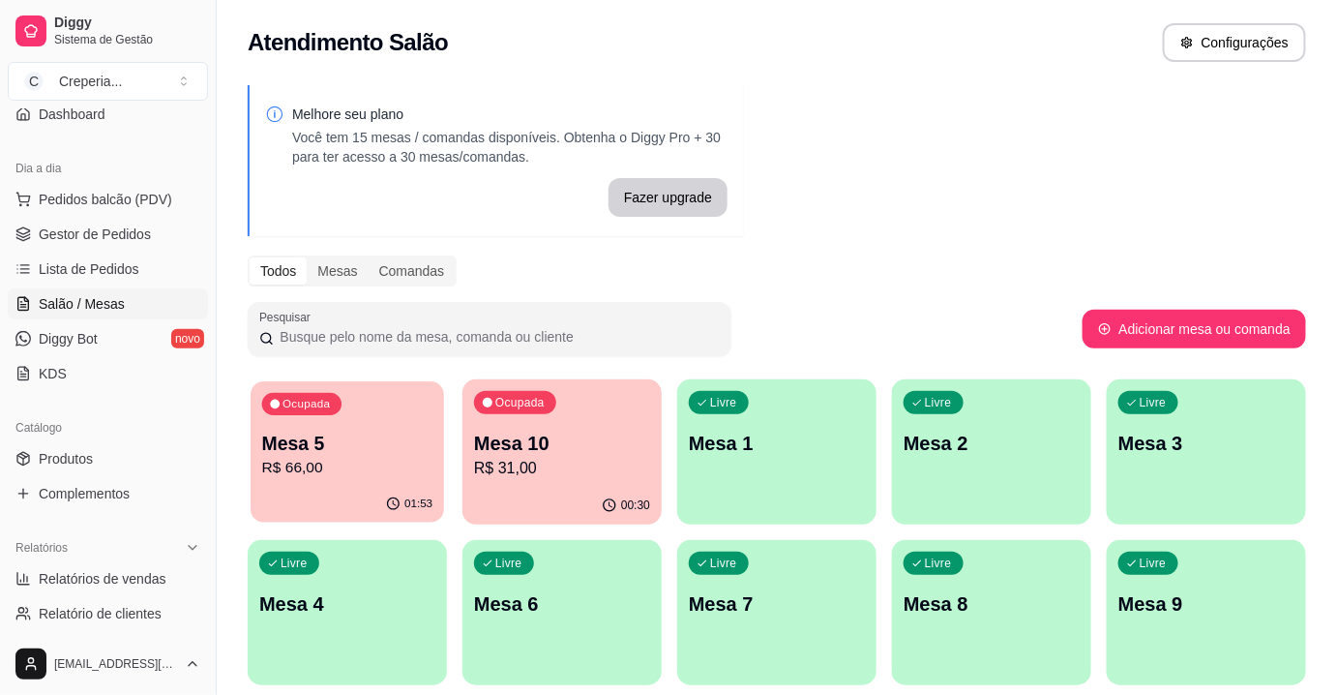
click at [365, 445] on p "Mesa 5" at bounding box center [347, 444] width 171 height 26
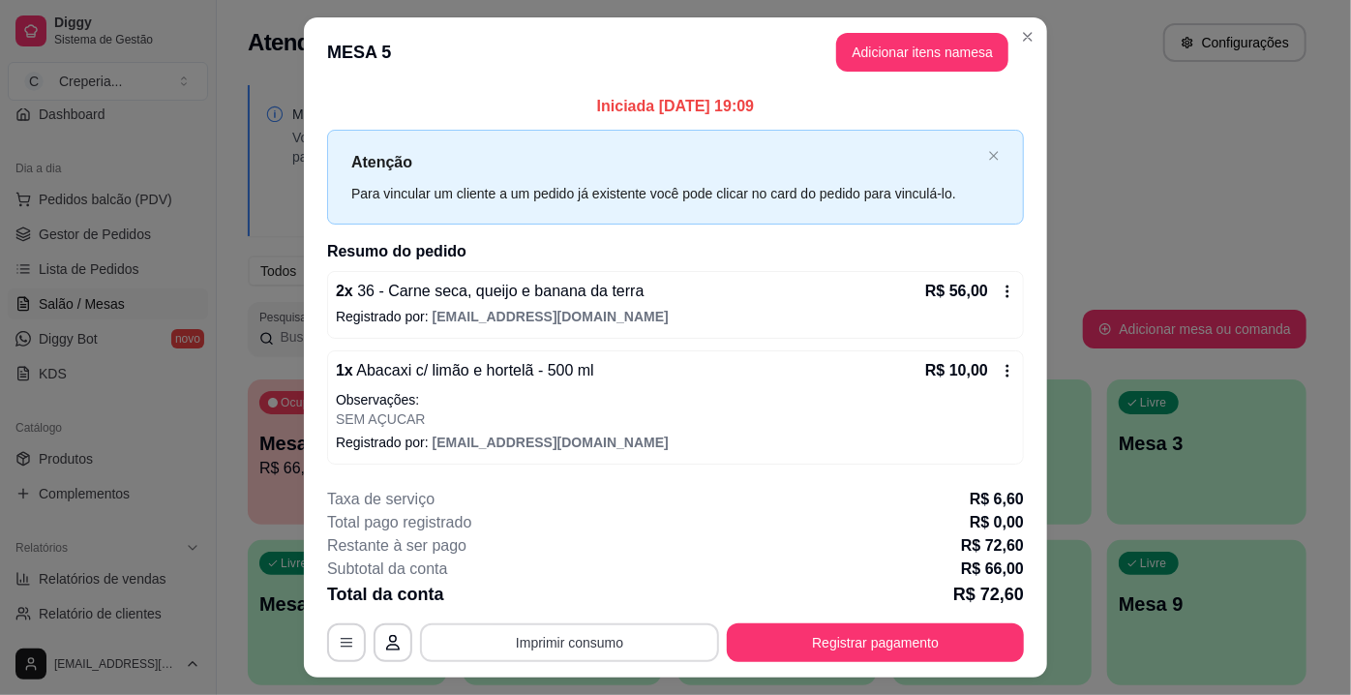
click at [531, 638] on button "Imprimir consumo" at bounding box center [569, 642] width 299 height 39
click at [552, 600] on button "IMPRESSORA" at bounding box center [569, 597] width 140 height 31
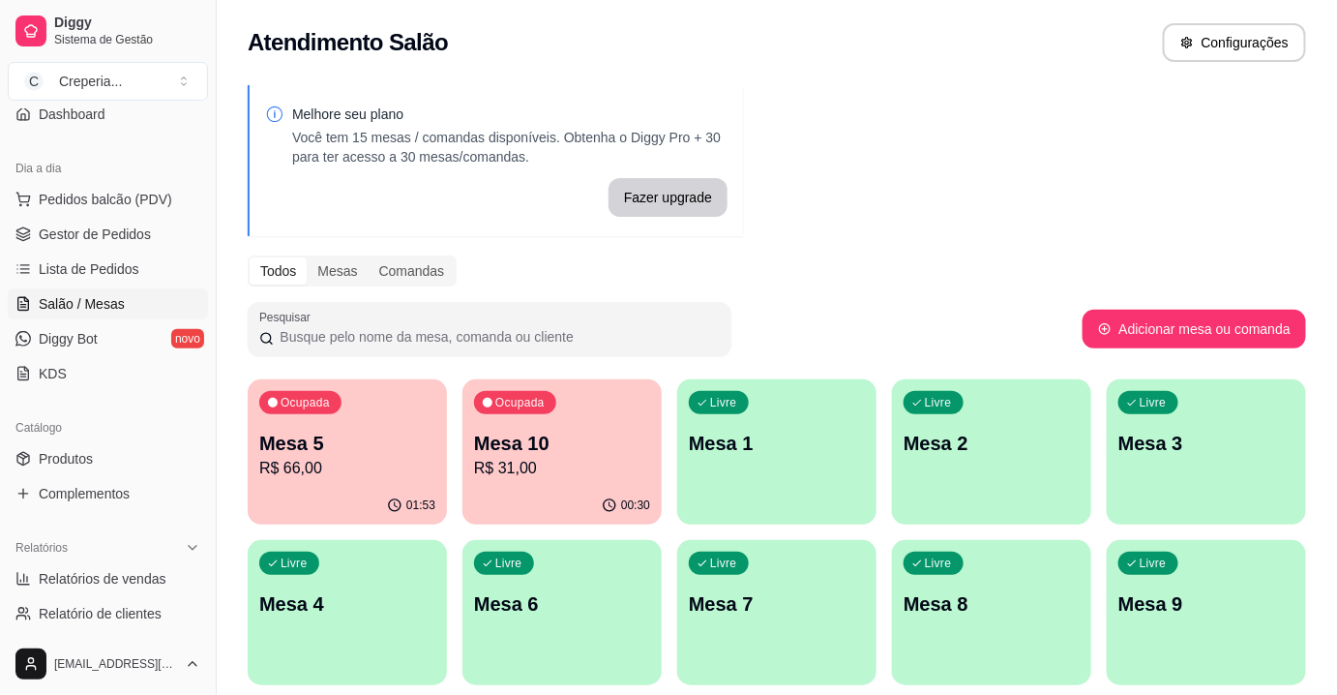
click at [542, 448] on p "Mesa 10" at bounding box center [562, 443] width 176 height 27
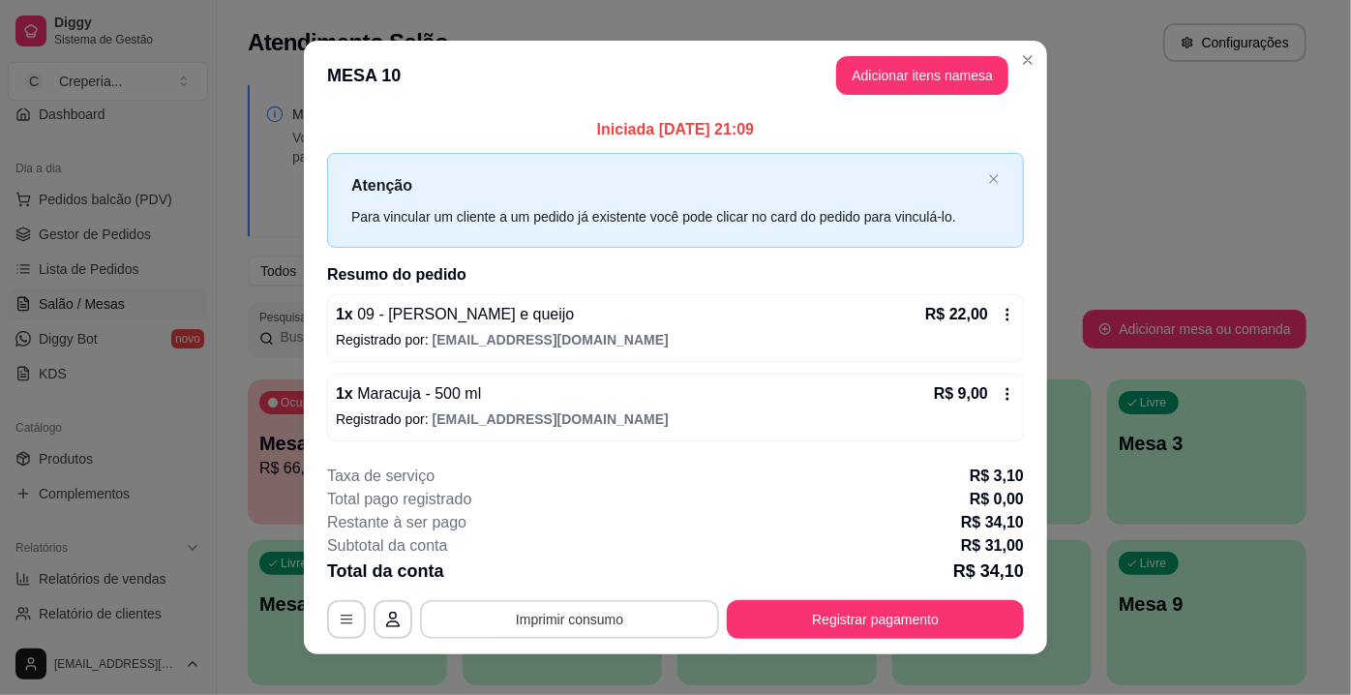
click at [631, 618] on button "Imprimir consumo" at bounding box center [569, 619] width 299 height 39
click at [590, 563] on button "IMPRESSORA" at bounding box center [569, 573] width 140 height 31
click at [848, 613] on button "Registrar pagamento" at bounding box center [875, 619] width 297 height 39
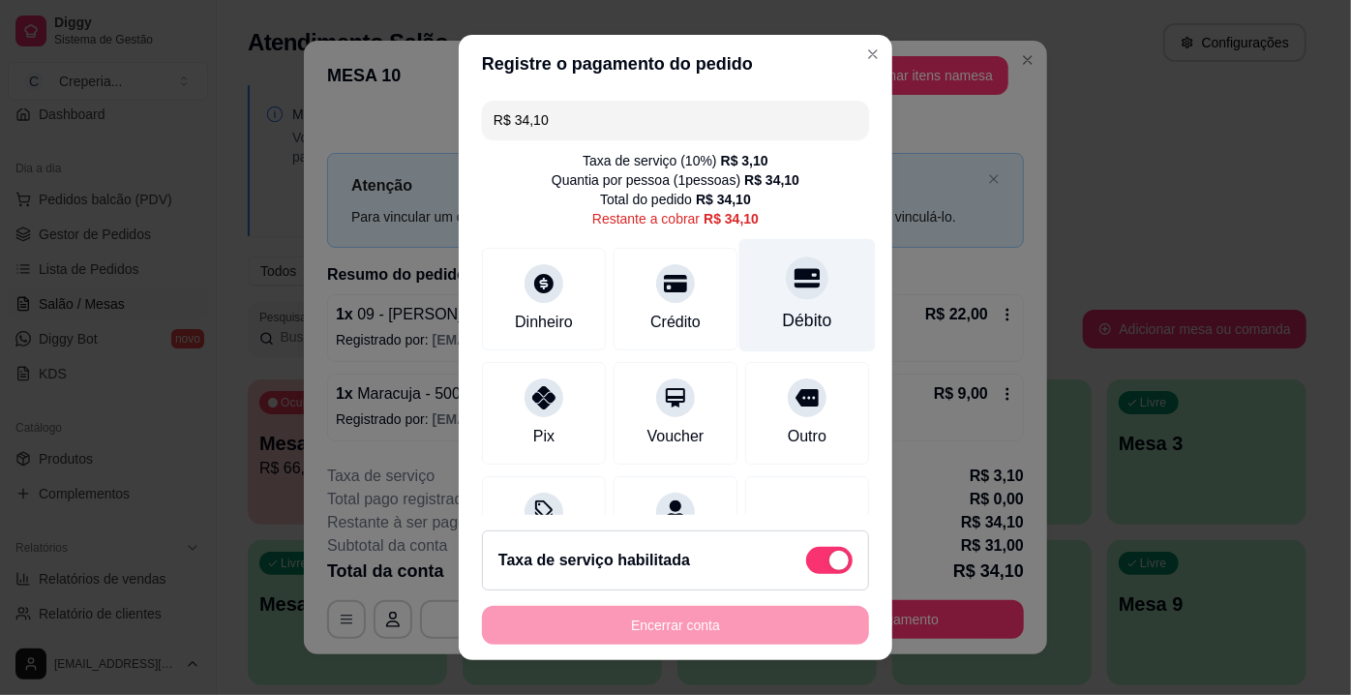
click at [779, 300] on div "Débito" at bounding box center [807, 295] width 136 height 113
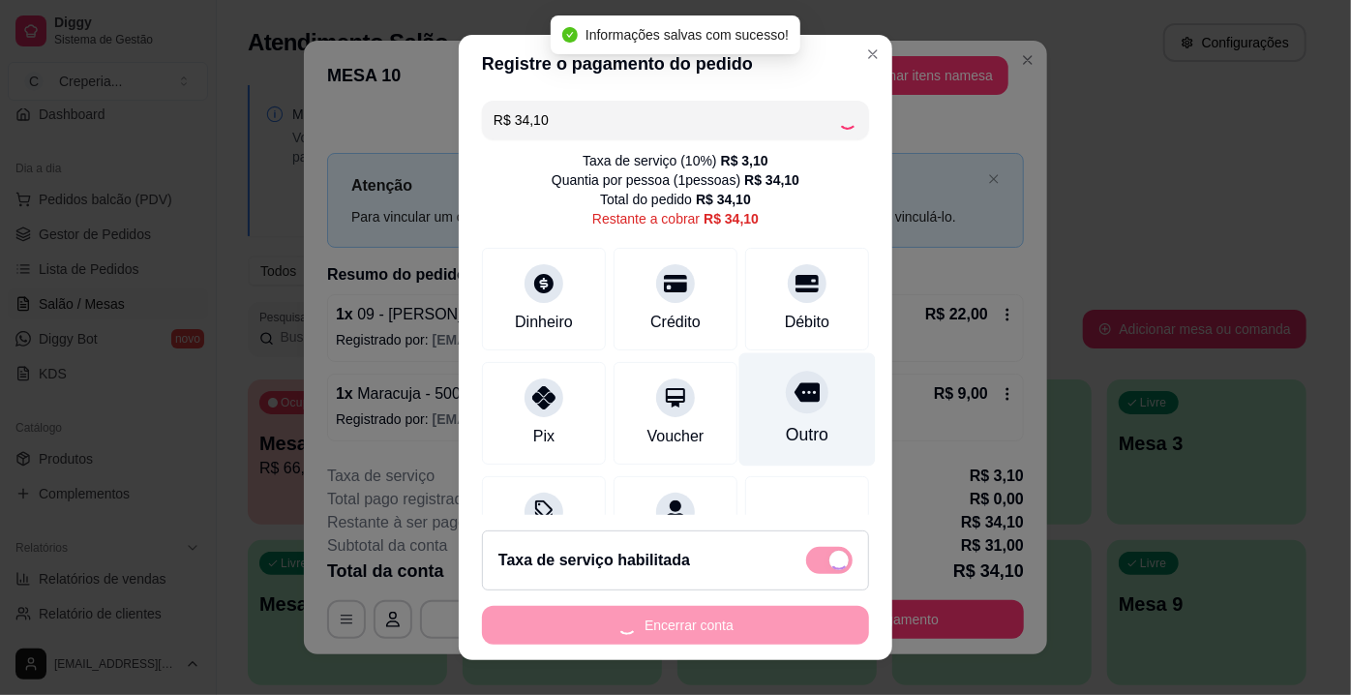
type input "R$ 0,00"
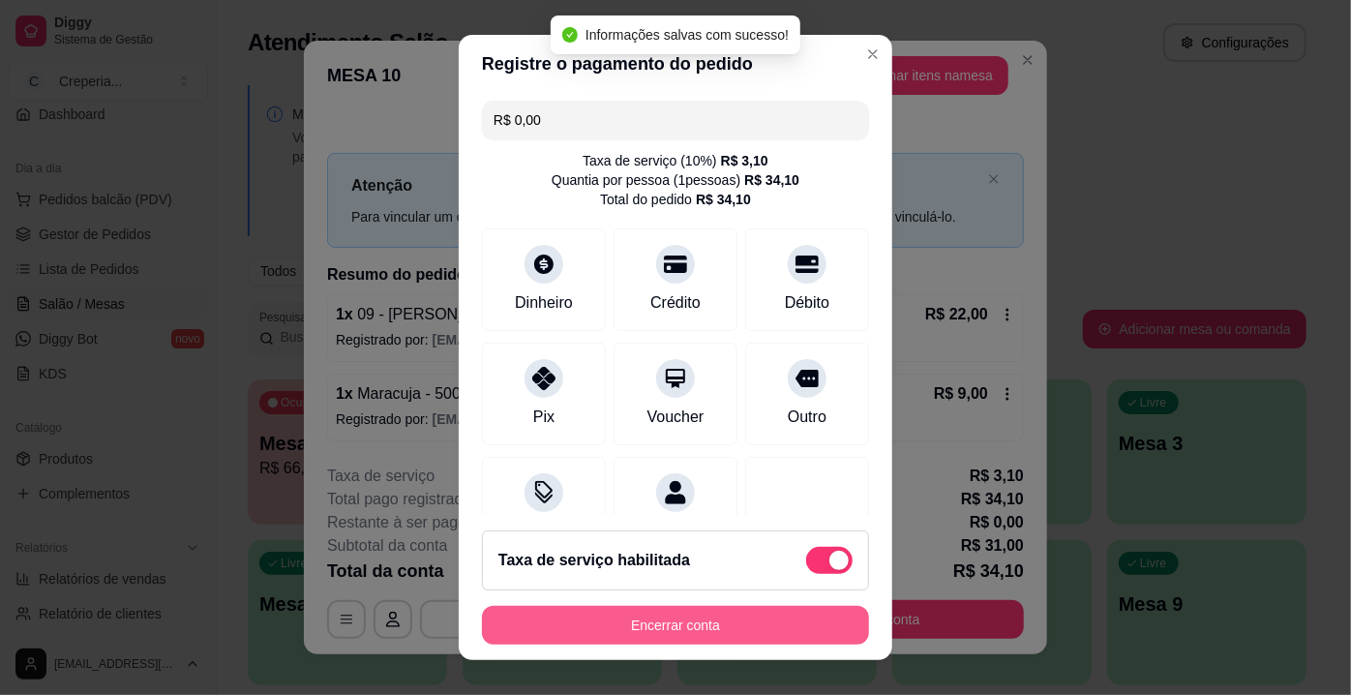
click at [715, 608] on button "Encerrar conta" at bounding box center [675, 625] width 387 height 39
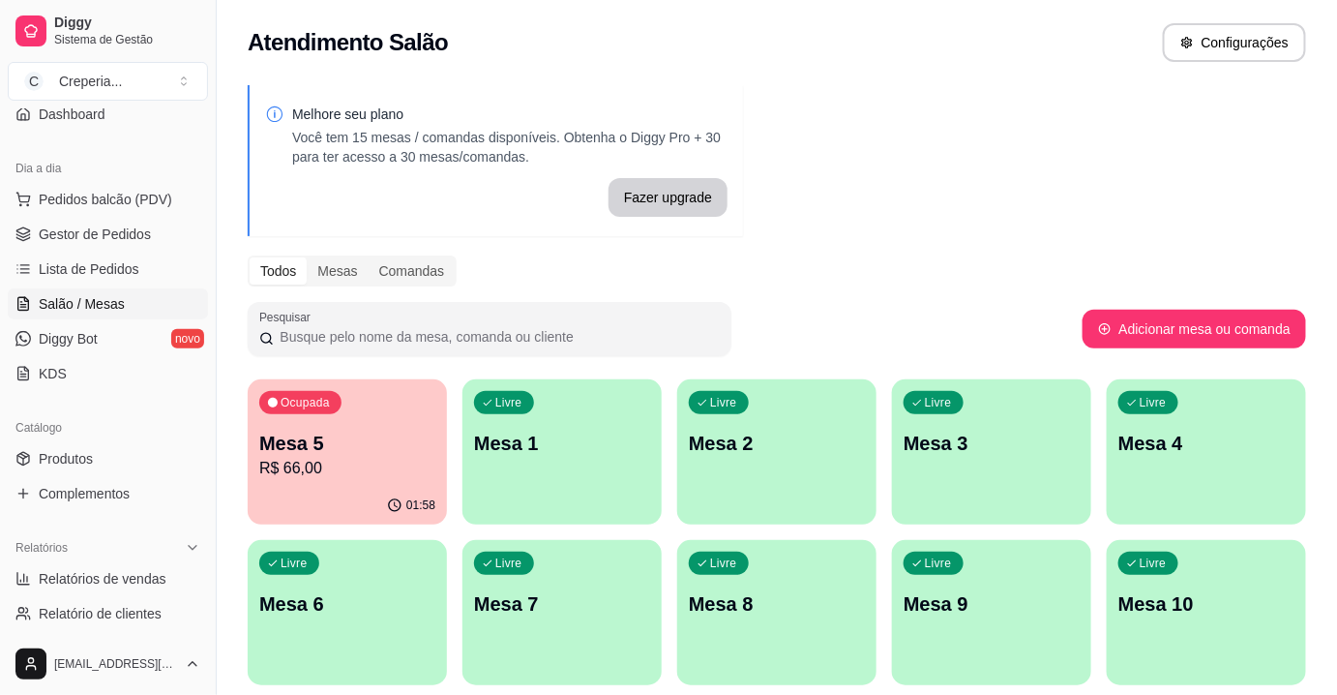
click at [346, 435] on p "Mesa 5" at bounding box center [347, 443] width 176 height 27
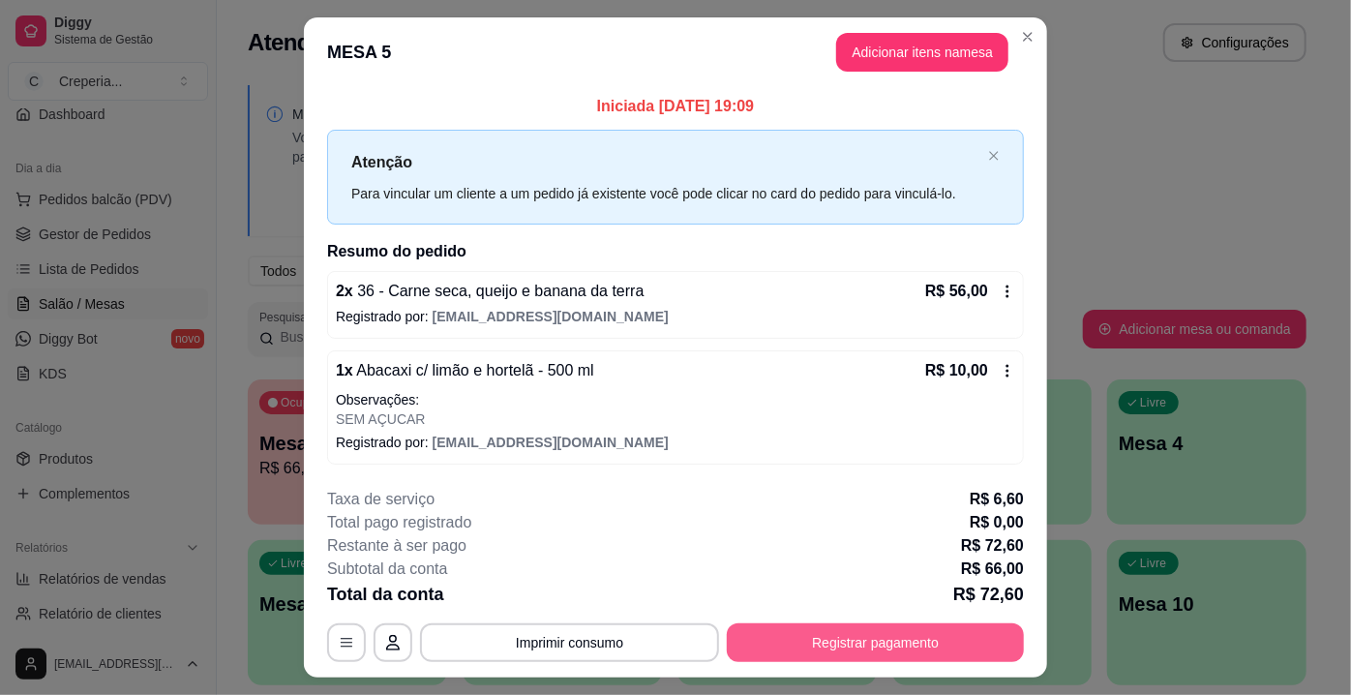
click at [798, 629] on button "Registrar pagamento" at bounding box center [875, 642] width 297 height 39
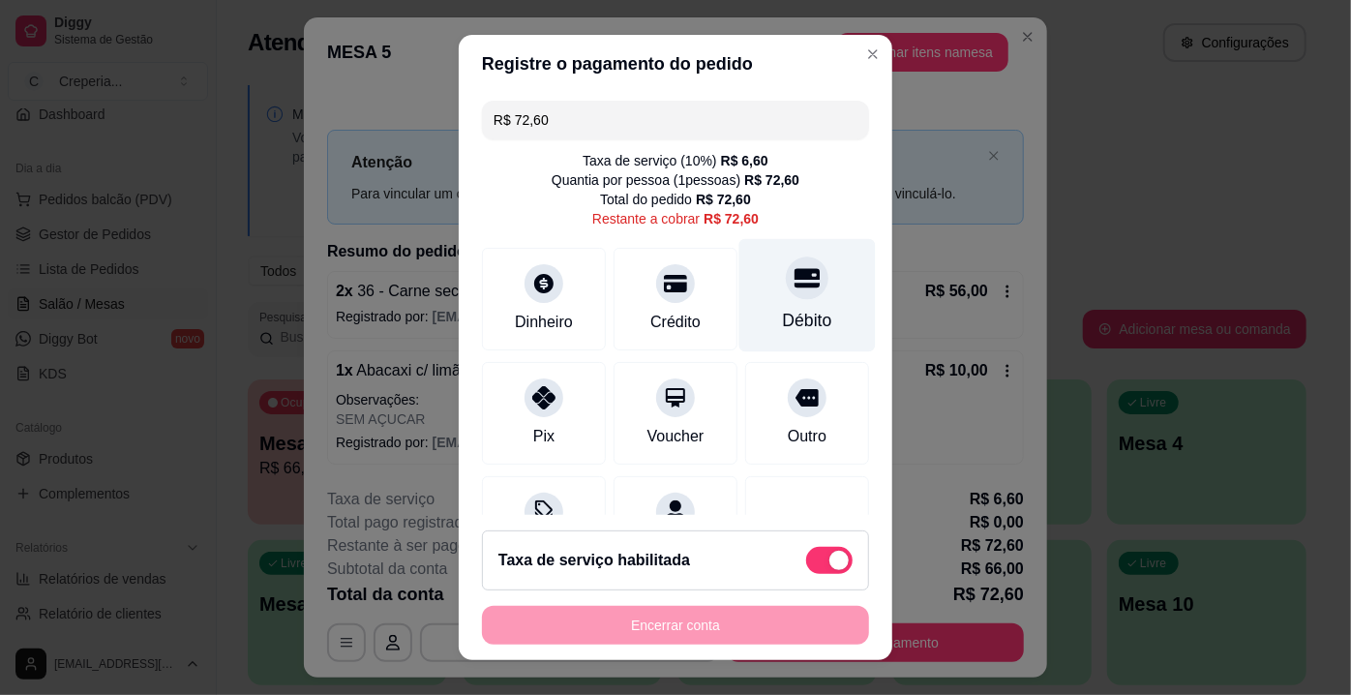
click at [791, 287] on div at bounding box center [807, 277] width 43 height 43
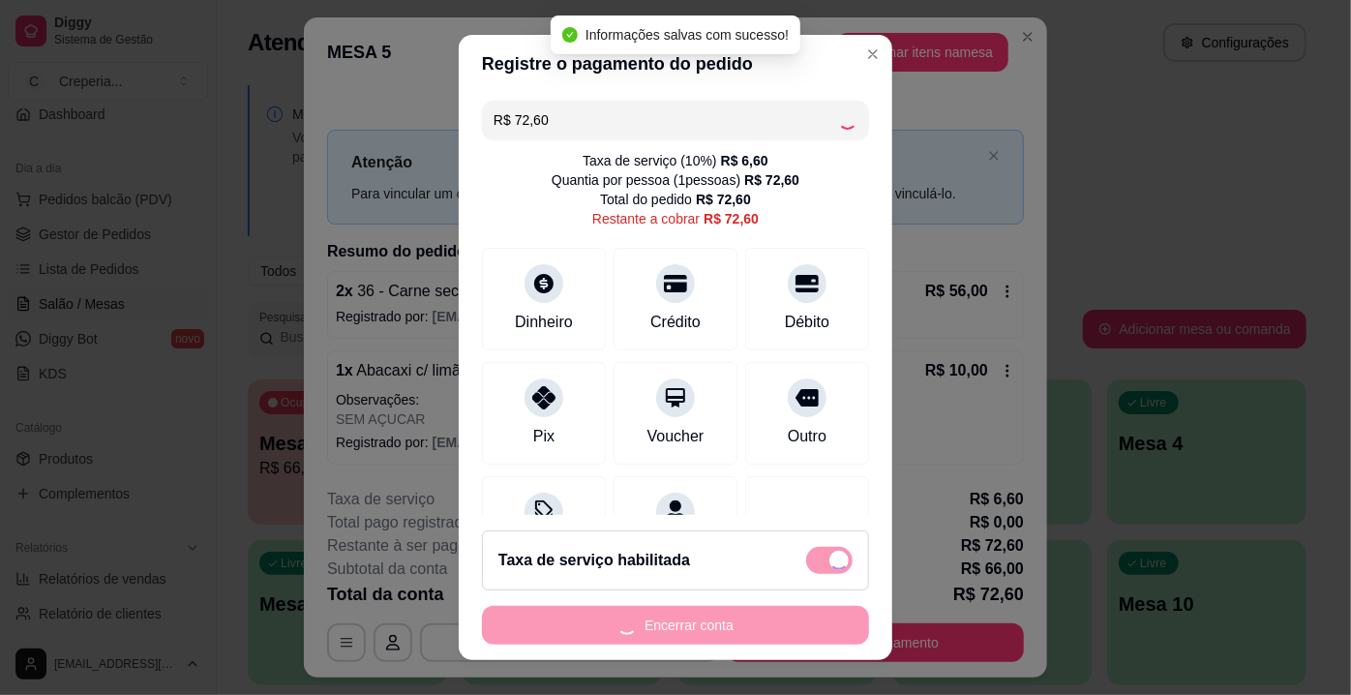
type input "R$ 0,00"
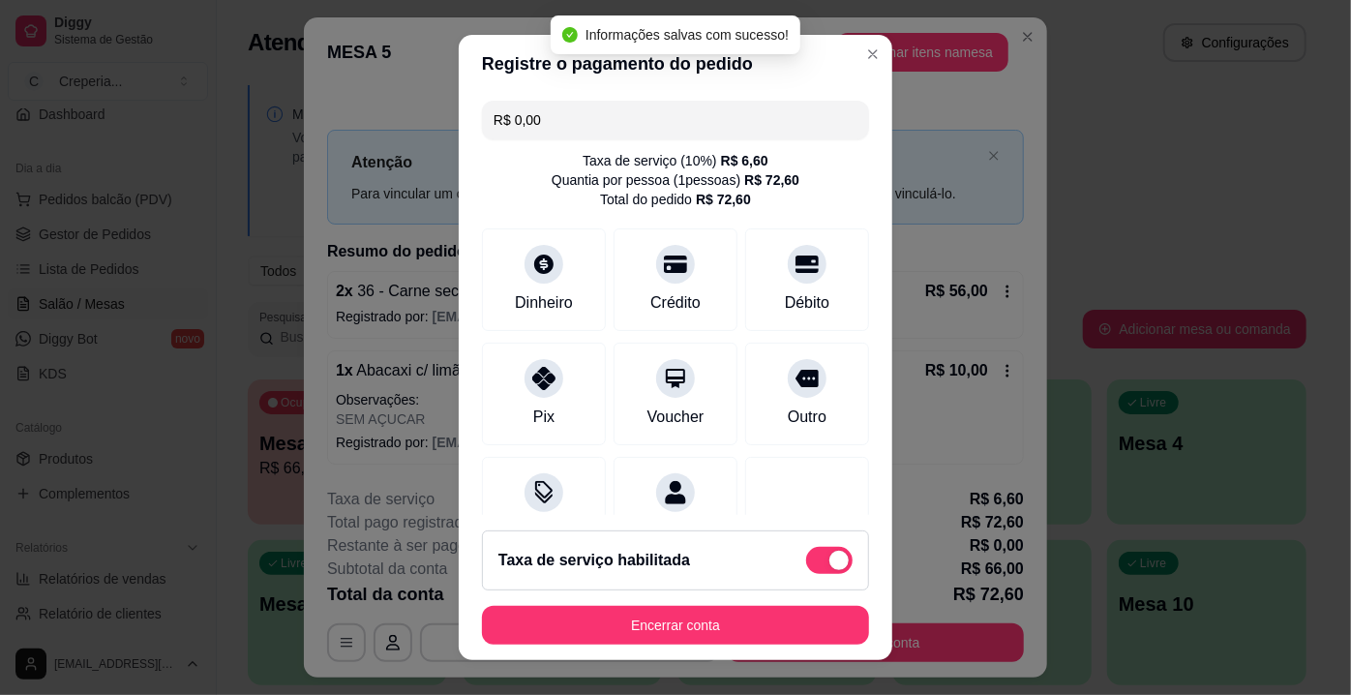
click at [676, 646] on footer "Taxa de serviço habilitada Encerrar conta" at bounding box center [676, 587] width 434 height 145
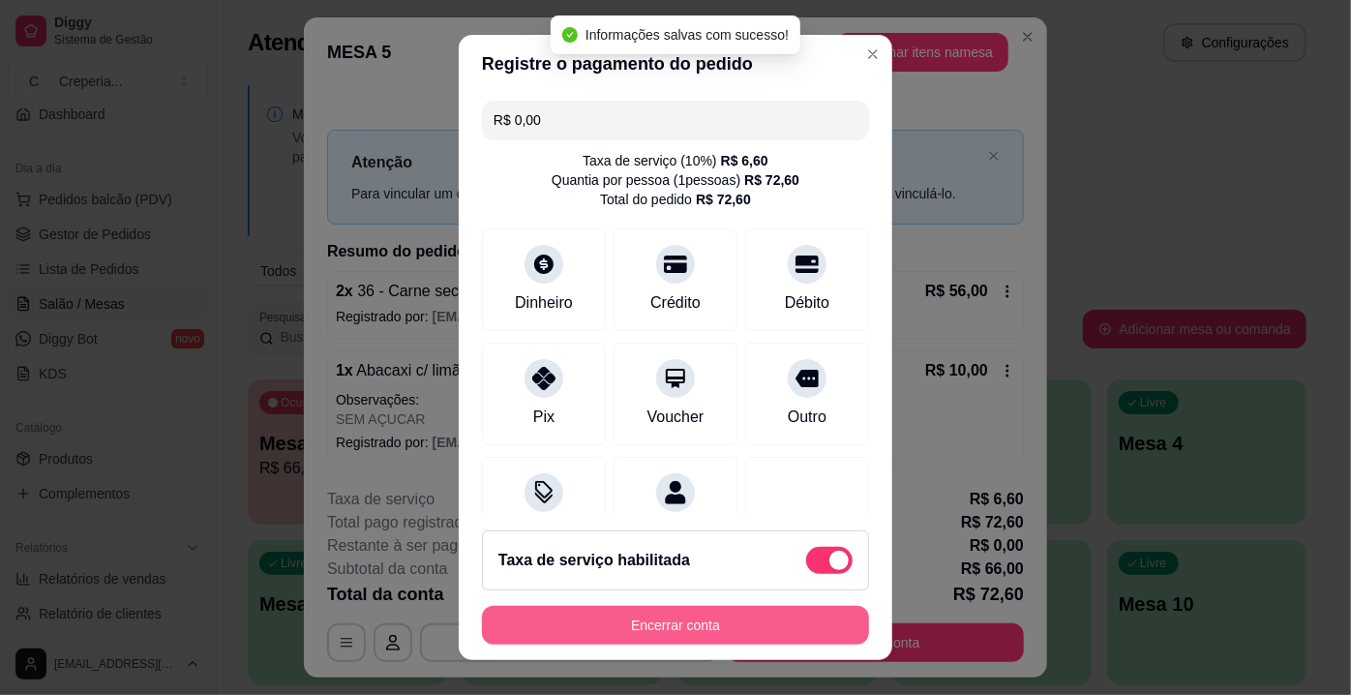
click at [678, 628] on button "Encerrar conta" at bounding box center [675, 625] width 387 height 39
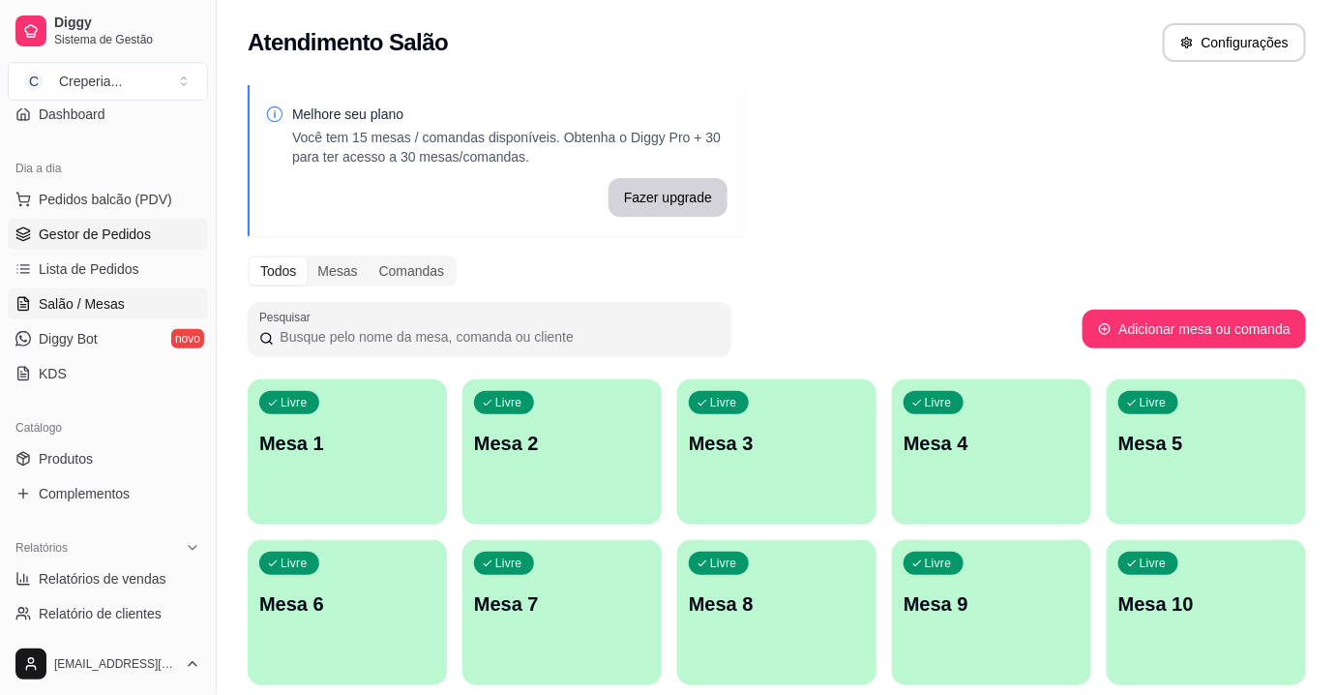
click at [125, 237] on span "Gestor de Pedidos" at bounding box center [95, 234] width 112 height 19
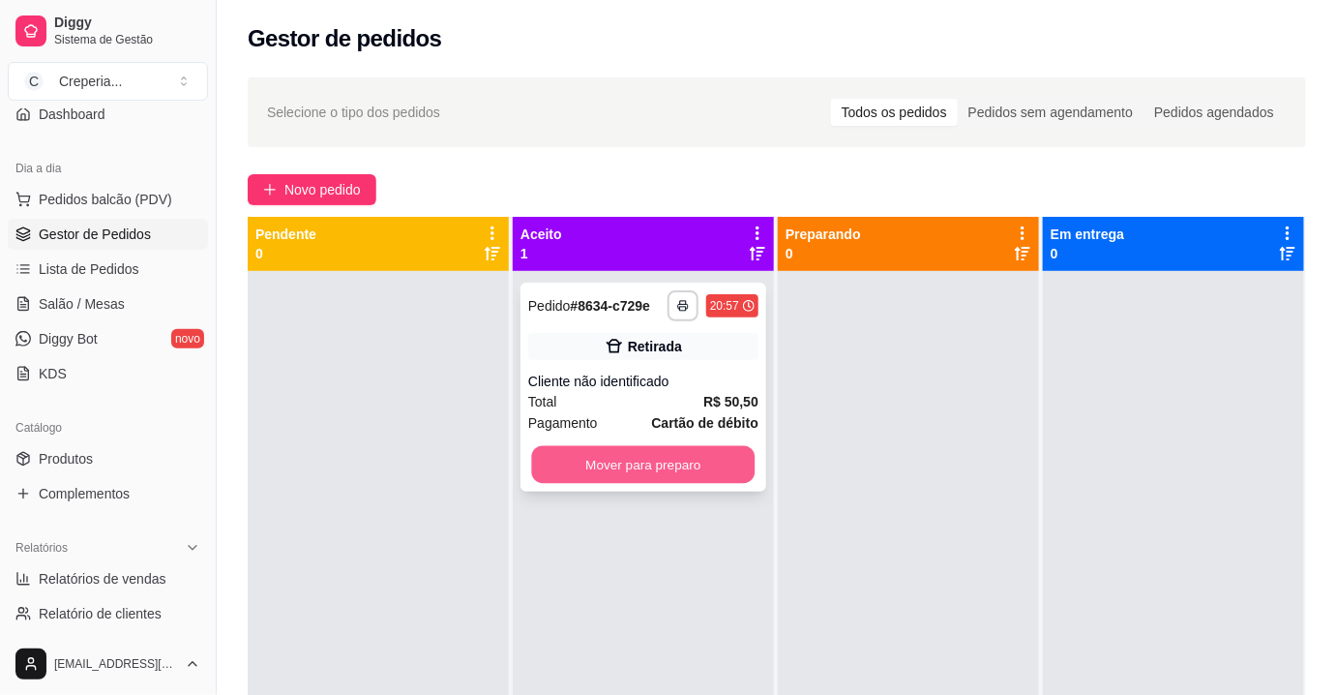
click at [594, 453] on button "Mover para preparo" at bounding box center [644, 465] width 224 height 38
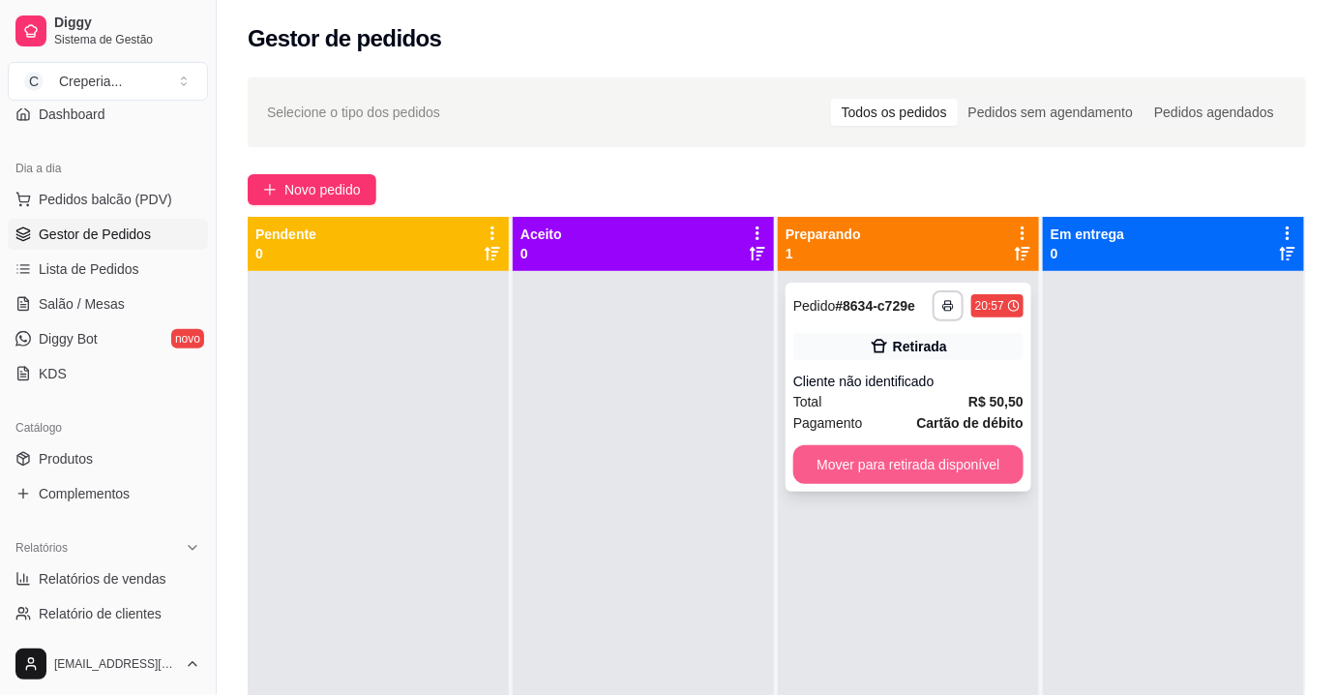
click at [968, 455] on button "Mover para retirada disponível" at bounding box center [909, 464] width 230 height 39
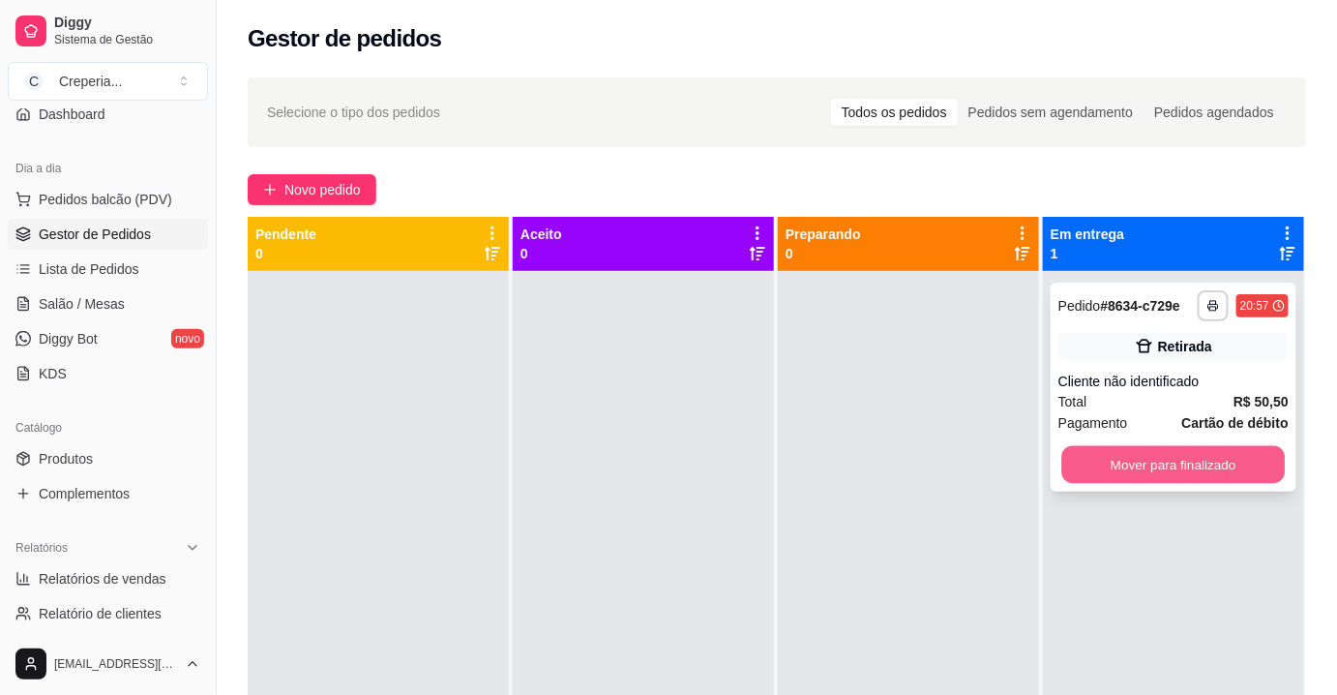
click at [1095, 465] on button "Mover para finalizado" at bounding box center [1175, 465] width 224 height 38
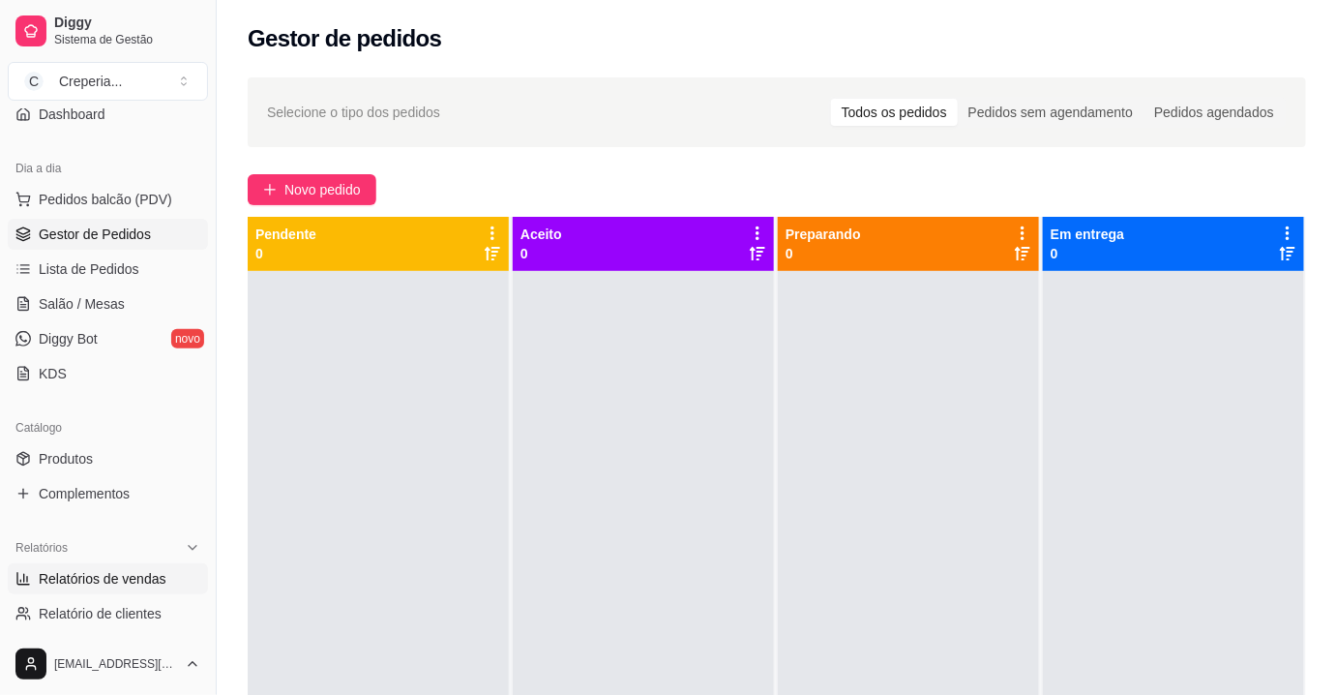
click at [86, 584] on span "Relatórios de vendas" at bounding box center [103, 578] width 128 height 19
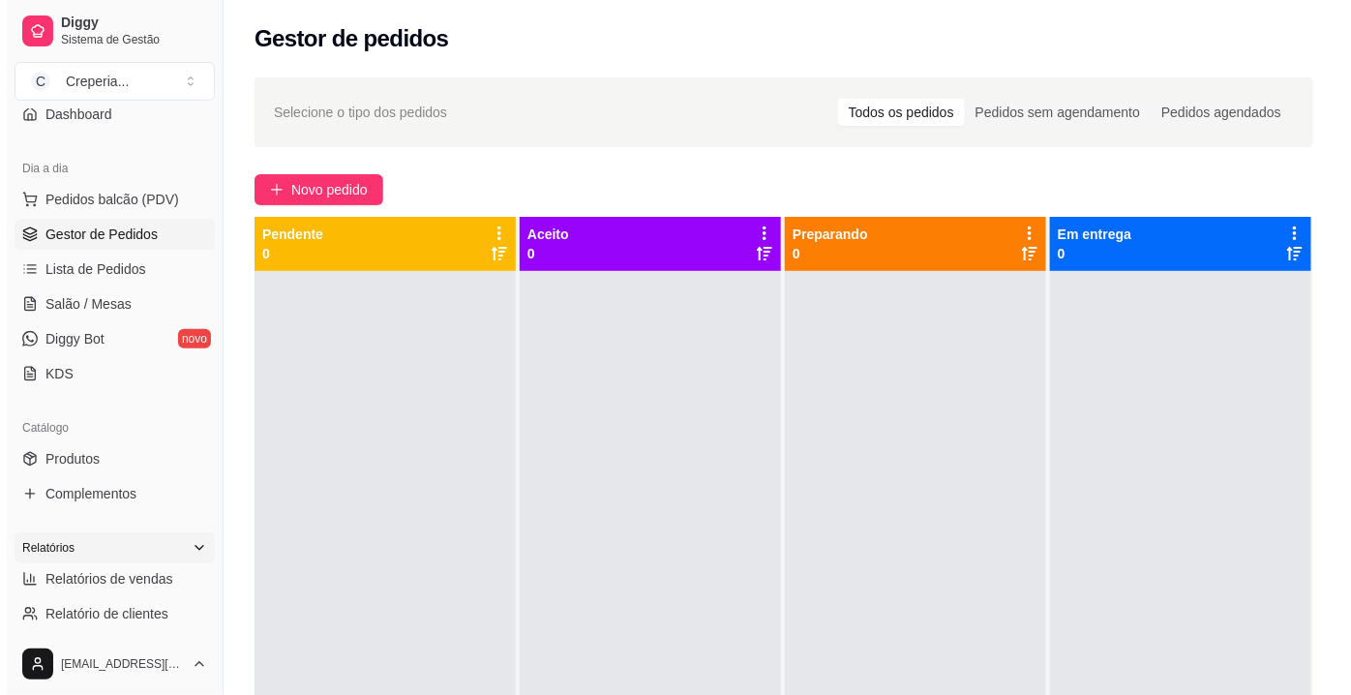
select select "ALL"
select select "0"
